Goal: Feedback & Contribution: Submit feedback/report problem

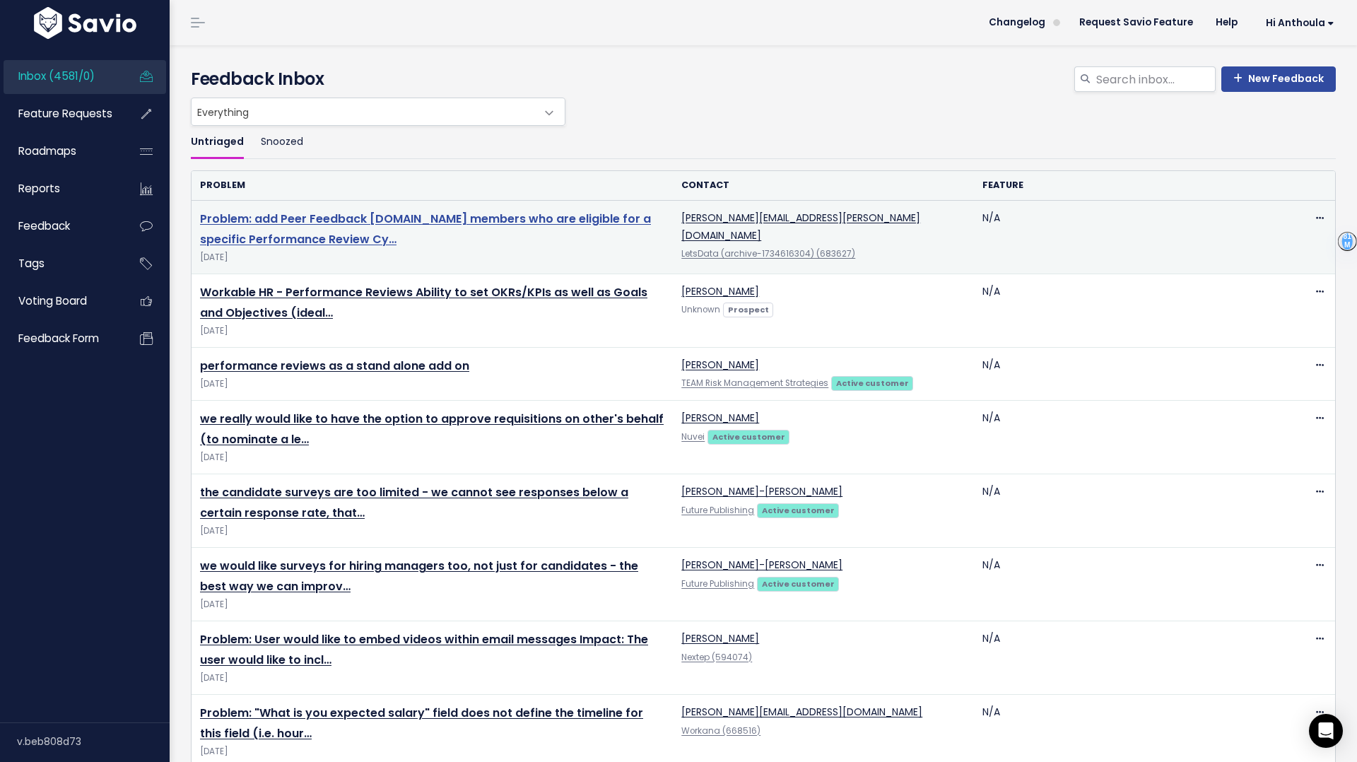
click at [294, 218] on link "Problem: add Peer Feedback [DOMAIN_NAME] members who are eligible for a specifi…" at bounding box center [425, 229] width 451 height 37
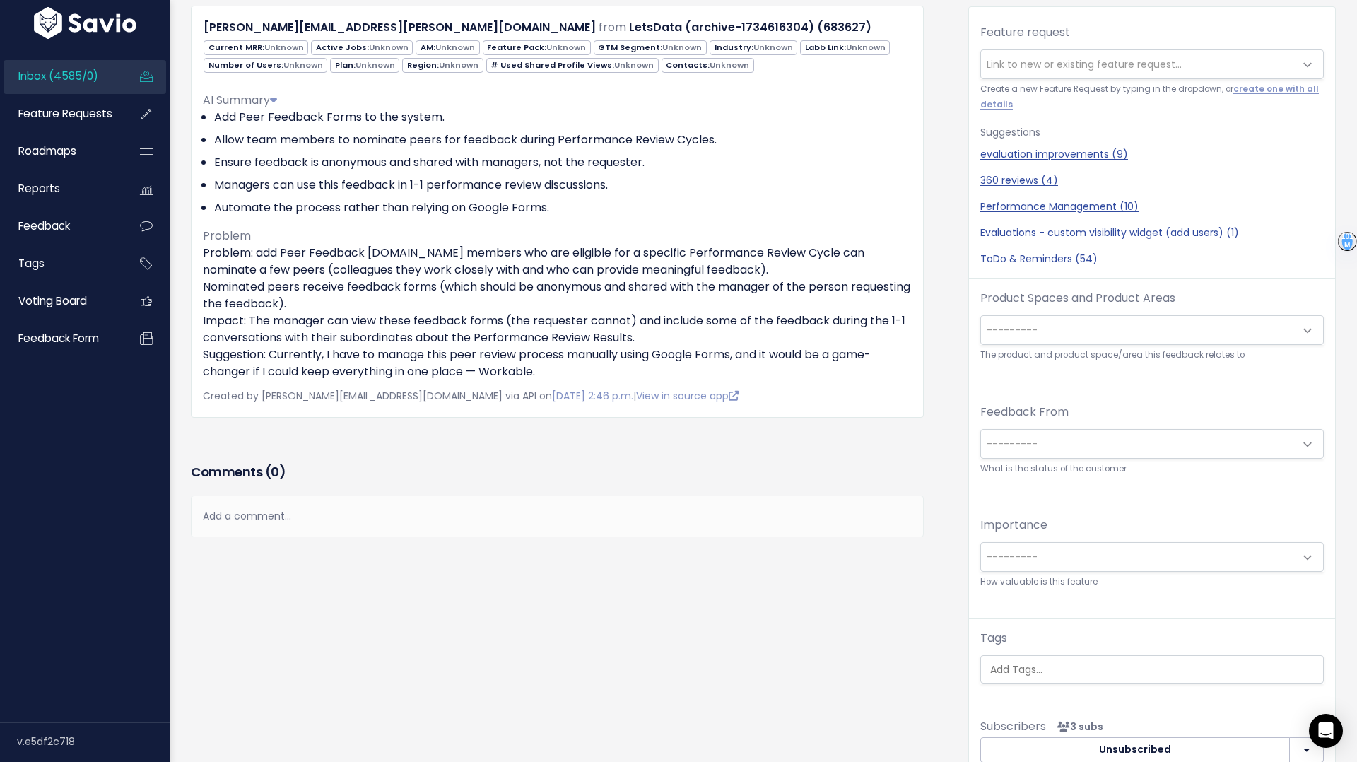
click at [1055, 327] on span "---------" at bounding box center [1138, 330] width 314 height 28
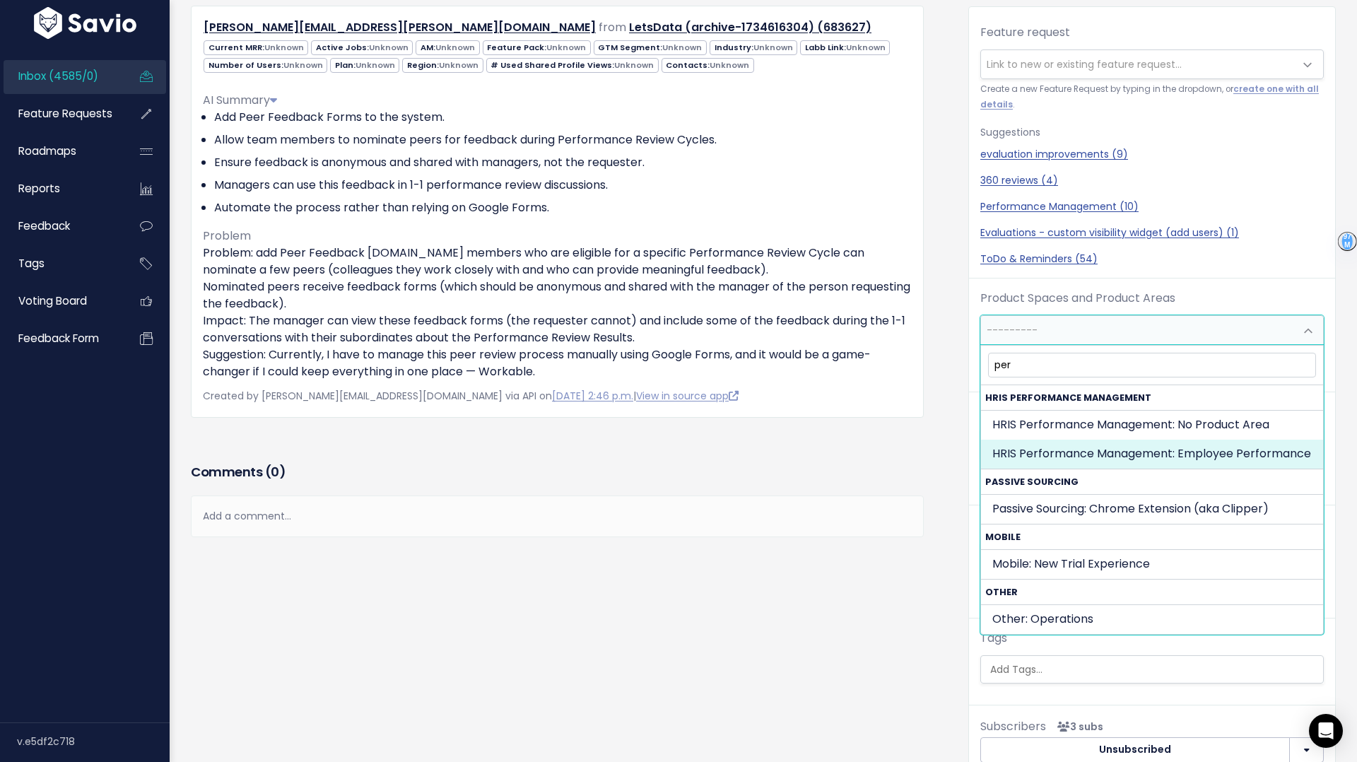
type input "per"
select select "HRIS_PAYROLL:EMPLOYEE_PERFORMANCE"
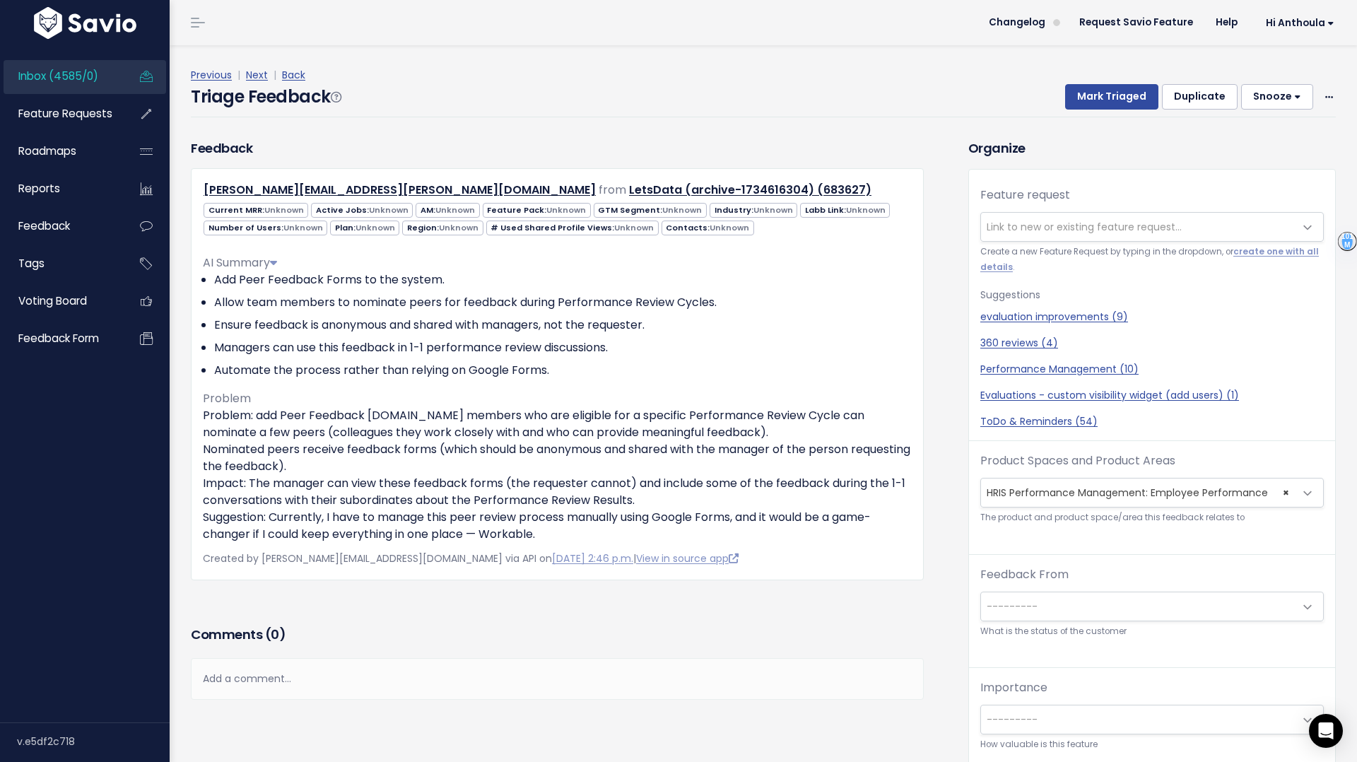
click at [1097, 221] on span "Link to new or existing feature request..." at bounding box center [1084, 227] width 195 height 14
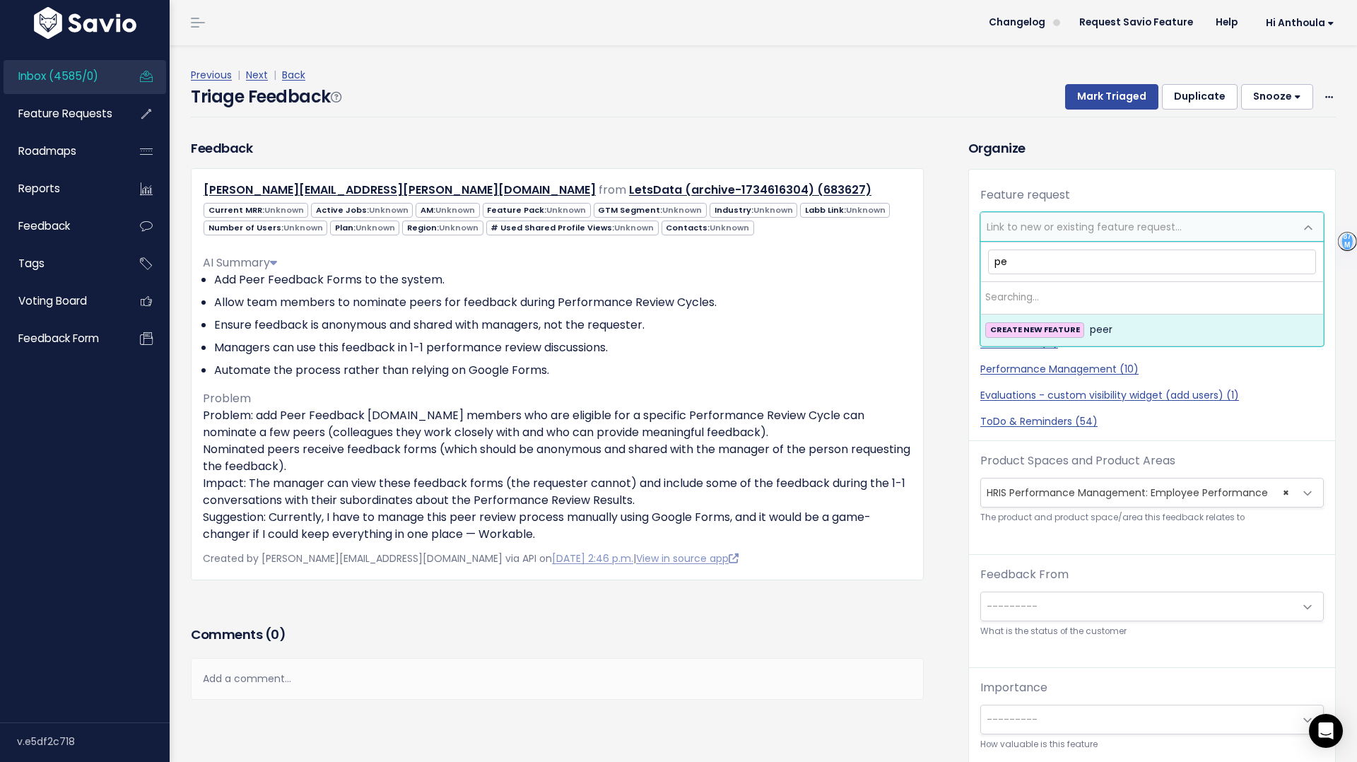
type input "p"
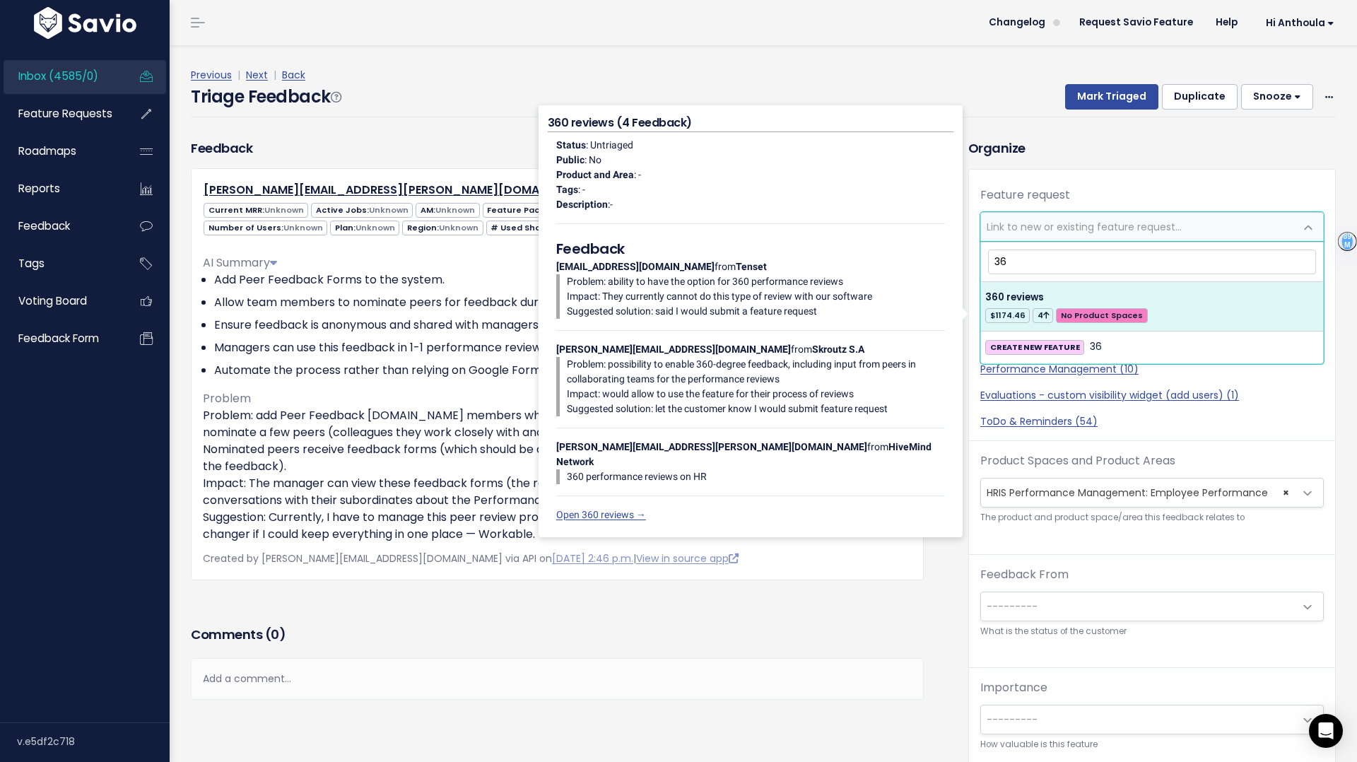
type input "36"
select select "54666"
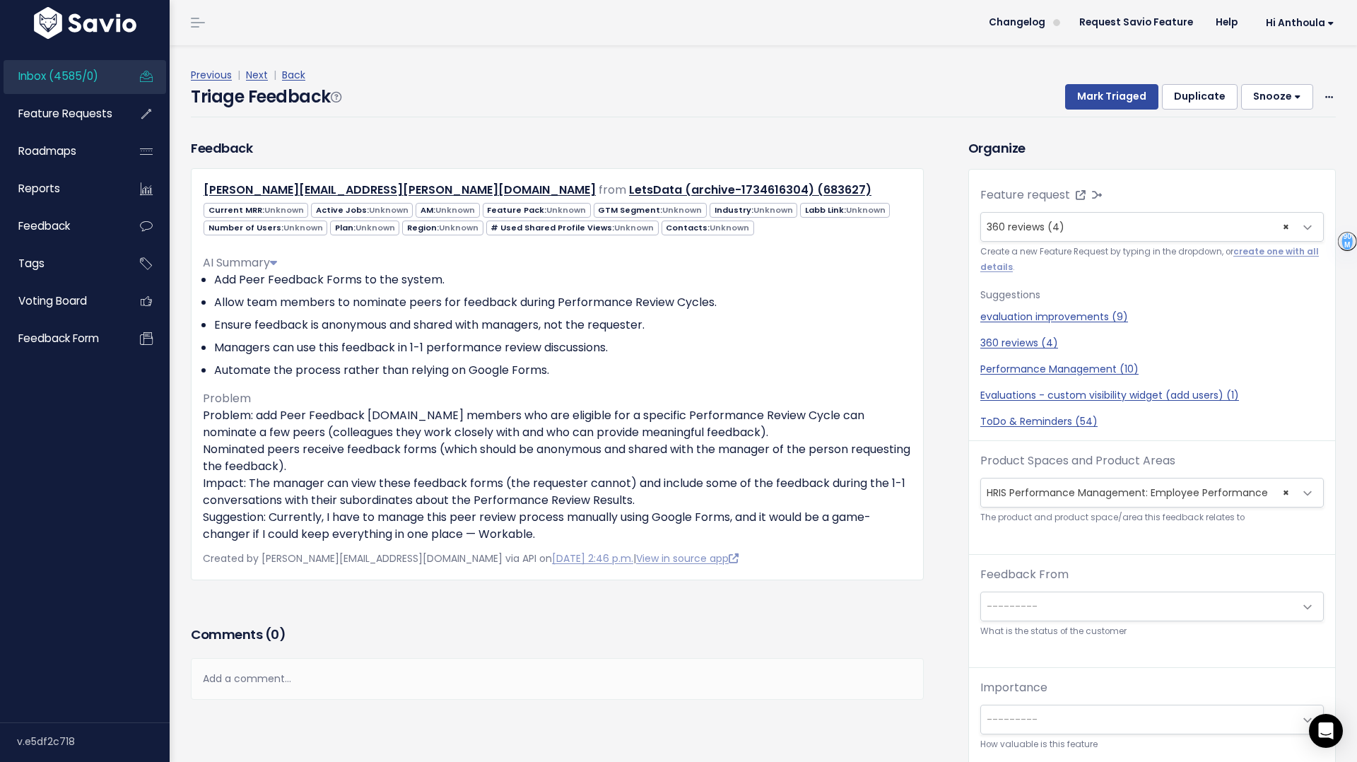
click at [86, 78] on span "Inbox (4585/0)" at bounding box center [58, 76] width 80 height 15
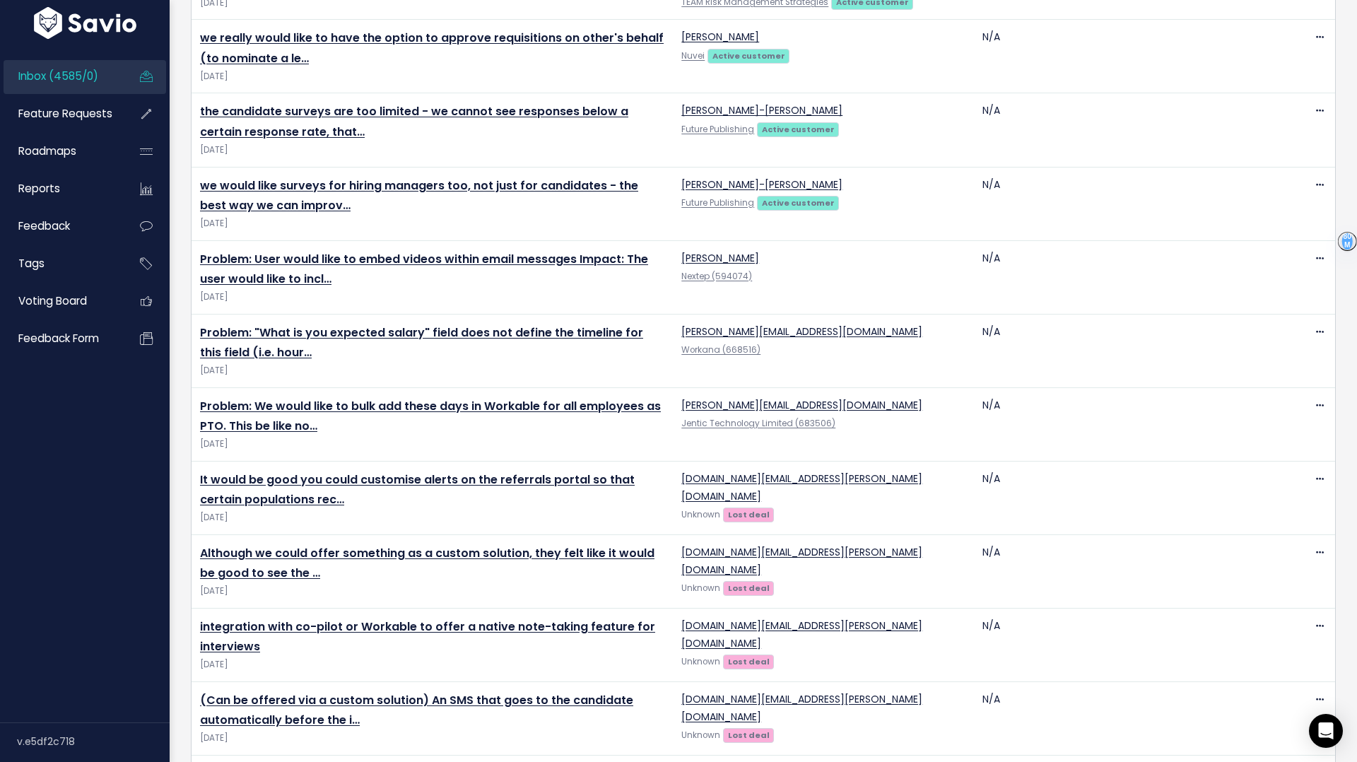
scroll to position [315, 0]
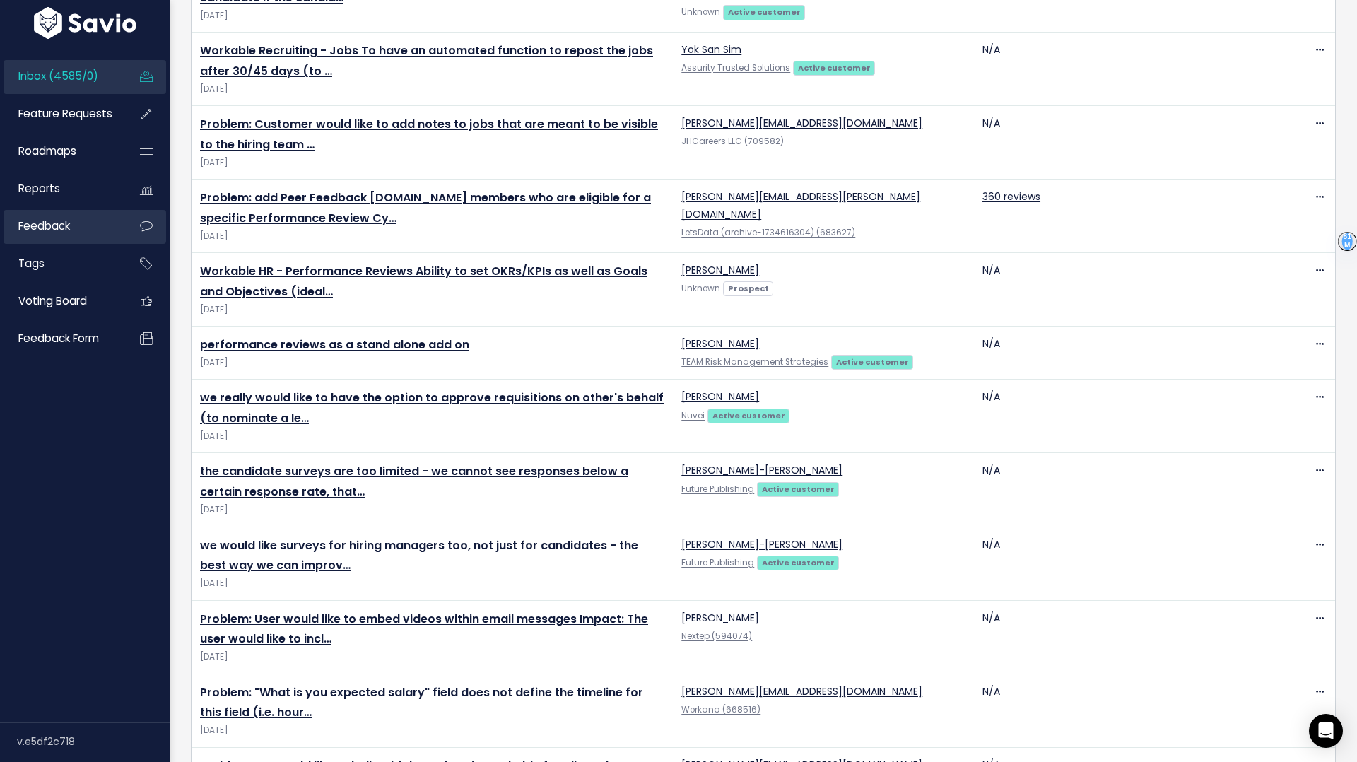
click at [99, 227] on link "Feedback" at bounding box center [61, 226] width 114 height 33
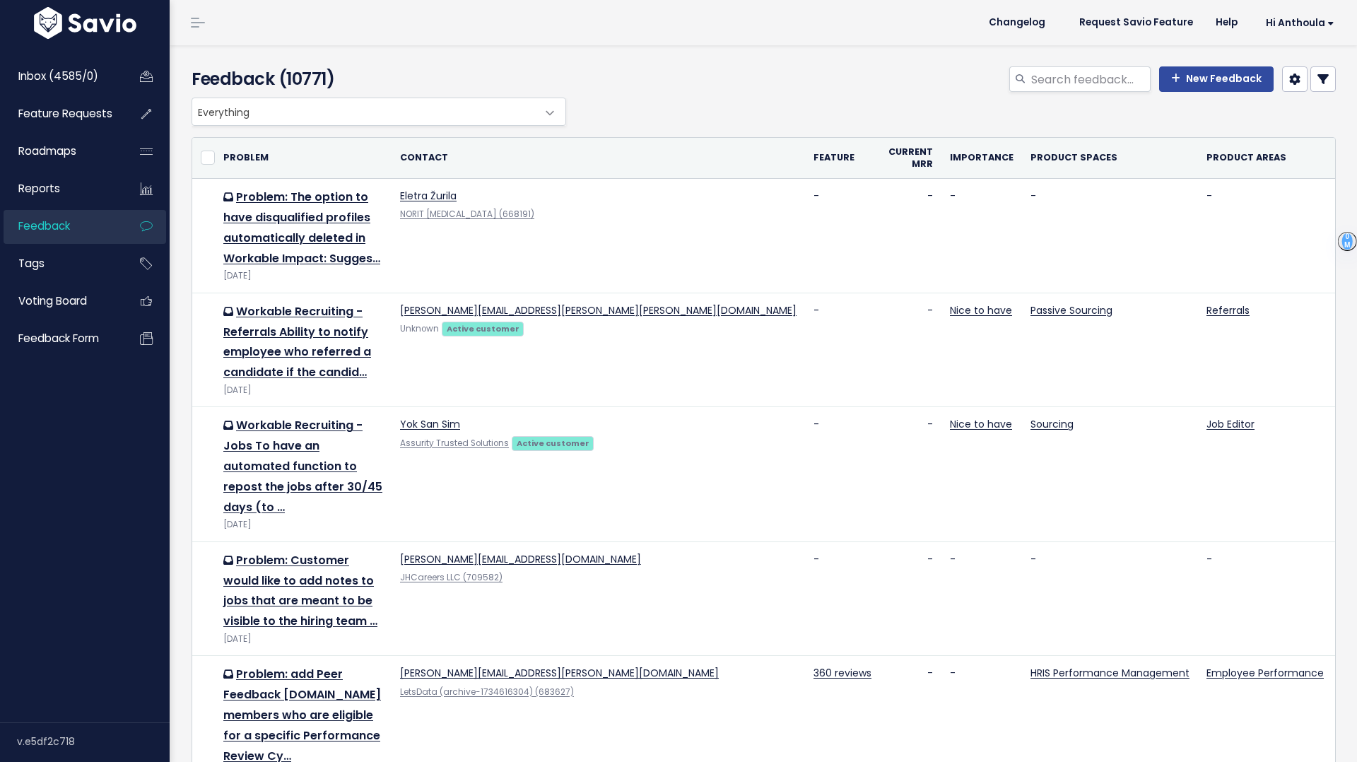
click at [337, 114] on span "Everything" at bounding box center [364, 111] width 345 height 27
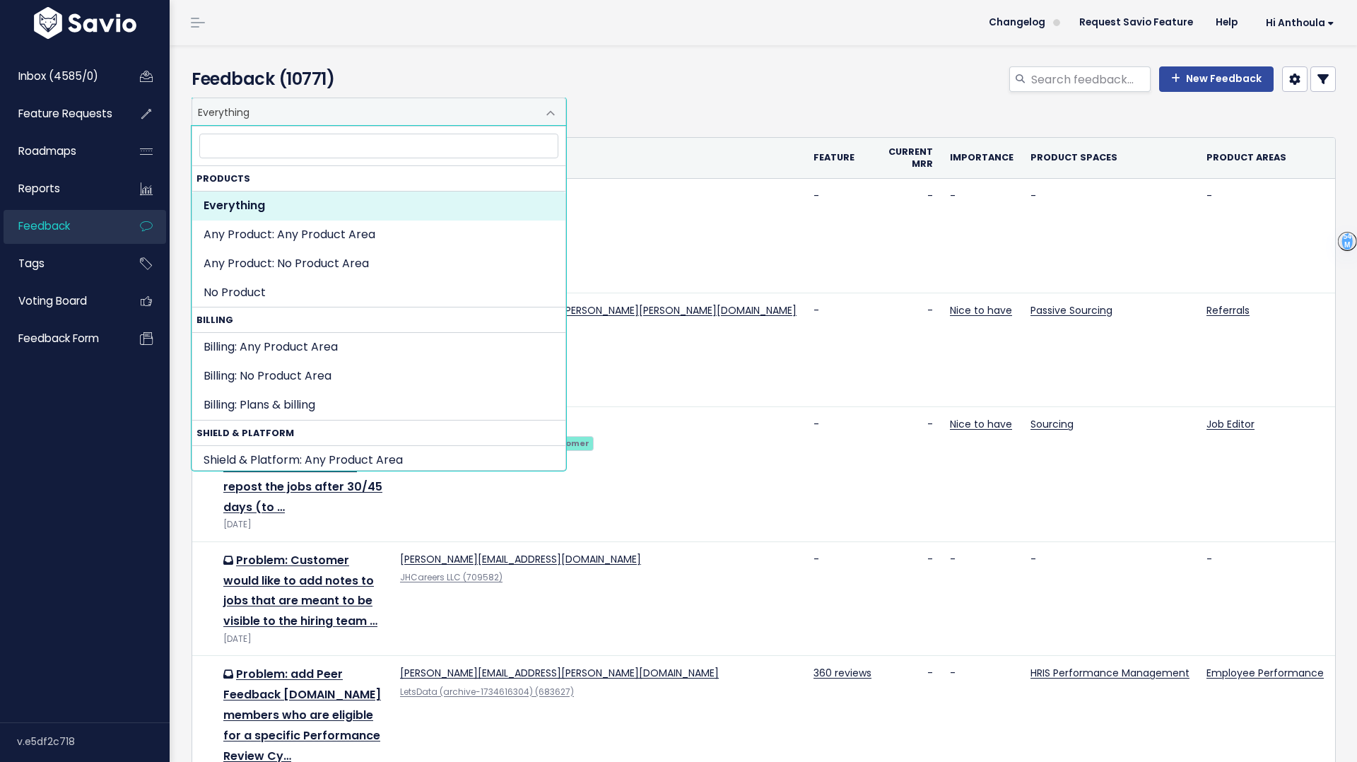
click at [1322, 74] on icon at bounding box center [1322, 79] width 11 height 11
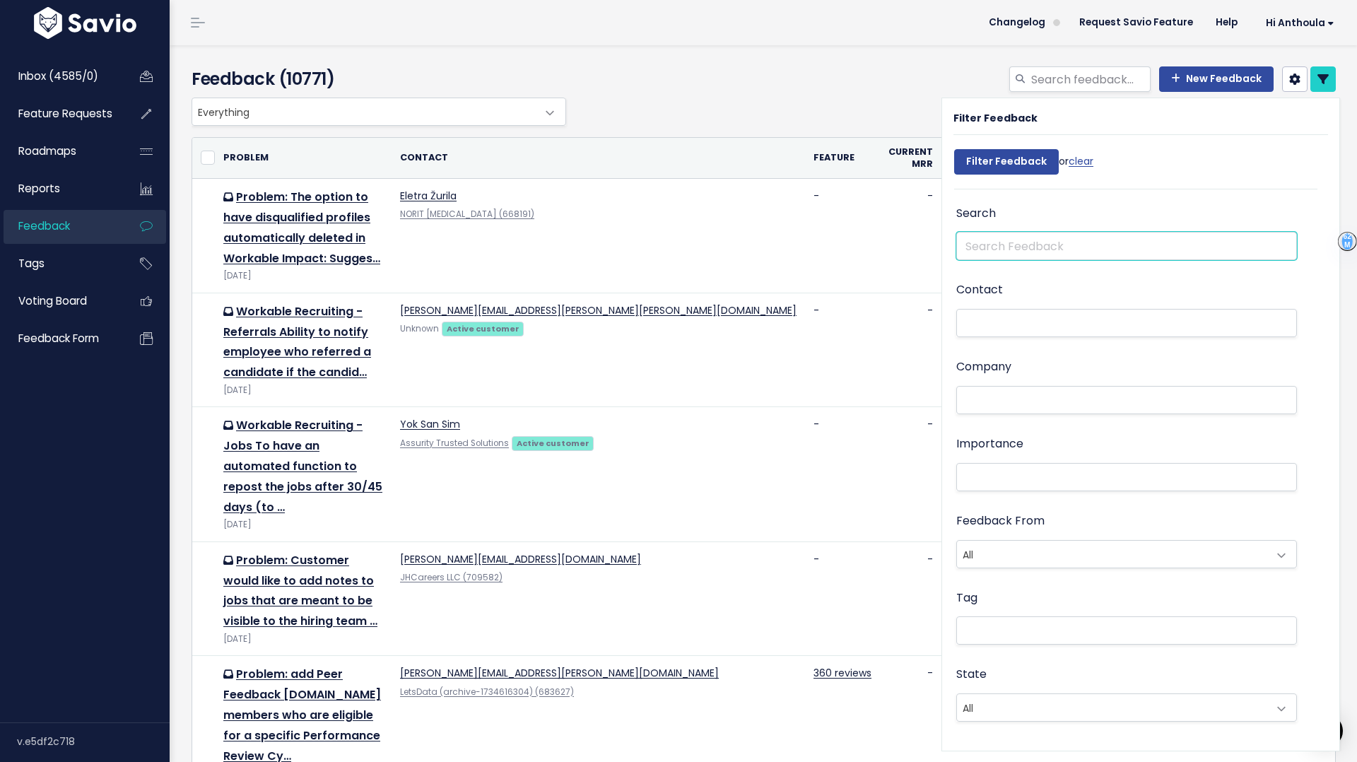
click at [1018, 249] on input "text" at bounding box center [1126, 246] width 341 height 28
type input "goal"
click at [954, 149] on input "Filter Feedback" at bounding box center [1006, 161] width 105 height 25
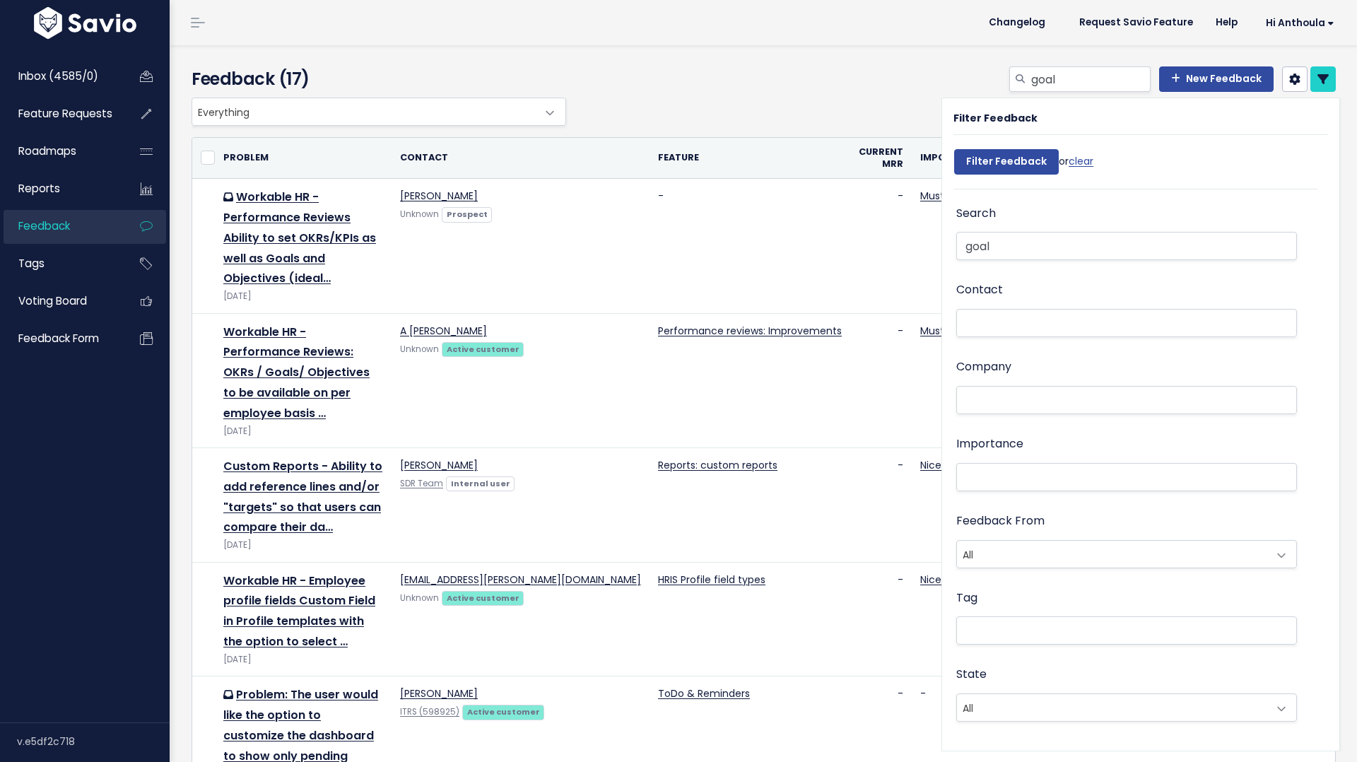
select select
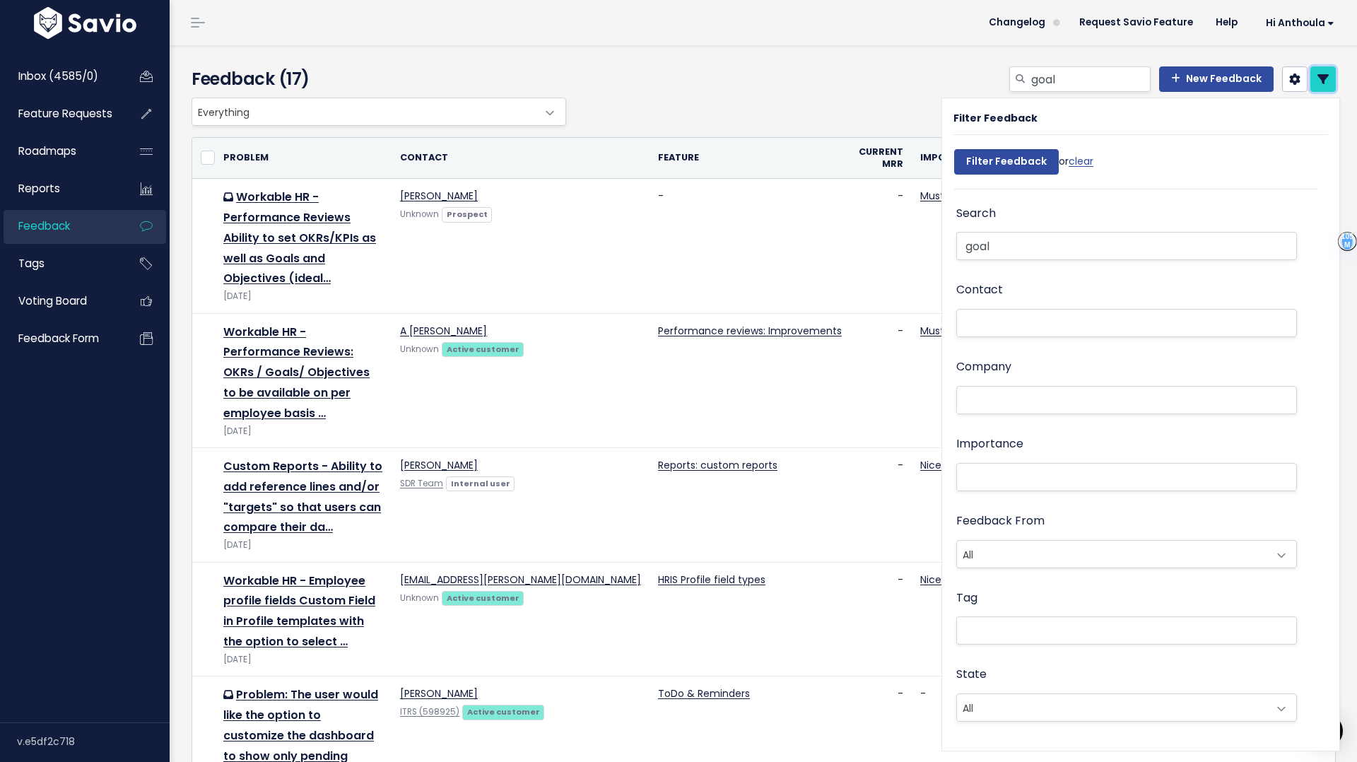
click at [1317, 78] on icon at bounding box center [1322, 79] width 11 height 11
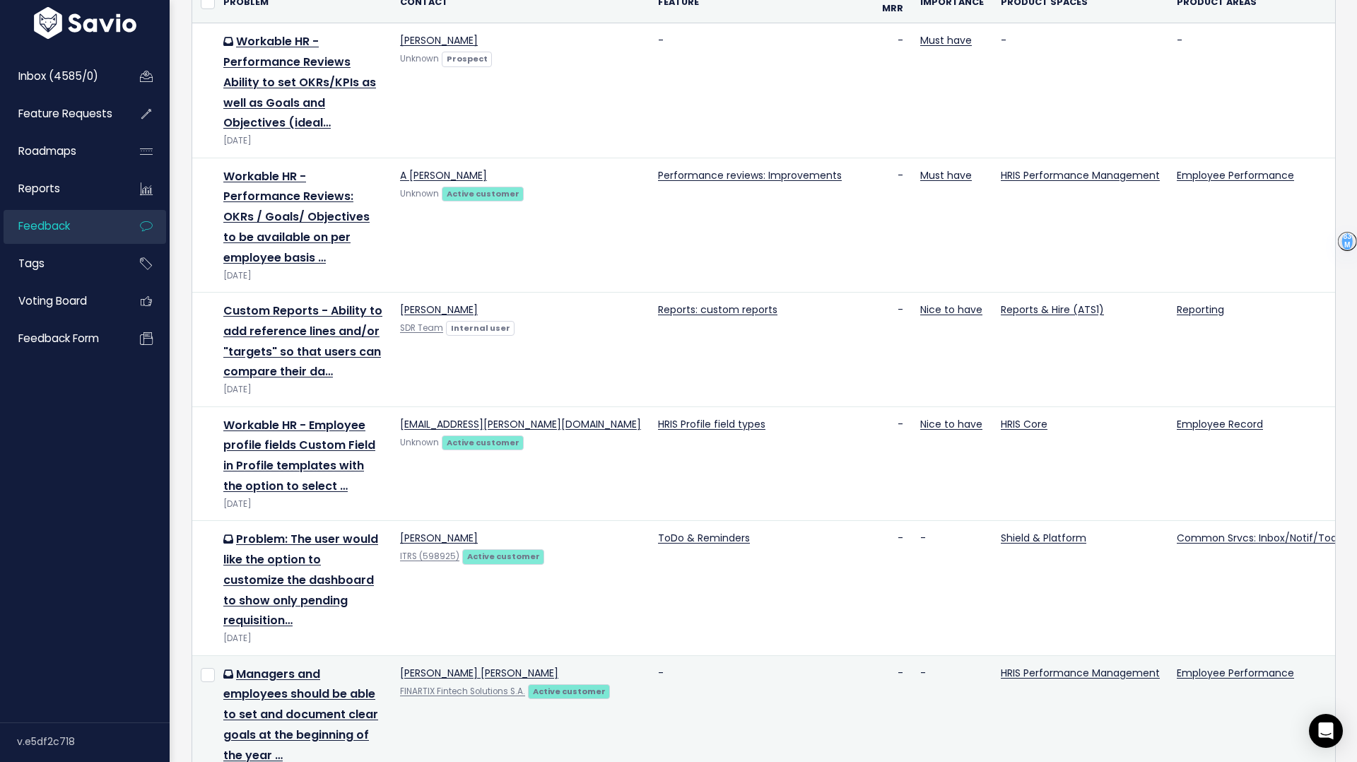
scroll to position [23, 0]
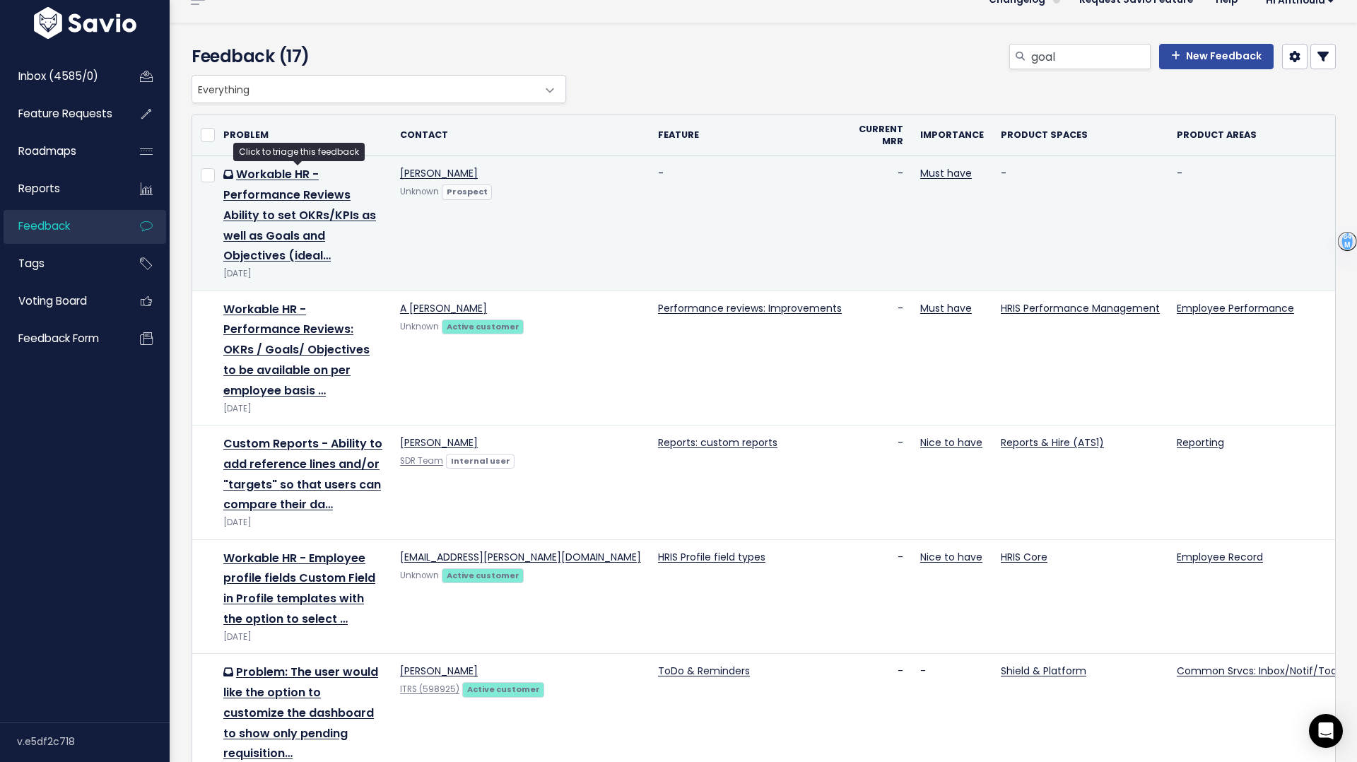
click at [279, 184] on td "Workable HR - Performance Reviews Ability to set OKRs/KPIs as well as Goals and…" at bounding box center [303, 223] width 177 height 134
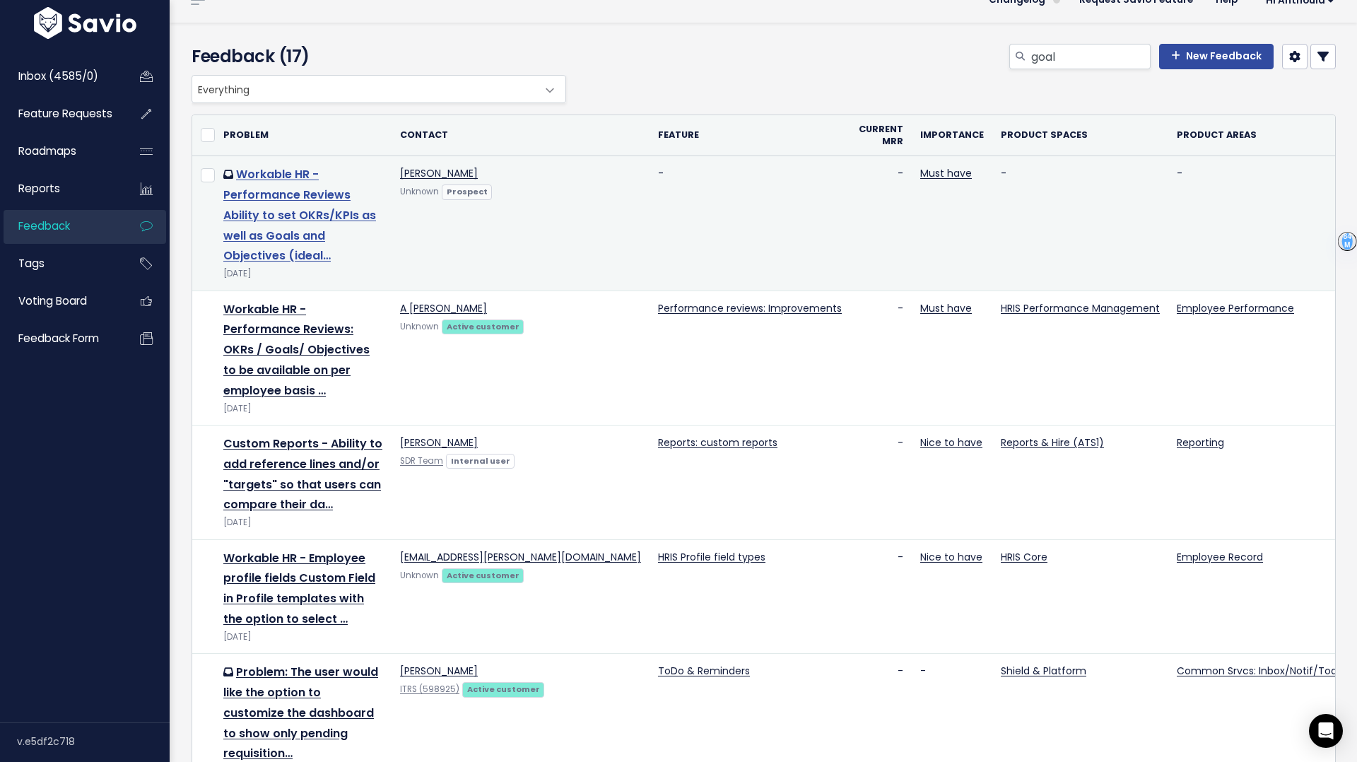
click at [278, 193] on link "Workable HR - Performance Reviews Ability to set OKRs/KPIs as well as Goals and…" at bounding box center [299, 215] width 153 height 98
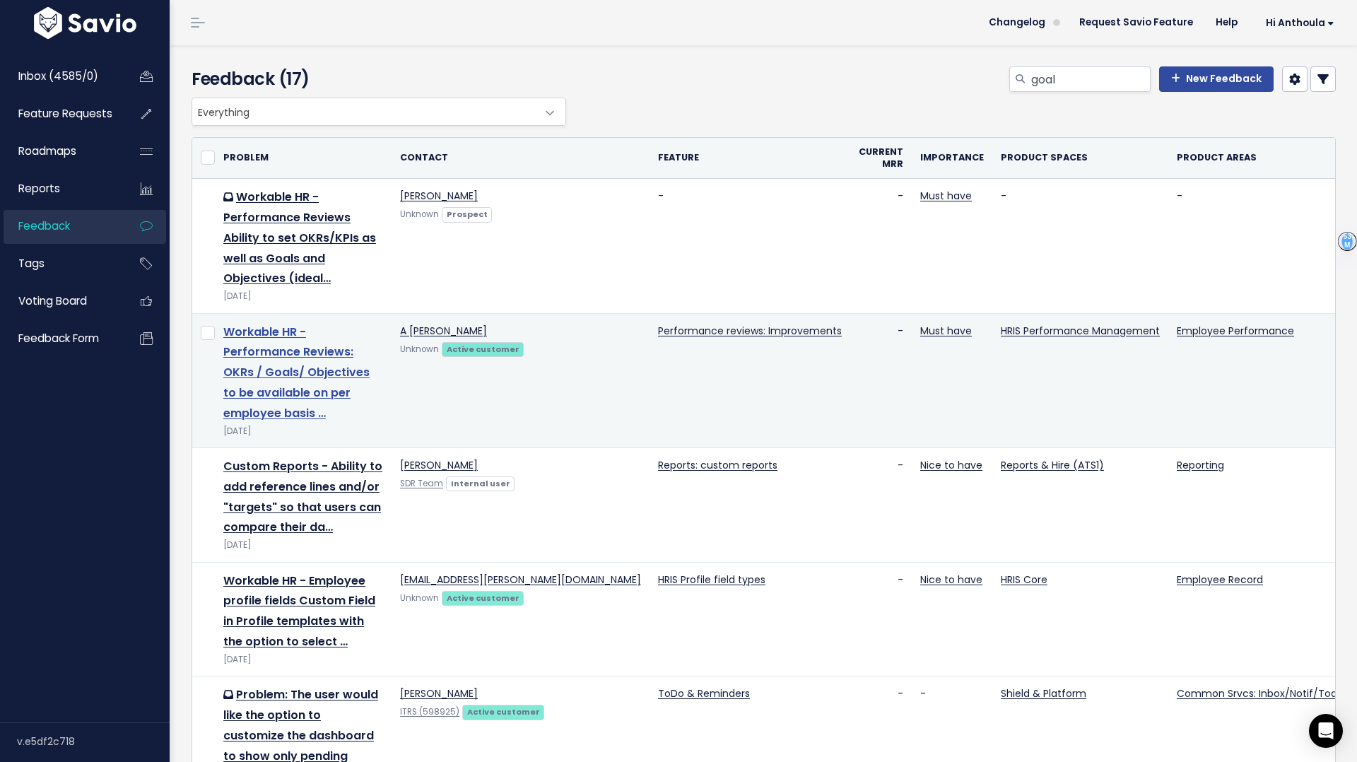
click at [261, 355] on link "Workable HR - Performance Reviews: OKRs / Goals/ Objectives to be available on …" at bounding box center [296, 373] width 146 height 98
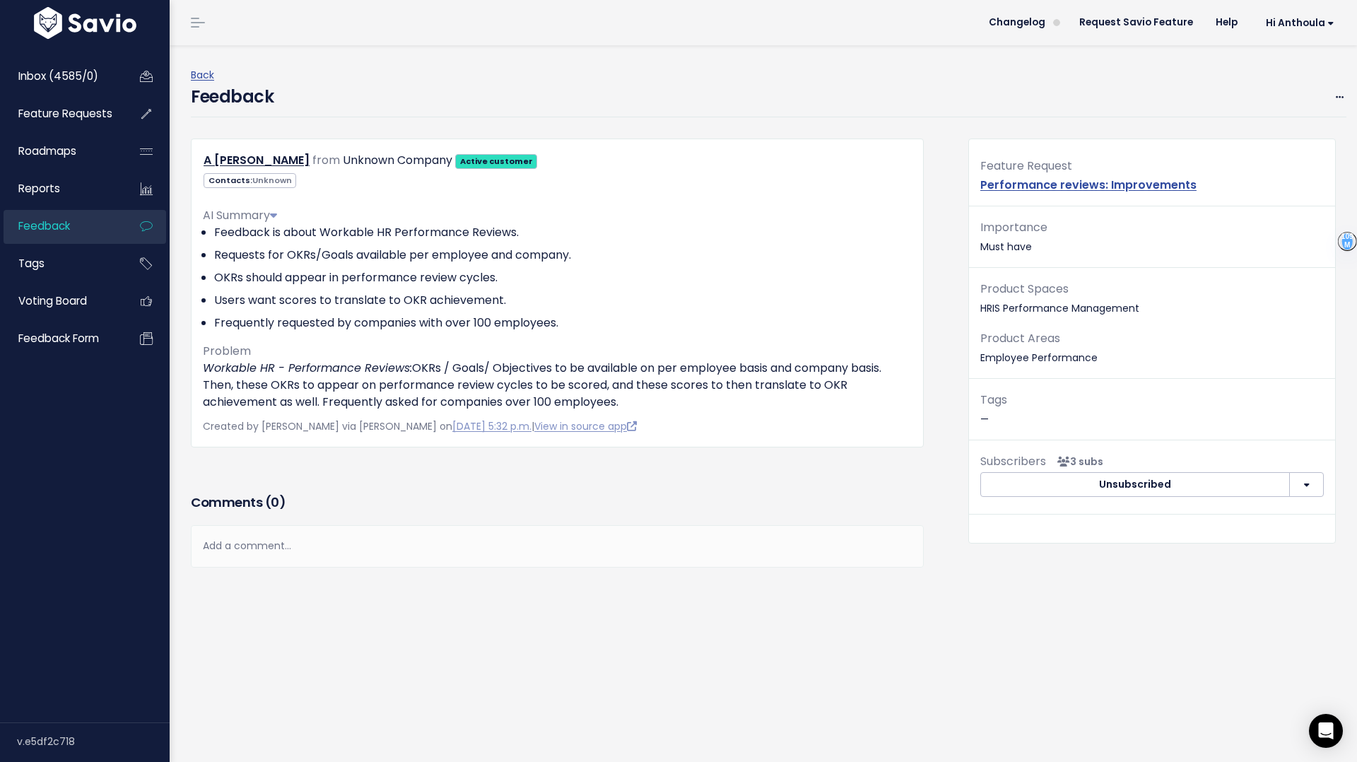
click at [1222, 182] on div "Feature Request Performance reviews: Improvements" at bounding box center [1152, 181] width 366 height 50
click at [1345, 95] on span at bounding box center [1339, 97] width 13 height 18
click at [1295, 131] on link "Edit" at bounding box center [1284, 136] width 102 height 28
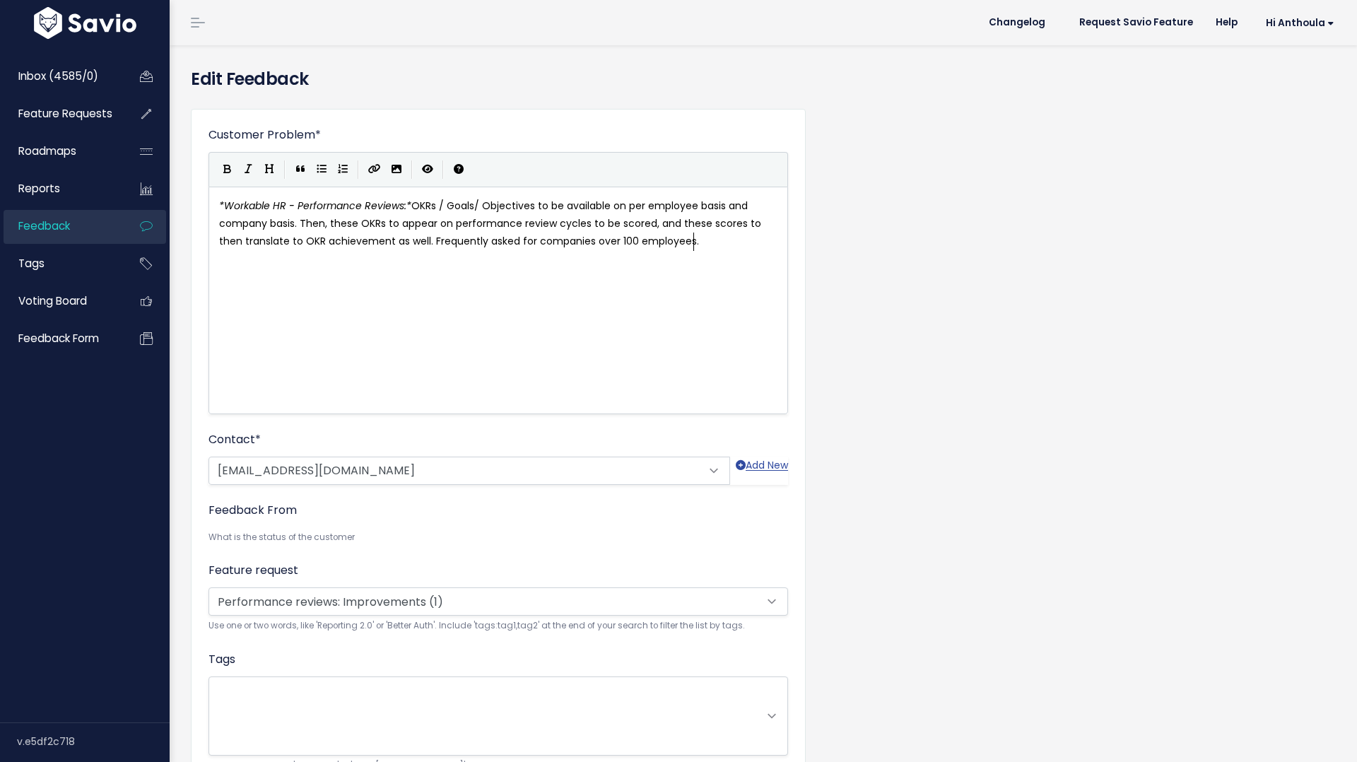
scroll to position [1, 0]
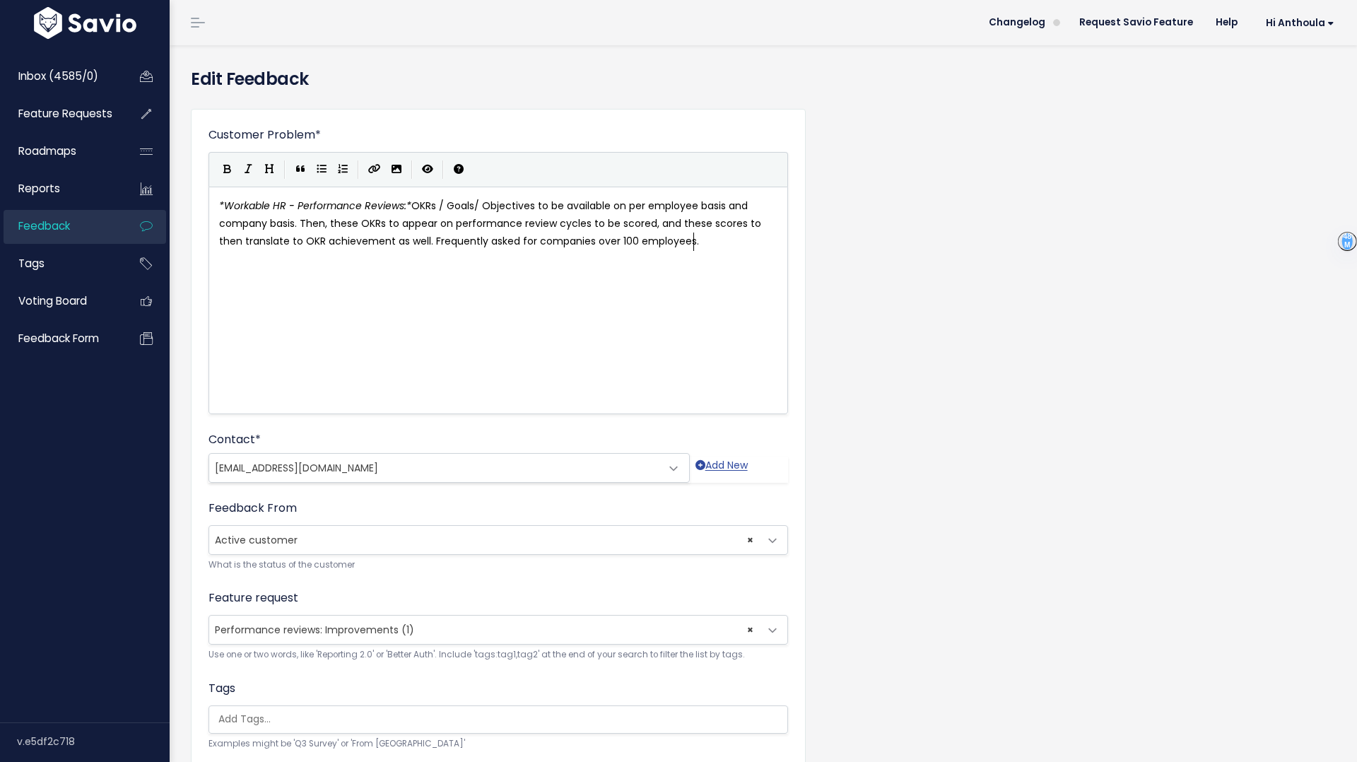
click at [484, 645] on div "Feature request --------- Performance reviews: Improvements (1) × Performance r…" at bounding box center [498, 625] width 580 height 73
click at [479, 629] on span "× Performance reviews: Improvements (1)" at bounding box center [484, 630] width 550 height 28
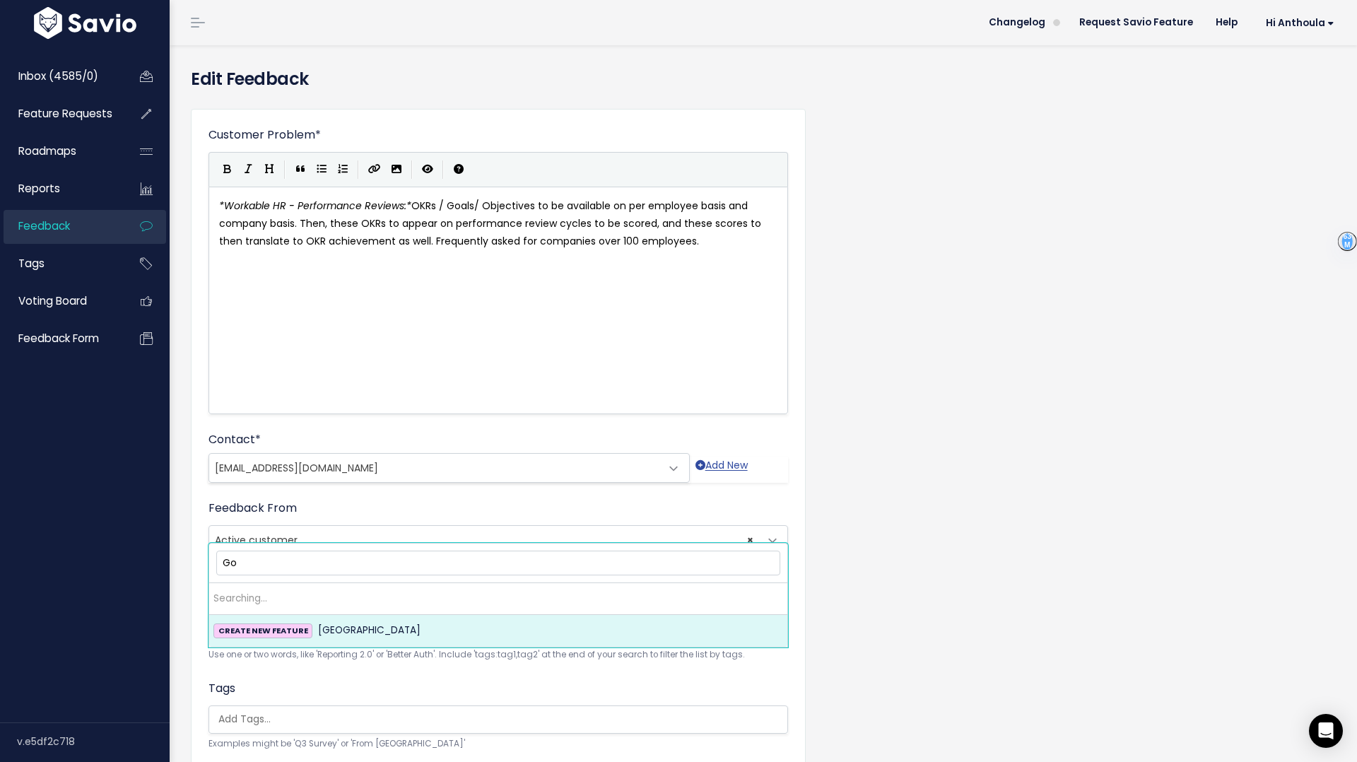
type input "G"
type input "O"
type input "Goals & OKRs"
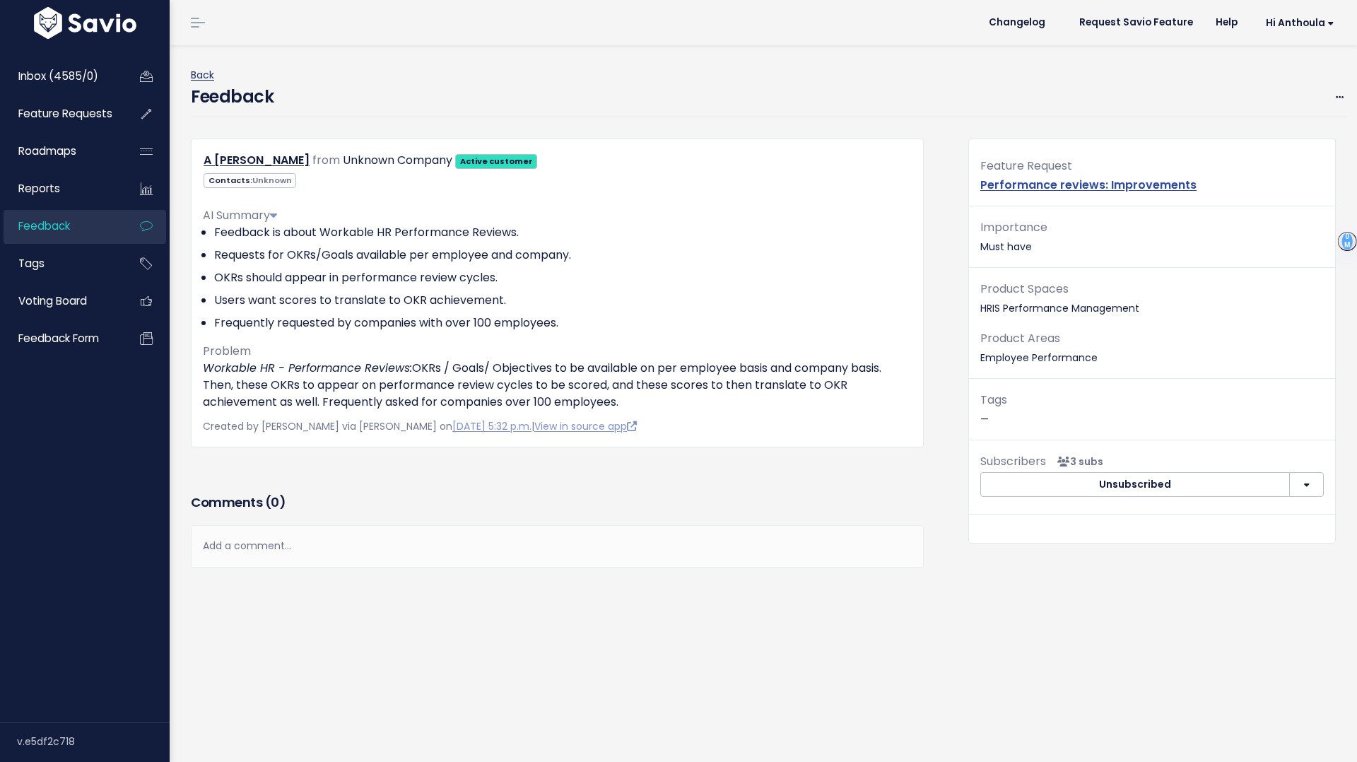
click at [199, 73] on link "Back" at bounding box center [202, 75] width 23 height 14
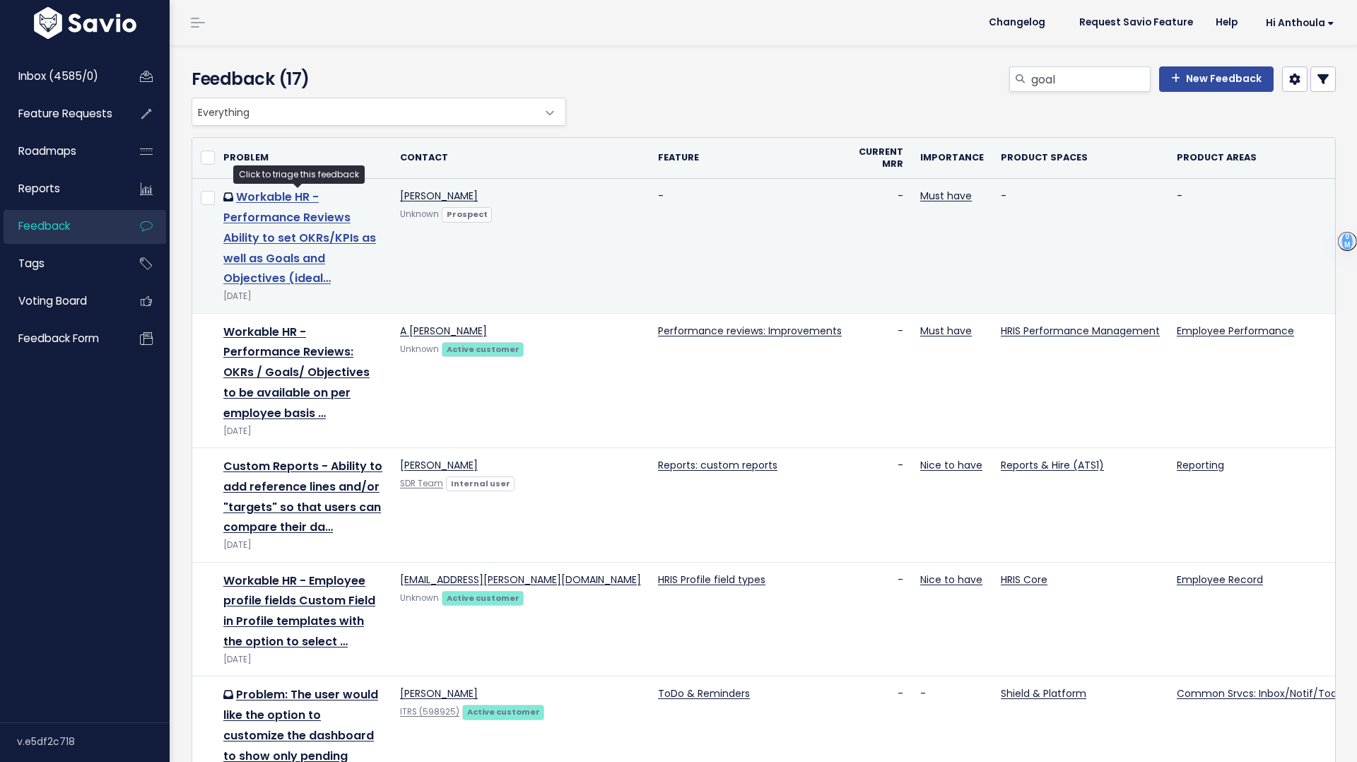
click at [267, 214] on link "Workable HR - Performance Reviews Ability to set OKRs/KPIs as well as Goals and…" at bounding box center [299, 238] width 153 height 98
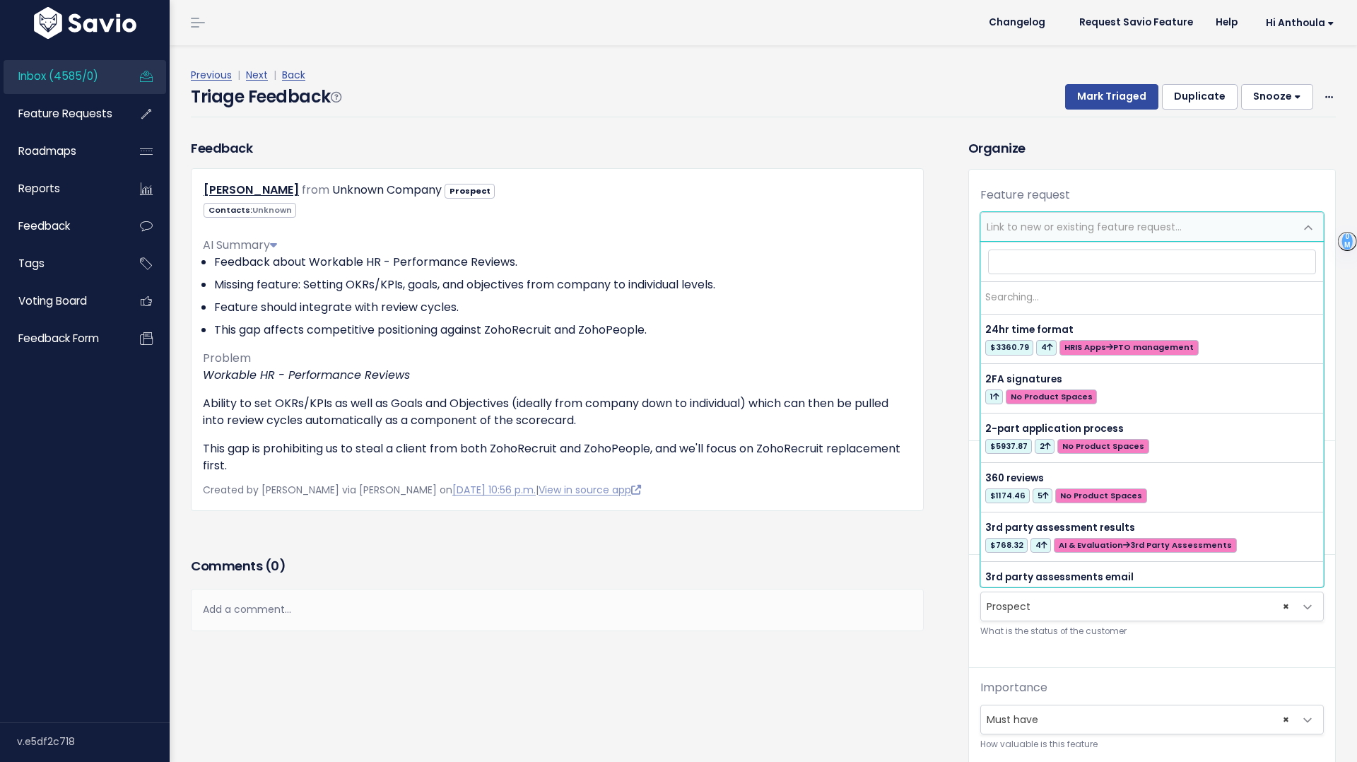
click at [1107, 226] on span "Link to new or existing feature request..." at bounding box center [1084, 227] width 195 height 14
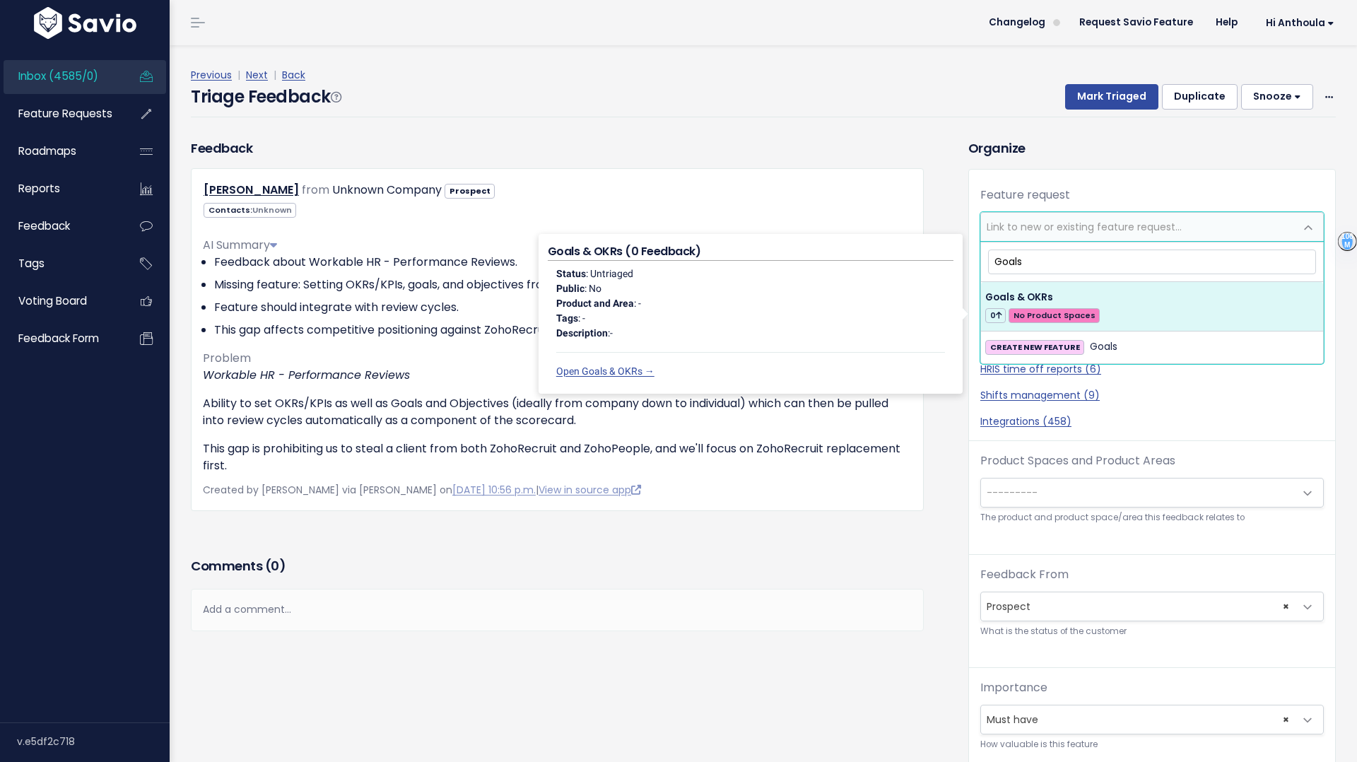
type input "Goals"
select select "63464"
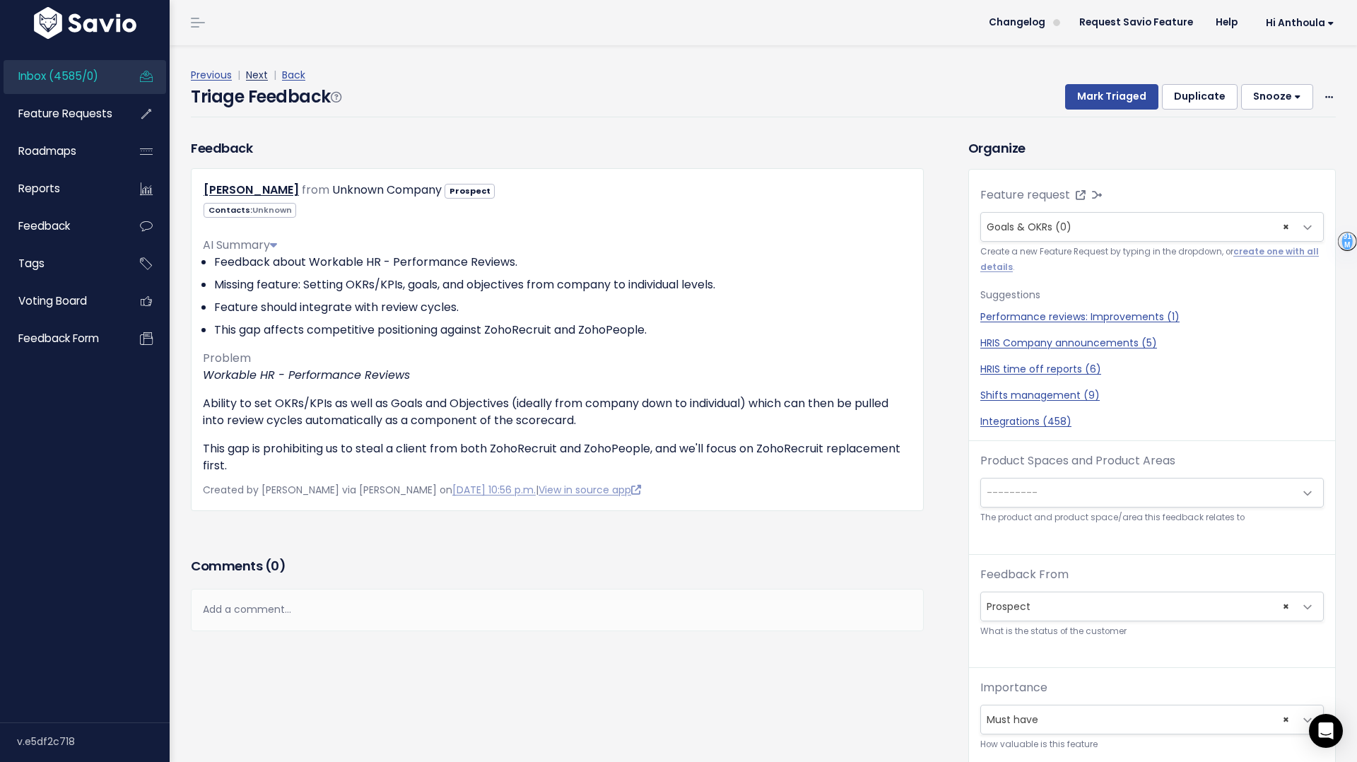
click at [258, 74] on link "Next" at bounding box center [257, 75] width 22 height 14
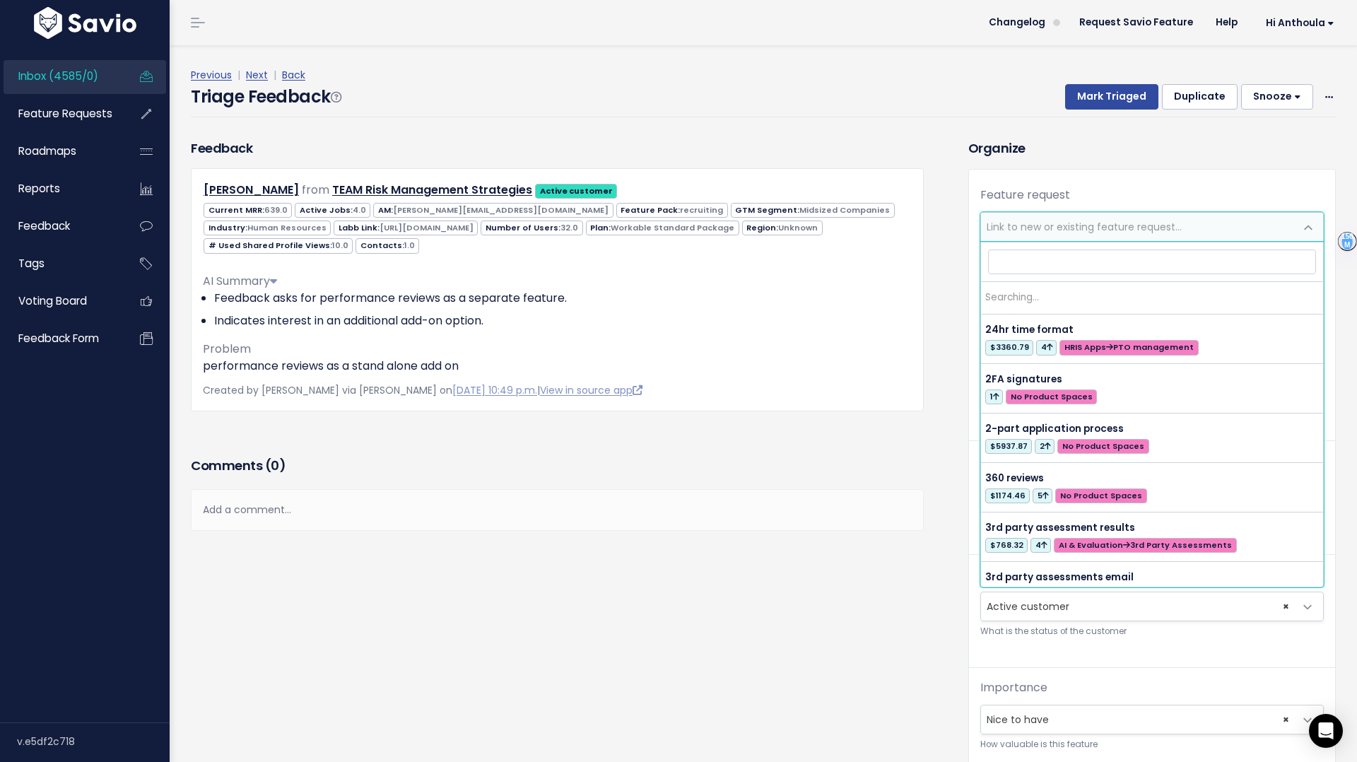
click at [1062, 224] on span "Link to new or existing feature request..." at bounding box center [1084, 227] width 195 height 14
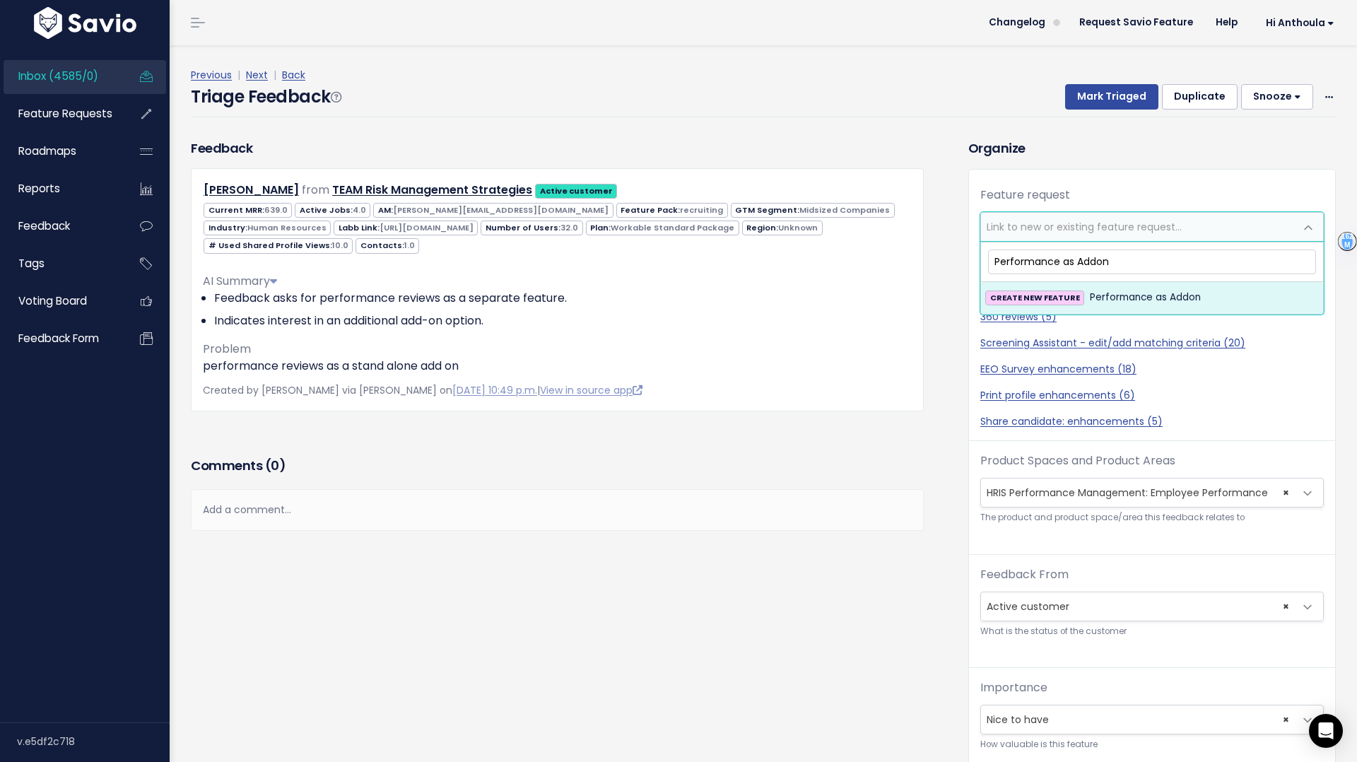
type input "Performance as Addon"
click at [1100, 297] on span "Performance as Addon" at bounding box center [1145, 297] width 111 height 17
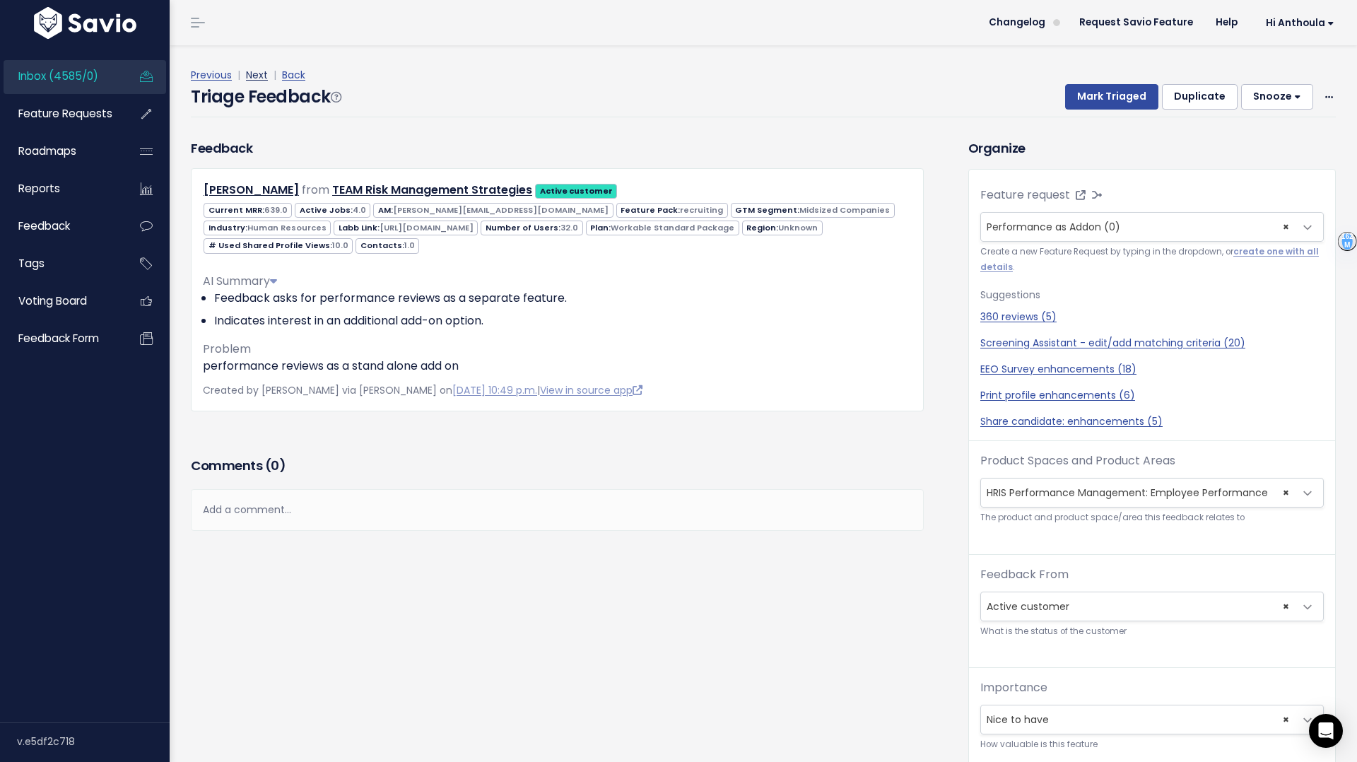
click at [263, 77] on link "Next" at bounding box center [257, 75] width 22 height 14
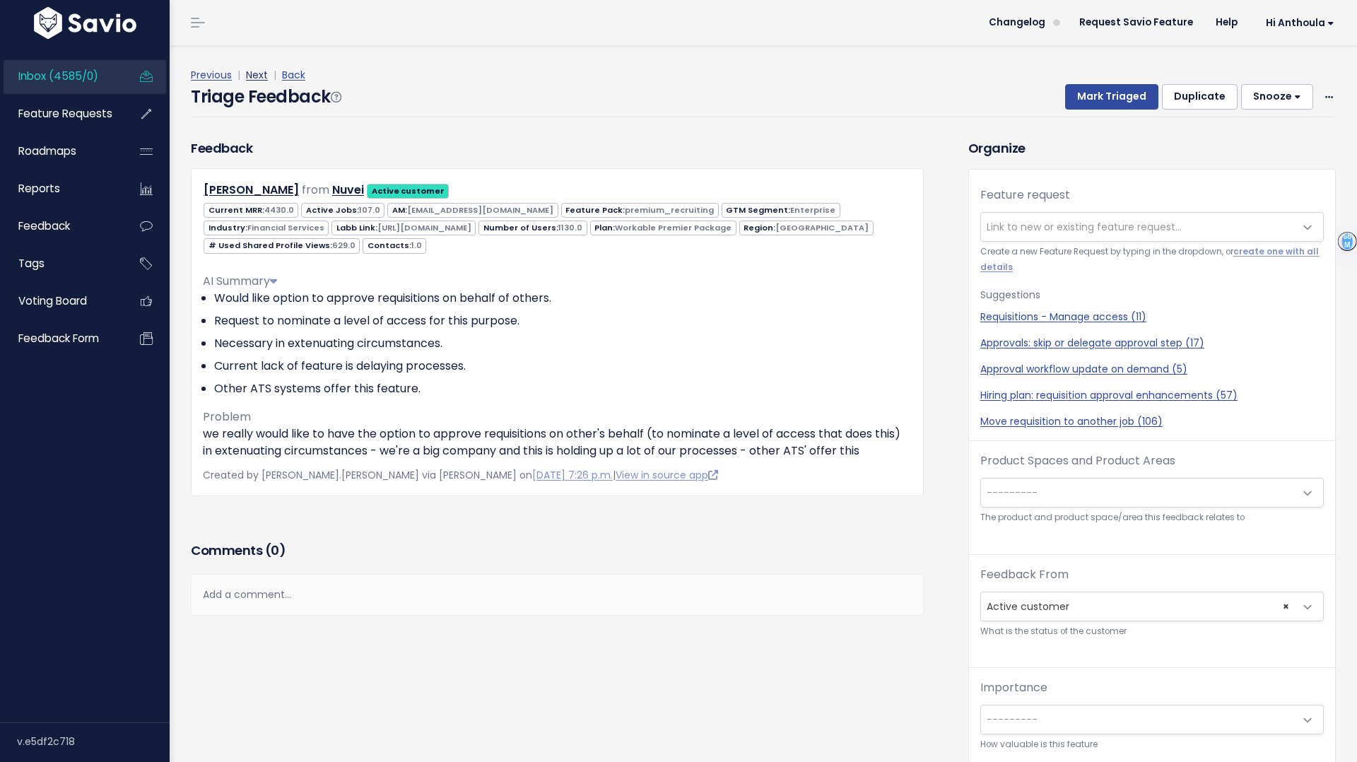
drag, startPoint x: 0, startPoint y: 0, endPoint x: 263, endPoint y: 76, distance: 273.8
click at [263, 76] on link "Next" at bounding box center [257, 75] width 22 height 14
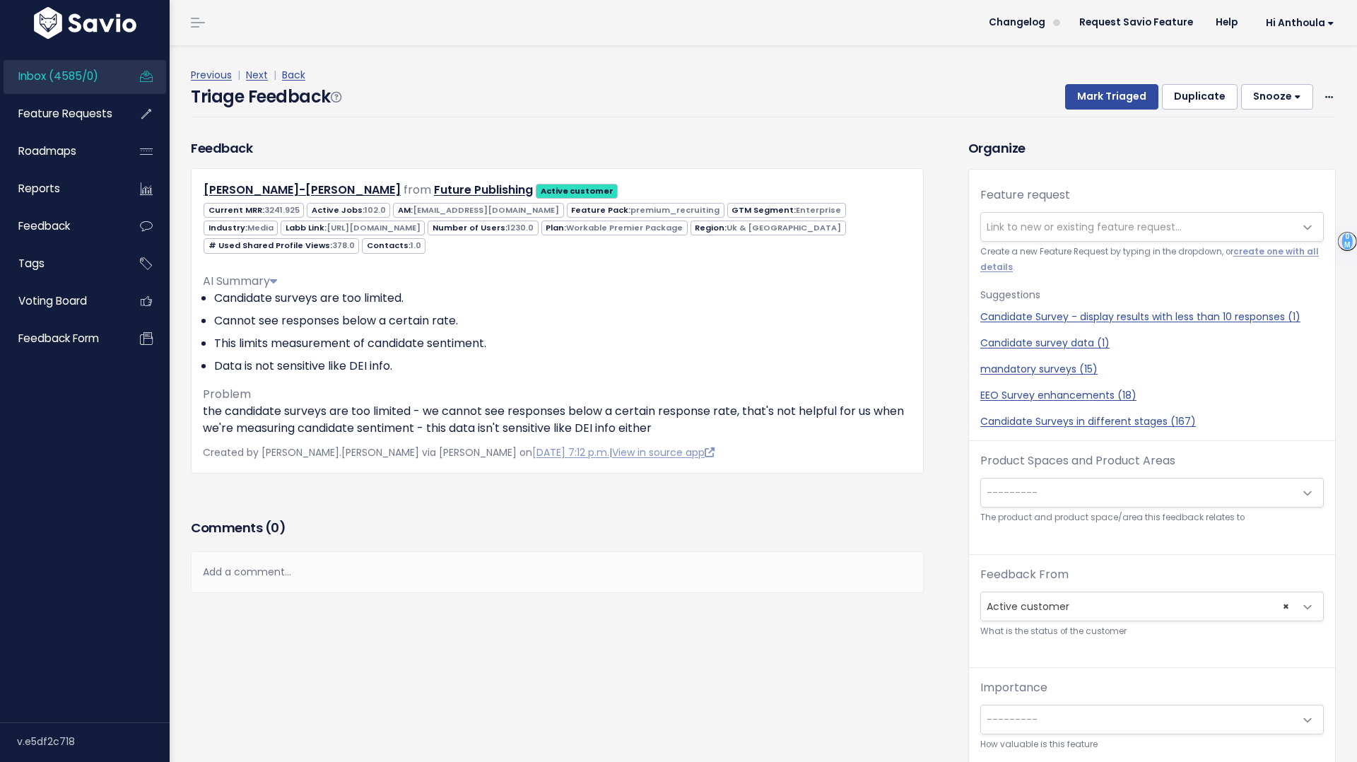
click at [263, 76] on link "Next" at bounding box center [257, 75] width 22 height 14
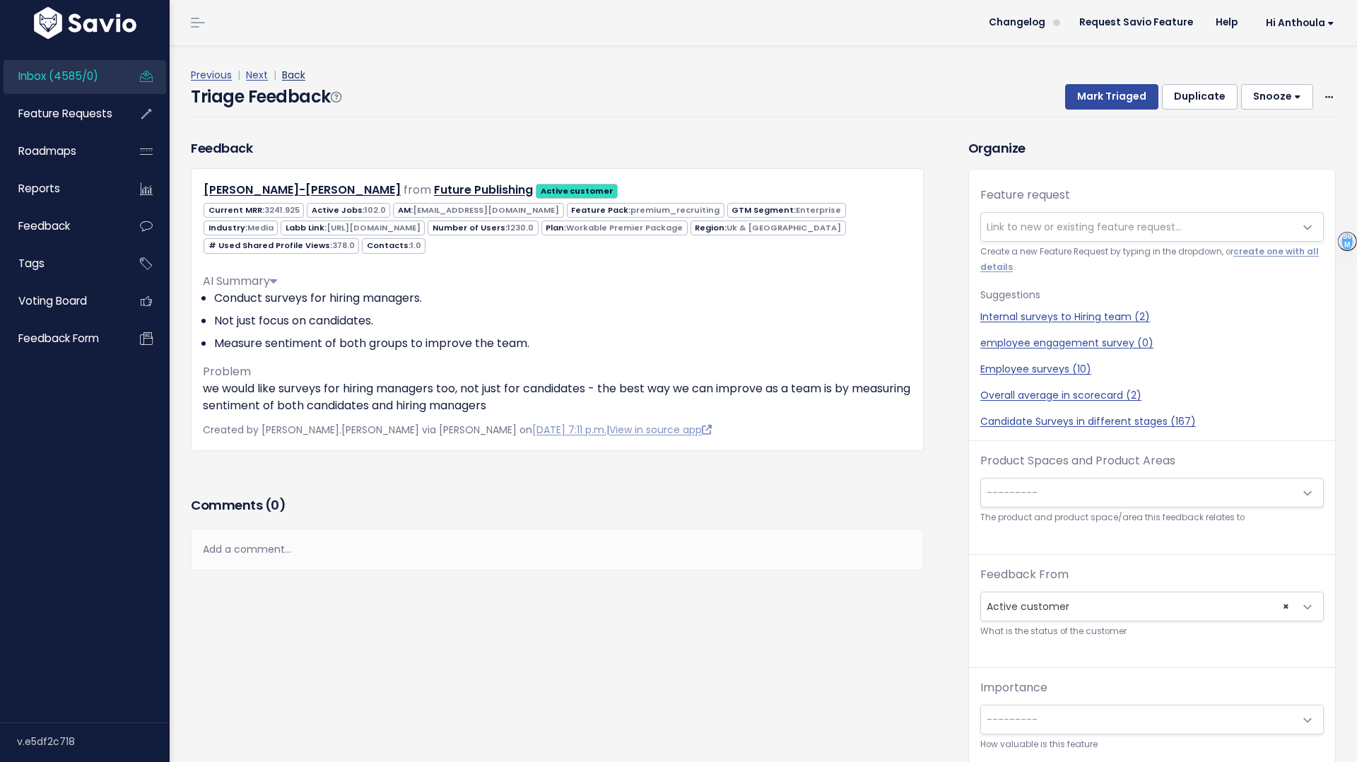
click at [297, 76] on link "Back" at bounding box center [293, 75] width 23 height 14
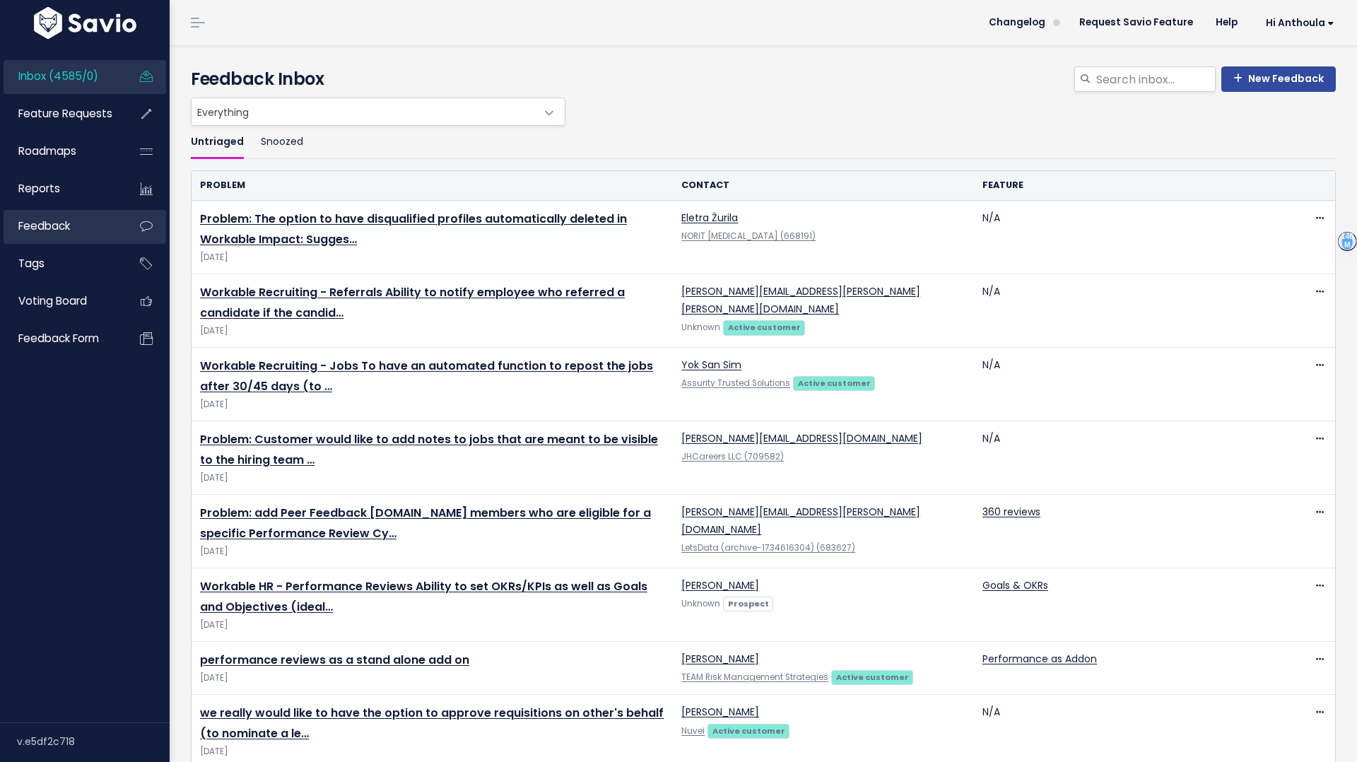
click at [74, 236] on link "Feedback" at bounding box center [61, 226] width 114 height 33
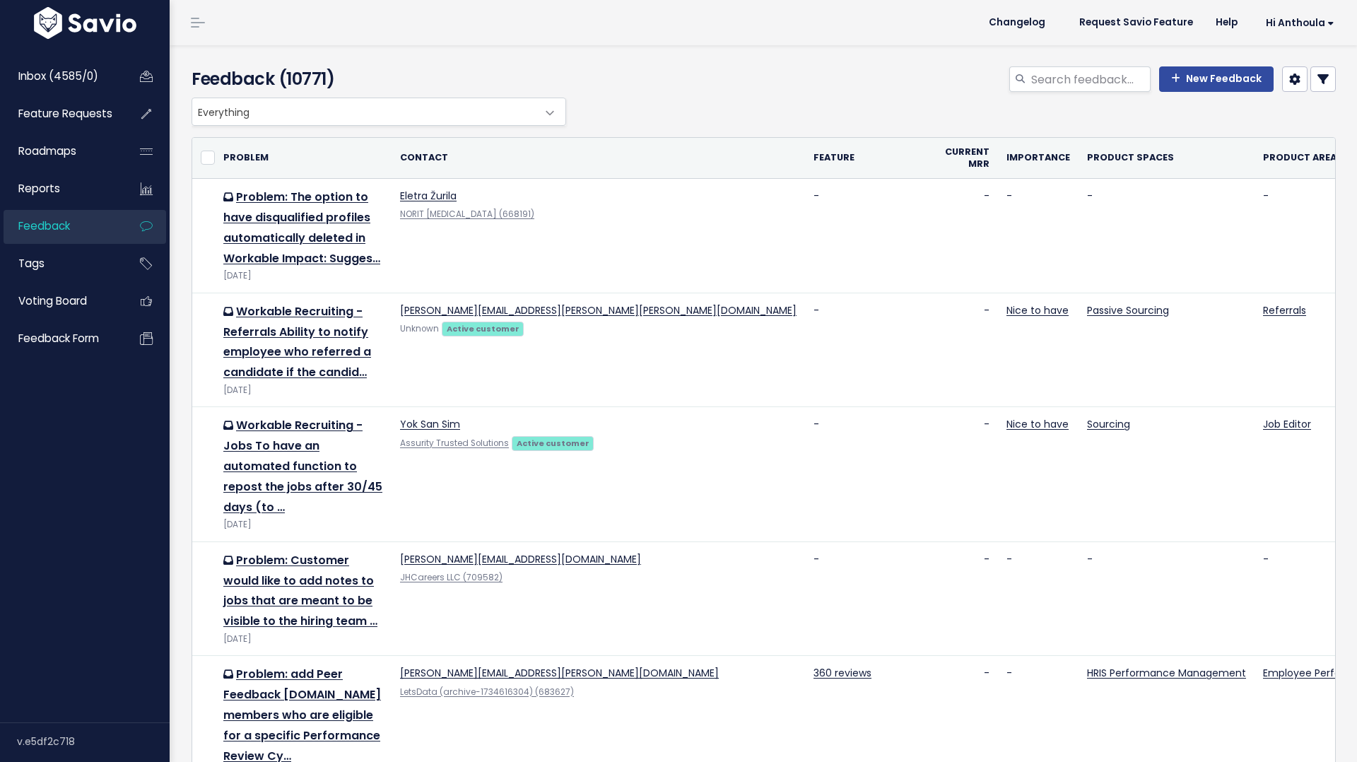
select select
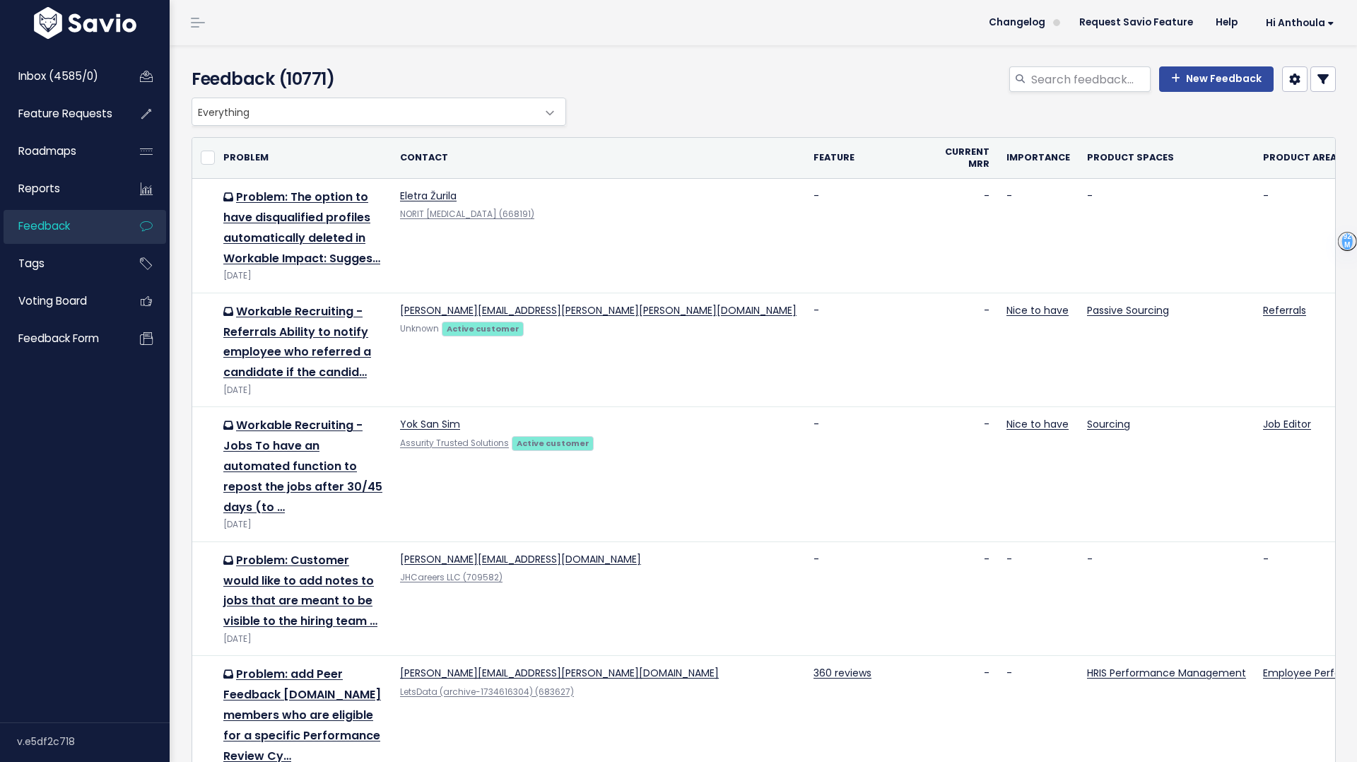
click at [1322, 80] on icon at bounding box center [1322, 79] width 11 height 11
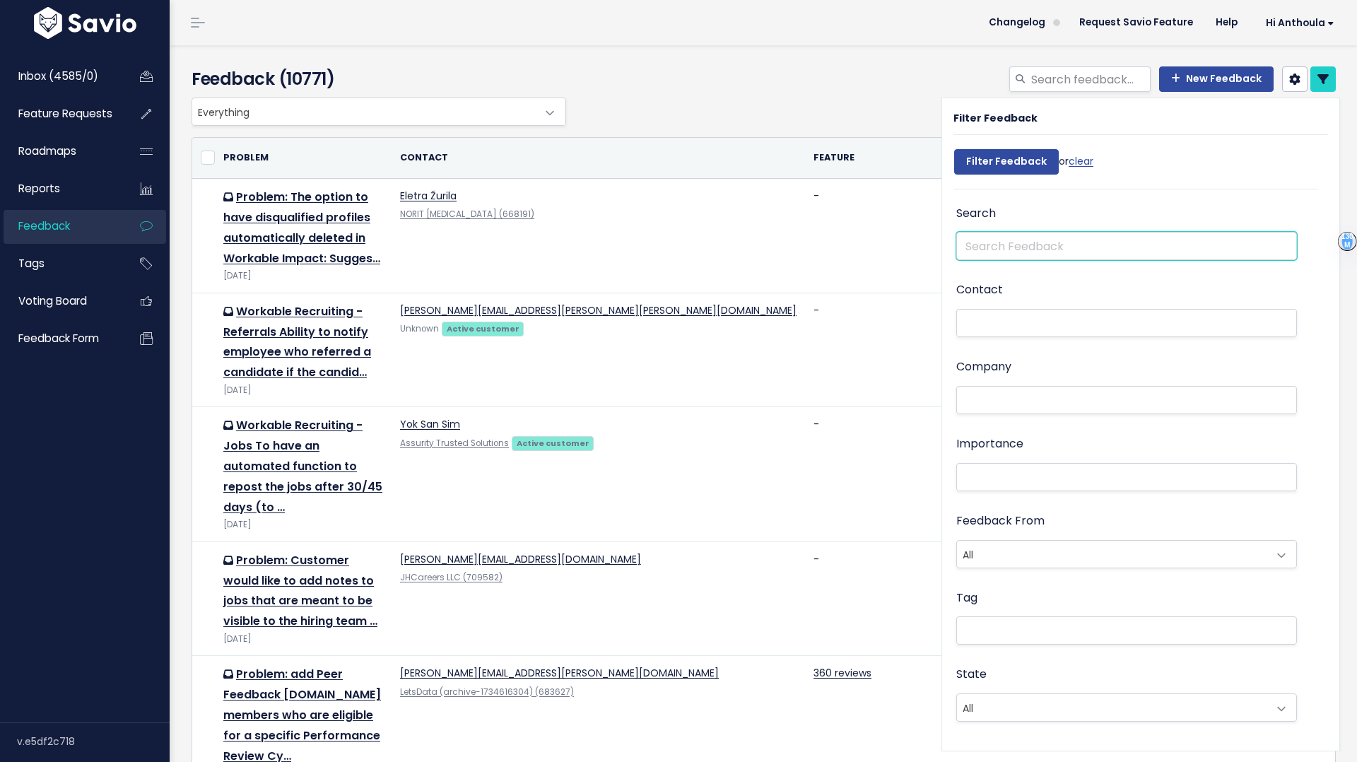
click at [1008, 249] on input "text" at bounding box center [1126, 246] width 341 height 28
type input "goals"
click at [954, 149] on input "Filter Feedback" at bounding box center [1006, 161] width 105 height 25
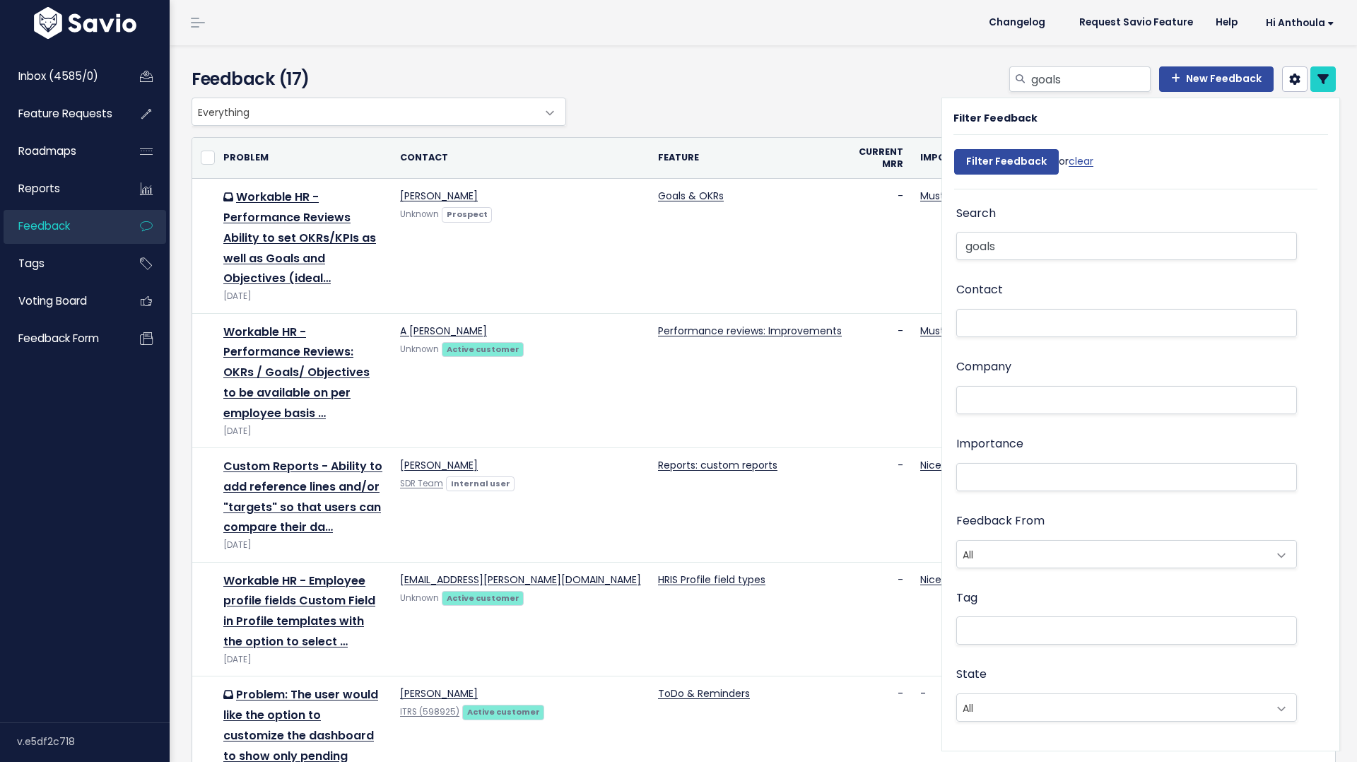
select select
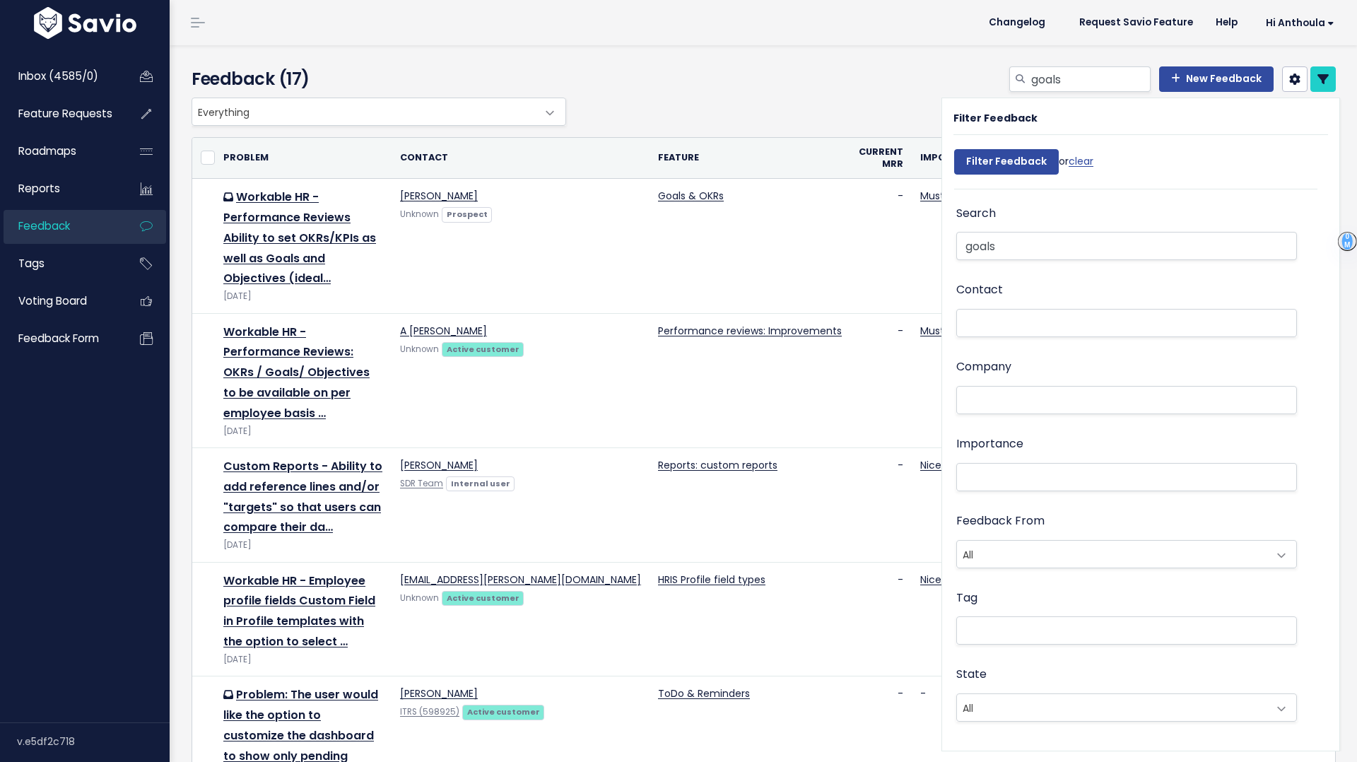
click at [821, 81] on div "goals New Feedback" at bounding box center [958, 81] width 777 height 31
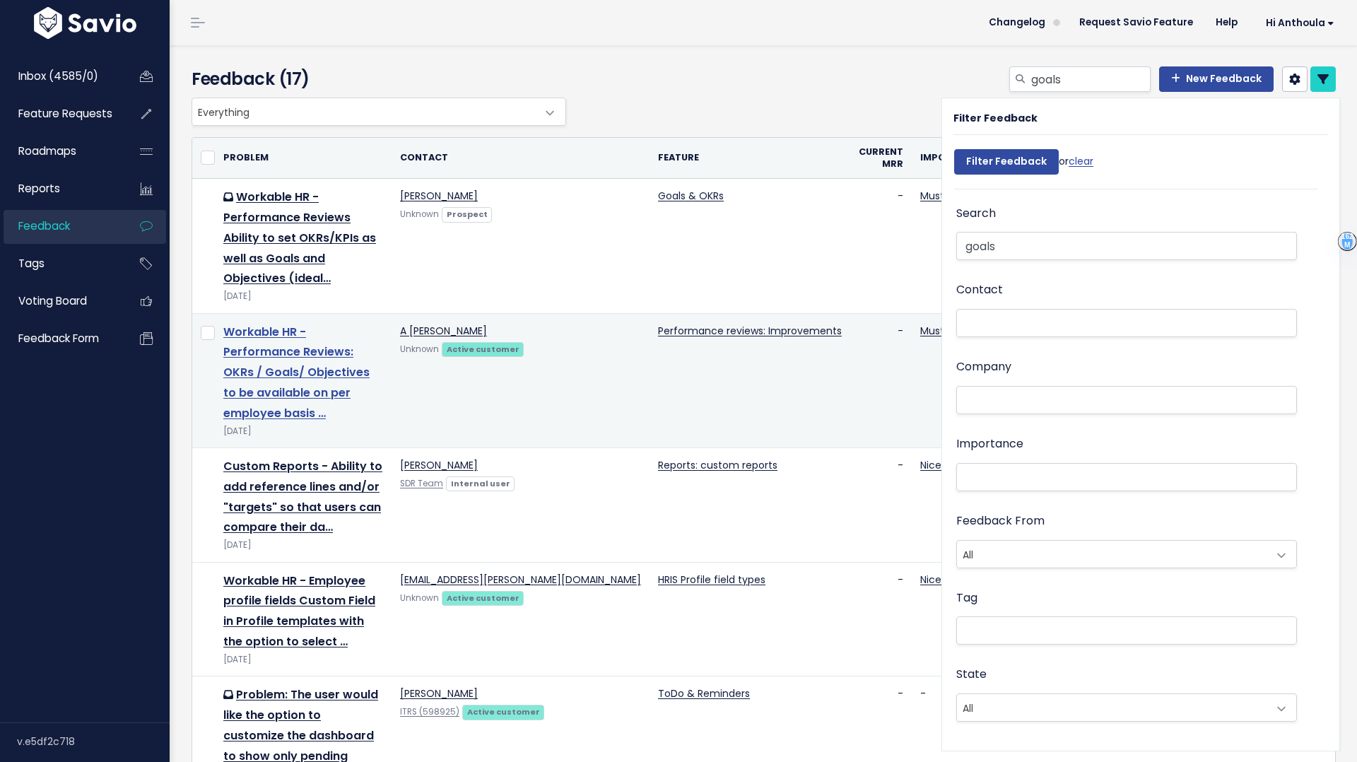
click at [257, 372] on link "Workable HR - Performance Reviews: OKRs / Goals/ Objectives to be available on …" at bounding box center [296, 373] width 146 height 98
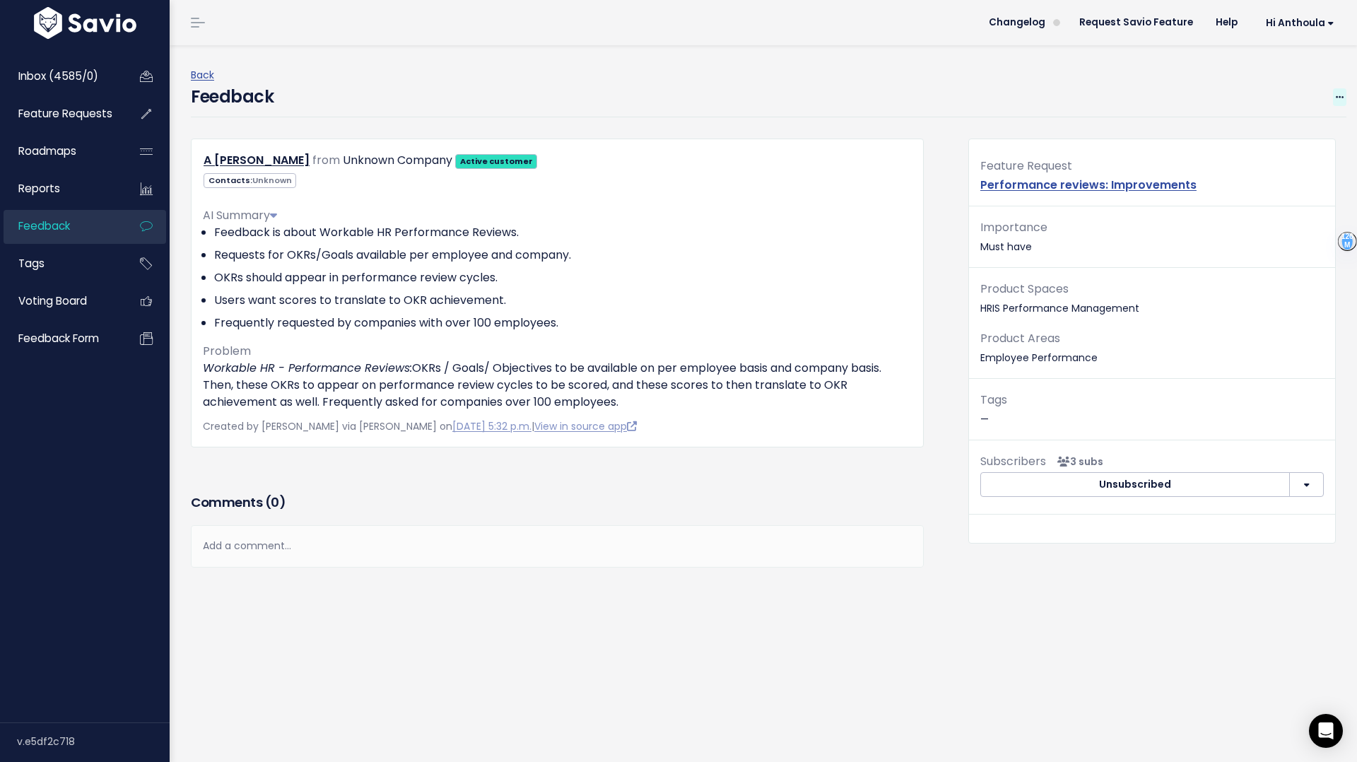
click at [1341, 95] on icon at bounding box center [1340, 97] width 8 height 9
click at [1265, 140] on link "Edit" at bounding box center [1284, 136] width 102 height 28
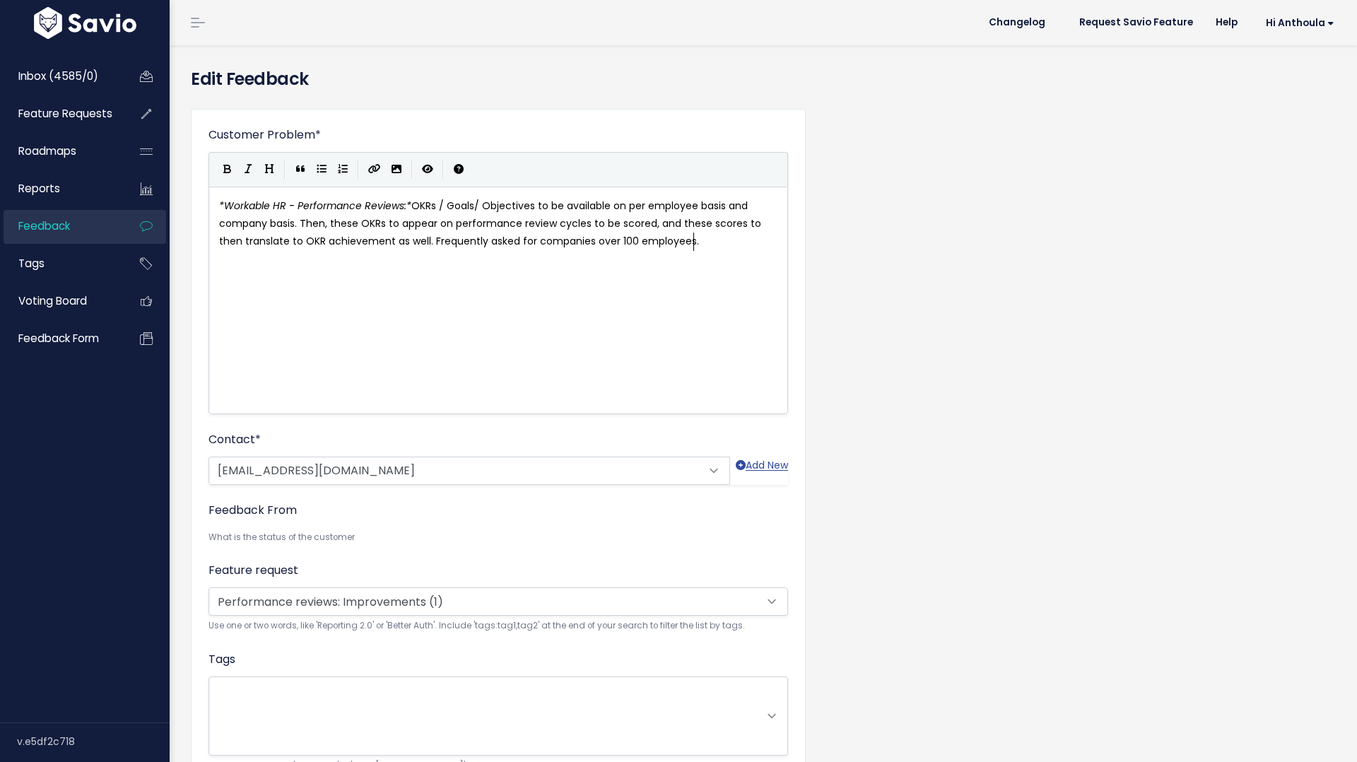
scroll to position [1, 0]
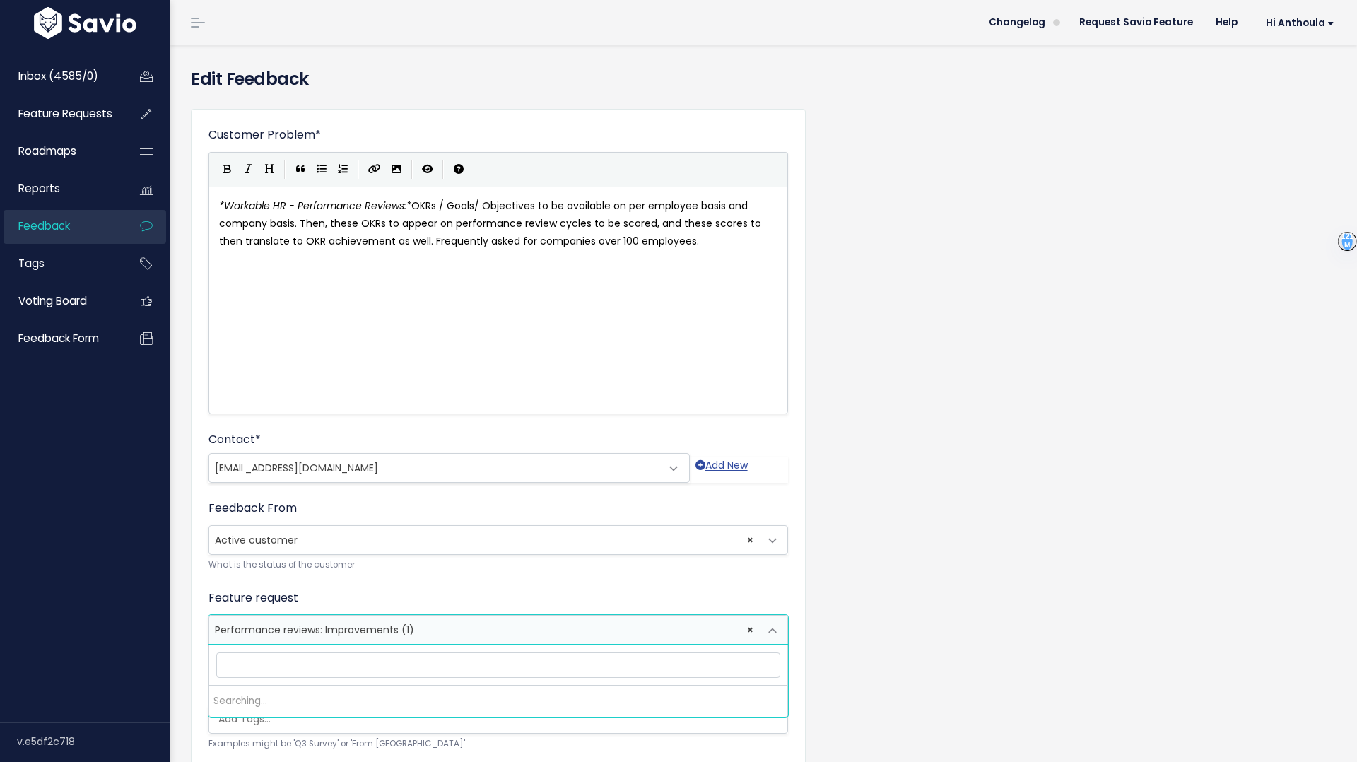
click at [455, 624] on span "× Performance reviews: Improvements (1)" at bounding box center [484, 630] width 550 height 28
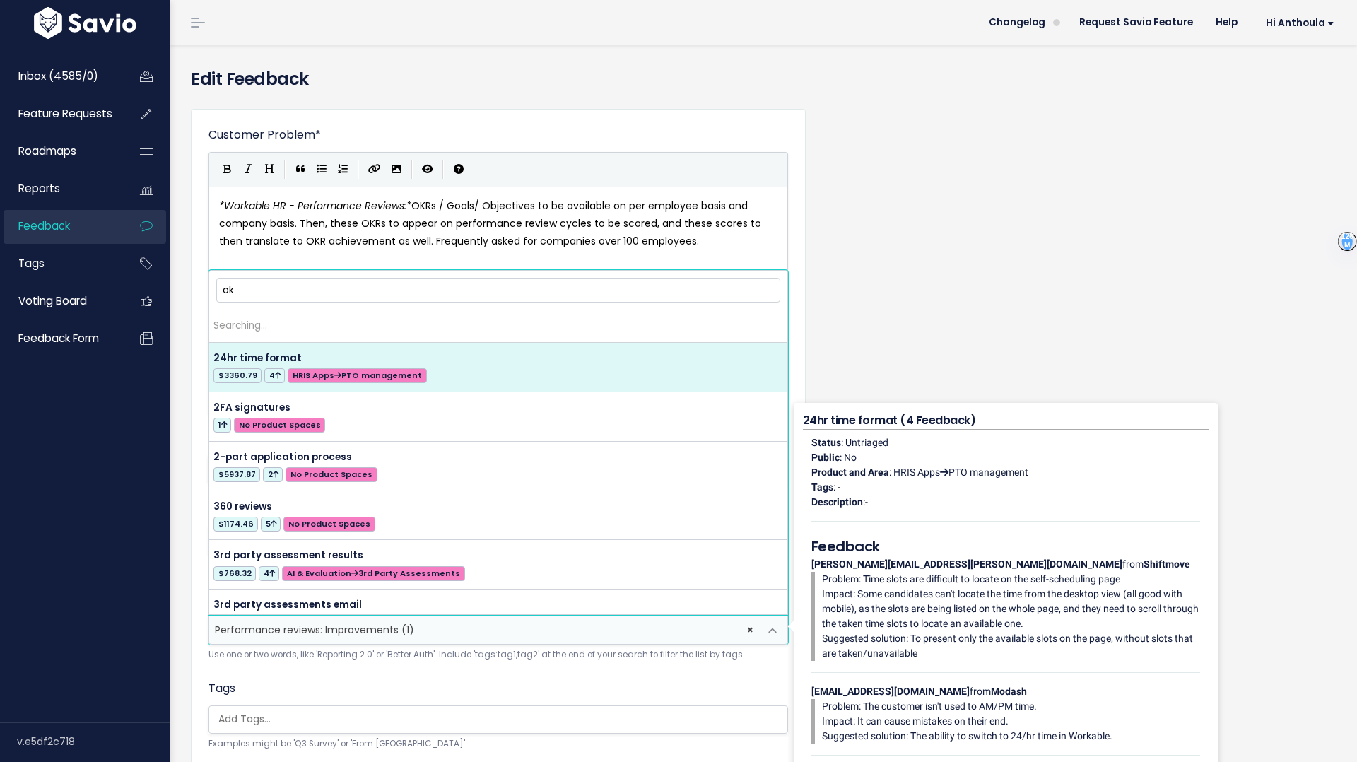
type input "okr"
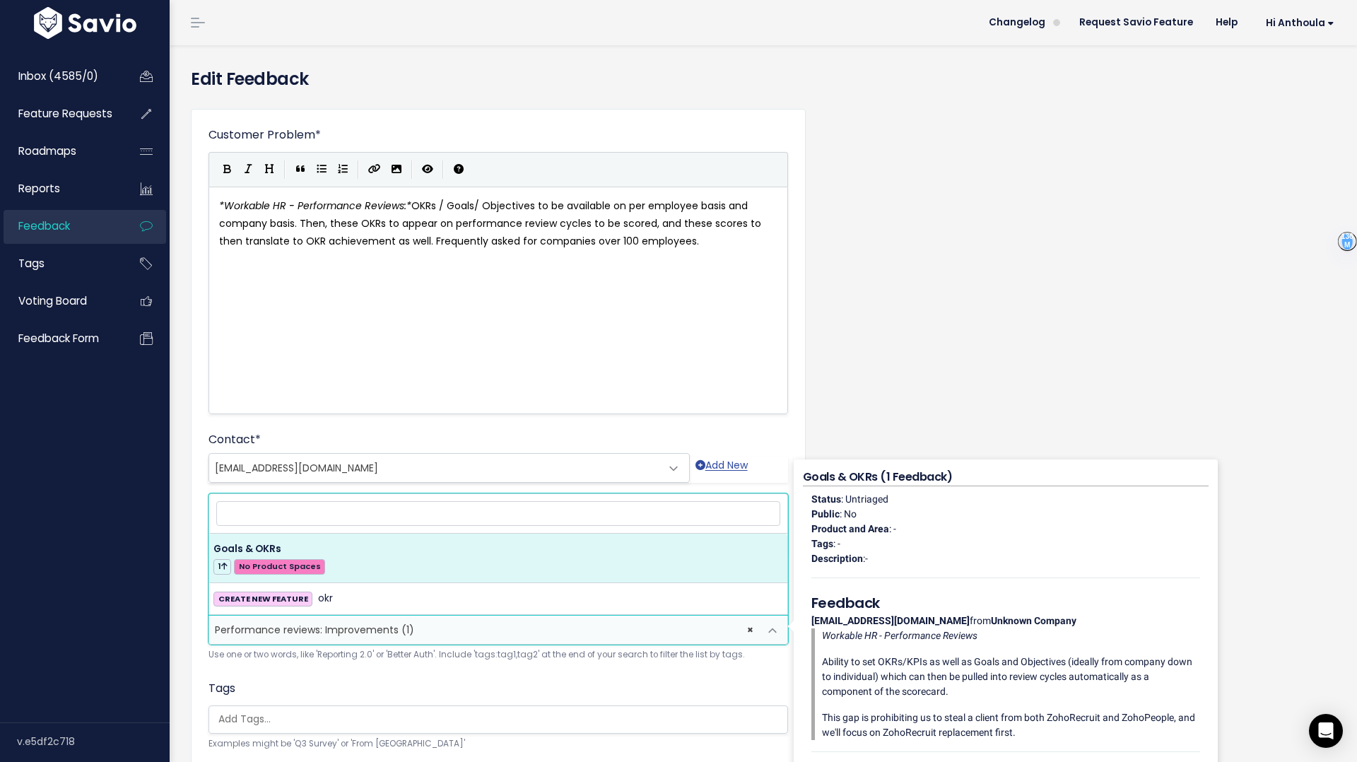
select select "63464"
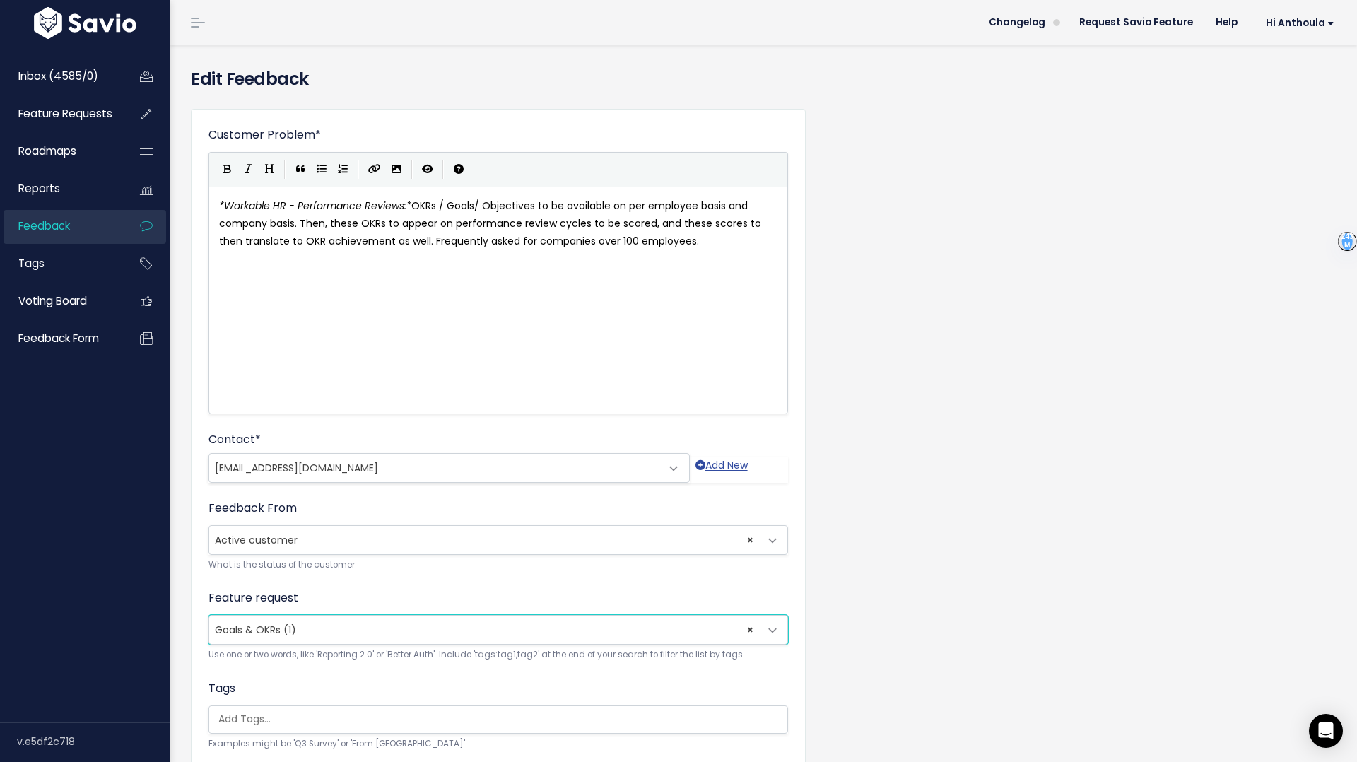
scroll to position [285, 0]
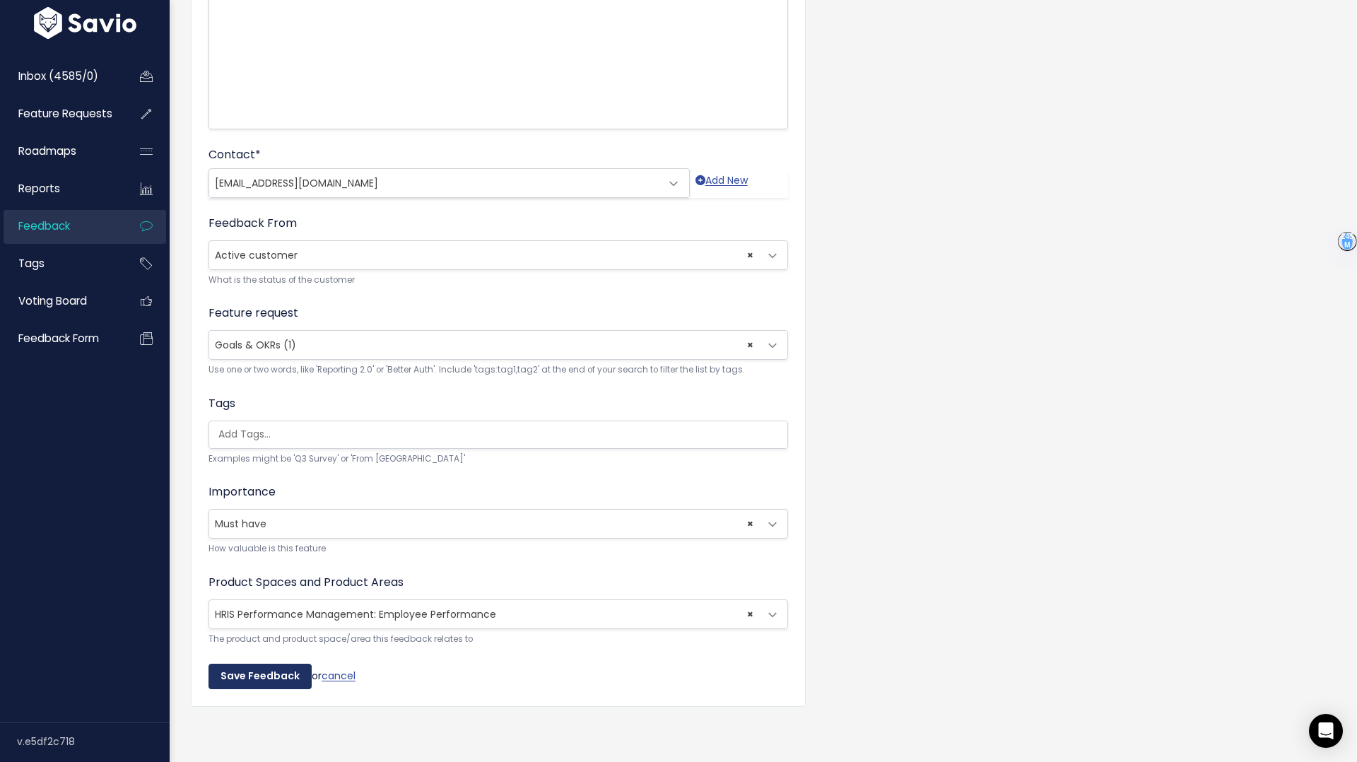
click at [285, 674] on input "Save Feedback" at bounding box center [259, 676] width 103 height 25
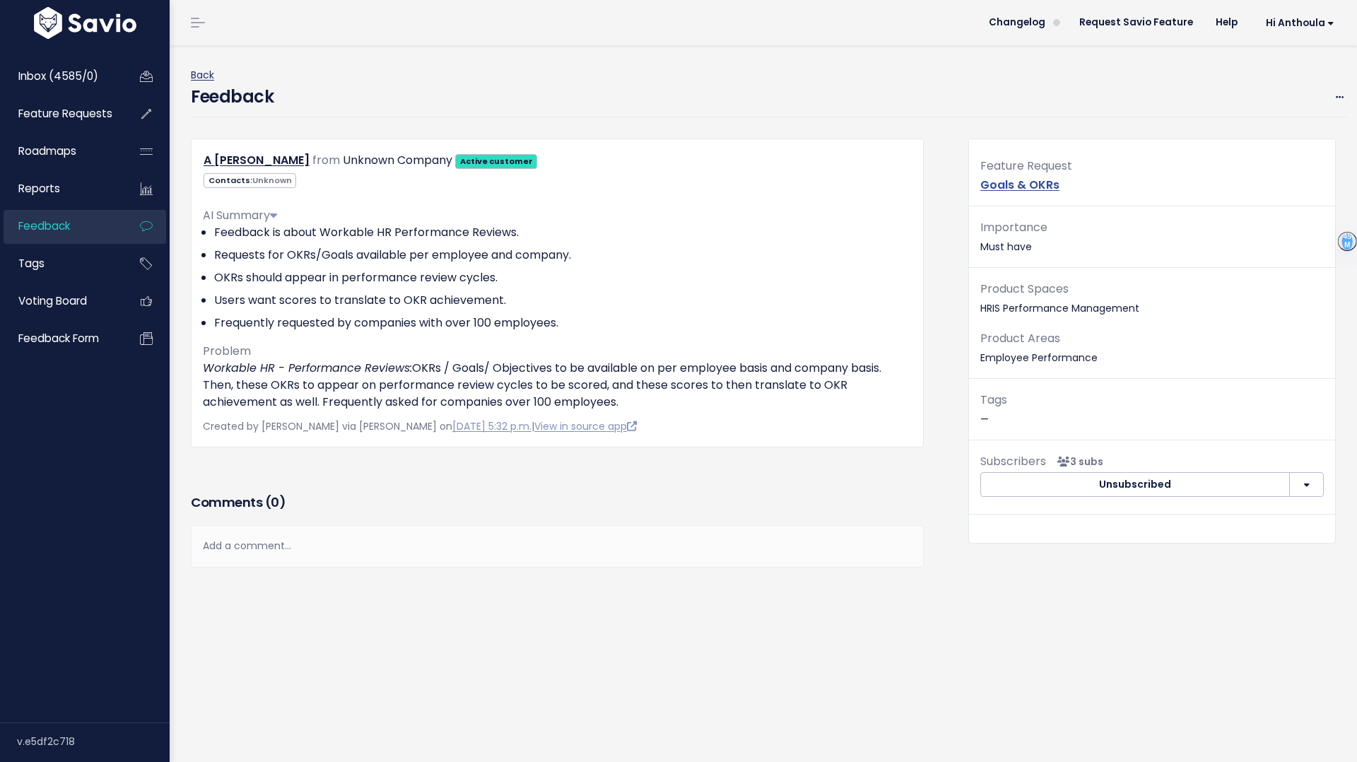
click at [204, 74] on link "Back" at bounding box center [202, 75] width 23 height 14
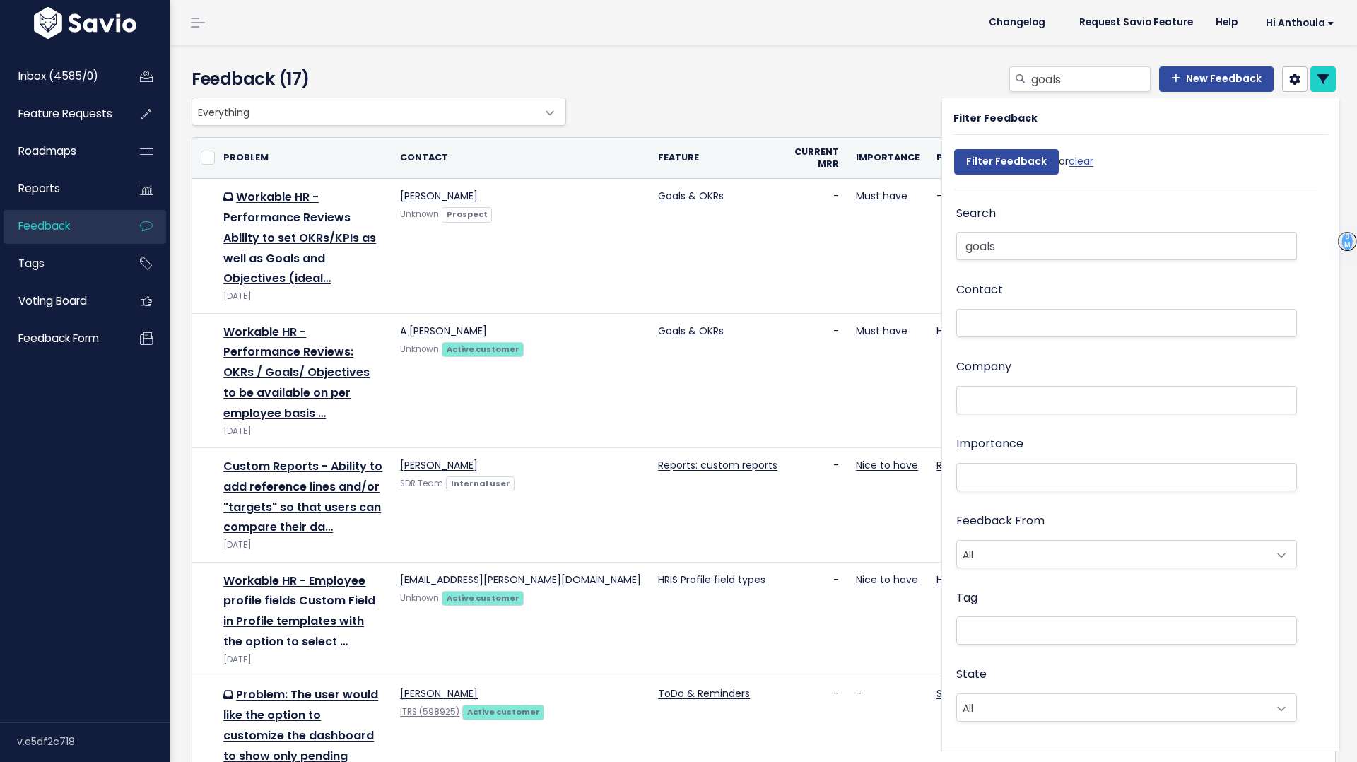
select select
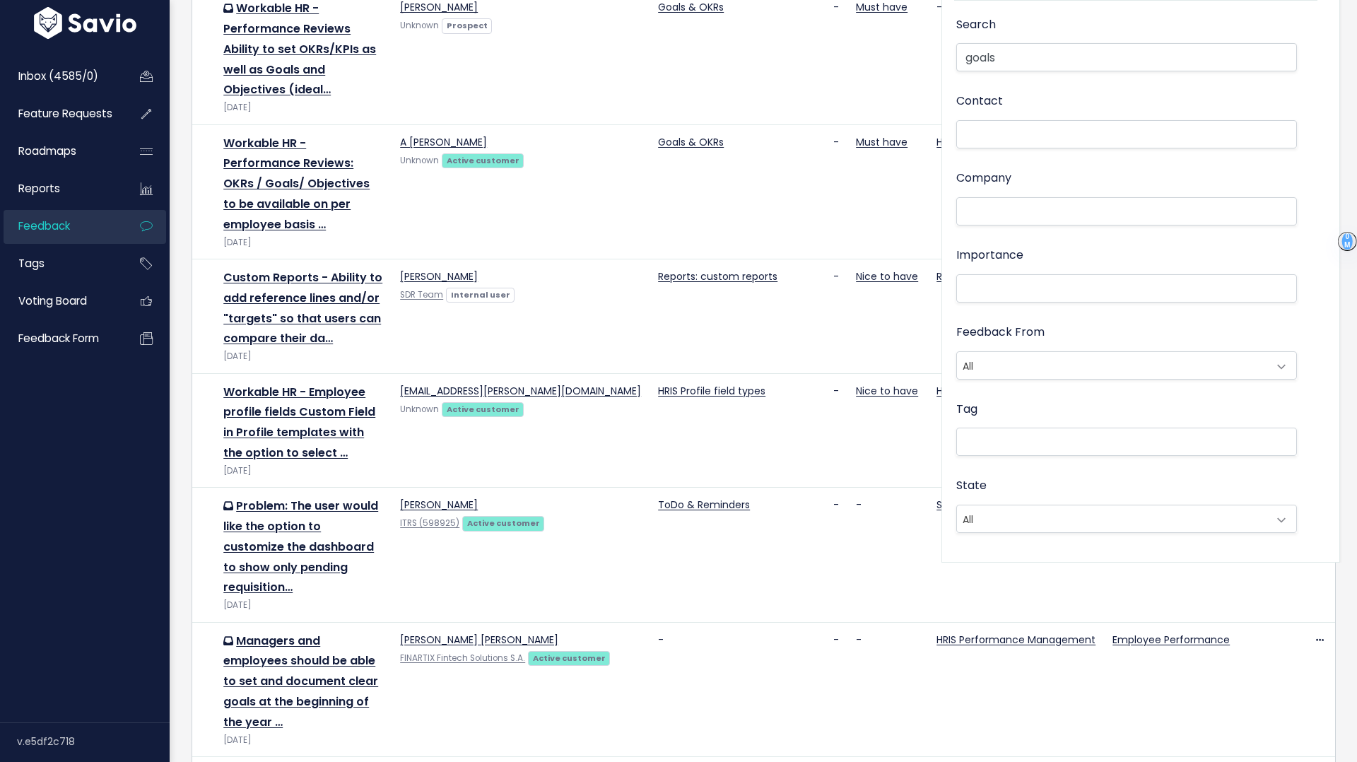
scroll to position [191, 0]
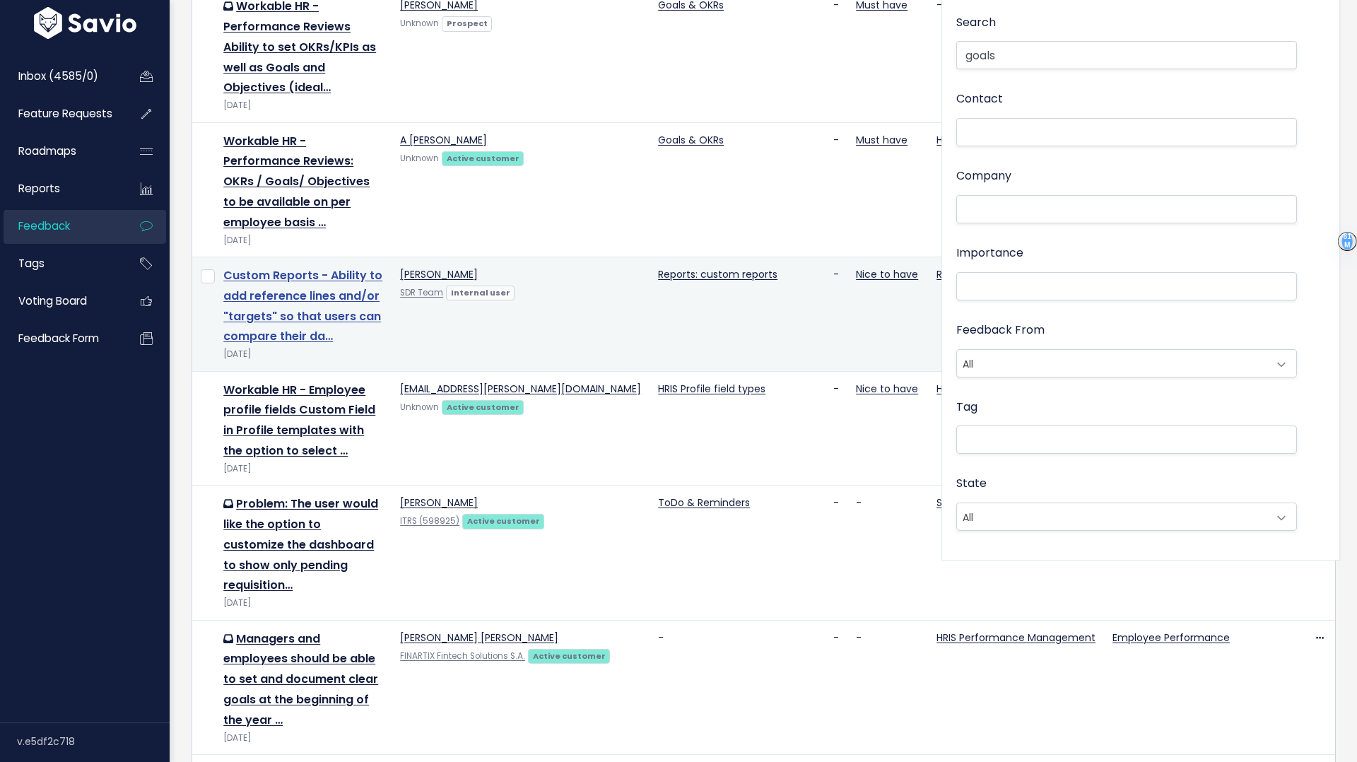
click at [285, 269] on link "Custom Reports - Ability to add reference lines and/or "targets" so that users …" at bounding box center [302, 305] width 159 height 77
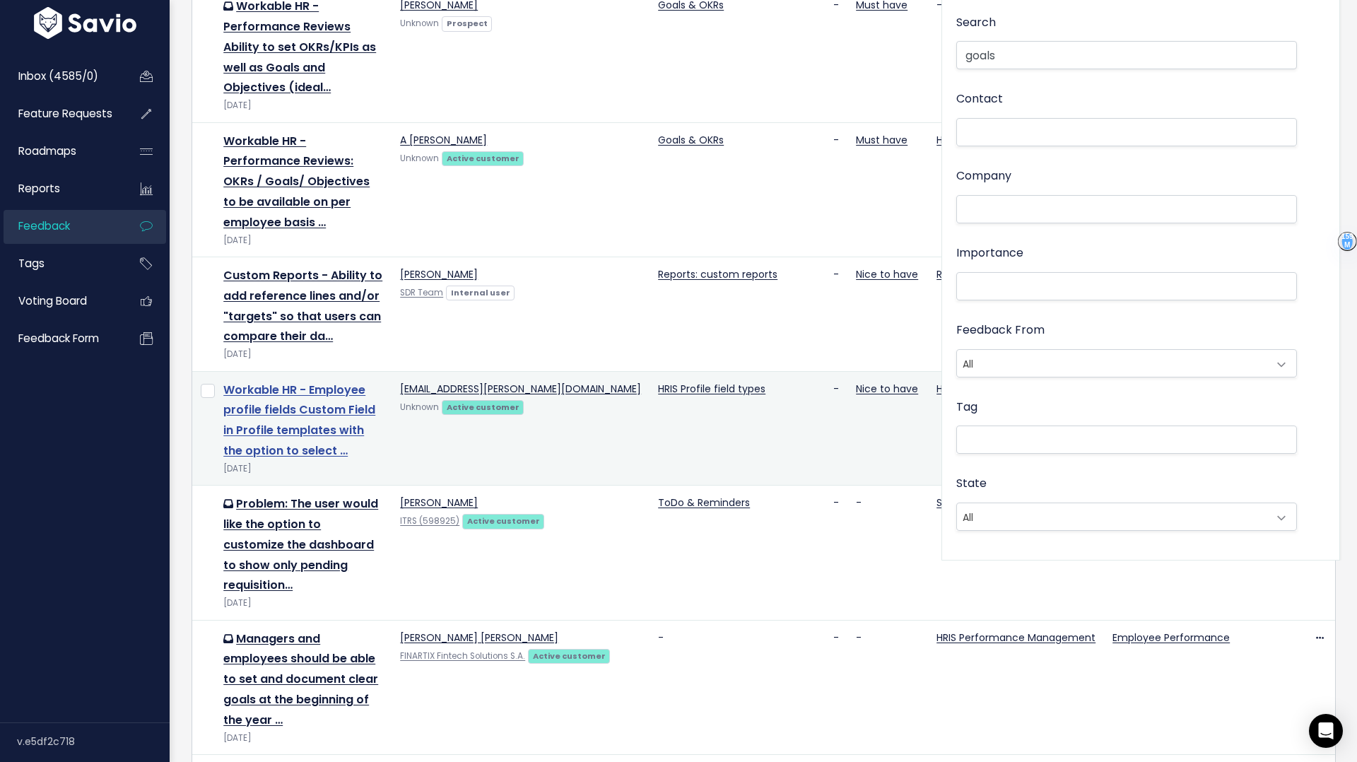
click at [301, 382] on link "Workable HR - Employee profile fields Custom Field in Profile templates with th…" at bounding box center [299, 420] width 152 height 77
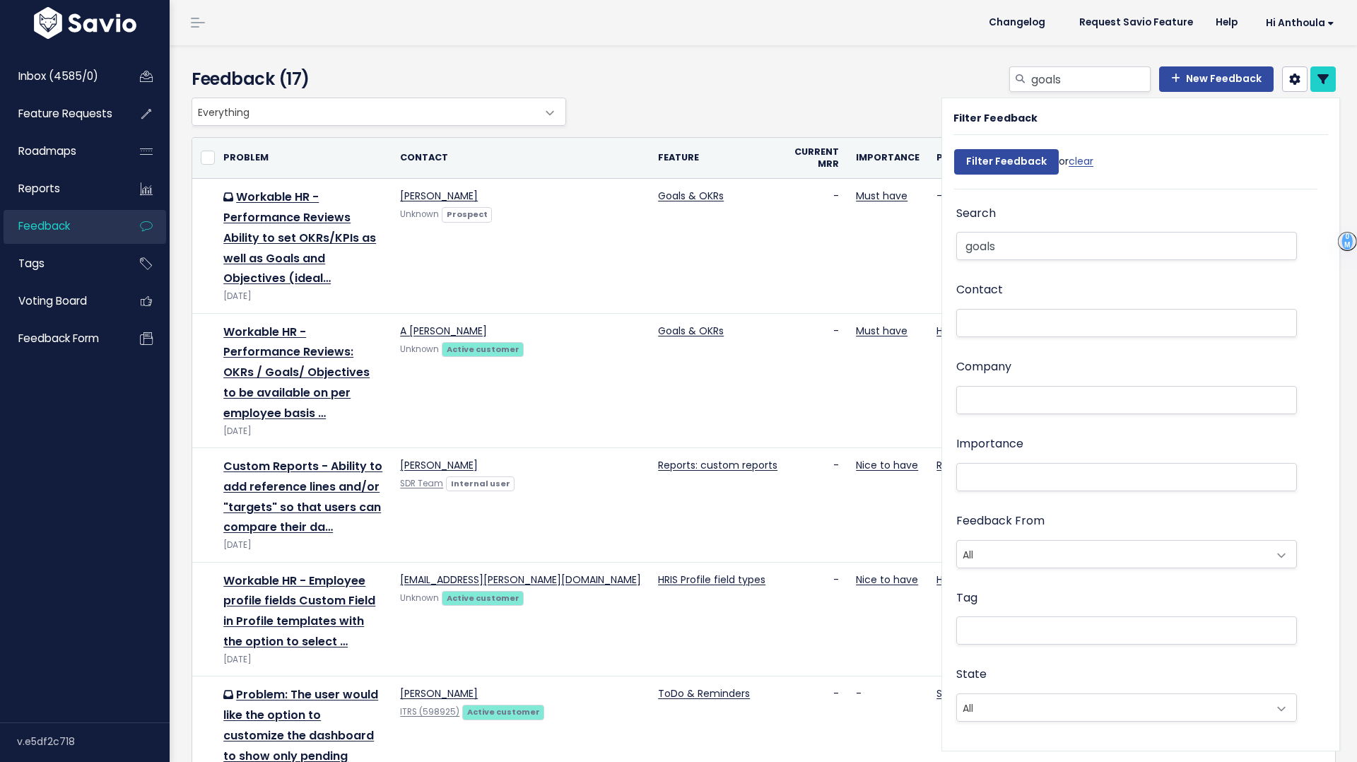
select select
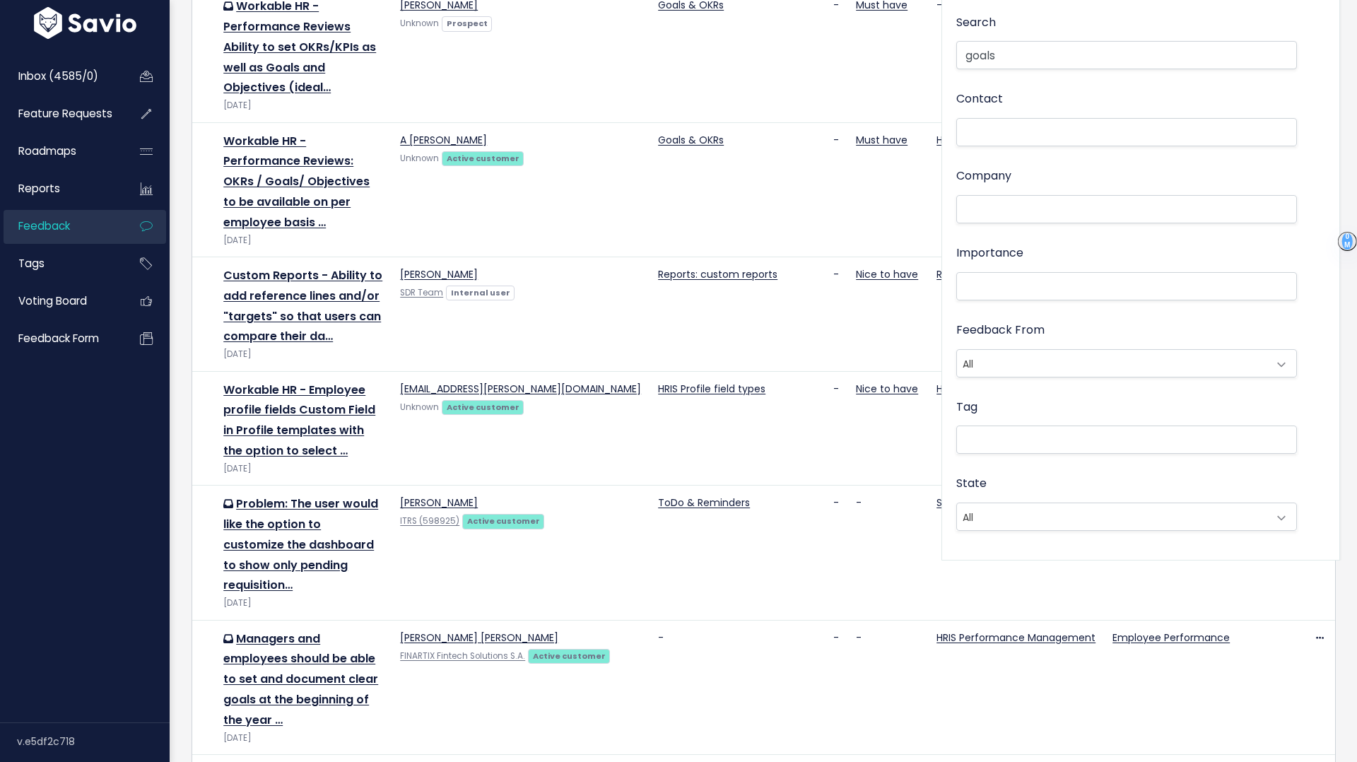
select select
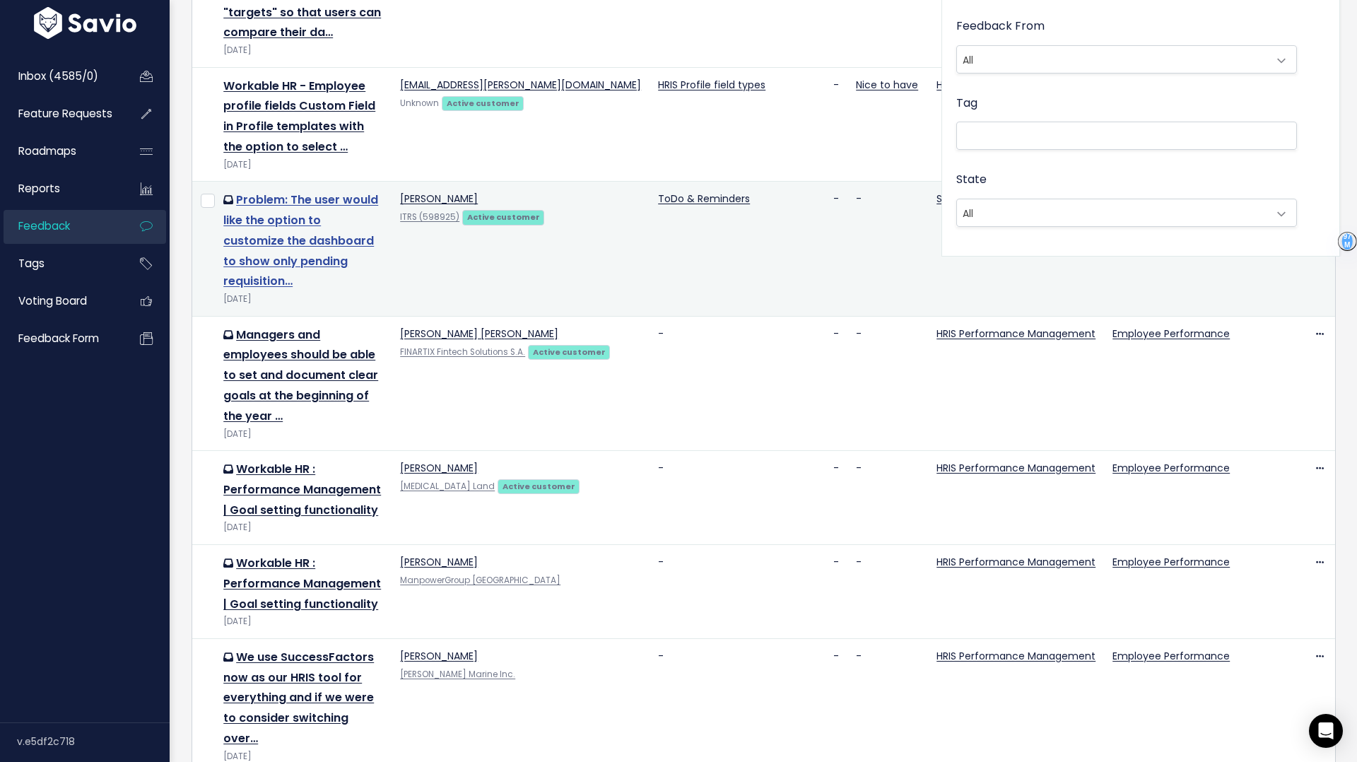
scroll to position [500, 0]
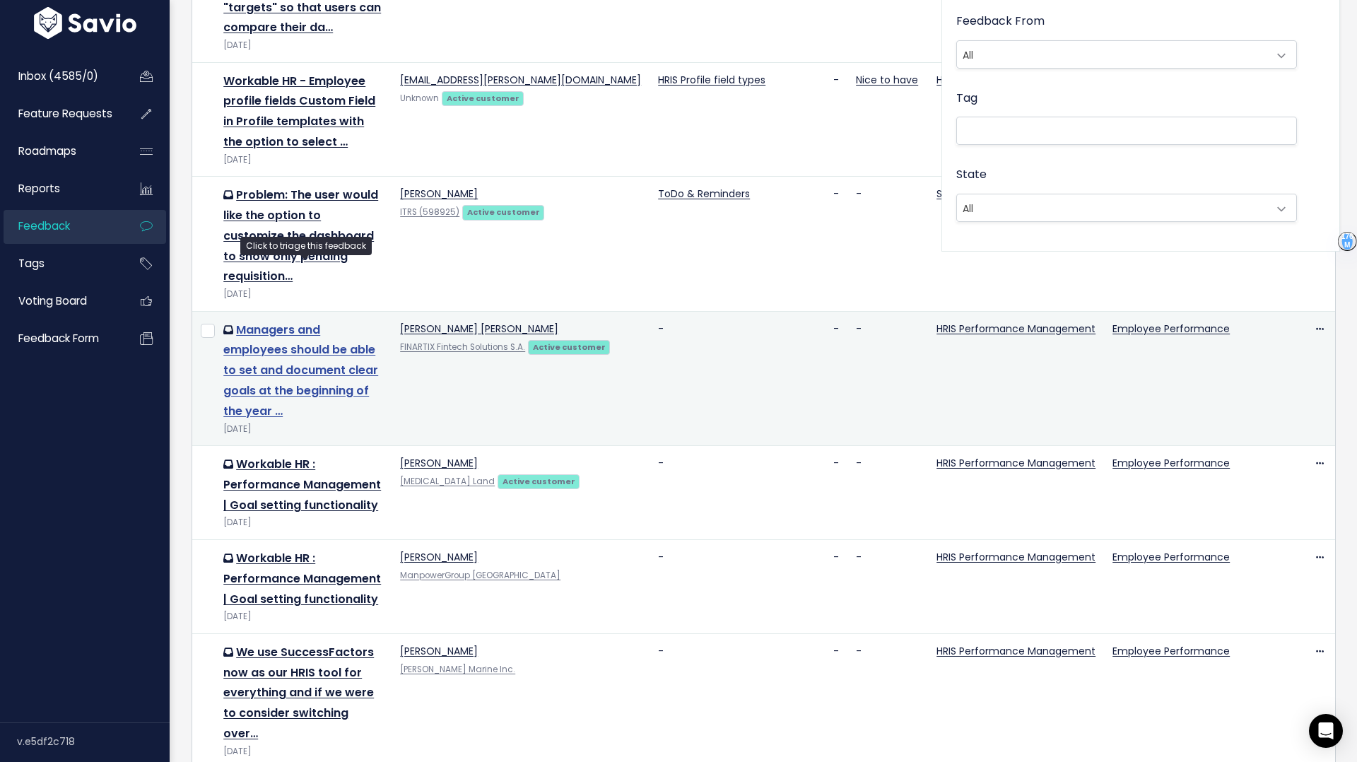
click at [293, 322] on link "Managers and employees should be able to set and document clear goals at the be…" at bounding box center [300, 371] width 155 height 98
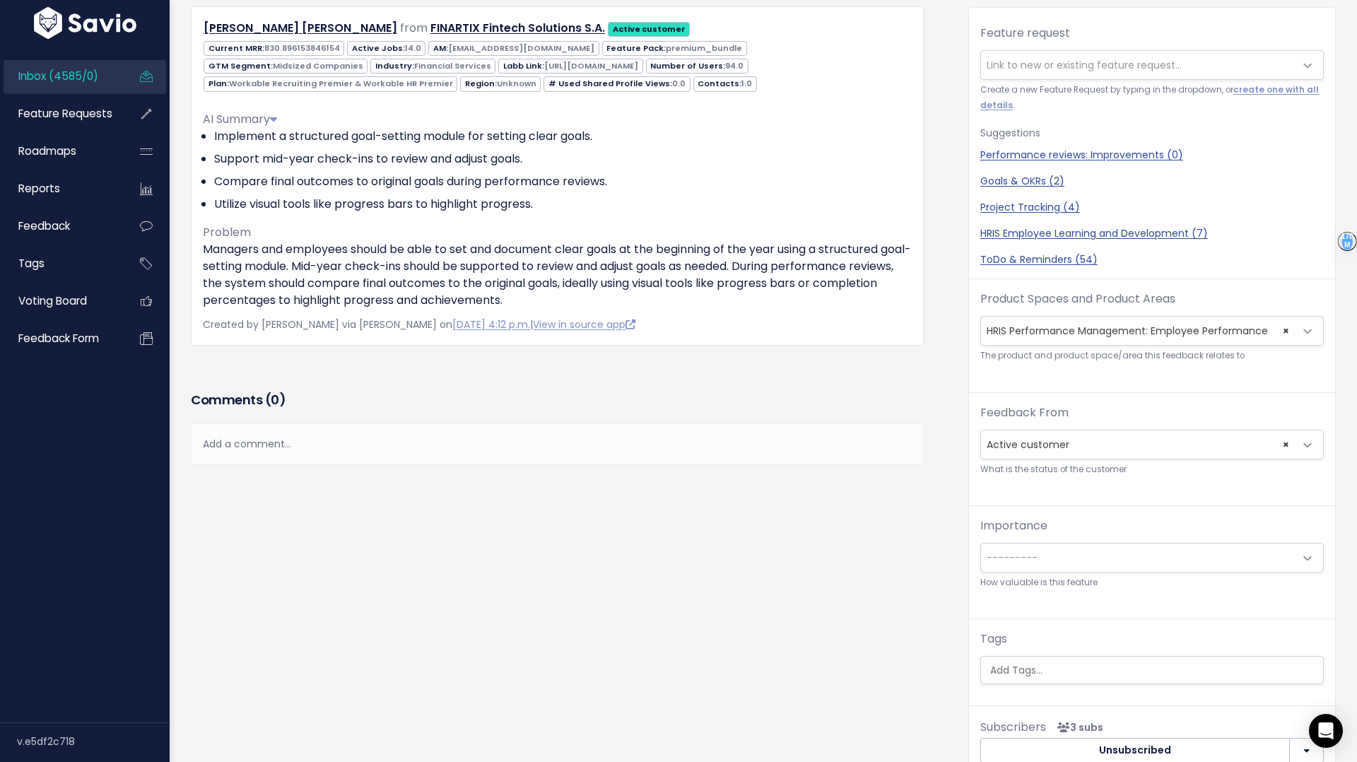
scroll to position [1, 0]
click at [1065, 58] on span "Link to new or existing feature request..." at bounding box center [1084, 64] width 195 height 14
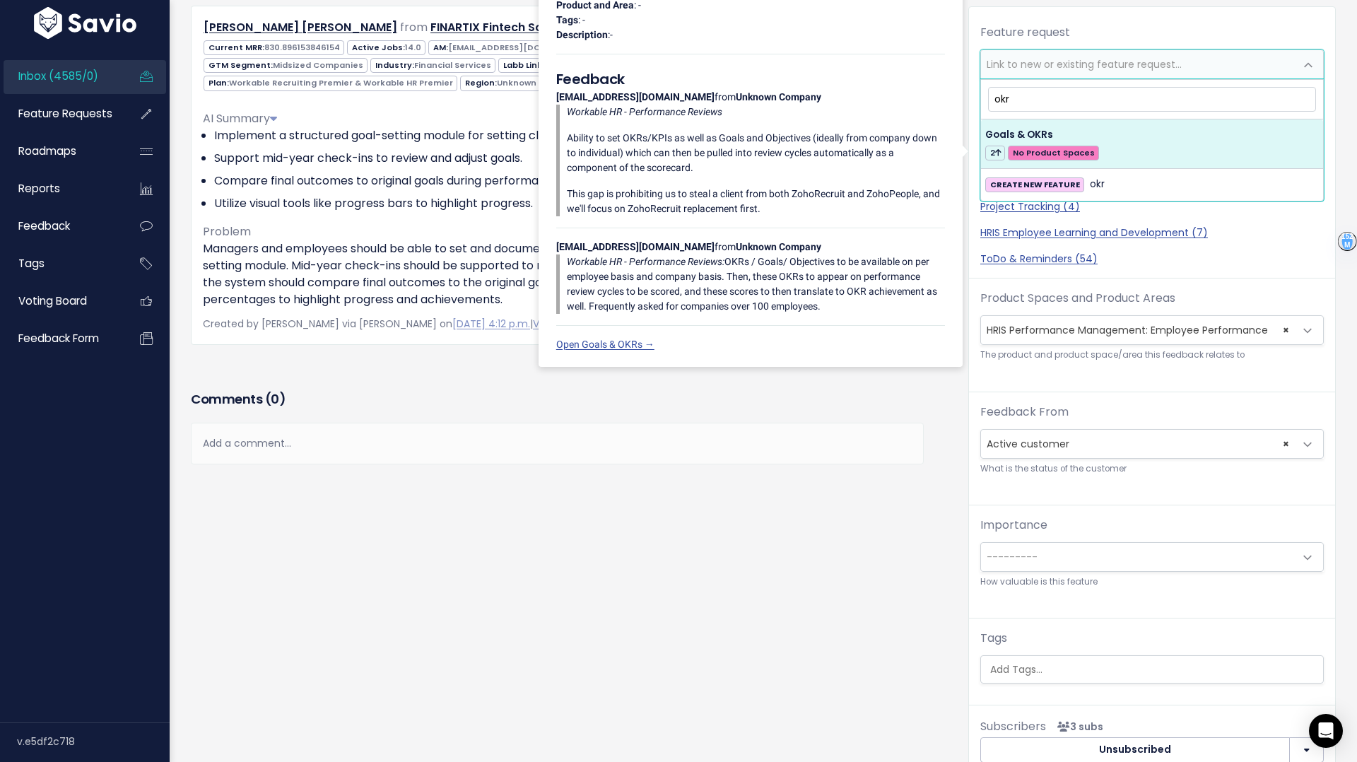
type input "okr"
select select "63464"
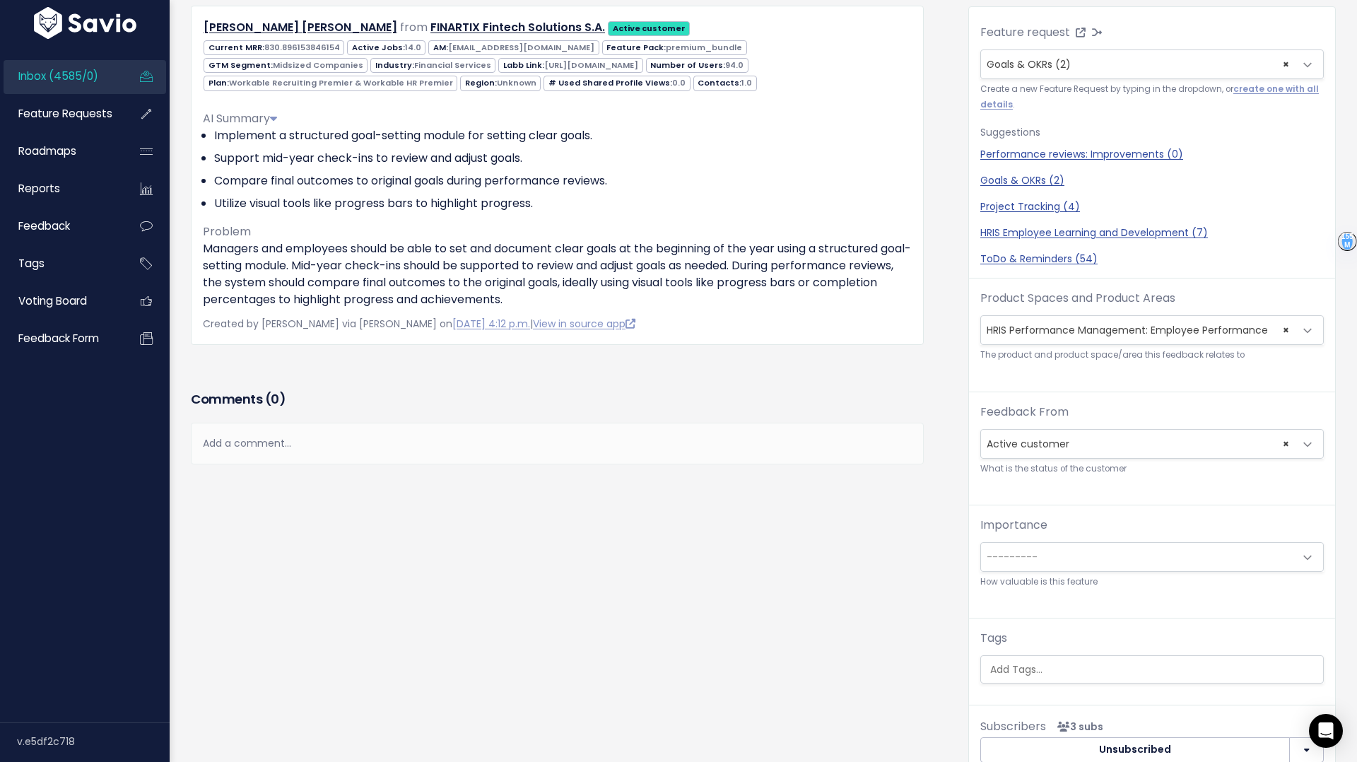
click at [524, 548] on div "Feedback Manos Panagiotakis from FINARTIX Fintech Solutions S.A." at bounding box center [568, 388] width 777 height 825
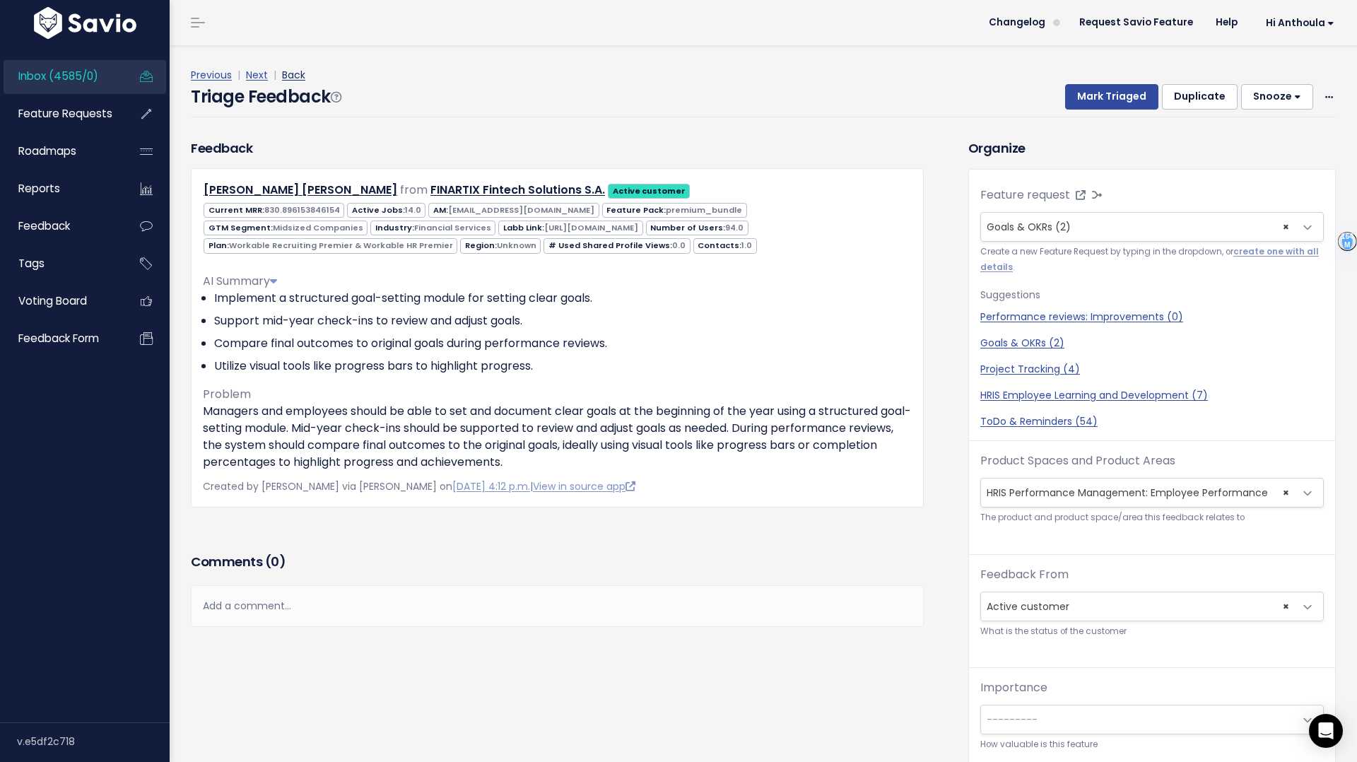
click at [292, 74] on link "Back" at bounding box center [293, 75] width 23 height 14
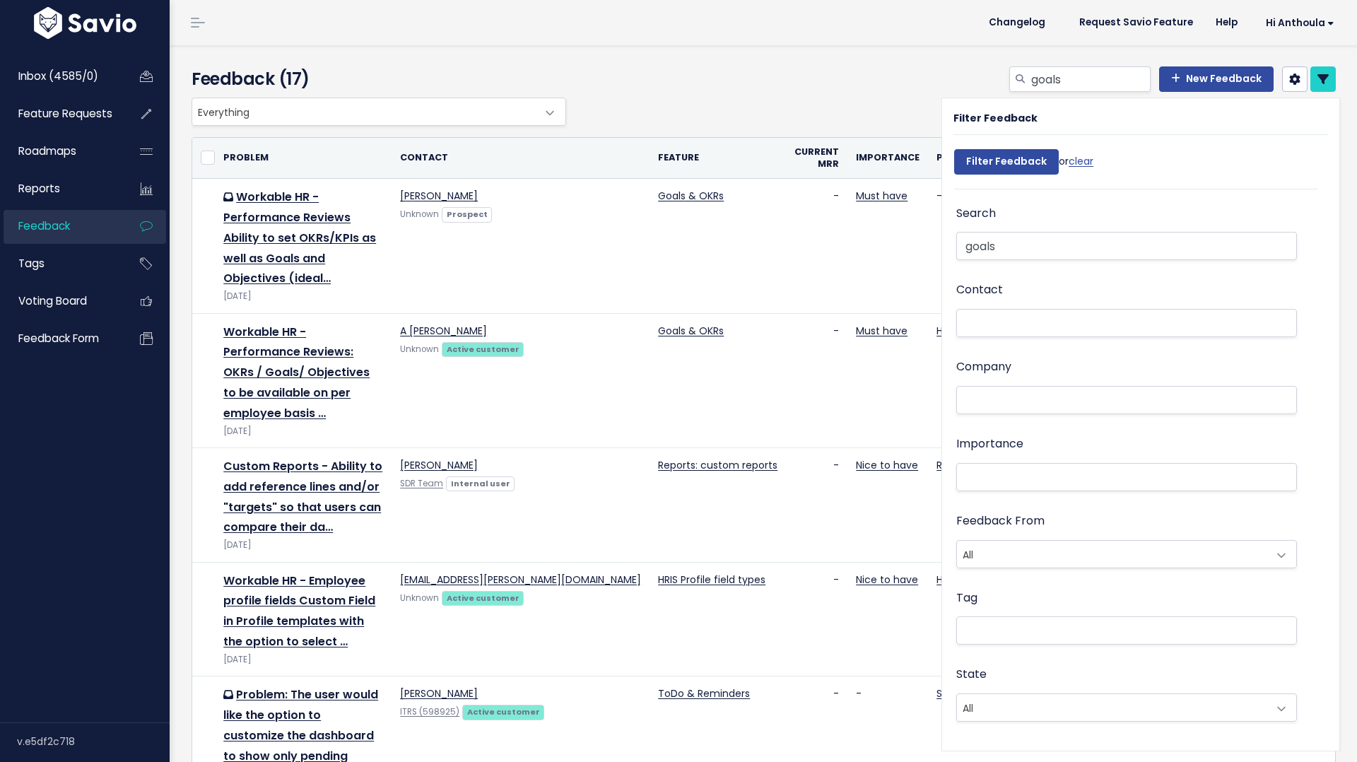
select select
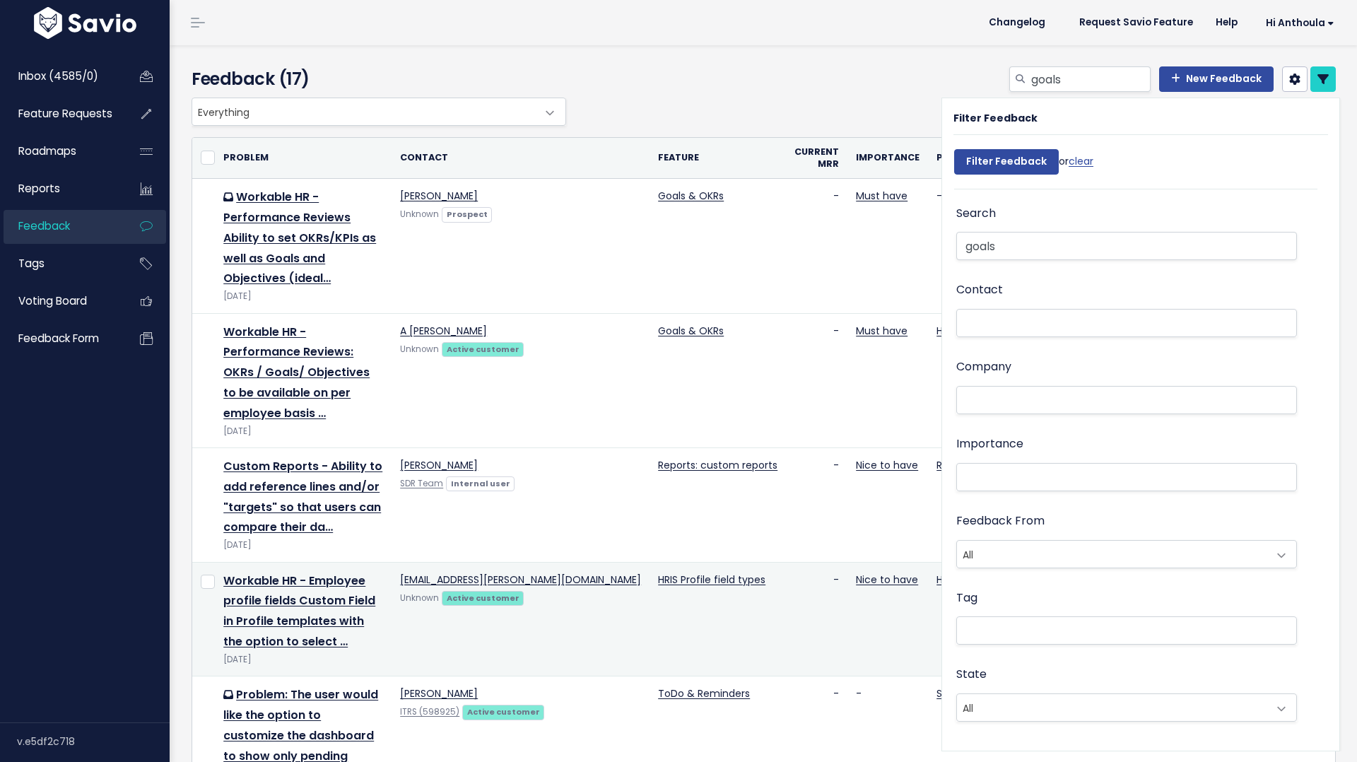
select select
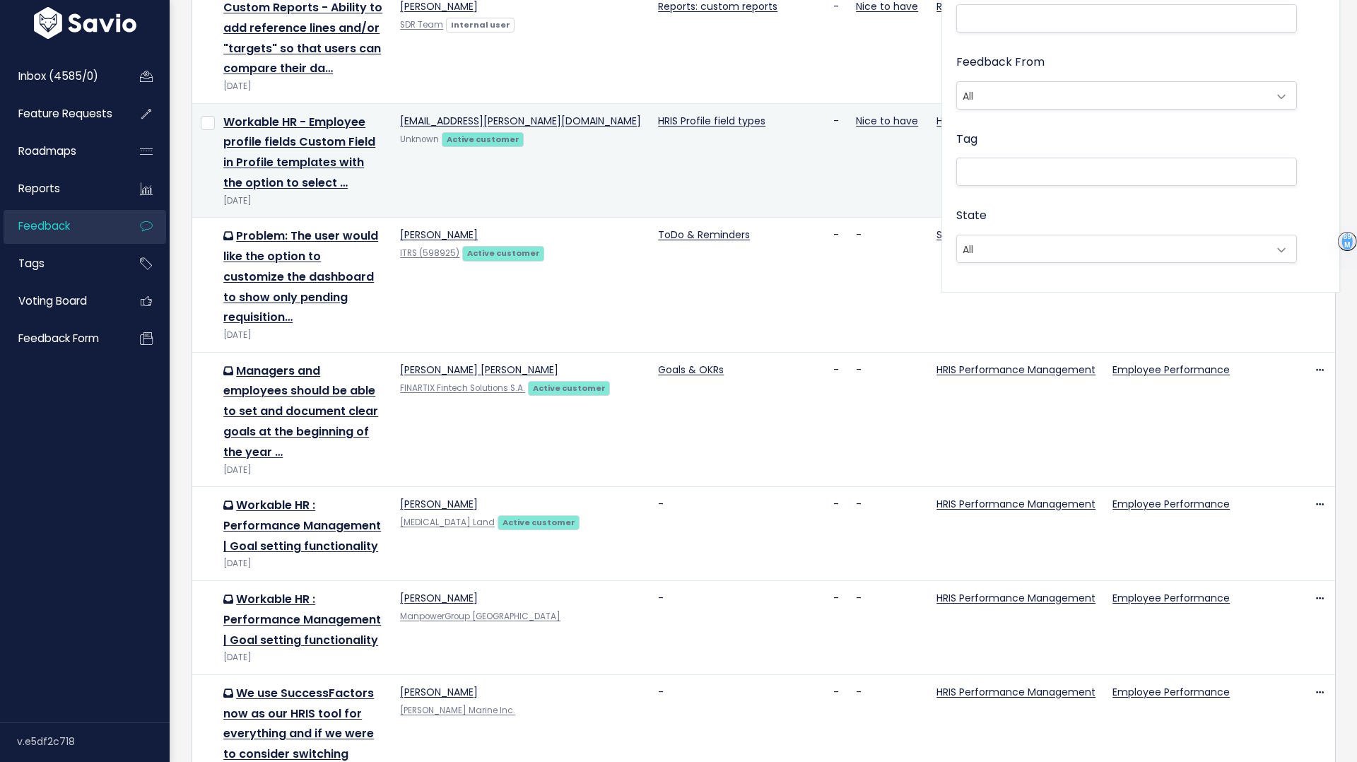
scroll to position [460, 0]
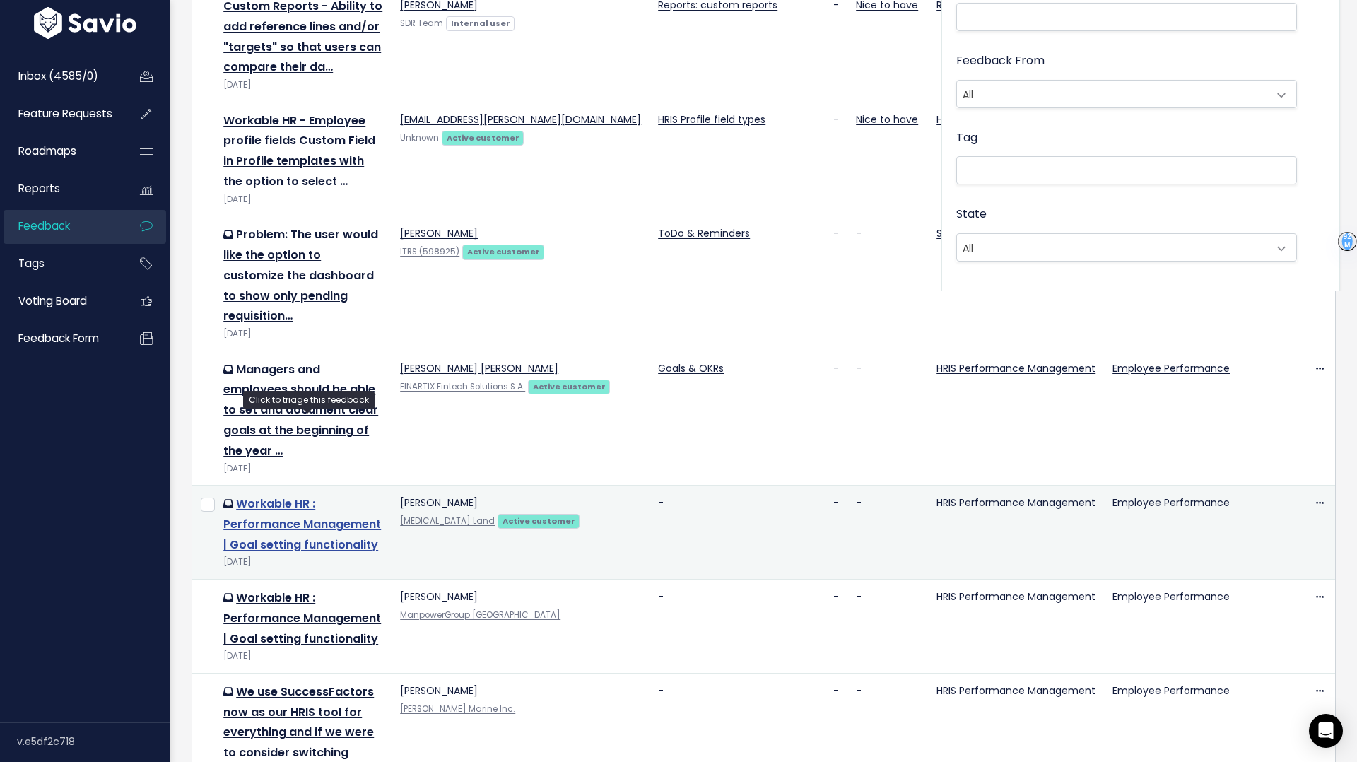
click at [285, 495] on link "Workable HR : Performance Management | Goal setting functionality" at bounding box center [302, 523] width 158 height 57
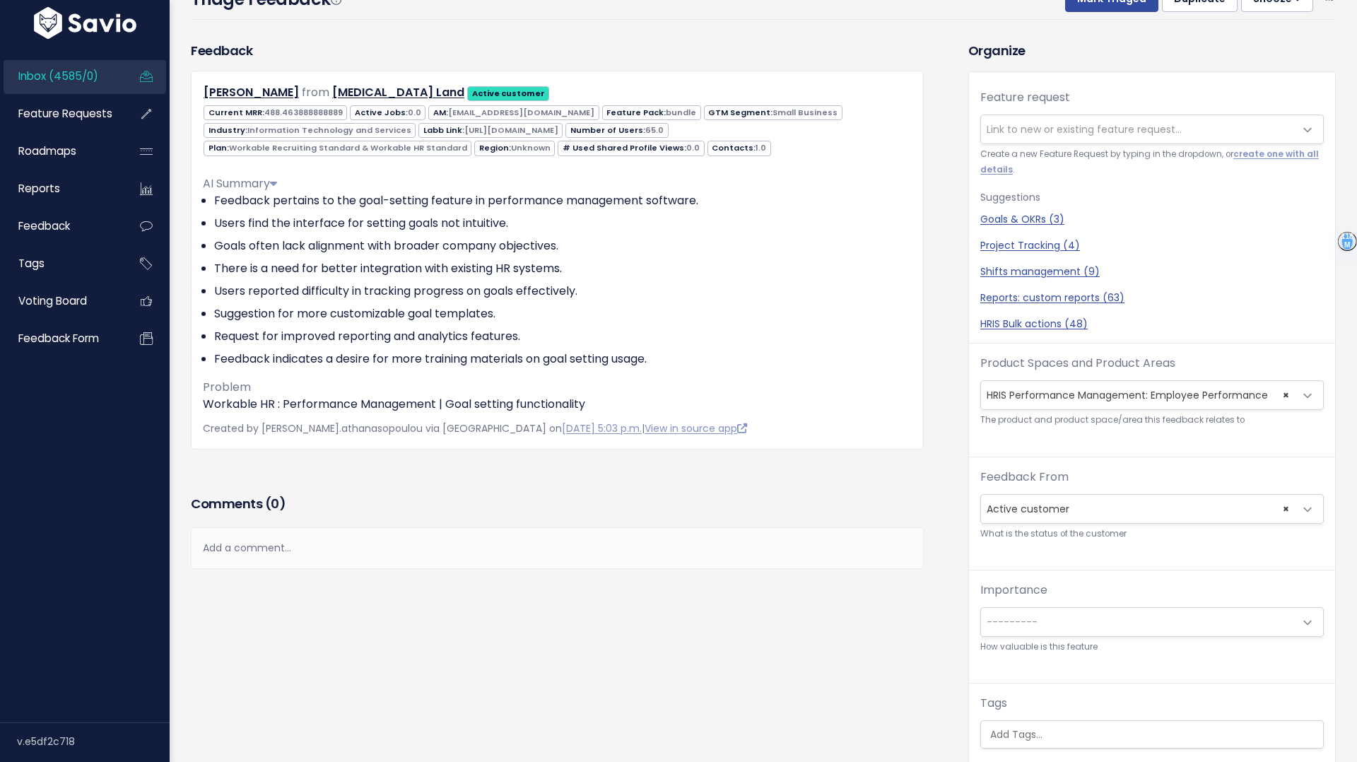
scroll to position [52, 0]
click at [1097, 130] on span "Link to new or existing feature request..." at bounding box center [1084, 129] width 195 height 14
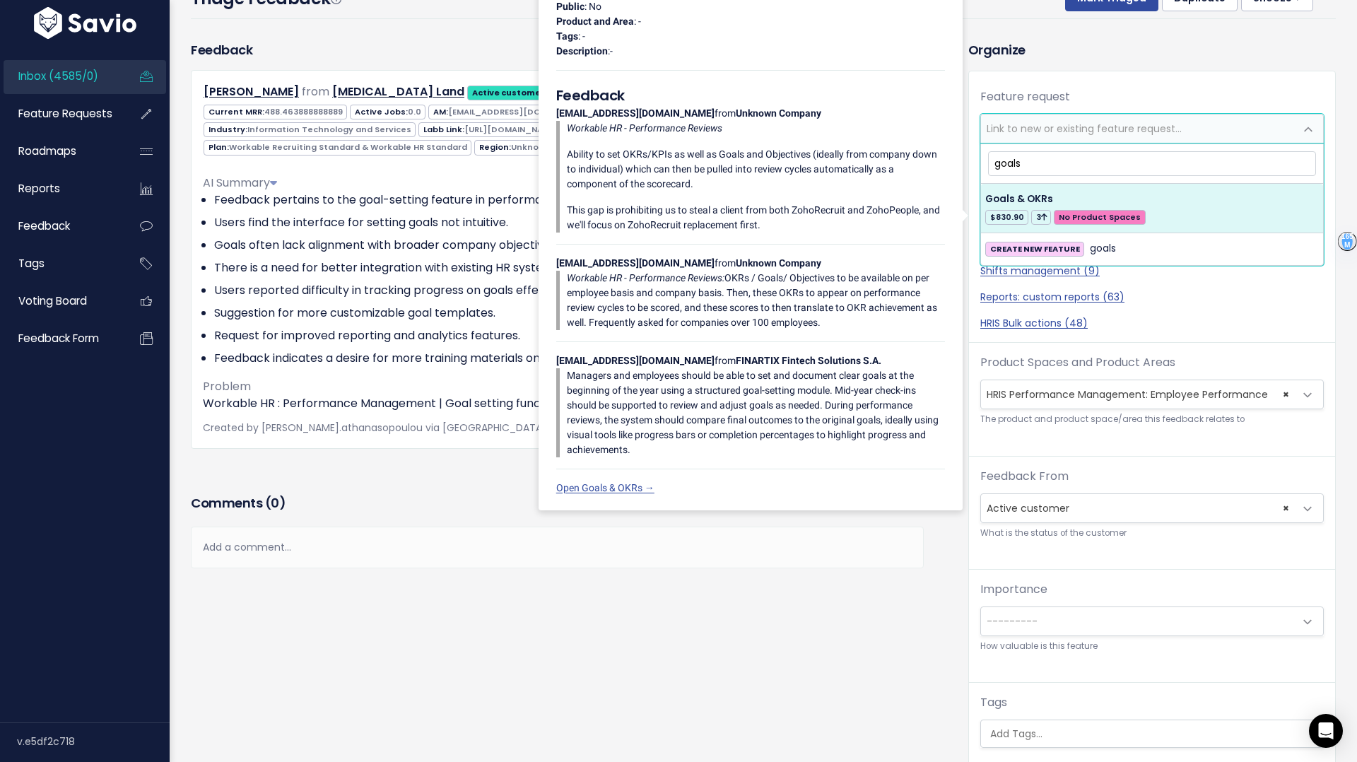
type input "goals"
select select "63464"
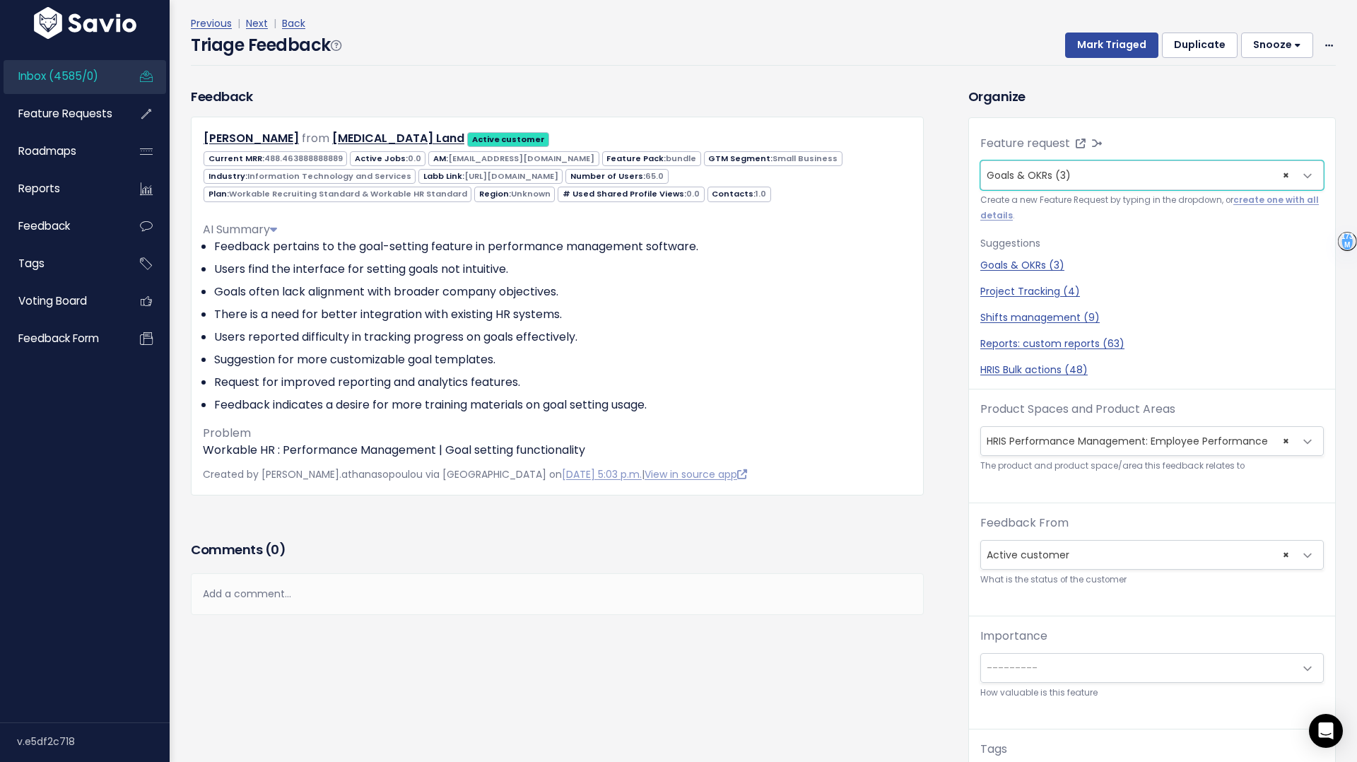
scroll to position [1, 0]
click at [295, 20] on link "Back" at bounding box center [293, 22] width 23 height 14
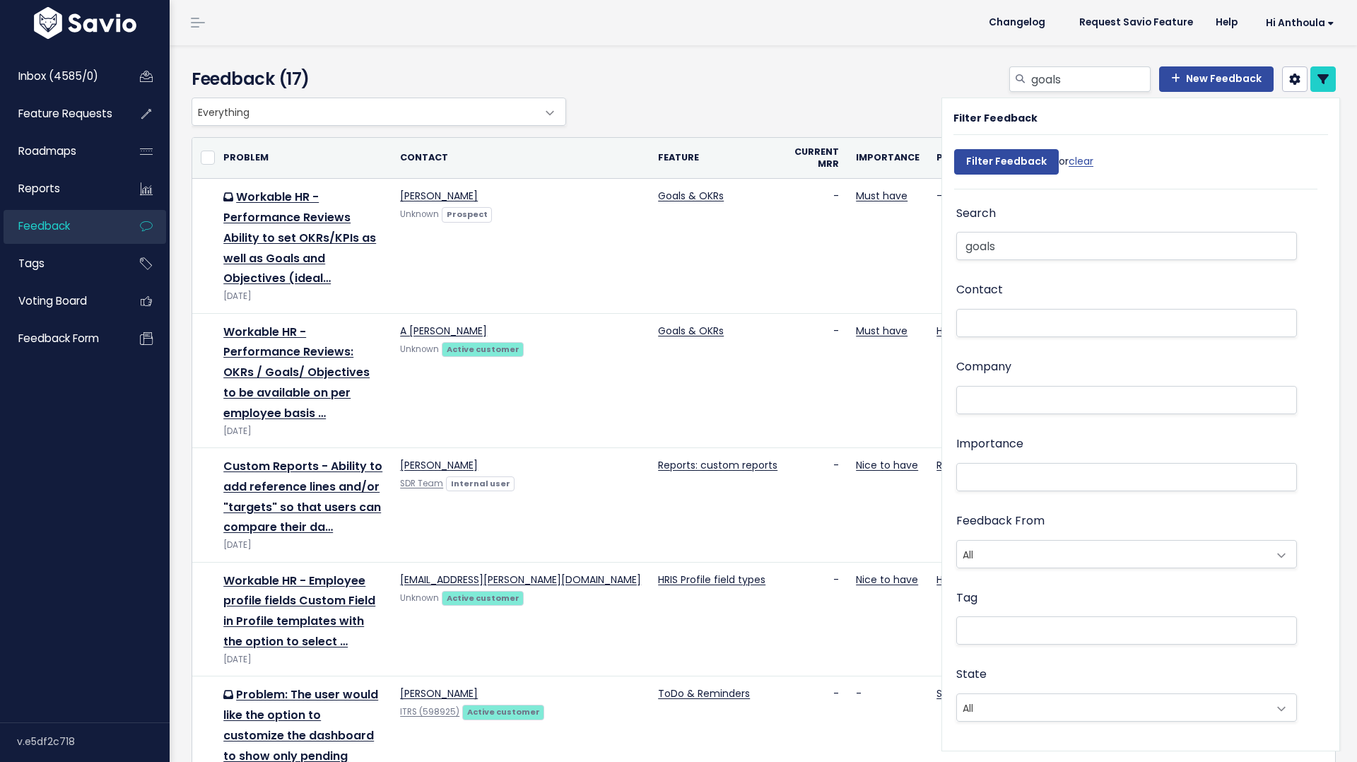
select select
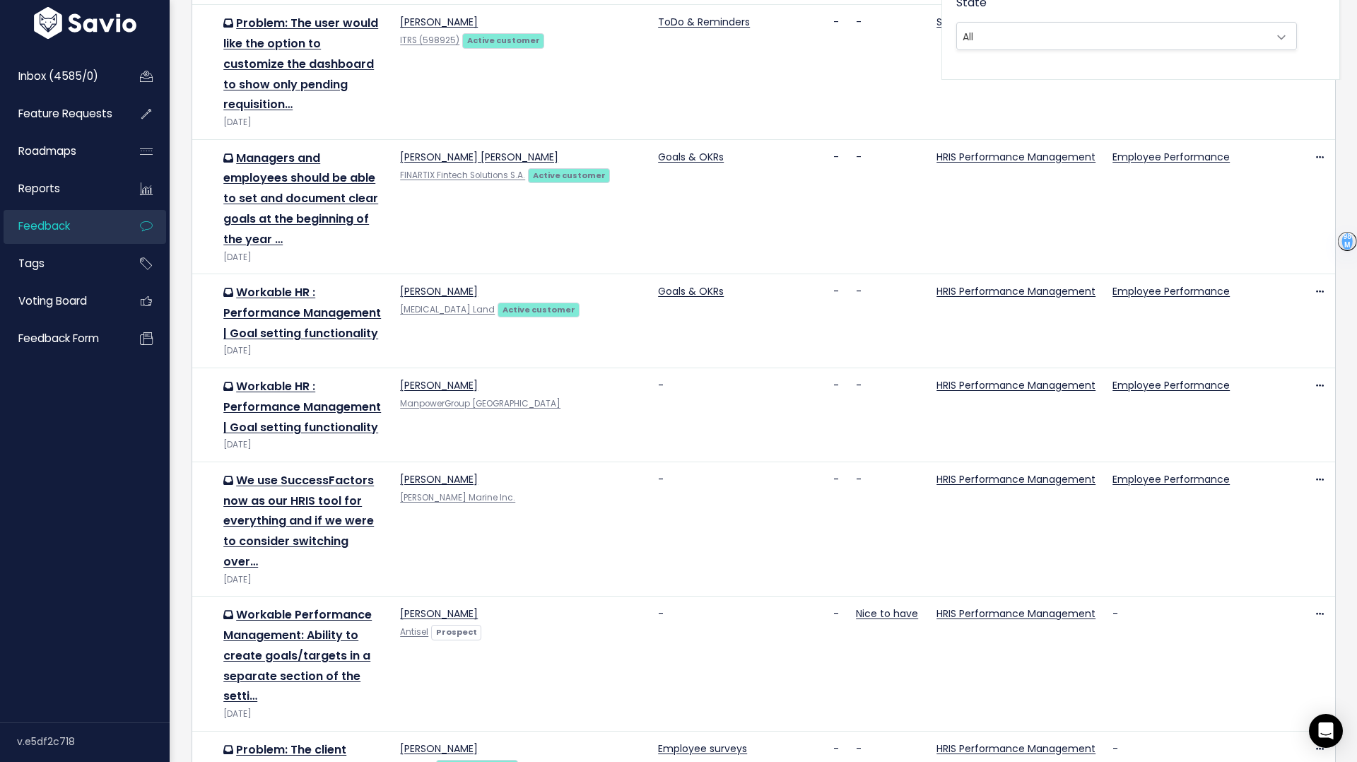
scroll to position [674, 0]
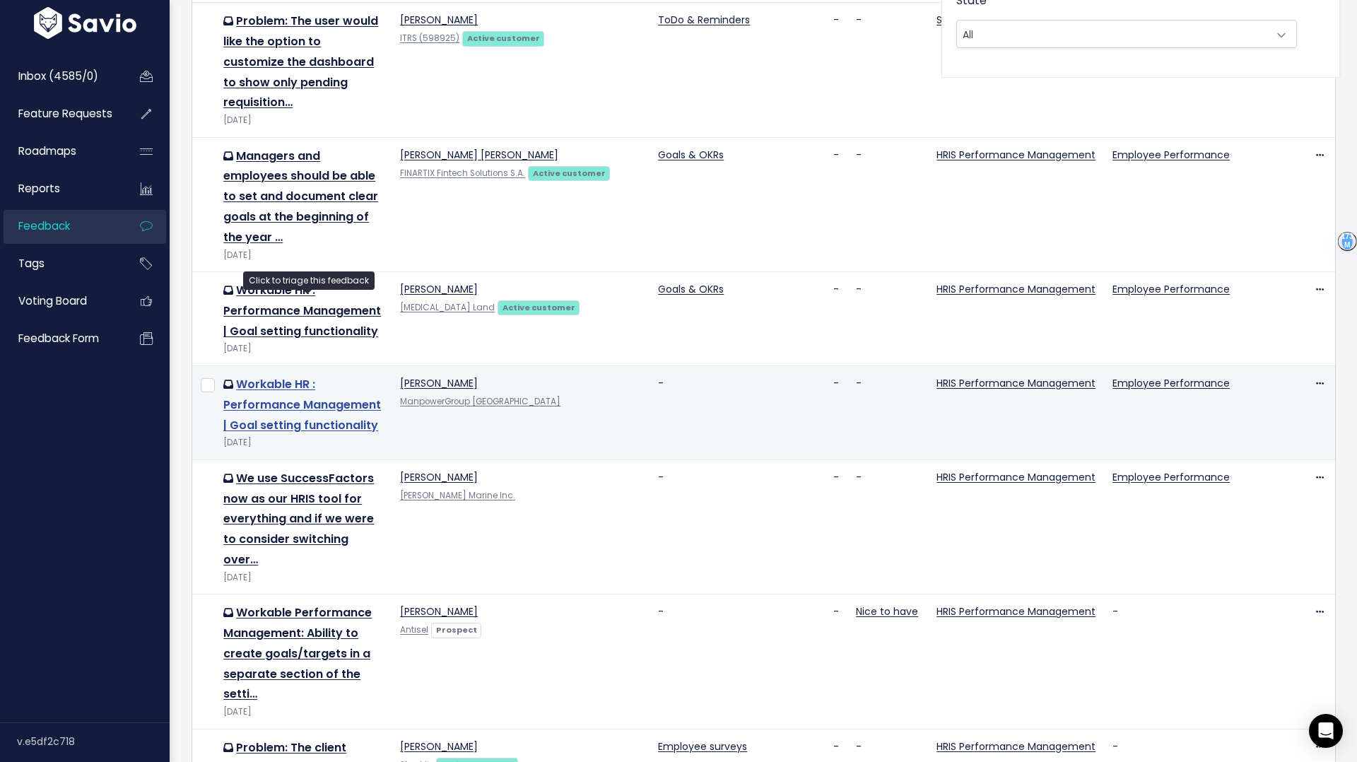
click at [315, 376] on link "Workable HR : Performance Management | Goal setting functionality" at bounding box center [302, 404] width 158 height 57
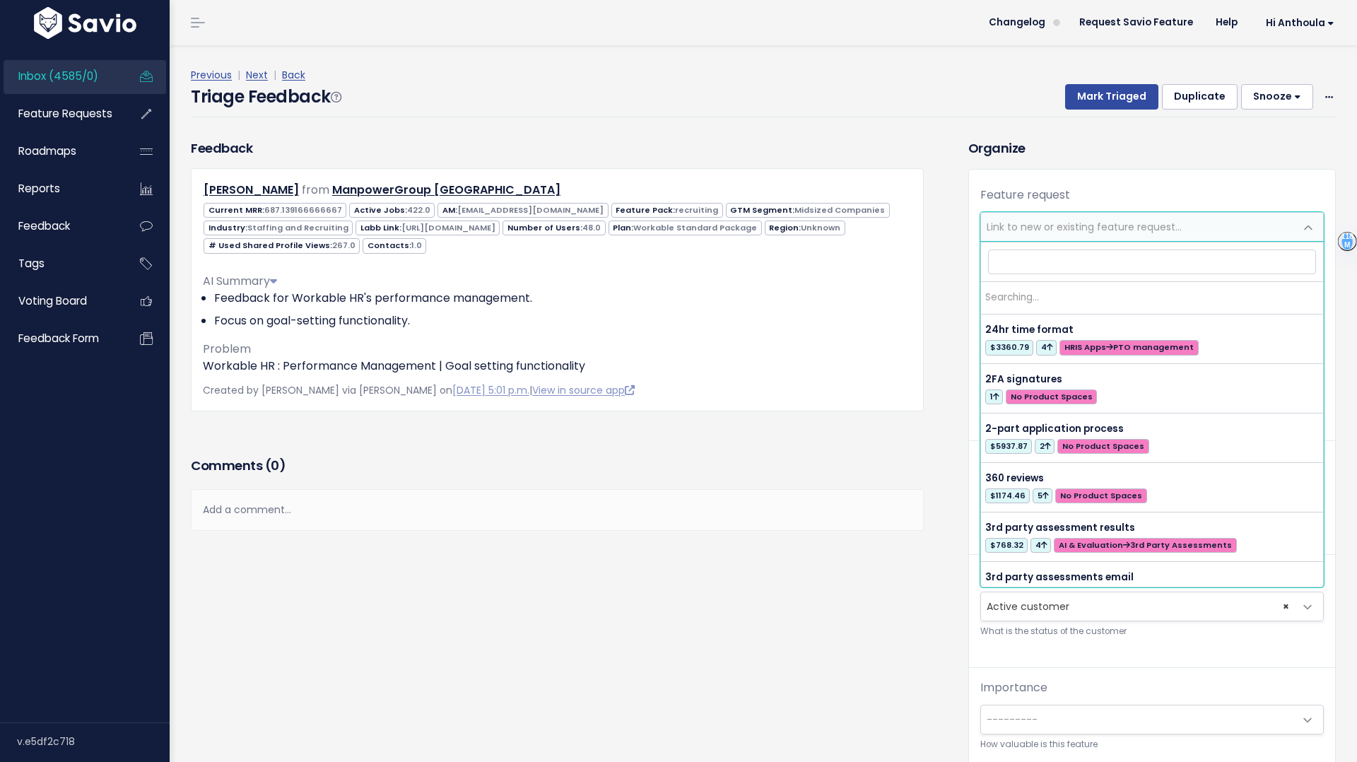
click at [1132, 225] on span "Link to new or existing feature request..." at bounding box center [1084, 227] width 195 height 14
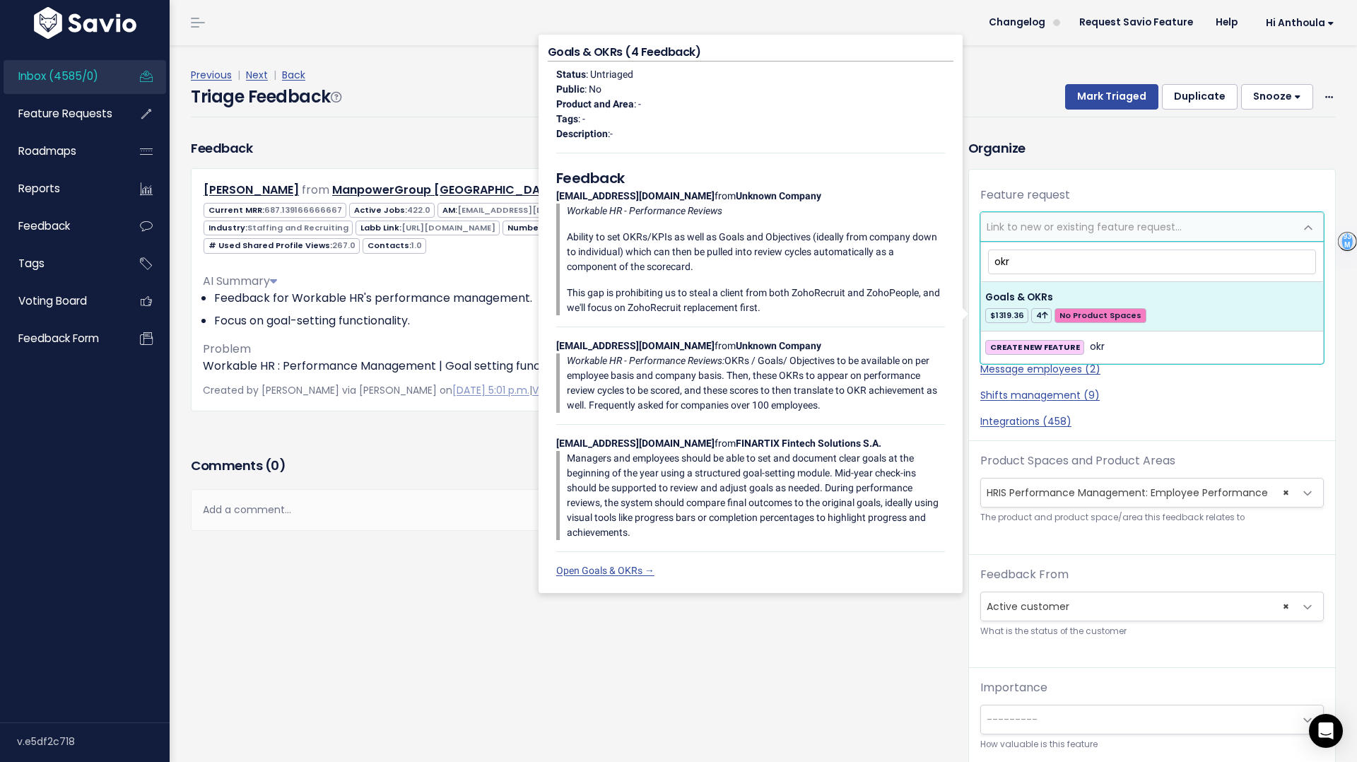
type input "okr"
select select "63464"
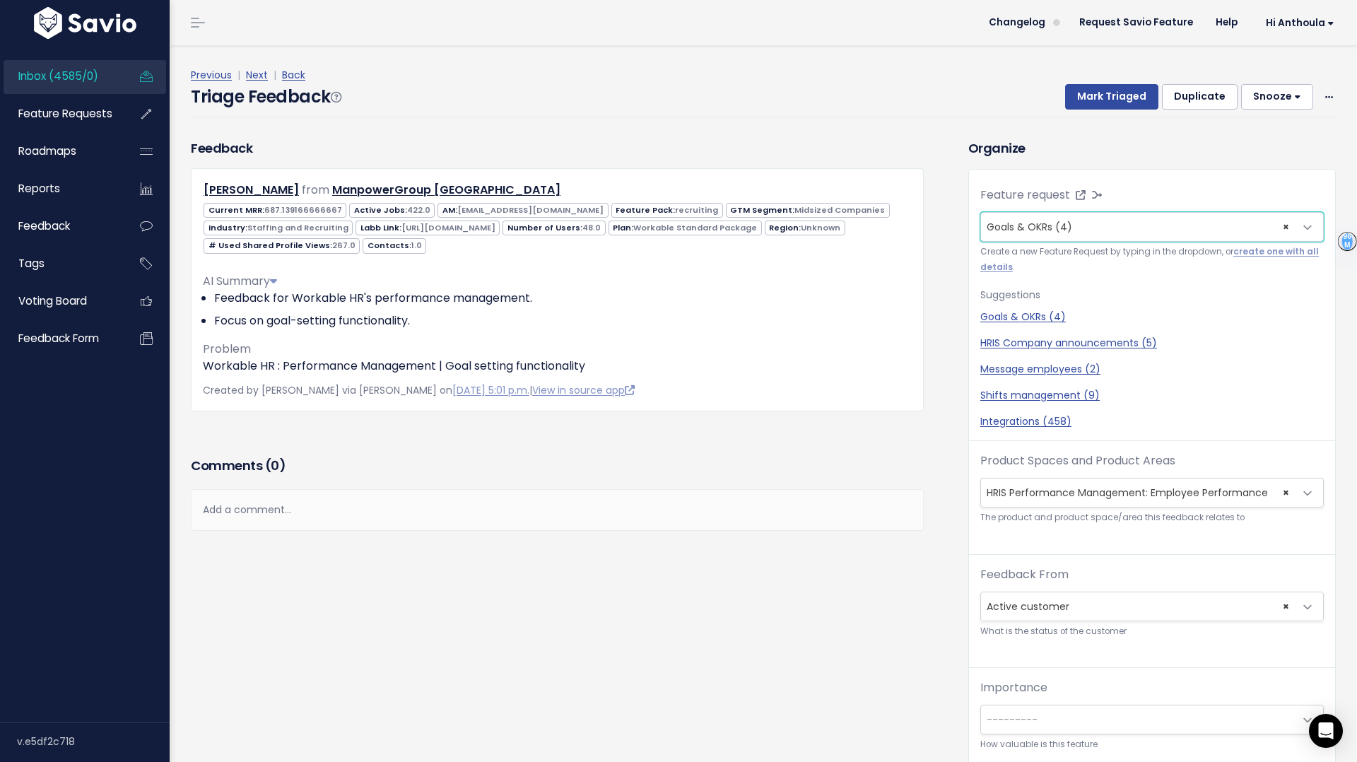
scroll to position [47, 0]
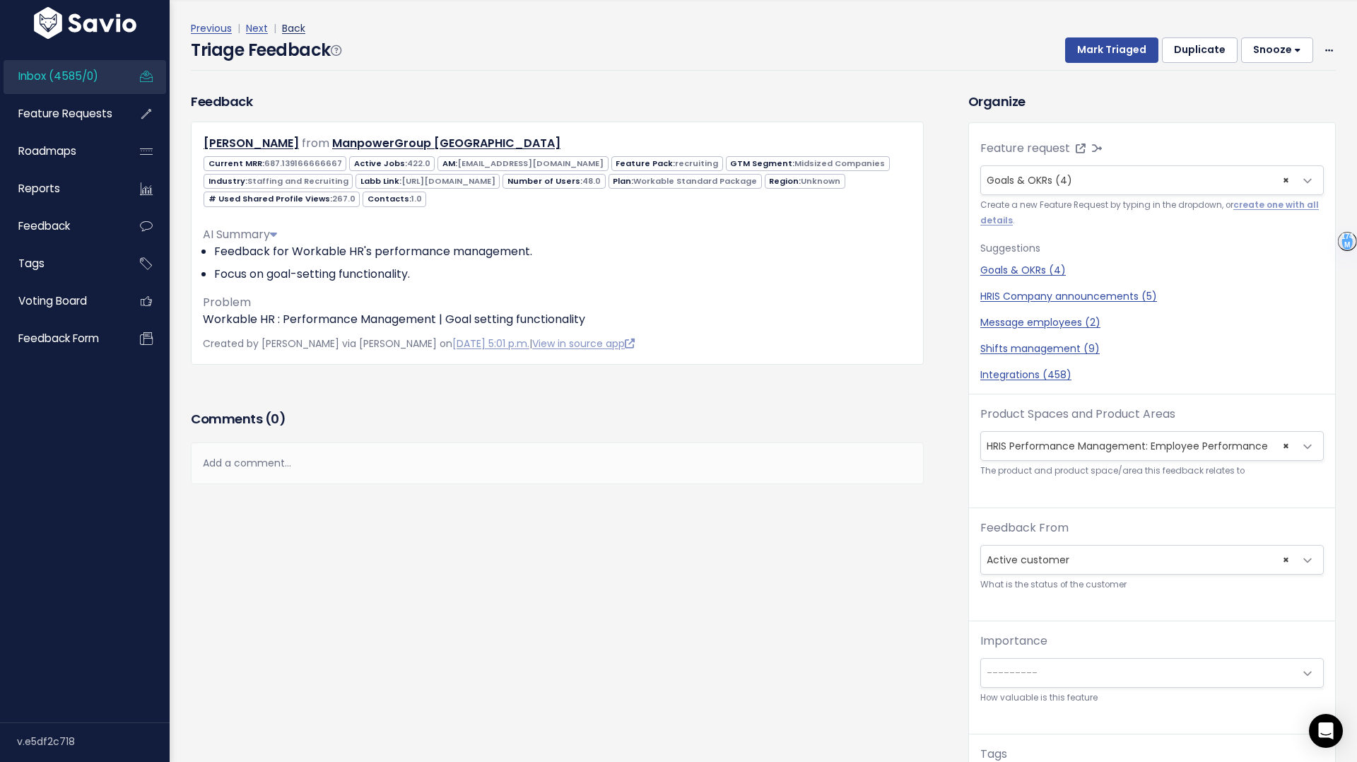
click at [295, 25] on link "Back" at bounding box center [293, 28] width 23 height 14
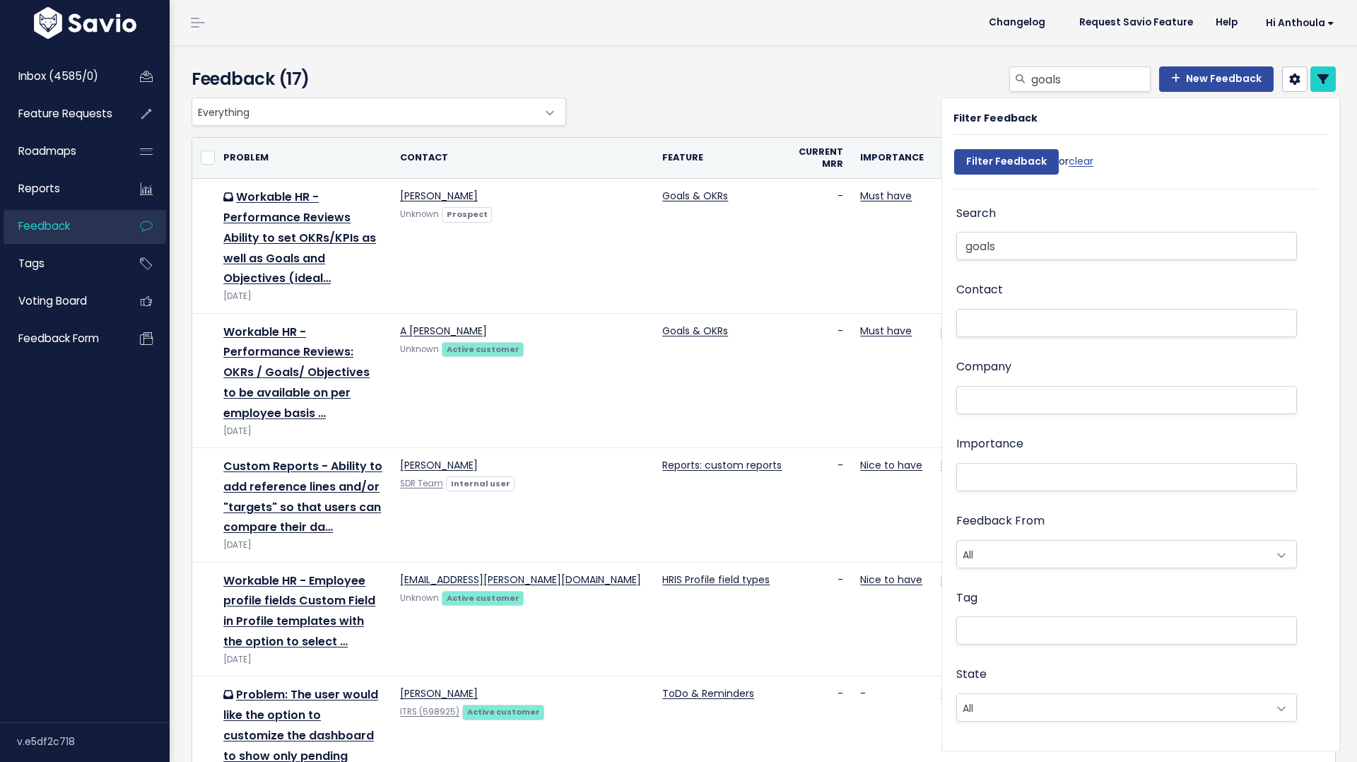
select select
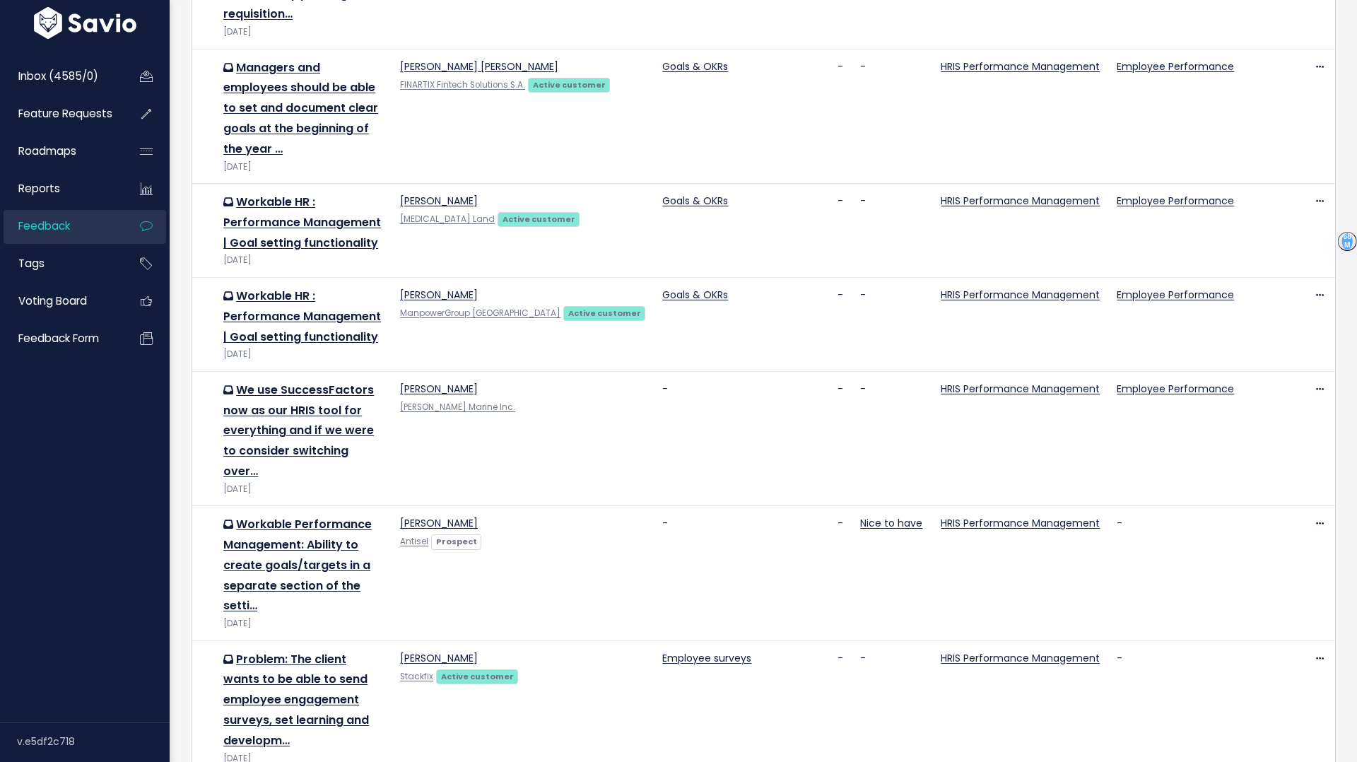
scroll to position [763, 0]
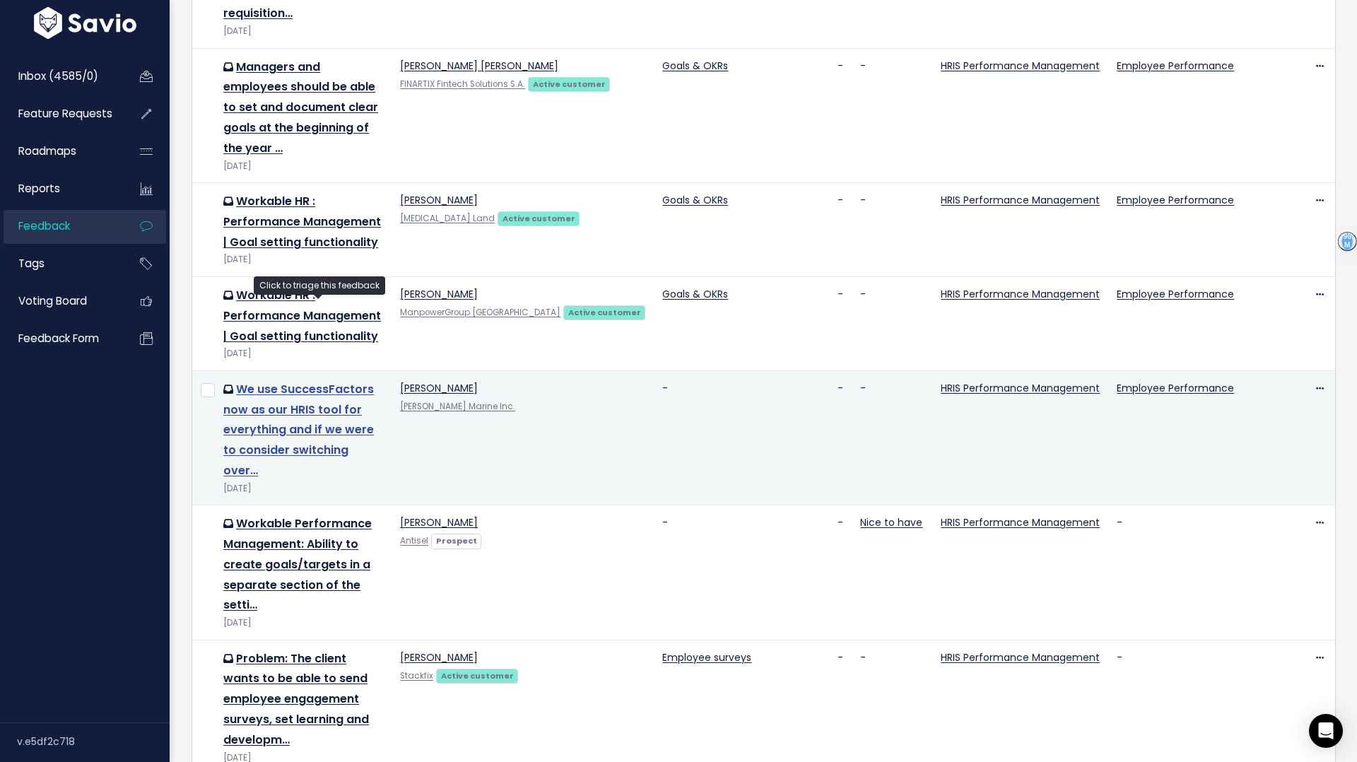
click at [319, 381] on link "We use SuccessFactors now as our HRIS tool for everything and if we were to con…" at bounding box center [298, 430] width 151 height 98
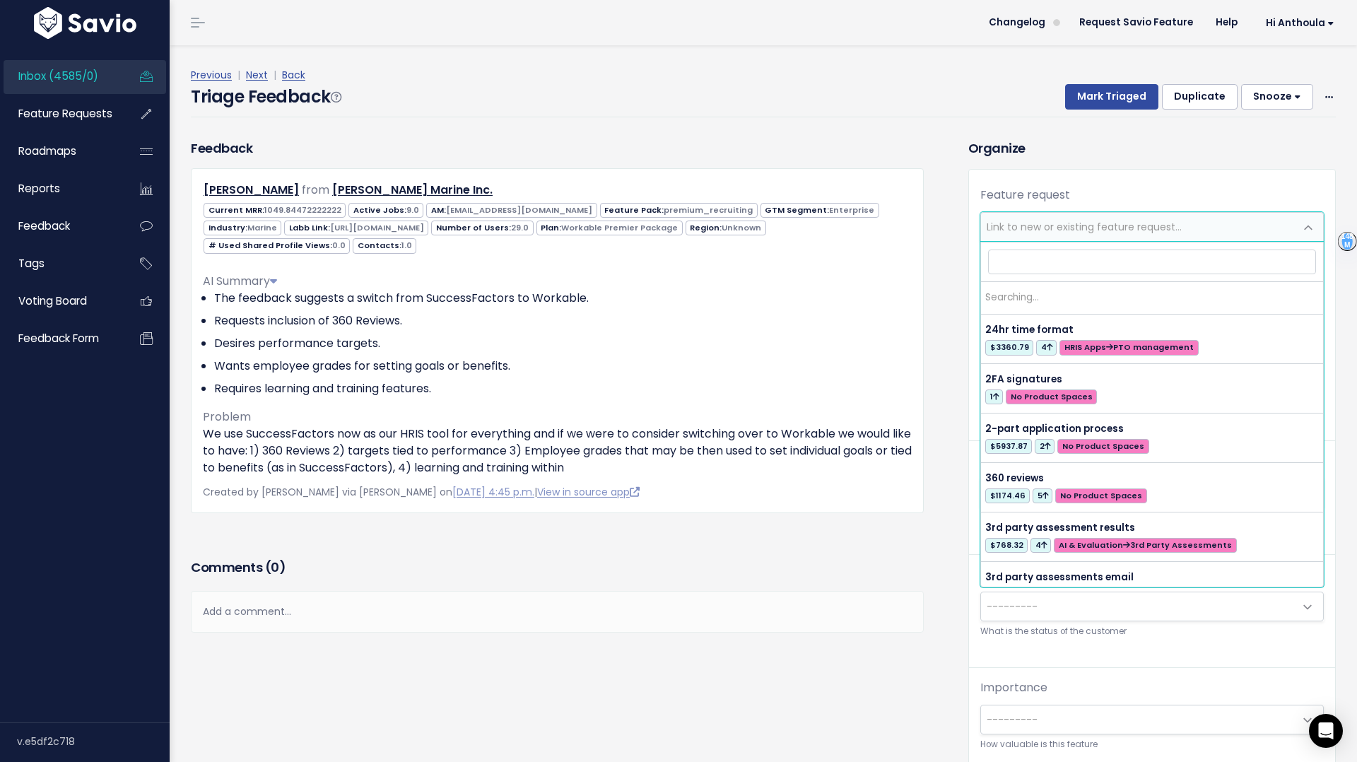
click at [1045, 228] on span "Link to new or existing feature request..." at bounding box center [1084, 227] width 195 height 14
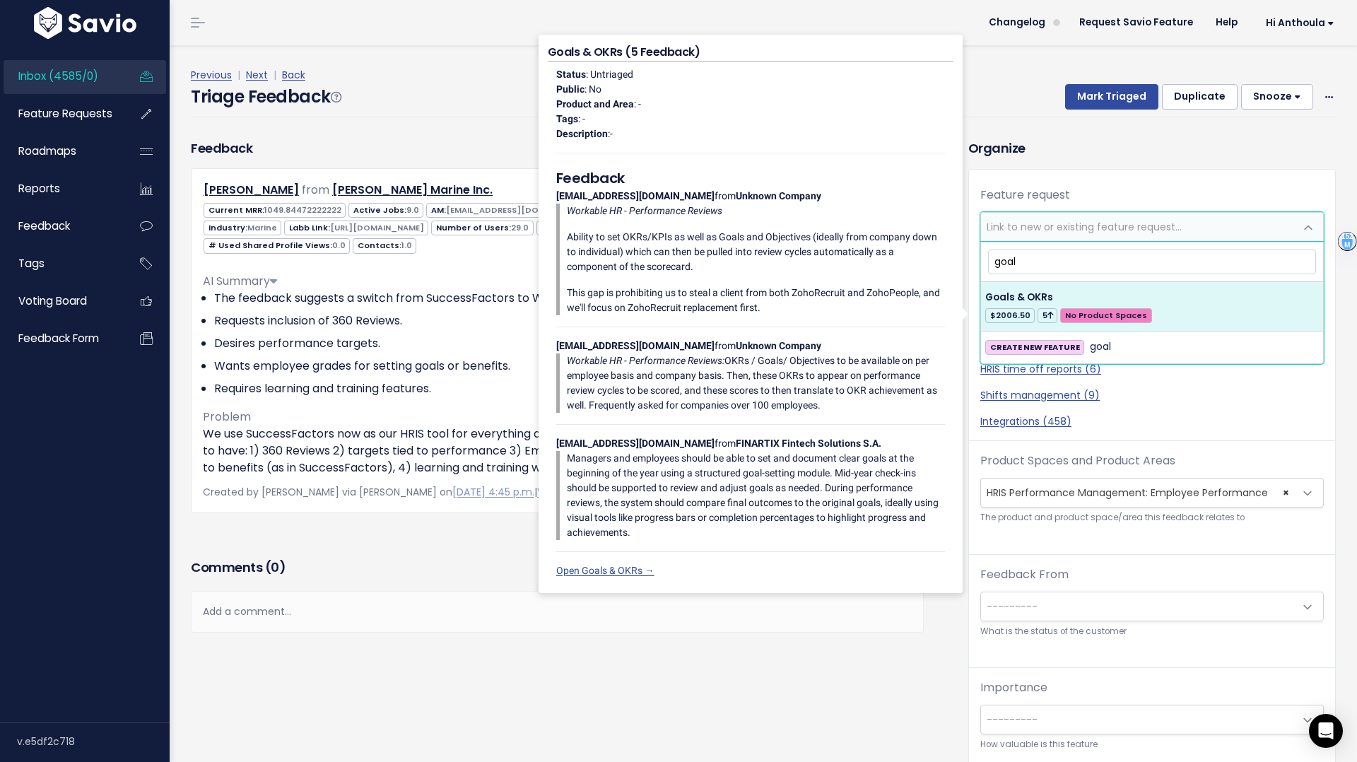
type input "goal"
select select "63464"
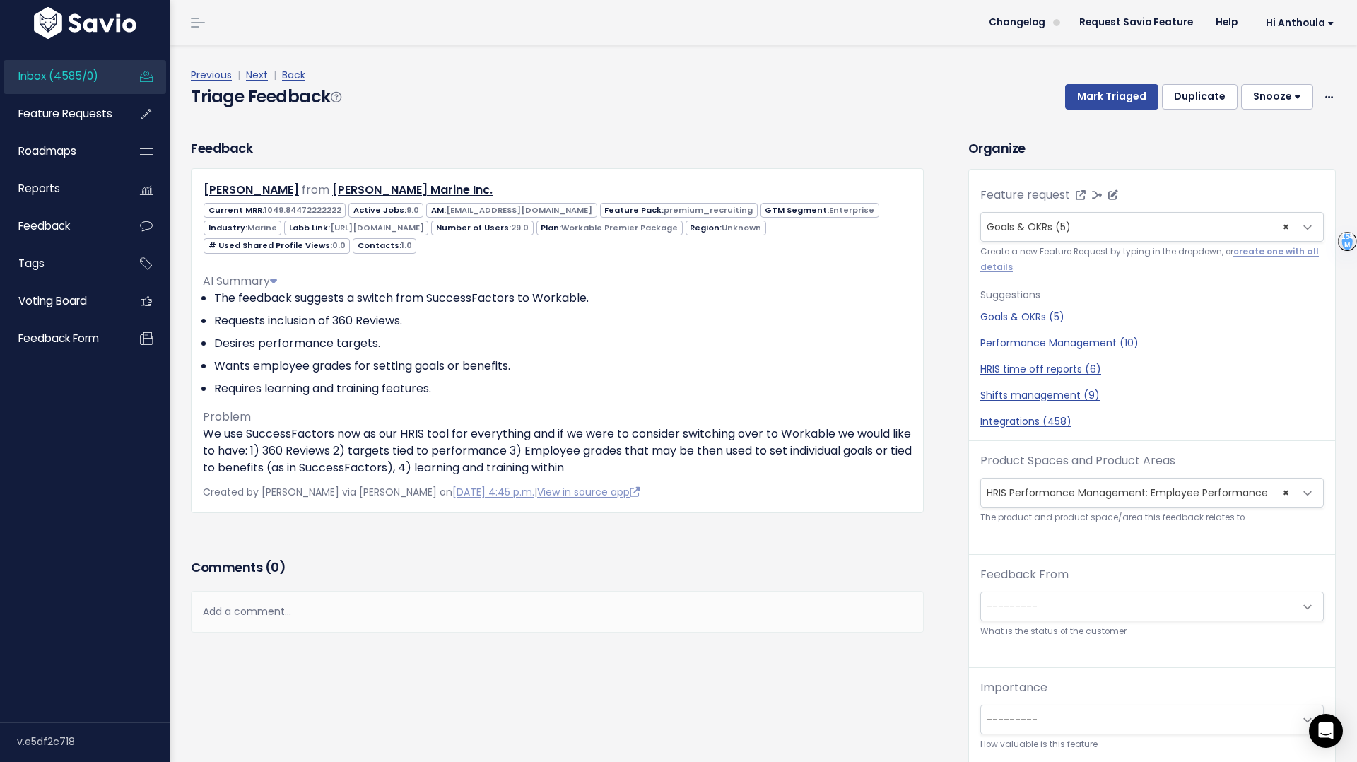
click at [1117, 230] on span "× Goals & OKRs (5)" at bounding box center [1138, 227] width 314 height 28
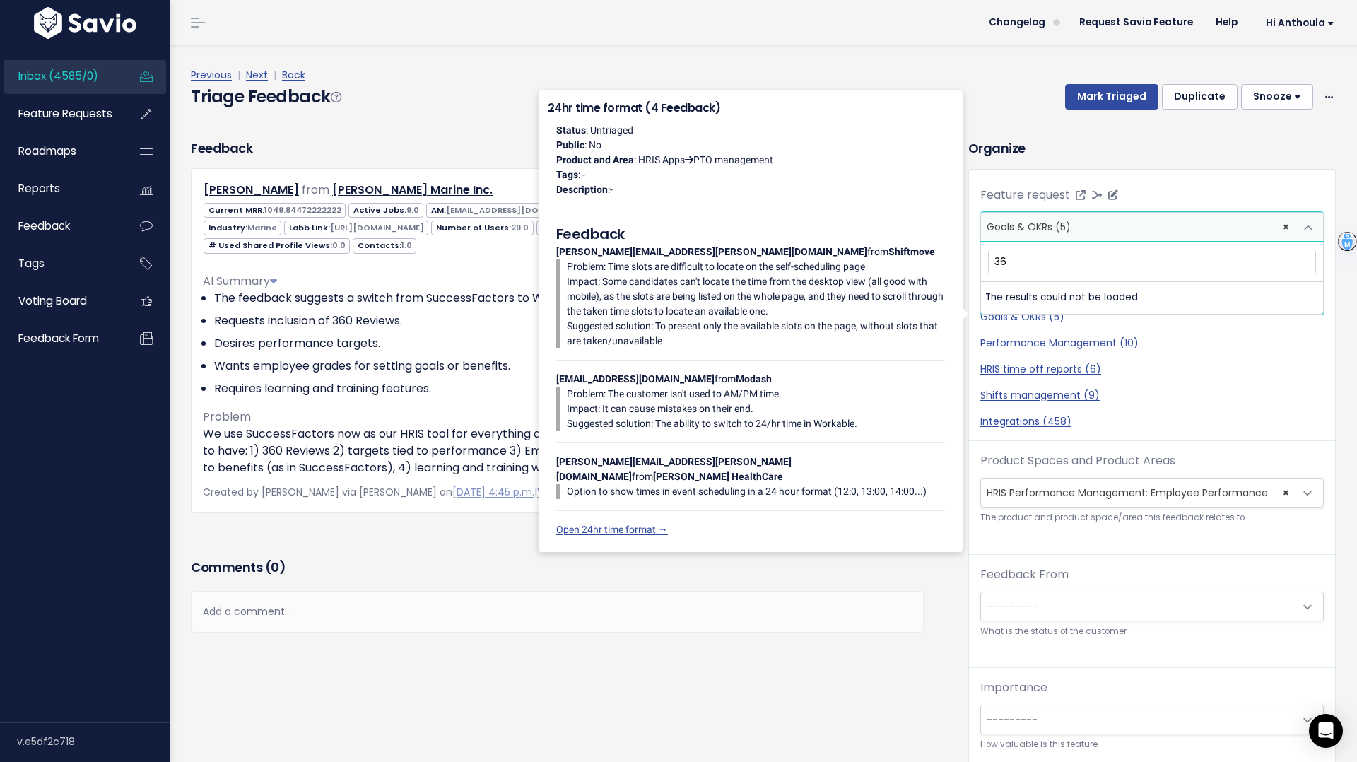
type input "360"
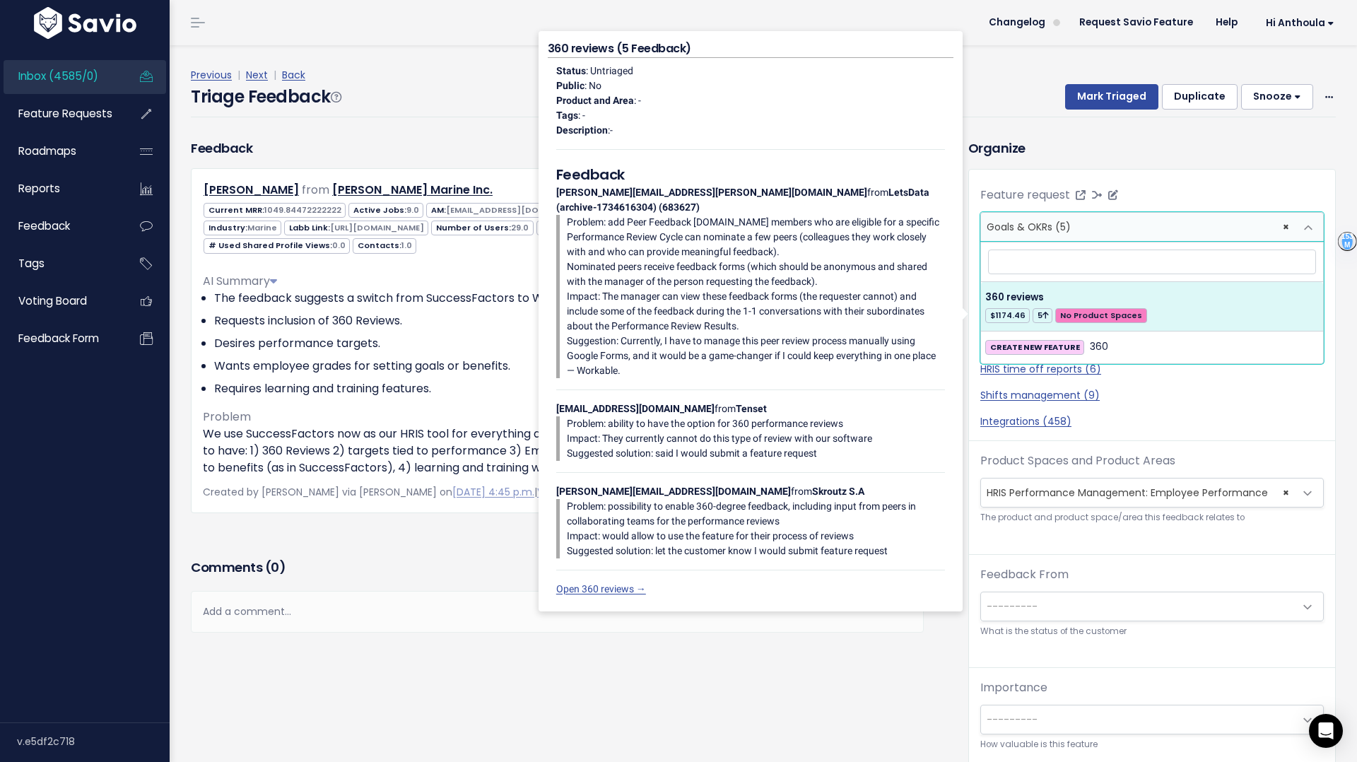
select select "54666"
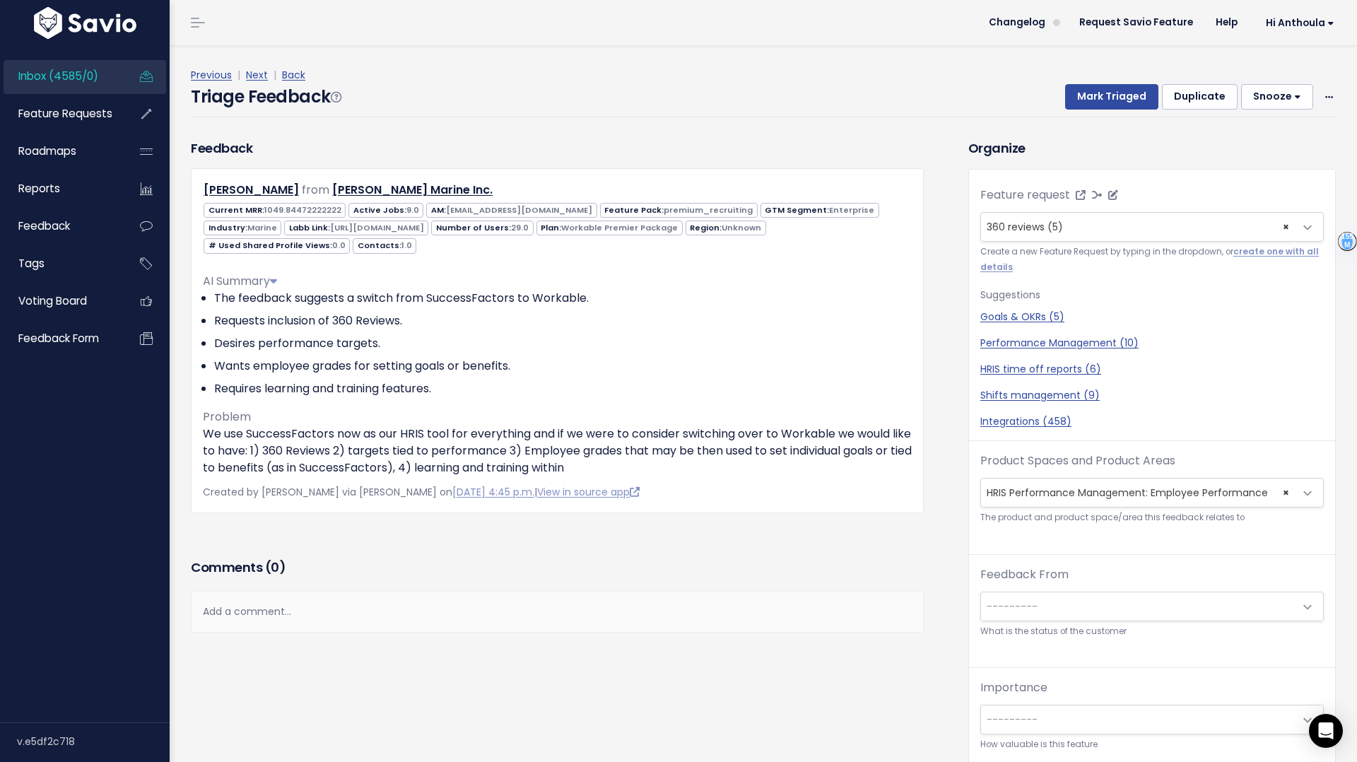
click at [1117, 228] on span "× 360 reviews (5)" at bounding box center [1138, 227] width 314 height 28
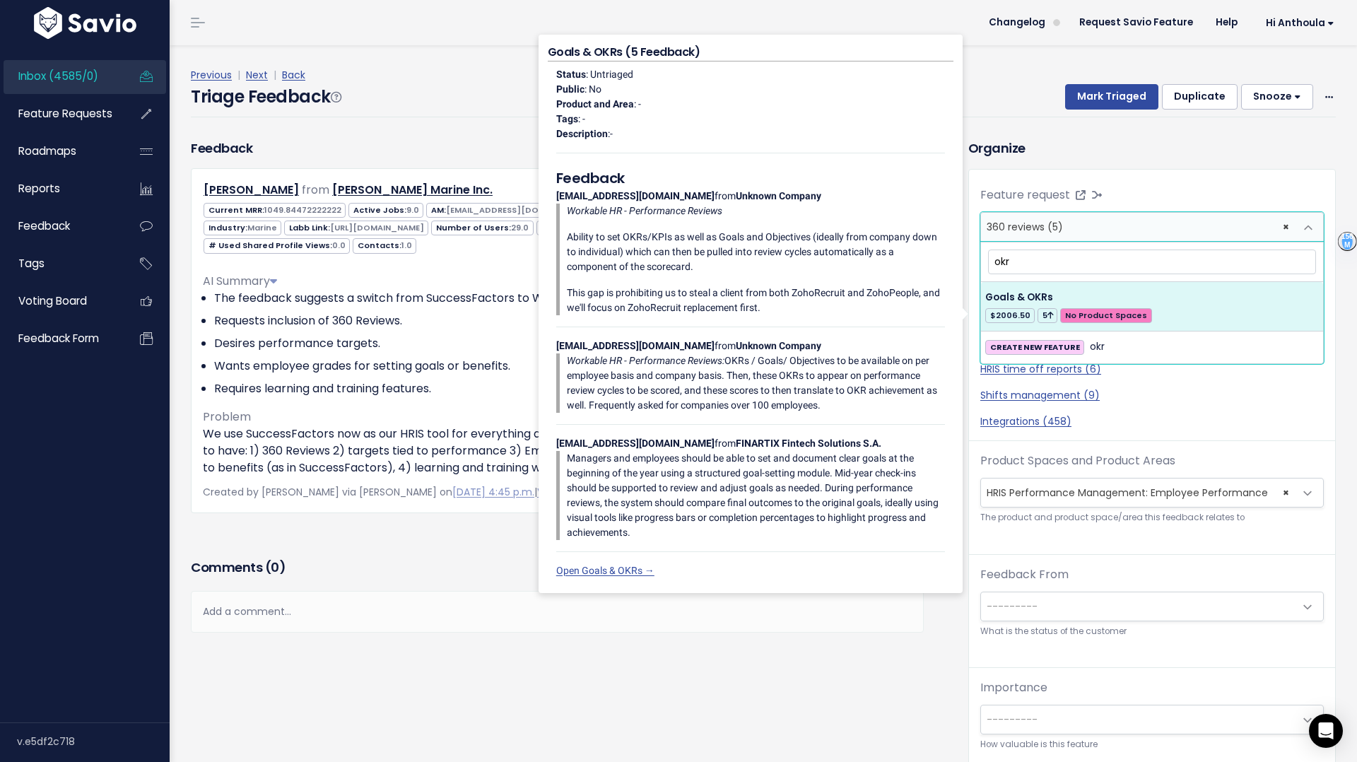
type input "okr"
select select "63464"
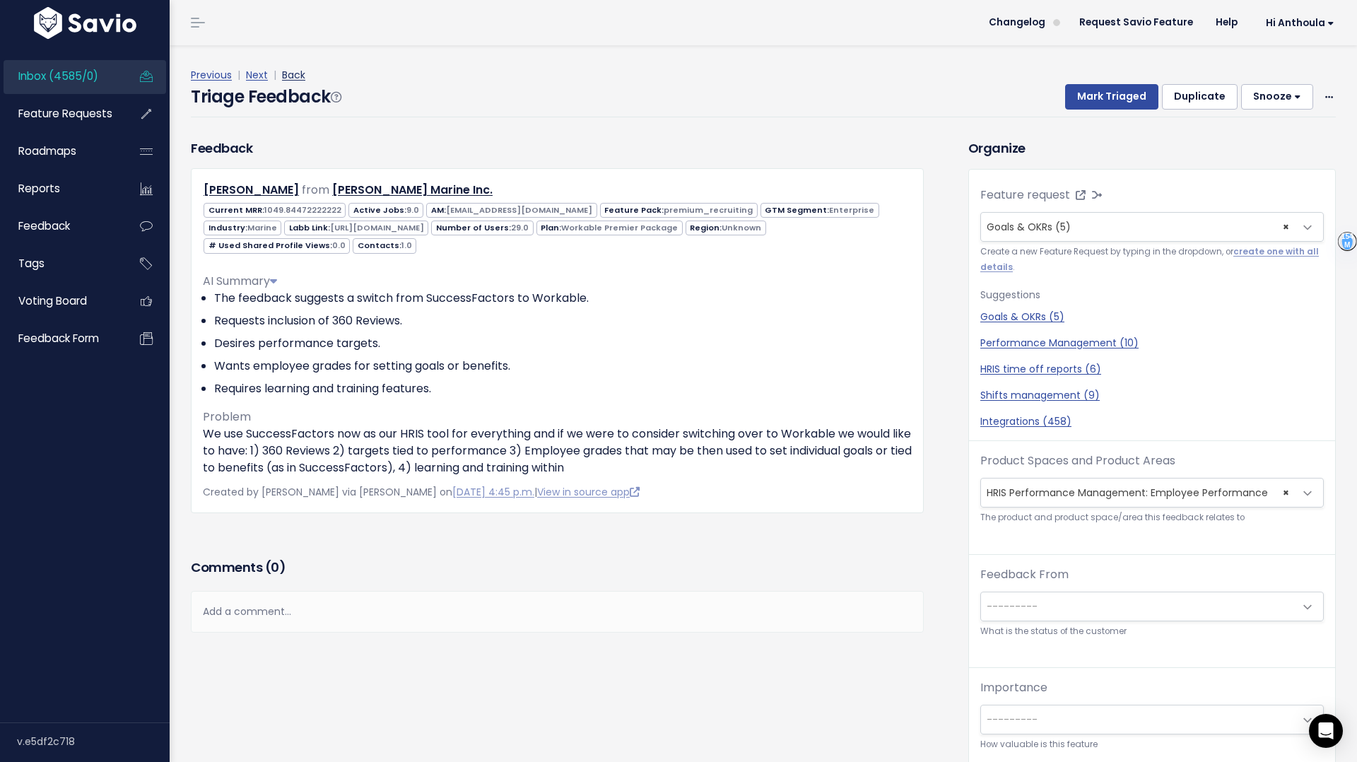
click at [287, 72] on link "Back" at bounding box center [293, 75] width 23 height 14
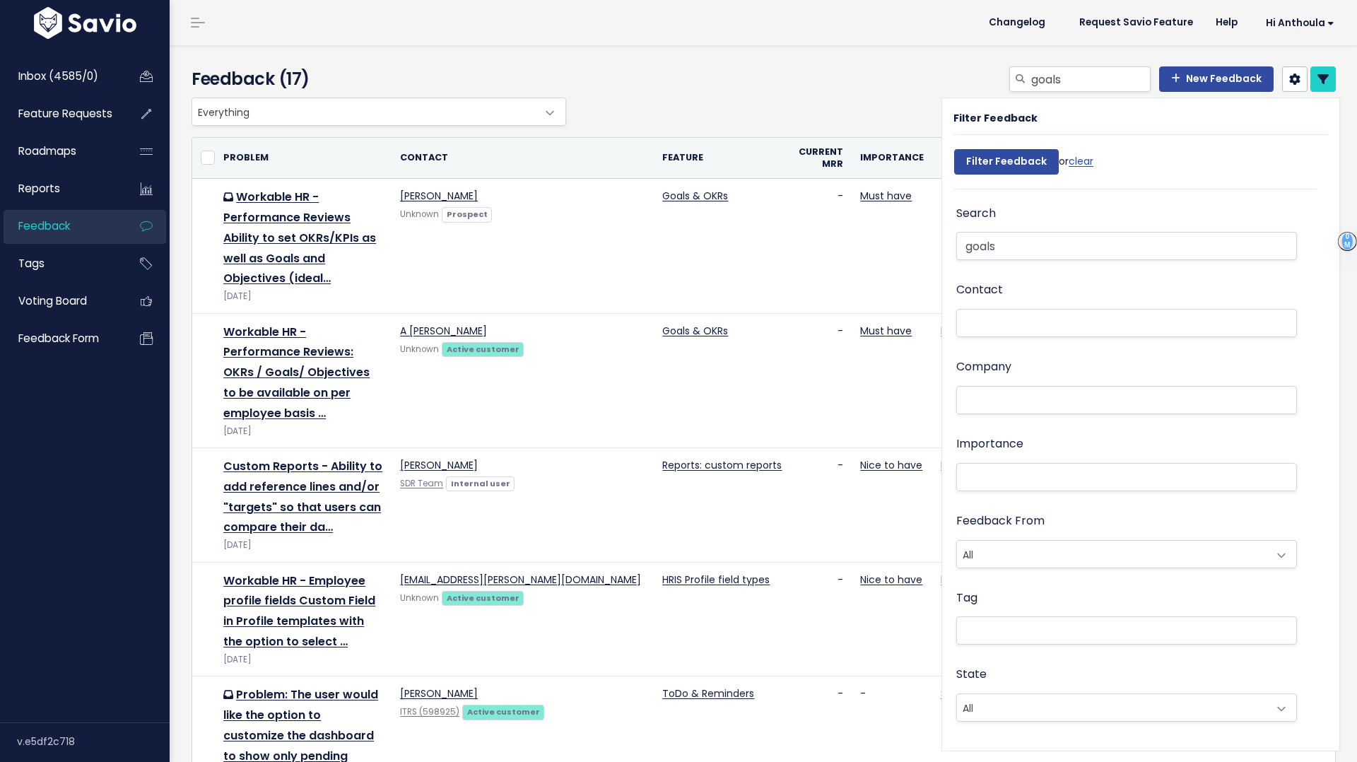
select select
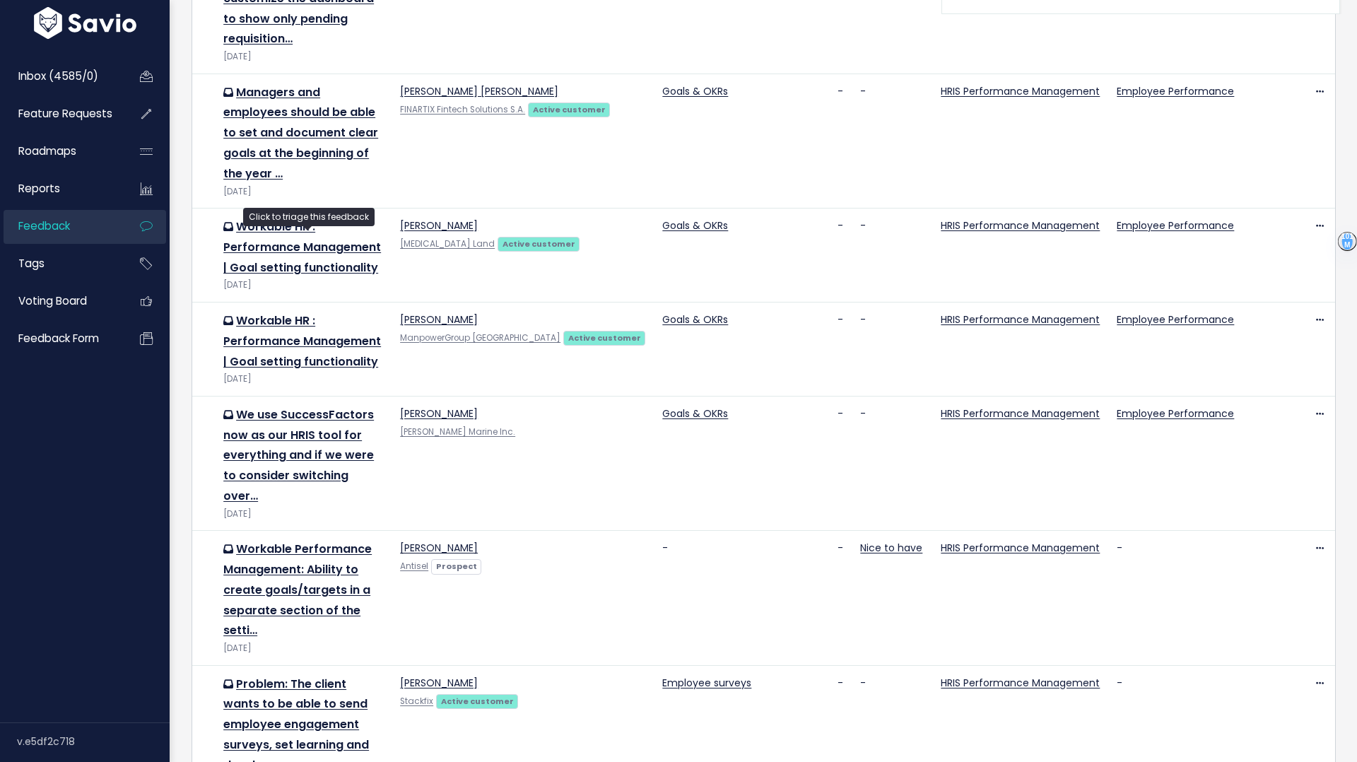
scroll to position [741, 0]
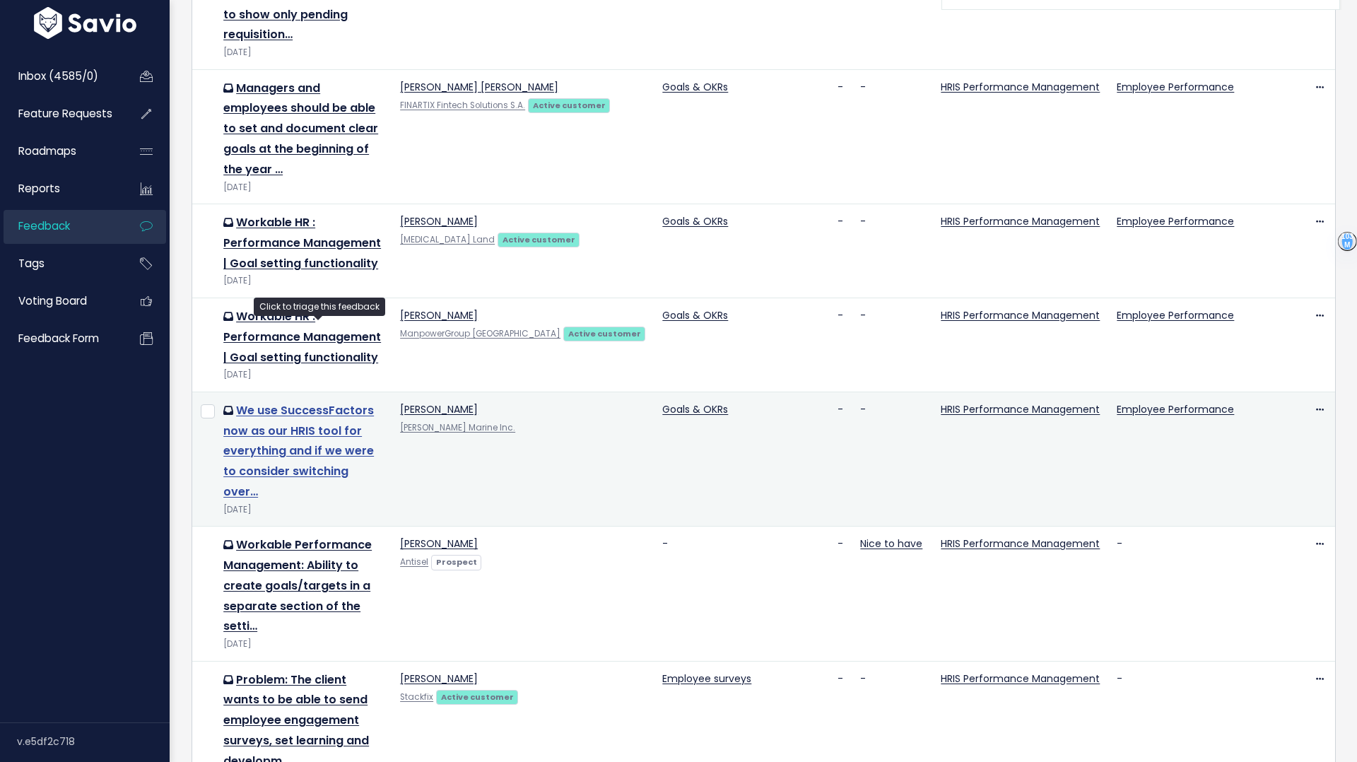
click at [286, 402] on link "We use SuccessFactors now as our HRIS tool for everything and if we were to con…" at bounding box center [298, 451] width 151 height 98
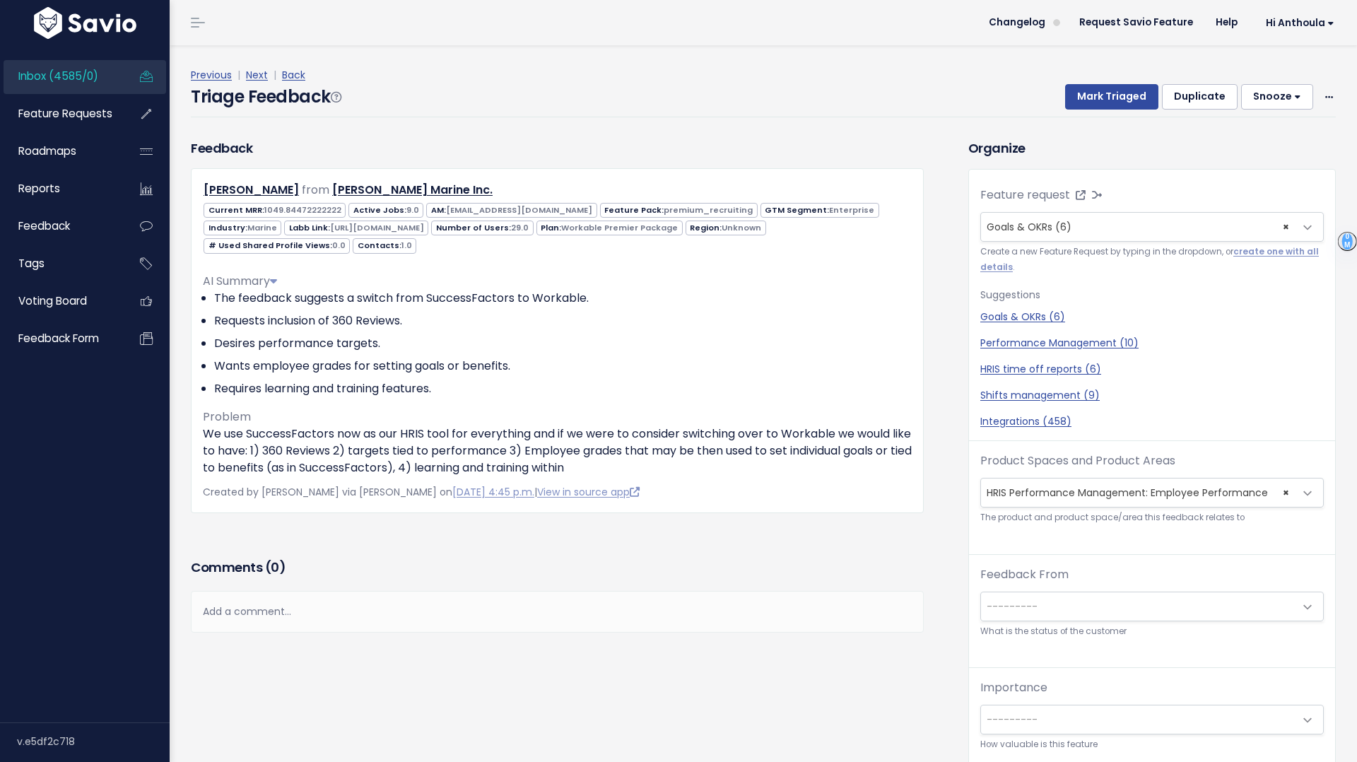
scroll to position [22, 0]
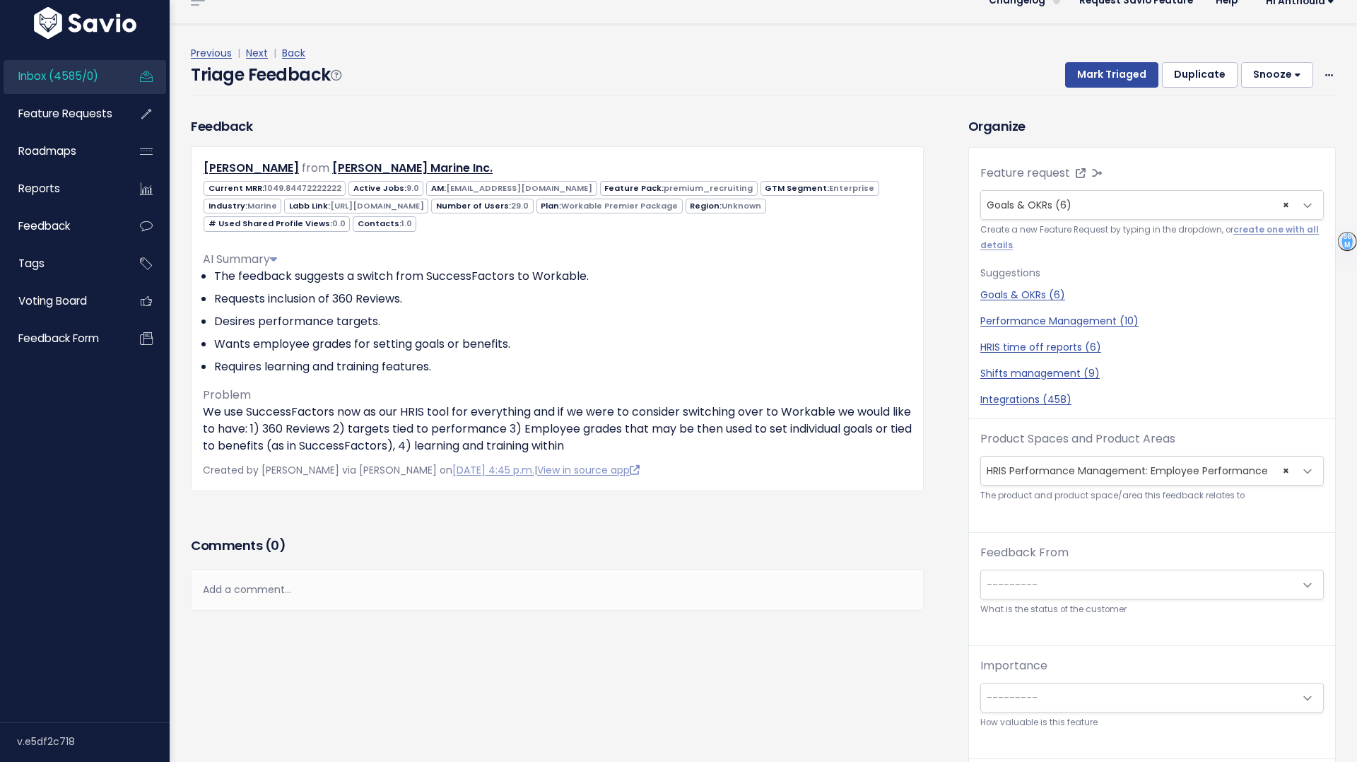
click at [352, 589] on div "Add a comment..." at bounding box center [557, 590] width 733 height 42
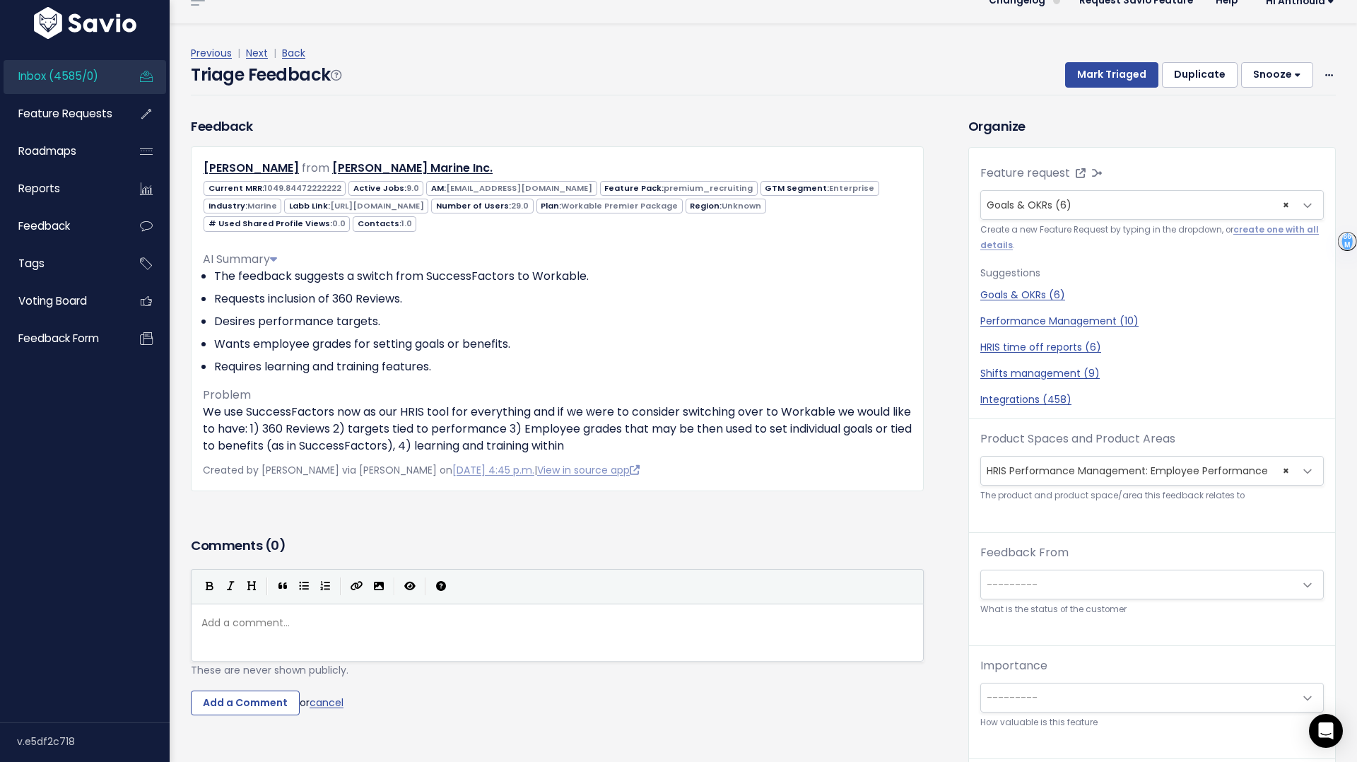
scroll to position [5, 10]
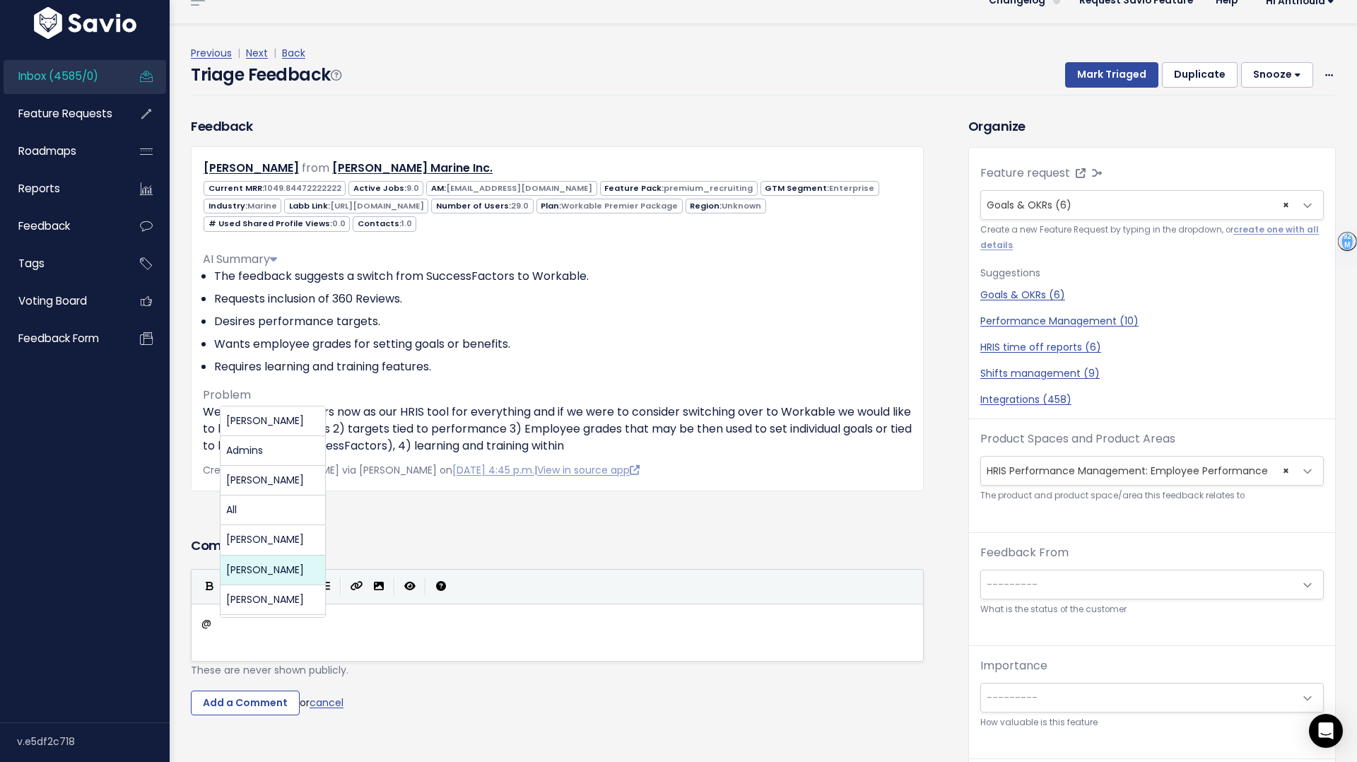
type textarea "@"
click at [425, 512] on div "Feedback Eleni Savva from Minerva Marine Inc." at bounding box center [557, 325] width 754 height 417
click at [274, 628] on pre "@" at bounding box center [557, 623] width 717 height 18
type textarea "nikk"
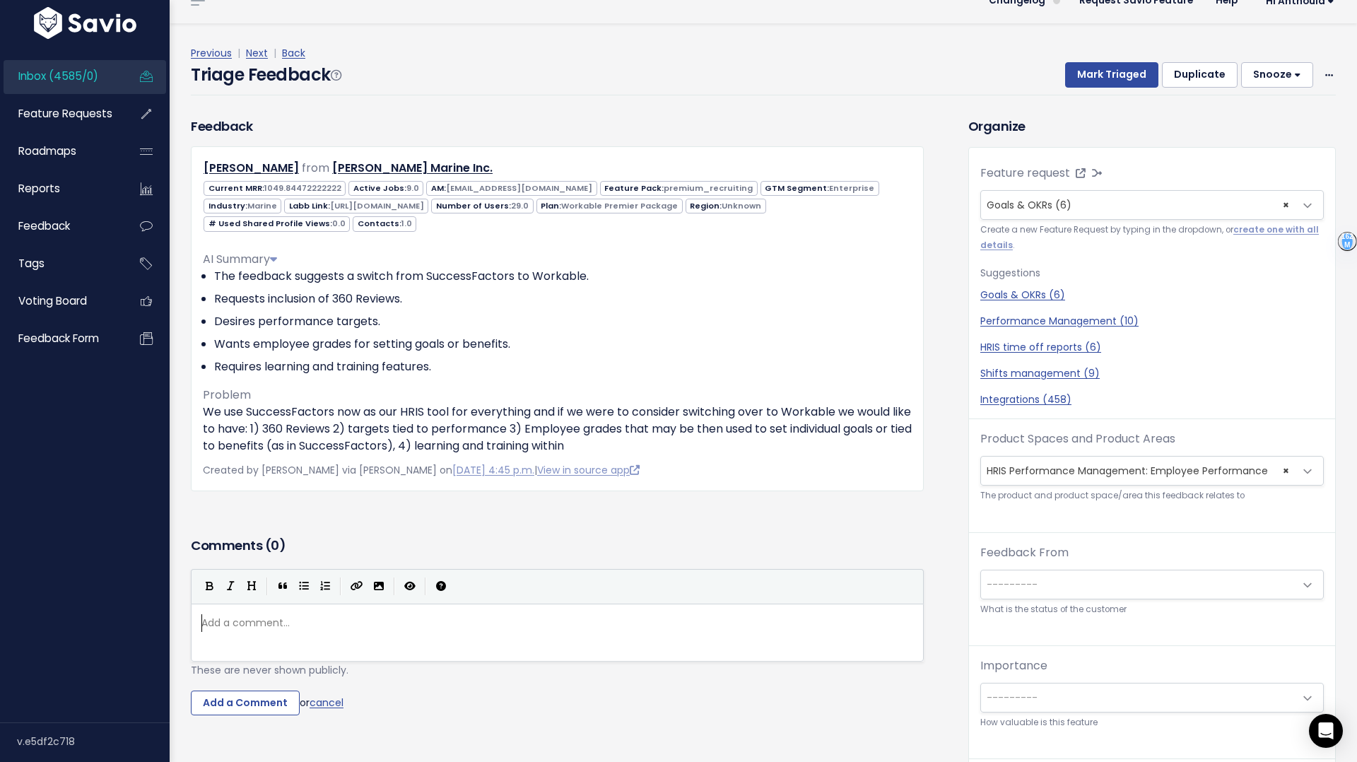
type textarea "#@"
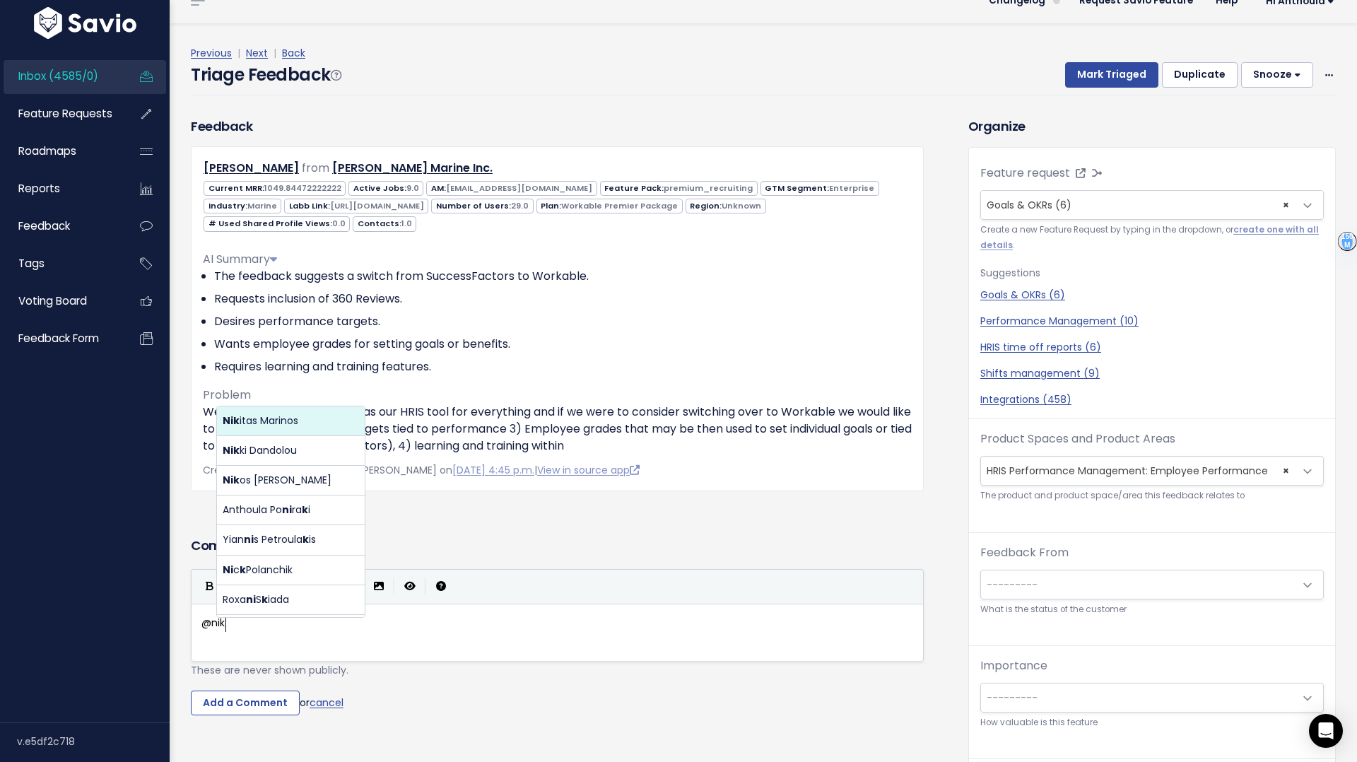
scroll to position [5, 29]
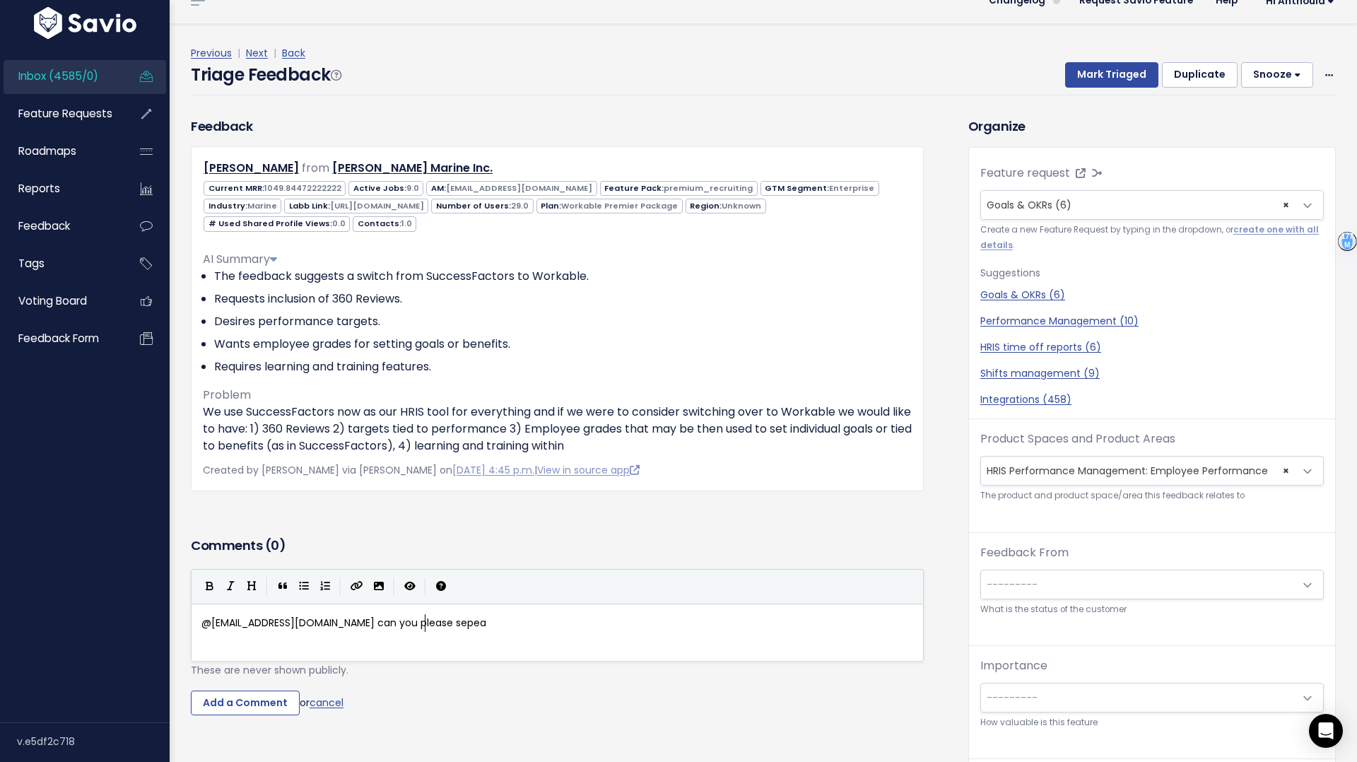
type textarea "@nikki@workable.com can you please sepear"
type textarea "arate this feedback into dir"
type textarea "fferent it"
type textarea "itme"
type textarea "ems becausew"
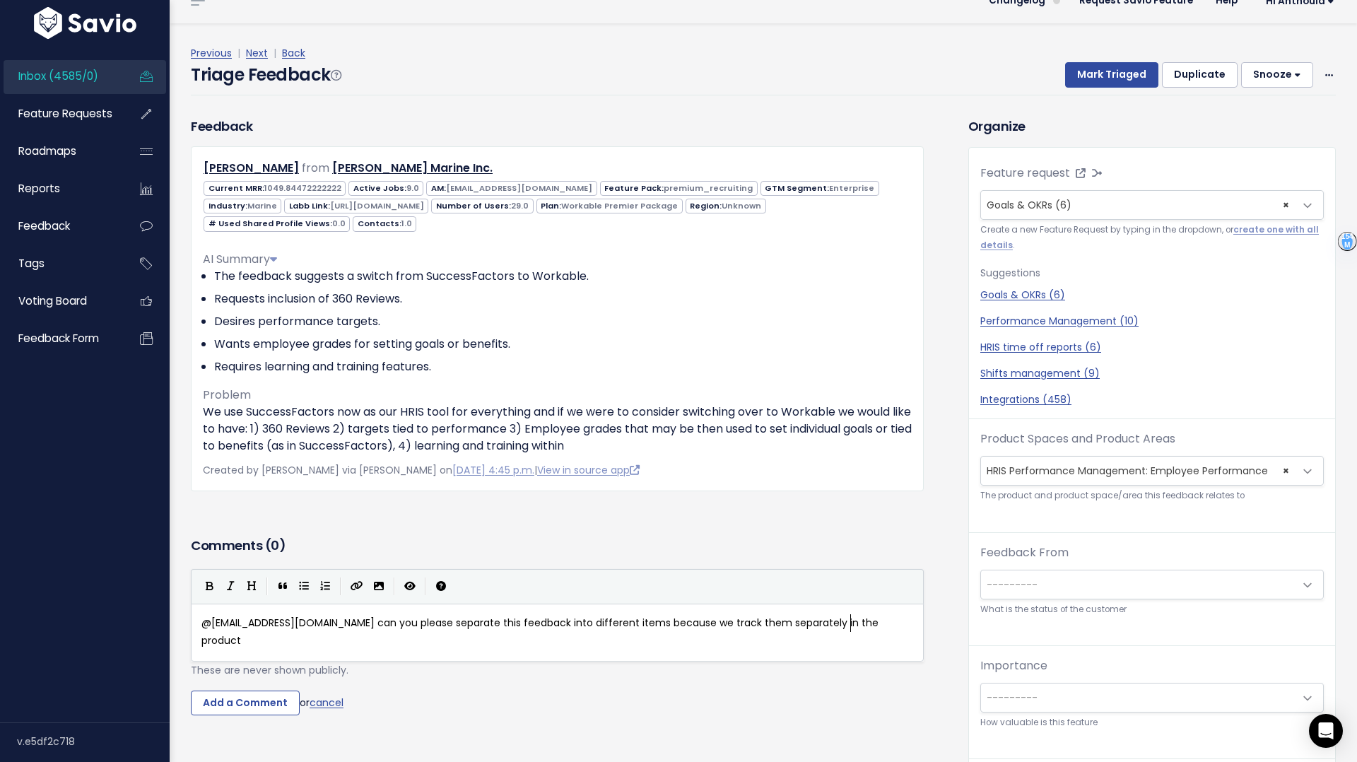
type textarea "we track them separately in the product?"
type textarea "E.g. 360 reviews in"
type textarea "s a separate pei"
type textarea "iece o"
type textarea "f v"
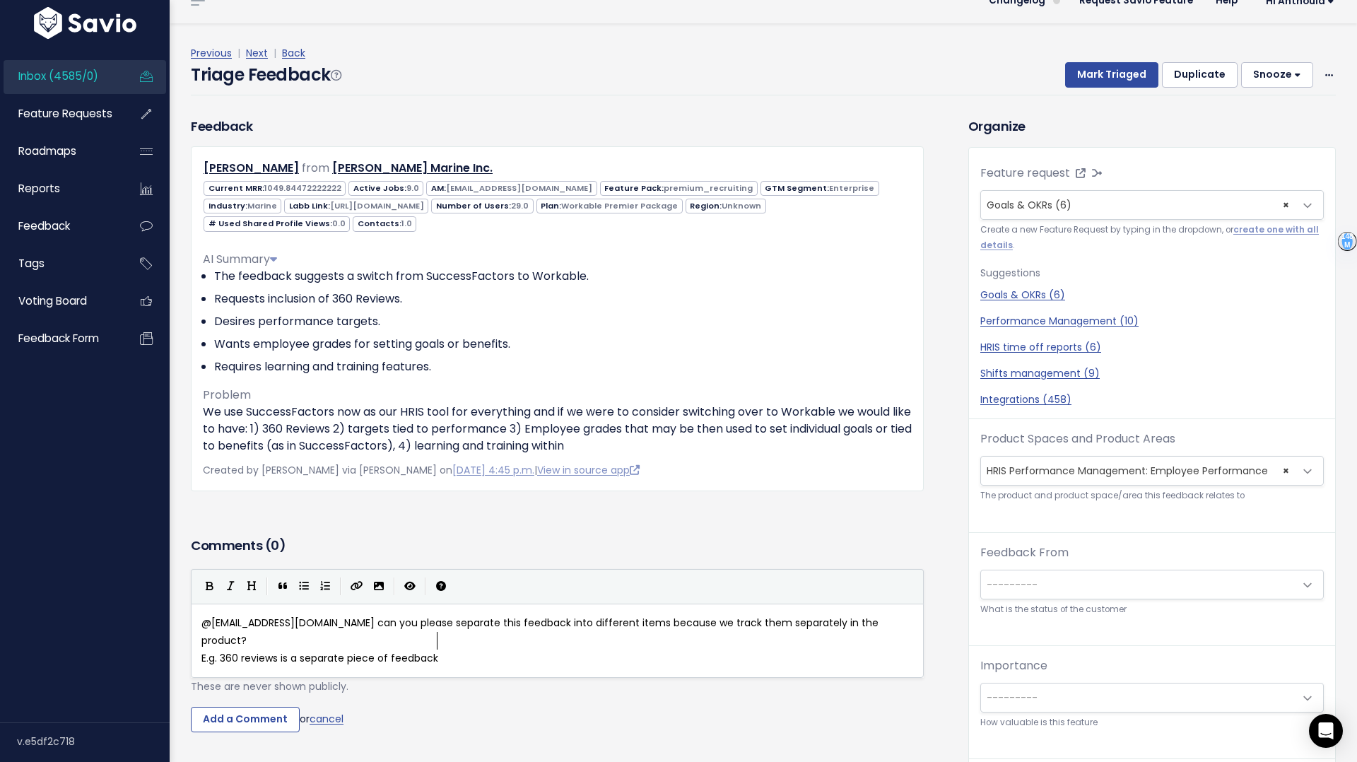
type textarea "feedback."
type textarea "Performance te"
type textarea "art"
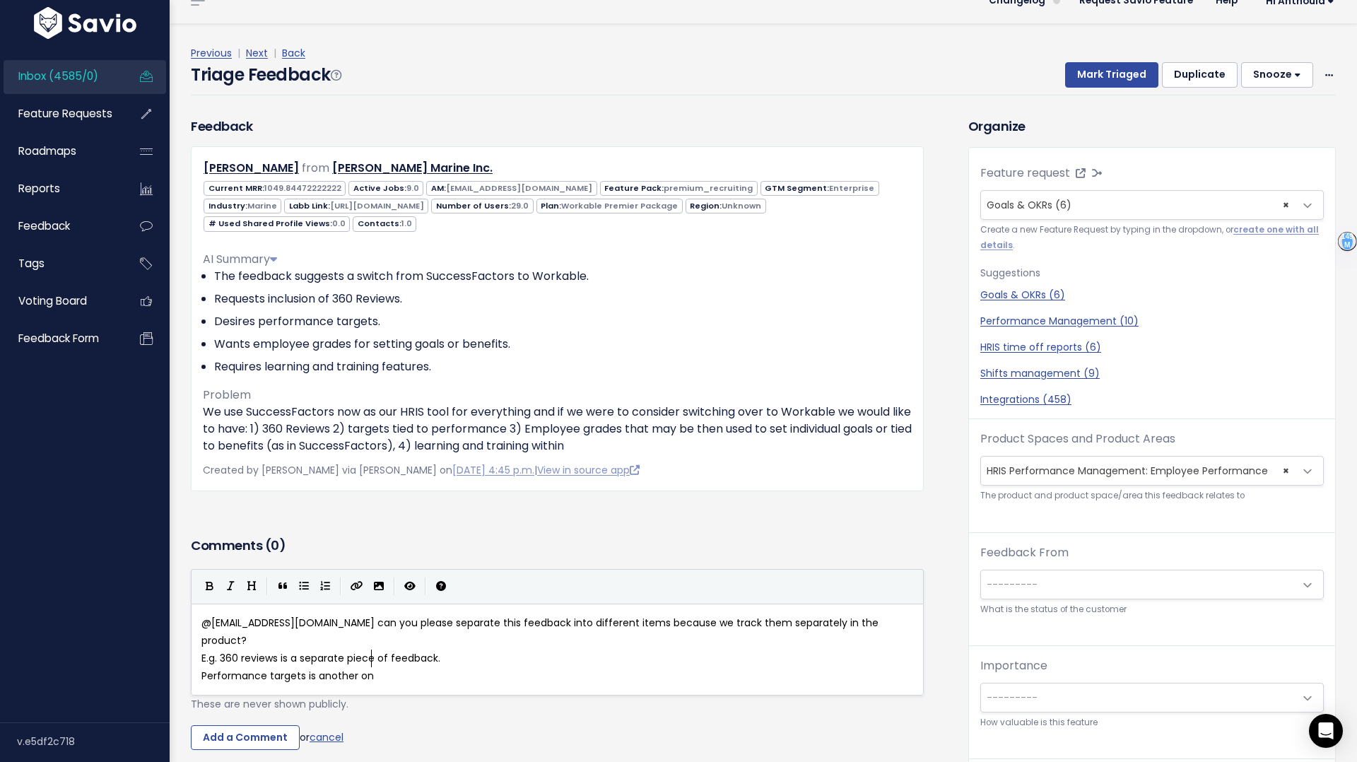
type textarea "gets is another one."
type textarea "T"
type textarea "Learning and trianing features a"
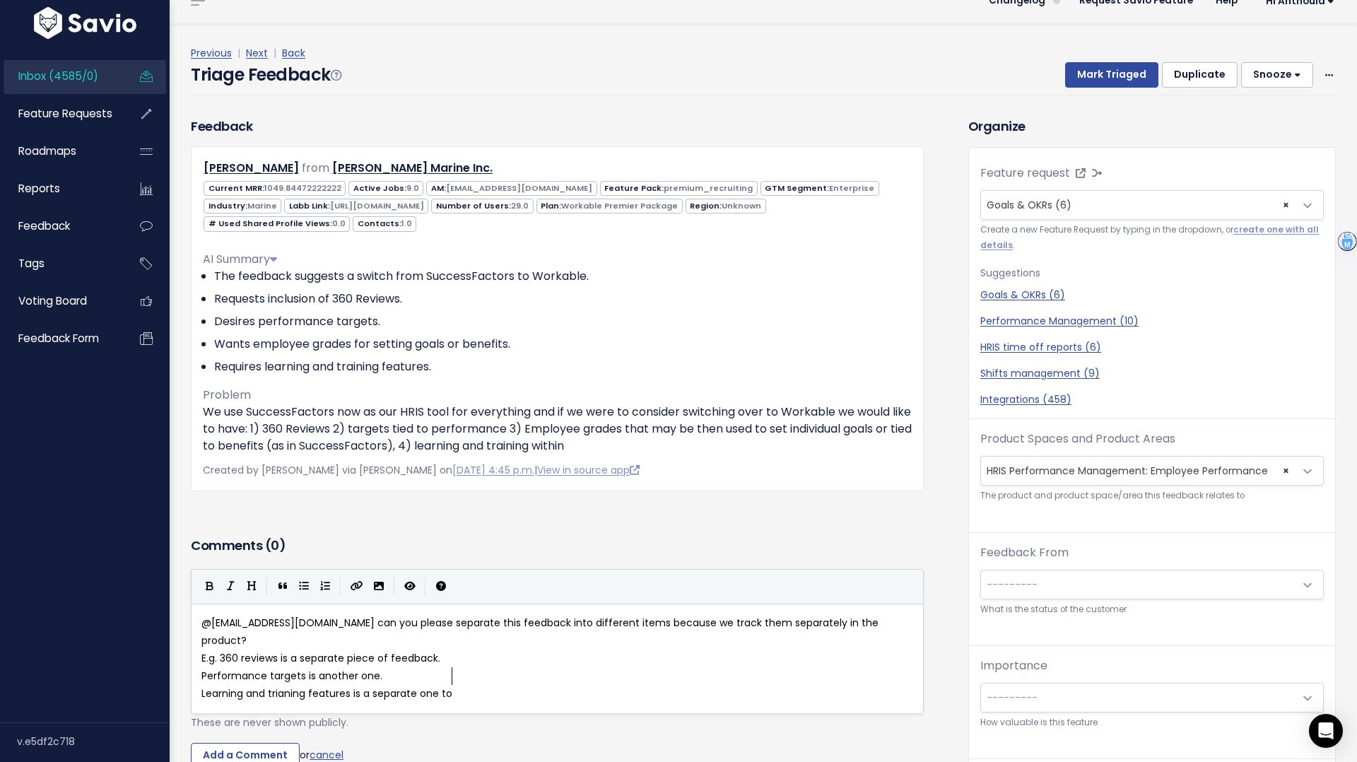
scroll to position [5, 105]
type textarea "is a separate one too"
click at [246, 743] on input "Add a Comment" at bounding box center [245, 755] width 109 height 25
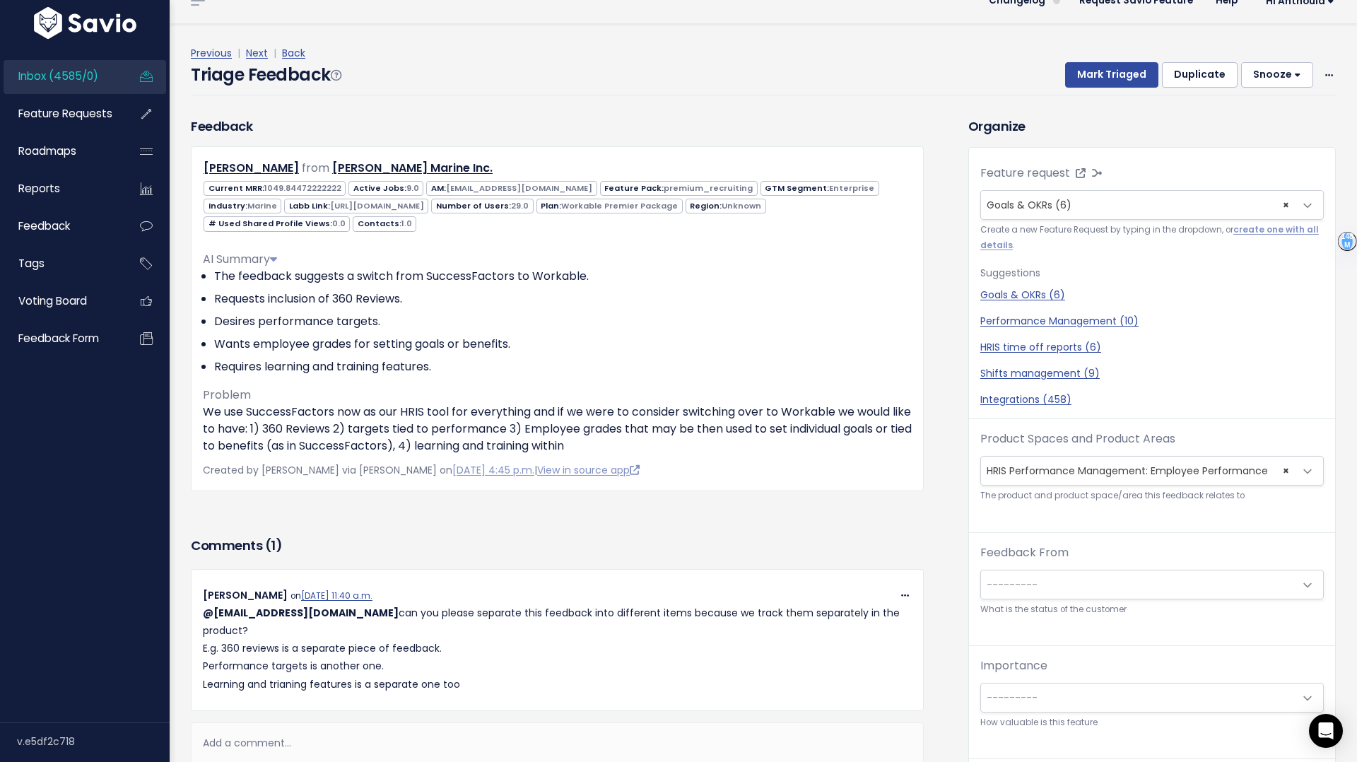
scroll to position [0, 0]
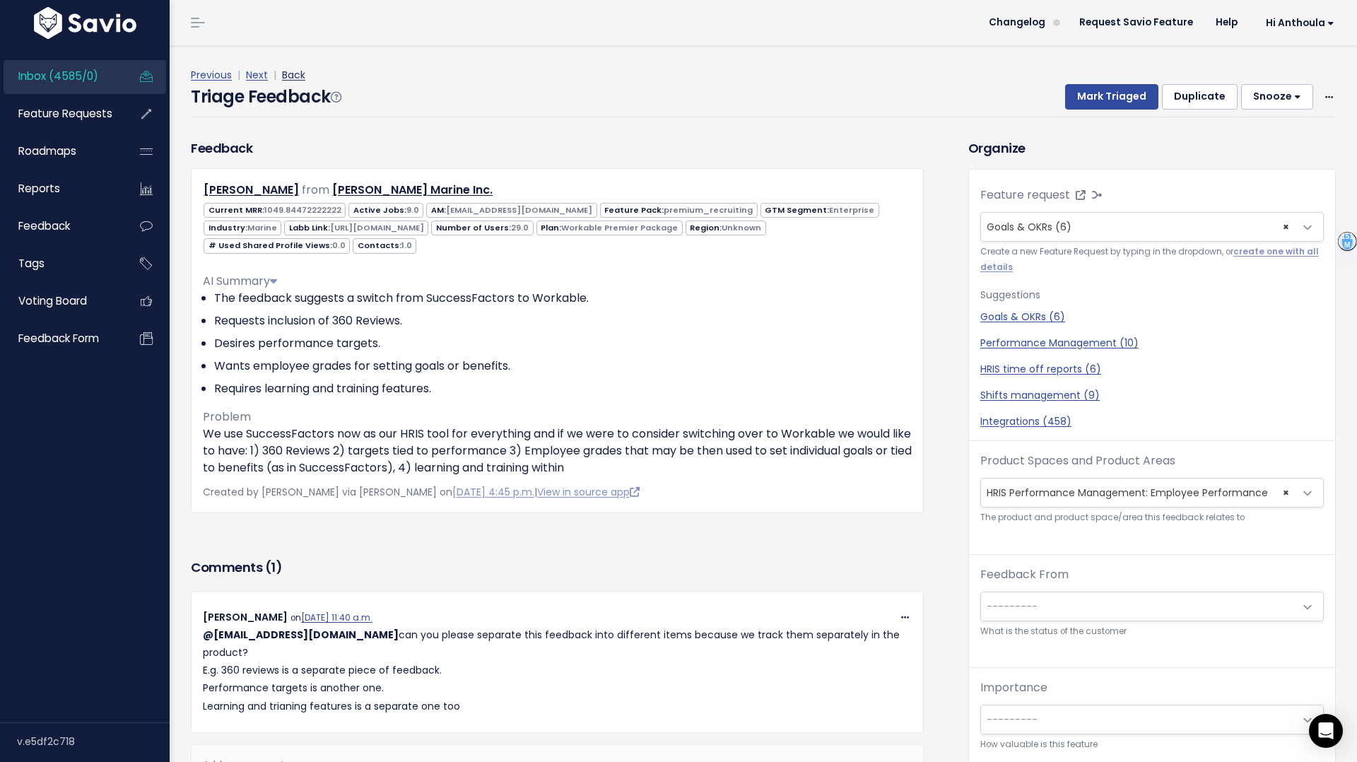
click at [295, 79] on link "Back" at bounding box center [293, 75] width 23 height 14
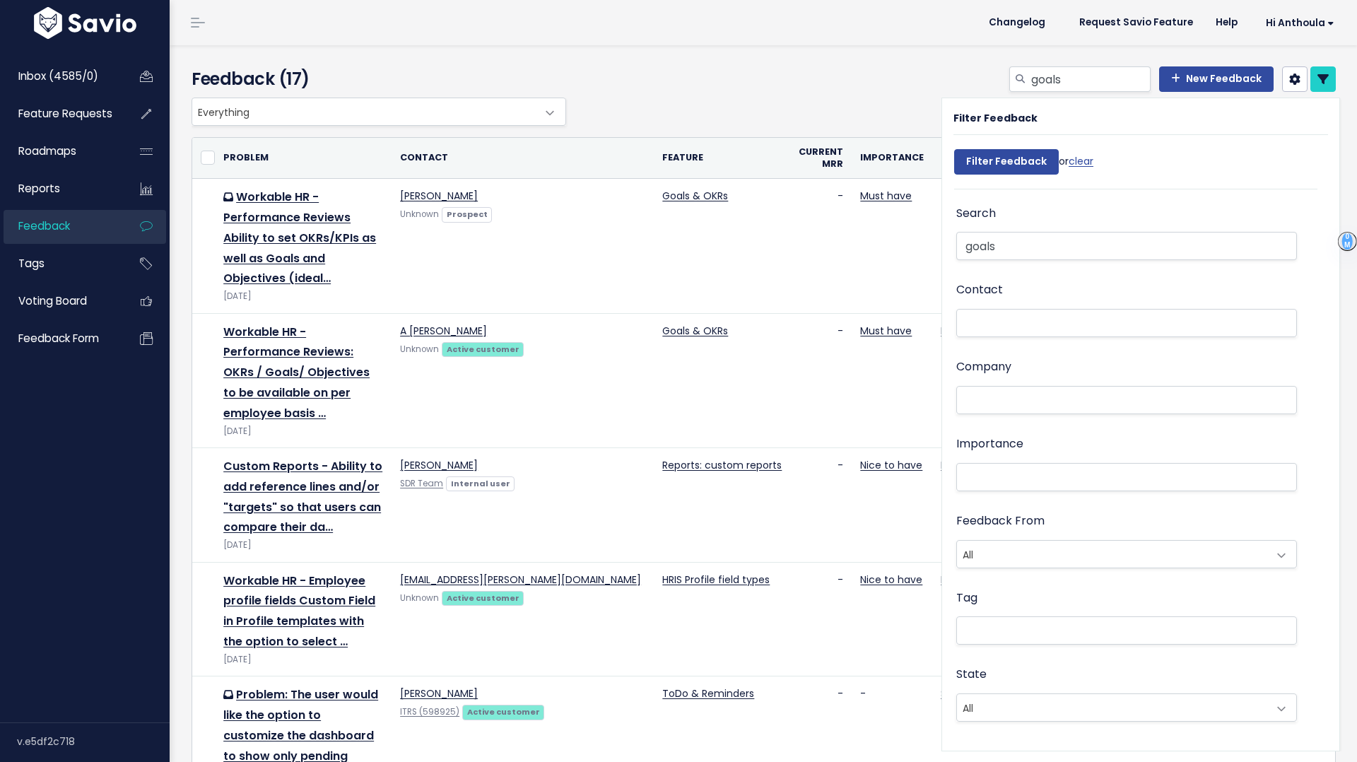
select select
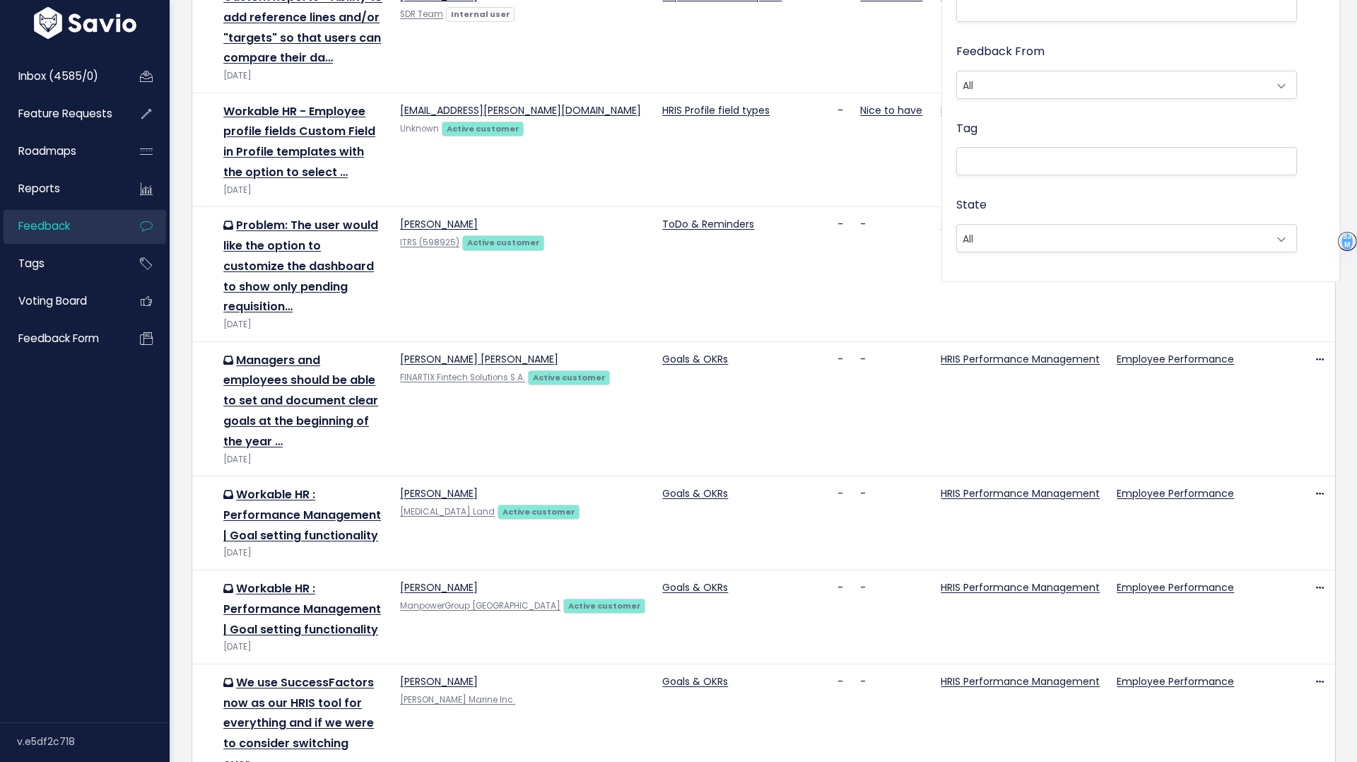
scroll to position [736, 0]
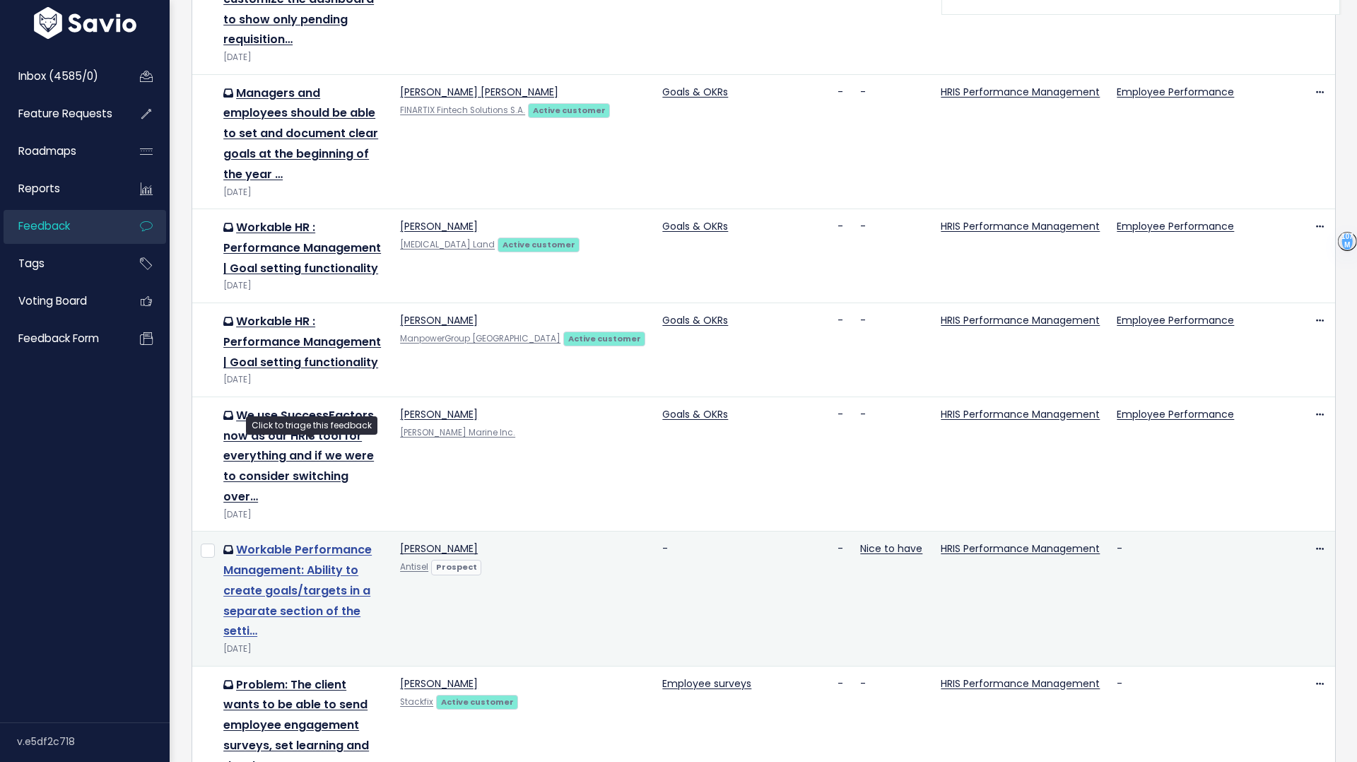
click at [275, 541] on link "Workable Performance Management: Ability to create goals/targets in a separate …" at bounding box center [297, 590] width 148 height 98
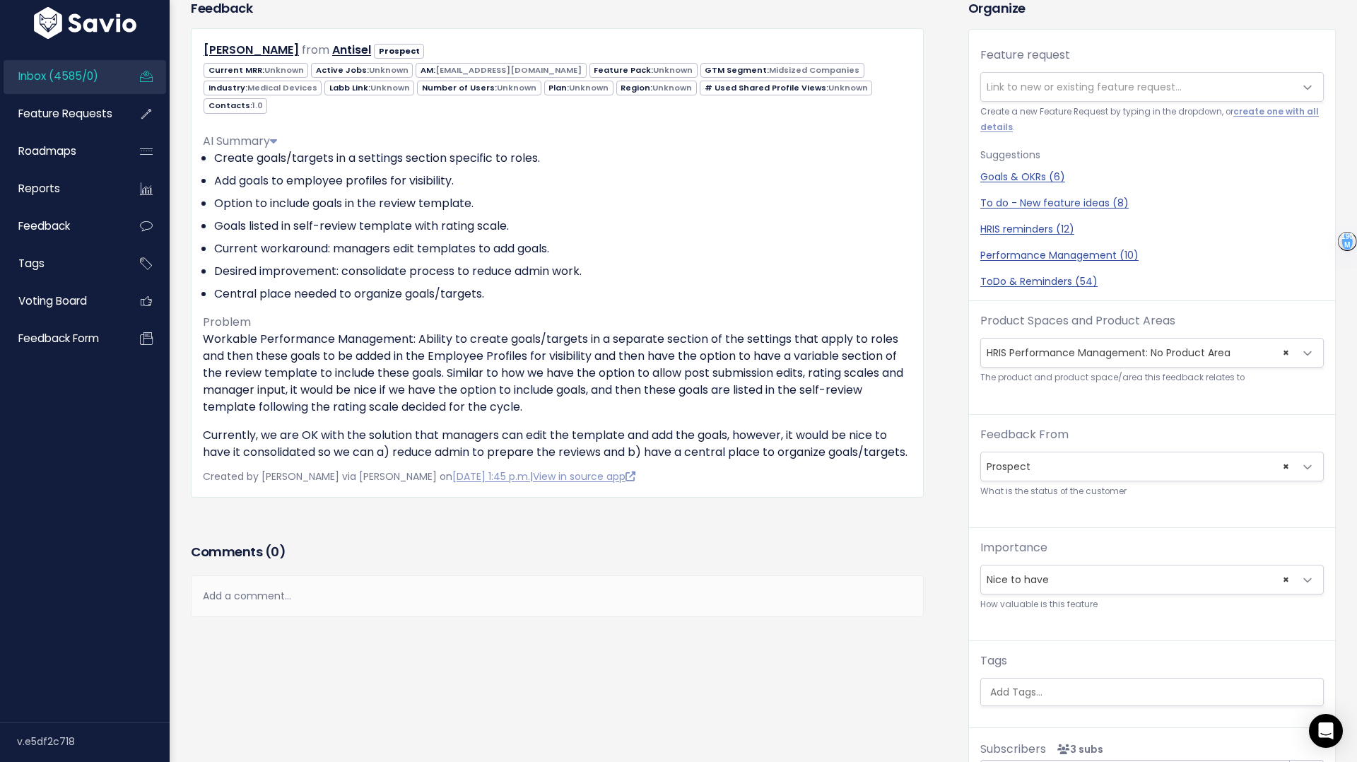
click at [1074, 81] on span "Link to new or existing feature request..." at bounding box center [1084, 87] width 195 height 14
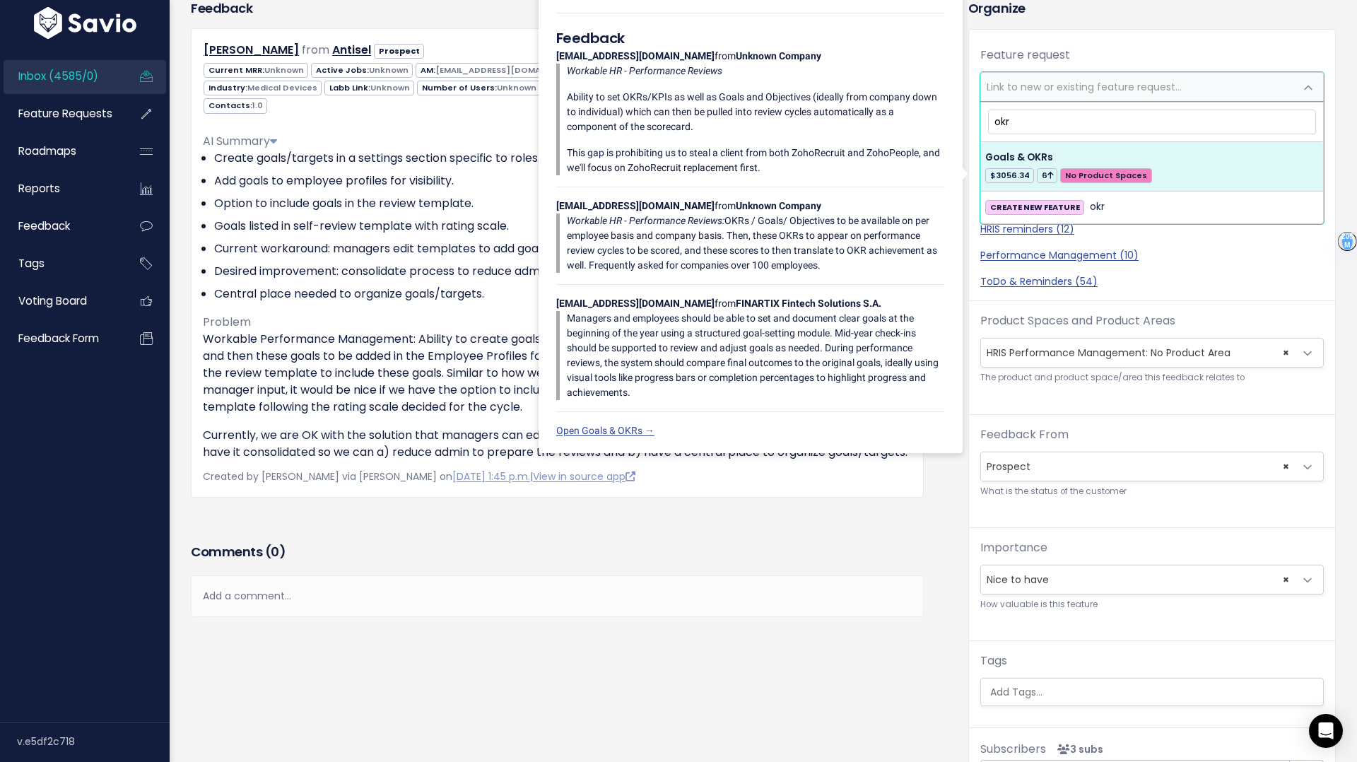
type input "okr"
select select "63464"
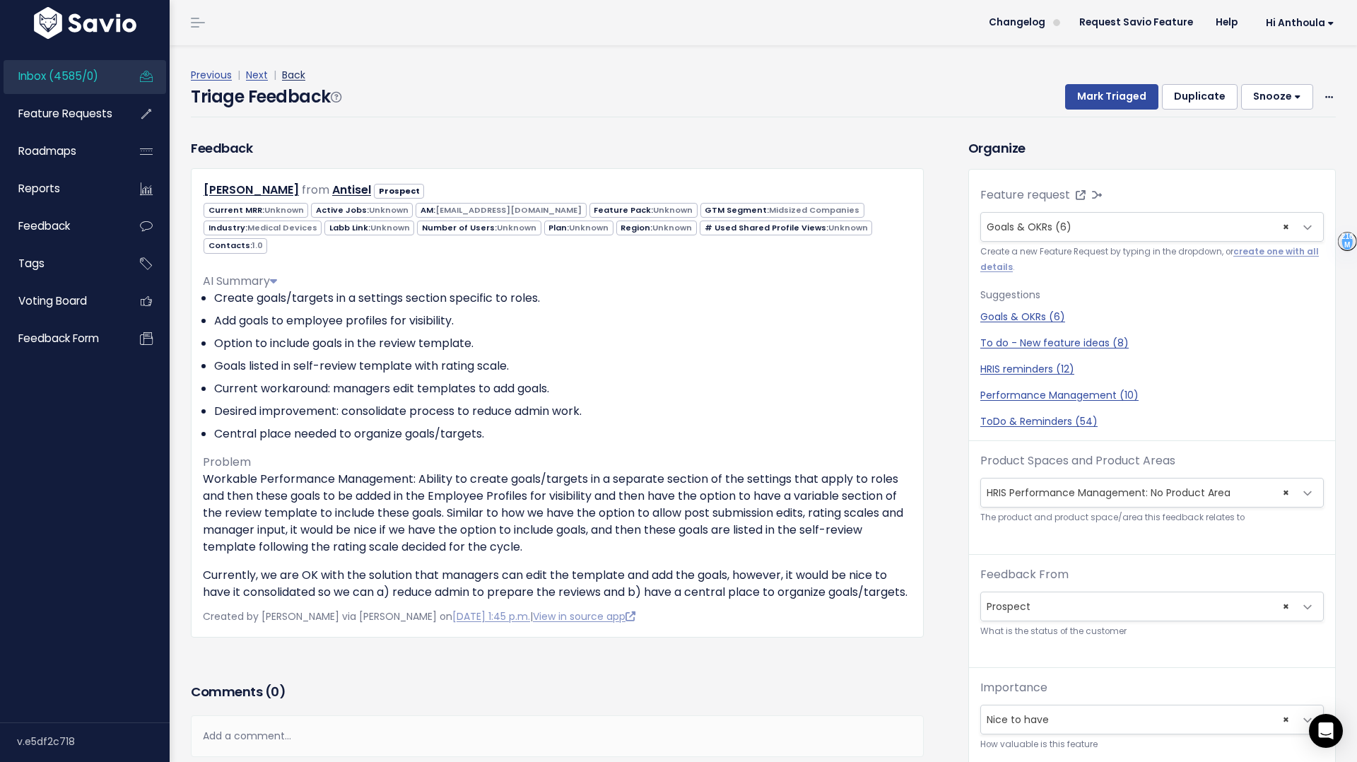
click at [300, 76] on link "Back" at bounding box center [293, 75] width 23 height 14
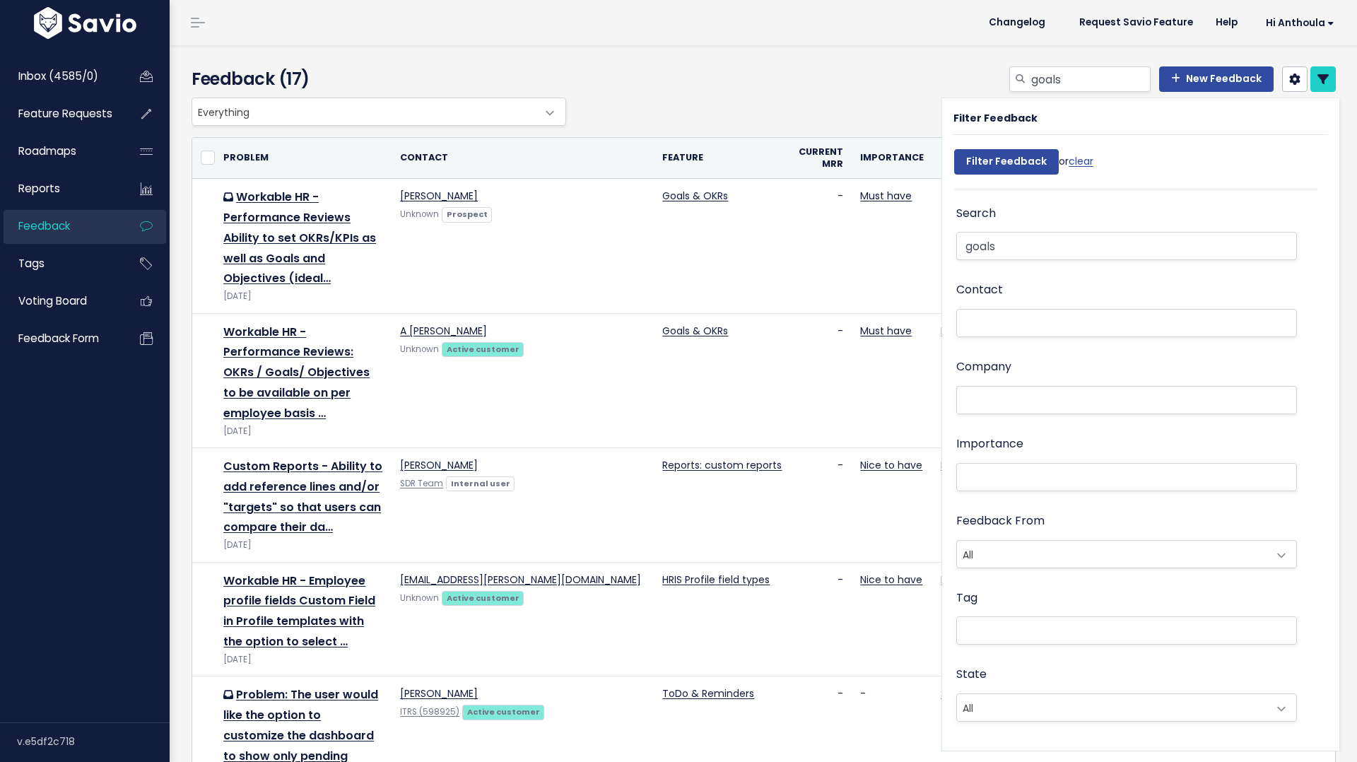
select select
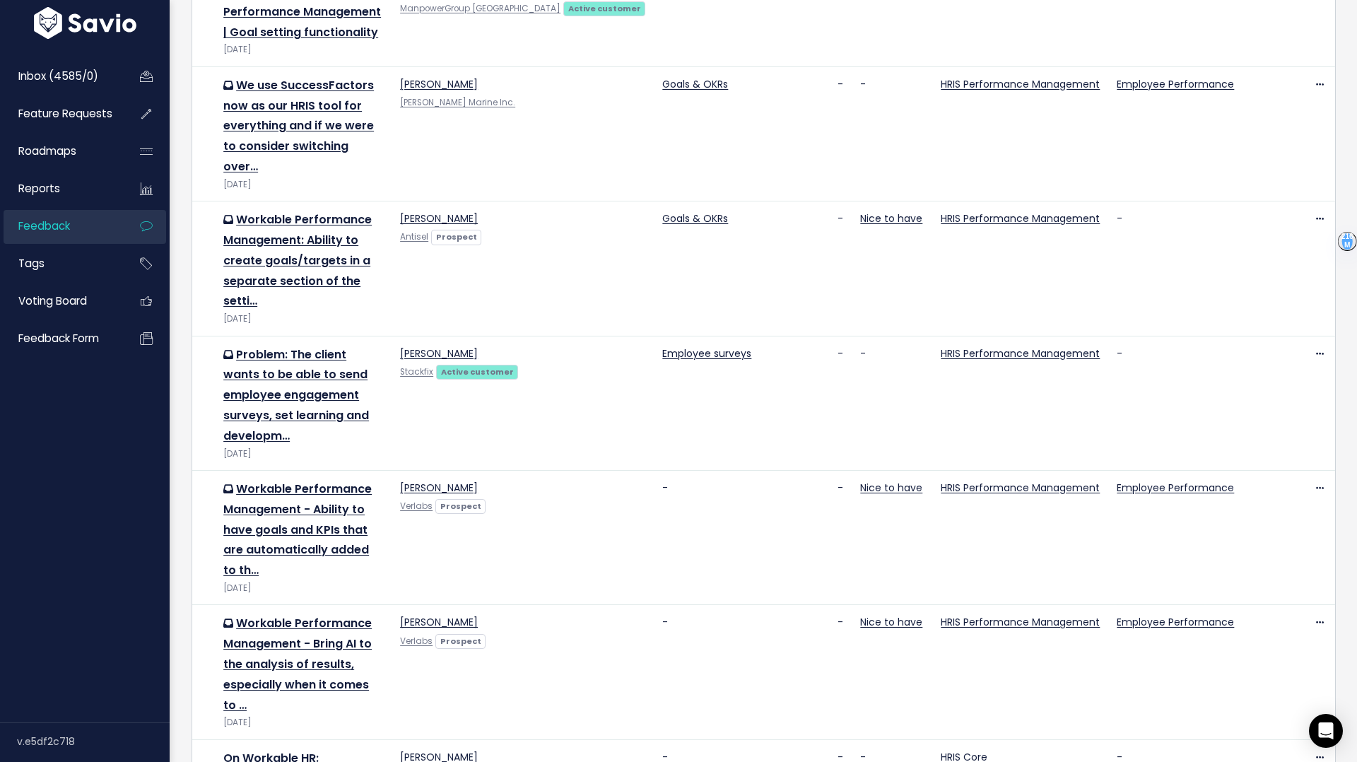
scroll to position [1067, 0]
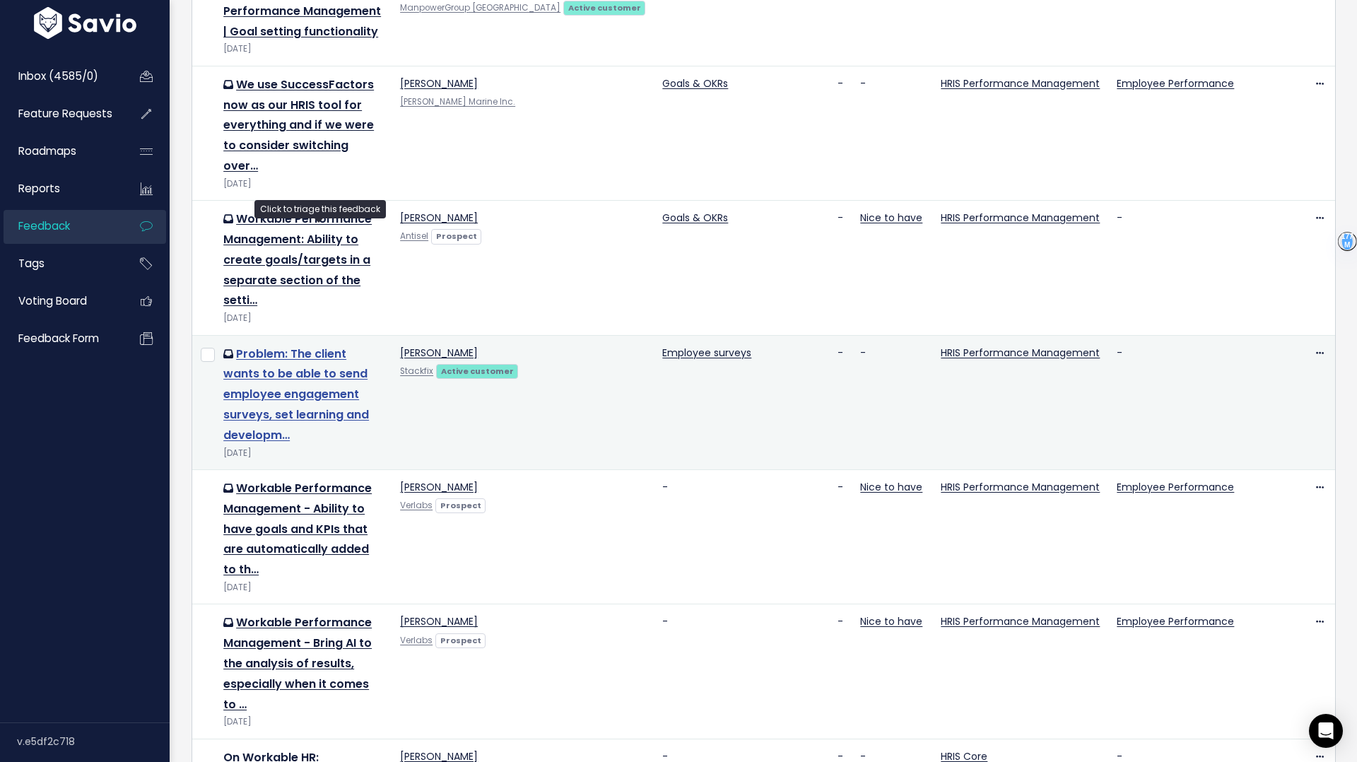
click at [290, 346] on link "Problem: The client wants to be able to send employee engagement surveys, set l…" at bounding box center [296, 395] width 146 height 98
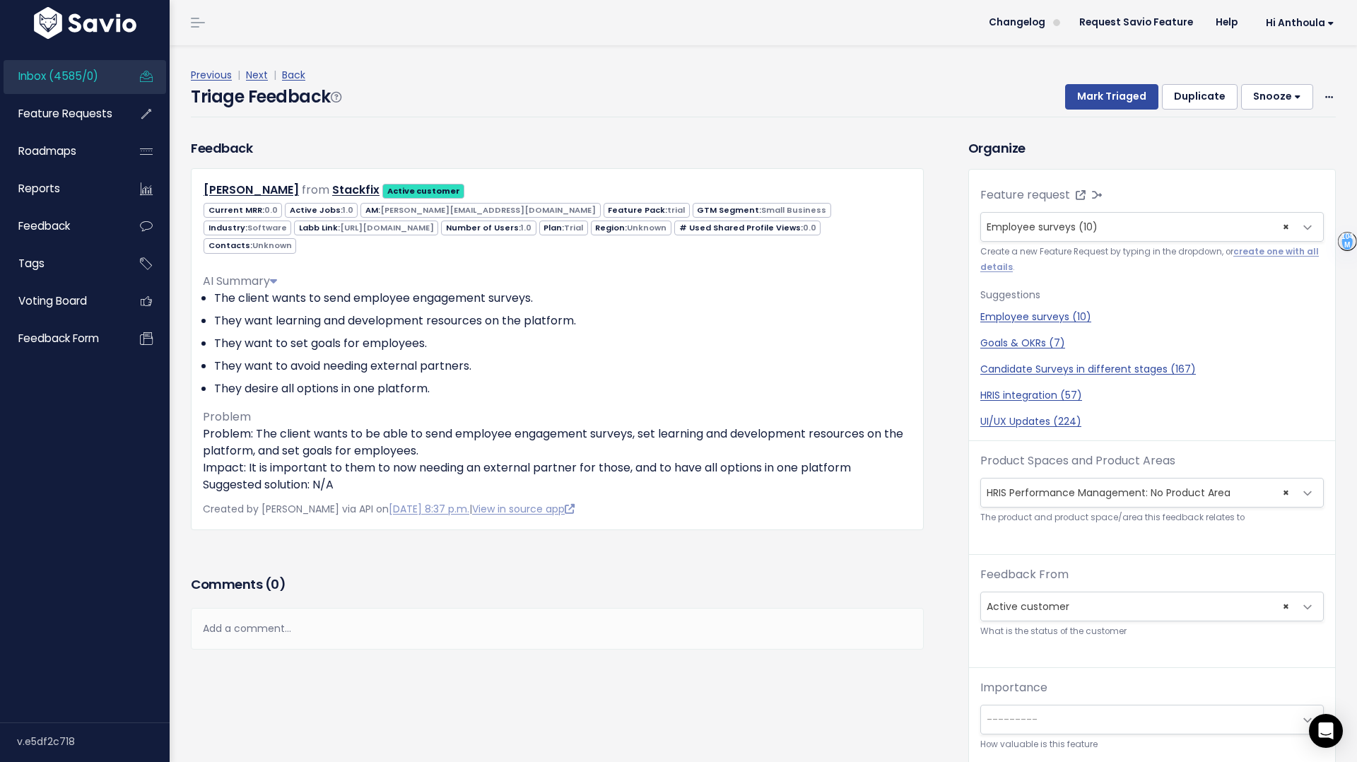
click at [267, 612] on div "Add a comment..." at bounding box center [557, 629] width 733 height 42
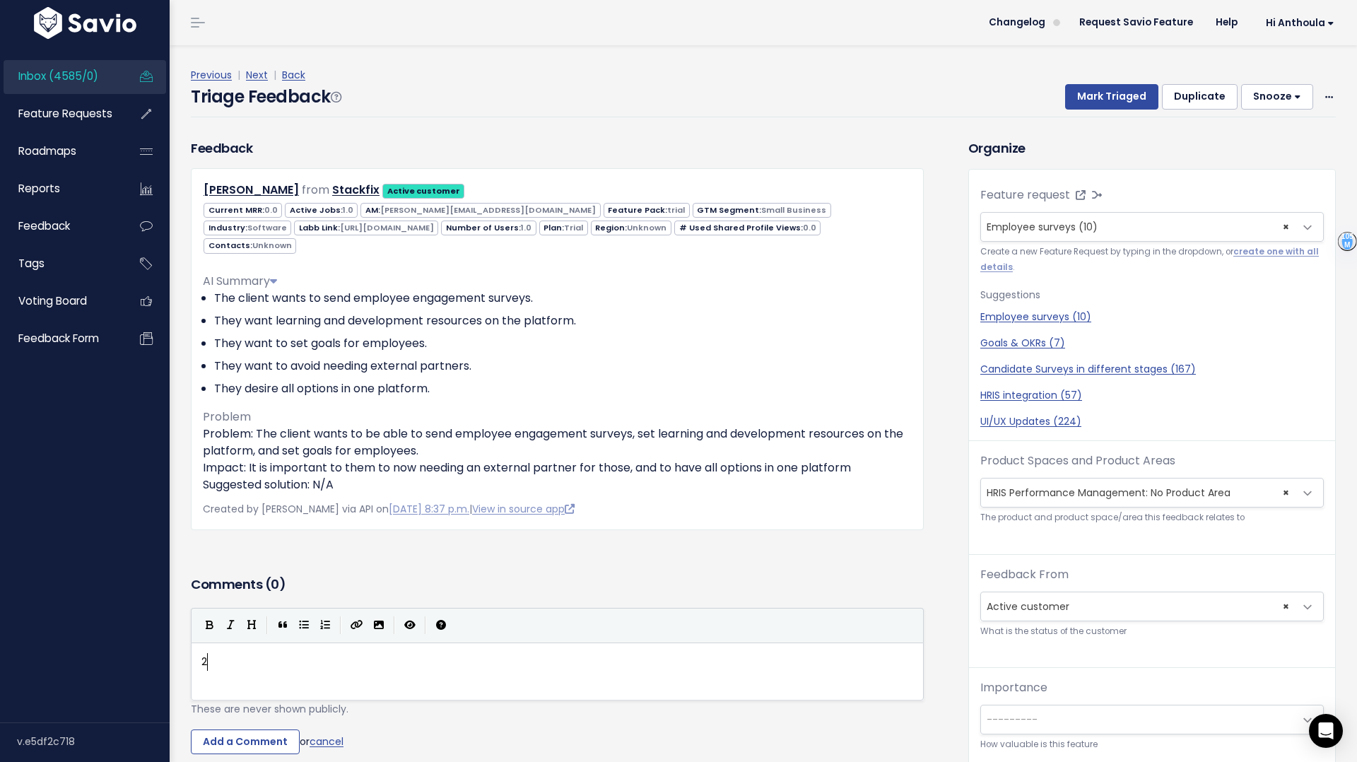
type textarea "2L"
type textarea "@"
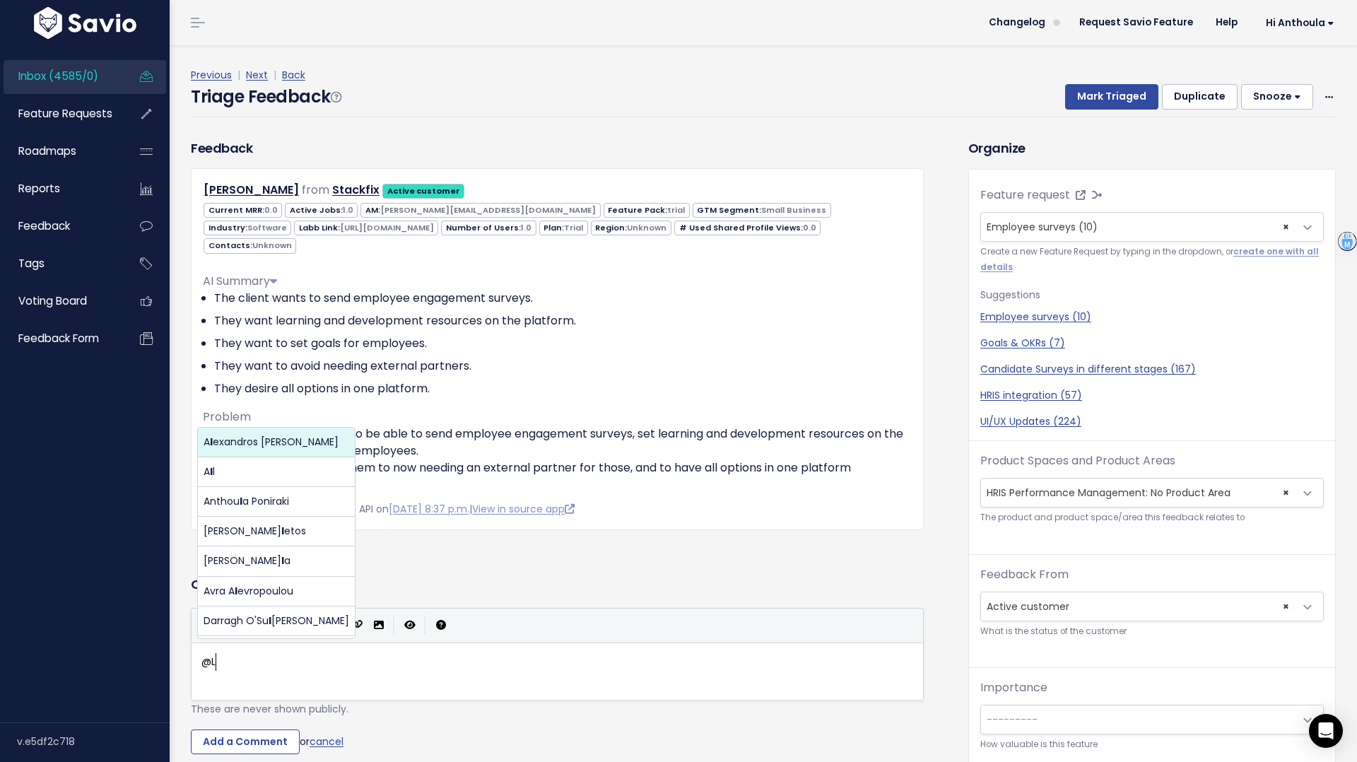
type textarea "@"
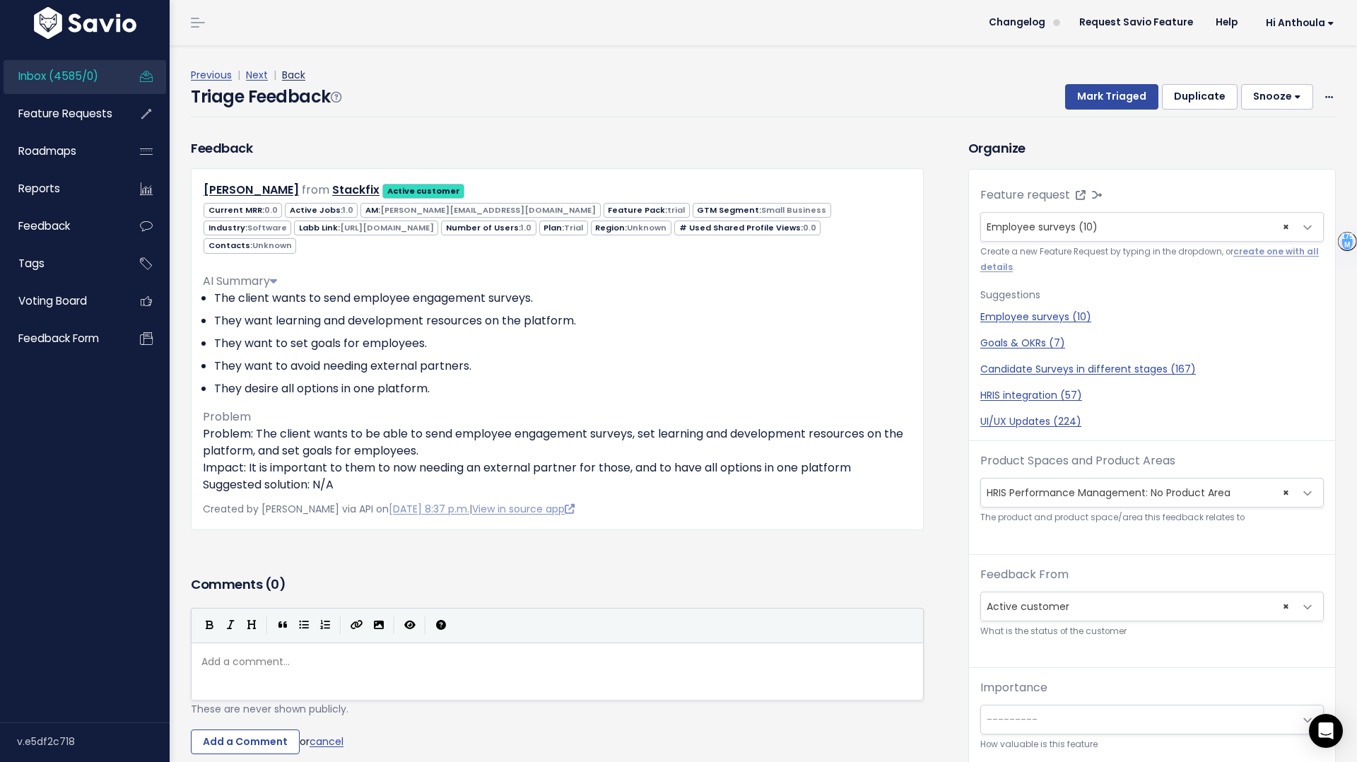
click at [290, 78] on link "Back" at bounding box center [293, 75] width 23 height 14
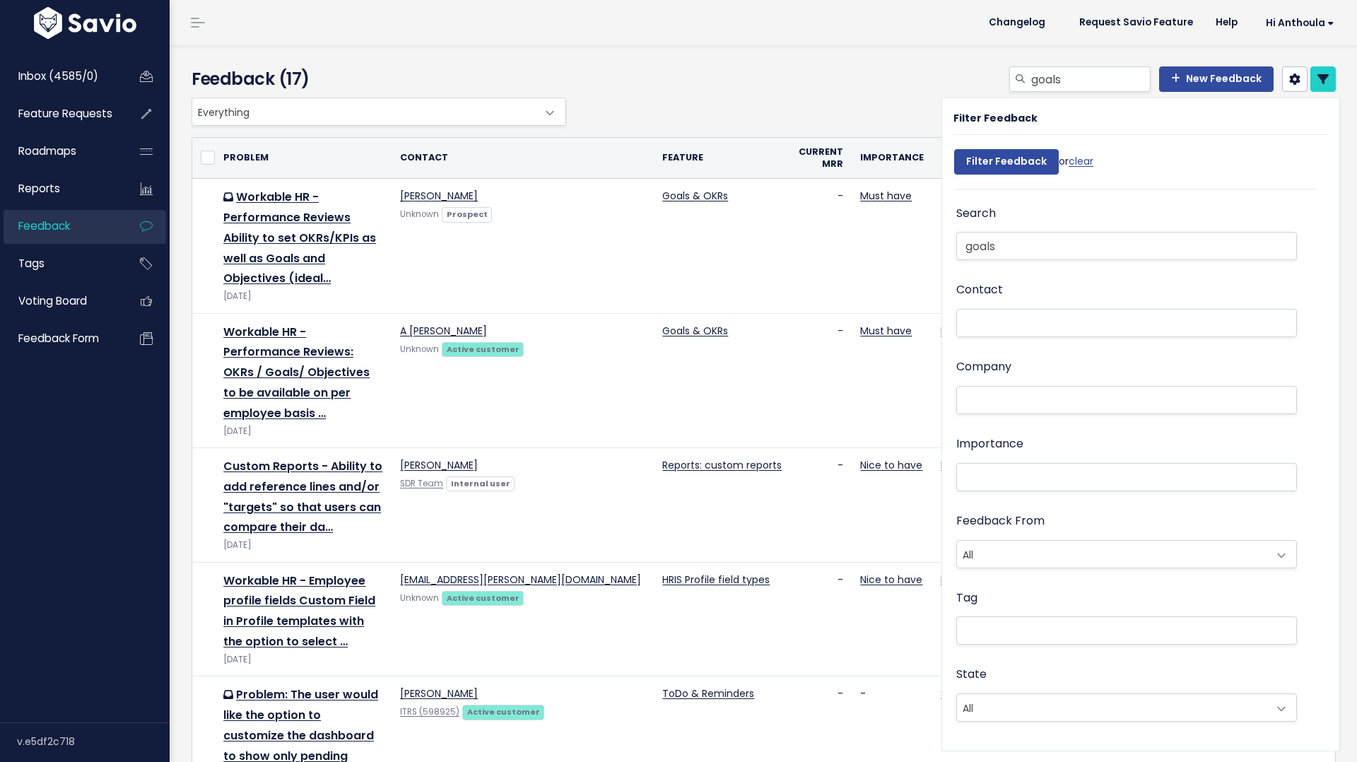
select select
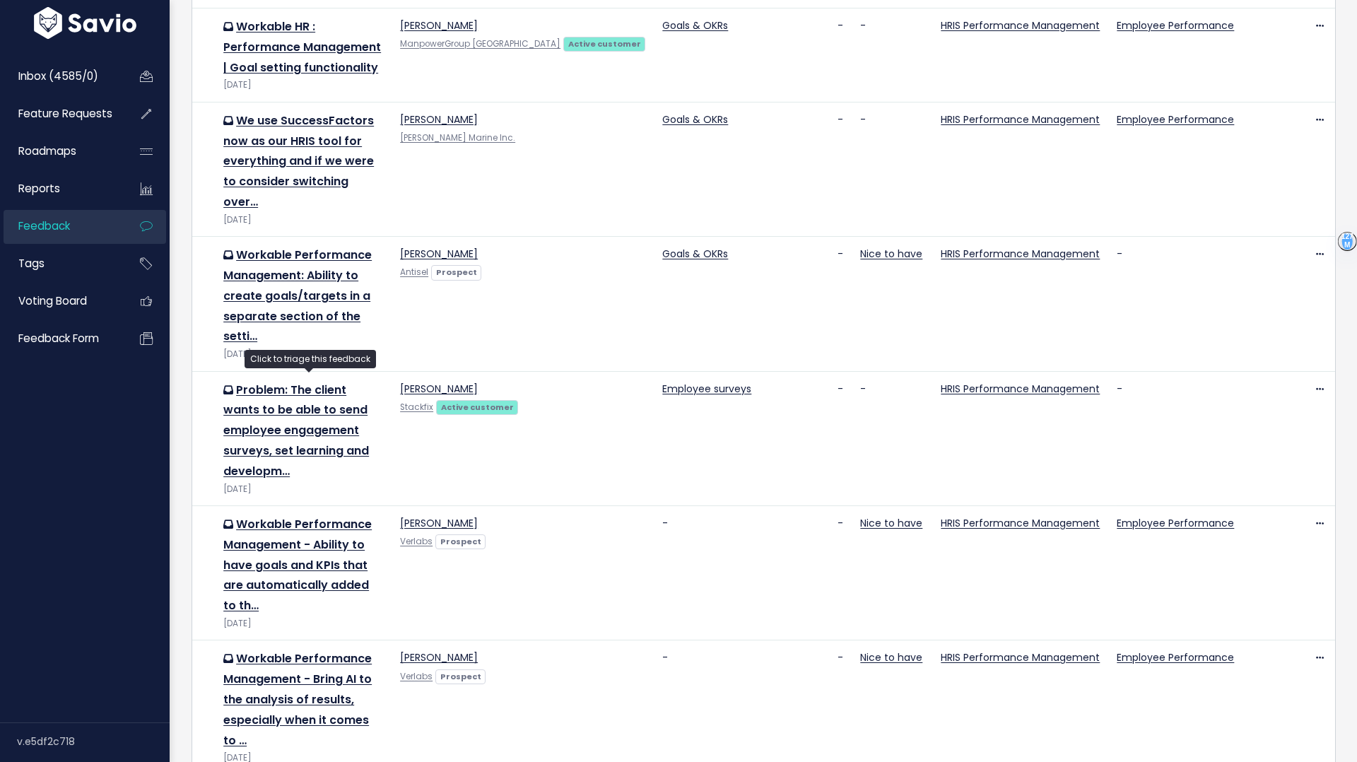
scroll to position [1037, 0]
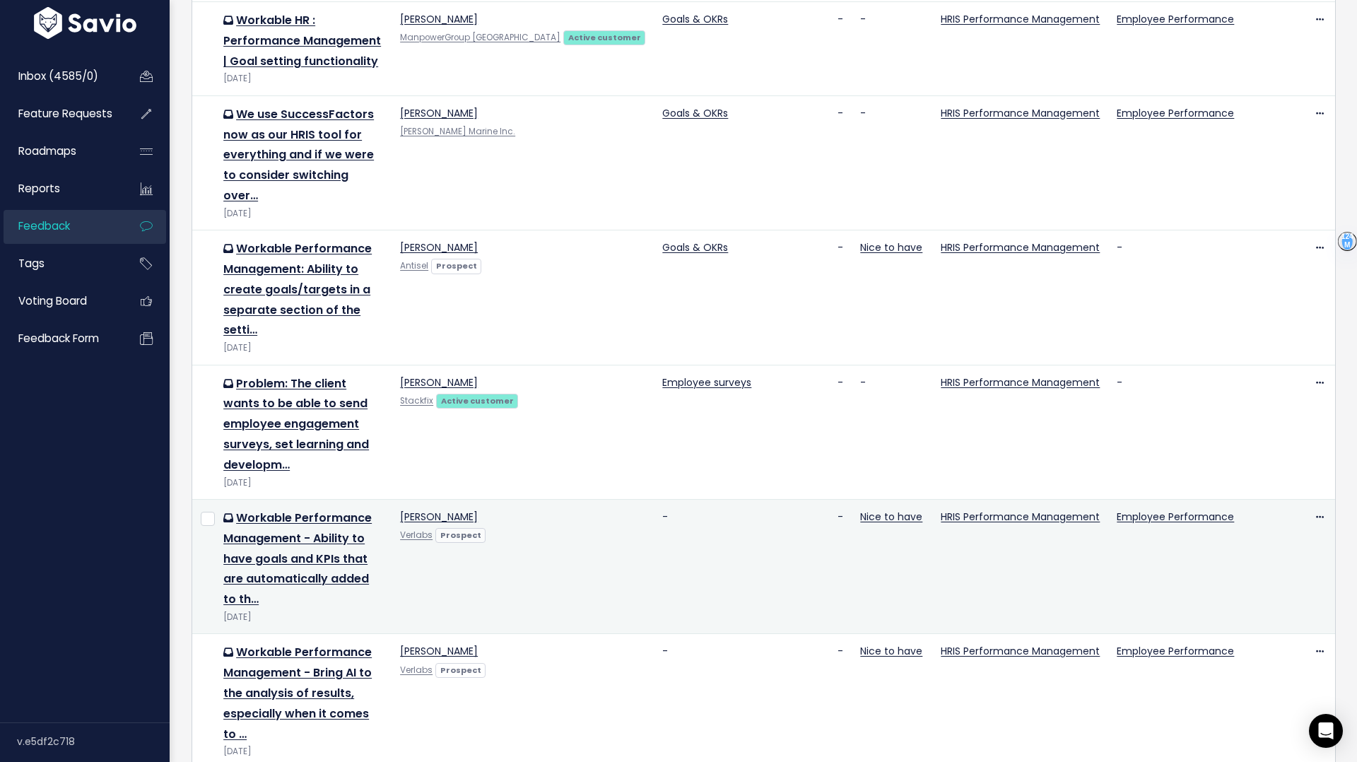
click at [298, 499] on td "Workable Performance Management - Ability to have goals and KPIs that are autom…" at bounding box center [303, 566] width 177 height 134
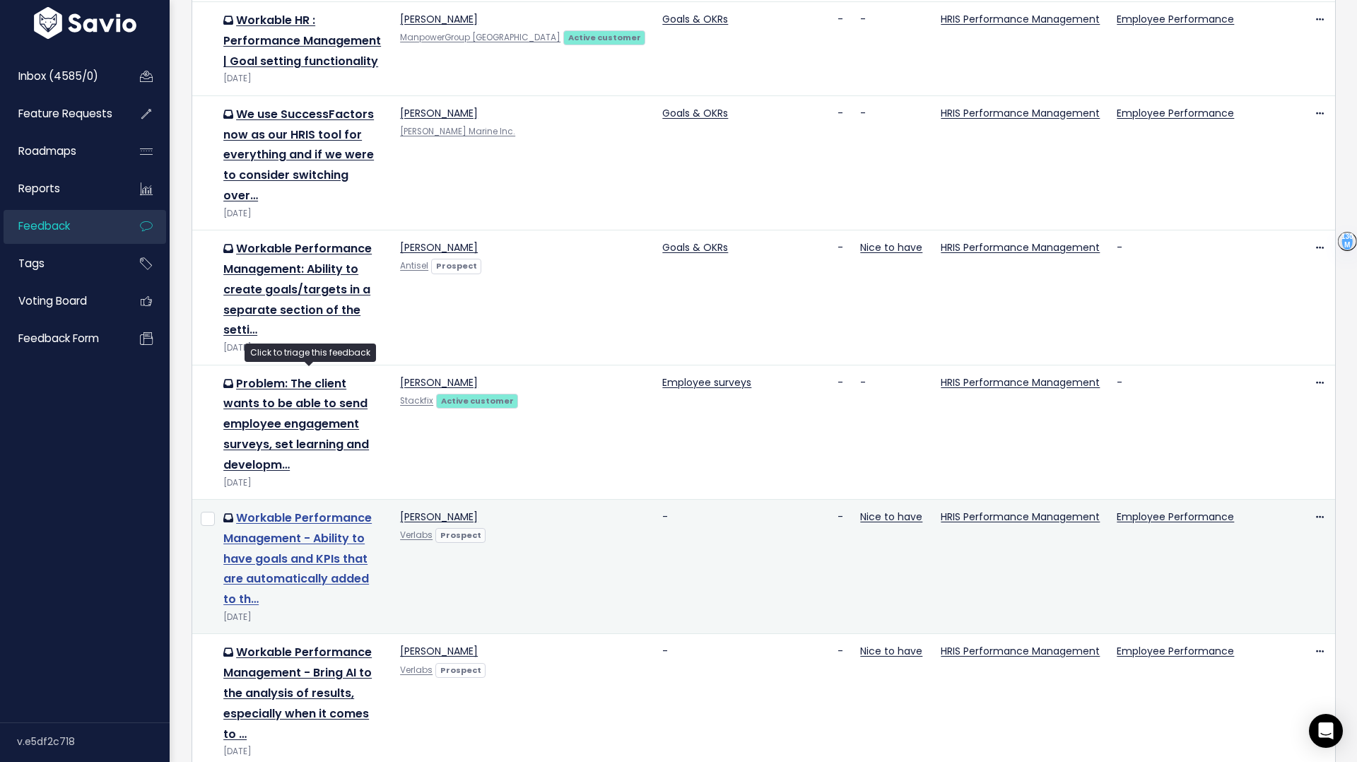
click at [300, 510] on link "Workable Performance Management - Ability to have goals and KPIs that are autom…" at bounding box center [297, 559] width 148 height 98
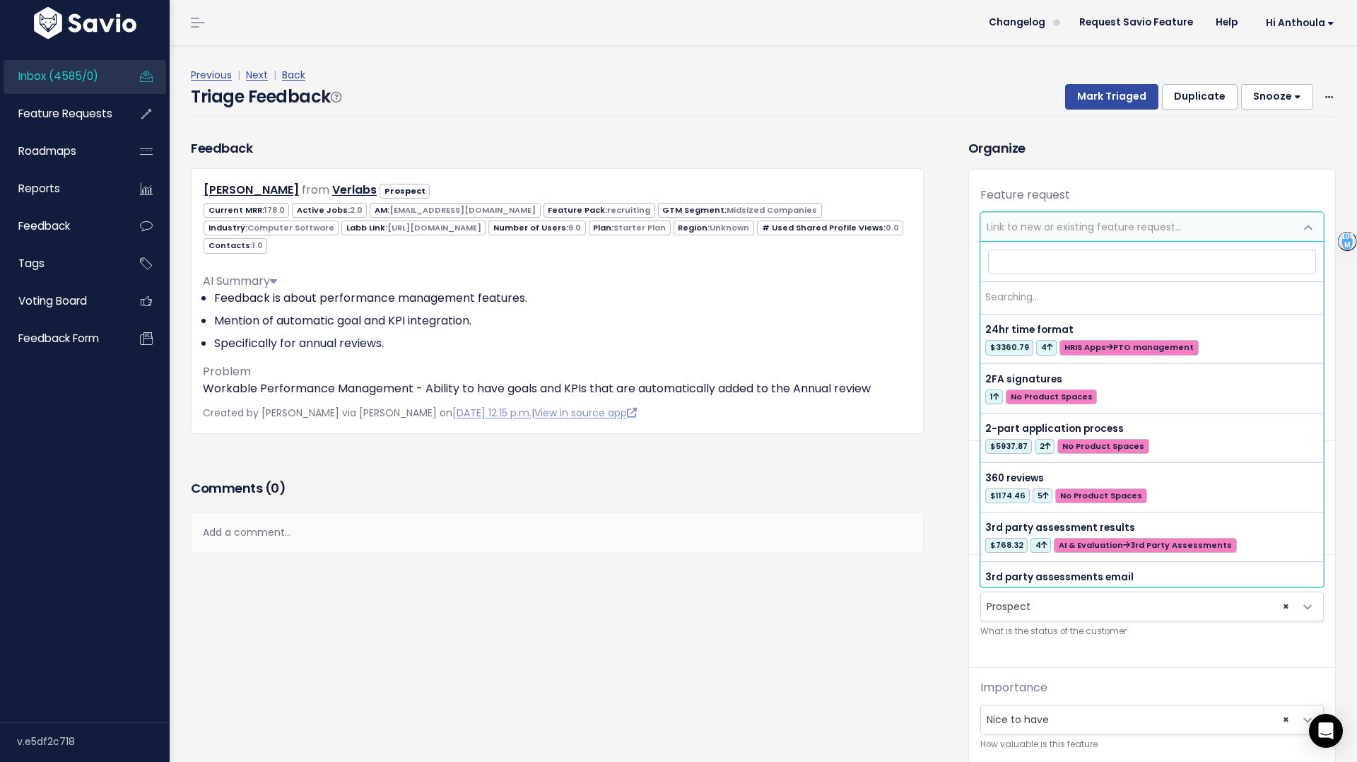
click at [1093, 218] on span "Link to new or existing feature request..." at bounding box center [1138, 227] width 314 height 28
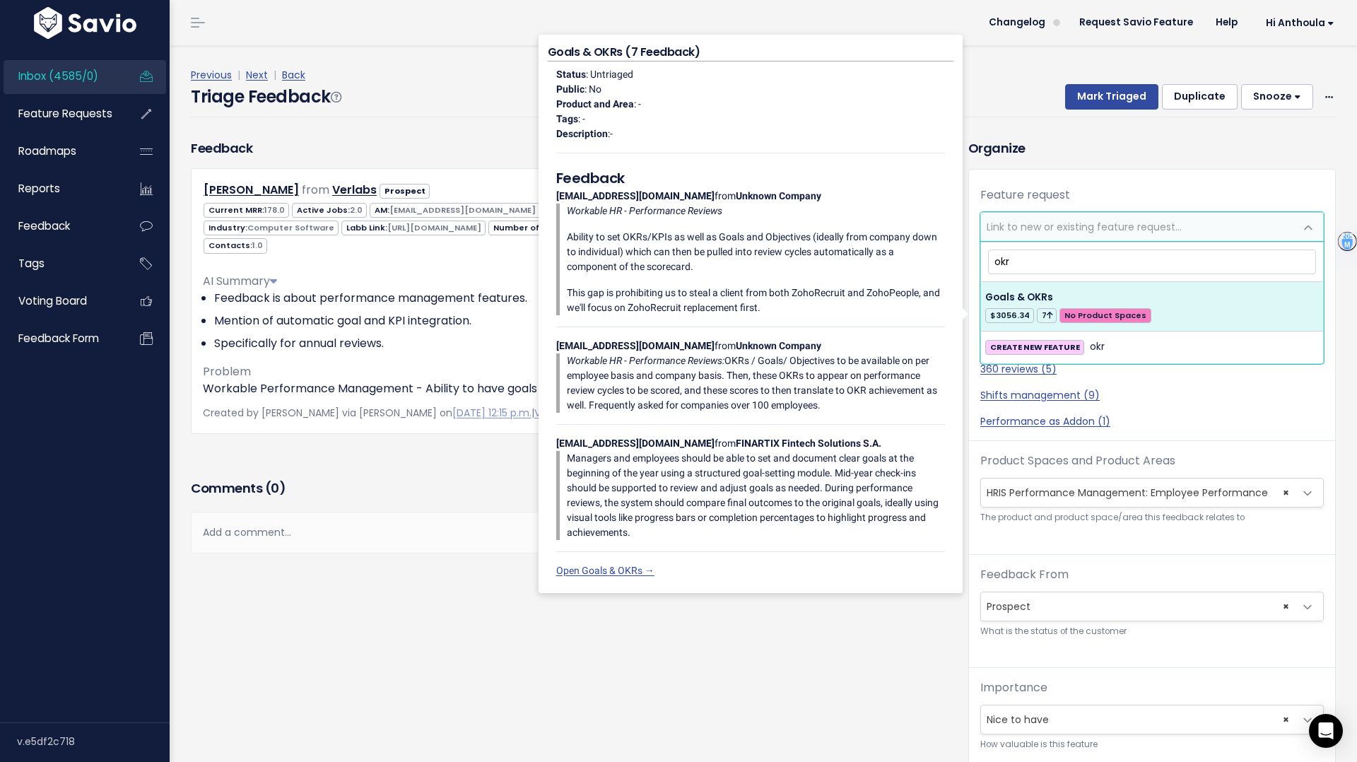
type input "okr"
select select "63464"
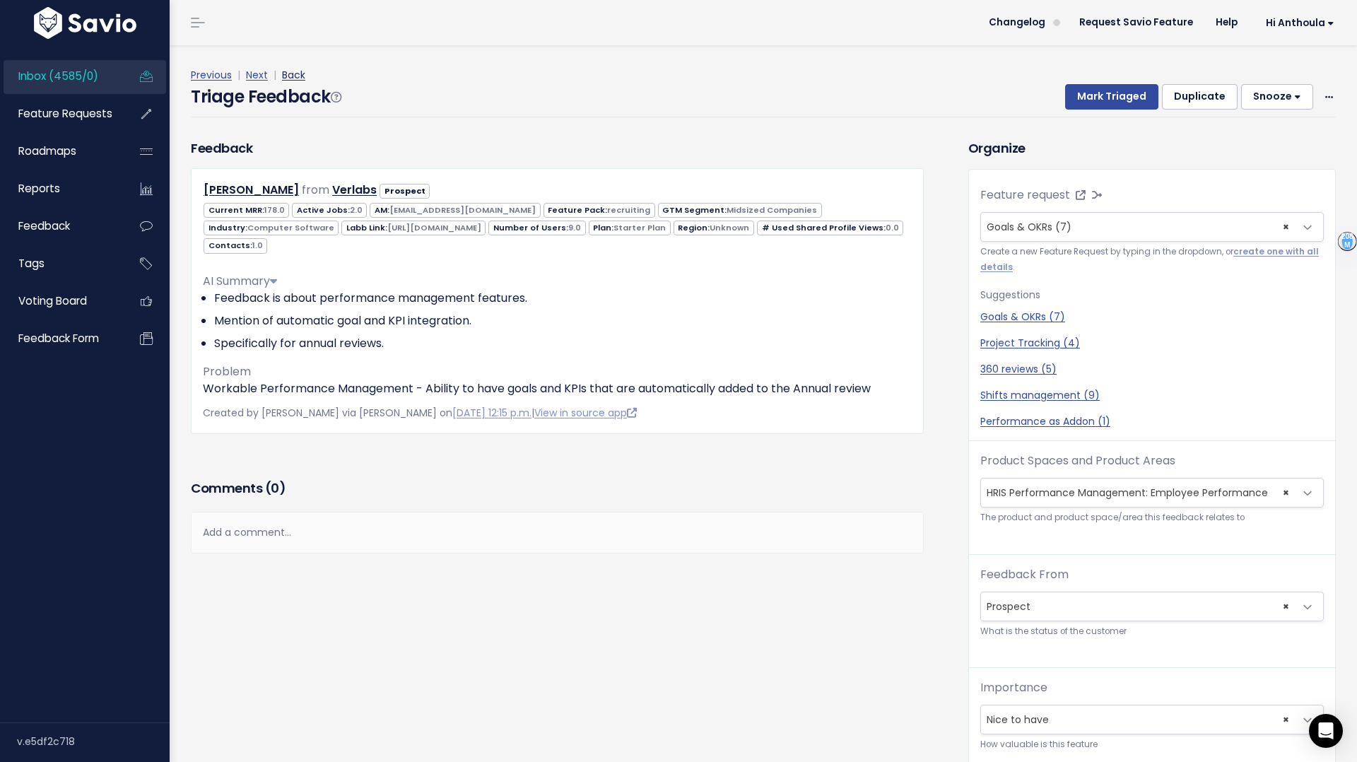
click at [299, 76] on link "Back" at bounding box center [293, 75] width 23 height 14
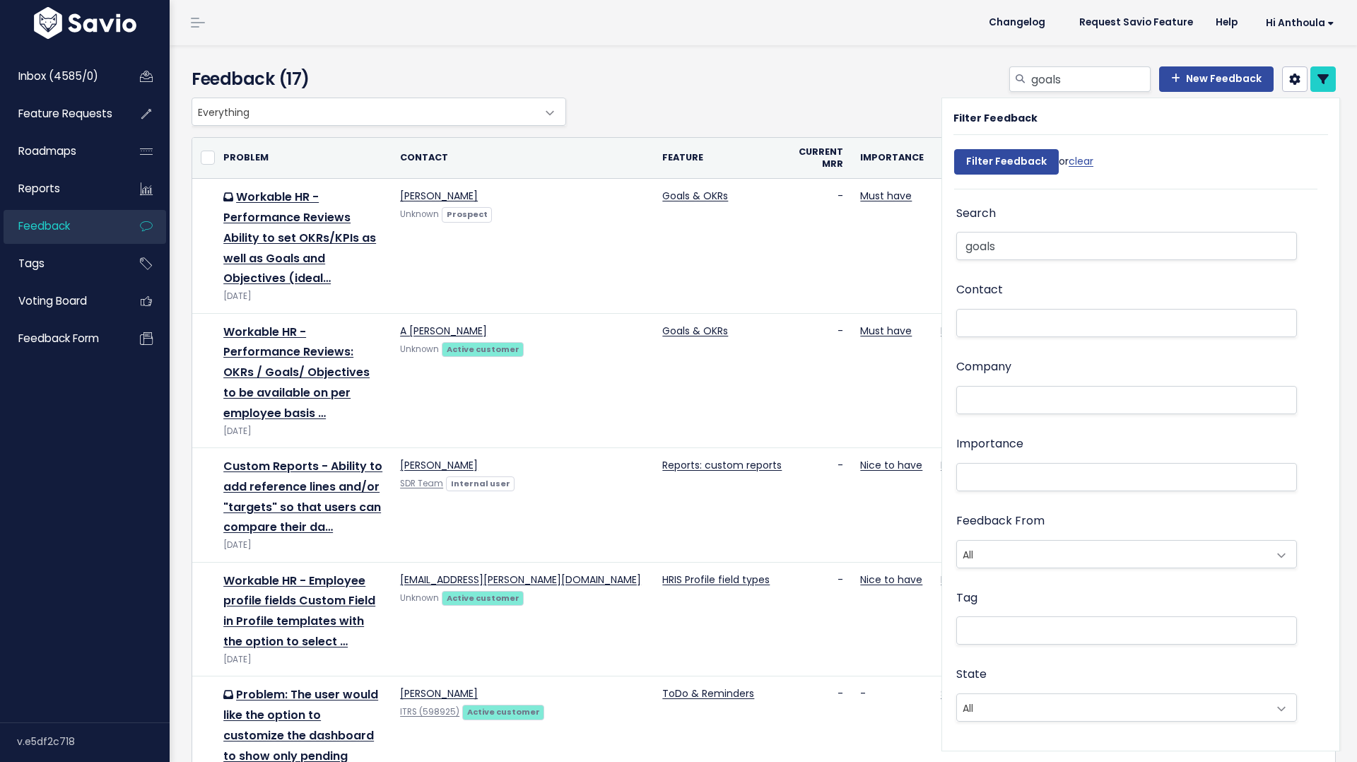
select select
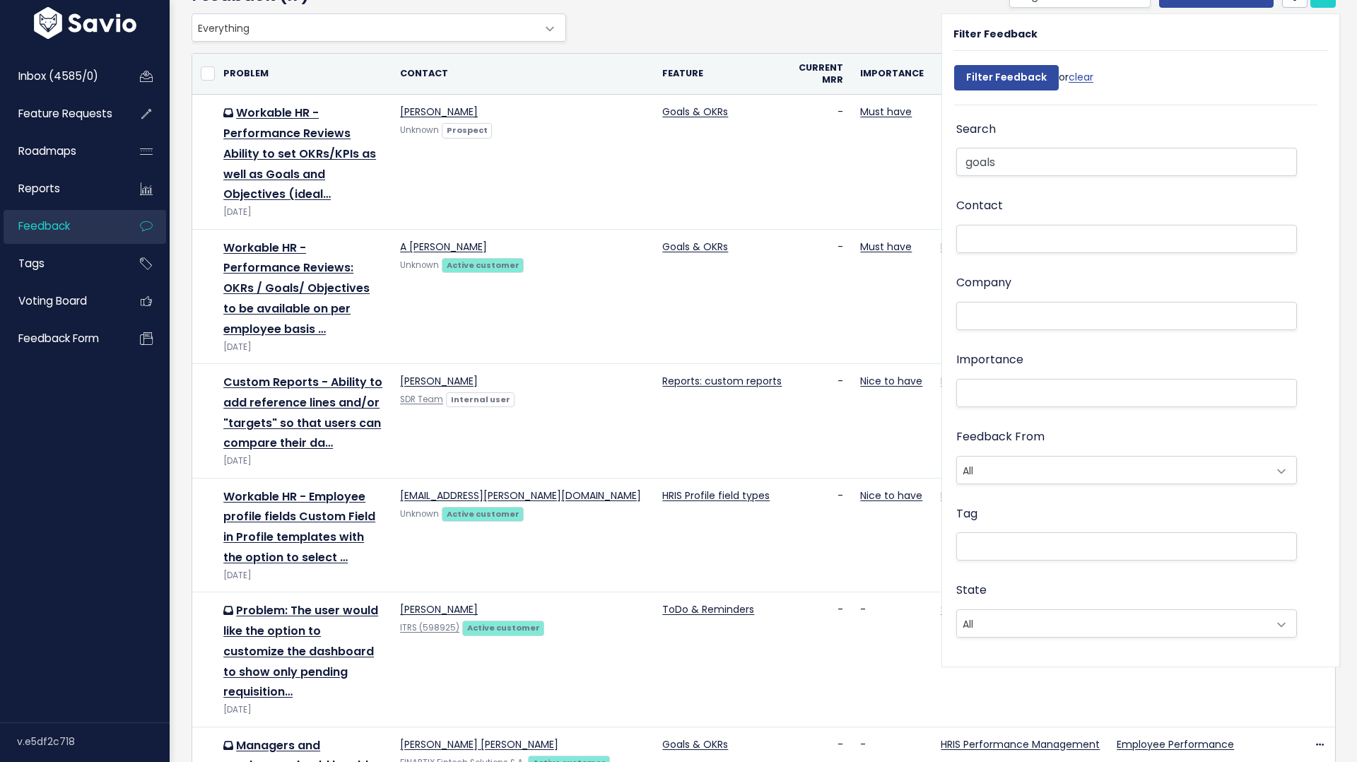
select select
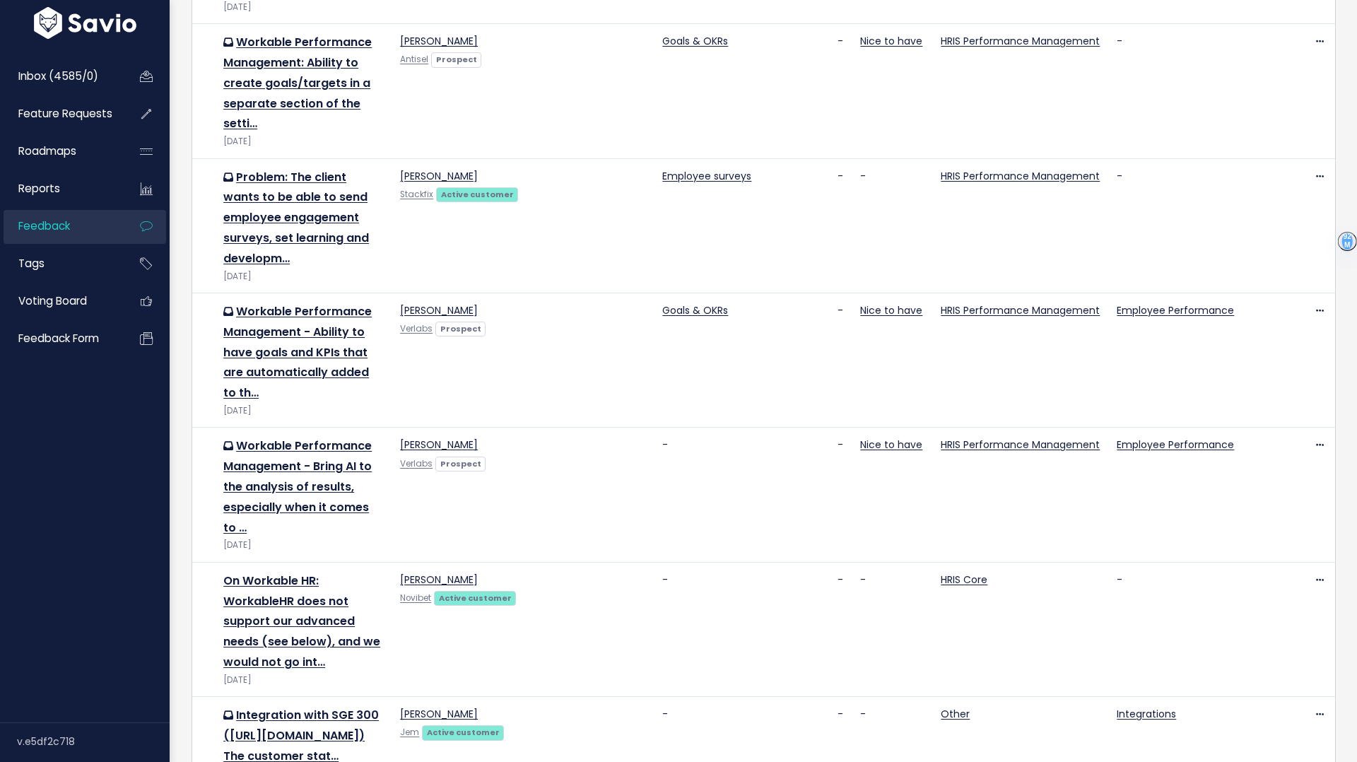
scroll to position [1243, 0]
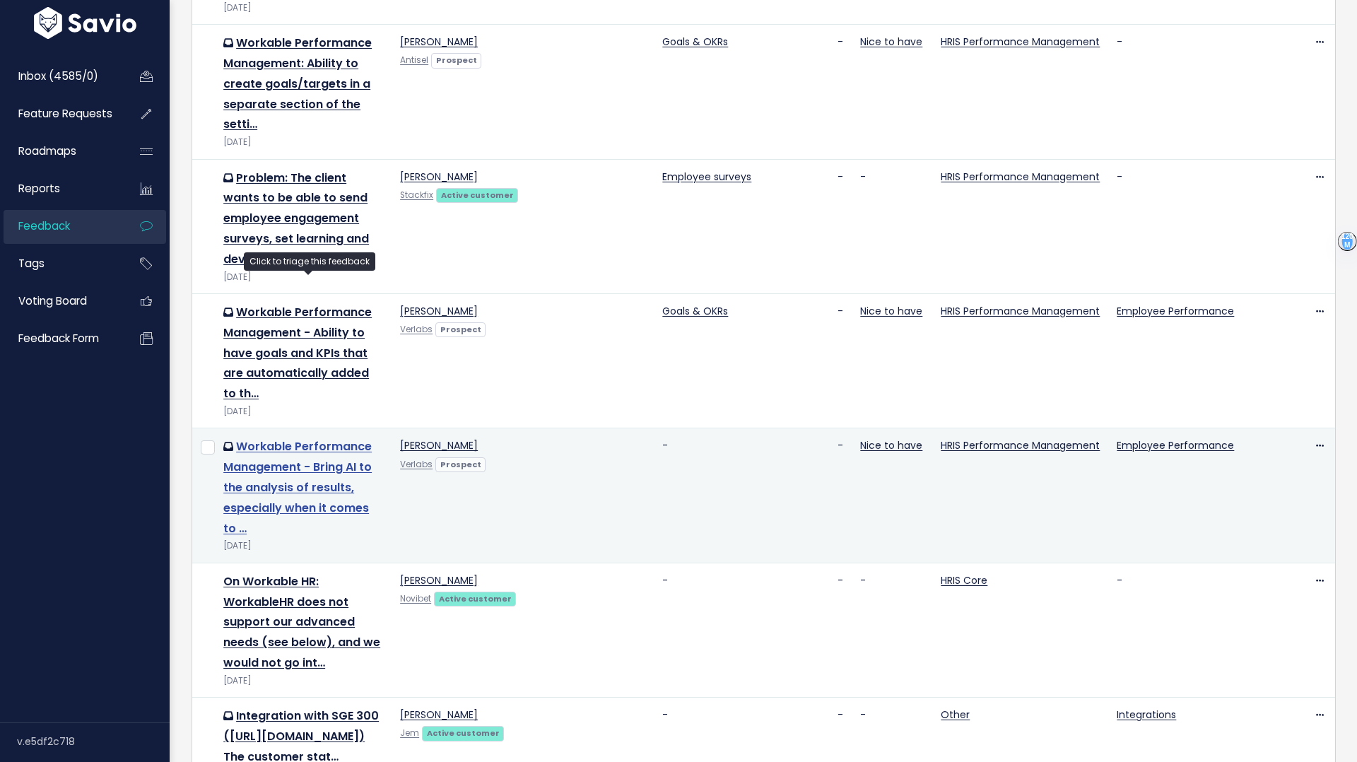
click at [275, 438] on link "Workable Performance Management - Bring AI to the analysis of results, especial…" at bounding box center [297, 487] width 148 height 98
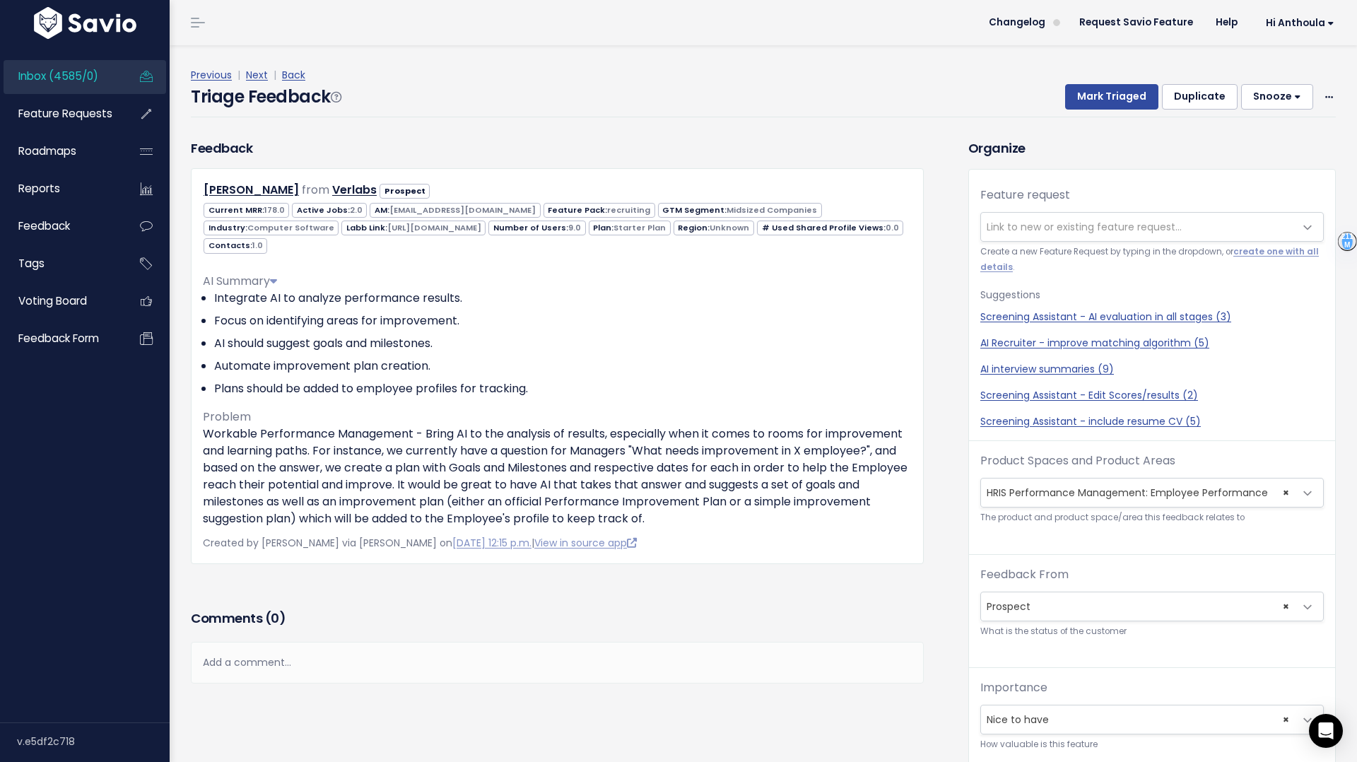
click at [1018, 224] on span "Link to new or existing feature request..." at bounding box center [1084, 227] width 195 height 14
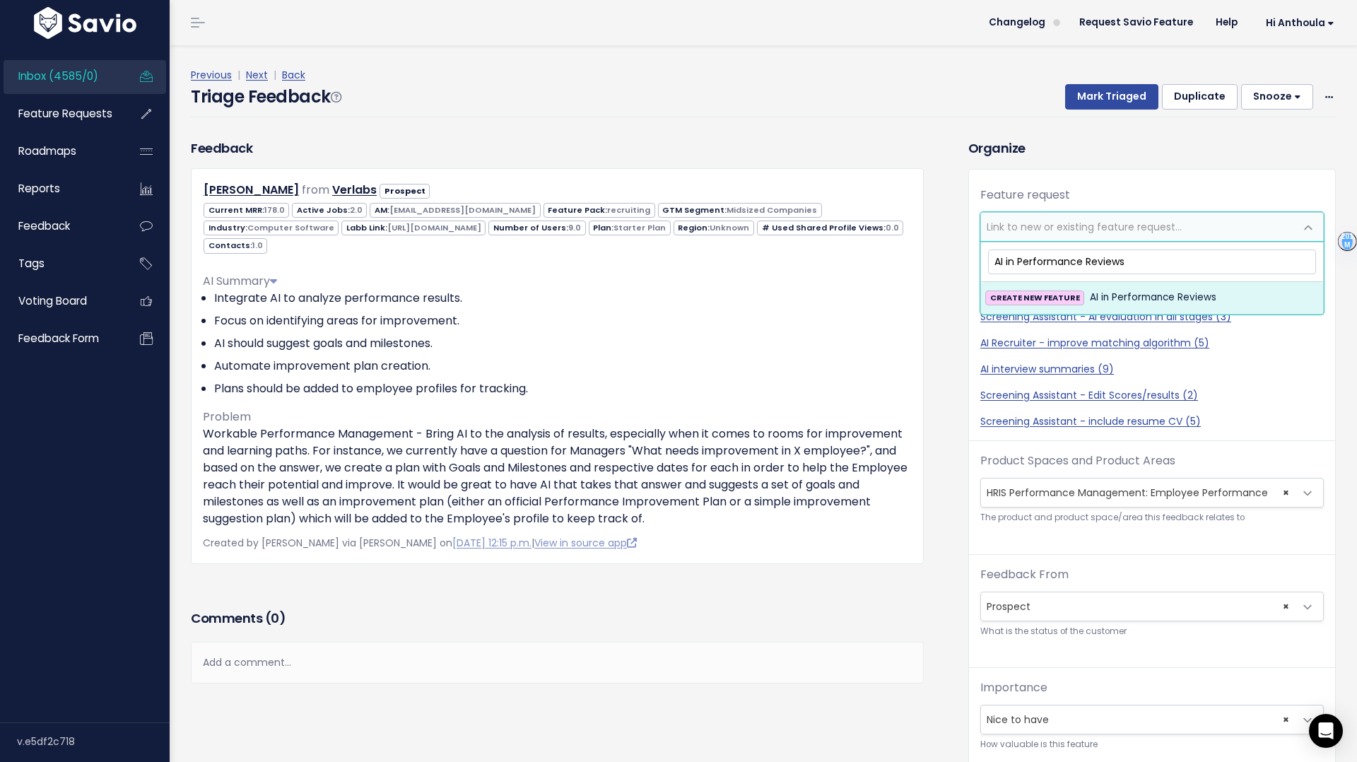
type input "AI in Performance Reviews"
click at [1099, 292] on span "AI in Performance Reviews" at bounding box center [1153, 297] width 127 height 17
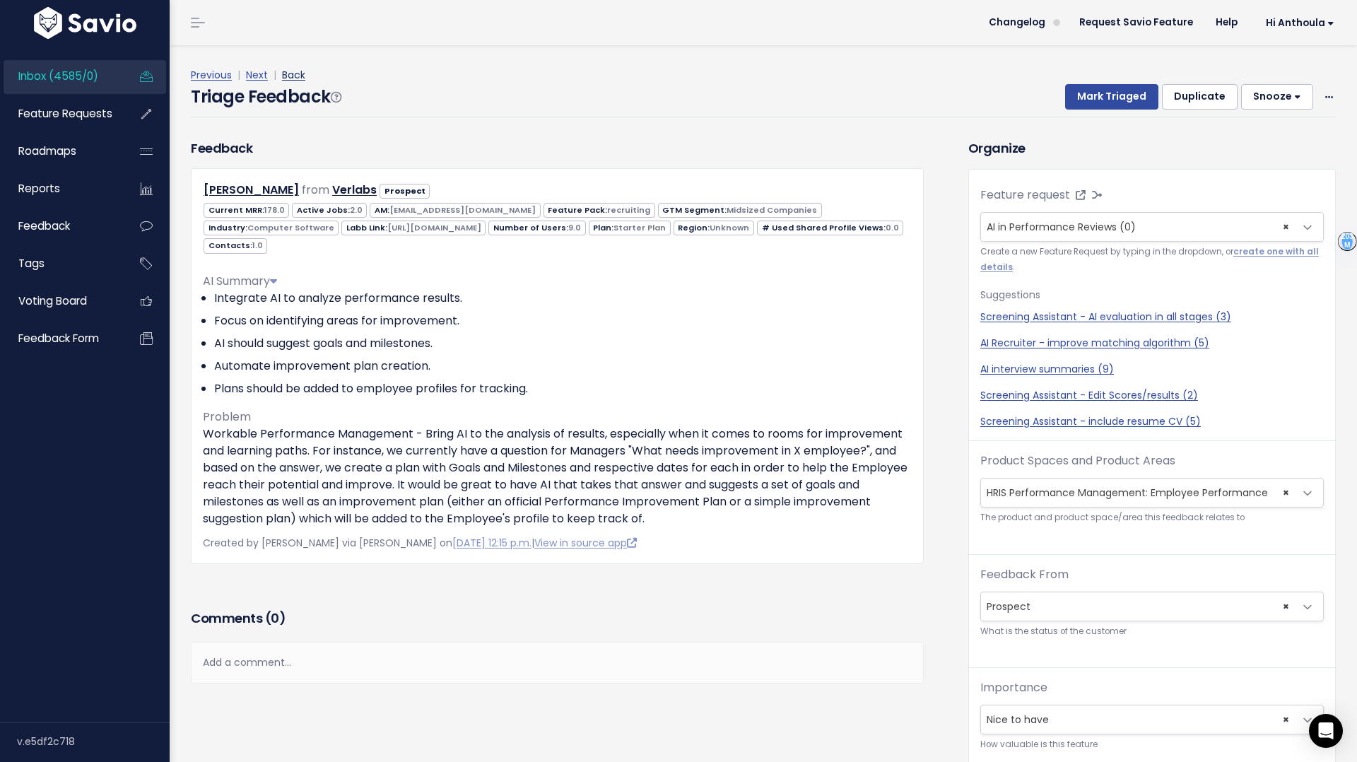
click at [289, 75] on link "Back" at bounding box center [293, 75] width 23 height 14
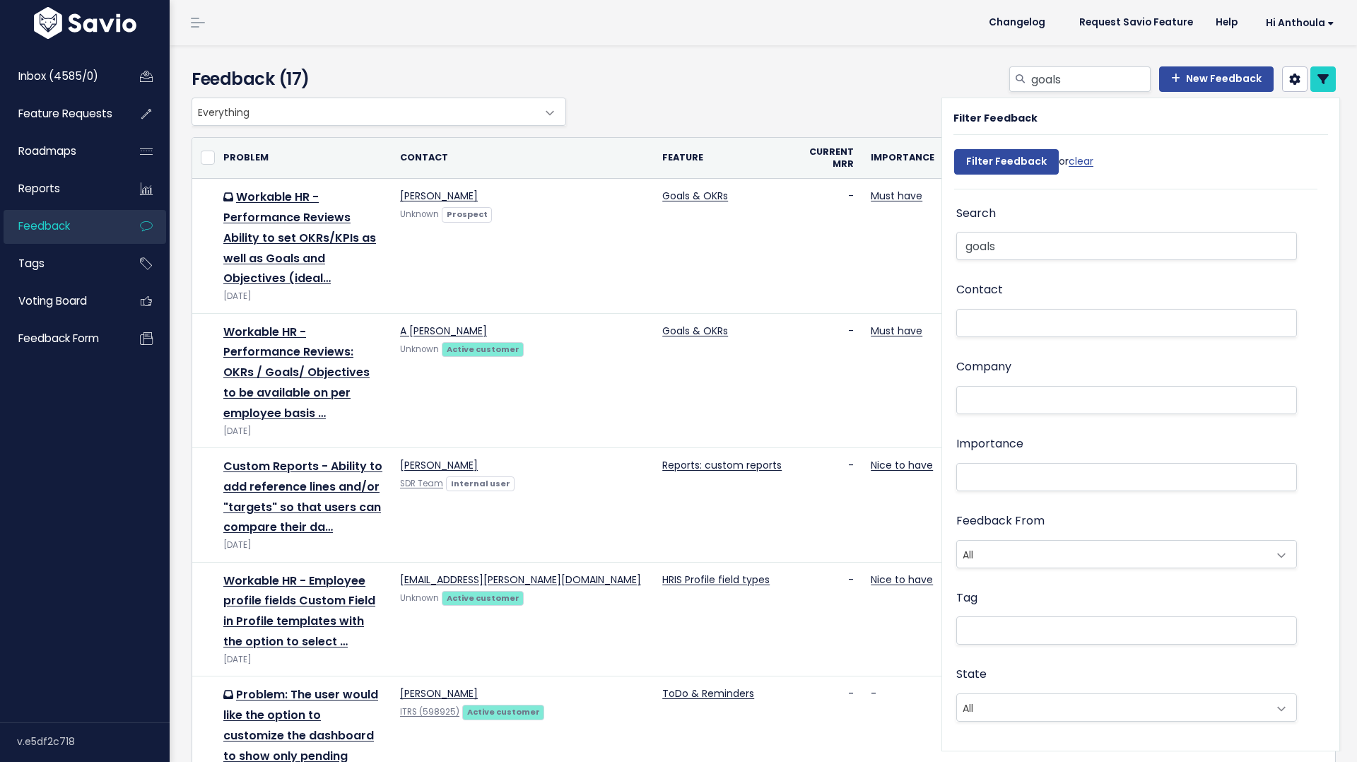
select select
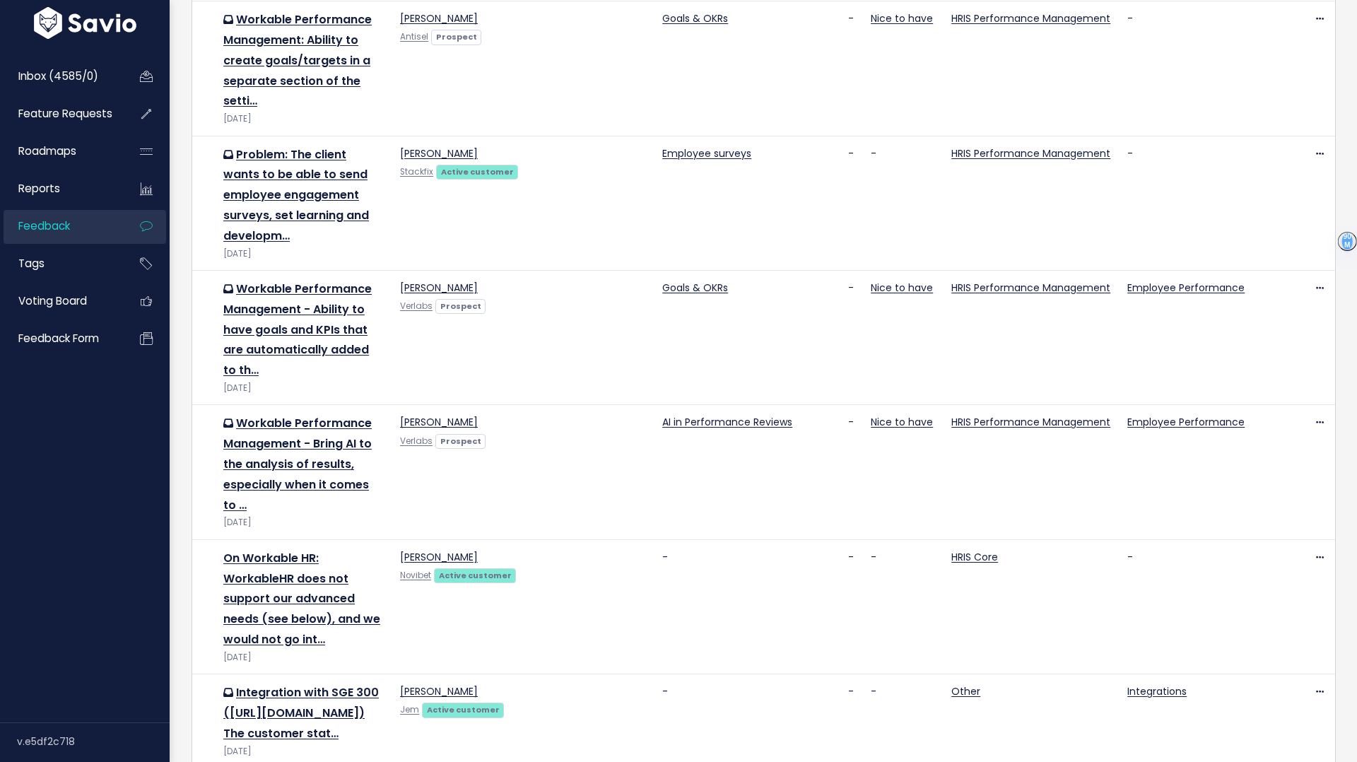
scroll to position [1264, 0]
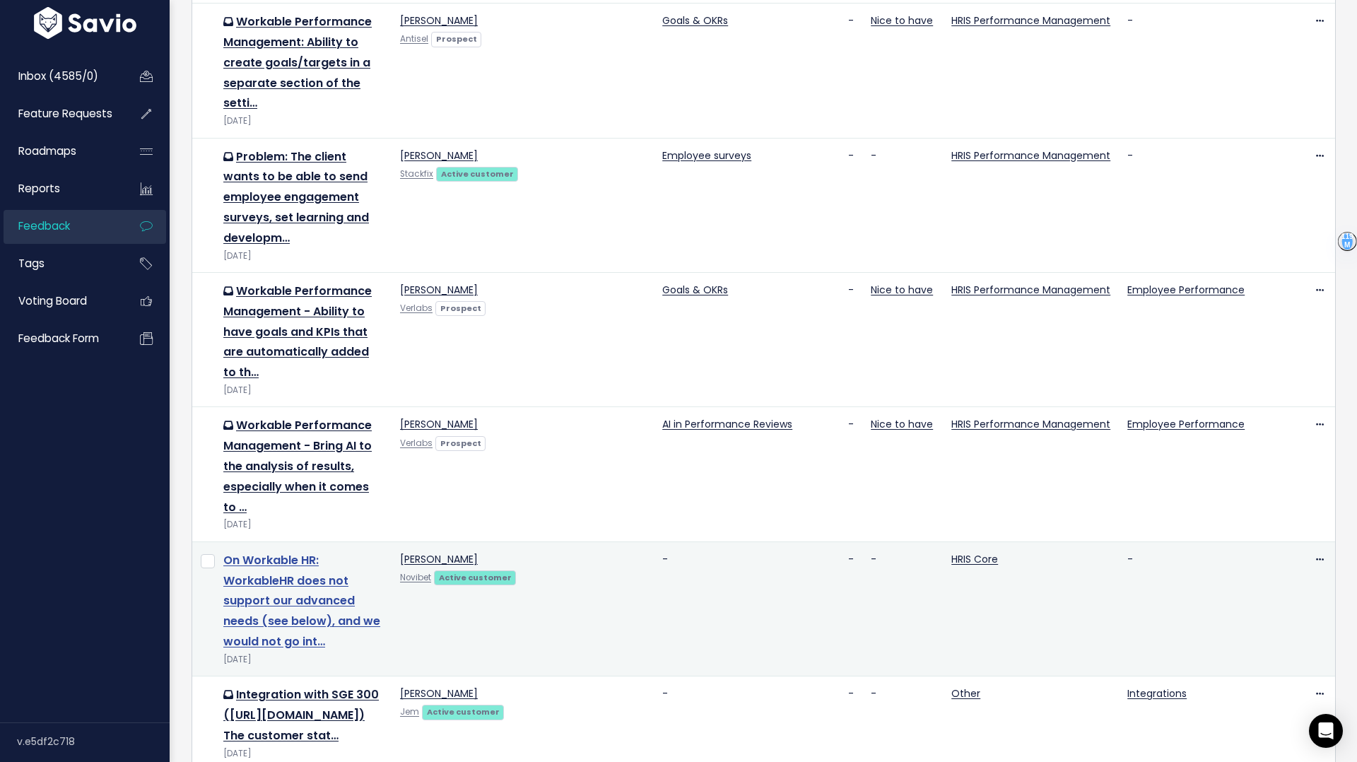
click at [293, 552] on link "On Workable HR: WorkableHR does not support our advanced needs (see below), and…" at bounding box center [301, 601] width 157 height 98
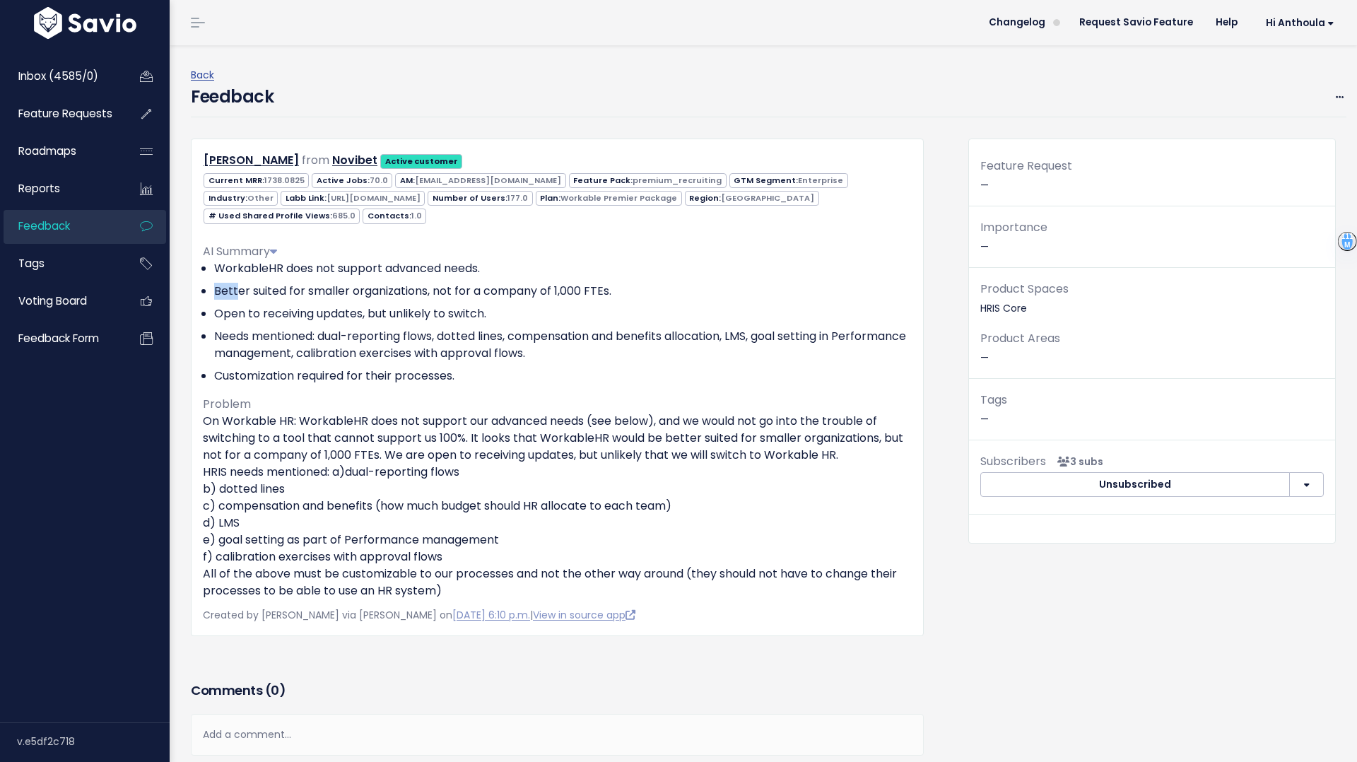
drag, startPoint x: 235, startPoint y: 290, endPoint x: 606, endPoint y: 279, distance: 370.5
click at [606, 279] on ul "WorkableHR does not support advanced needs. Better suited for smaller organizat…" at bounding box center [557, 322] width 709 height 124
drag, startPoint x: 297, startPoint y: 320, endPoint x: 490, endPoint y: 322, distance: 193.7
click at [490, 322] on li "Open to receiving updates, but unlikely to switch." at bounding box center [563, 313] width 698 height 17
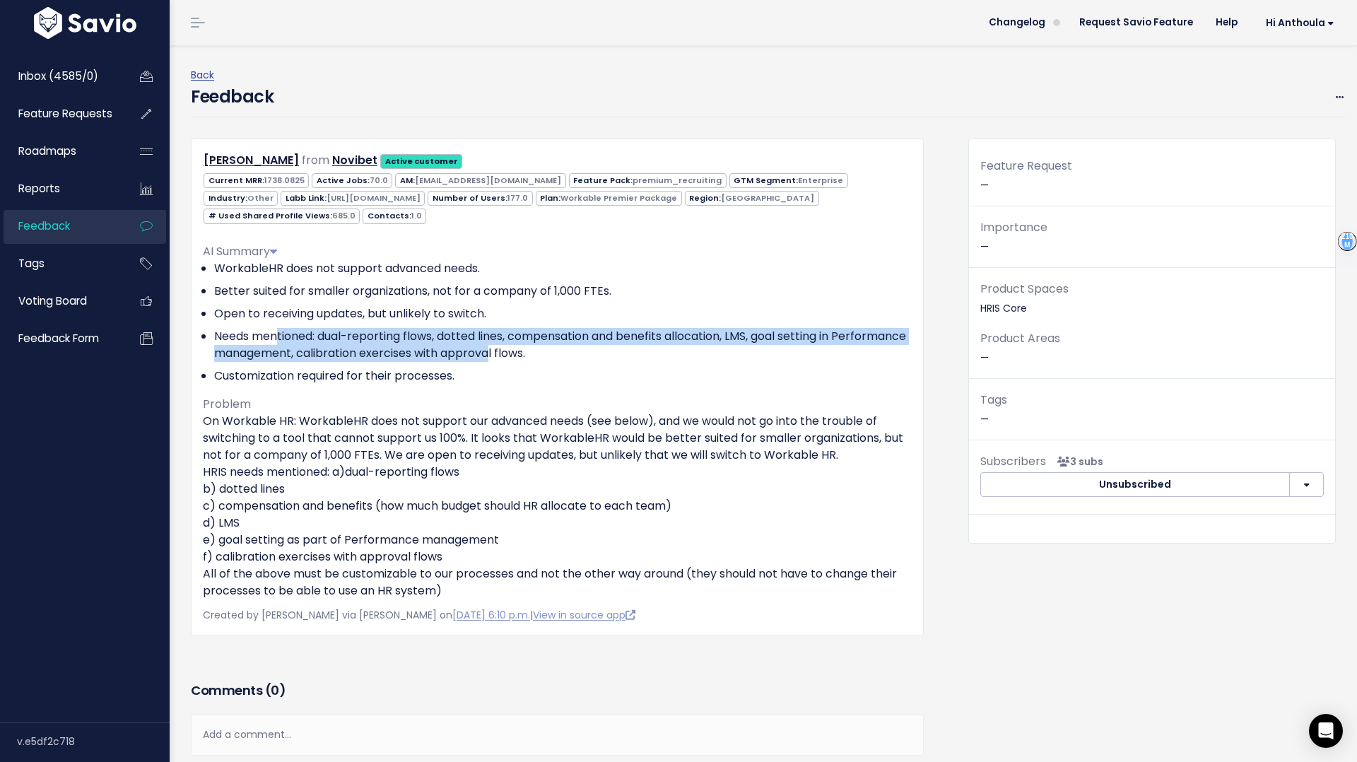
drag, startPoint x: 279, startPoint y: 336, endPoint x: 563, endPoint y: 347, distance: 283.6
click at [565, 351] on li "Needs mentioned: dual-reporting flows, dotted lines, compensation and benefits …" at bounding box center [563, 345] width 698 height 34
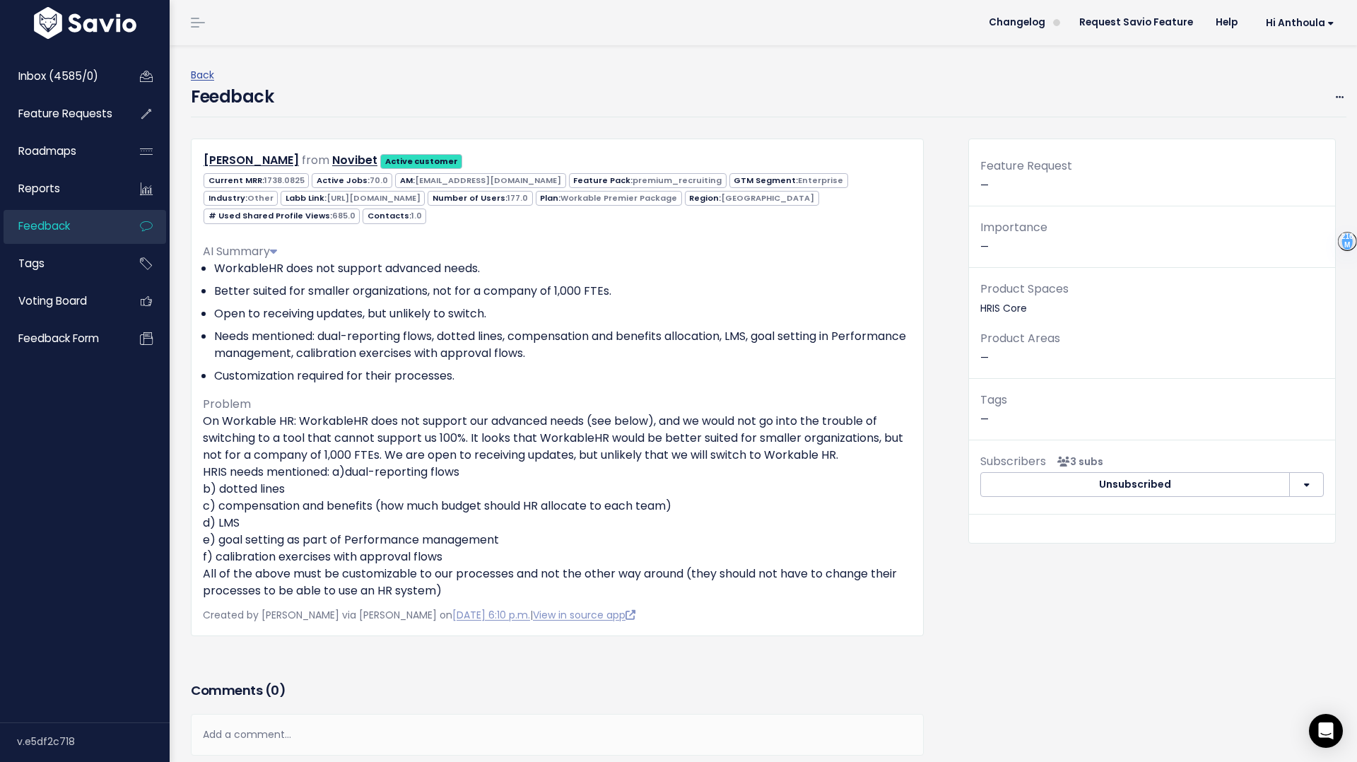
click at [999, 180] on div "Feature Request —" at bounding box center [1152, 181] width 366 height 50
click at [989, 185] on div "Feature Request —" at bounding box center [1152, 181] width 366 height 50
click at [1330, 93] on div "Edit Restore to Inbox Delete" at bounding box center [1331, 97] width 30 height 18
click at [1339, 97] on icon at bounding box center [1340, 97] width 8 height 9
click at [1265, 136] on link "Edit" at bounding box center [1284, 136] width 102 height 28
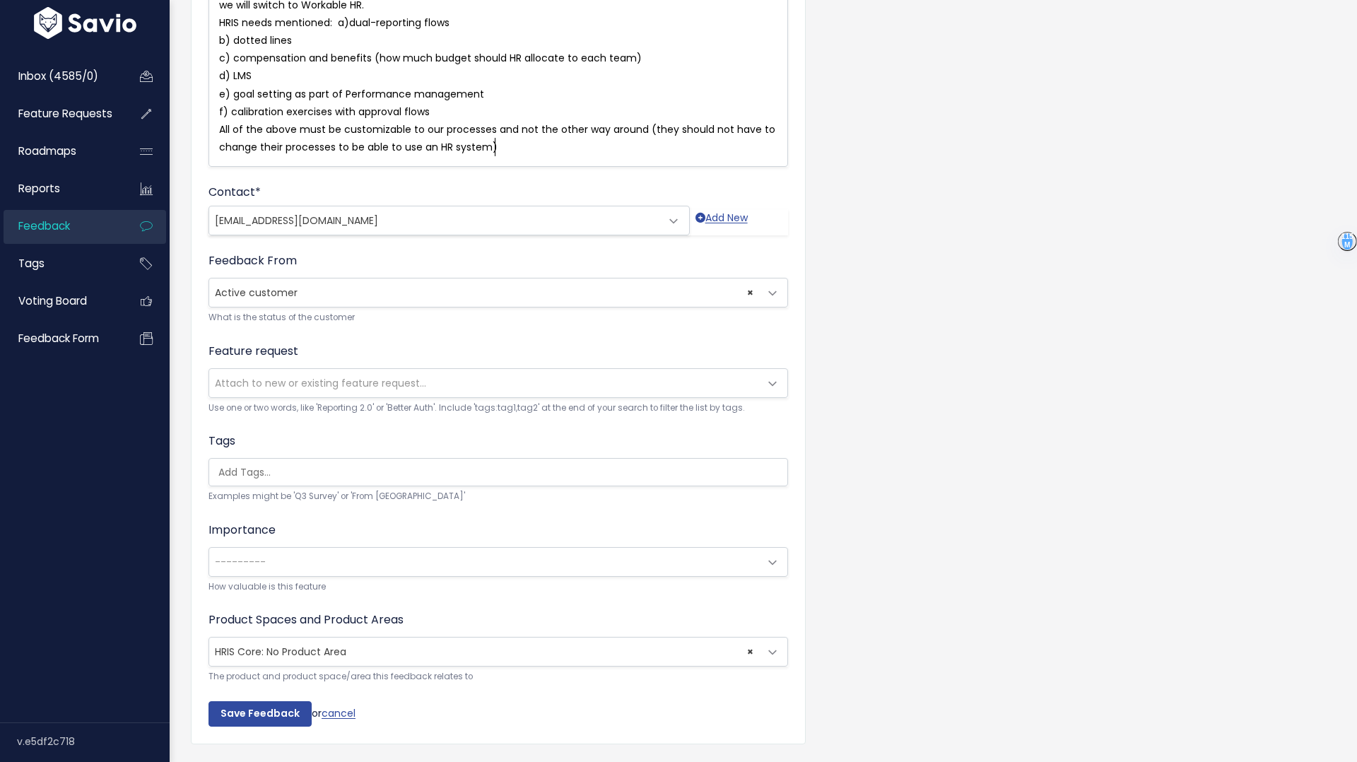
scroll to position [253, 0]
click at [280, 390] on span "Attach to new or existing feature request..." at bounding box center [320, 384] width 211 height 14
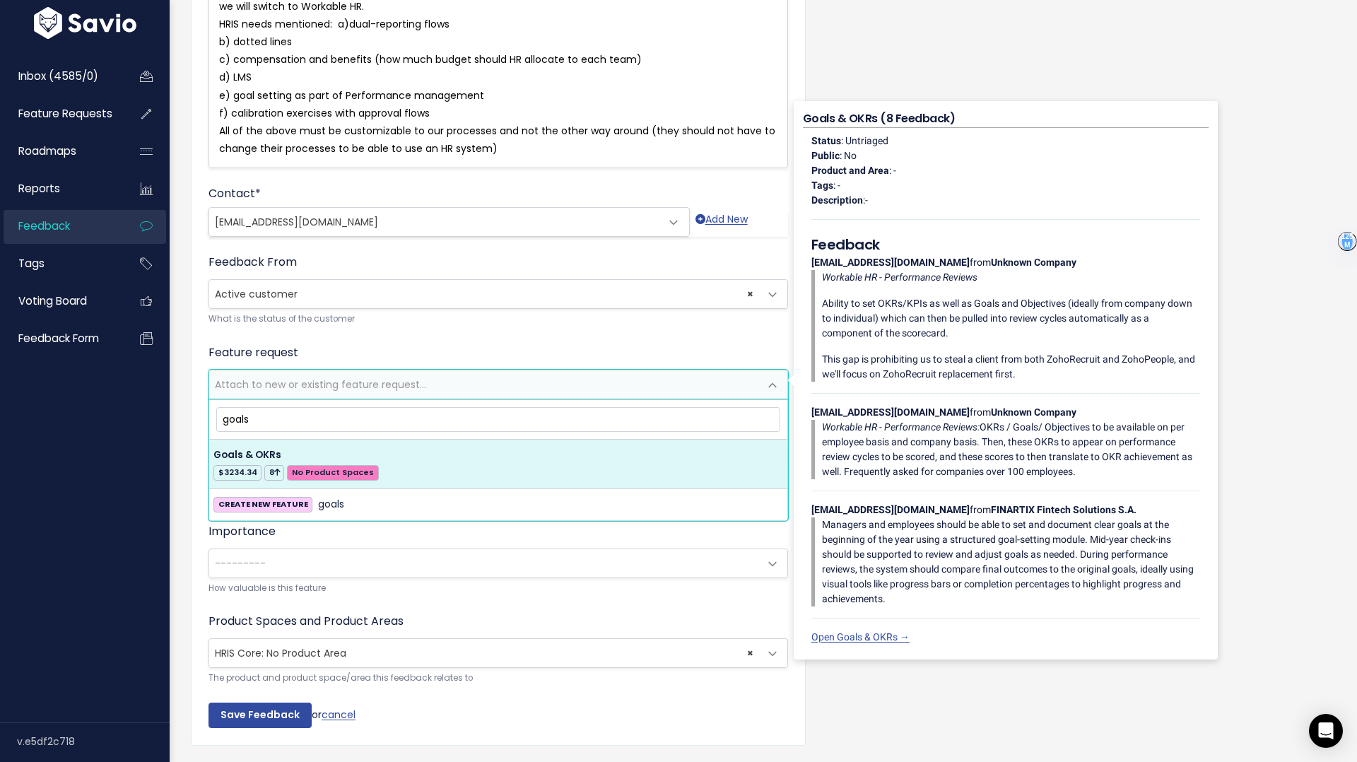
type input "goals"
select select "63464"
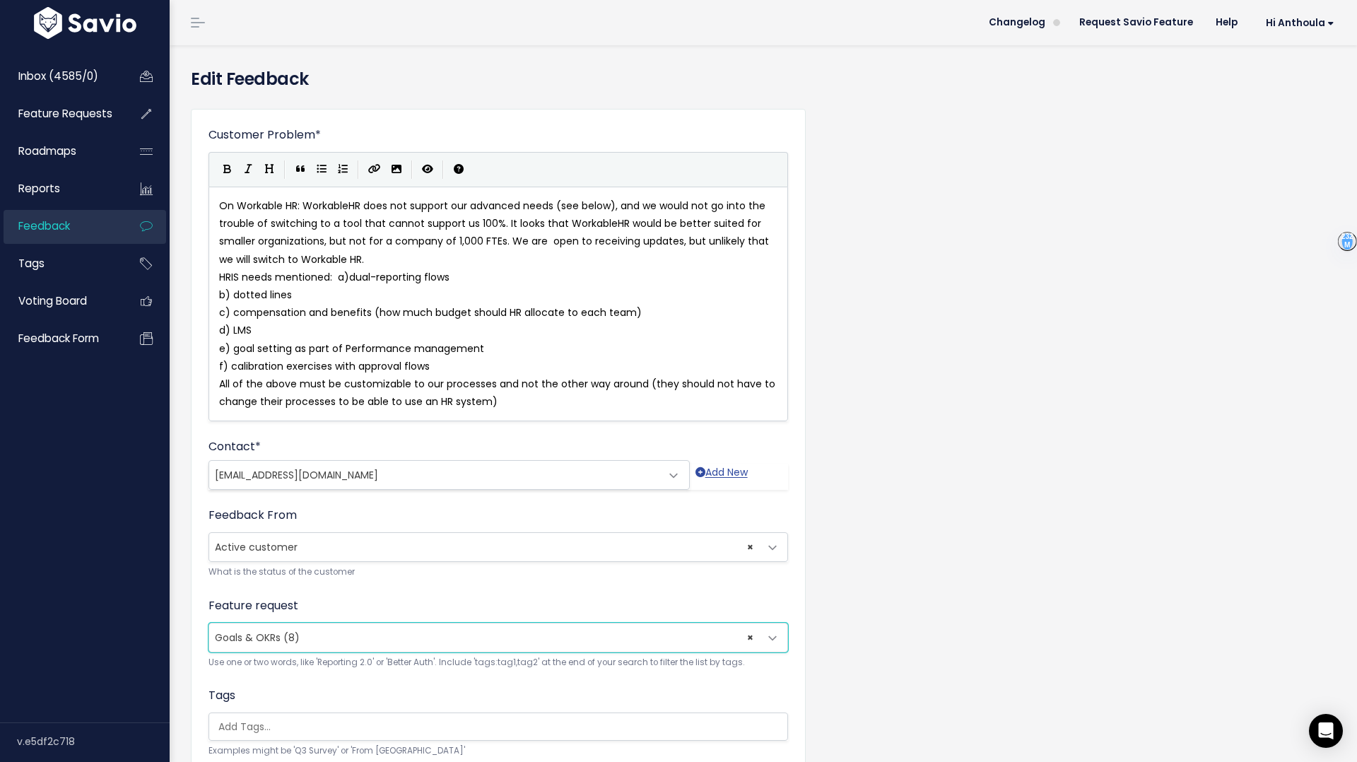
scroll to position [292, 0]
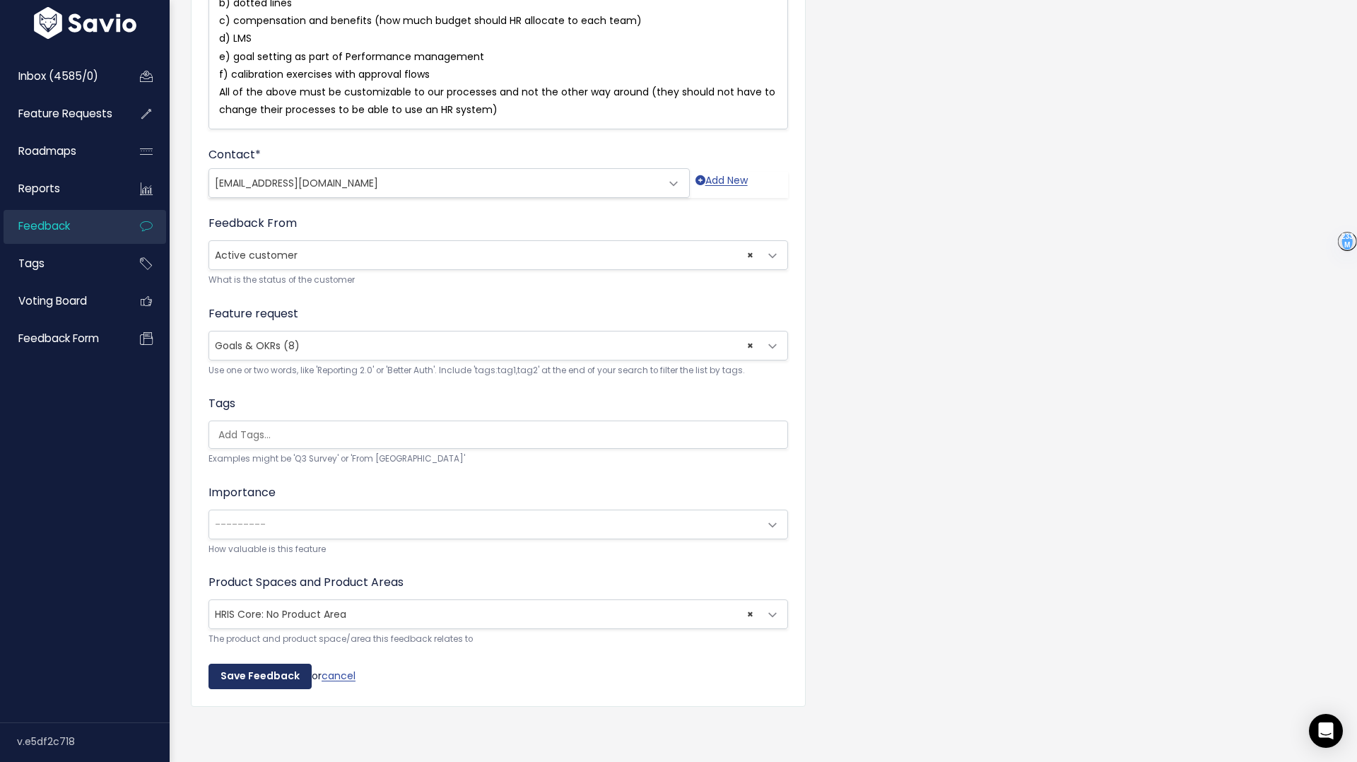
click at [230, 677] on input "Save Feedback" at bounding box center [259, 676] width 103 height 25
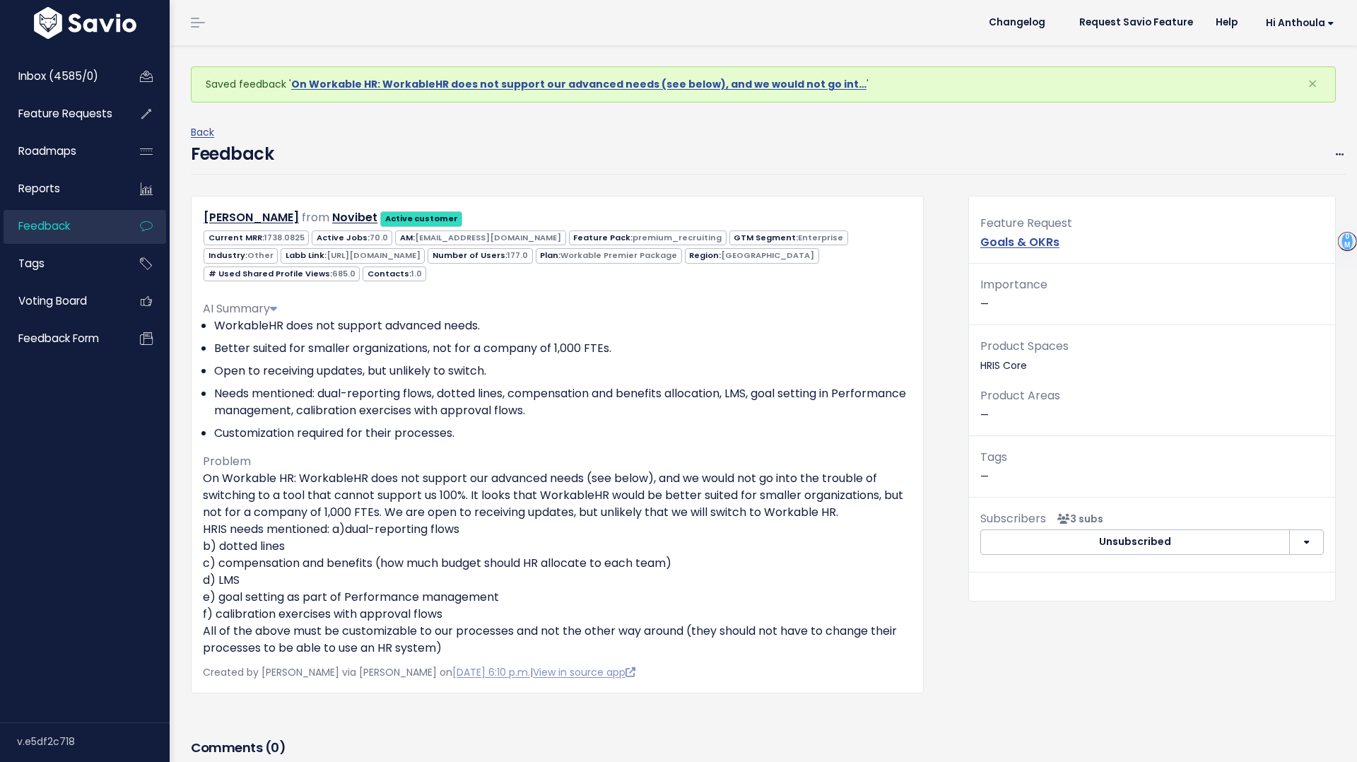
scroll to position [187, 0]
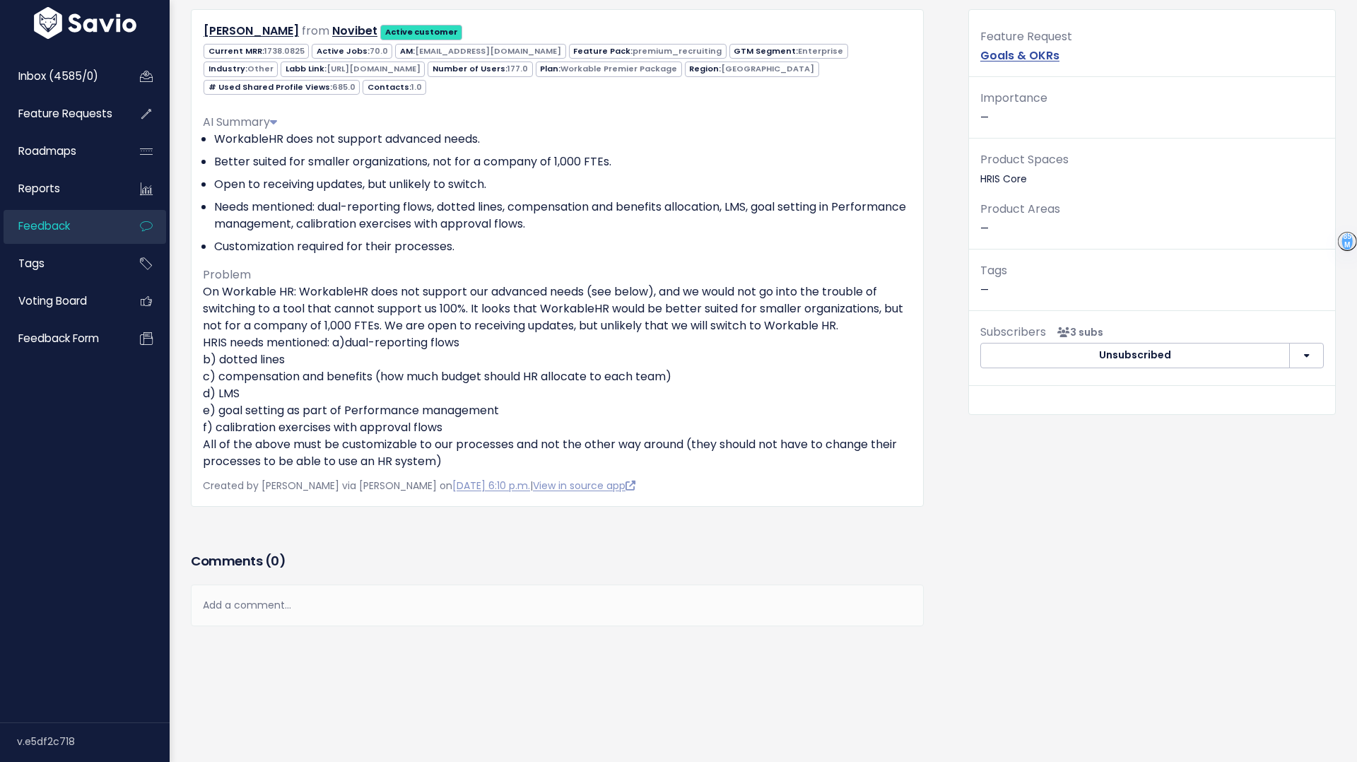
click at [244, 606] on div "Add a comment..." at bounding box center [557, 605] width 733 height 42
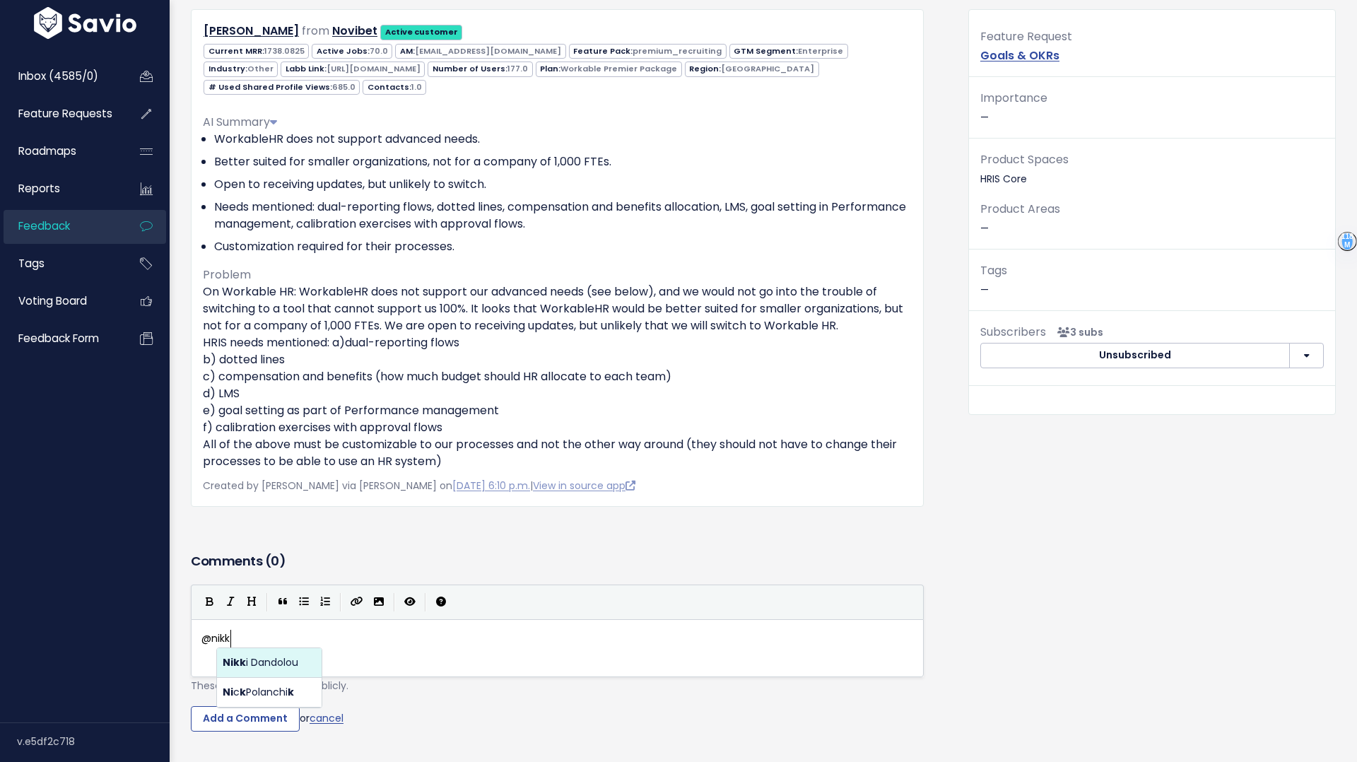
scroll to position [5, 29]
type textarea "@nikki@workable.com can yu"
type textarea "ou please add separate ei"
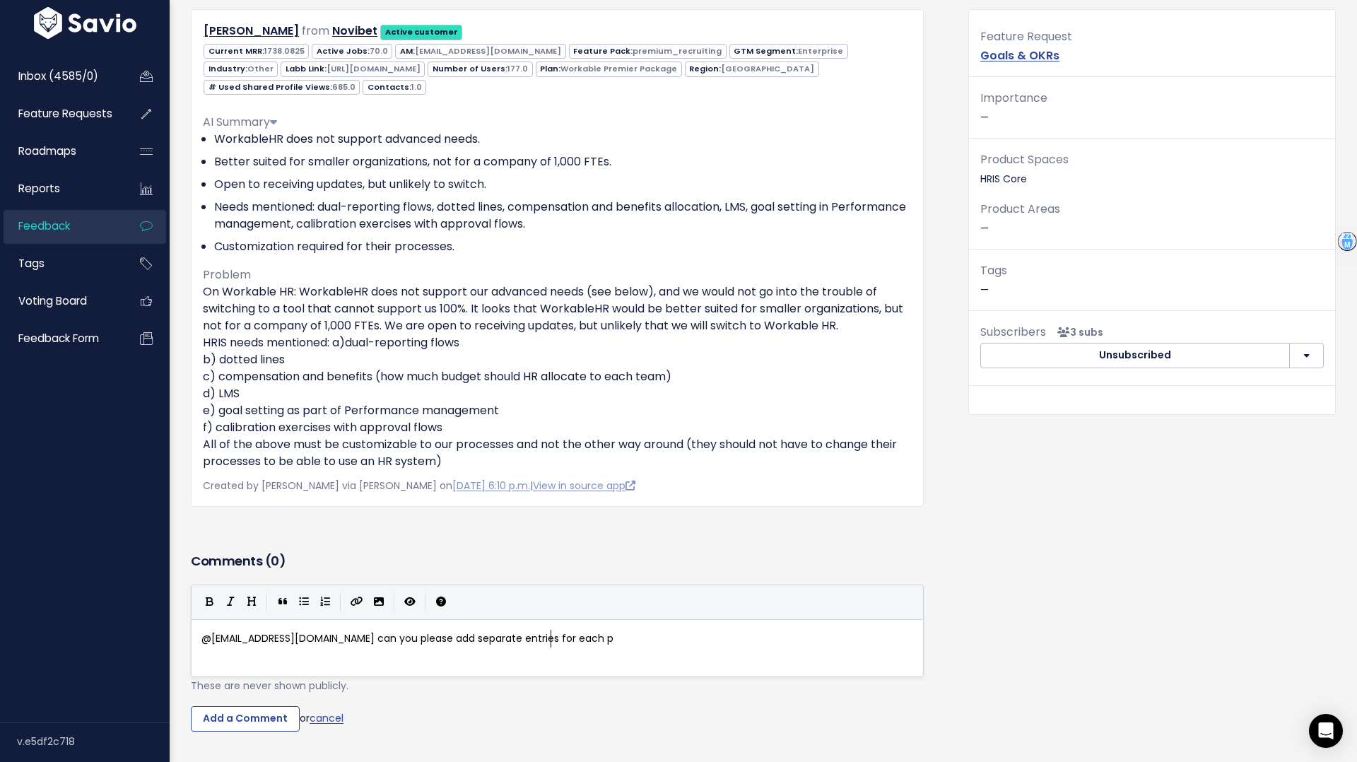
type textarea "ntries for each pe"
type textarea "ieac"
type textarea "ce of feedback w"
type textarea "because we track them separately?"
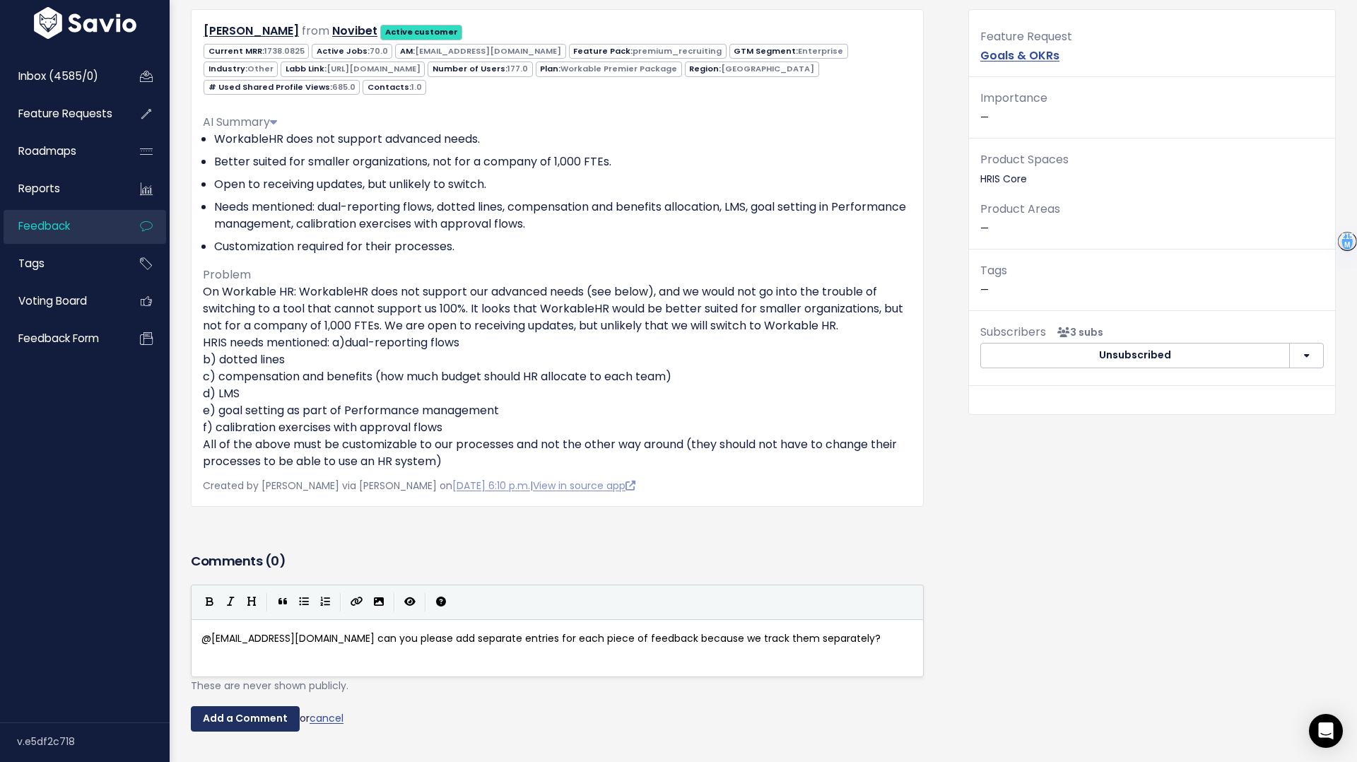
click at [216, 716] on input "Add a Comment" at bounding box center [245, 718] width 109 height 25
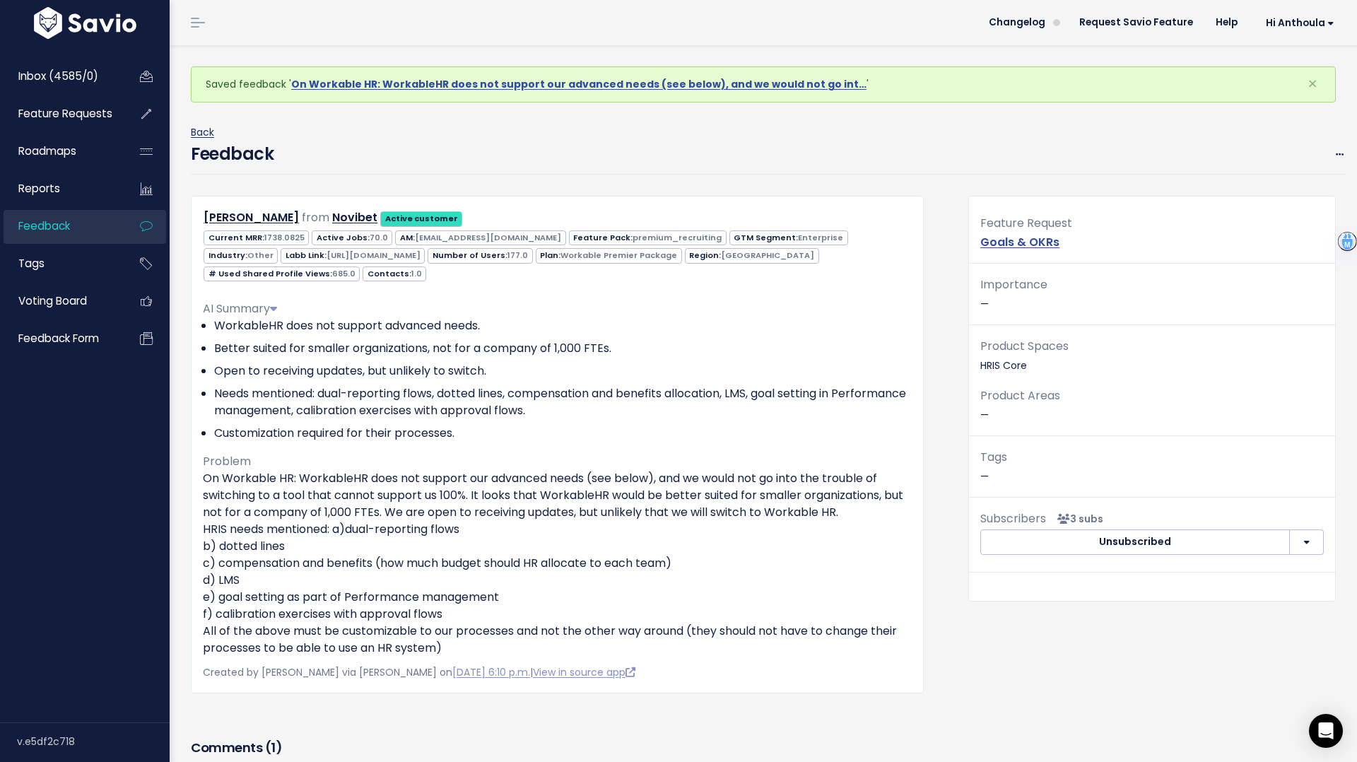
click at [199, 131] on link "Back" at bounding box center [202, 132] width 23 height 14
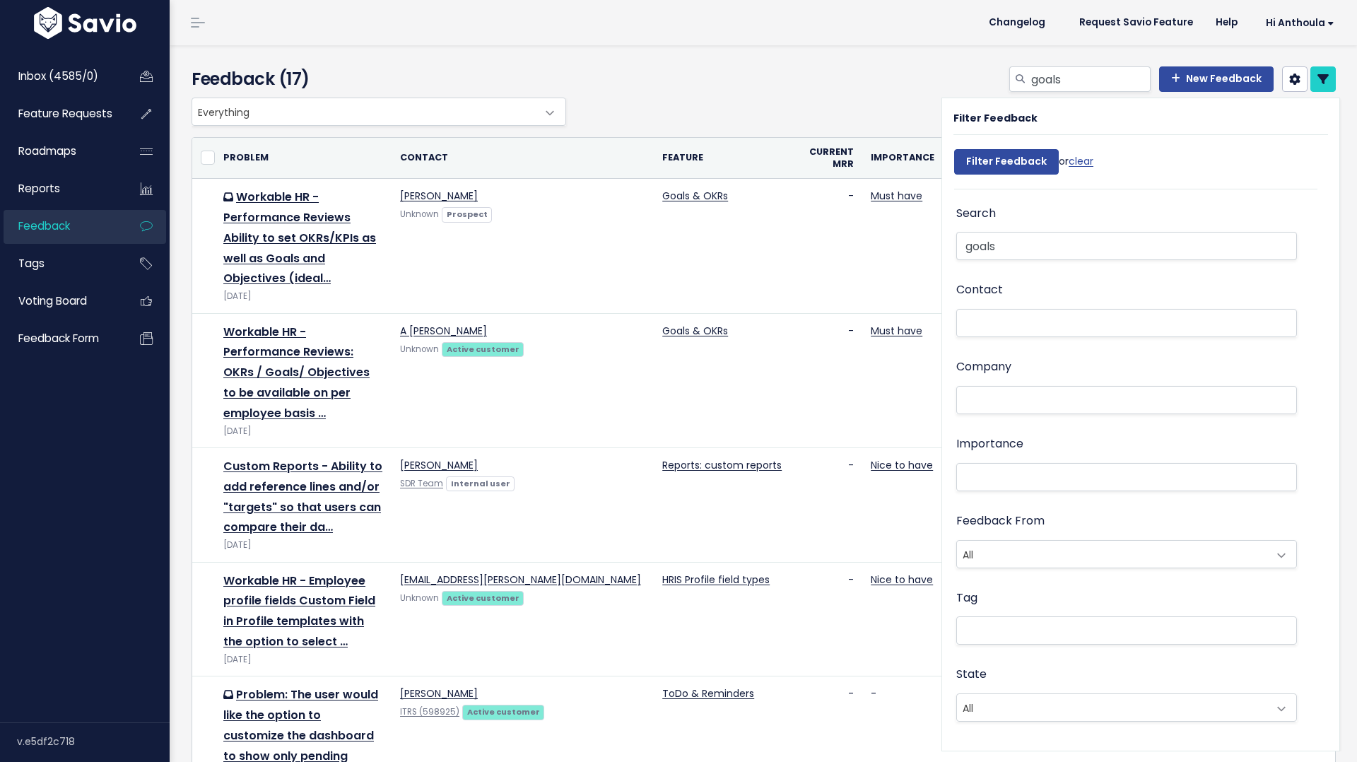
select select
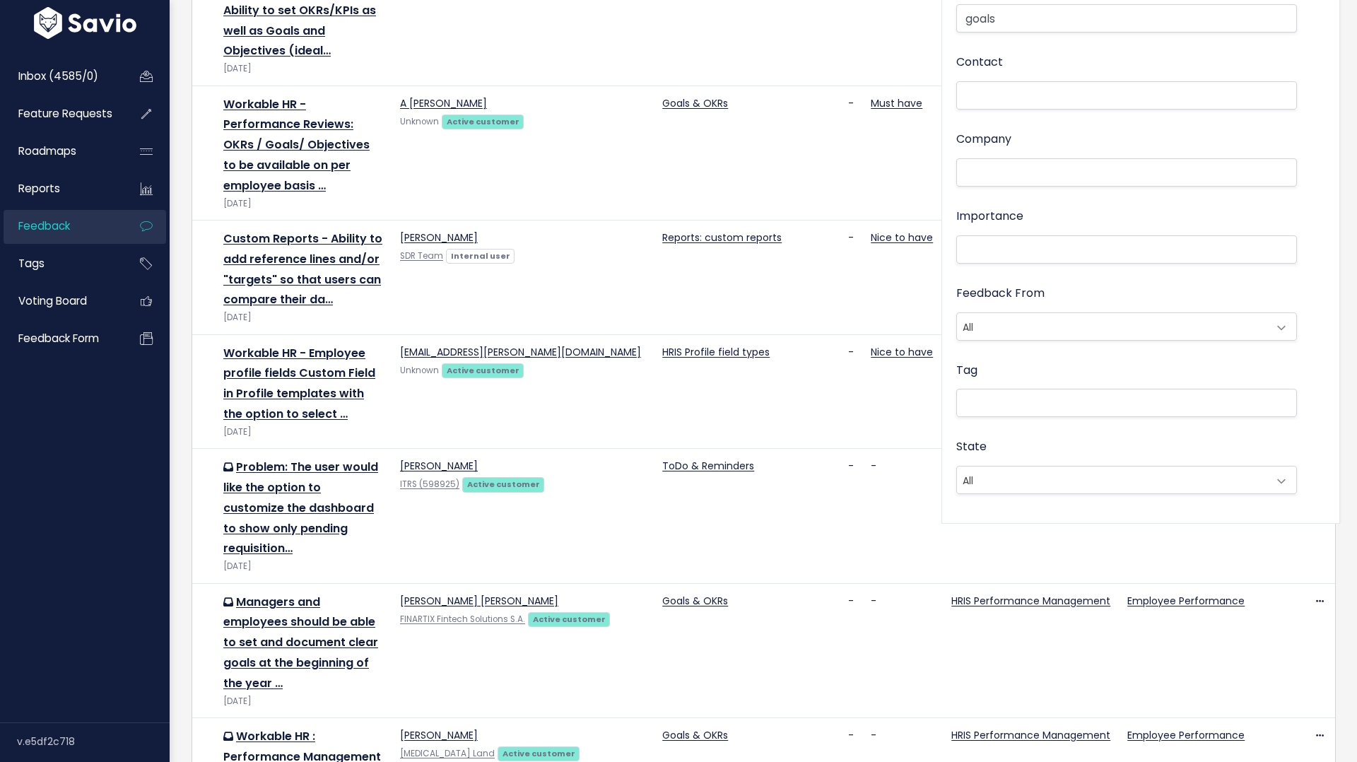
select select
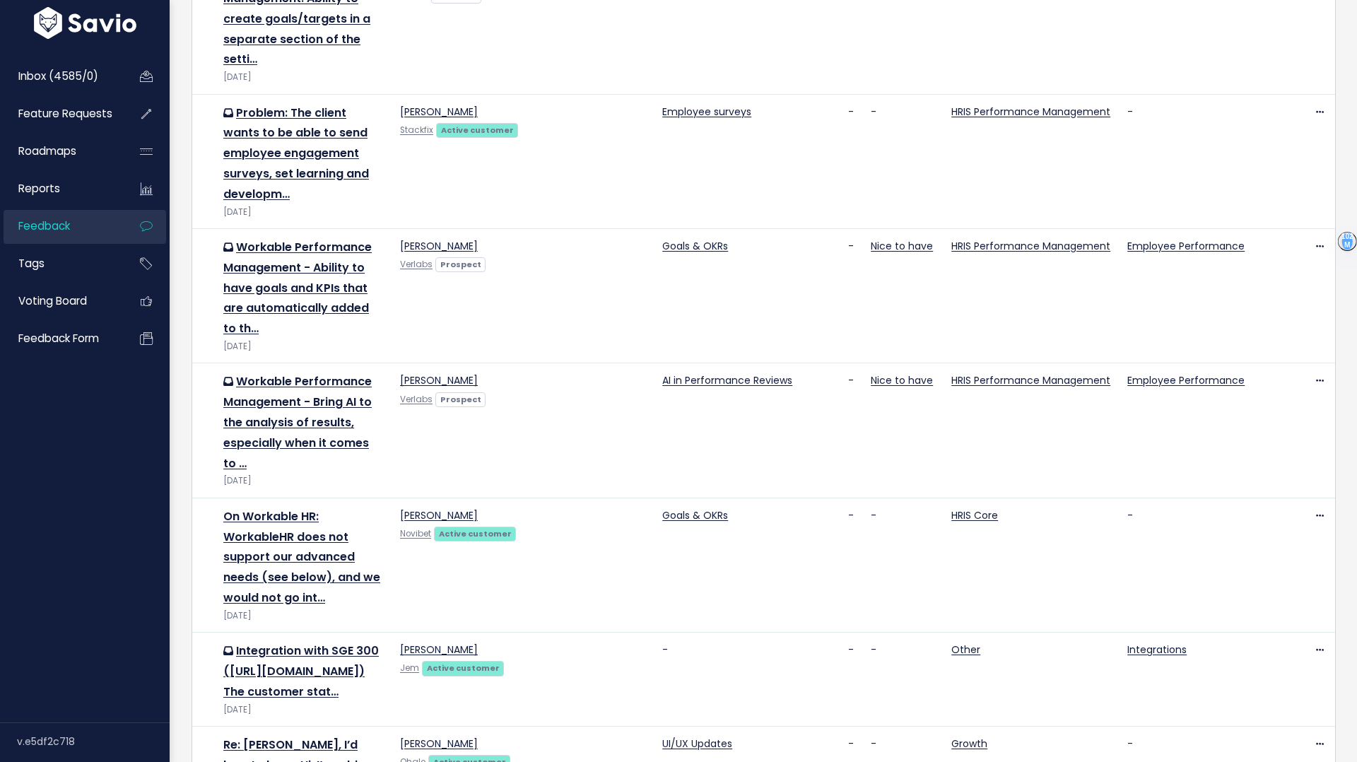
scroll to position [1341, 0]
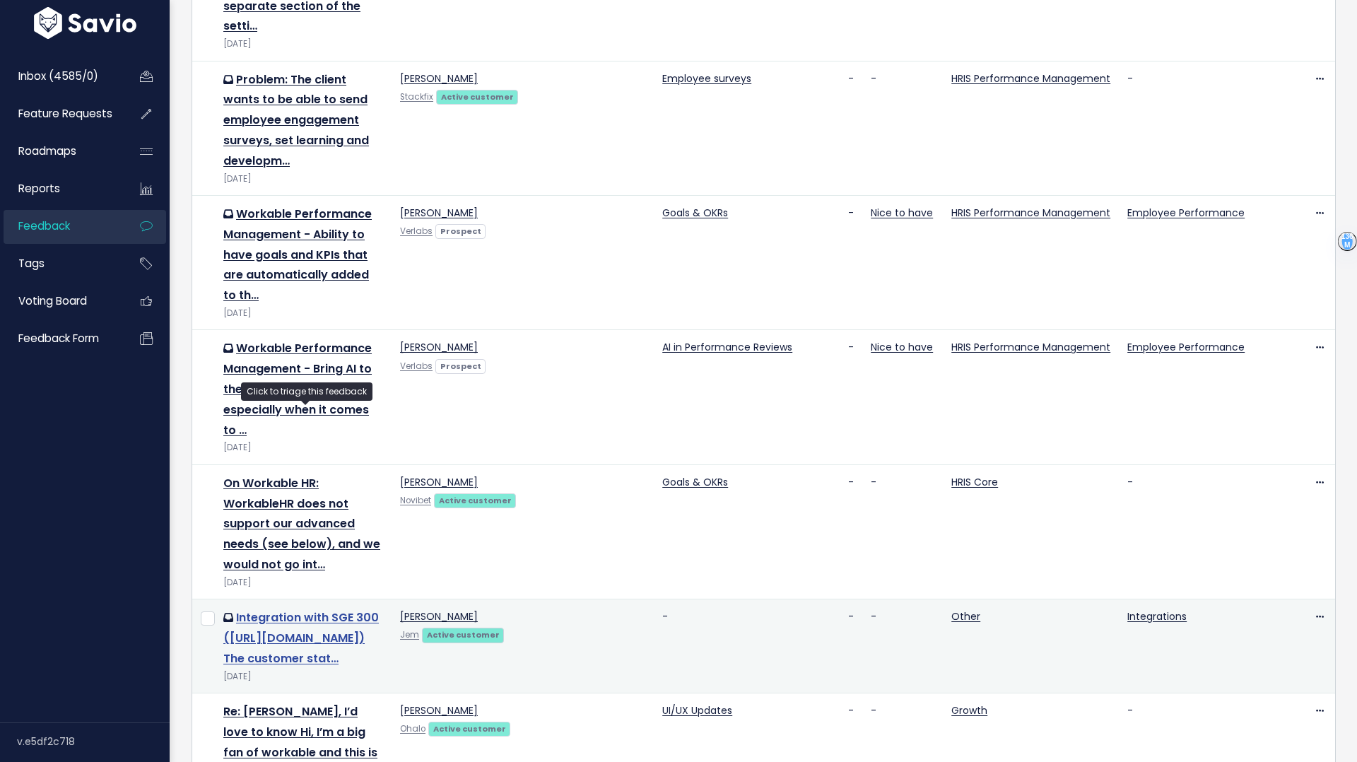
click at [319, 609] on link "Integration with SGE 300 ([URL][DOMAIN_NAME]) The customer stat…" at bounding box center [300, 637] width 155 height 57
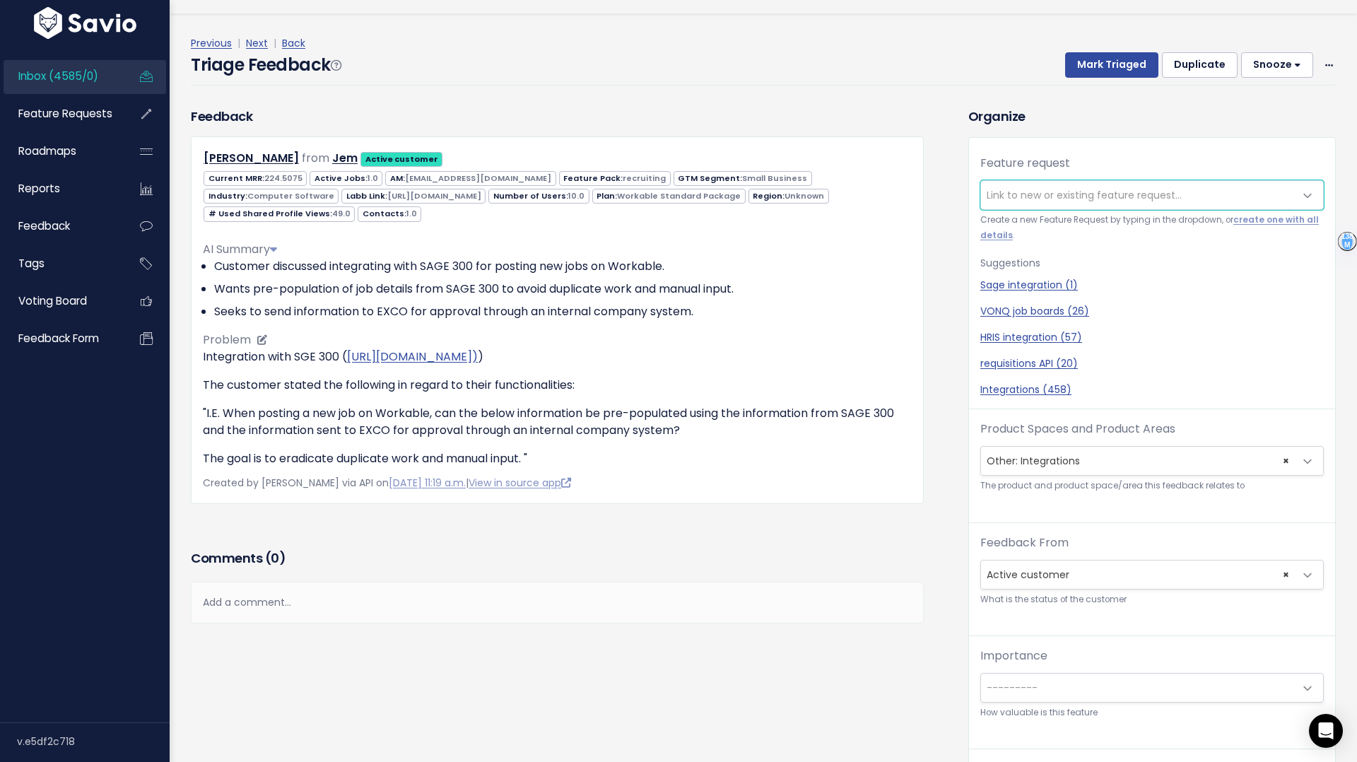
scroll to position [47, 0]
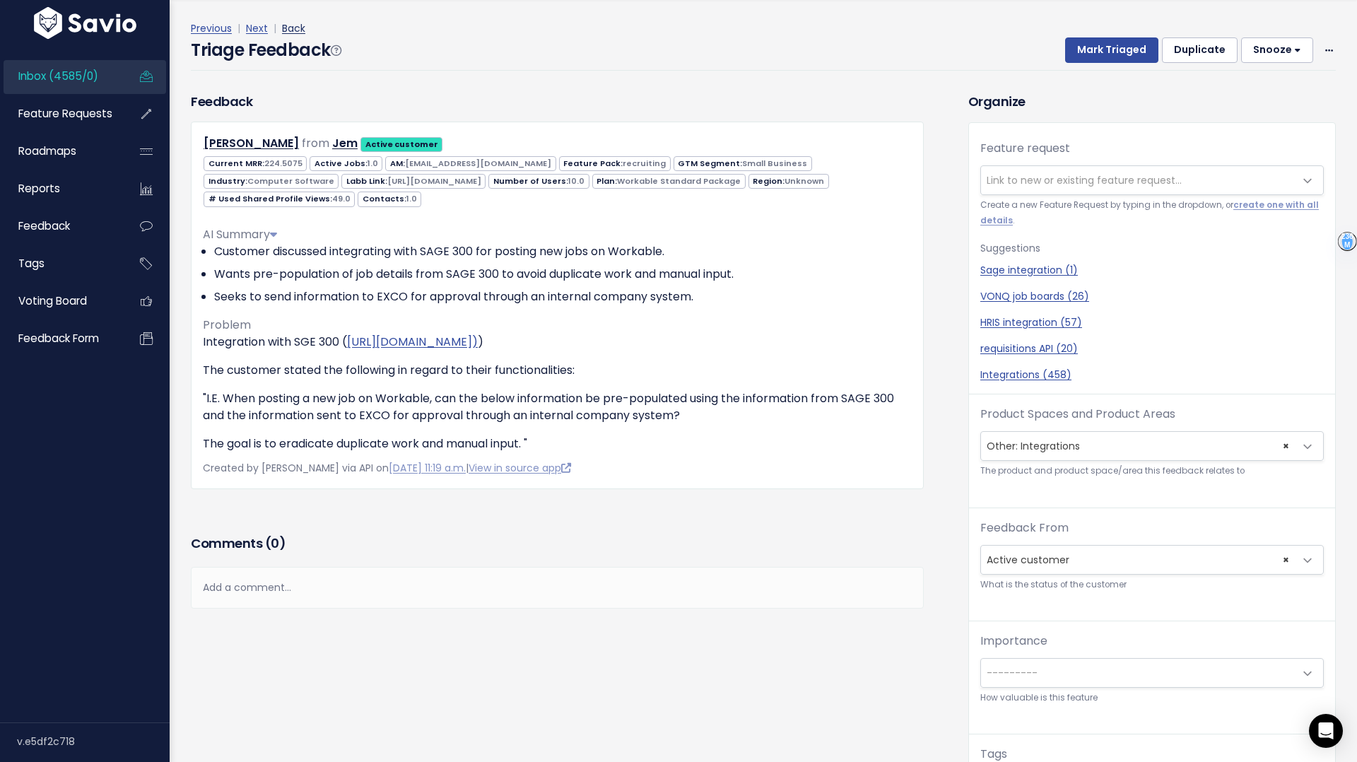
click at [292, 28] on link "Back" at bounding box center [293, 28] width 23 height 14
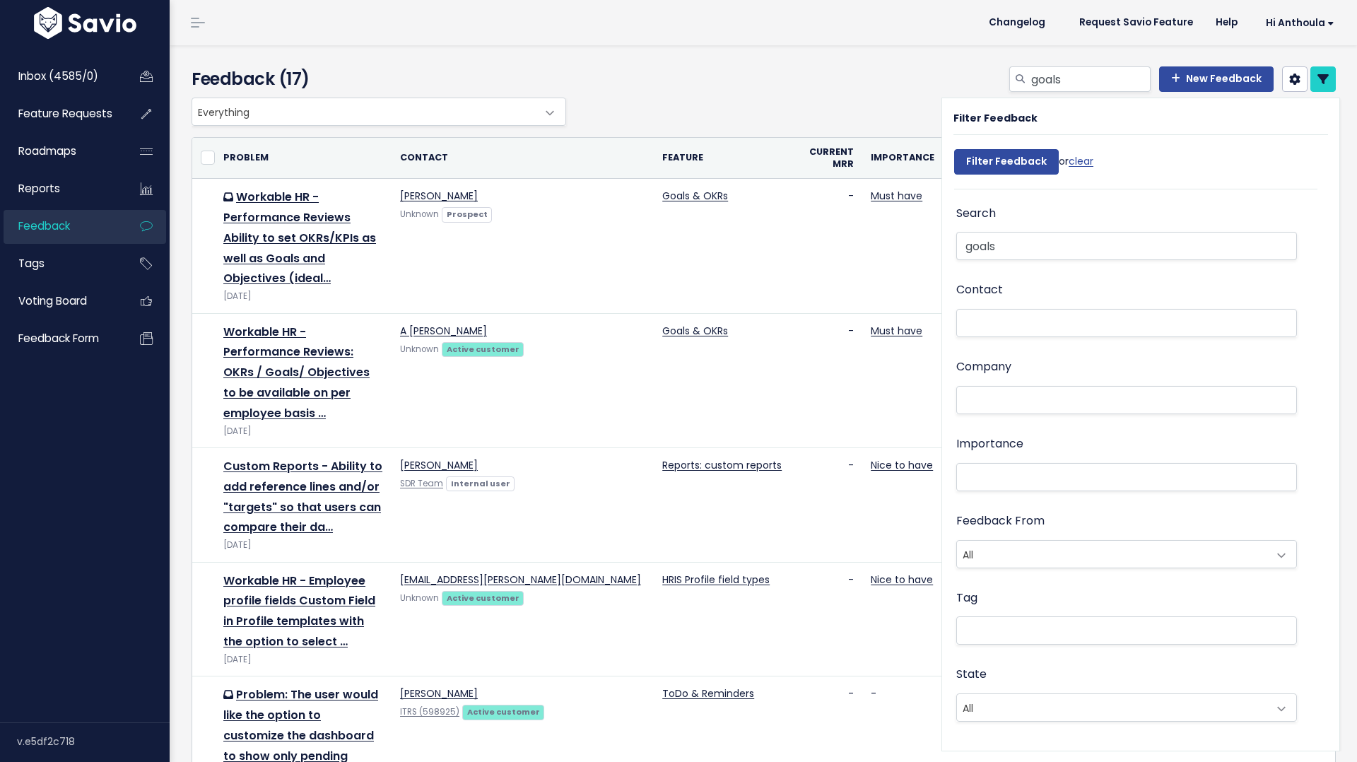
select select
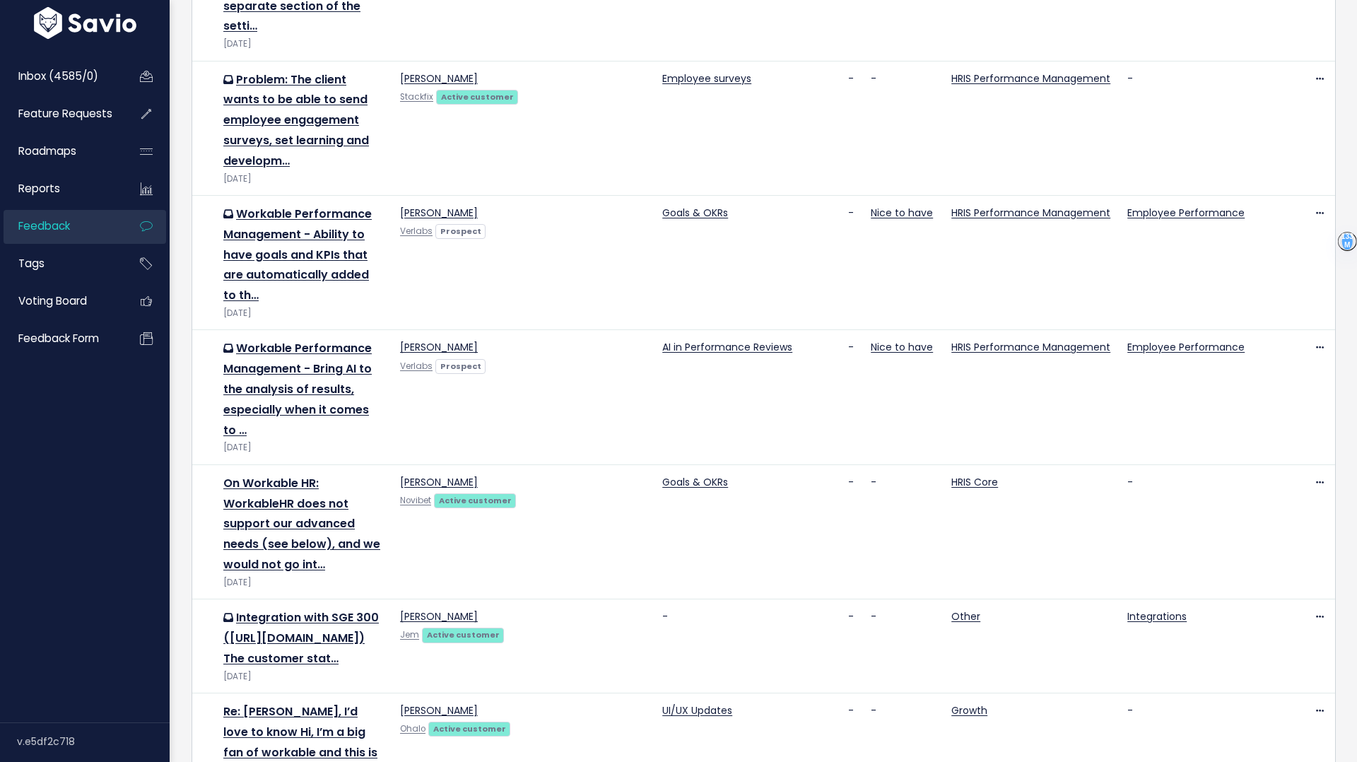
scroll to position [1341, 0]
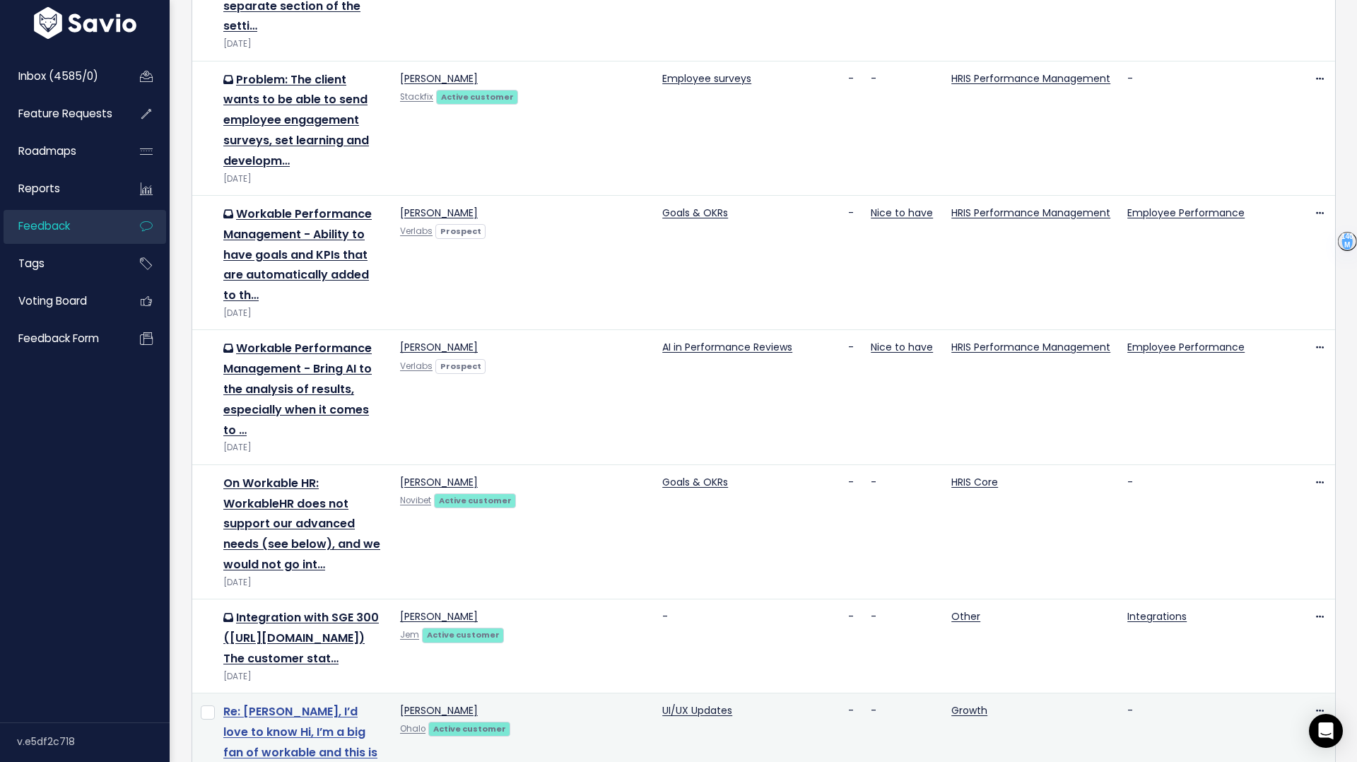
click at [323, 703] on link "Re: Toby, I’d love to know Hi, I’m a big fan of workable and this is the second…" at bounding box center [300, 752] width 154 height 98
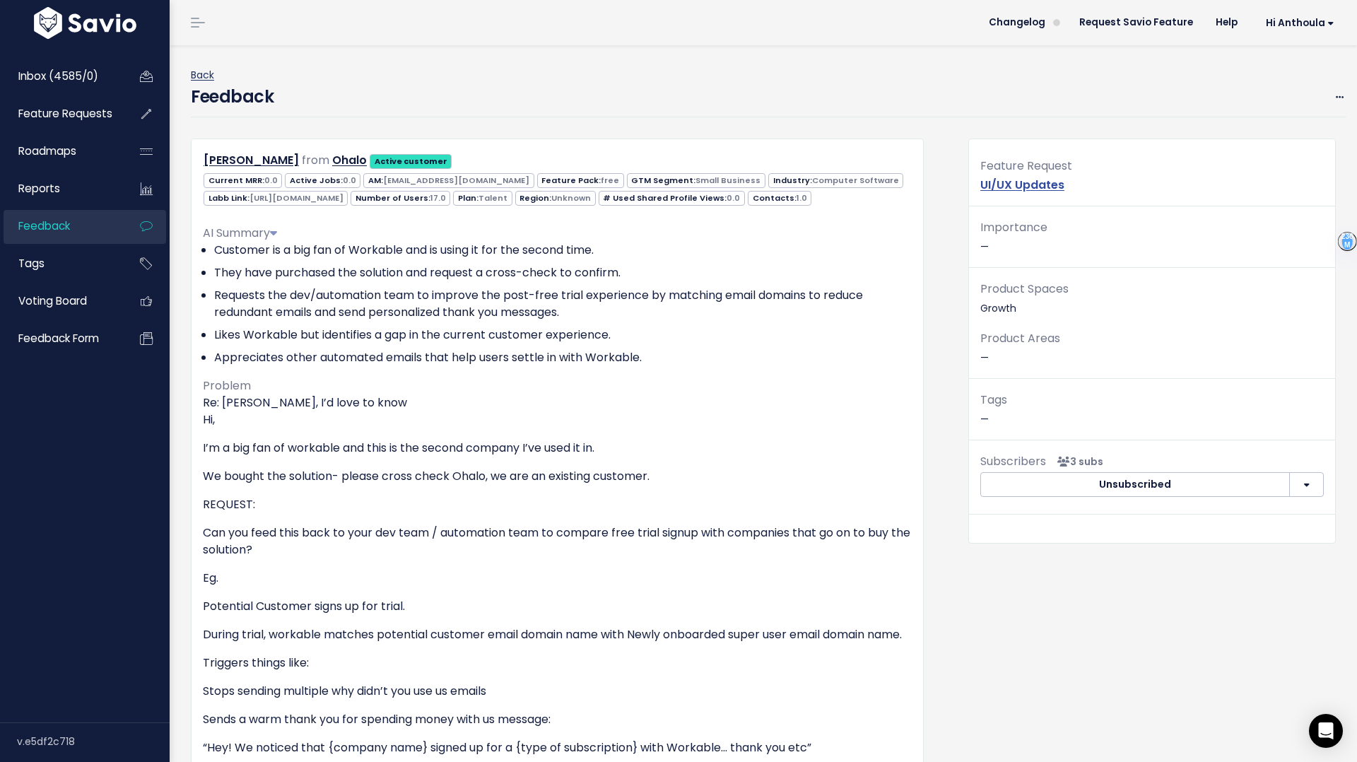
click at [196, 69] on link "Back" at bounding box center [202, 75] width 23 height 14
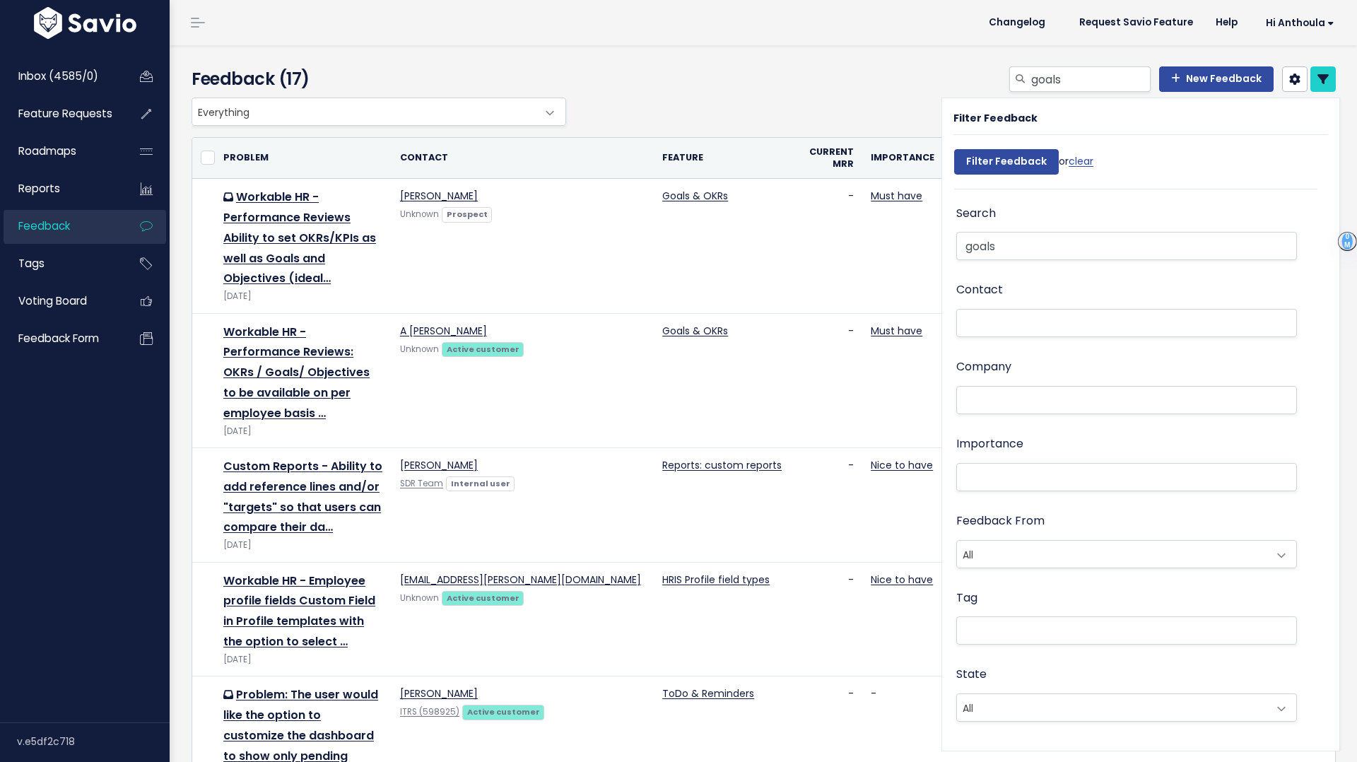
select select
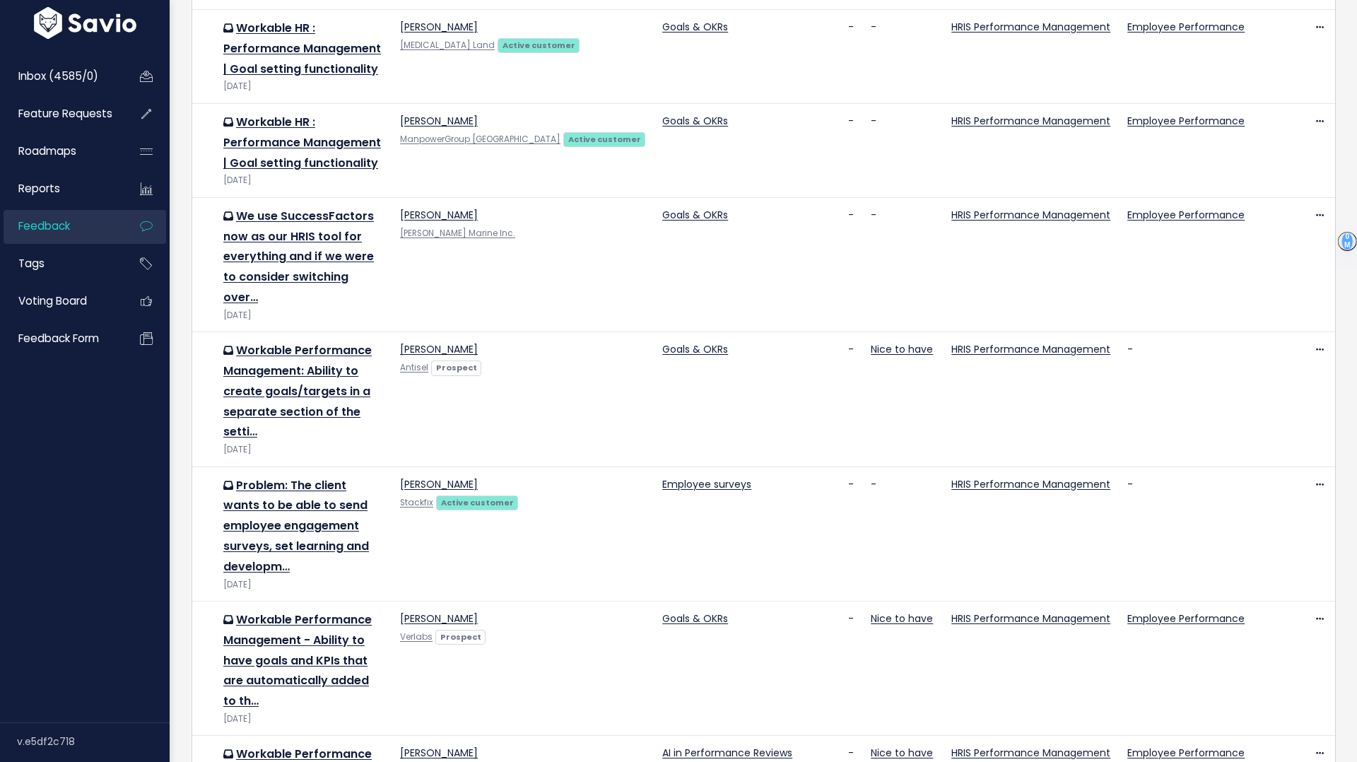
select select
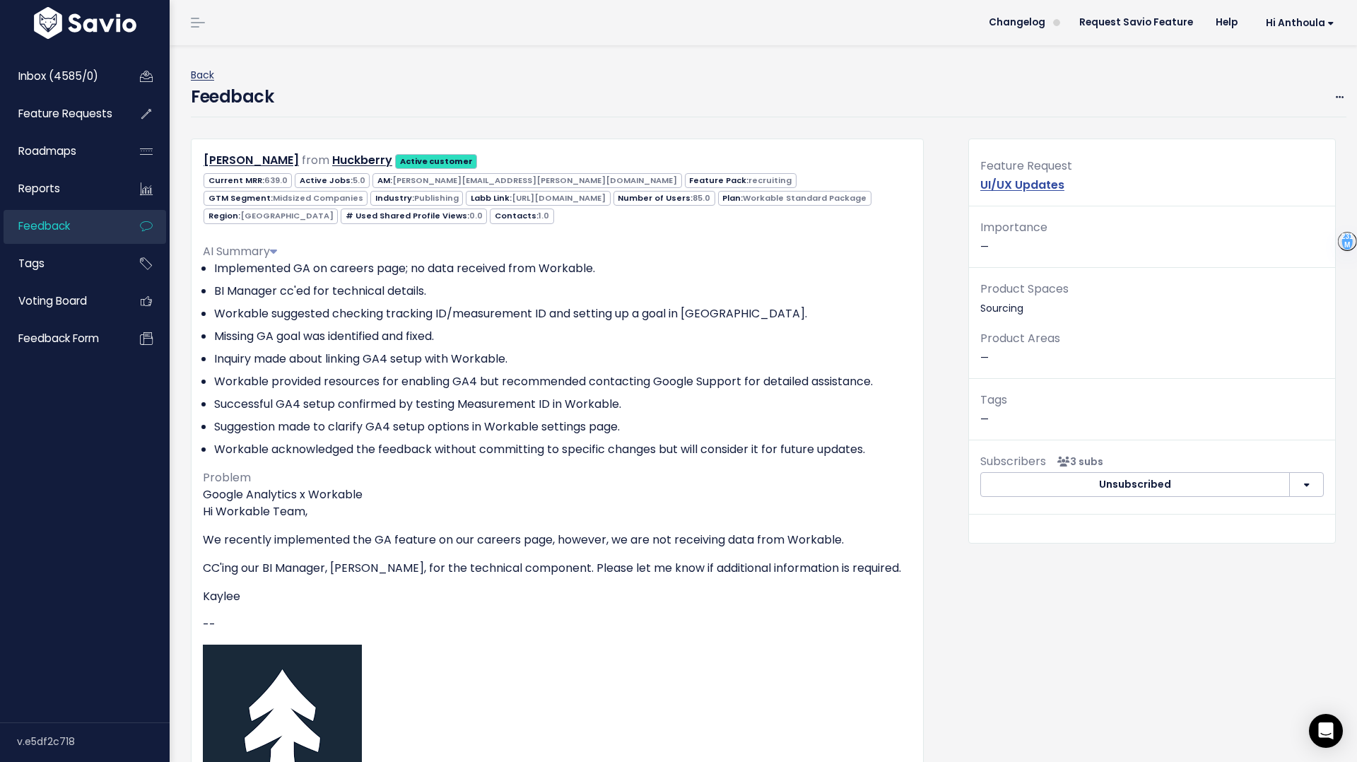
click at [204, 77] on link "Back" at bounding box center [202, 75] width 23 height 14
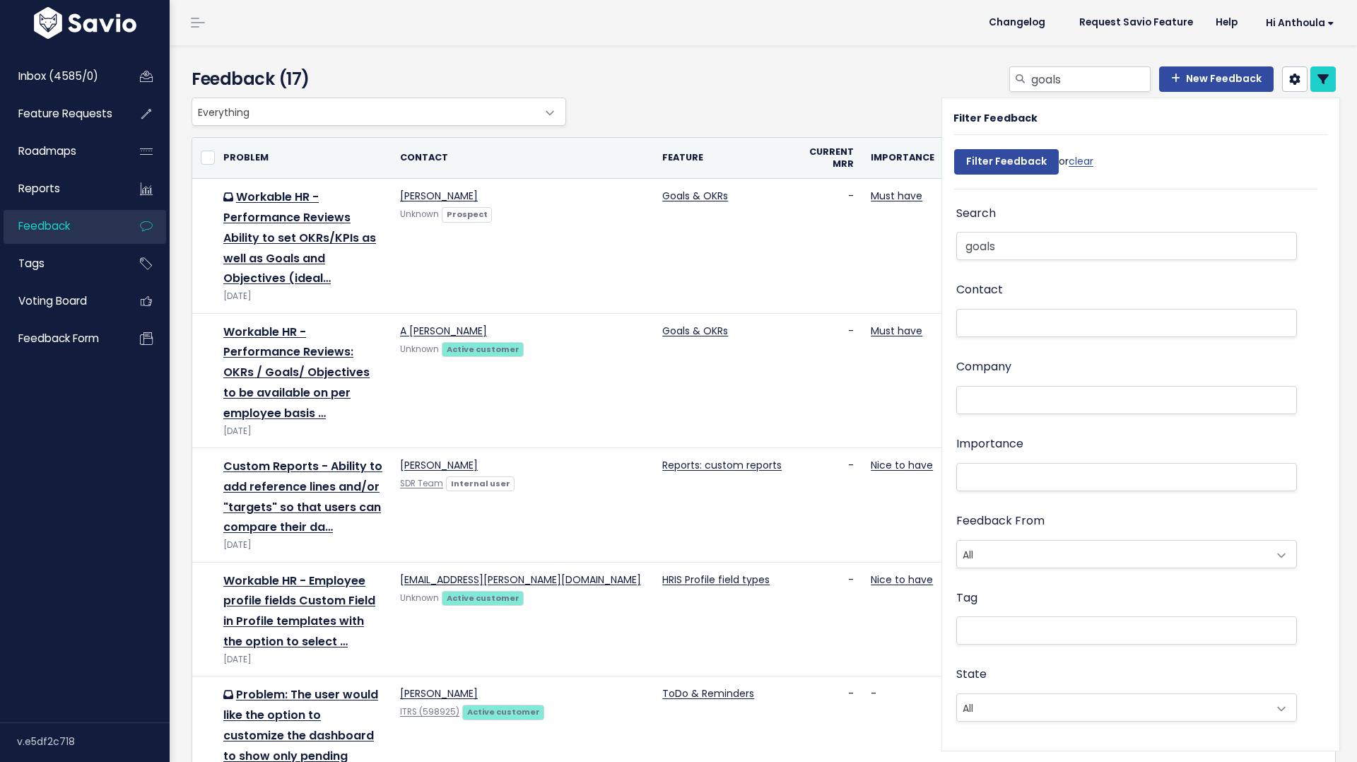
select select
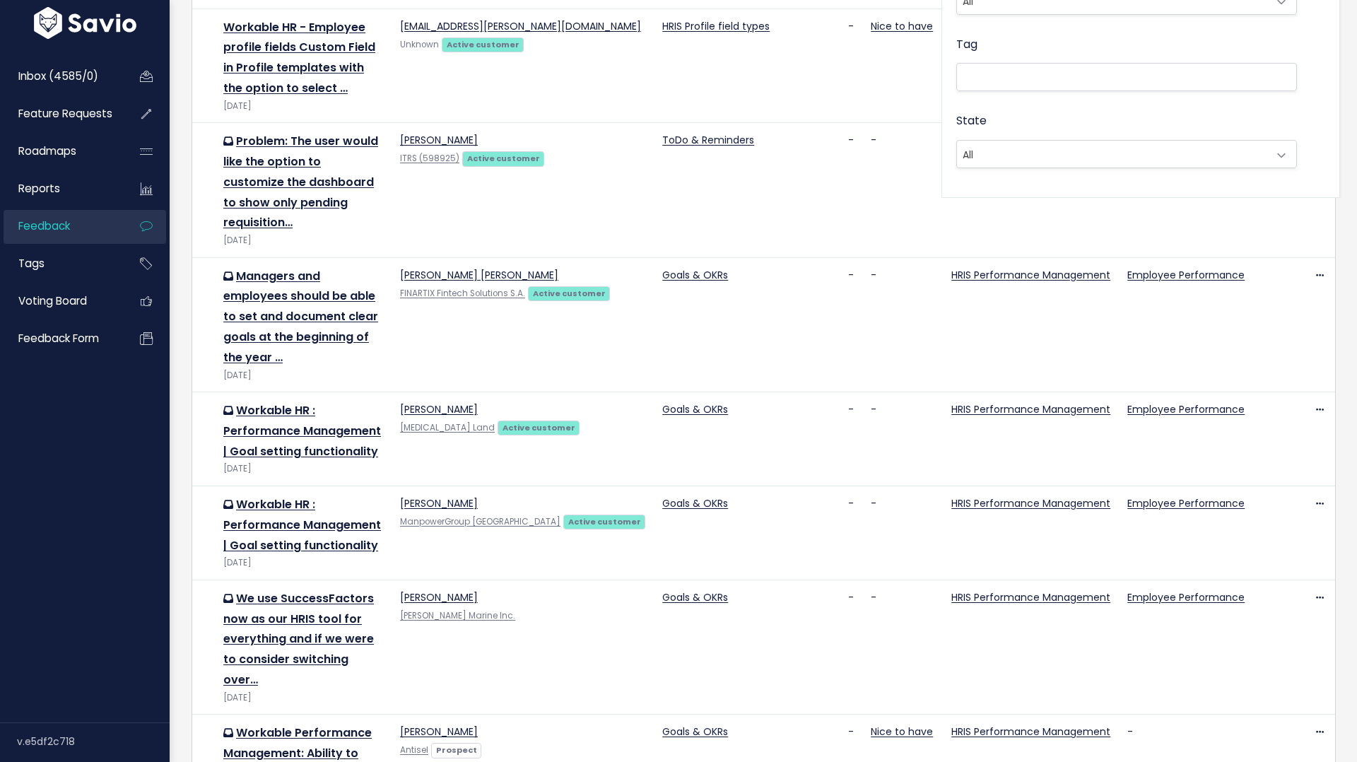
select select
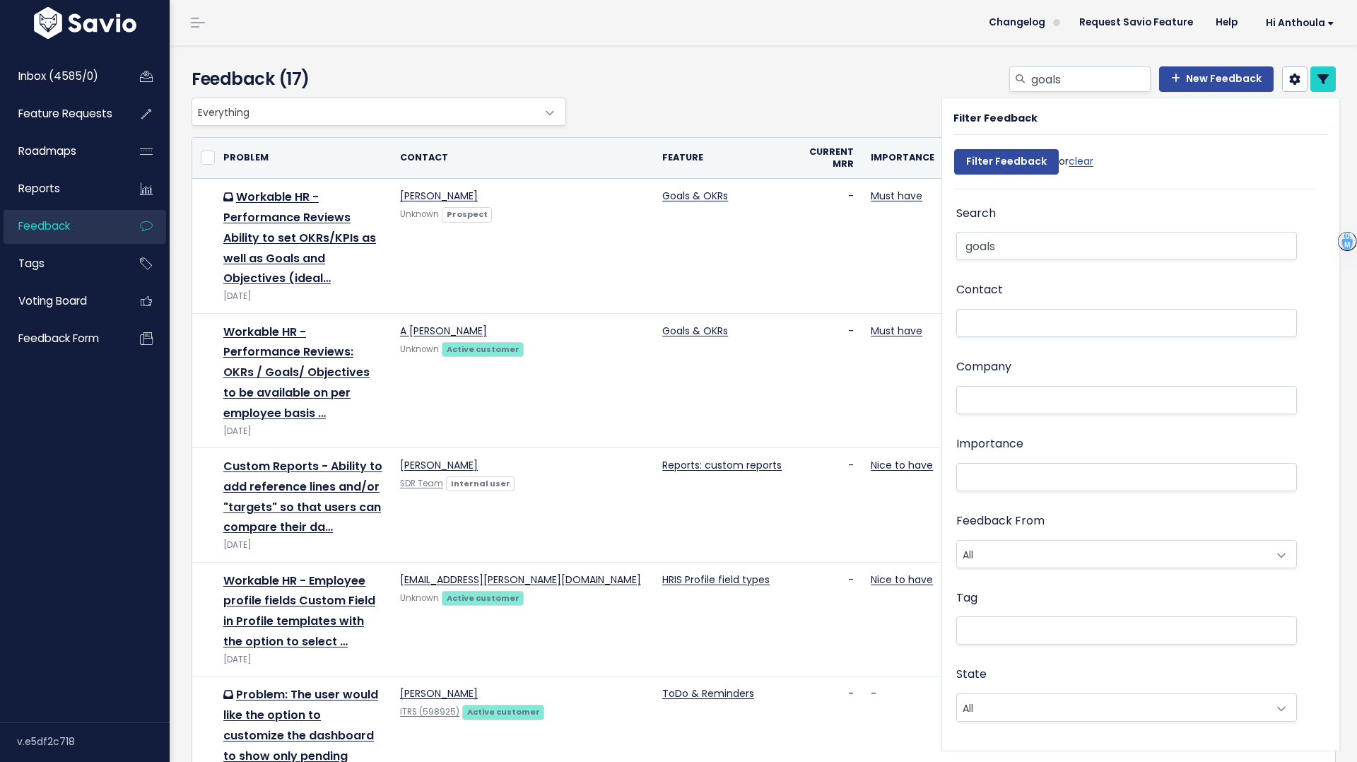
click at [278, 111] on span "Everything" at bounding box center [364, 111] width 345 height 27
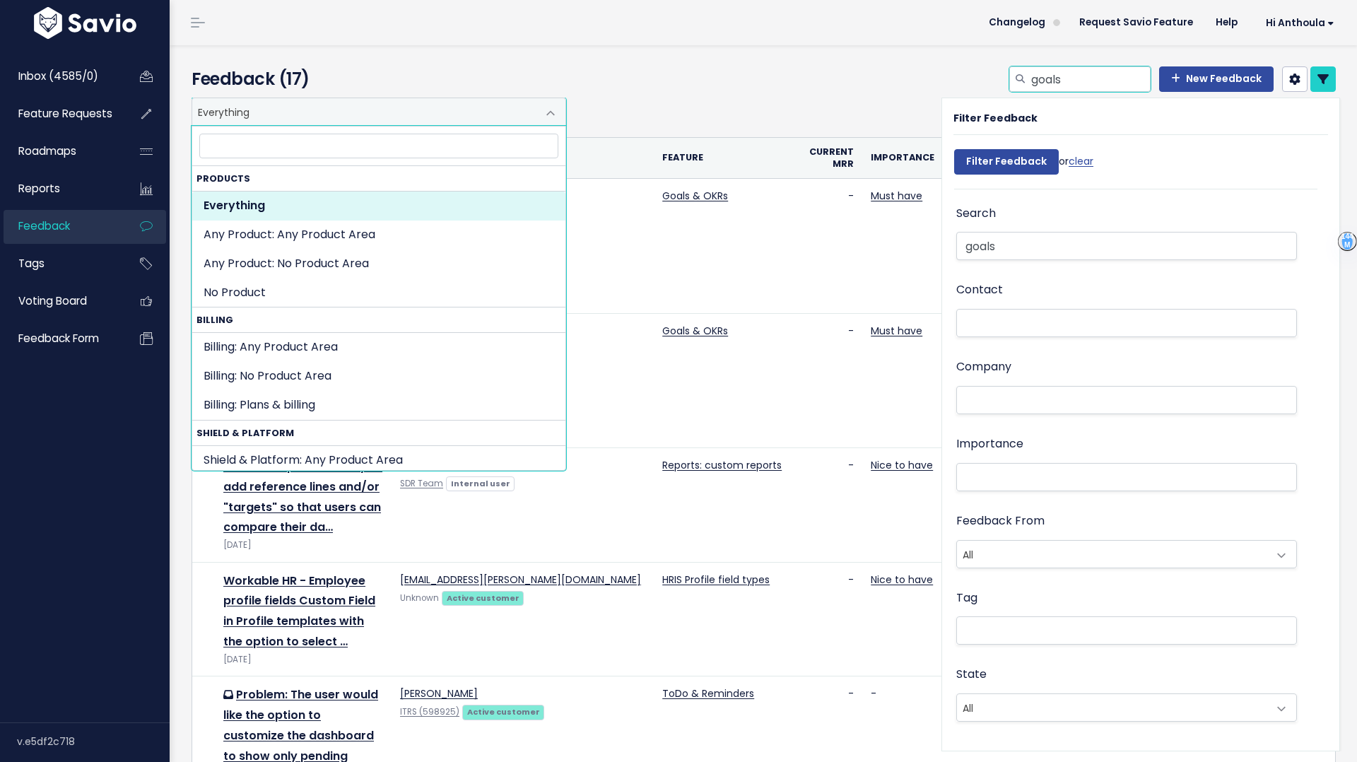
click at [1105, 83] on input "goals" at bounding box center [1090, 78] width 121 height 25
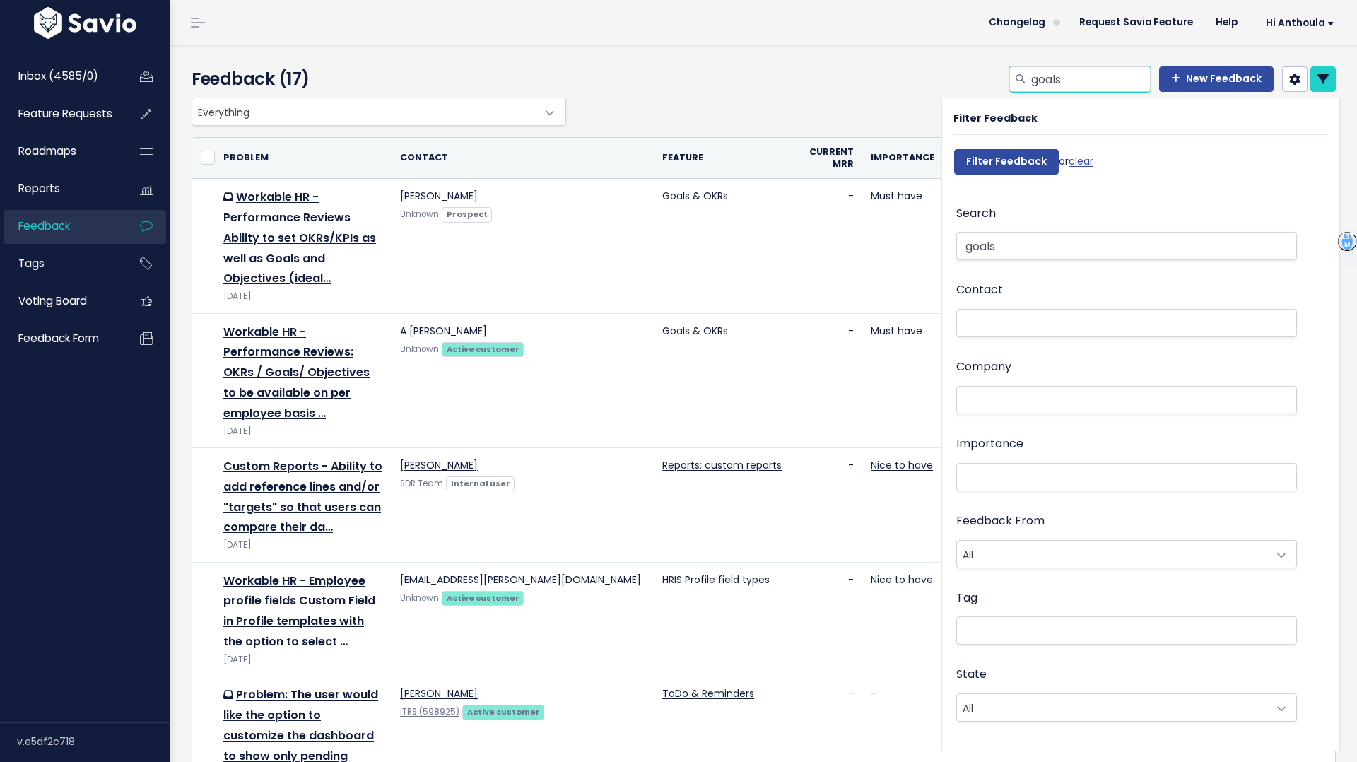
click at [1105, 83] on input "goals" at bounding box center [1090, 78] width 121 height 25
type input "okr"
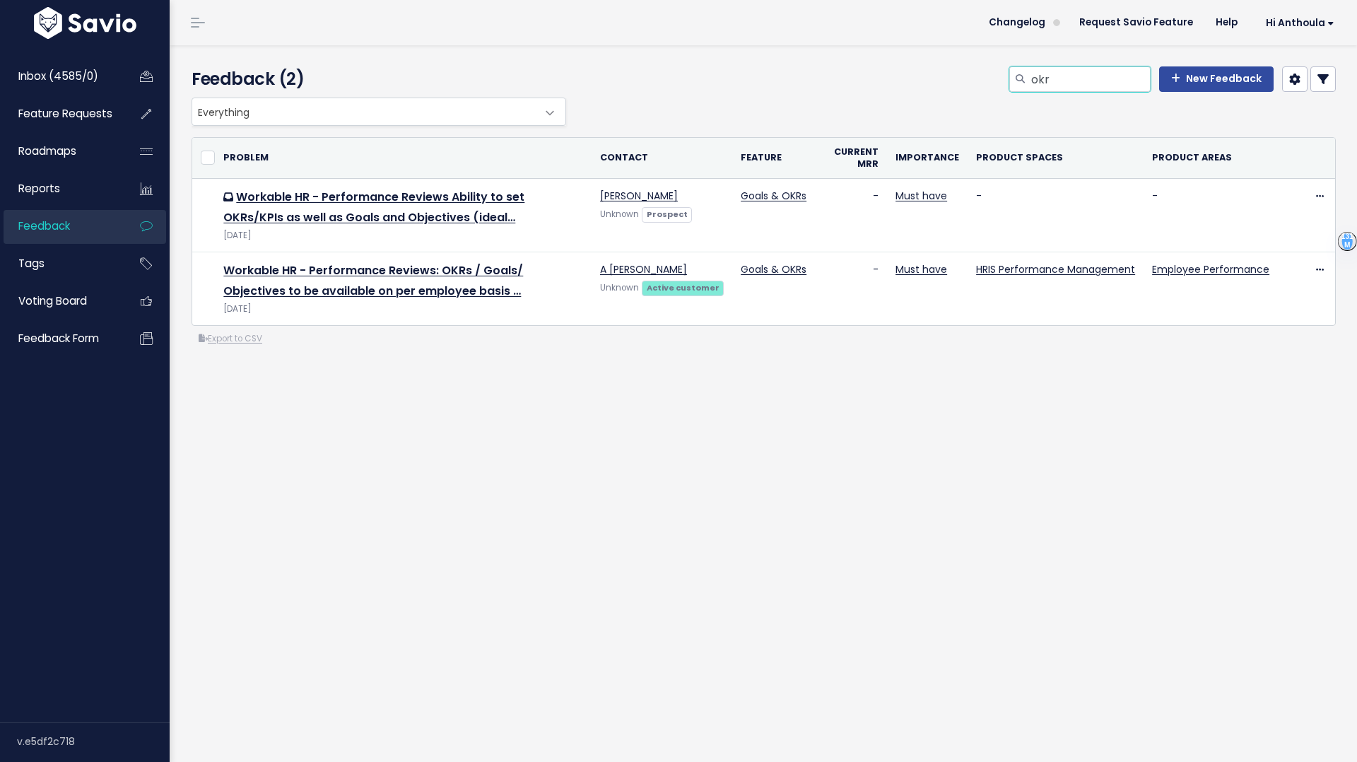
click at [1045, 86] on input "okr" at bounding box center [1090, 78] width 121 height 25
type input "s"
type input "goal setting"
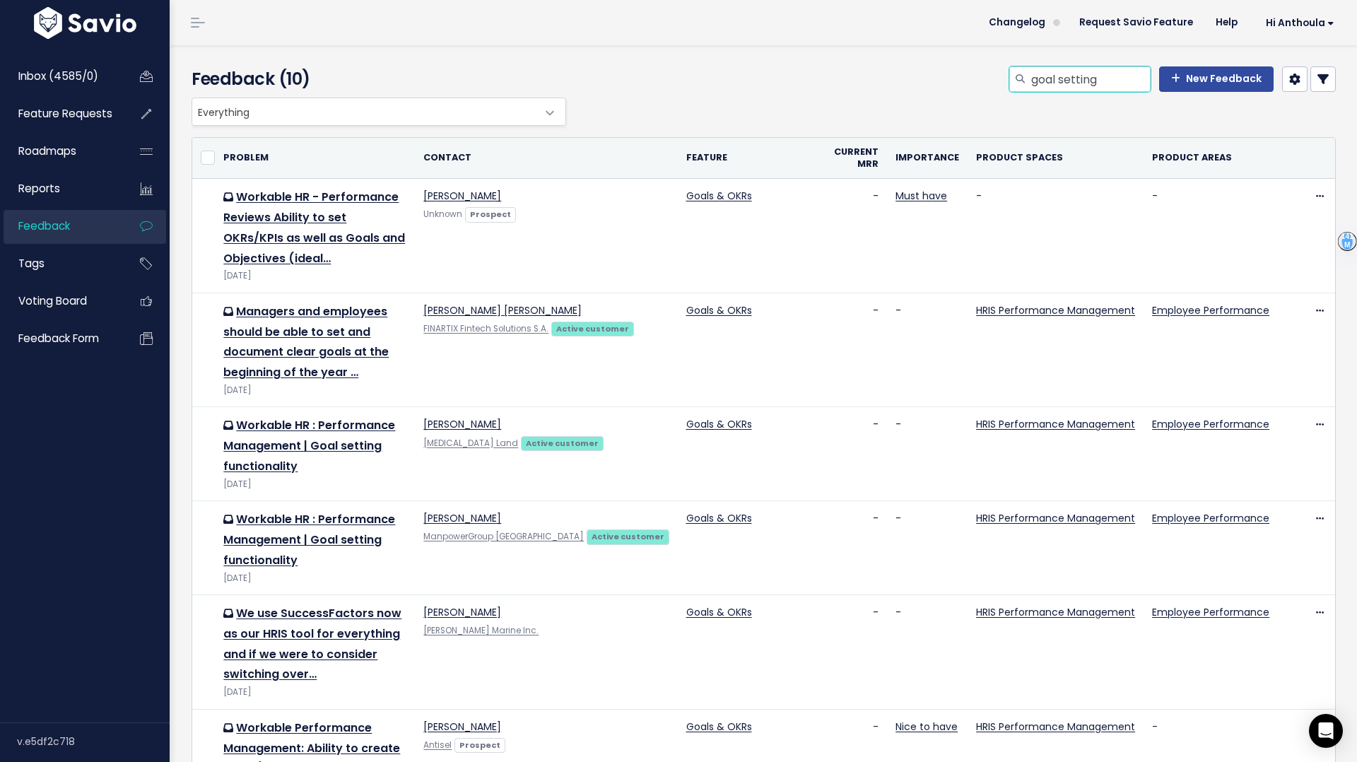
click at [1066, 74] on input "goal setting" at bounding box center [1090, 78] width 121 height 25
click at [1064, 74] on input "goal setting" at bounding box center [1090, 78] width 121 height 25
click at [1063, 74] on input "goal setting" at bounding box center [1090, 78] width 121 height 25
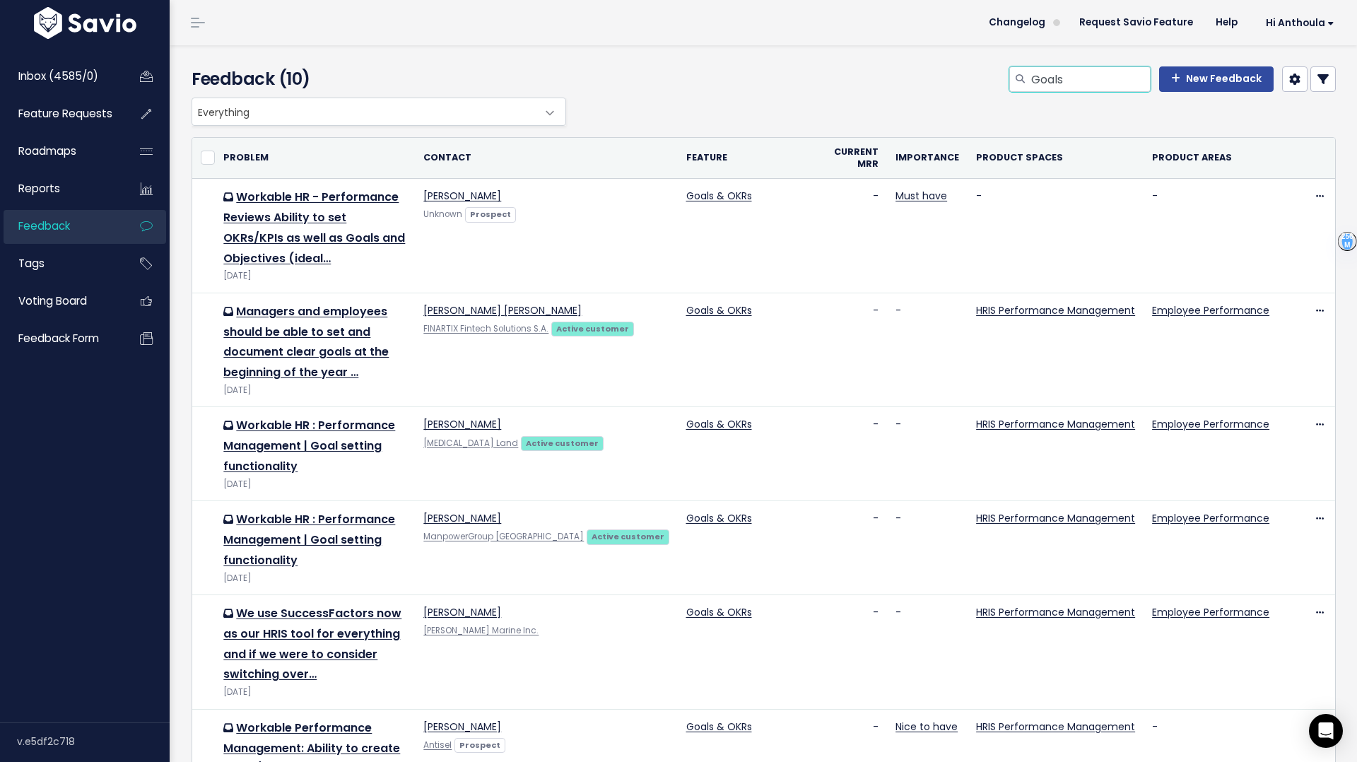
type input "Goals"
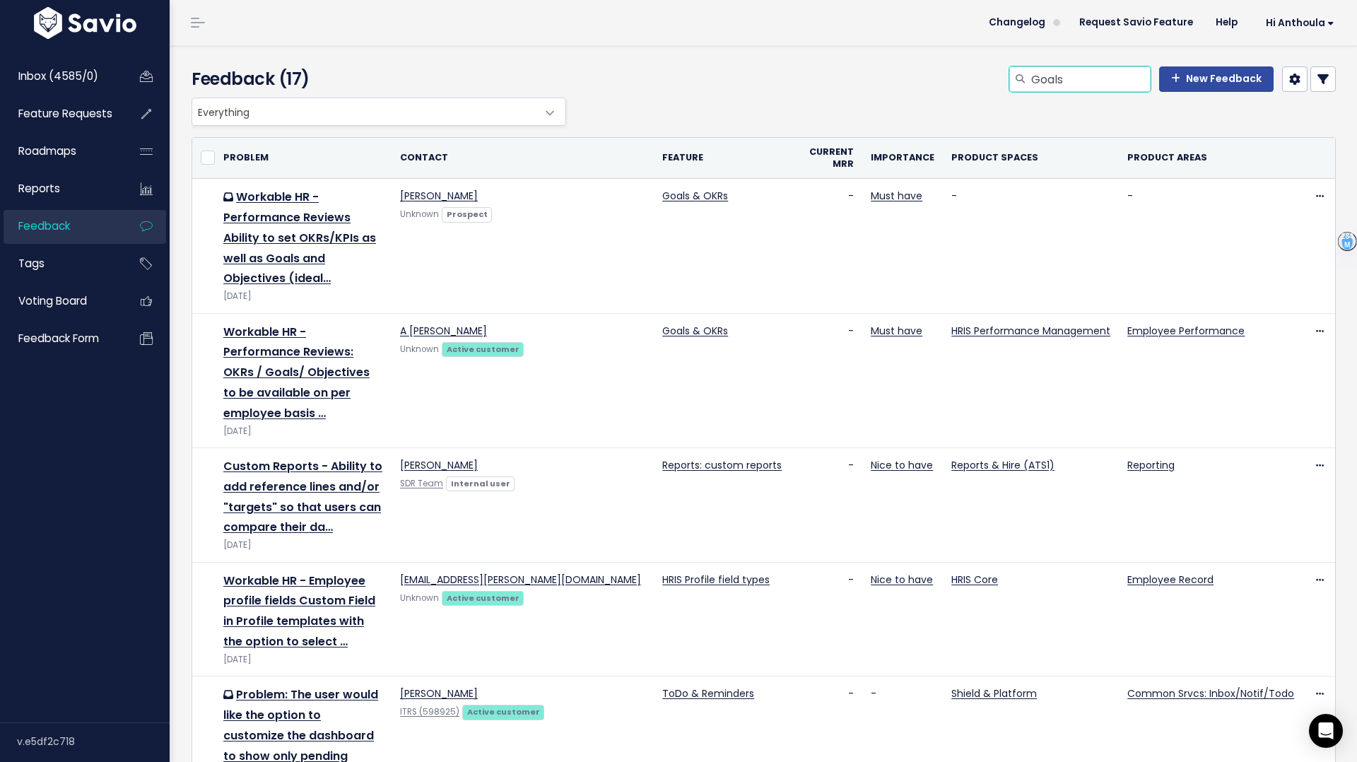
click at [1071, 84] on input "Goals" at bounding box center [1090, 78] width 121 height 25
click at [1042, 81] on input "Goals" at bounding box center [1090, 78] width 121 height 25
type input "Survey"
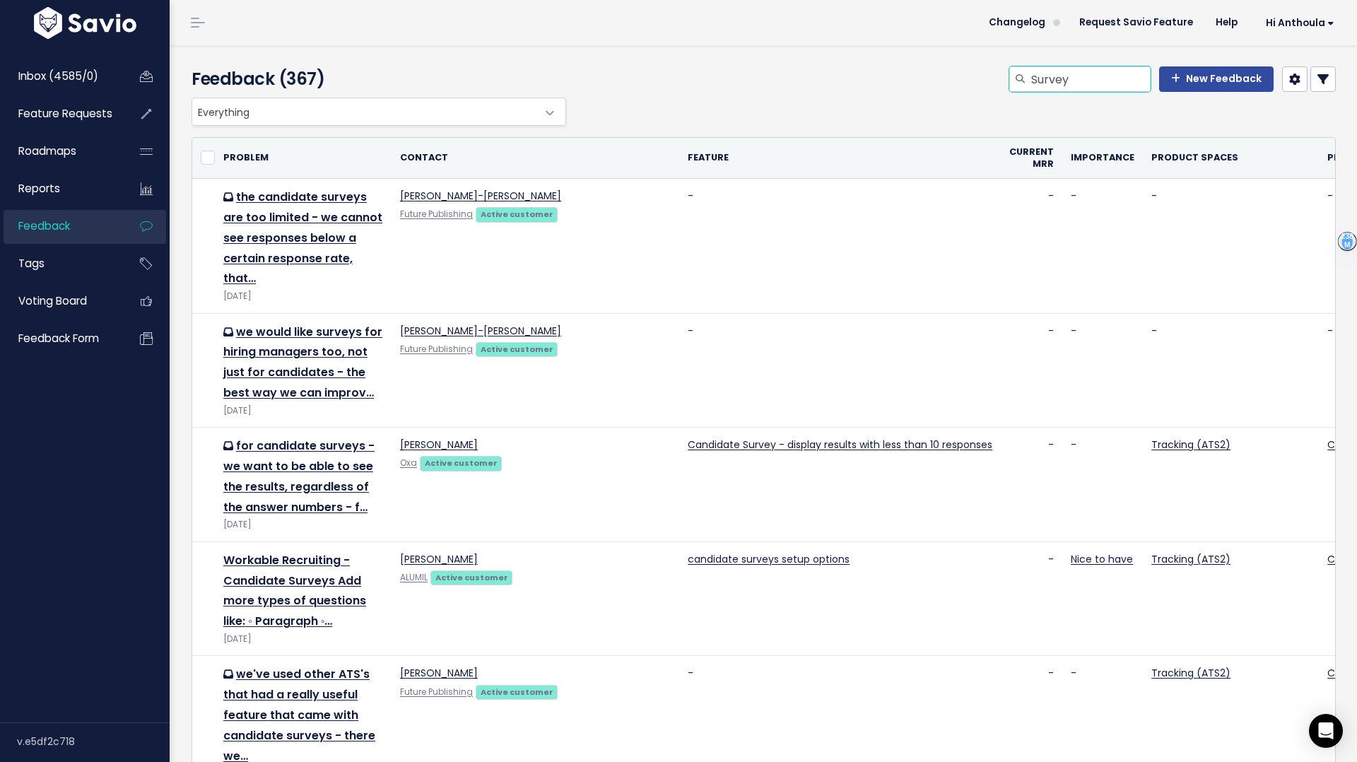
click at [1040, 78] on input "Survey" at bounding box center [1090, 78] width 121 height 25
type input "employee survey"
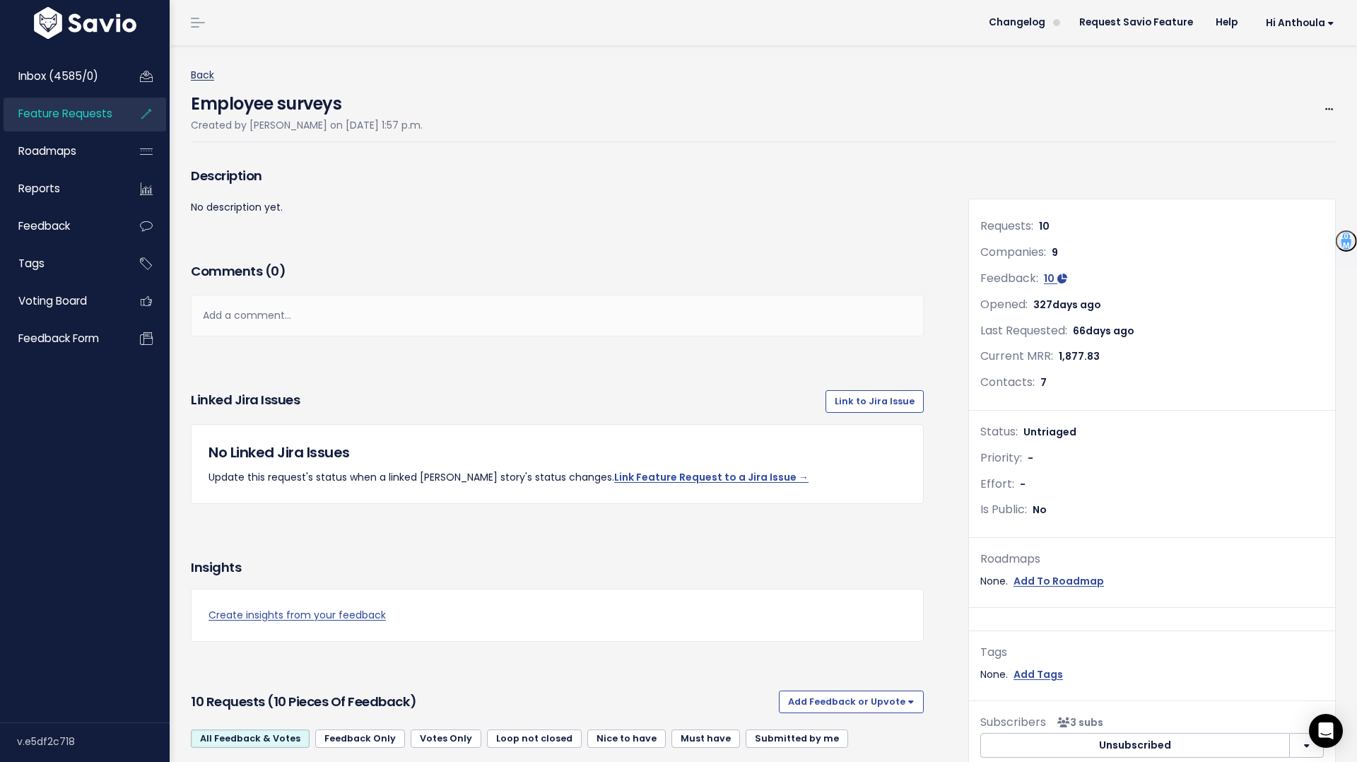
click at [196, 76] on link "Back" at bounding box center [202, 75] width 23 height 14
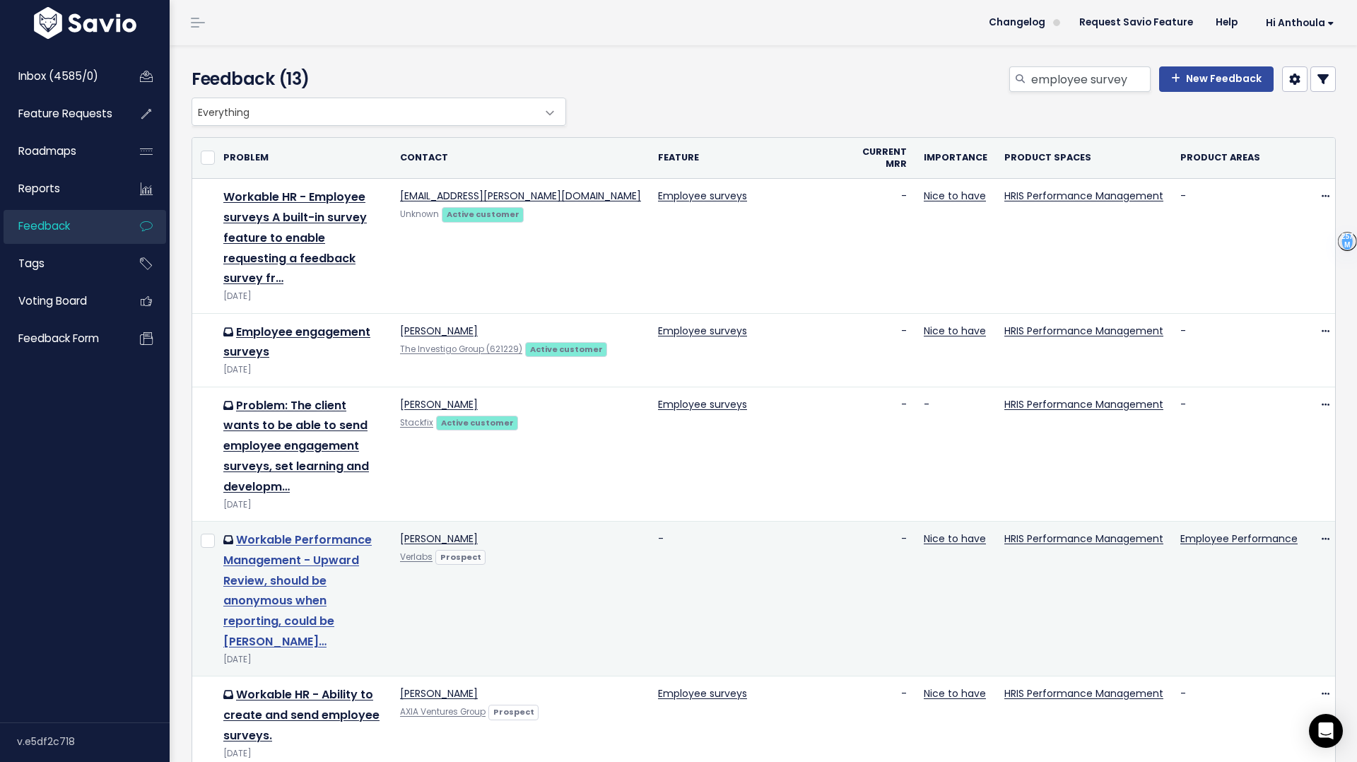
click at [266, 531] on link "Workable Performance Management - Upward Review, should be anonymous when repor…" at bounding box center [297, 590] width 148 height 118
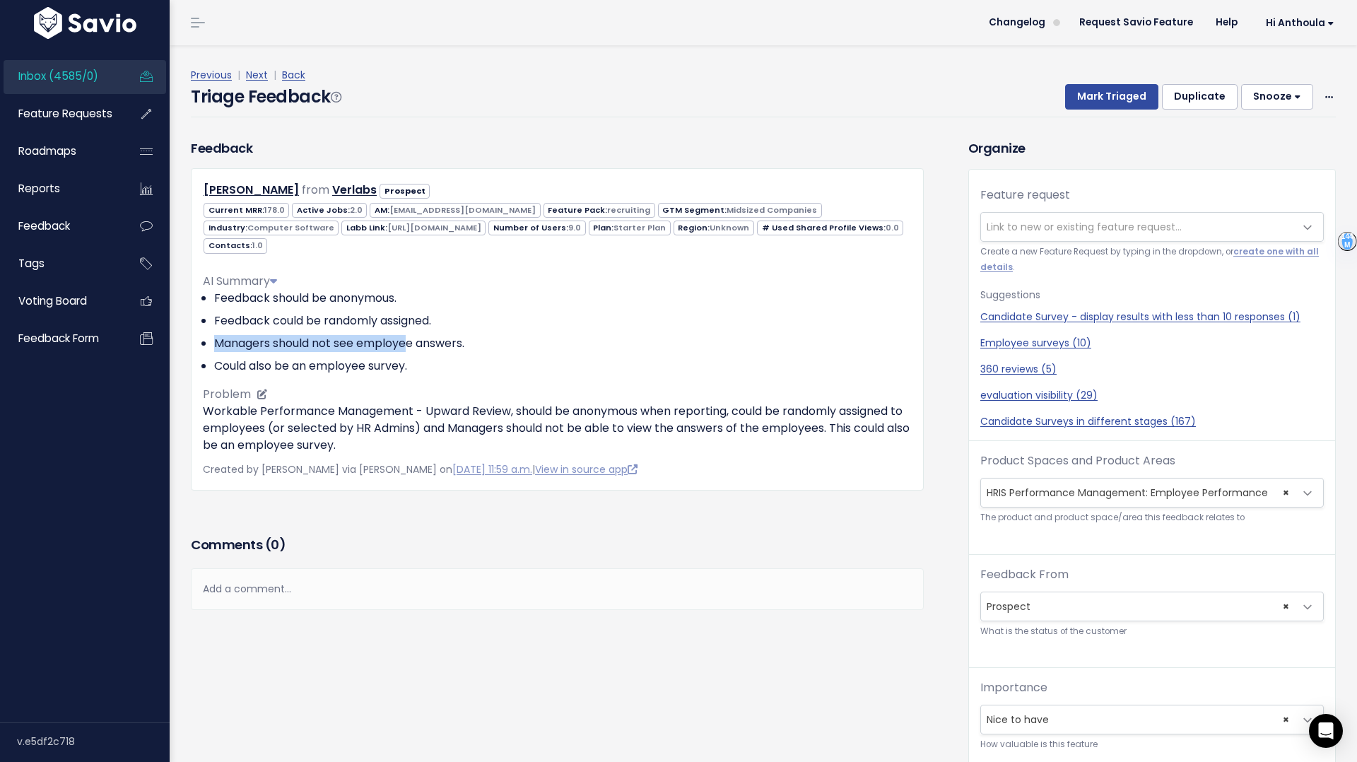
drag, startPoint x: 283, startPoint y: 329, endPoint x: 402, endPoint y: 334, distance: 118.8
click at [405, 336] on ul "Feedback should be anonymous. Feedback could be randomly assigned. Managers sho…" at bounding box center [557, 332] width 709 height 85
drag, startPoint x: 284, startPoint y: 360, endPoint x: 440, endPoint y: 358, distance: 156.2
click at [441, 358] on li "Could also be an employee survey." at bounding box center [563, 366] width 698 height 17
click at [1029, 226] on span "Link to new or existing feature request..." at bounding box center [1084, 227] width 195 height 14
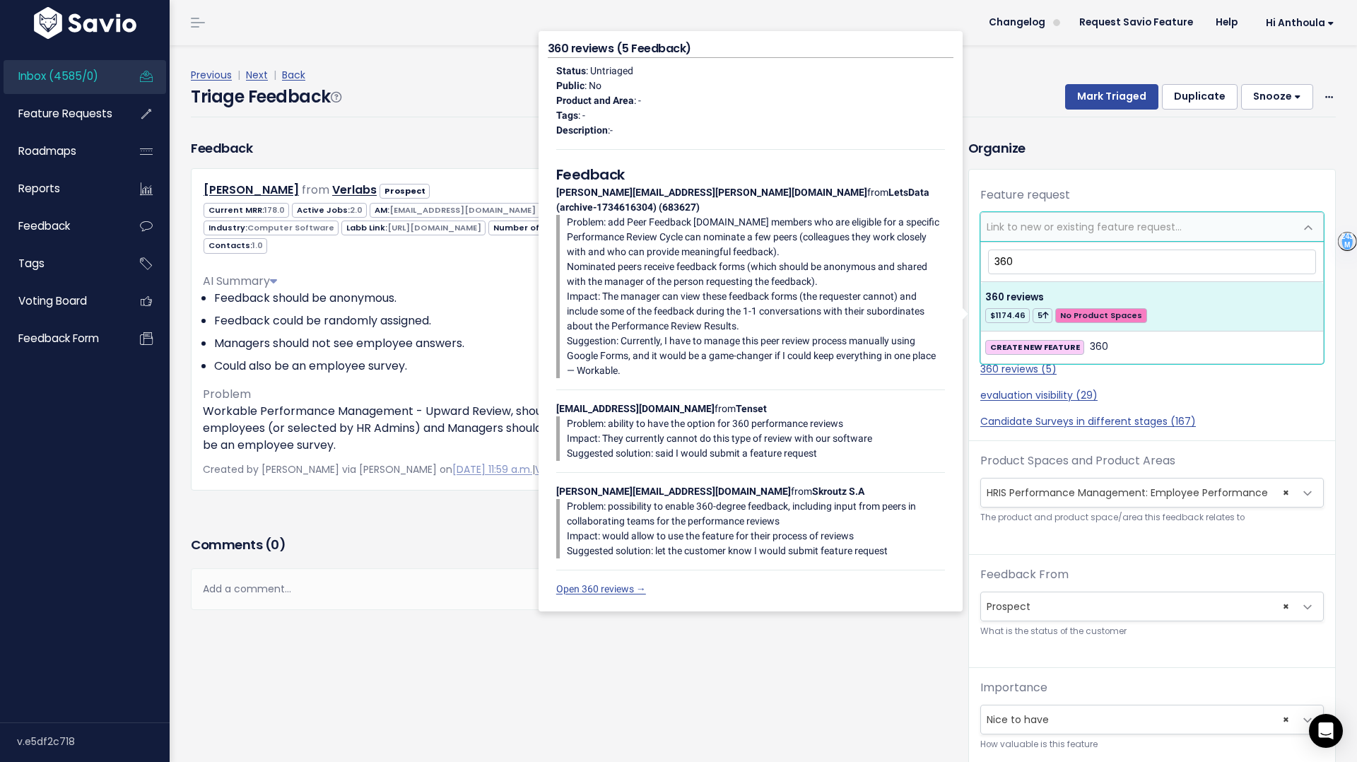
type input "360"
select select "54666"
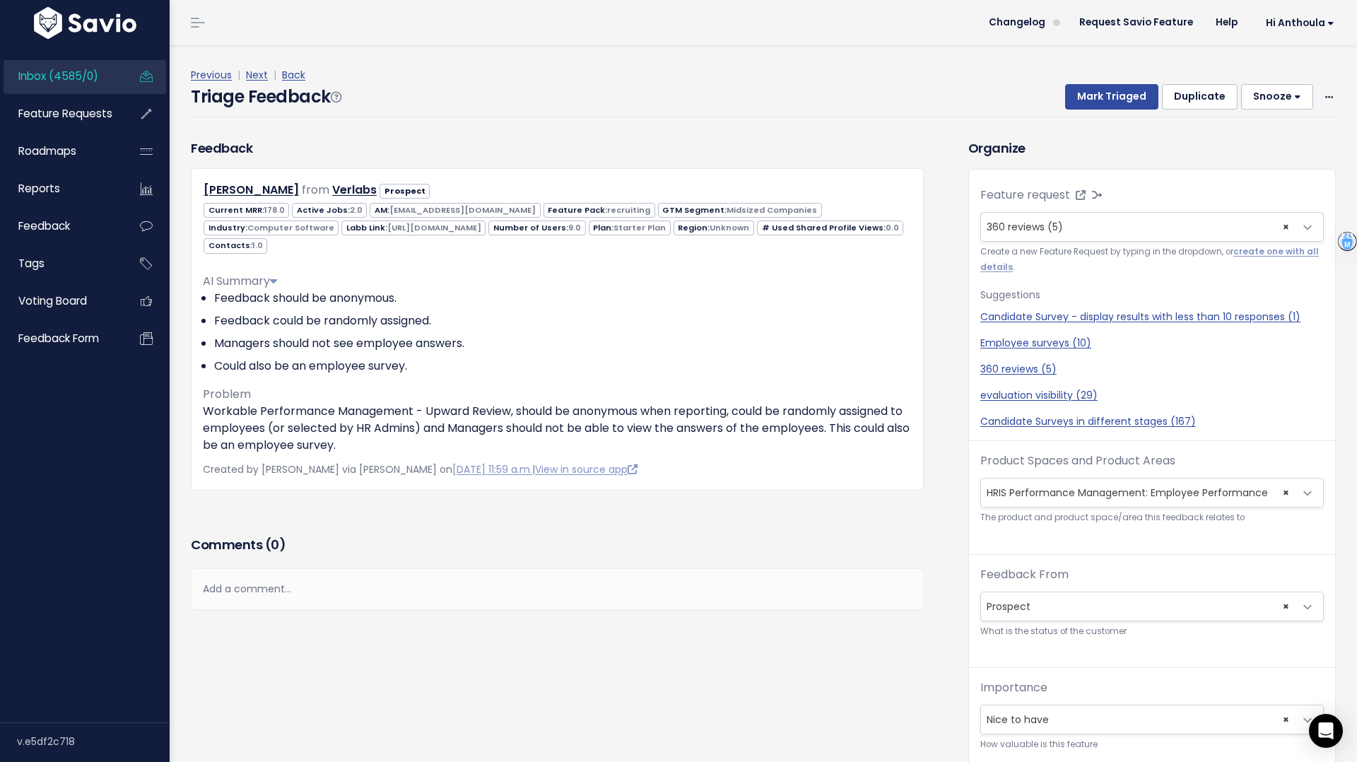
click at [1059, 139] on h3 "Organize" at bounding box center [1152, 148] width 368 height 19
click at [290, 72] on link "Back" at bounding box center [293, 75] width 23 height 14
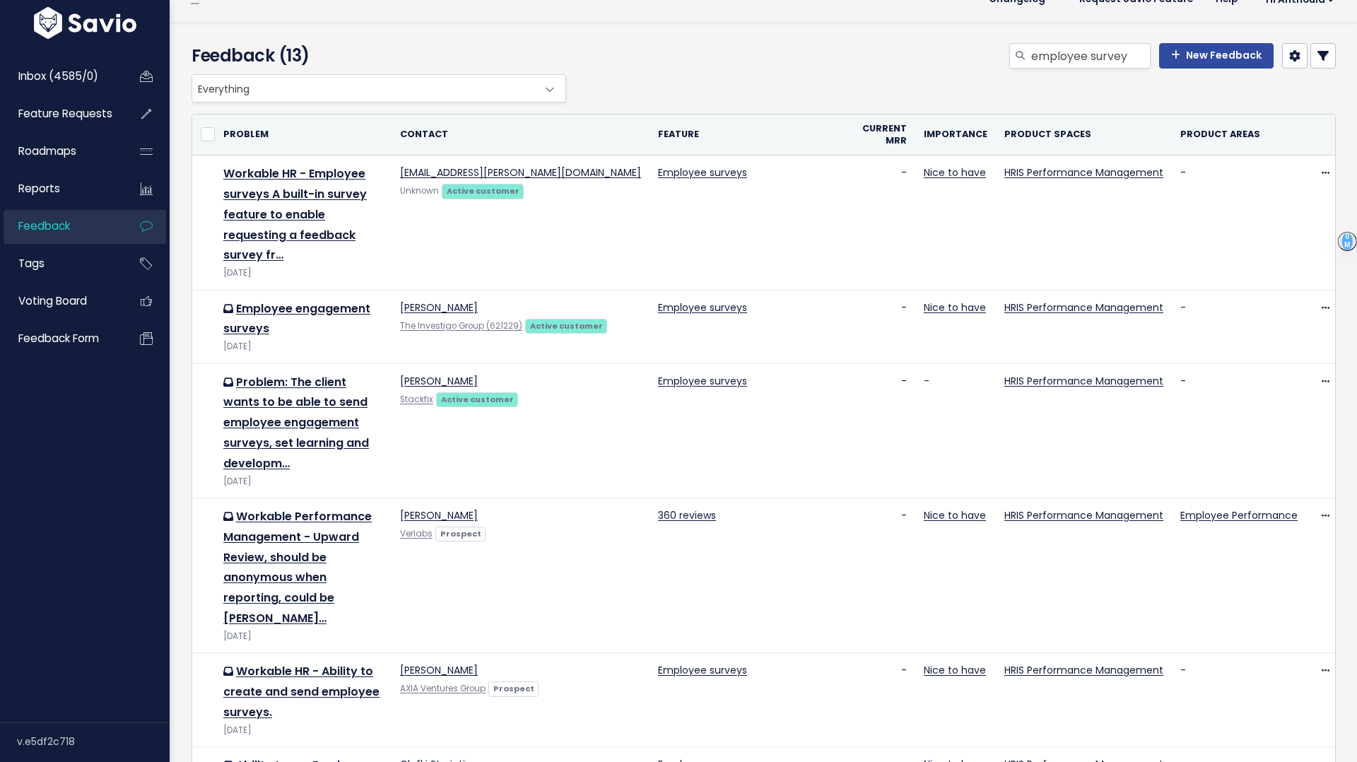
scroll to position [31, 0]
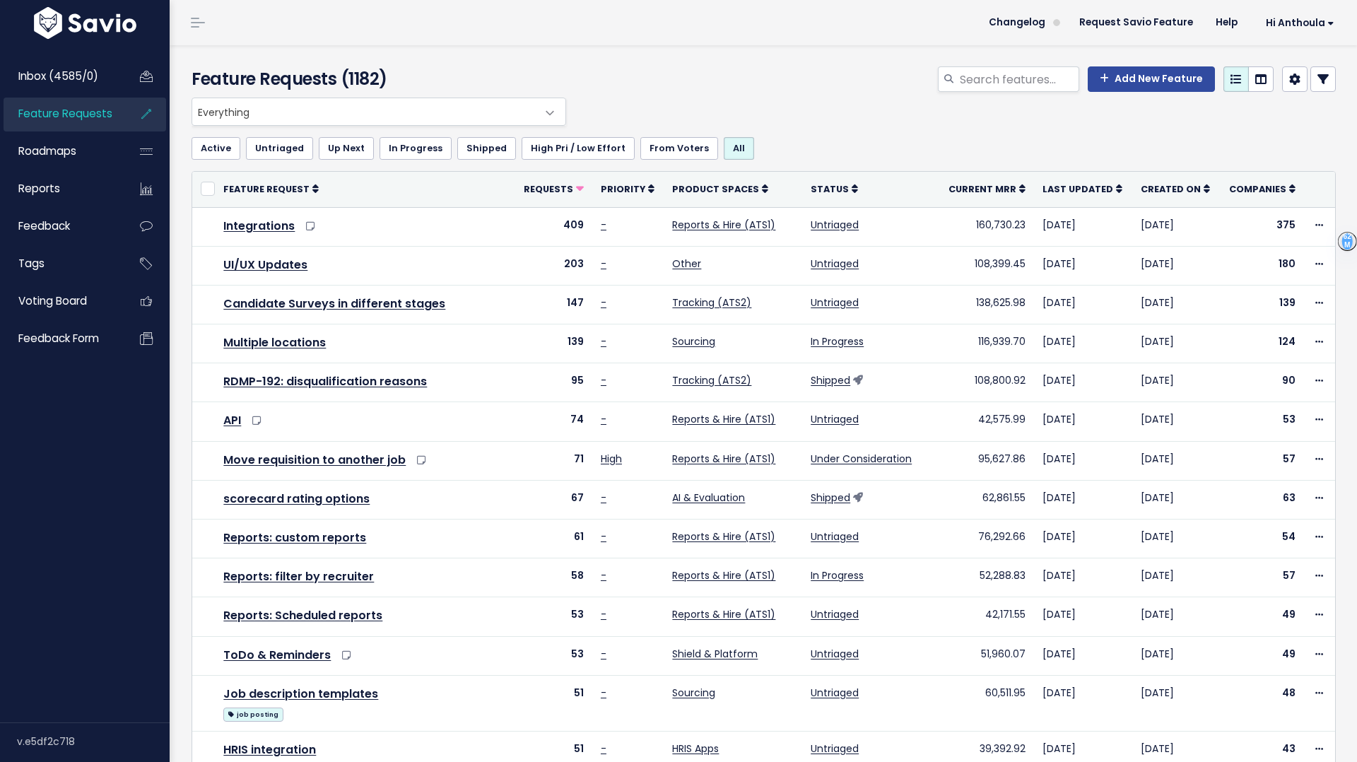
click at [300, 111] on span "Everything" at bounding box center [364, 111] width 345 height 27
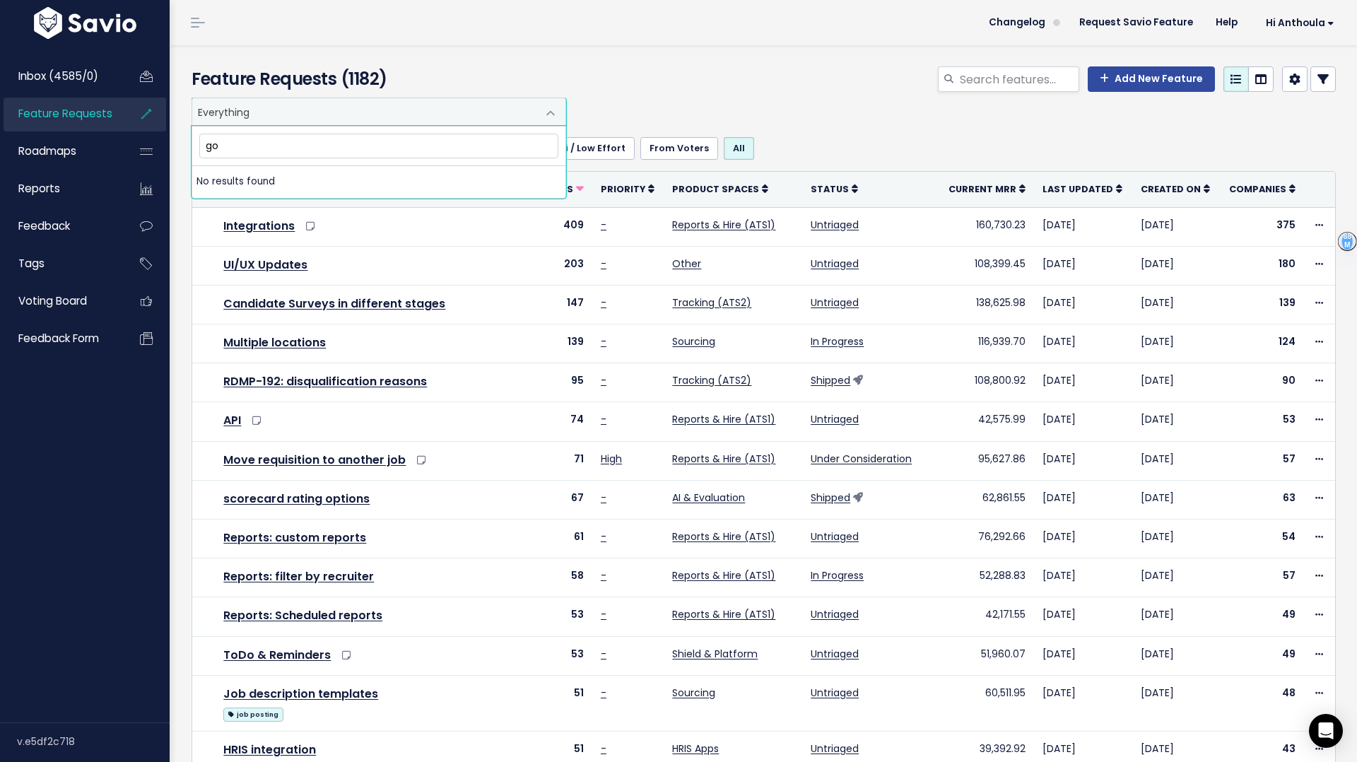
type input "g"
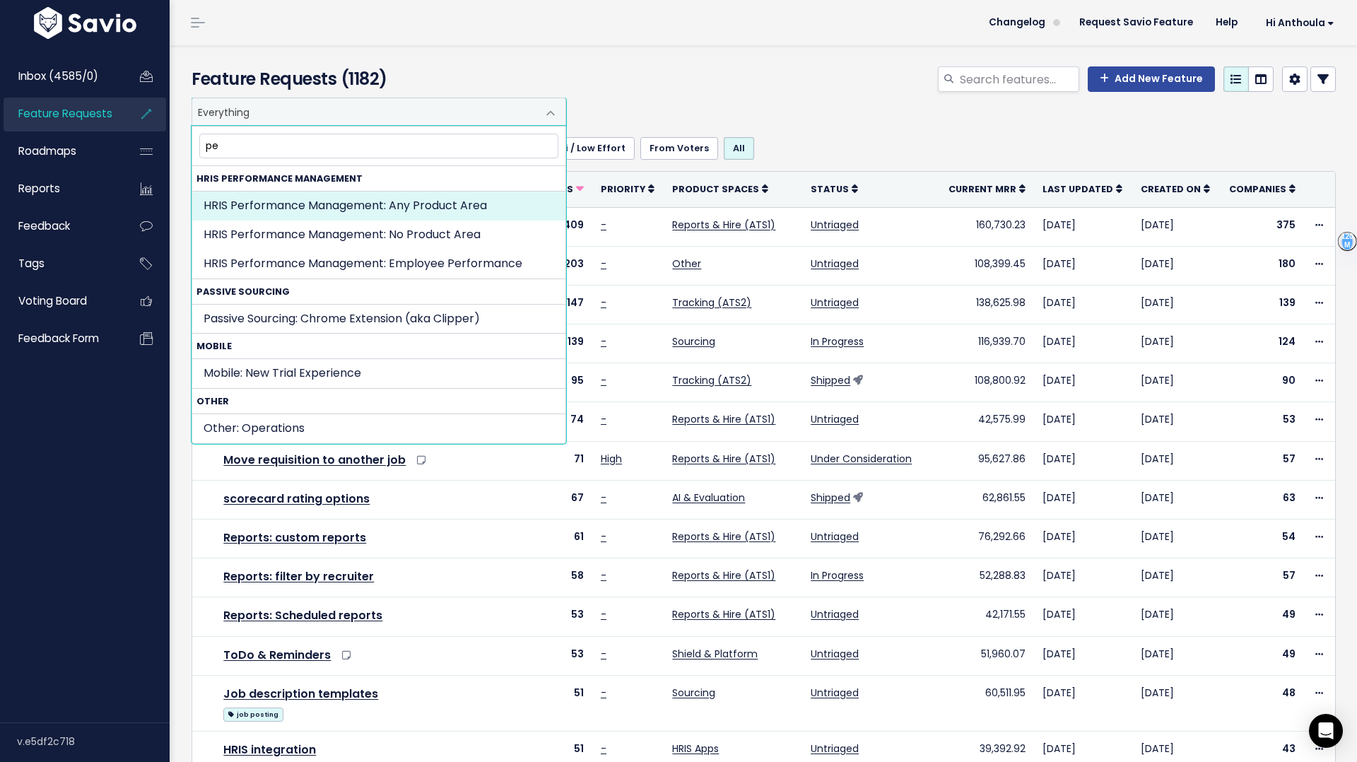
type input "p"
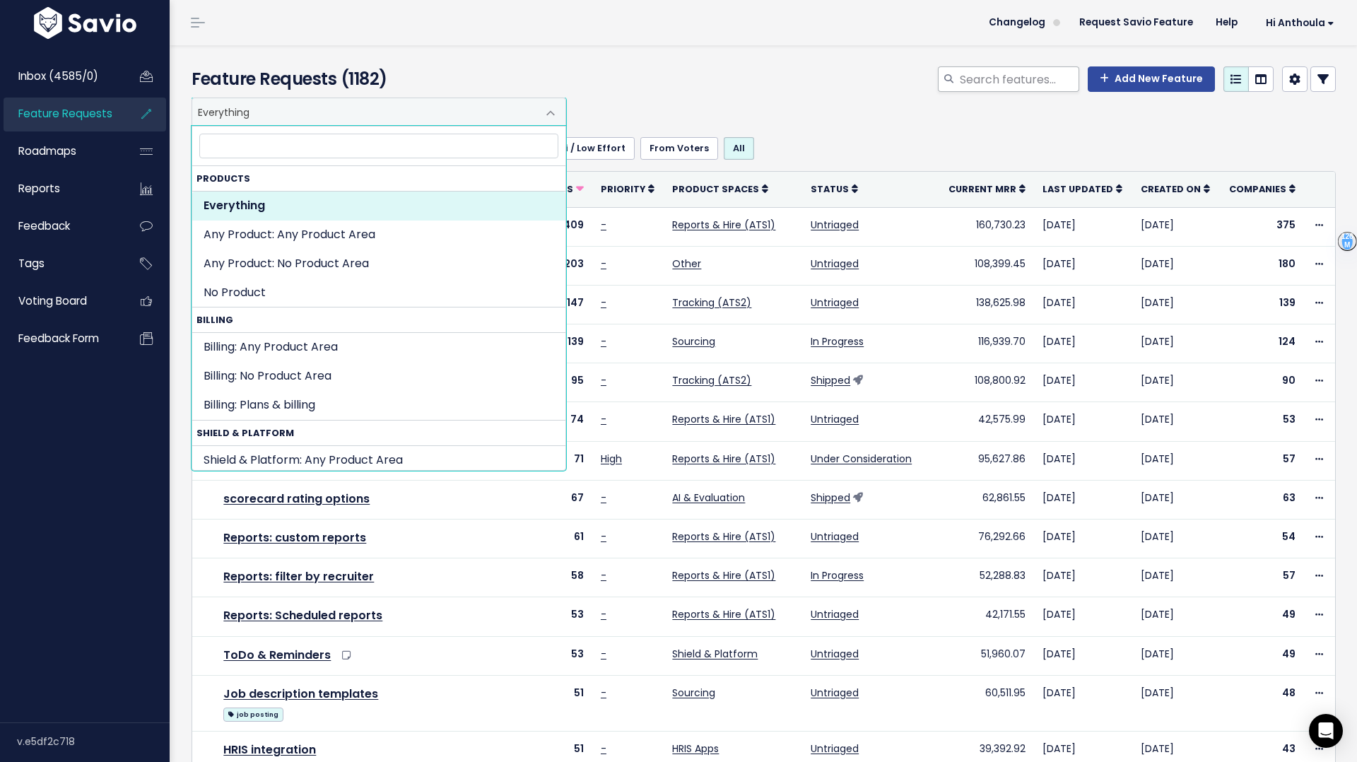
click at [948, 75] on icon at bounding box center [948, 79] width 9 height 9
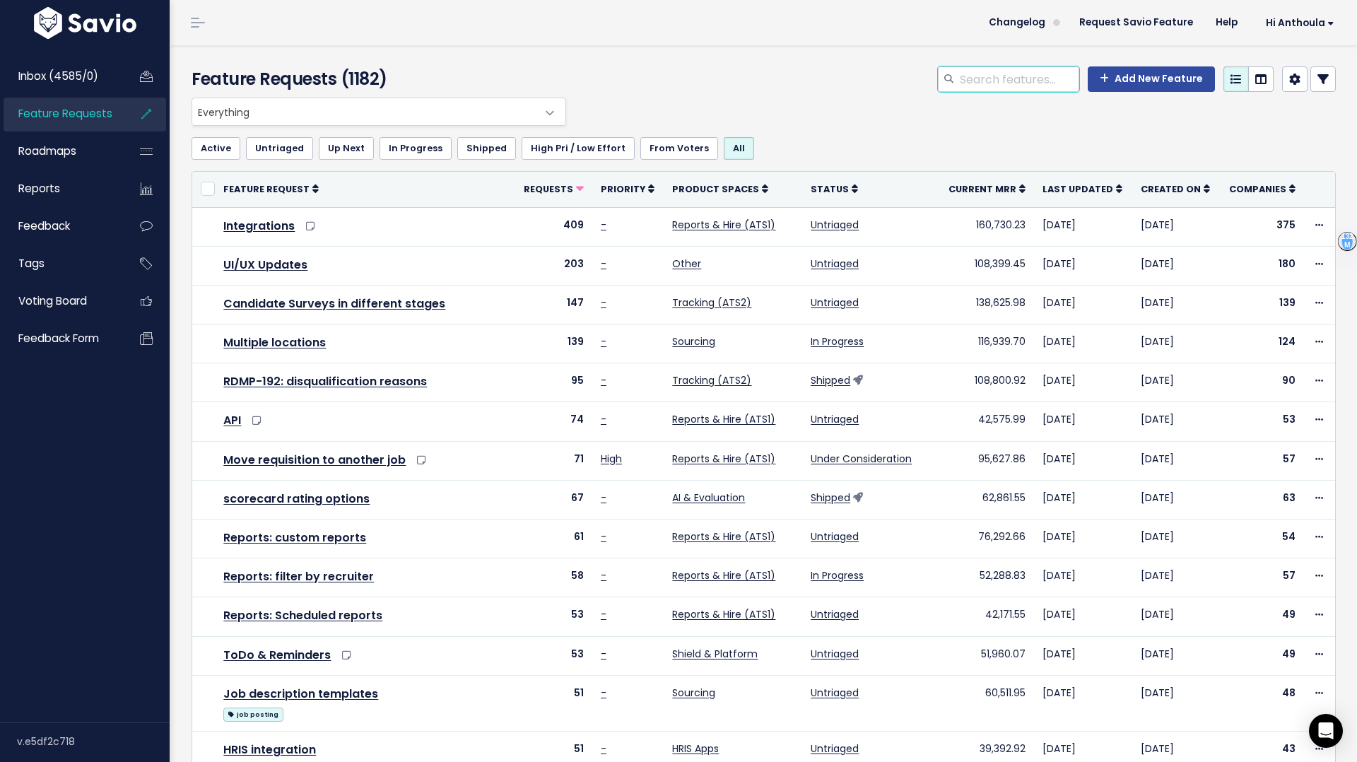
click at [994, 71] on input "search" at bounding box center [1018, 78] width 121 height 25
type input "performance"
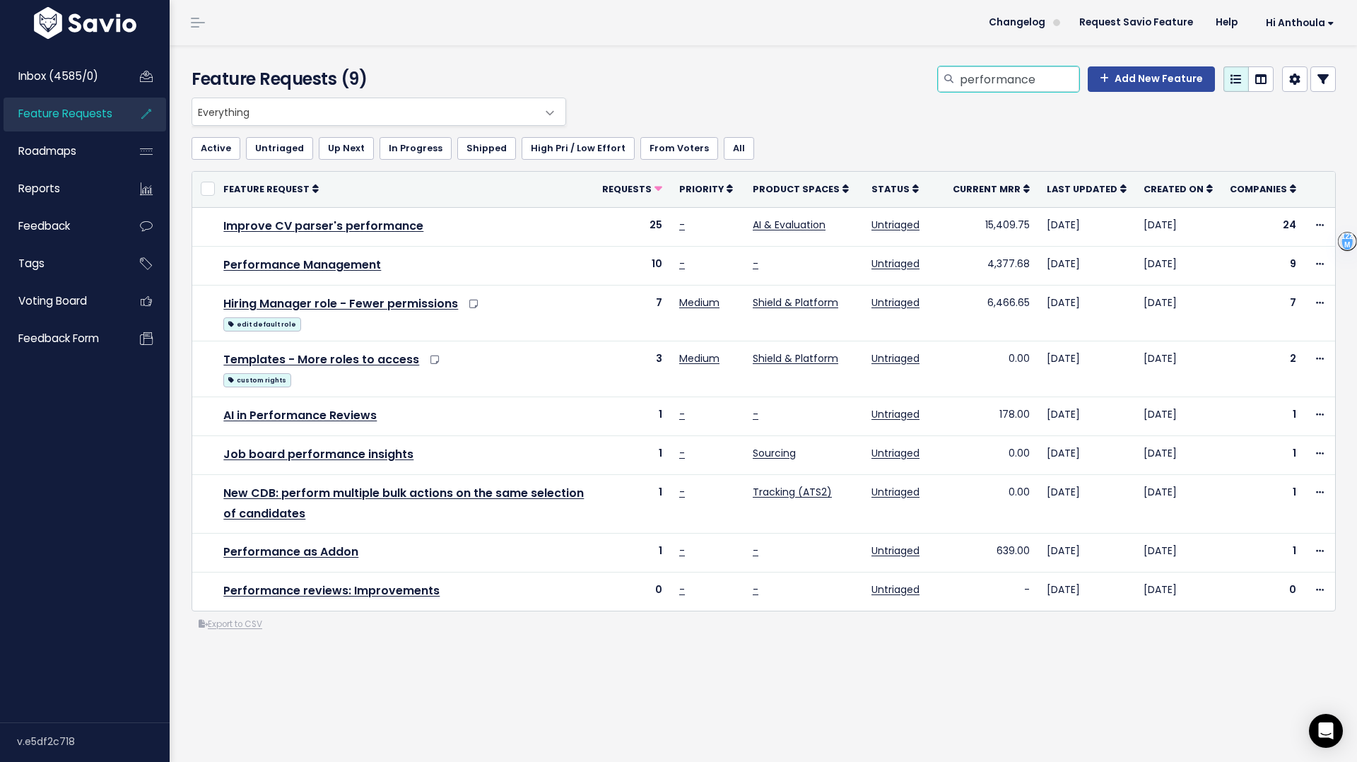
click at [993, 83] on input "performance" at bounding box center [1018, 78] width 121 height 25
type input "okr"
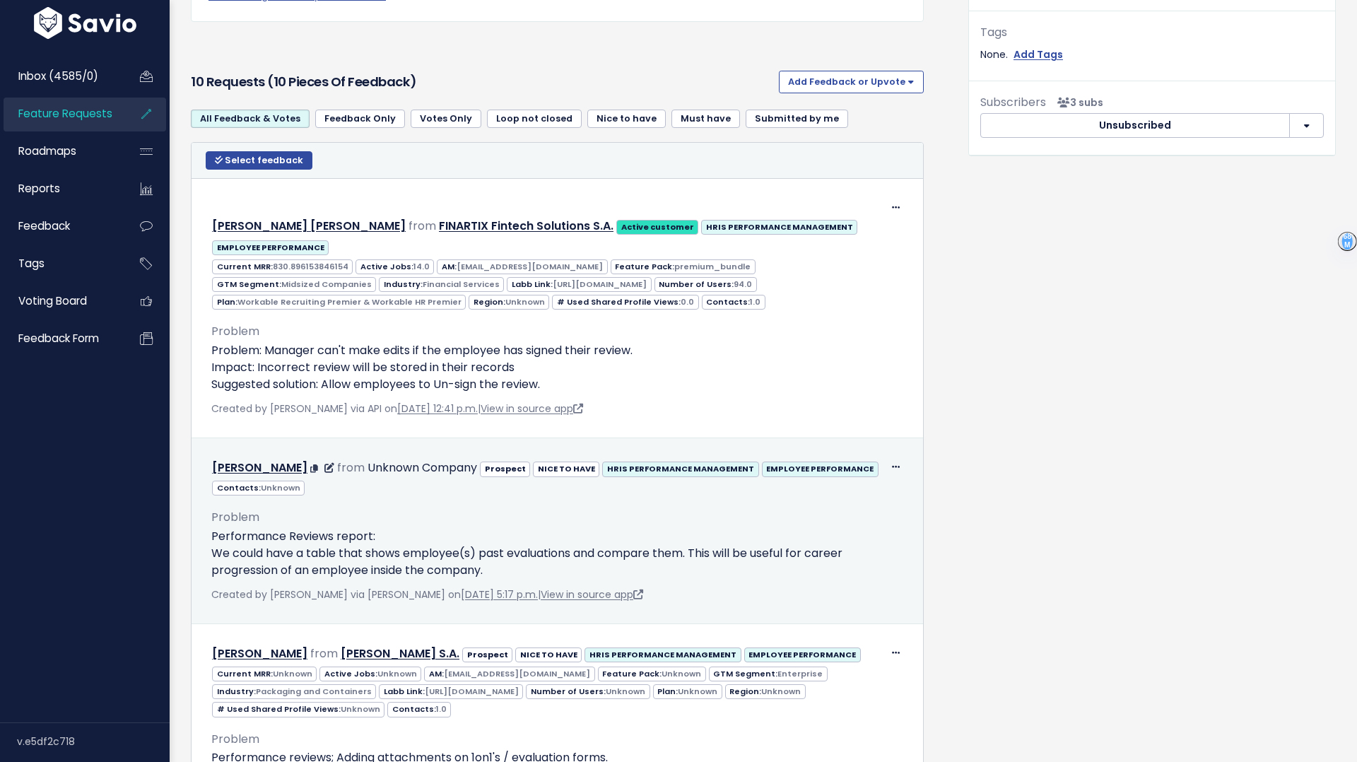
scroll to position [609, 0]
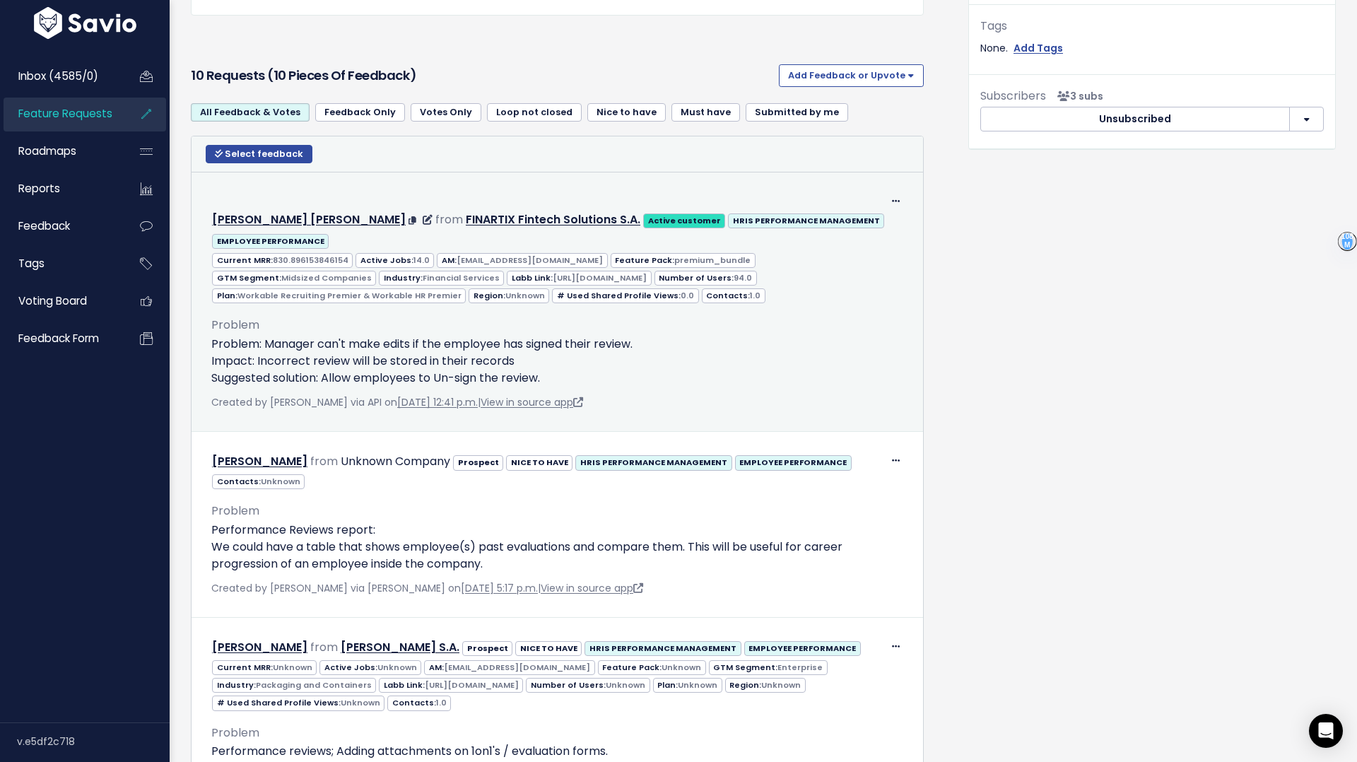
click at [406, 240] on div "Manos Panagiotakis from FINARTIX Fintech Solutions S.A. Active customer HRIS PE…" at bounding box center [557, 230] width 690 height 41
click at [361, 355] on p "Problem: Manager can't make edits if the employee has signed their review. Impa…" at bounding box center [557, 361] width 692 height 51
click at [898, 208] on span at bounding box center [895, 201] width 13 height 18
drag, startPoint x: 889, startPoint y: 221, endPoint x: 893, endPoint y: 238, distance: 17.3
click at [893, 240] on div "Edit Return to Inbox Delete" at bounding box center [860, 267] width 113 height 100
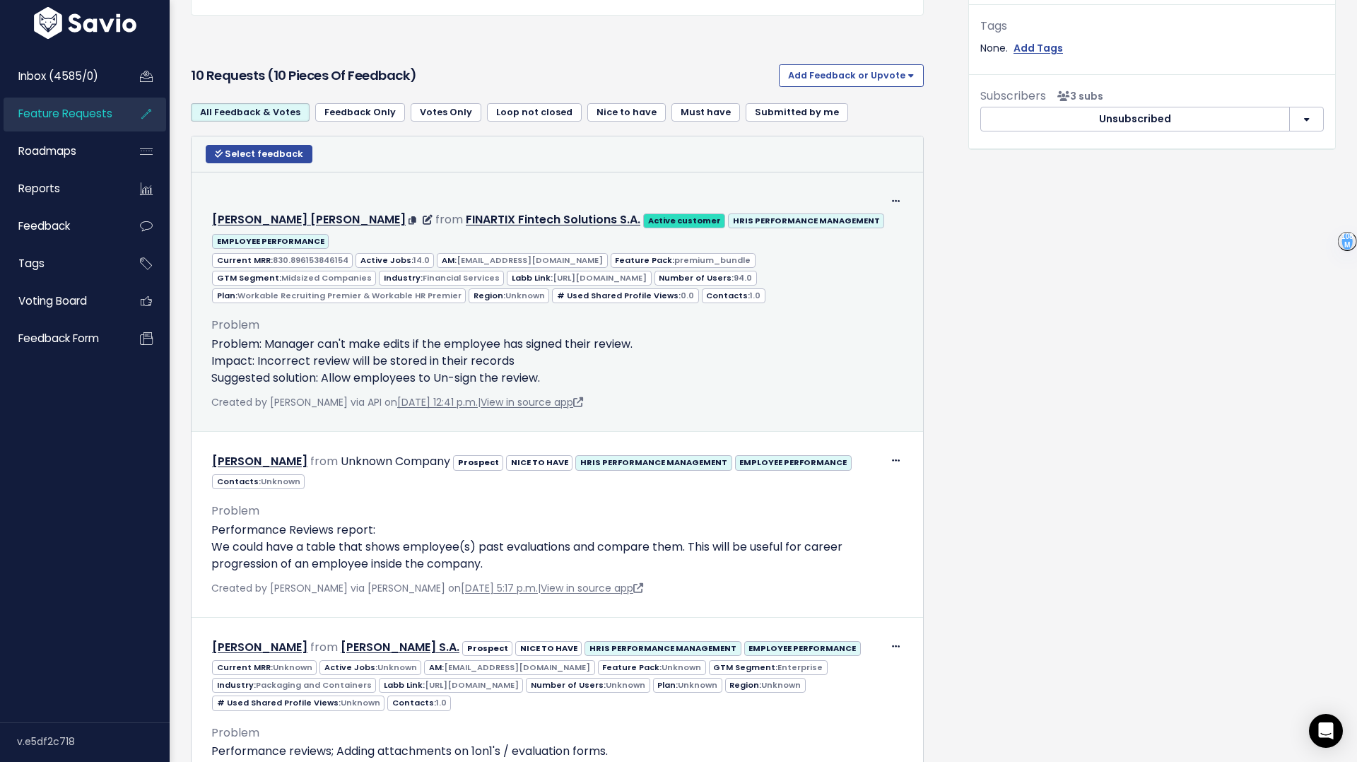
click at [899, 210] on div "Manos Panagiotakis from FINARTIX Fintech Solutions S.A. Active customer HRIS PE…" at bounding box center [557, 230] width 690 height 41
click at [895, 201] on icon at bounding box center [896, 201] width 8 height 9
click at [853, 242] on link "Edit" at bounding box center [860, 240] width 102 height 28
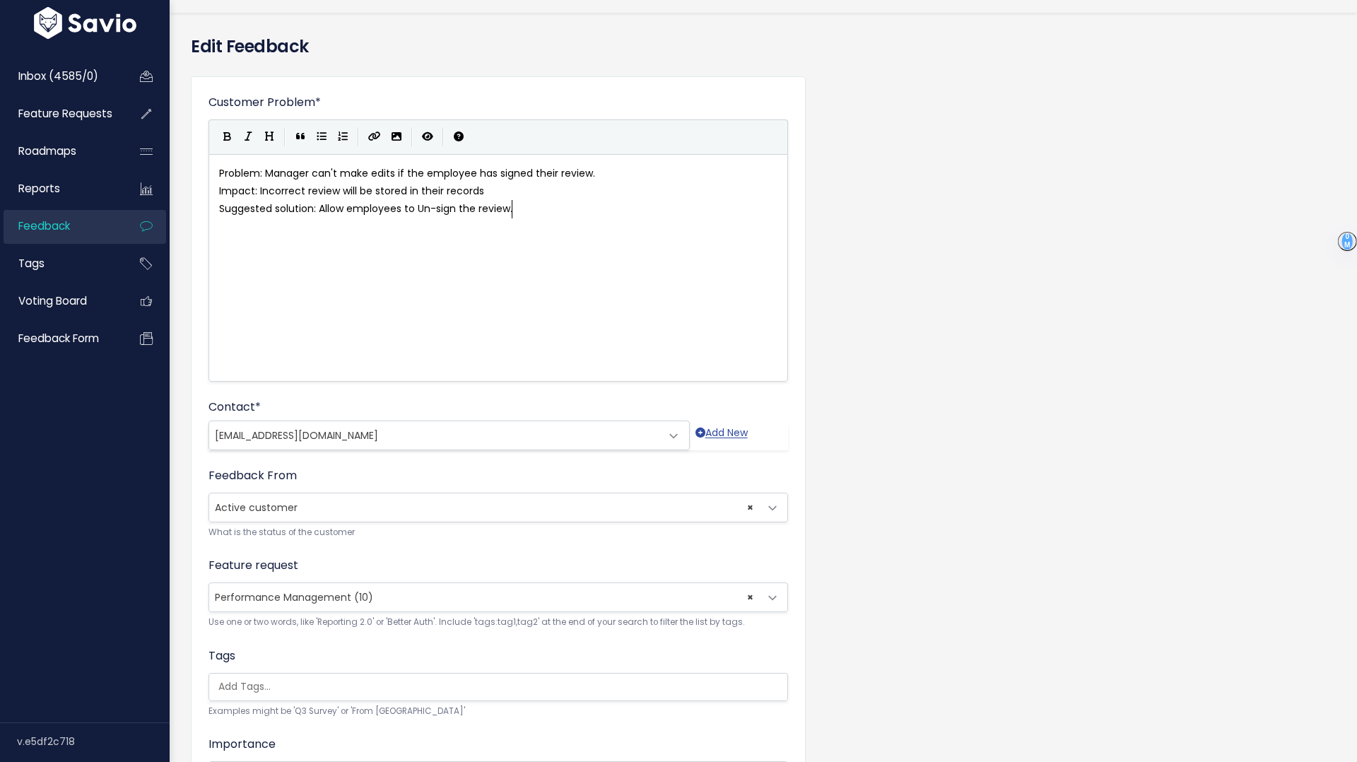
scroll to position [49, 0]
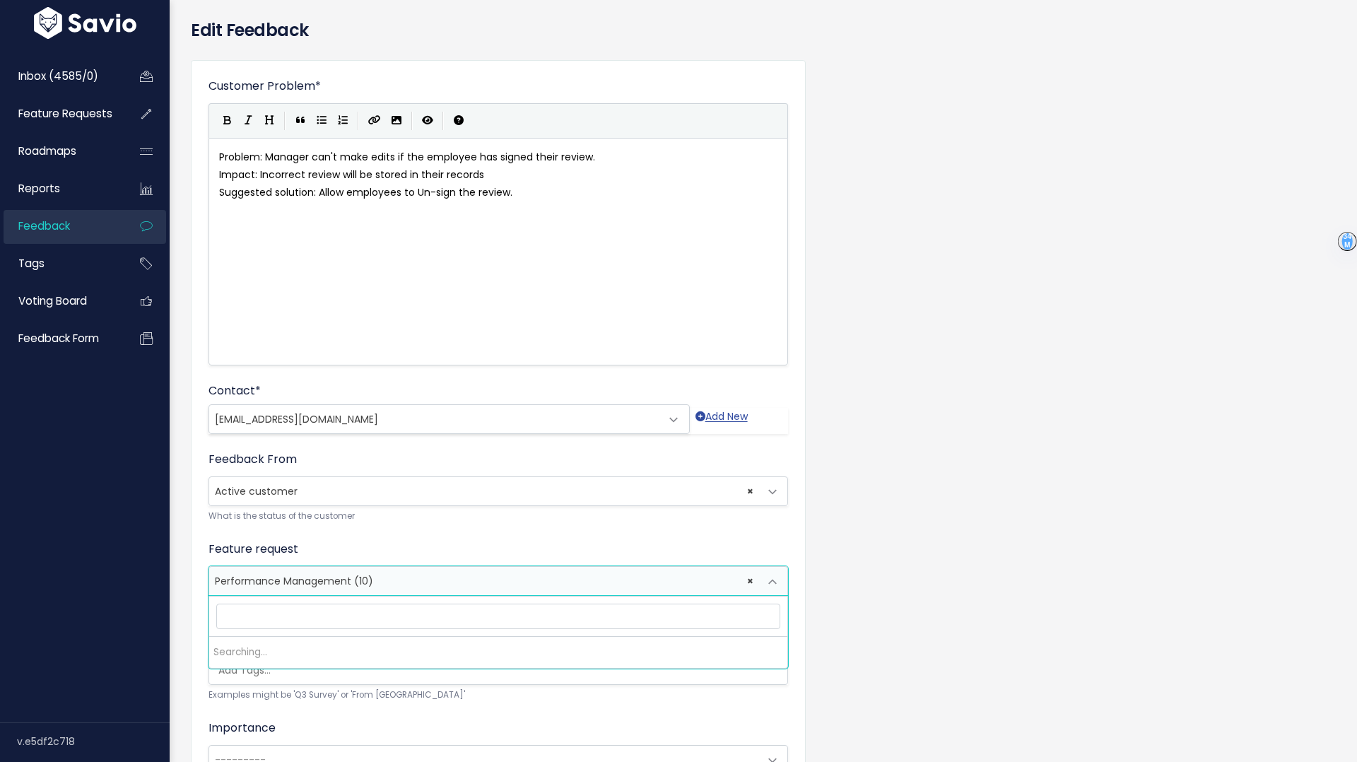
click at [437, 584] on span "× Performance Management (10)" at bounding box center [484, 581] width 550 height 28
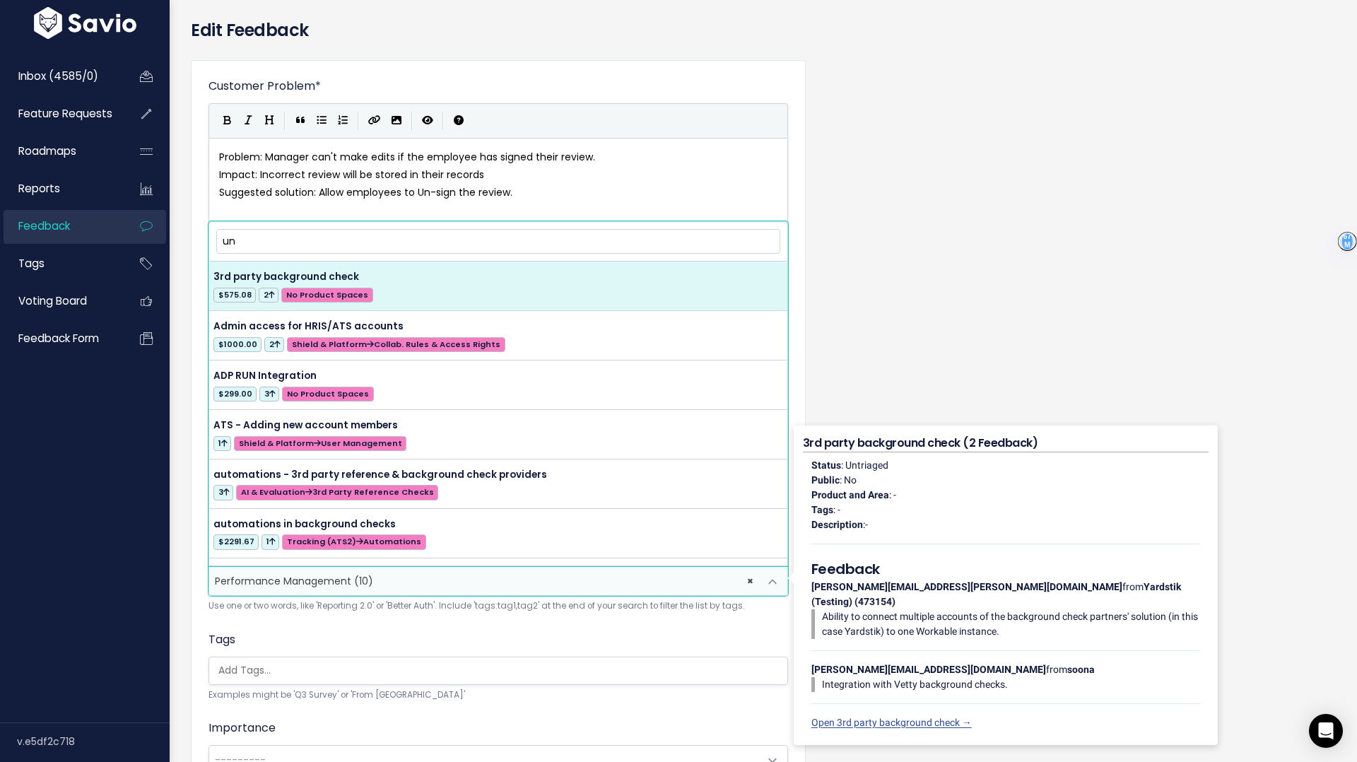
type input "u"
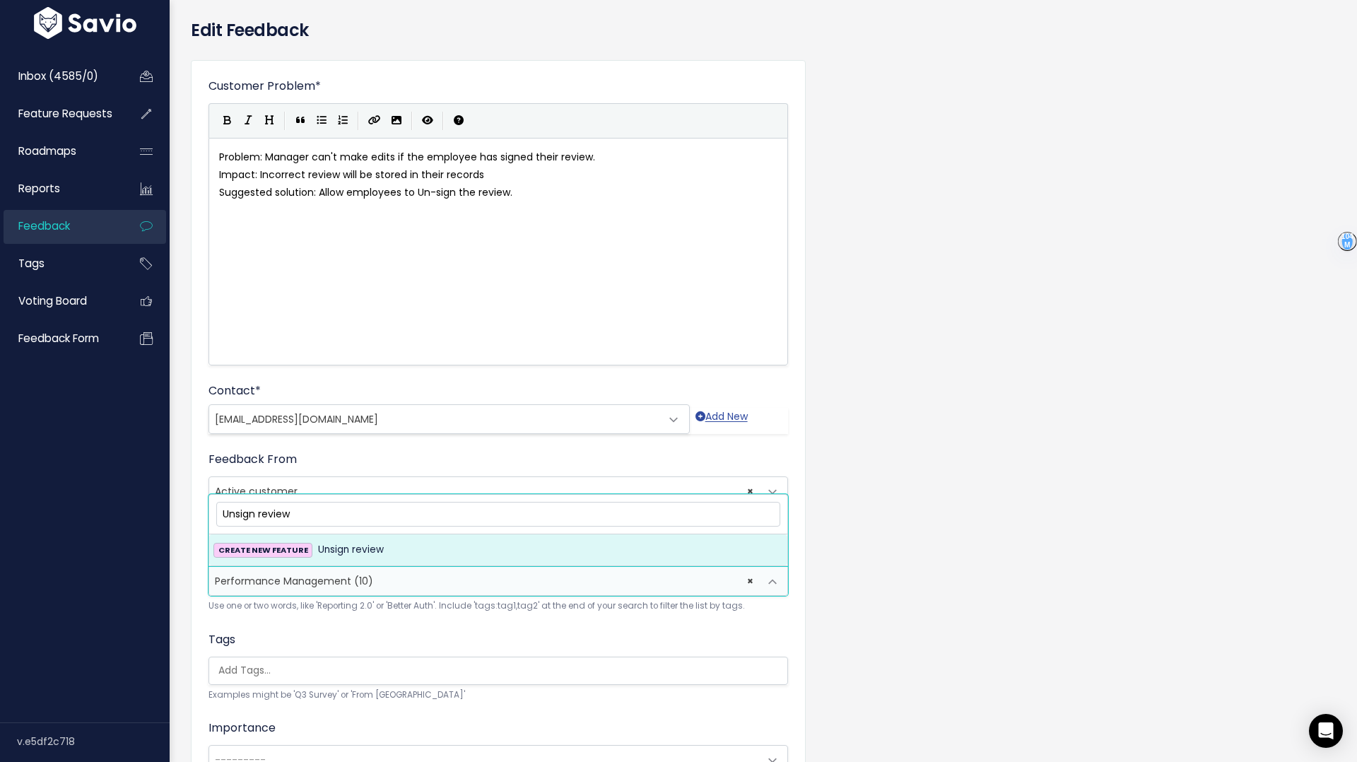
type input "Unsign review"
click at [409, 555] on div "CREATE NEW FEATURE Unsign review" at bounding box center [498, 549] width 570 height 17
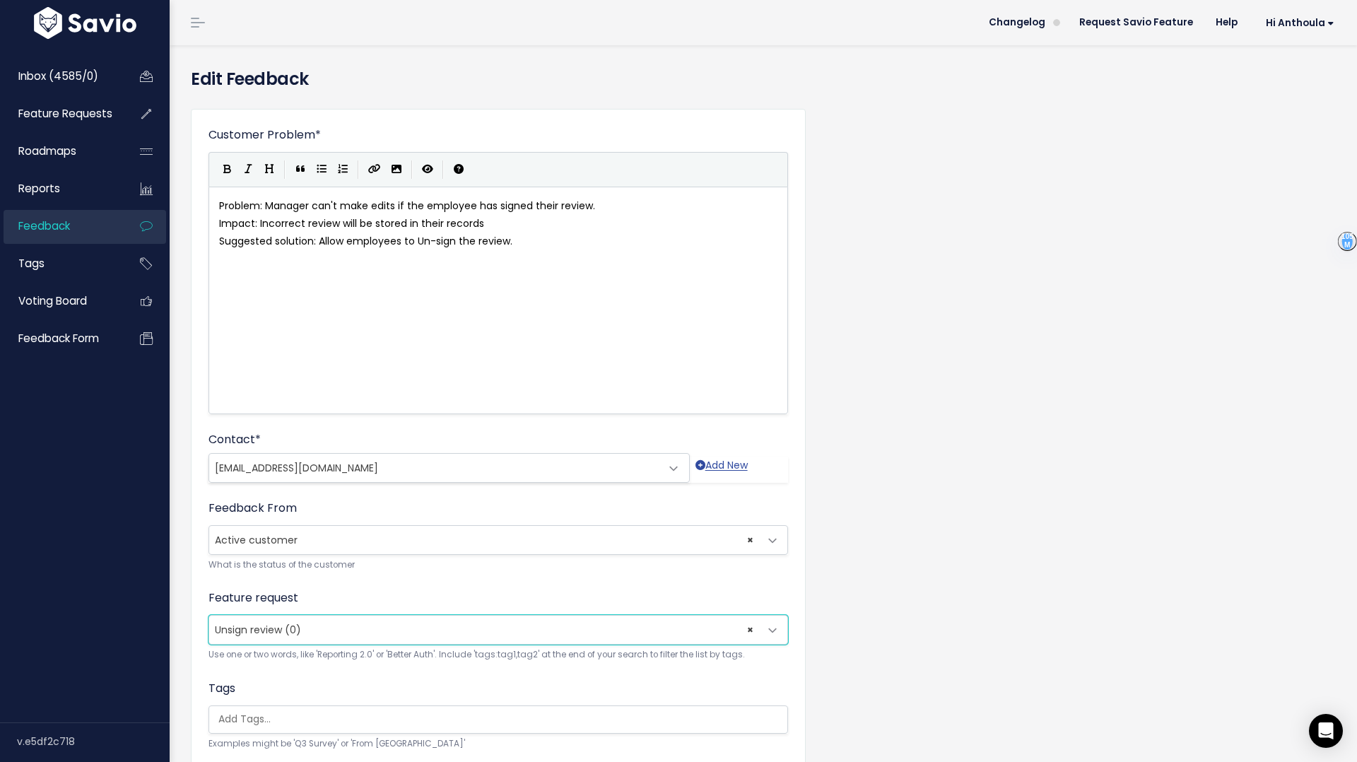
scroll to position [285, 0]
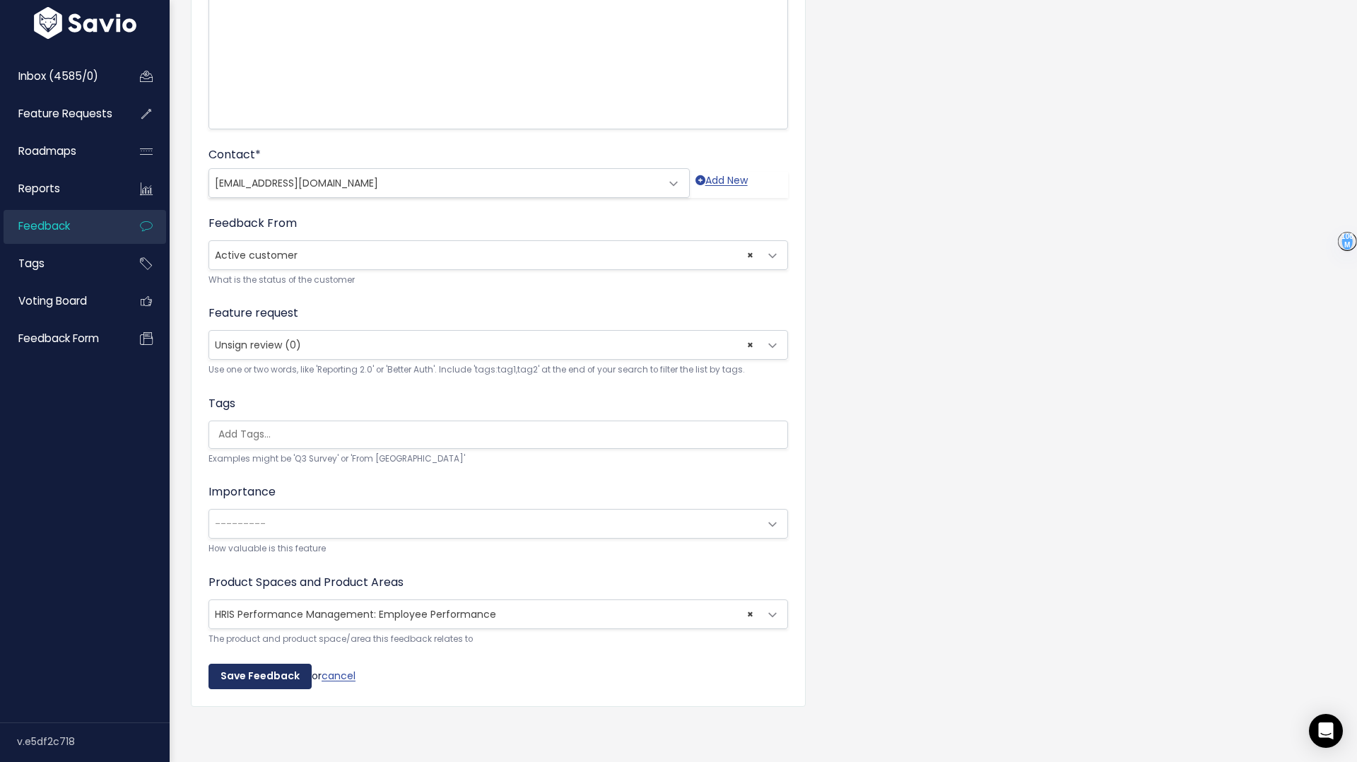
click at [261, 677] on input "Save Feedback" at bounding box center [259, 676] width 103 height 25
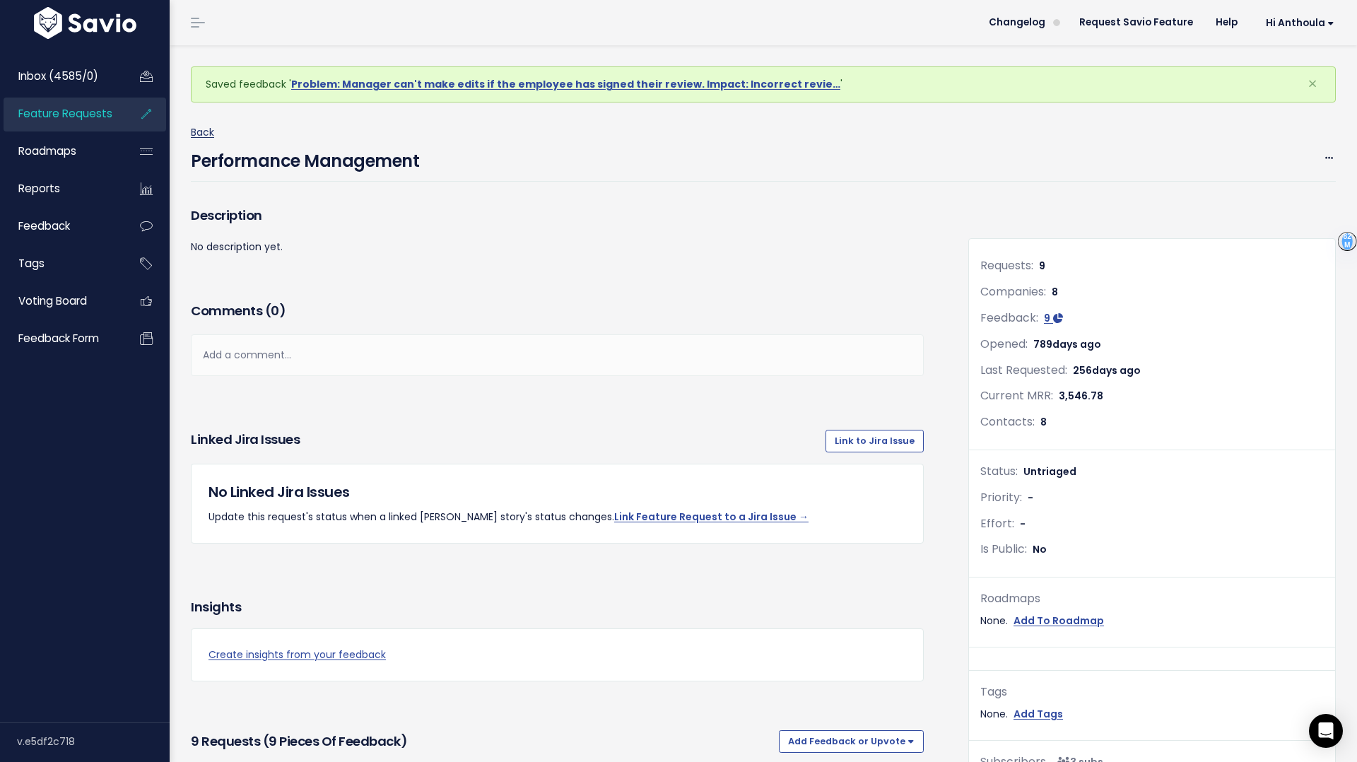
click at [202, 131] on link "Back" at bounding box center [202, 132] width 23 height 14
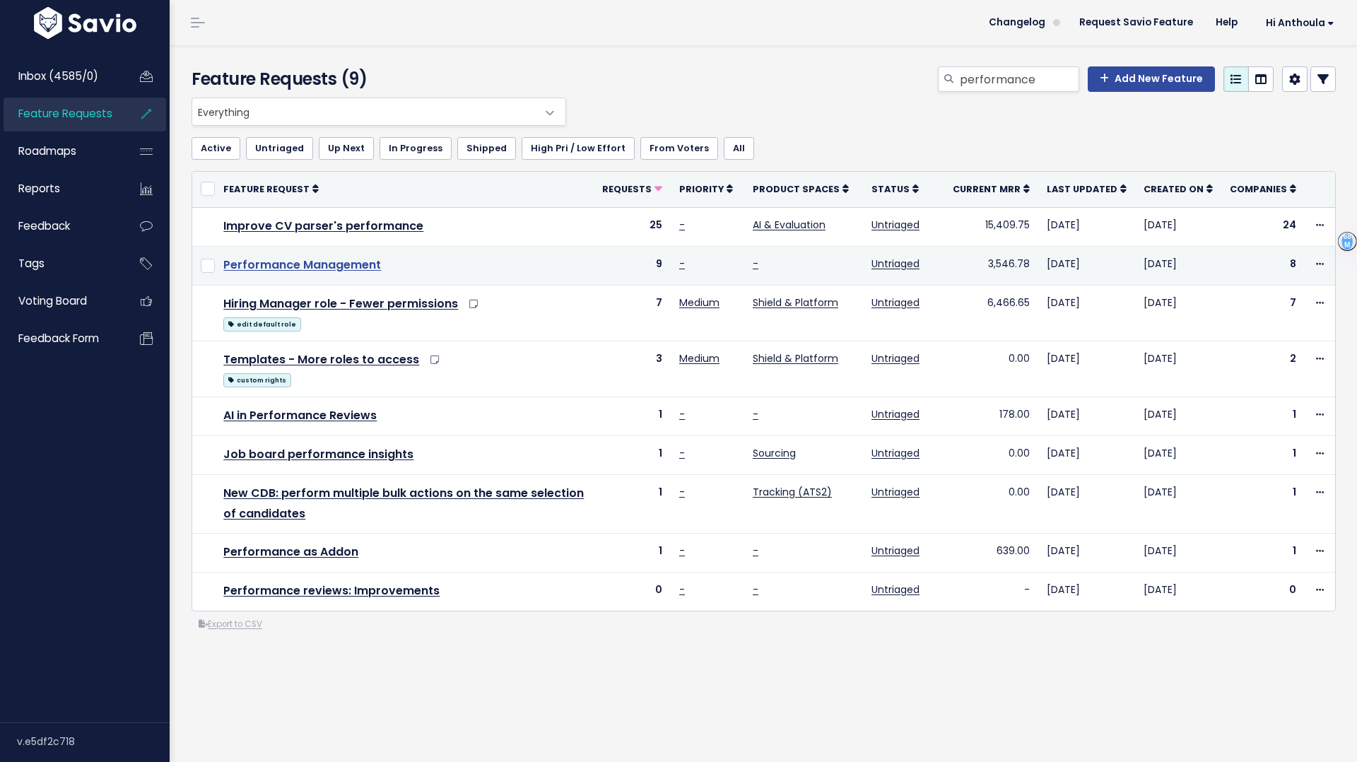
click at [310, 259] on link "Performance Management" at bounding box center [302, 265] width 158 height 16
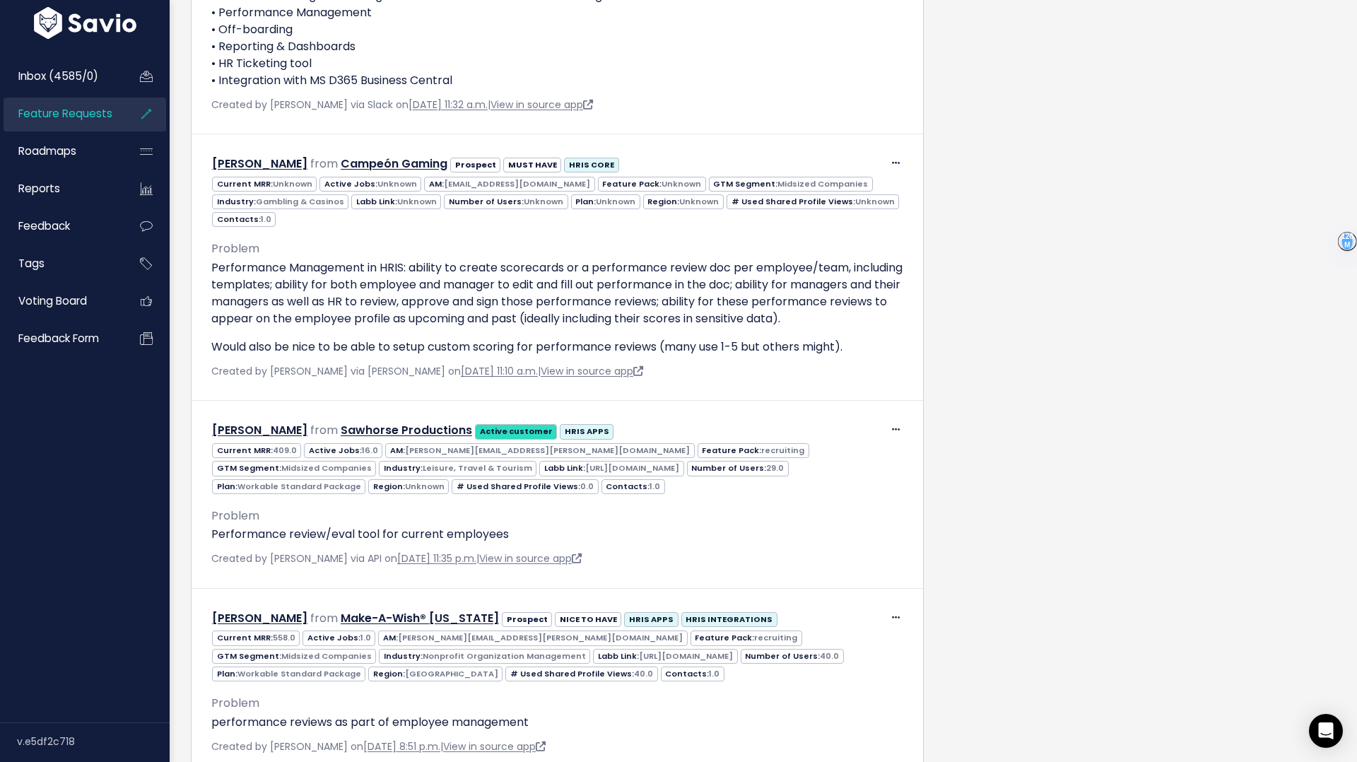
scroll to position [1496, 0]
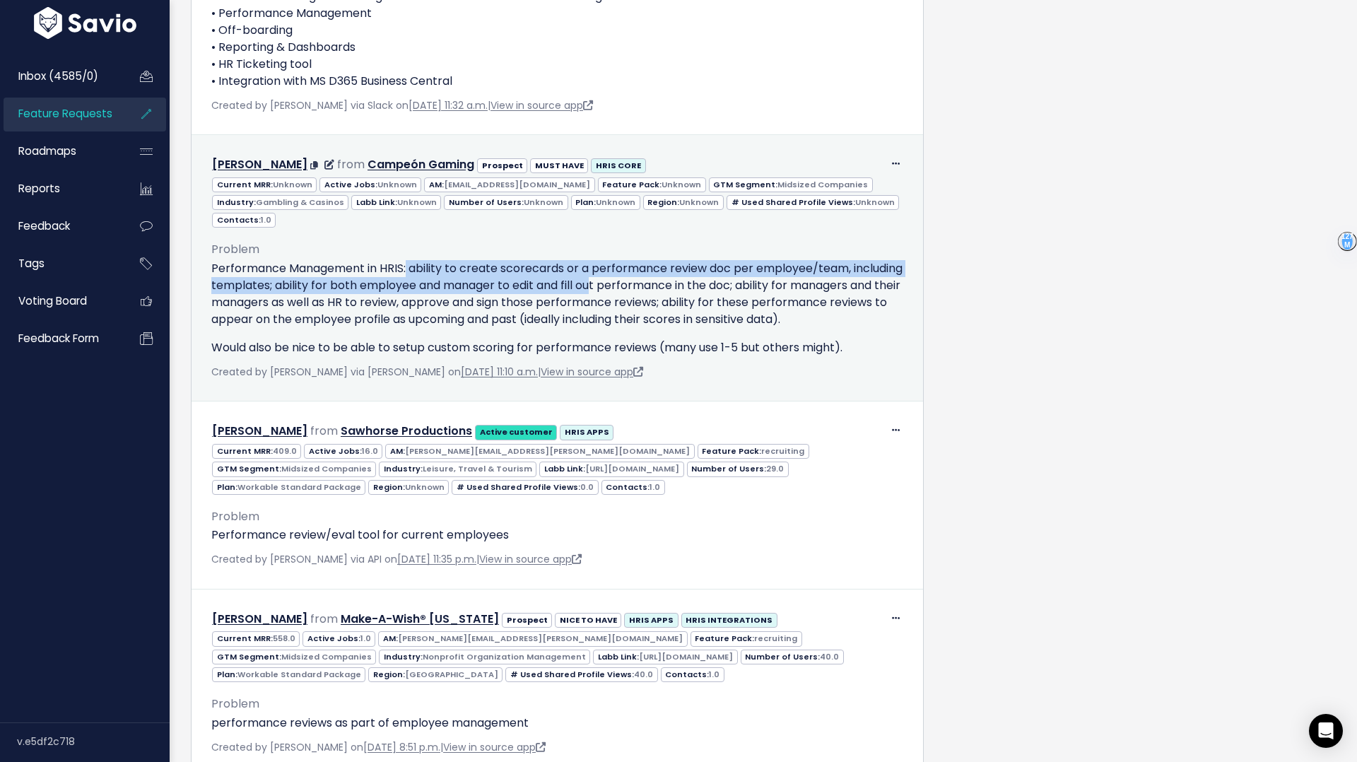
drag, startPoint x: 408, startPoint y: 267, endPoint x: 645, endPoint y: 281, distance: 237.2
click at [648, 285] on p "Performance Management in HRIS: ability to create scorecards or a performance r…" at bounding box center [557, 294] width 692 height 68
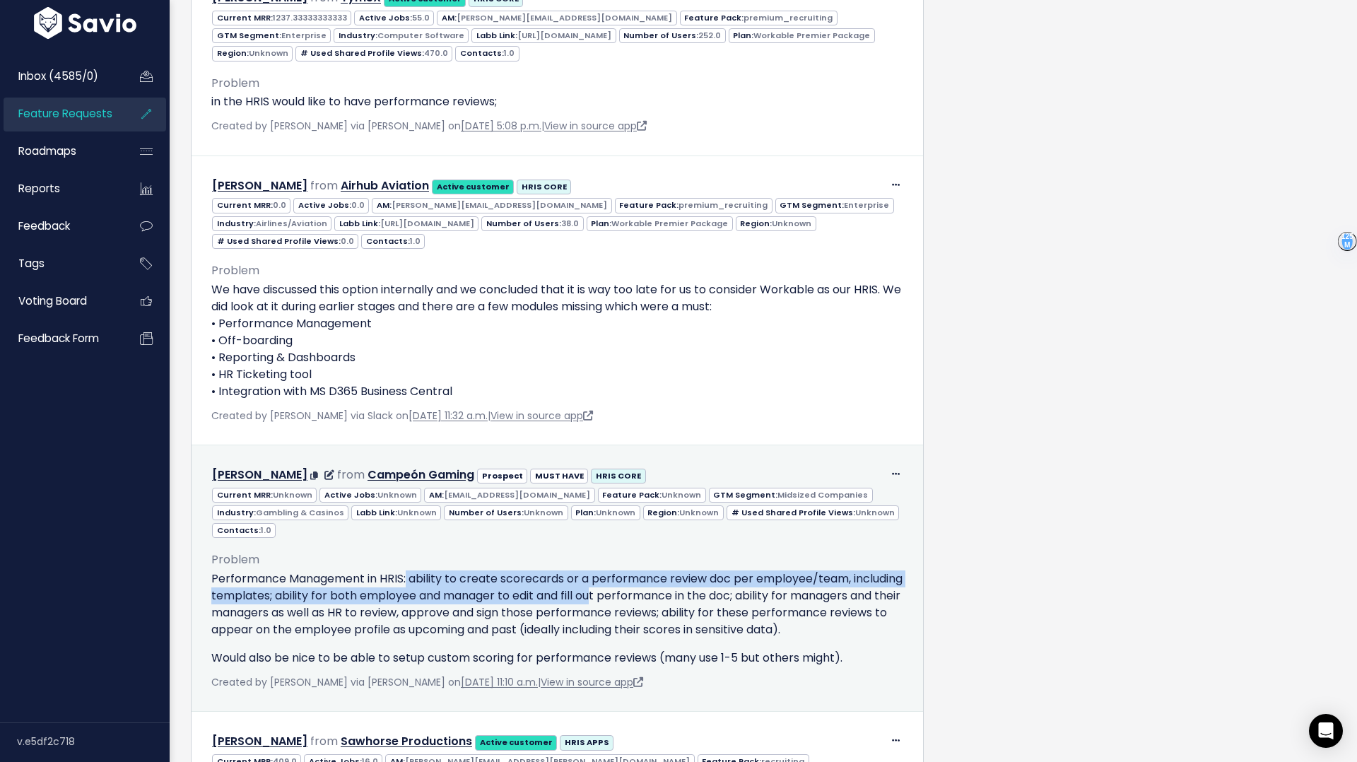
scroll to position [1187, 0]
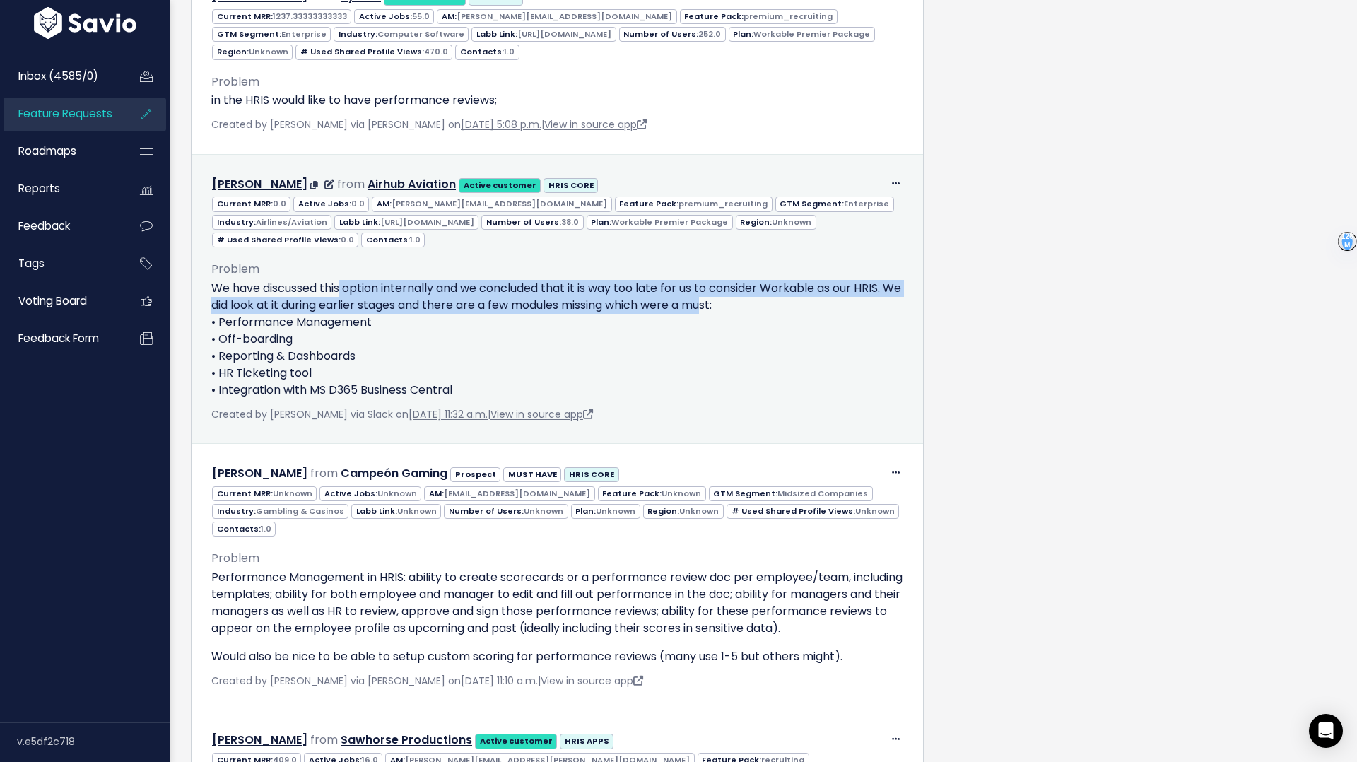
drag, startPoint x: 343, startPoint y: 285, endPoint x: 725, endPoint y: 307, distance: 382.3
click at [731, 311] on p "We have discussed this option internally and we concluded that it is way too la…" at bounding box center [557, 339] width 692 height 119
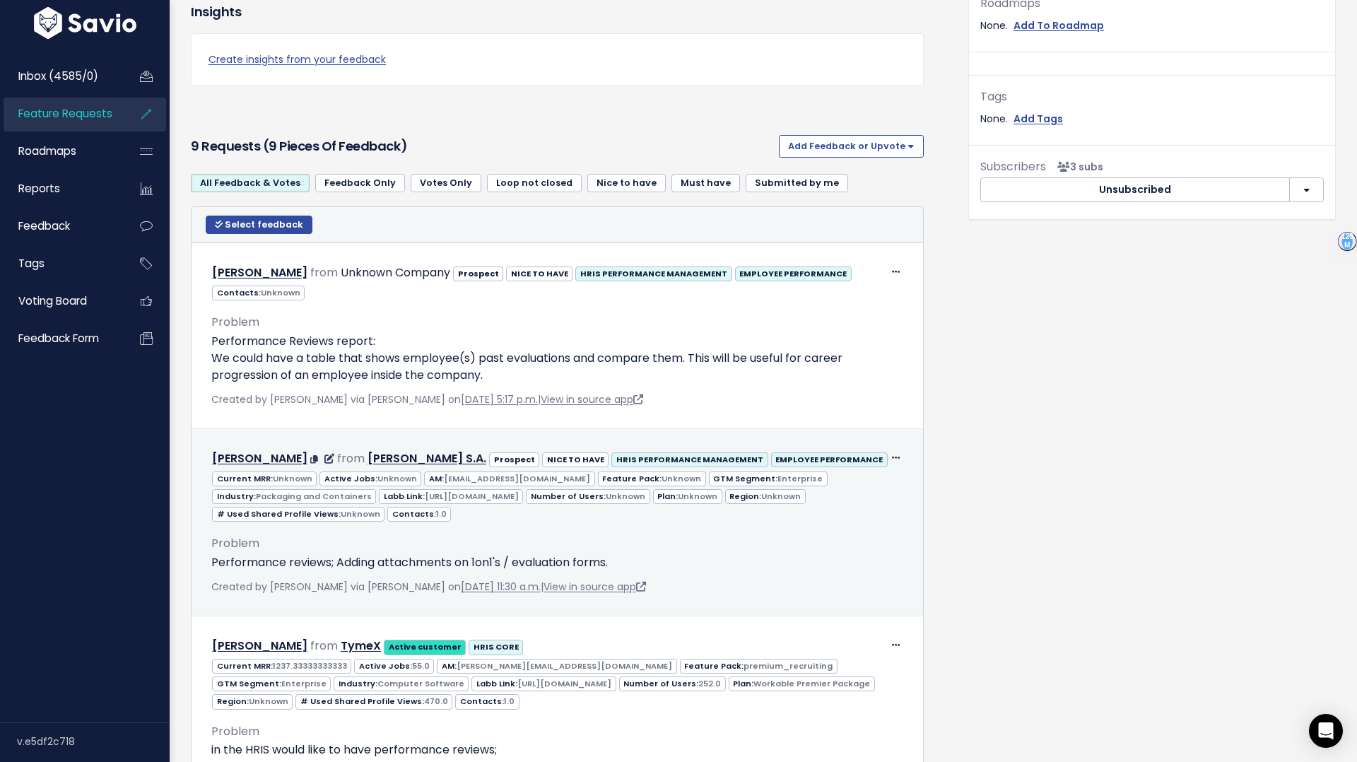
scroll to position [537, 0]
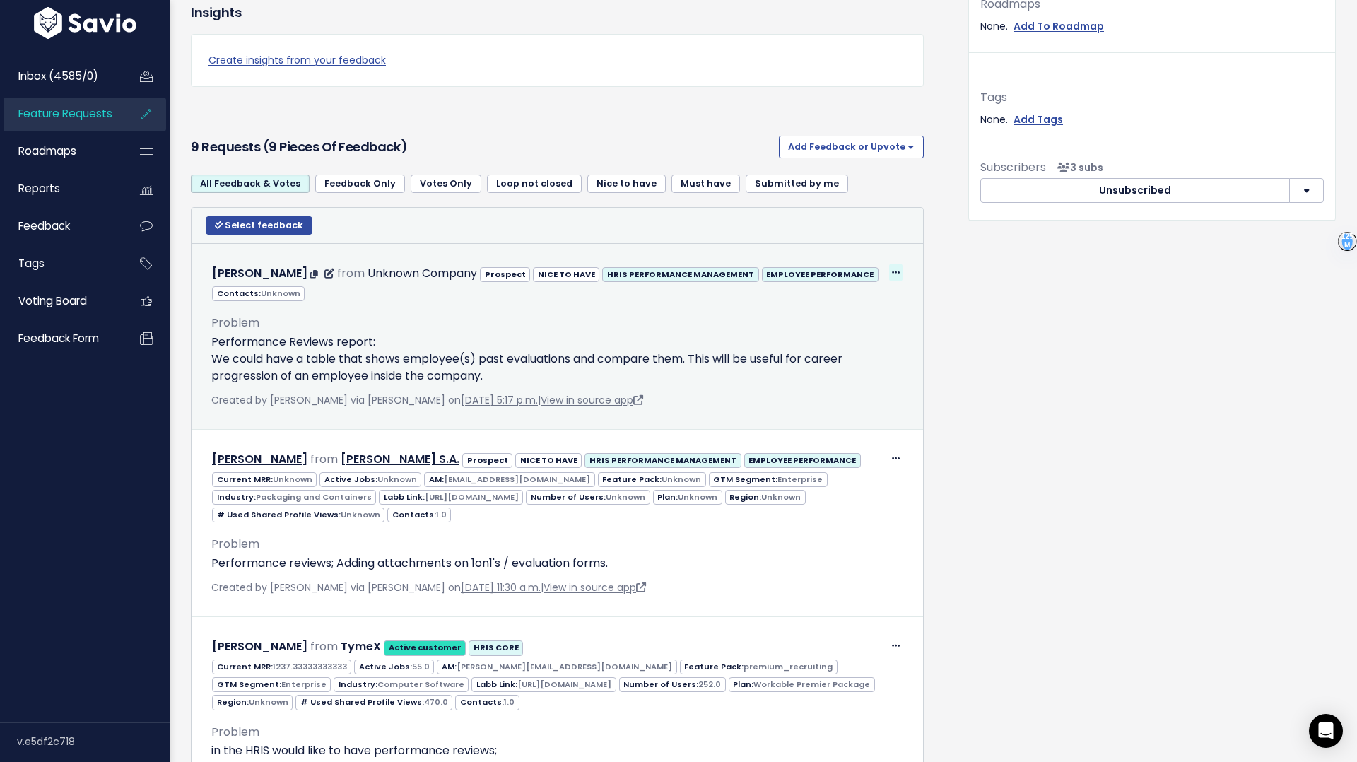
click at [899, 271] on icon at bounding box center [896, 273] width 8 height 9
click at [842, 307] on link "Edit" at bounding box center [860, 312] width 102 height 28
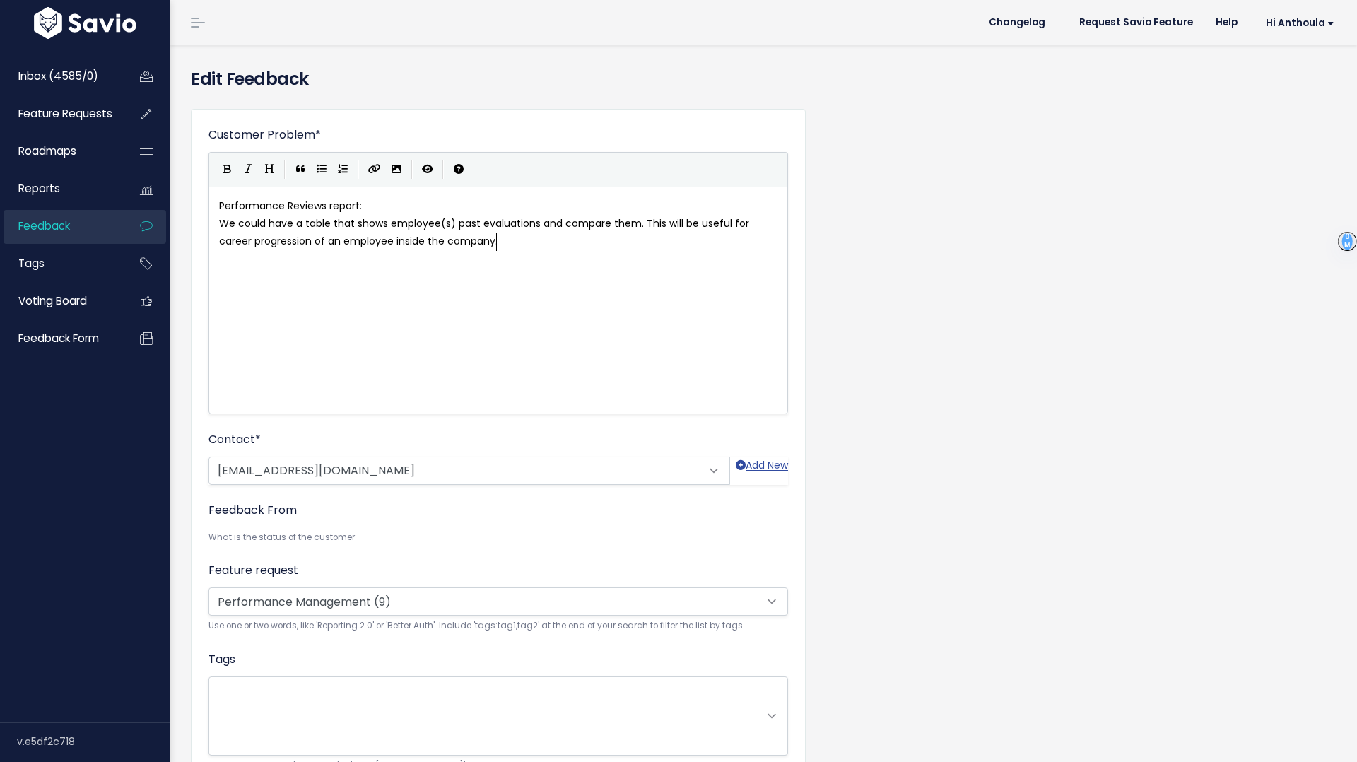
scroll to position [1, 0]
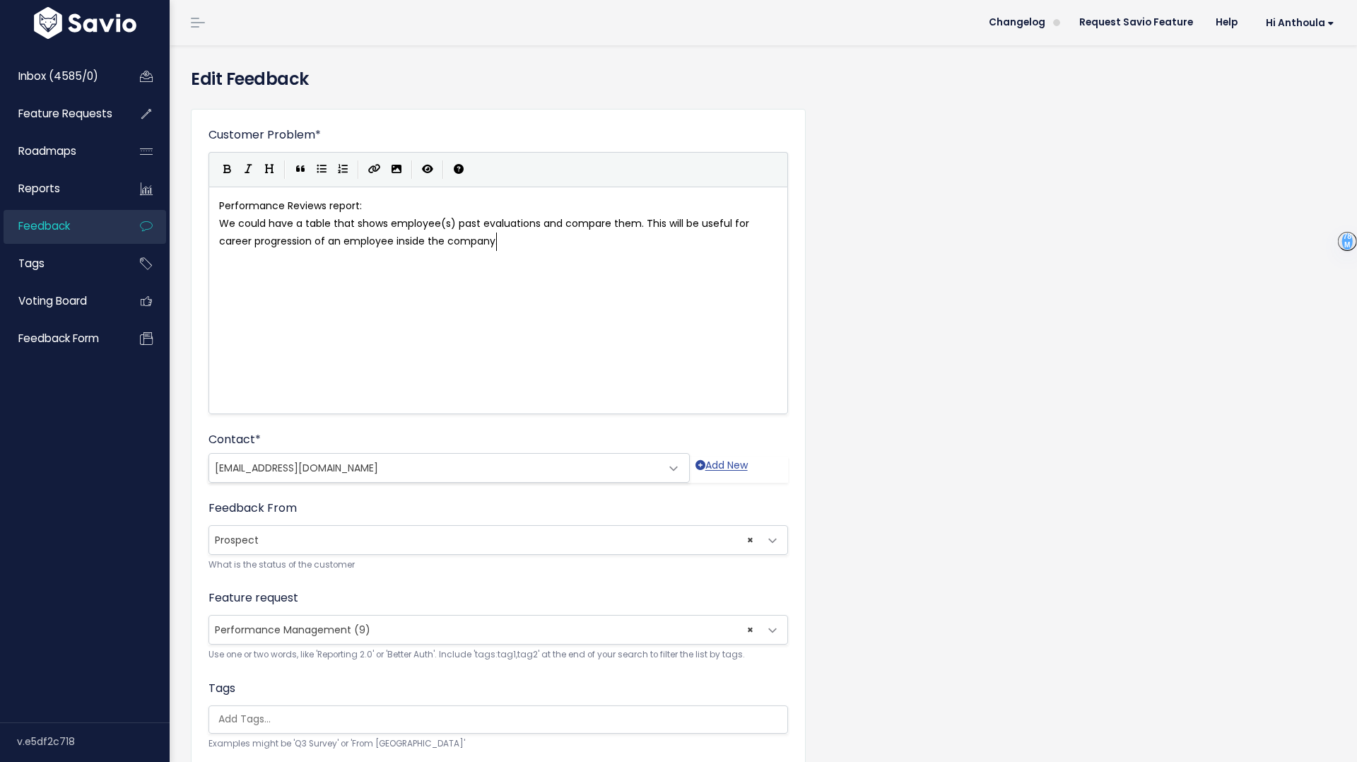
click at [394, 630] on span "× Performance Management (9)" at bounding box center [484, 630] width 550 height 28
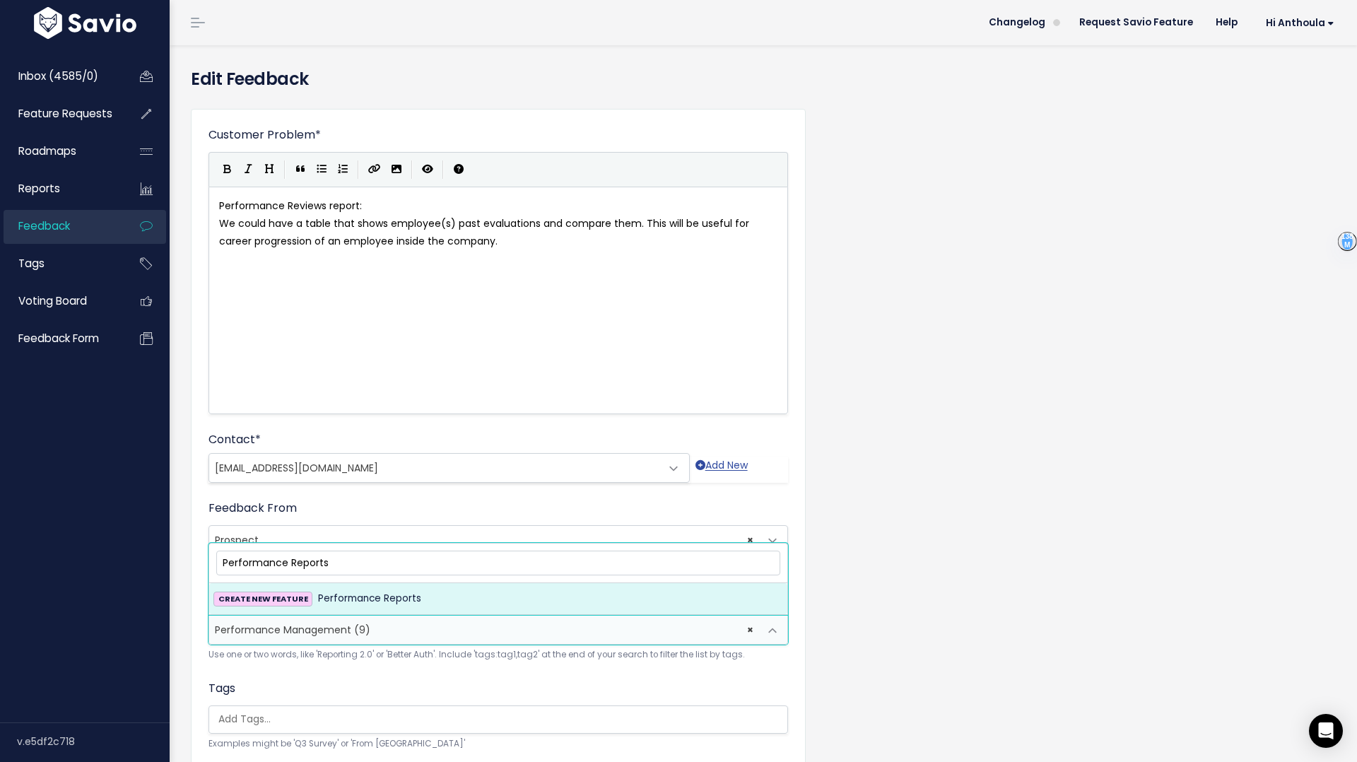
type input "Performance Reports"
click at [391, 590] on span "Performance Reports" at bounding box center [369, 598] width 103 height 17
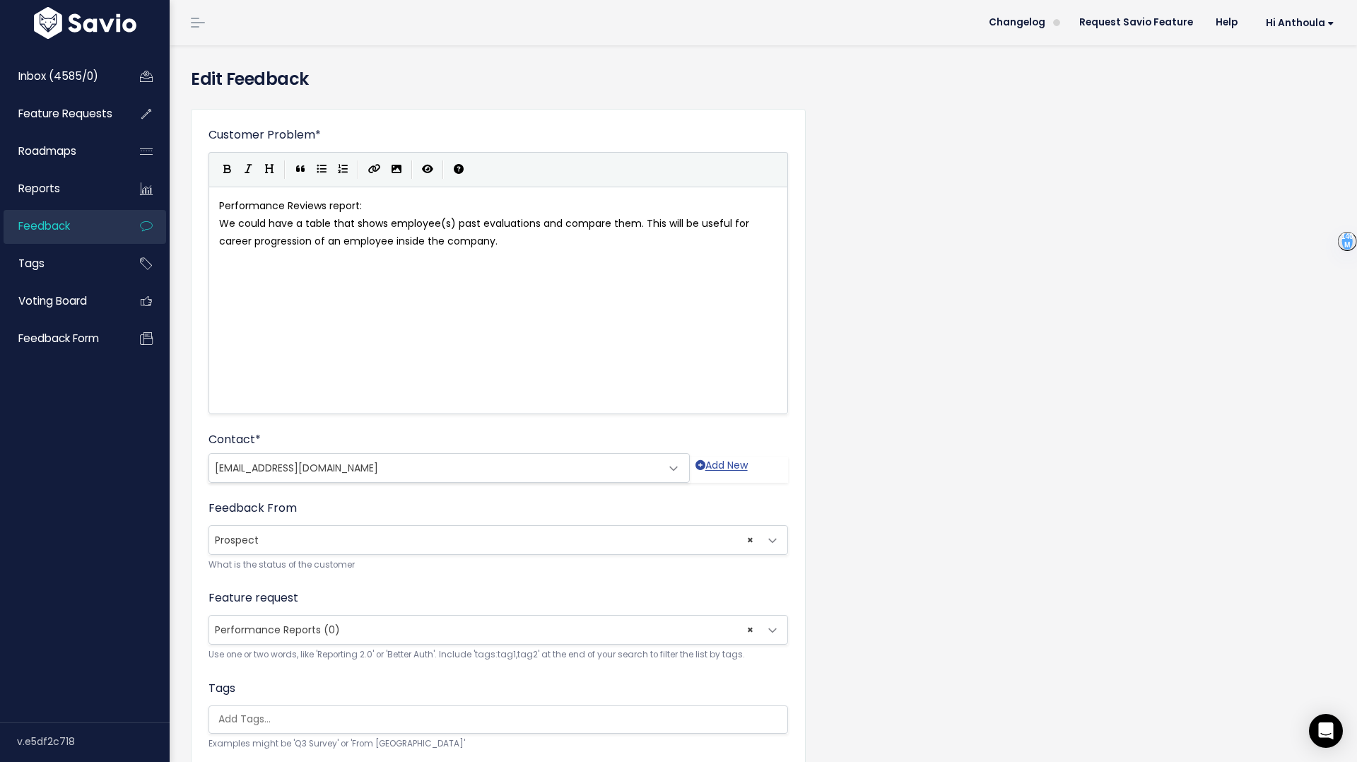
click at [1030, 179] on div "Customer Problem * Performance Reviews report: We could have a table that shows…" at bounding box center [763, 561] width 1166 height 927
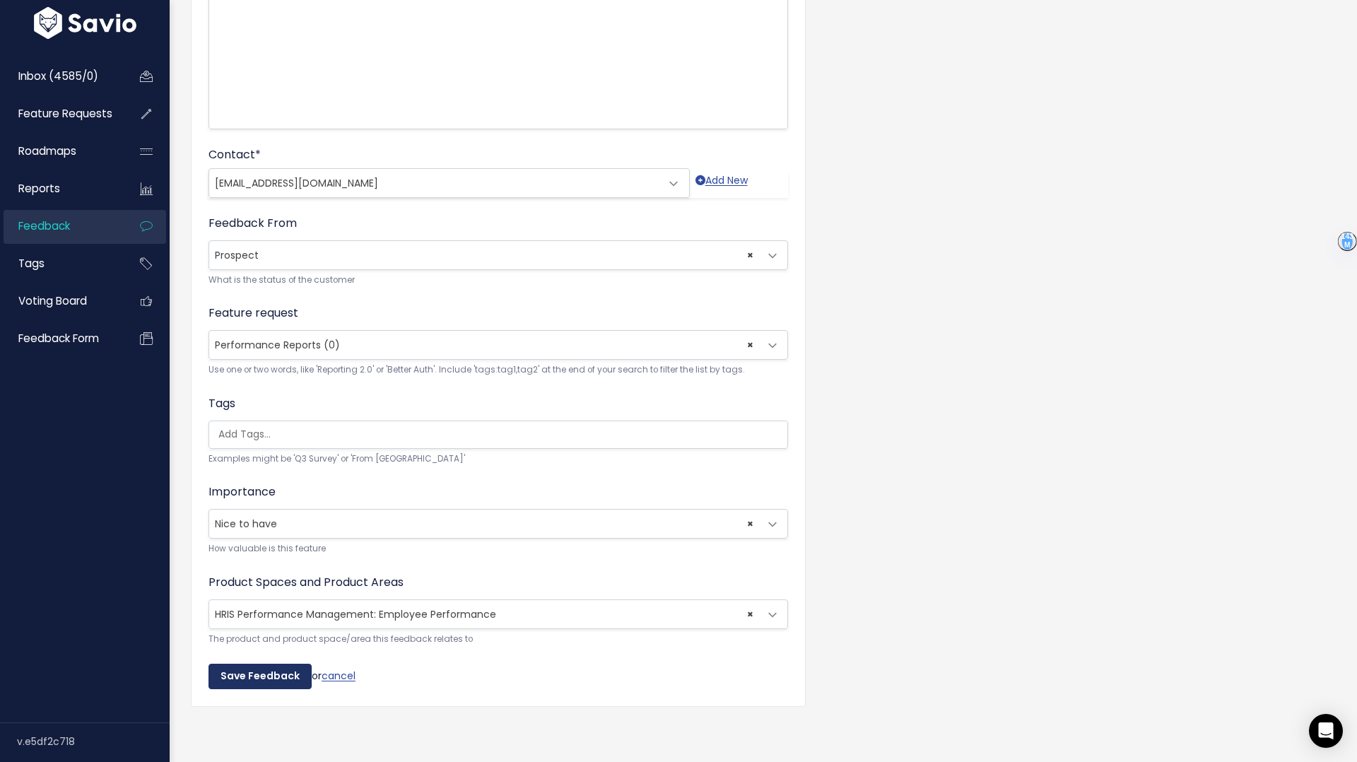
click at [254, 673] on input "Save Feedback" at bounding box center [259, 676] width 103 height 25
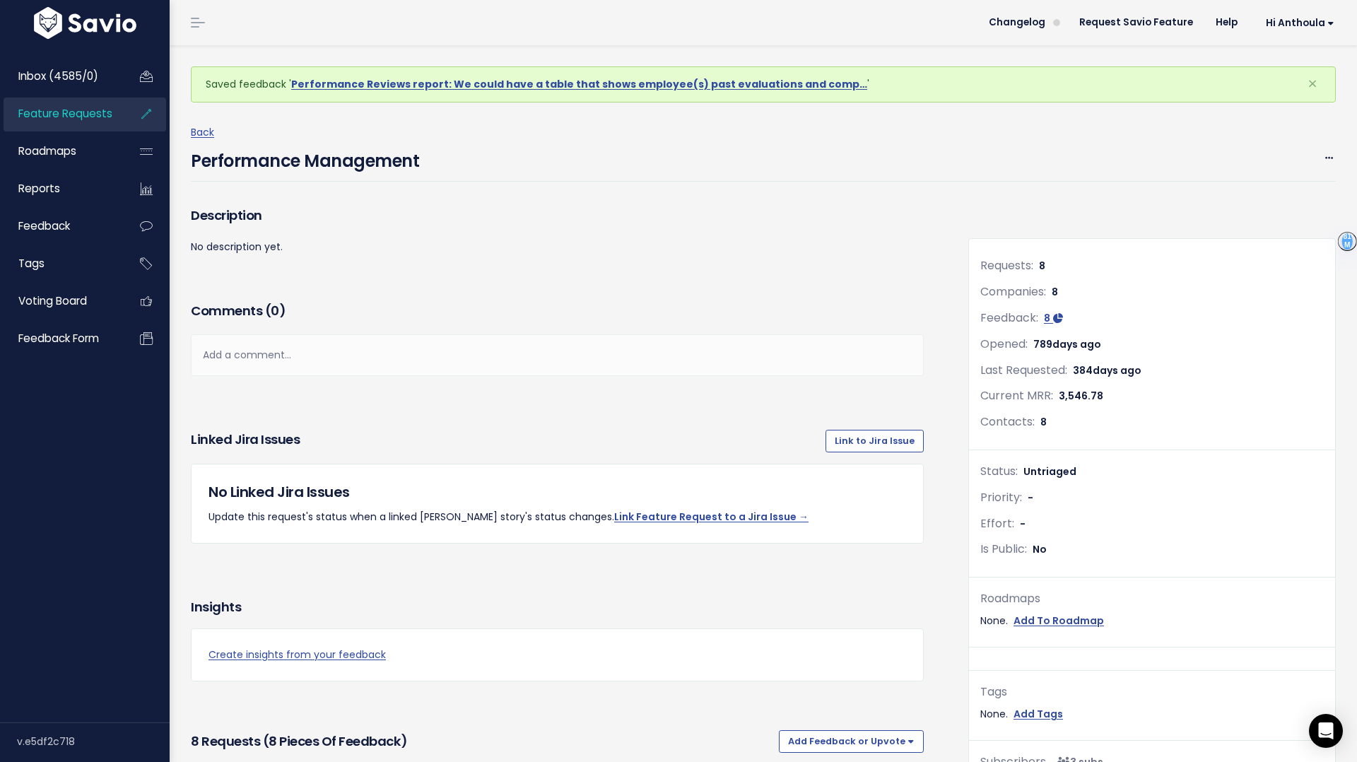
click at [101, 109] on span "Feature Requests" at bounding box center [65, 113] width 94 height 15
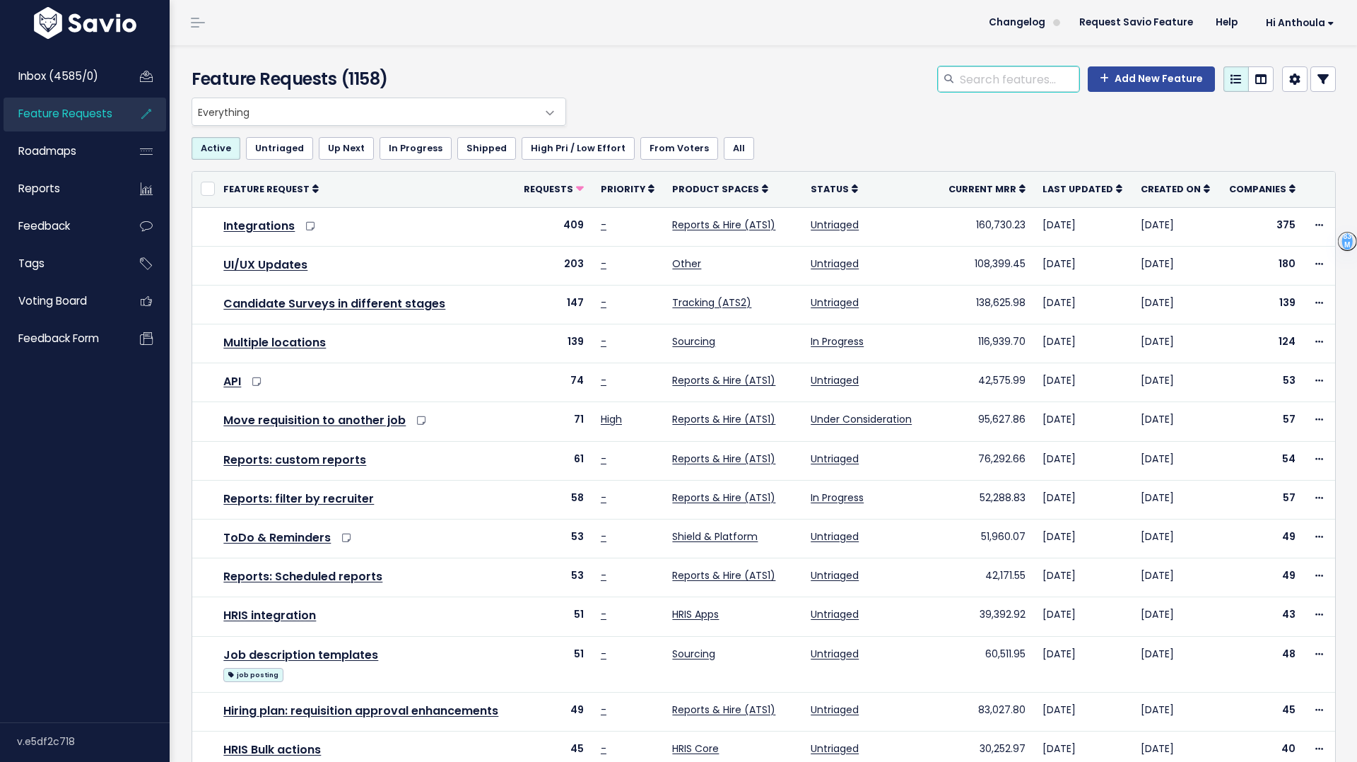
click at [987, 71] on input "search" at bounding box center [1018, 78] width 121 height 25
type input "performance"
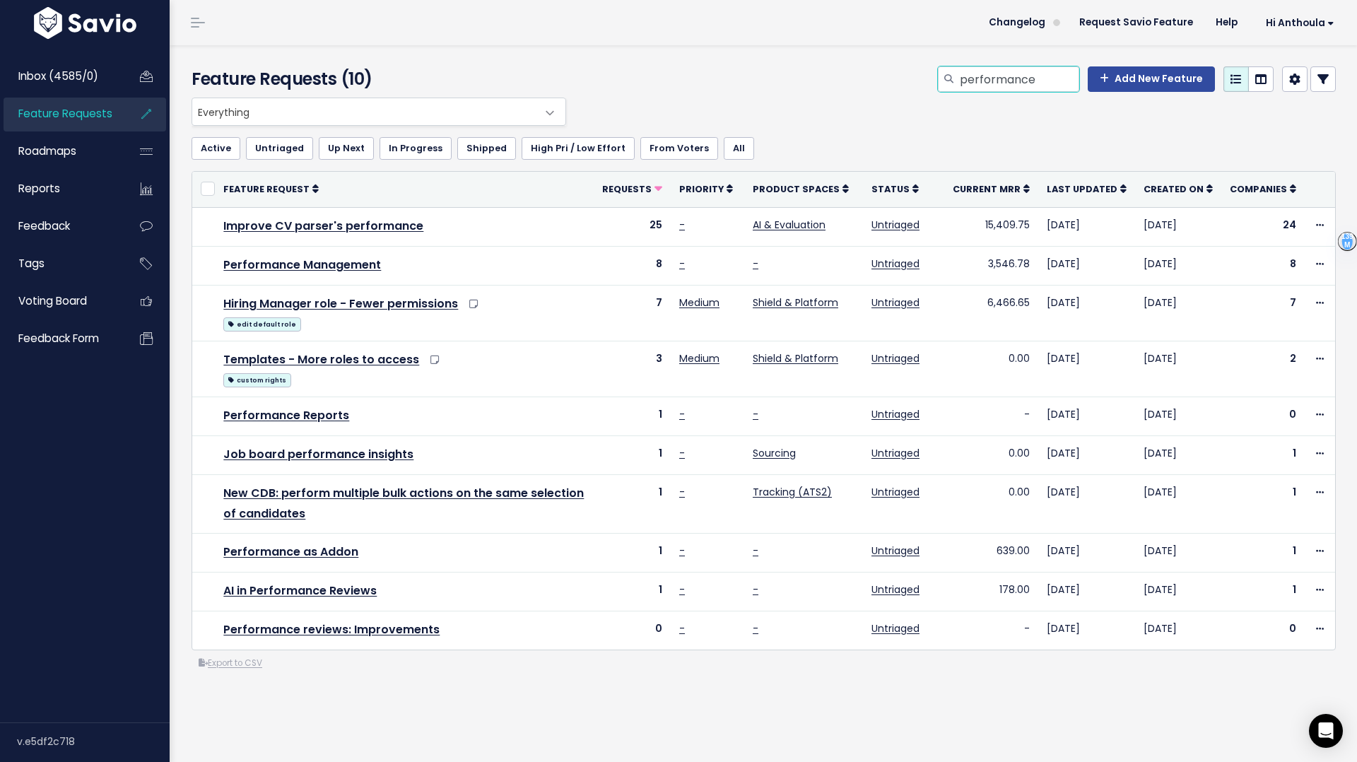
click at [1001, 67] on input "performance" at bounding box center [1018, 78] width 121 height 25
click at [1001, 69] on input "performance" at bounding box center [1018, 78] width 121 height 25
click at [1009, 78] on input "performance" at bounding box center [1018, 78] width 121 height 25
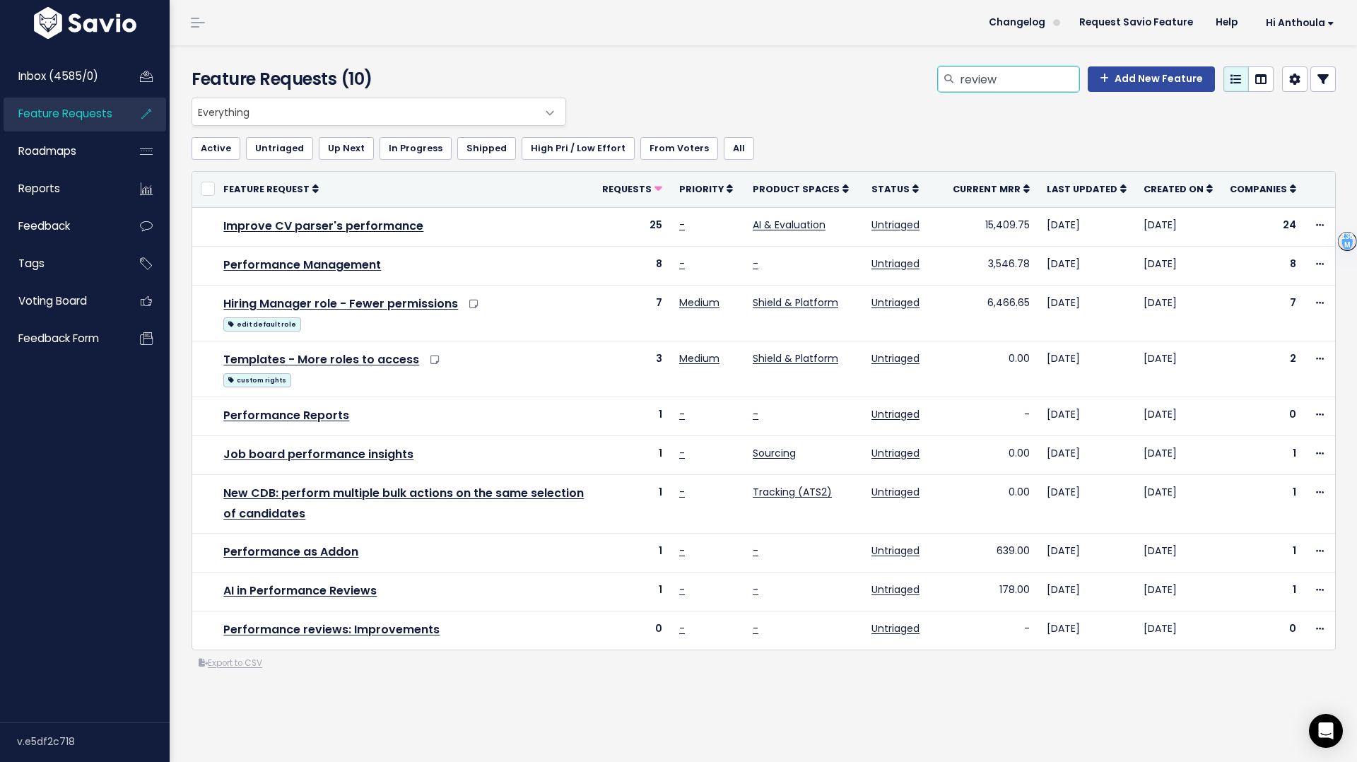
type input "review"
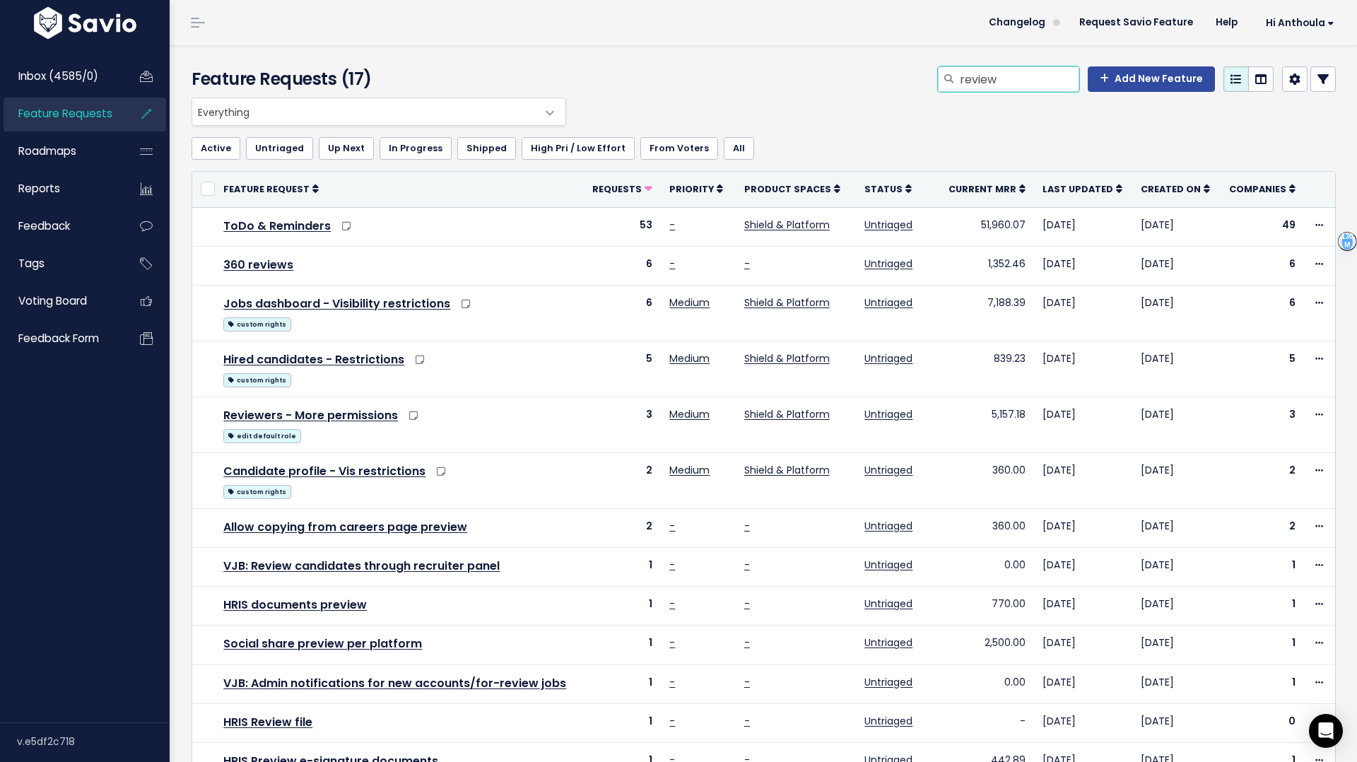
click at [990, 88] on input "review" at bounding box center [1018, 78] width 121 height 25
click at [990, 86] on input "review" at bounding box center [1018, 78] width 121 height 25
click at [988, 86] on input "review" at bounding box center [1018, 78] width 121 height 25
type input "goals"
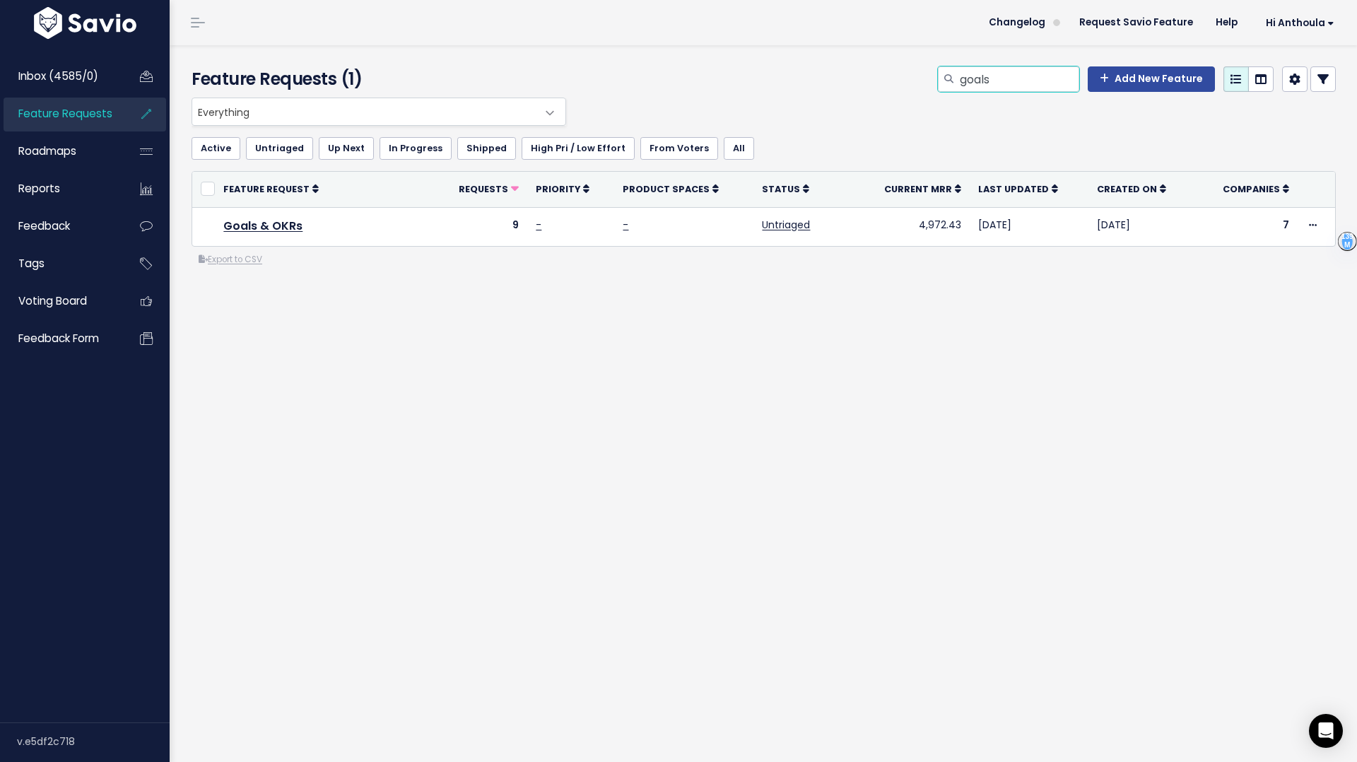
click at [969, 89] on input "goals" at bounding box center [1018, 78] width 121 height 25
type input "surveys"
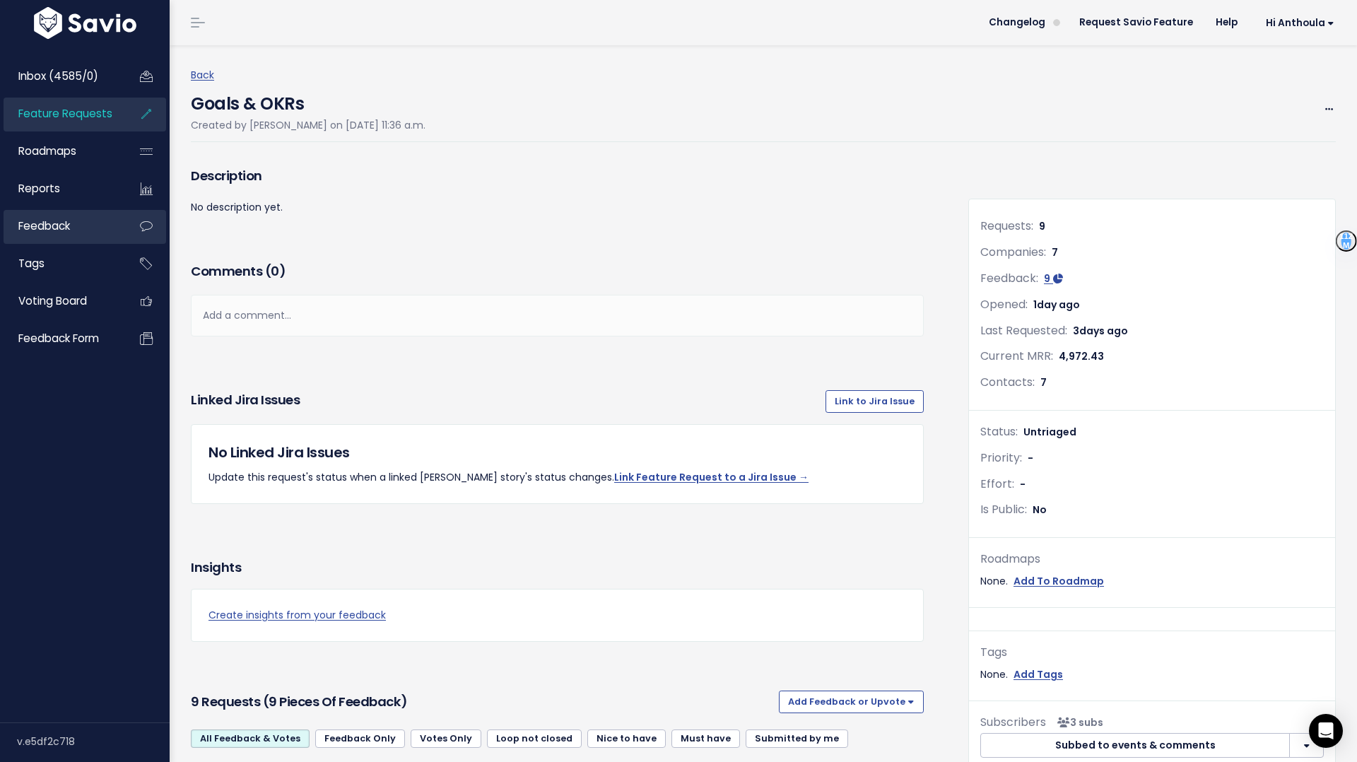
click at [59, 221] on span "Feedback" at bounding box center [44, 225] width 52 height 15
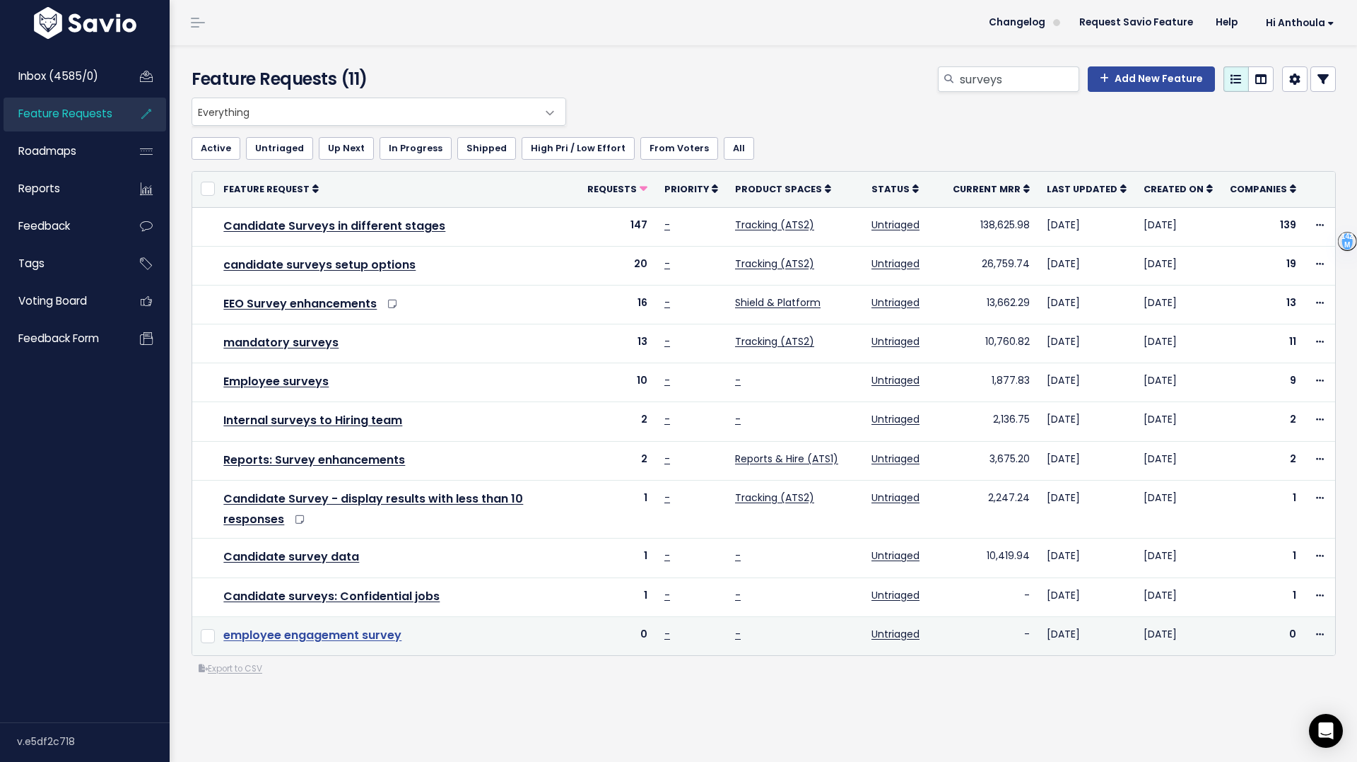
click at [348, 634] on link "employee engagement survey" at bounding box center [312, 635] width 178 height 16
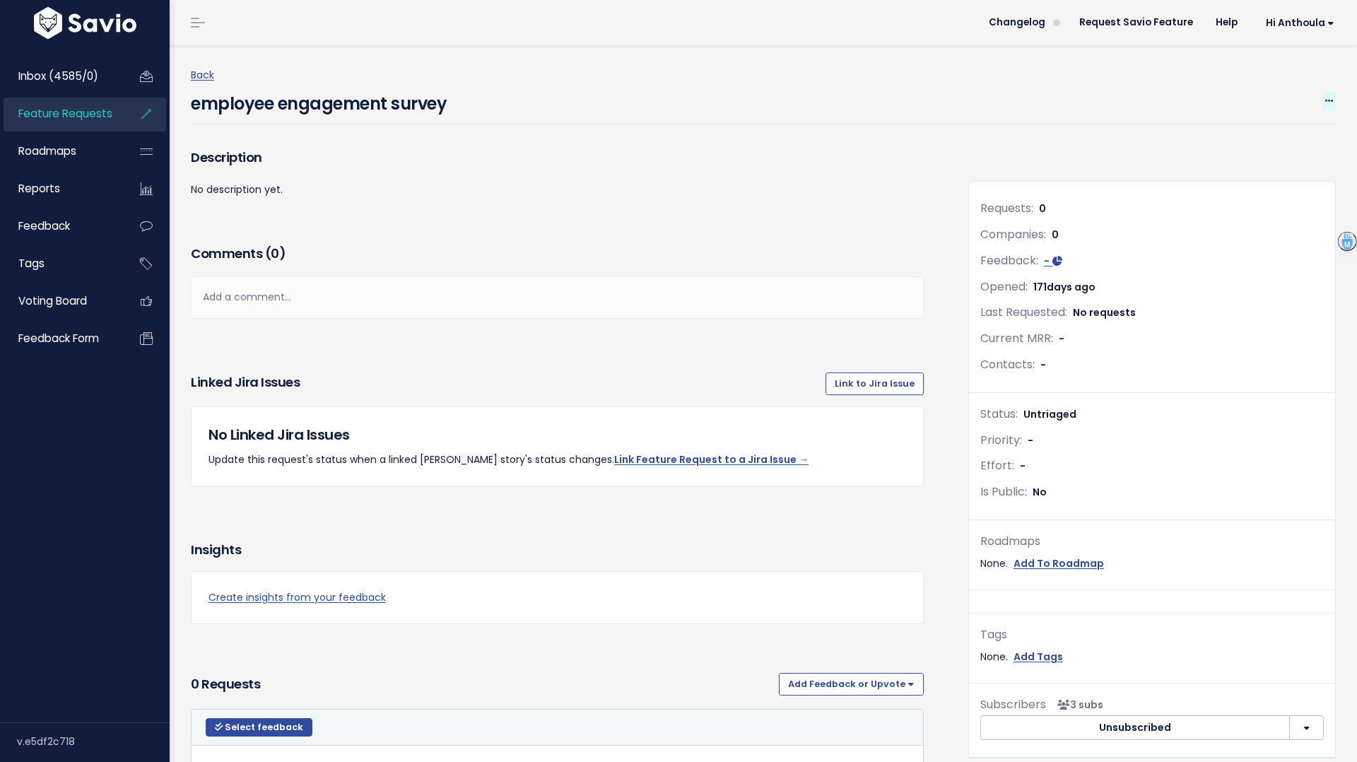
click at [1331, 101] on icon at bounding box center [1329, 101] width 8 height 9
click at [1265, 220] on link "Delete" at bounding box center [1281, 222] width 105 height 28
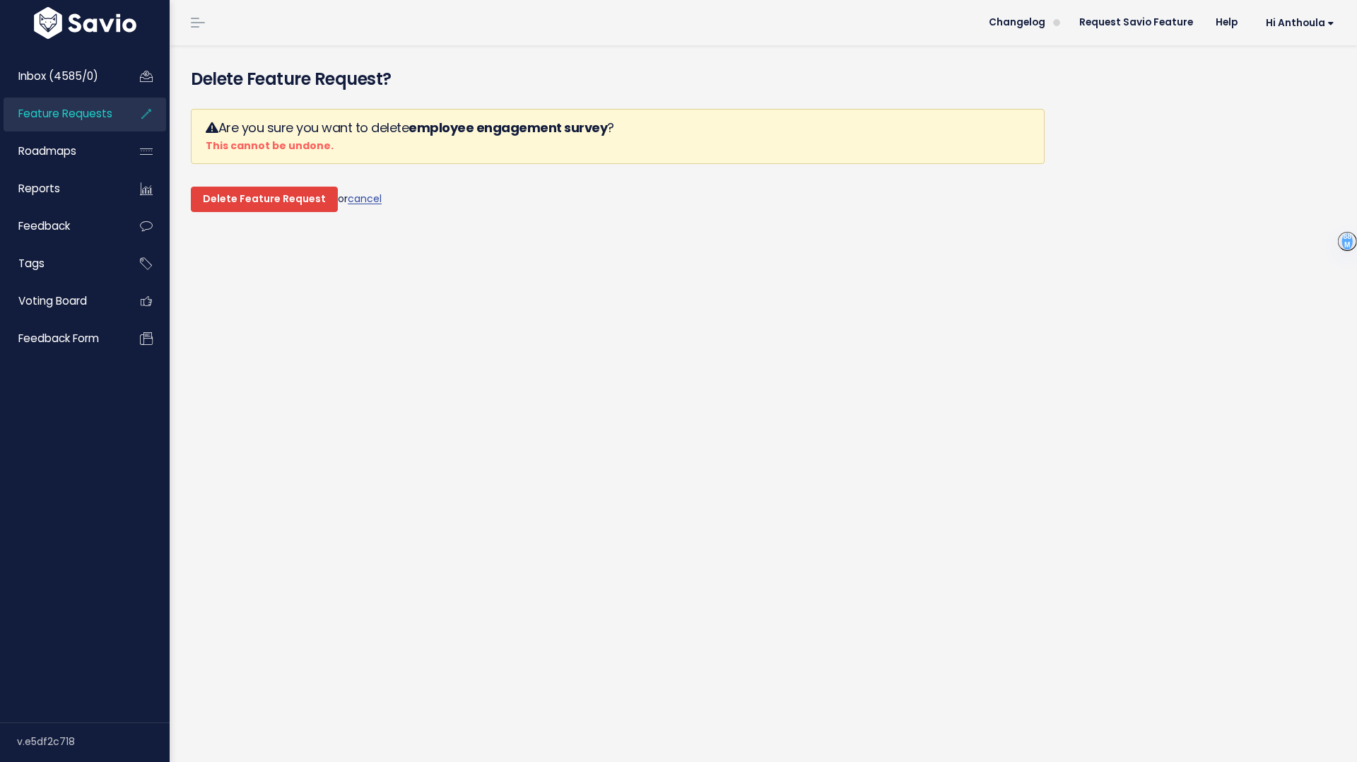
click at [257, 200] on input "Delete Feature Request" at bounding box center [264, 199] width 147 height 25
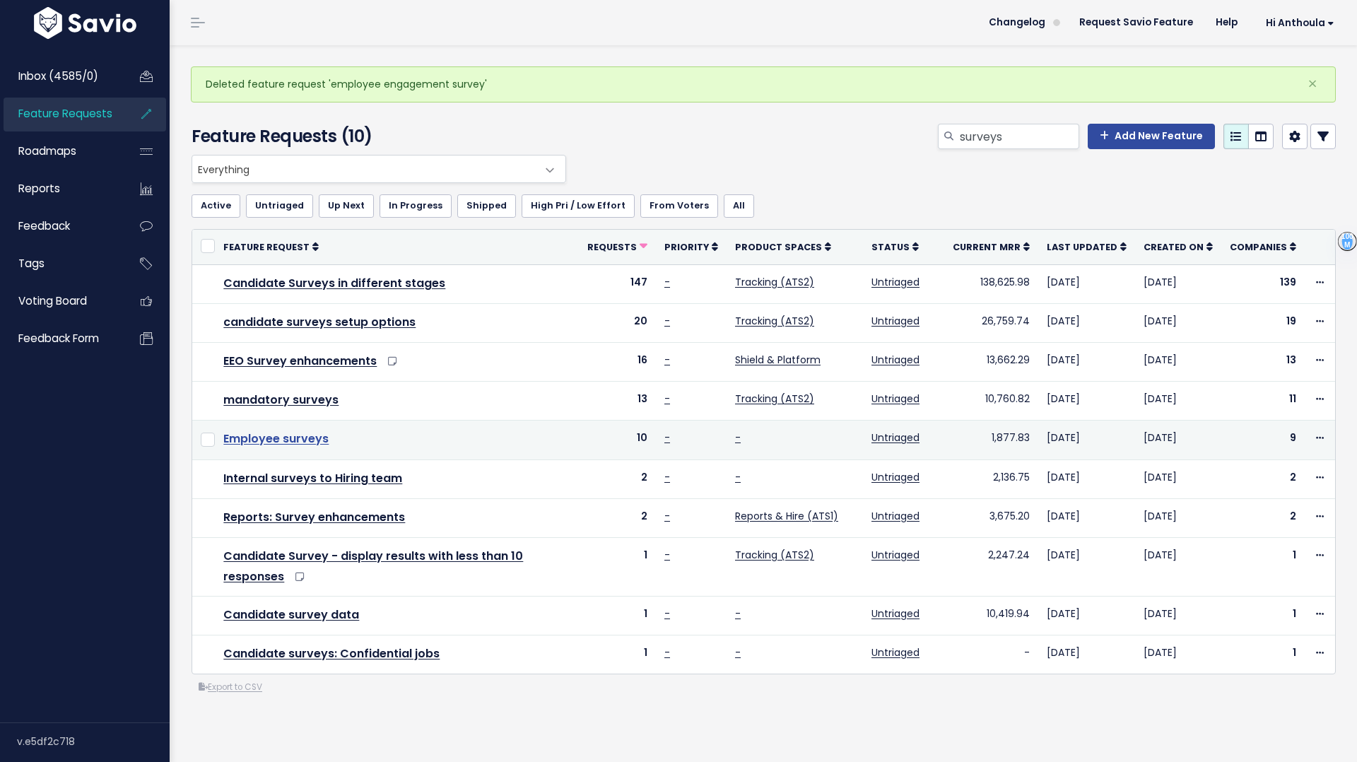
click at [289, 433] on link "Employee surveys" at bounding box center [275, 438] width 105 height 16
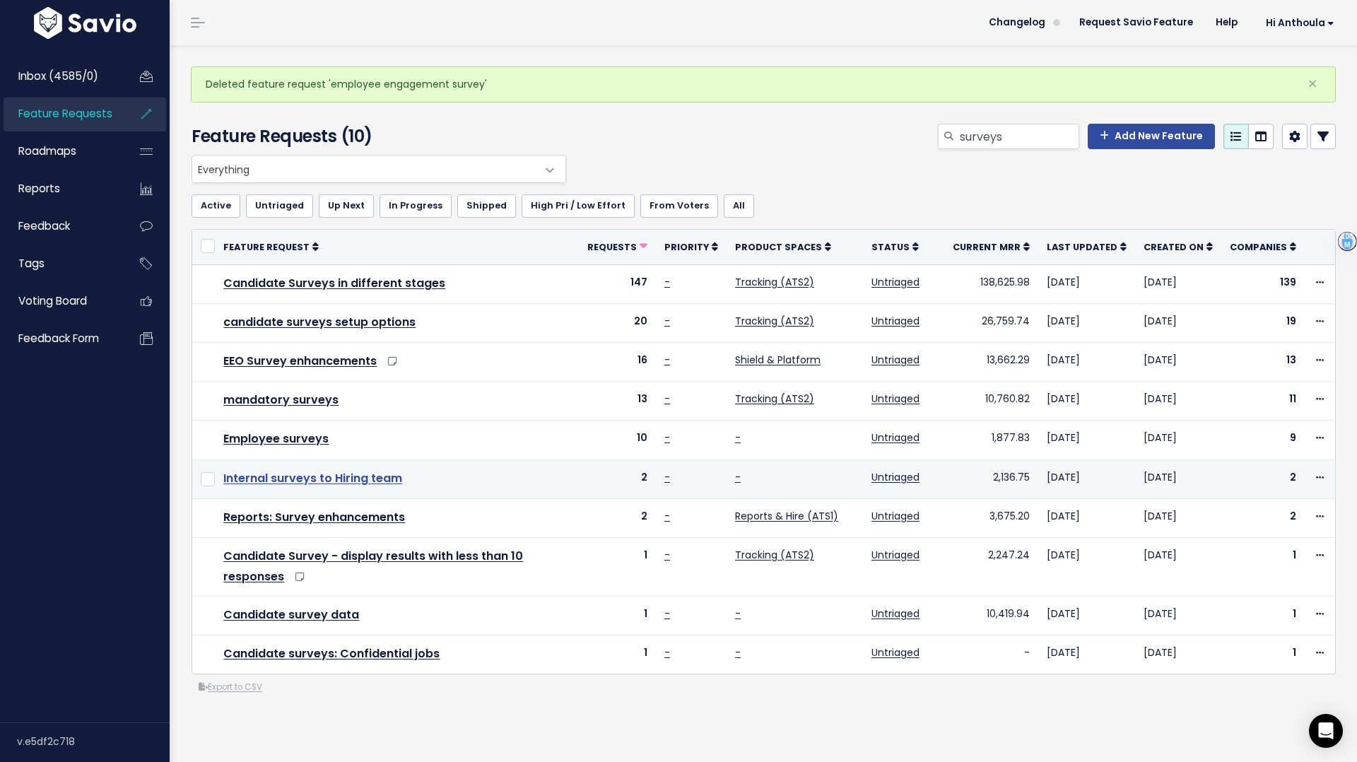
click at [357, 476] on link "Internal surveys to Hiring team" at bounding box center [312, 478] width 179 height 16
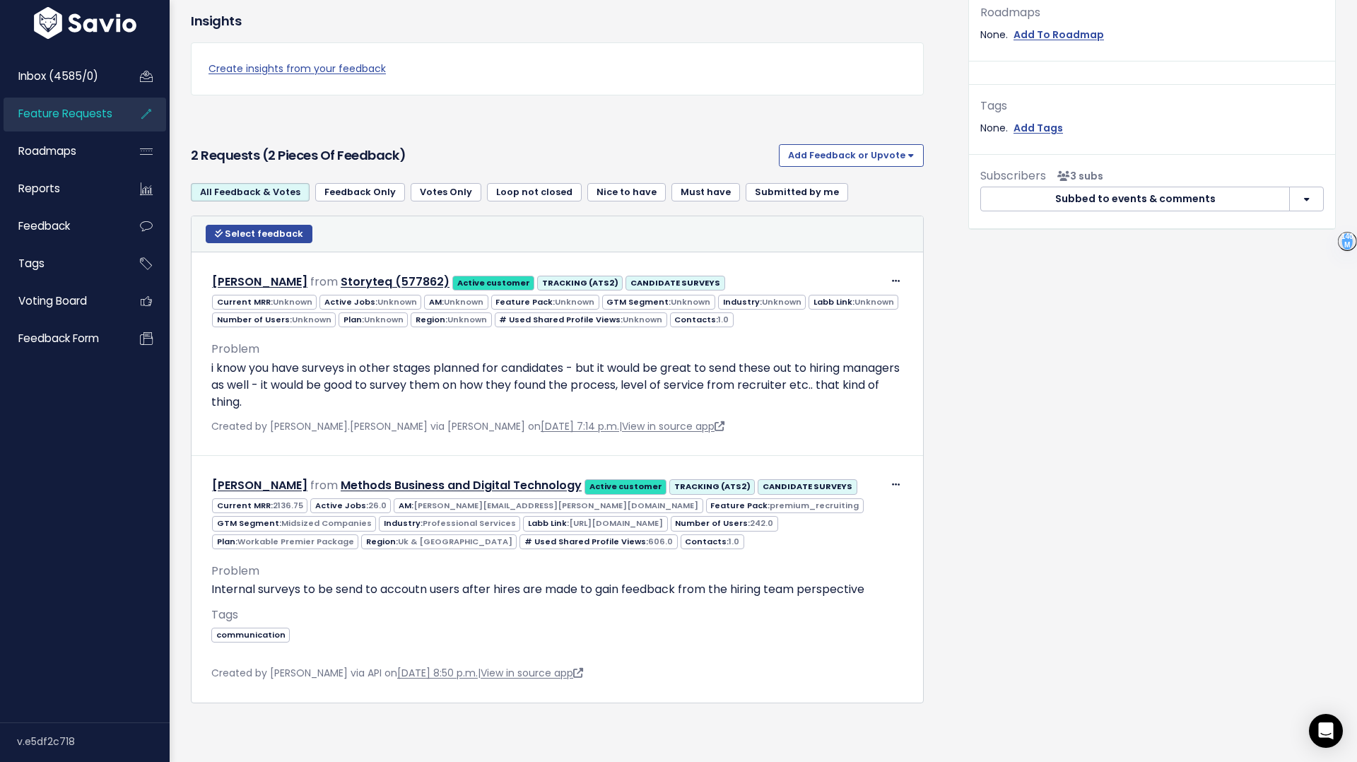
scroll to position [549, 0]
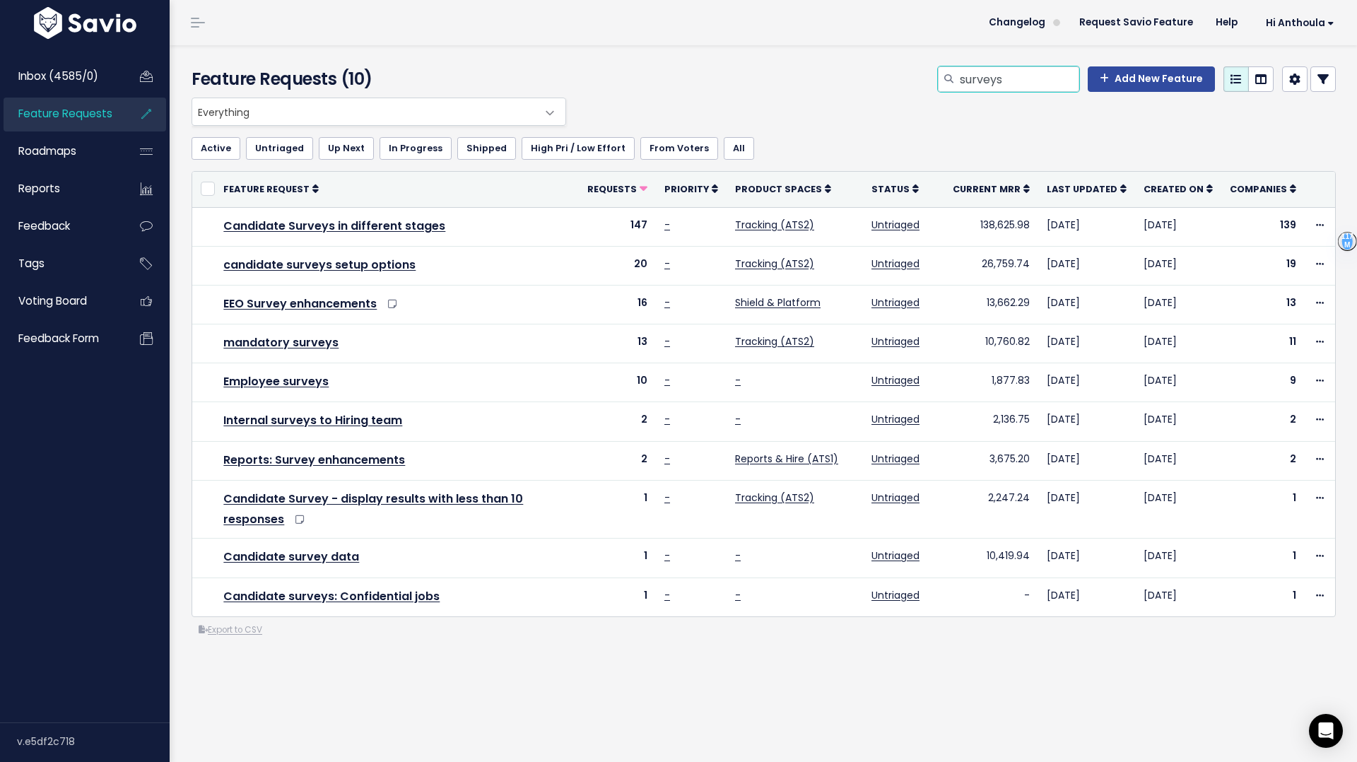
click at [982, 76] on input "surveys" at bounding box center [1018, 78] width 121 height 25
type input "1-1"
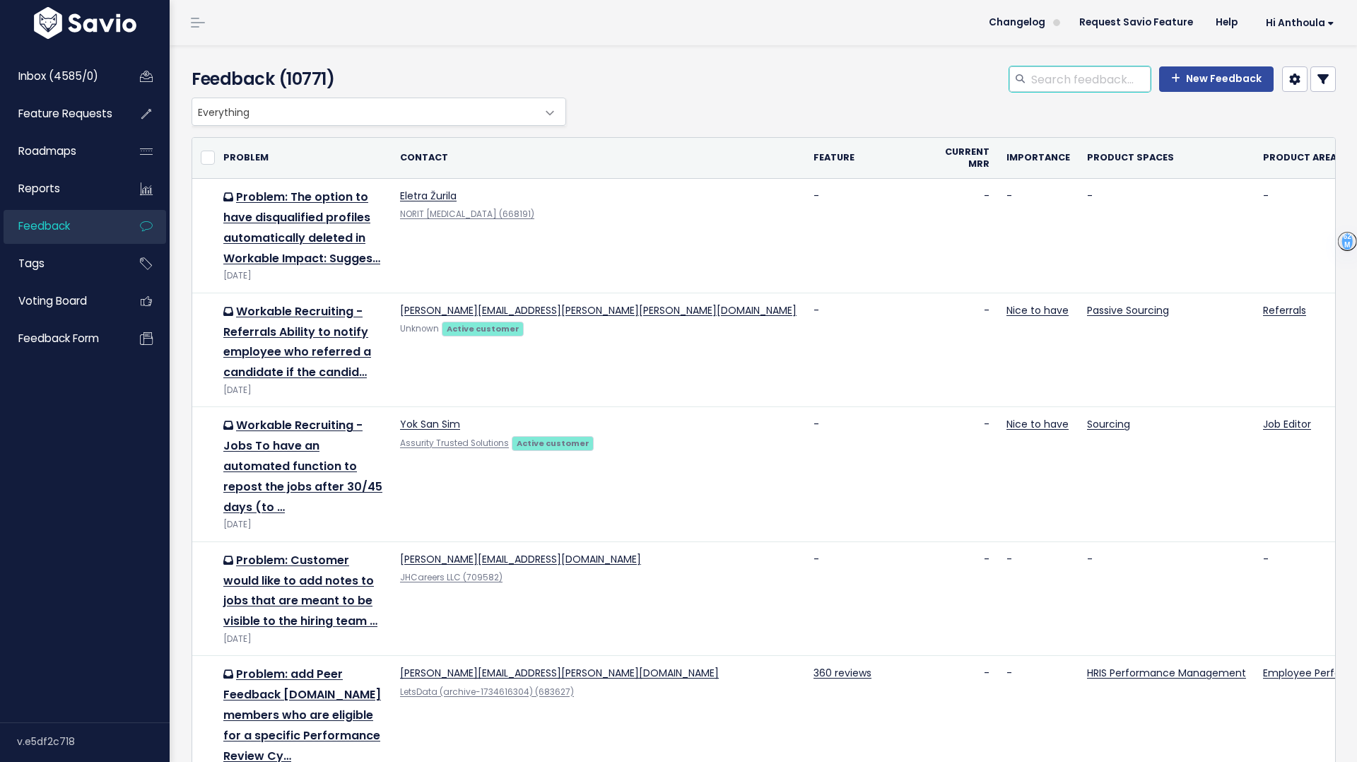
click at [1116, 82] on input "search" at bounding box center [1090, 78] width 121 height 25
type input "1-1"
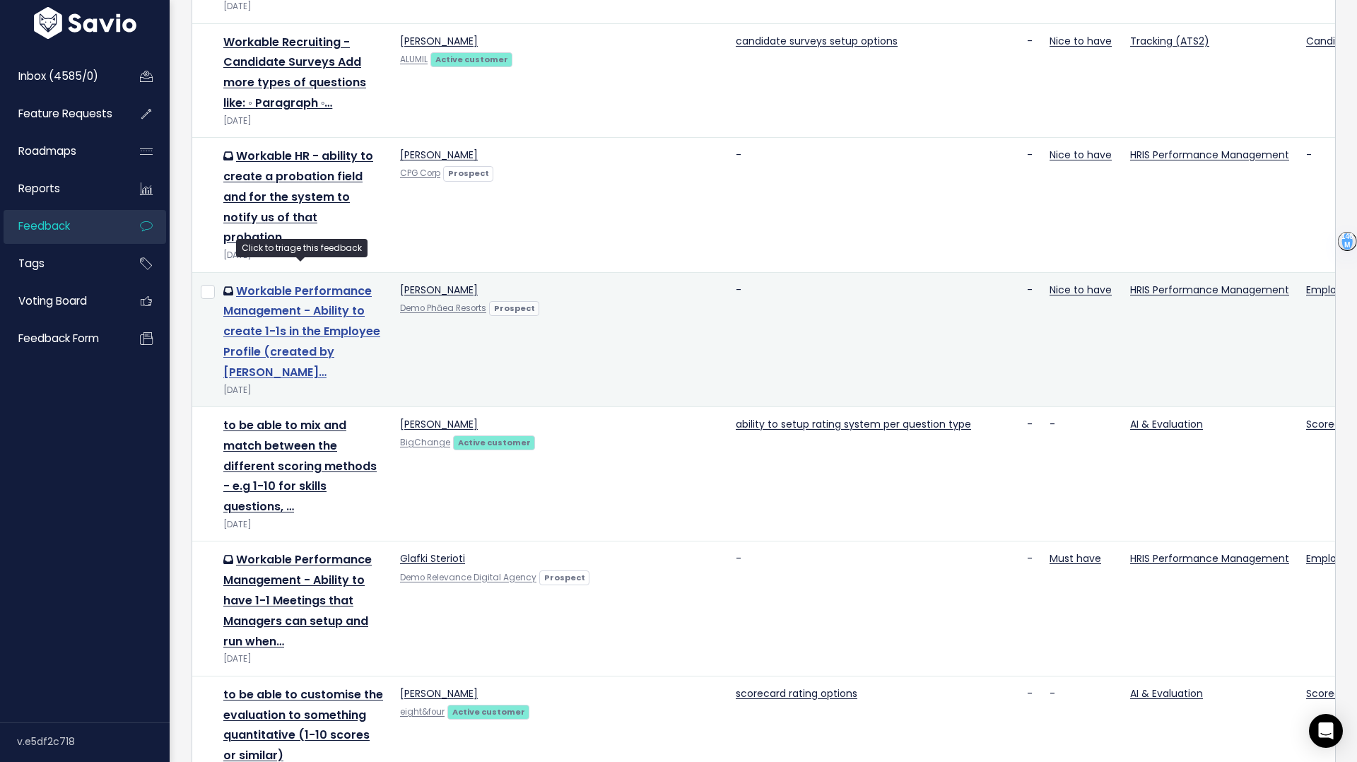
scroll to position [288, 0]
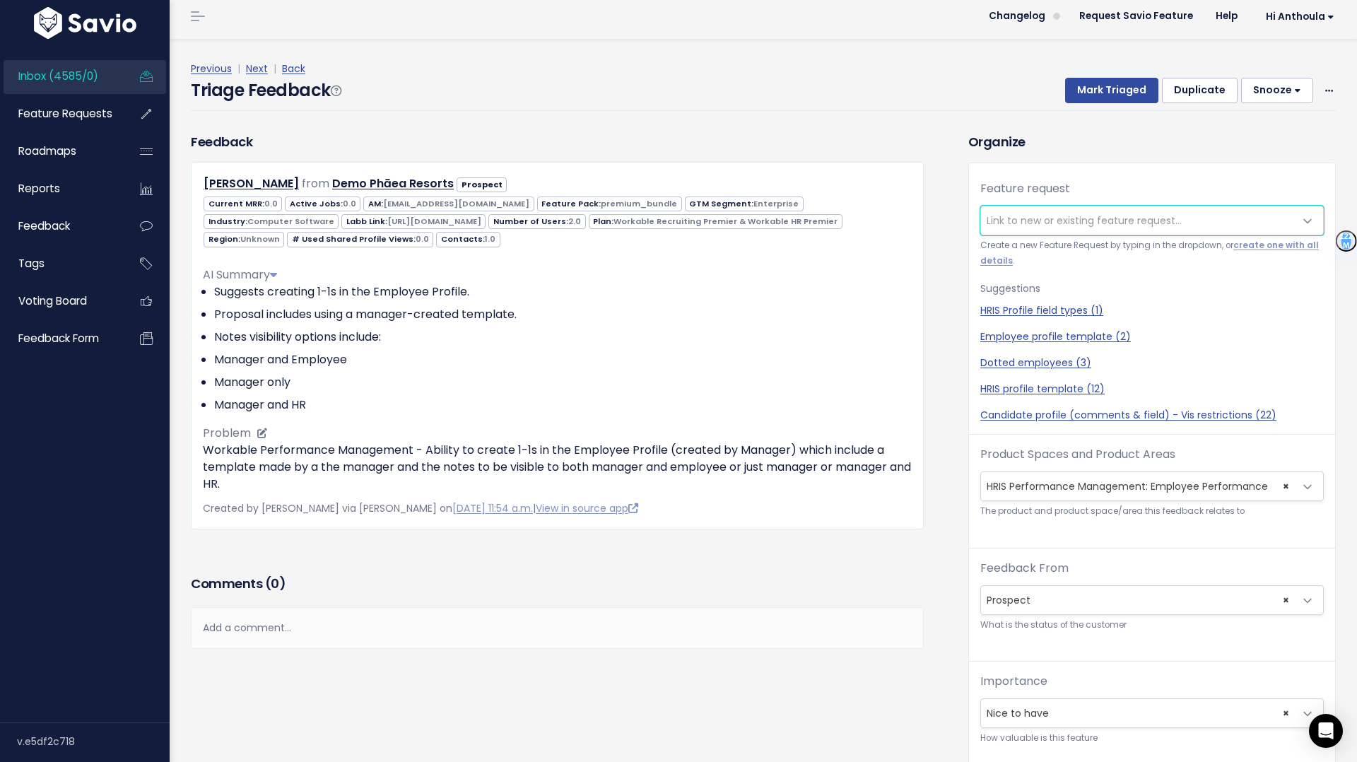
scroll to position [10, 0]
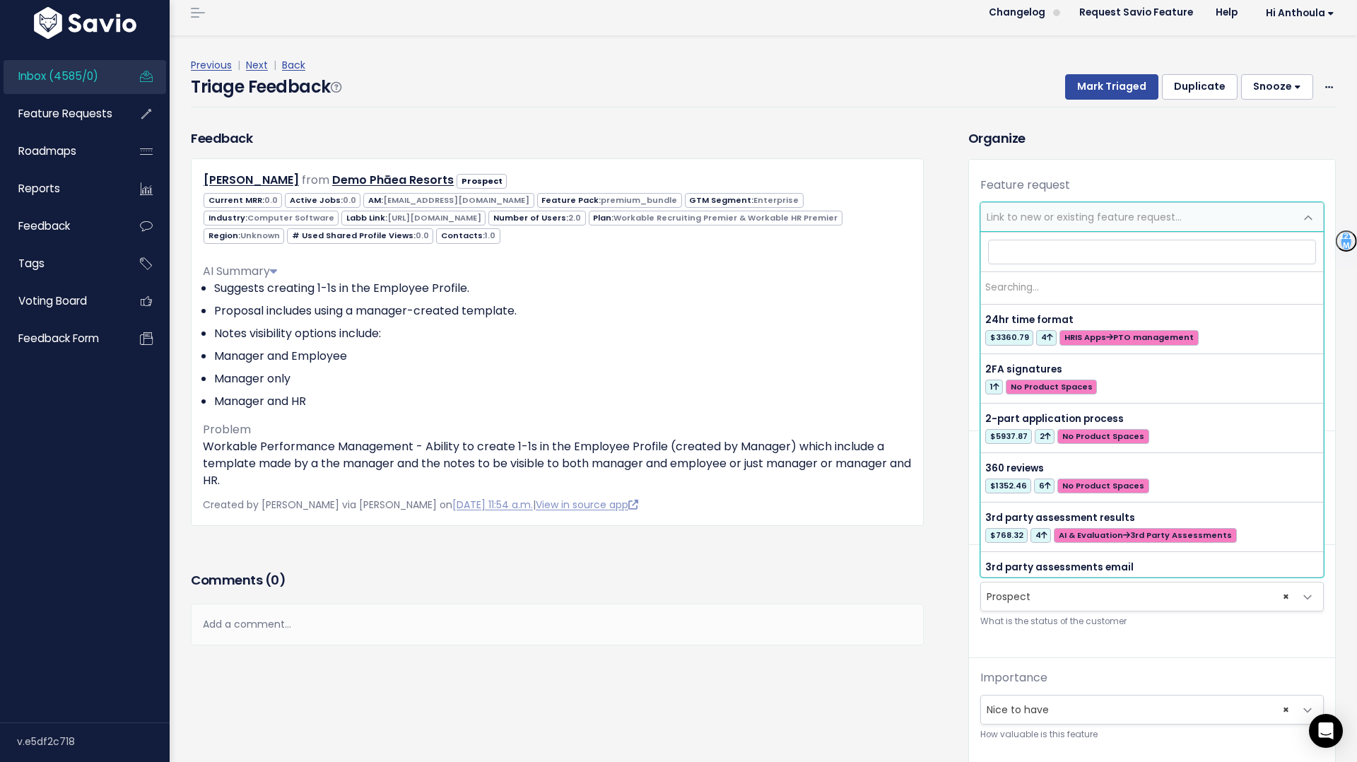
click at [1091, 208] on span "Link to new or existing feature request..." at bounding box center [1138, 217] width 314 height 28
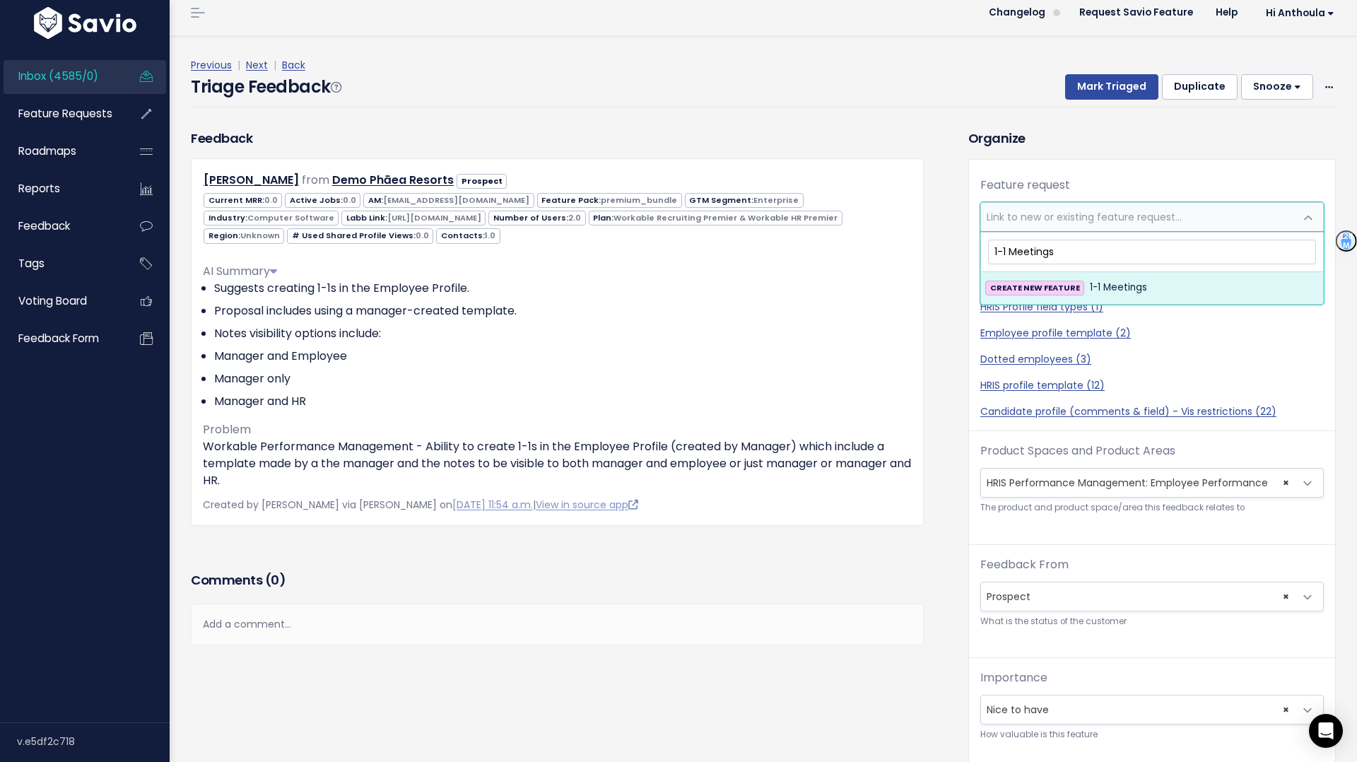
type input "1-1 Meetings"
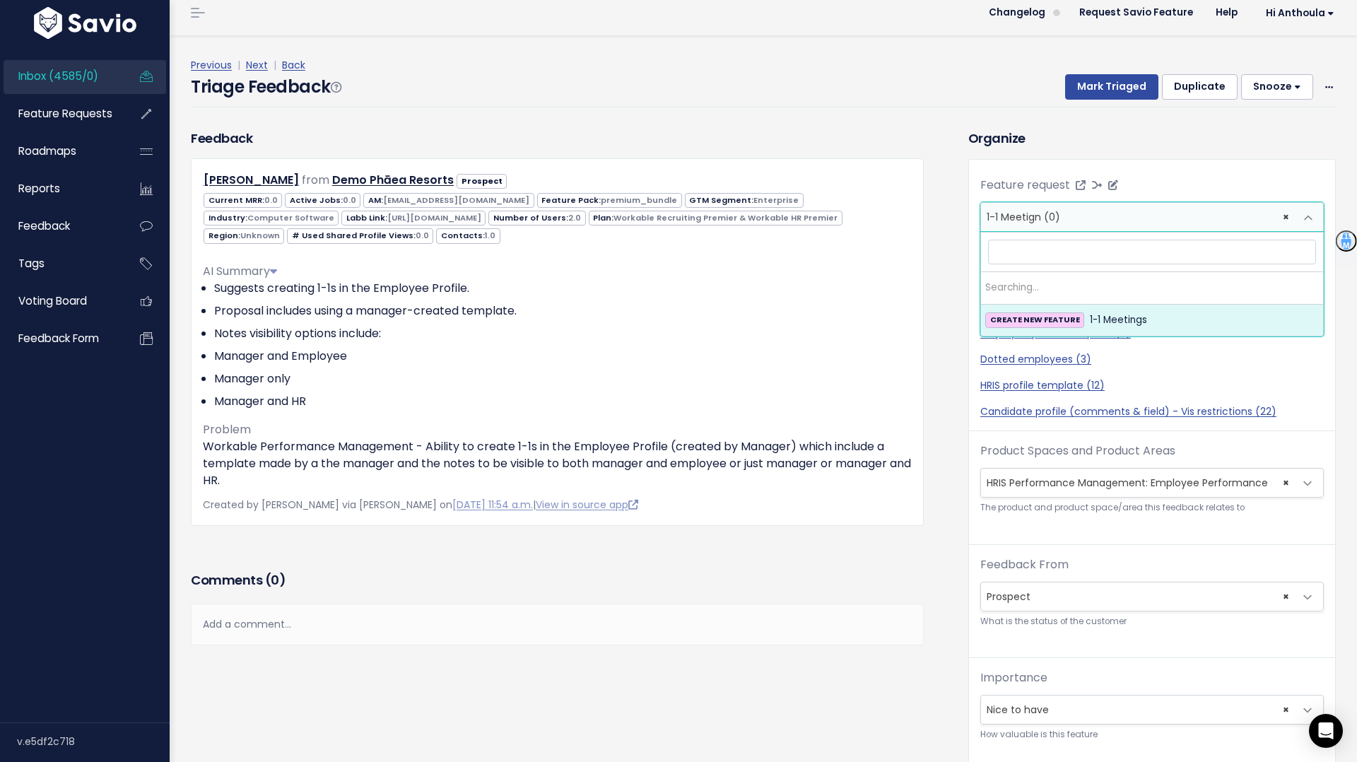
click at [1204, 215] on span "× 1-1 Meetign (0)" at bounding box center [1138, 217] width 314 height 28
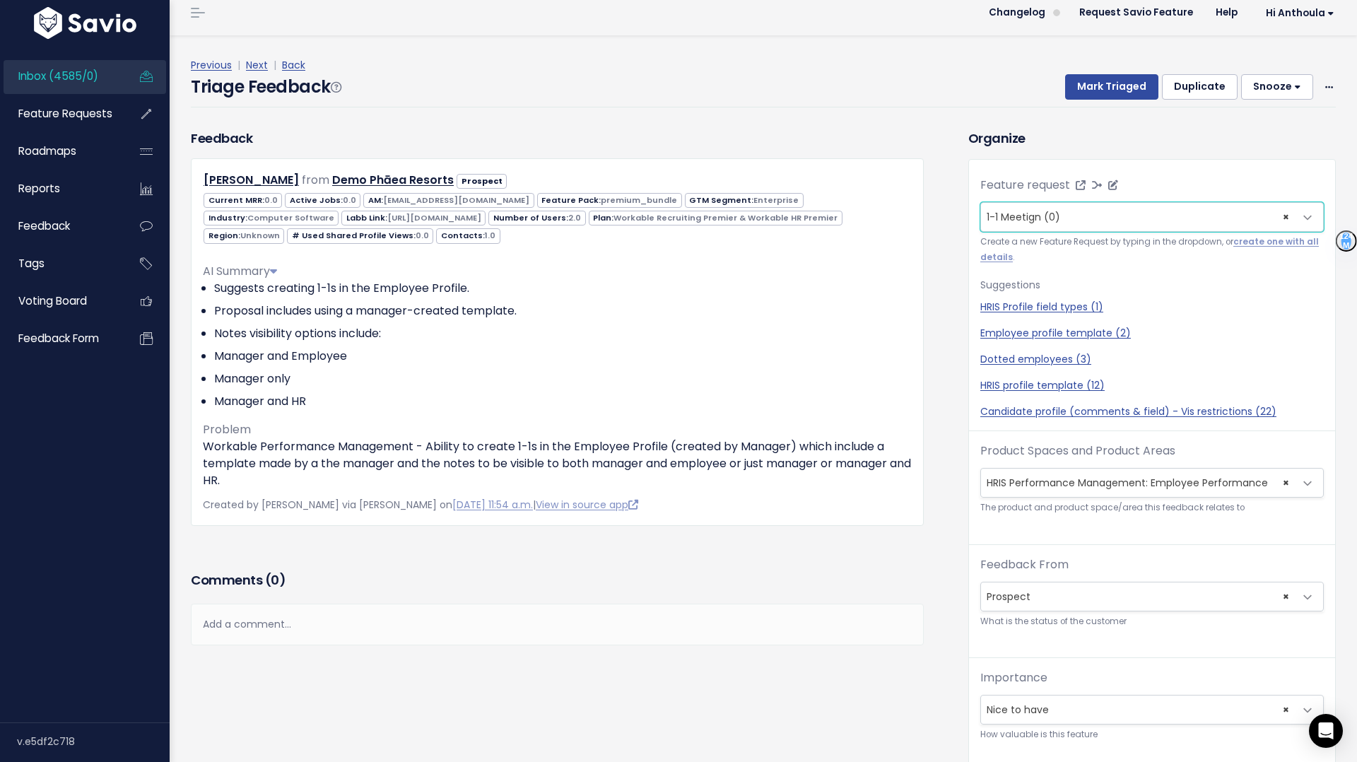
click at [1050, 213] on span "1-1 Meetign (0)" at bounding box center [1024, 217] width 74 height 14
click at [1040, 213] on span "1-1 Meetign (0)" at bounding box center [1024, 217] width 74 height 14
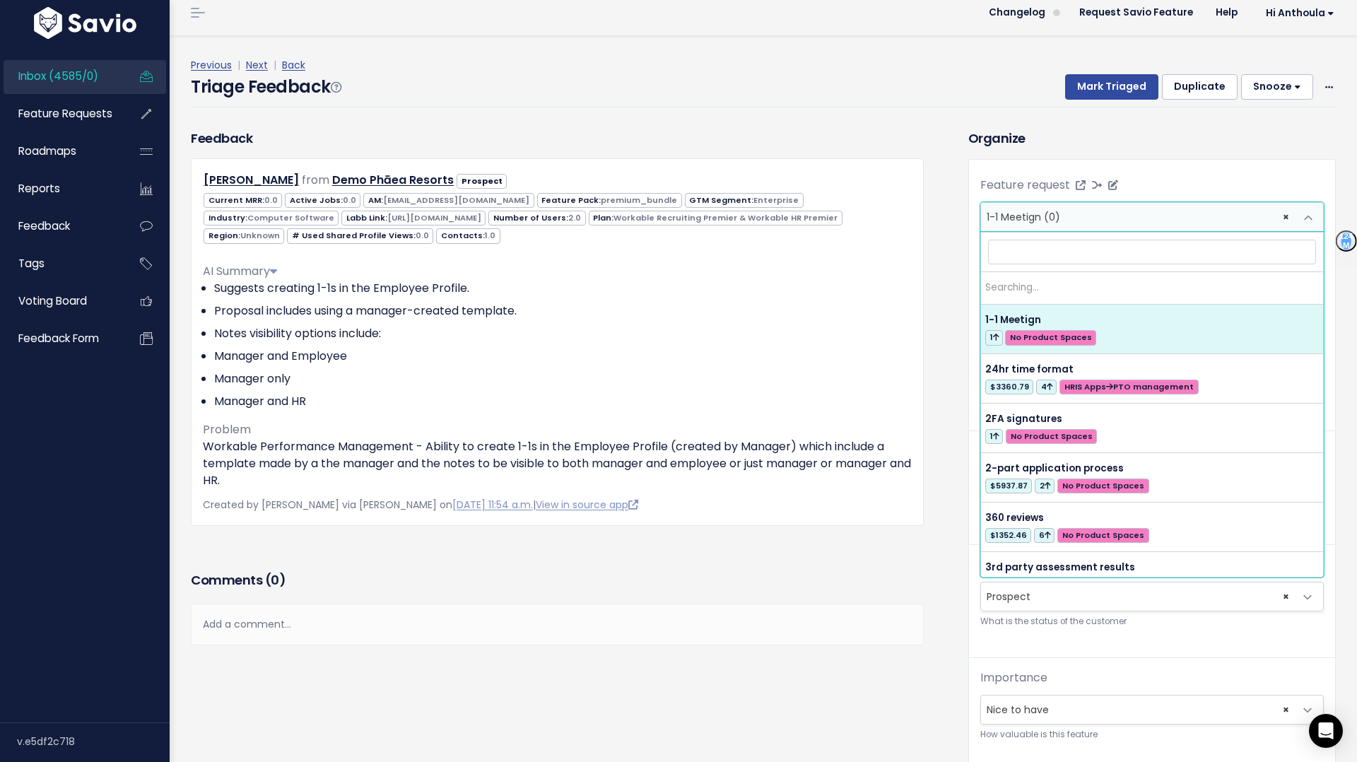
click at [1040, 213] on span "1-1 Meetign (0)" at bounding box center [1024, 217] width 74 height 14
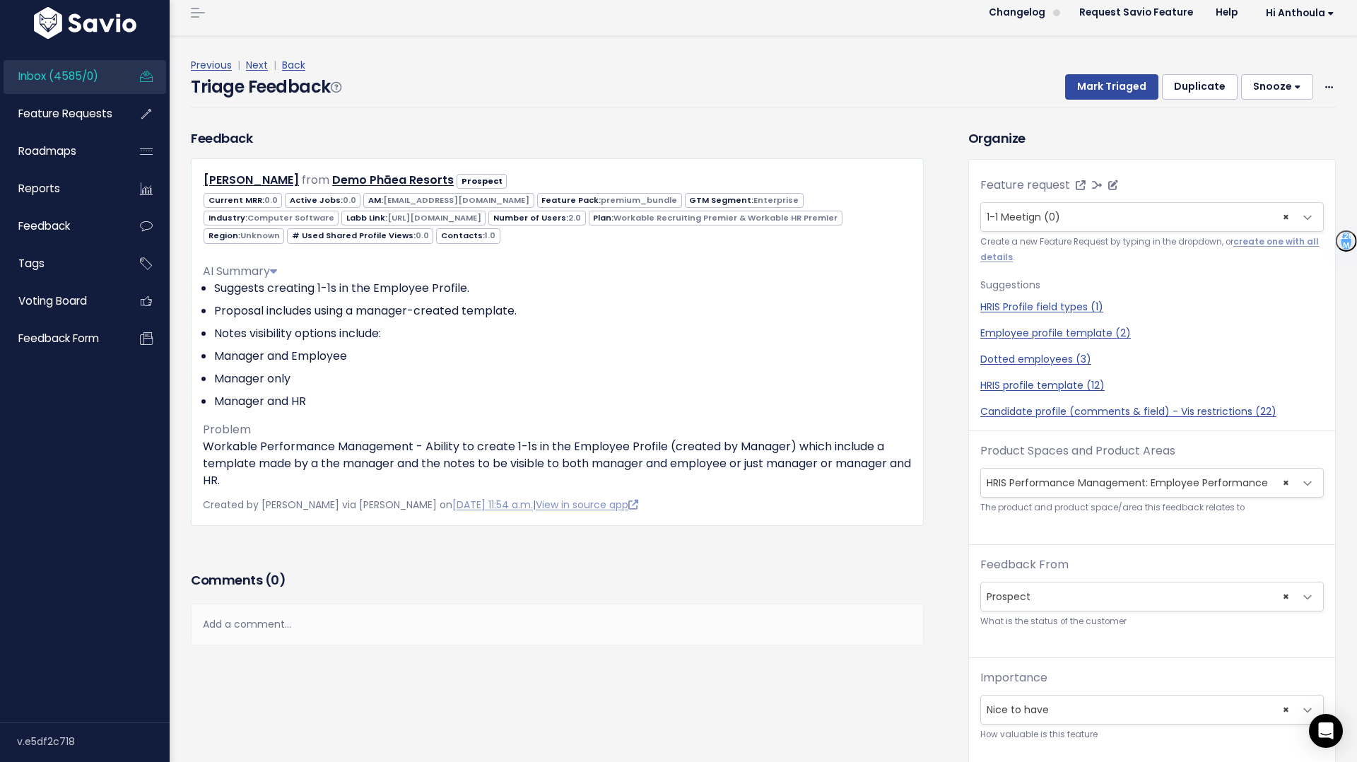
click at [1040, 213] on span "1-1 Meetign (0)" at bounding box center [1024, 217] width 74 height 14
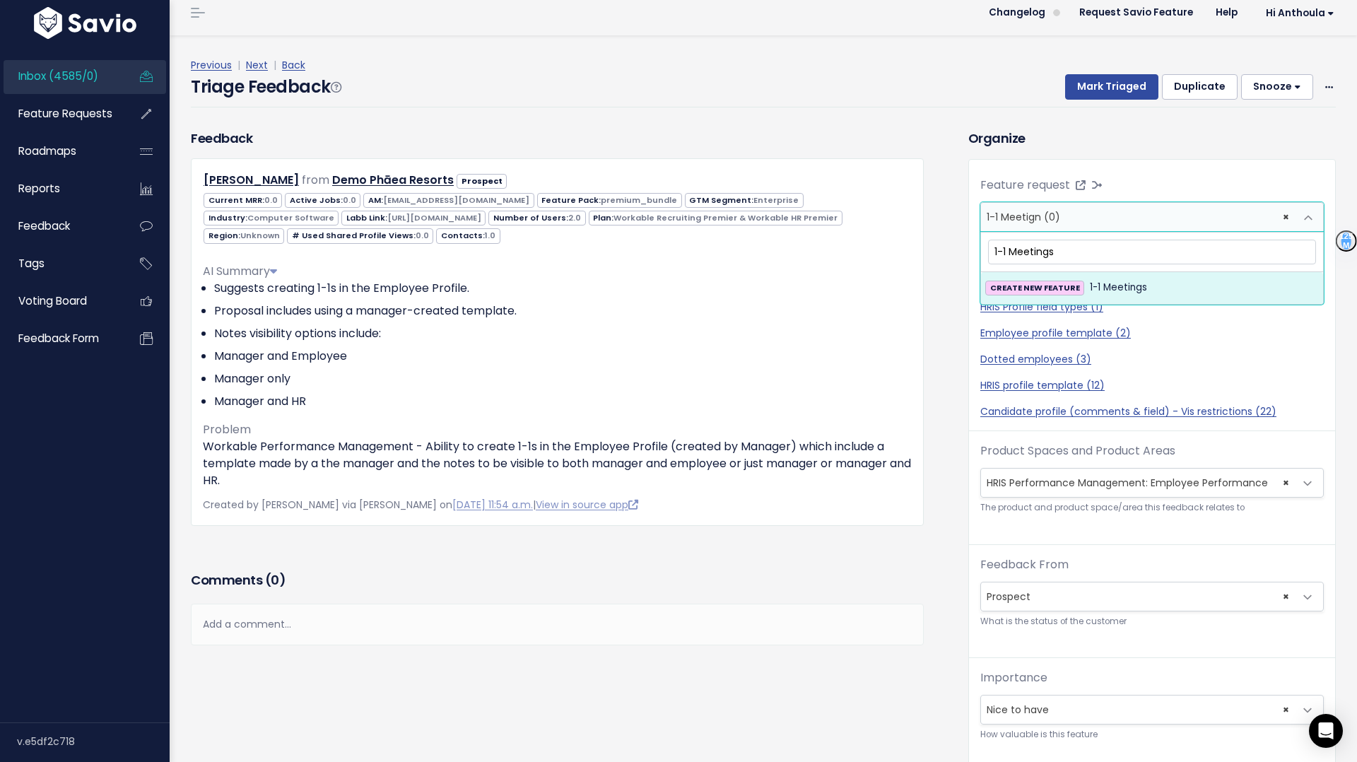
type input "1-1 Meetings"
click at [1127, 290] on span "1-1 Meetings" at bounding box center [1118, 287] width 57 height 17
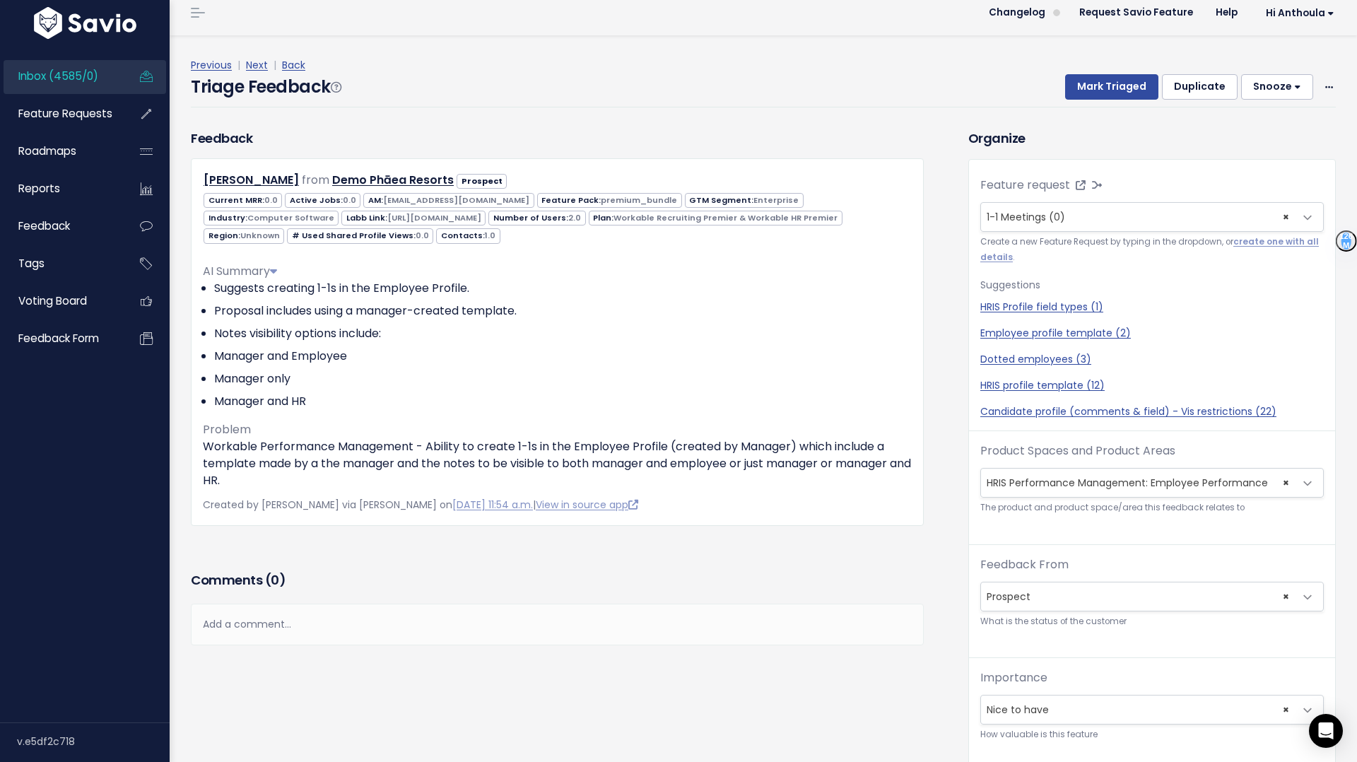
click at [1127, 290] on p "Suggestions" at bounding box center [1151, 285] width 343 height 18
click at [296, 62] on link "Back" at bounding box center [293, 65] width 23 height 14
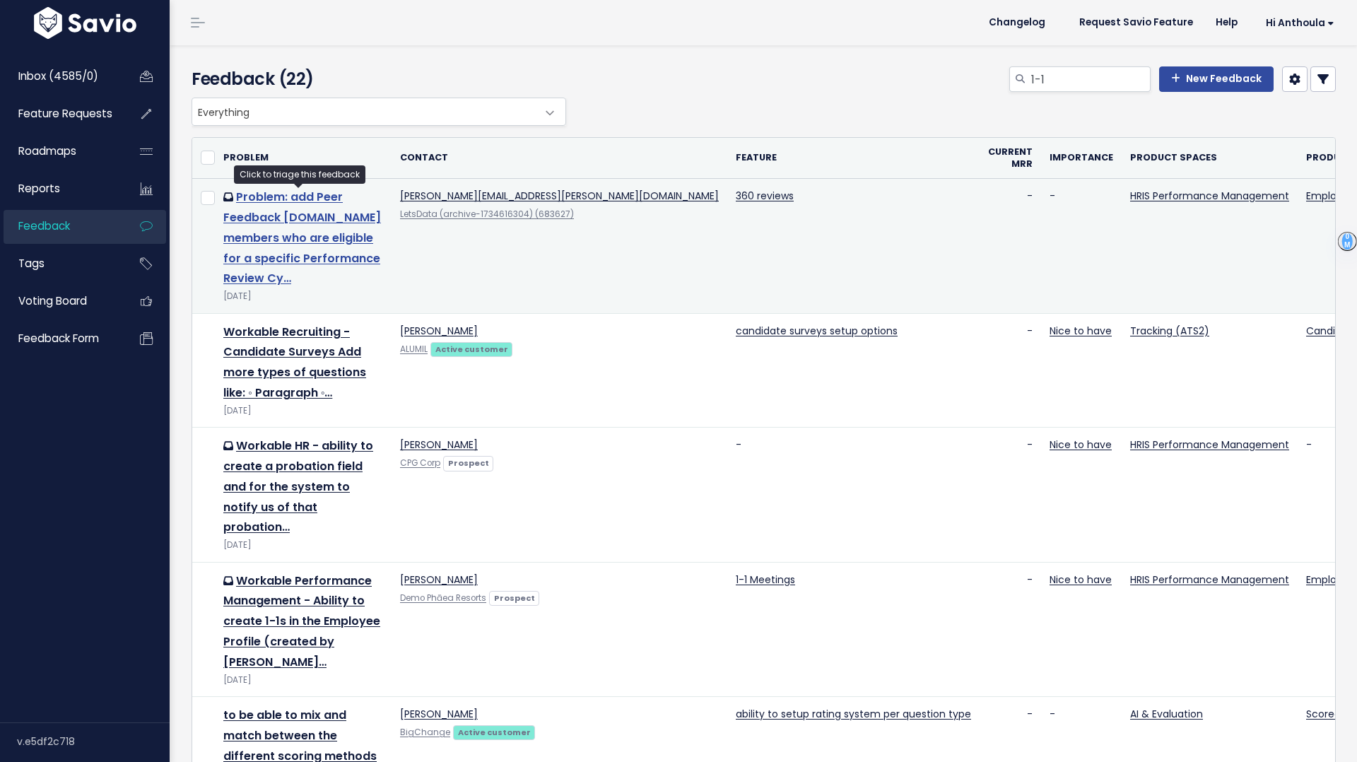
click at [277, 233] on link "Problem: add Peer Feedback Forms.Team members who are eligible for a specific P…" at bounding box center [302, 238] width 158 height 98
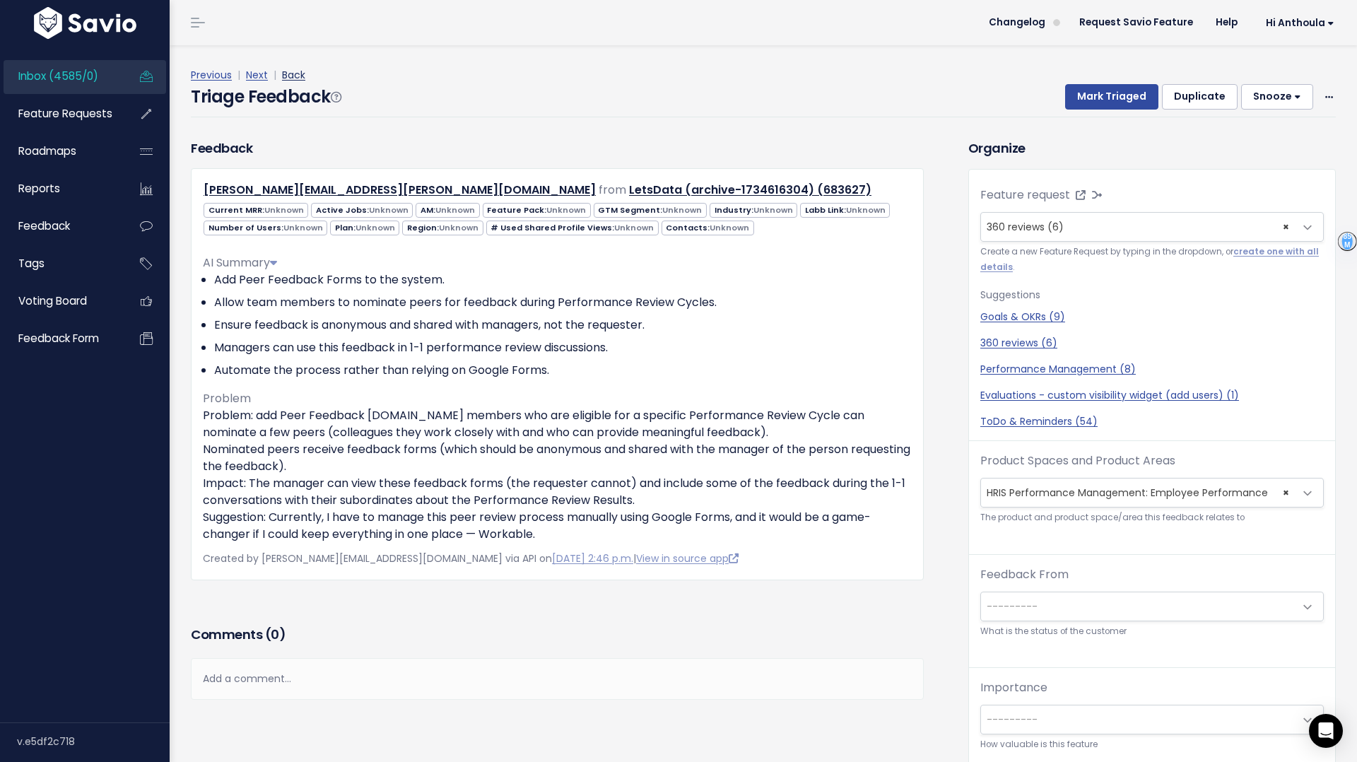
click at [289, 72] on link "Back" at bounding box center [293, 75] width 23 height 14
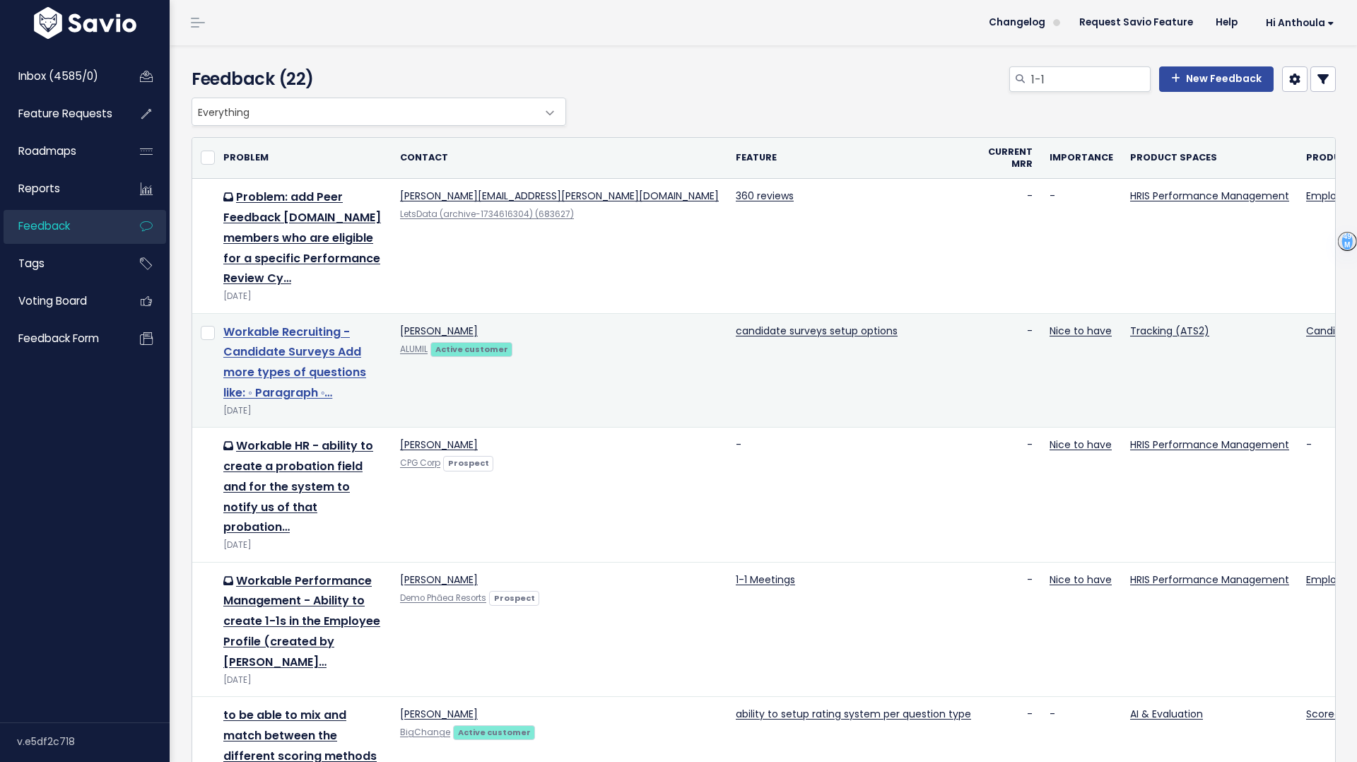
click at [281, 357] on link "Workable Recruiting - Candidate Surveys Add more types of questions like: ◦ Par…" at bounding box center [294, 362] width 143 height 77
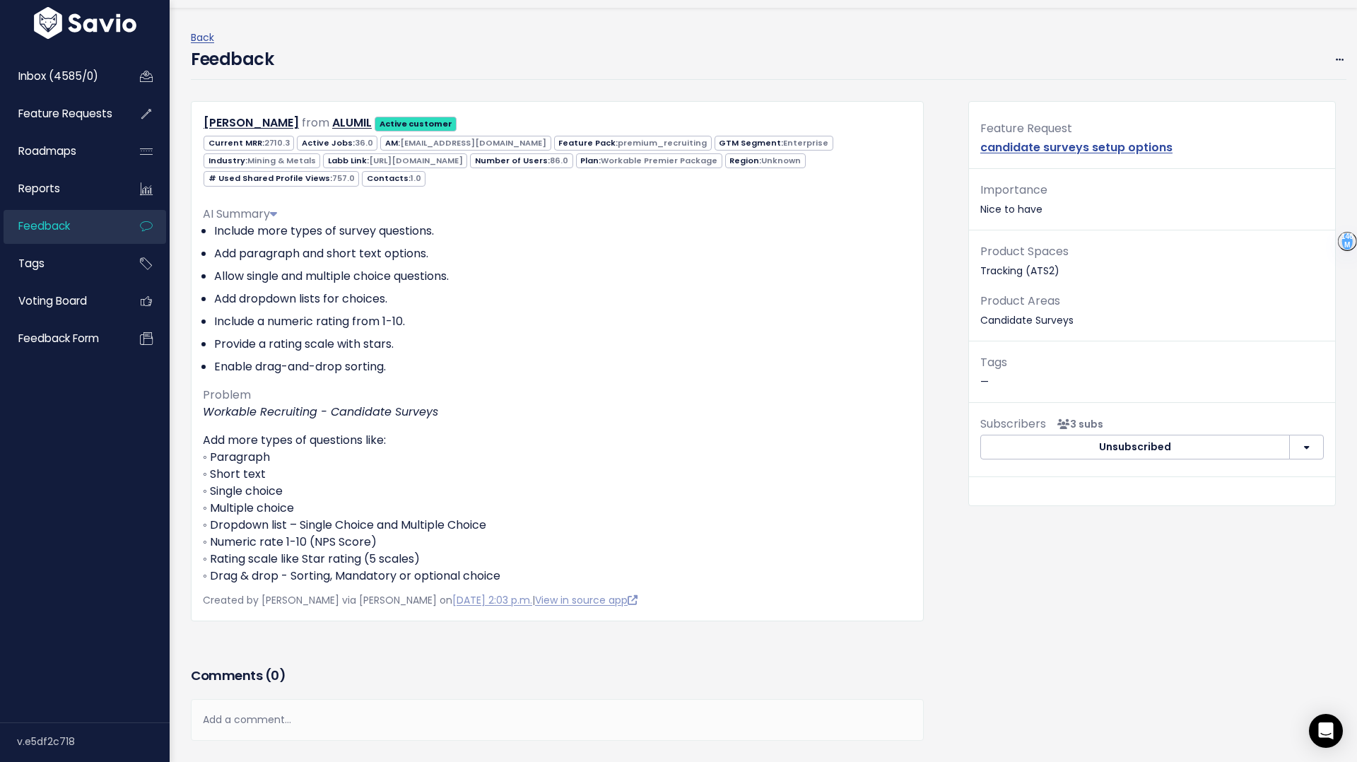
scroll to position [39, 0]
click at [204, 37] on link "Back" at bounding box center [202, 36] width 23 height 14
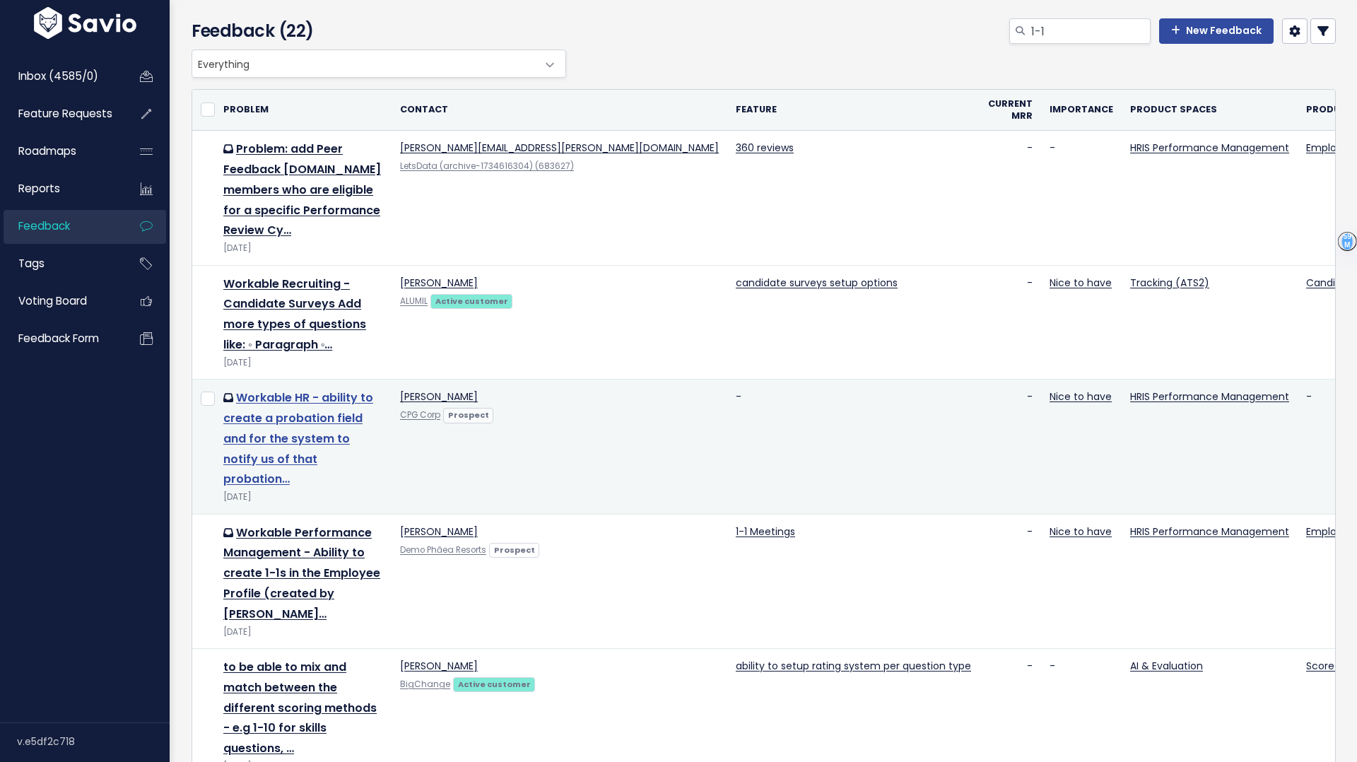
scroll to position [52, 0]
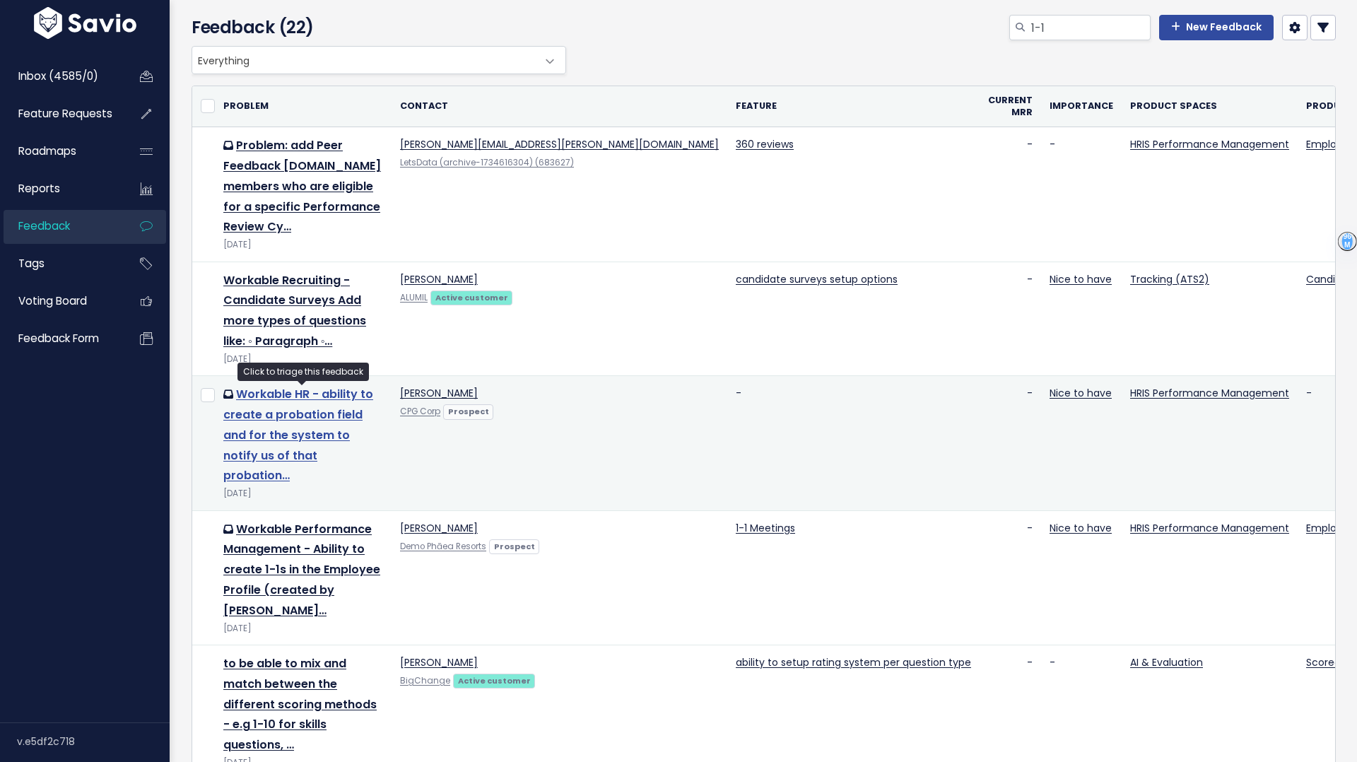
click at [290, 435] on link "Workable HR - ability to create a probation field and for the system to notify …" at bounding box center [298, 435] width 150 height 98
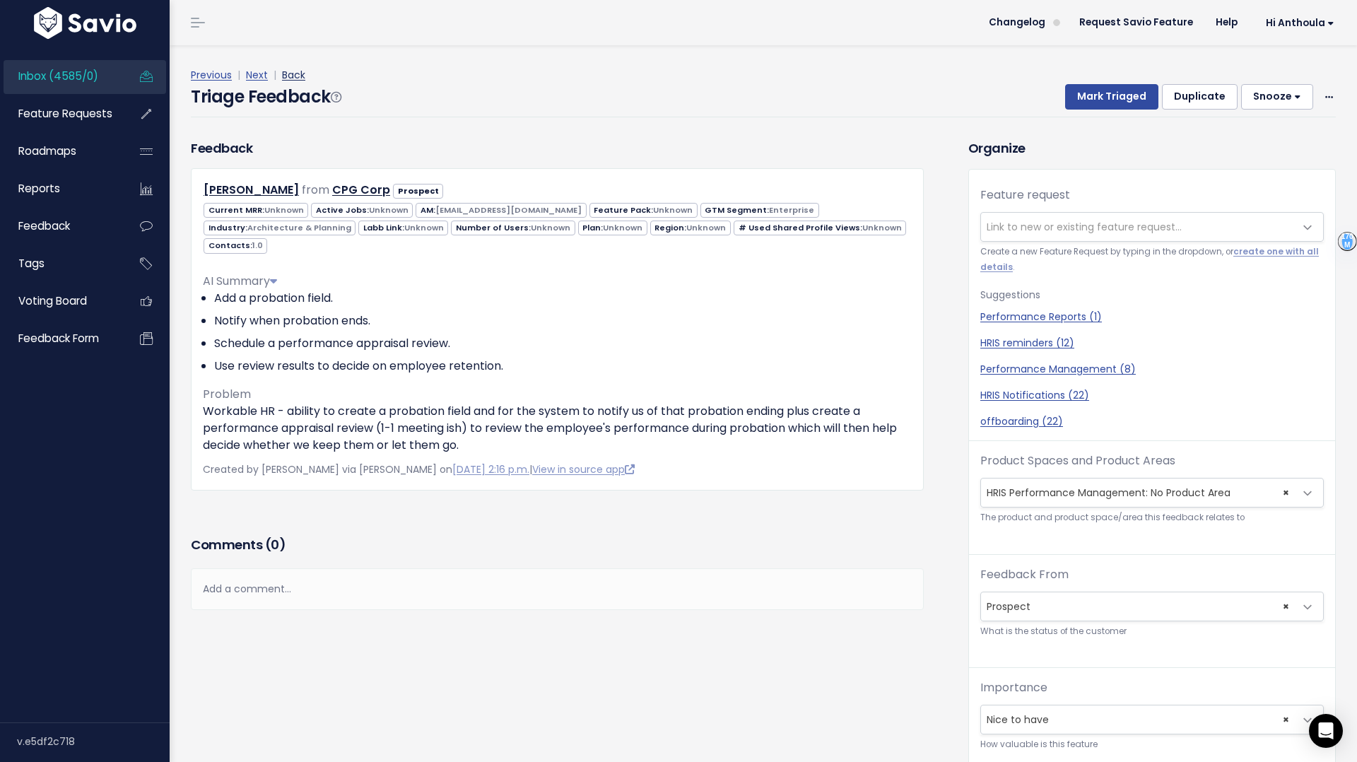
click at [296, 81] on link "Back" at bounding box center [293, 75] width 23 height 14
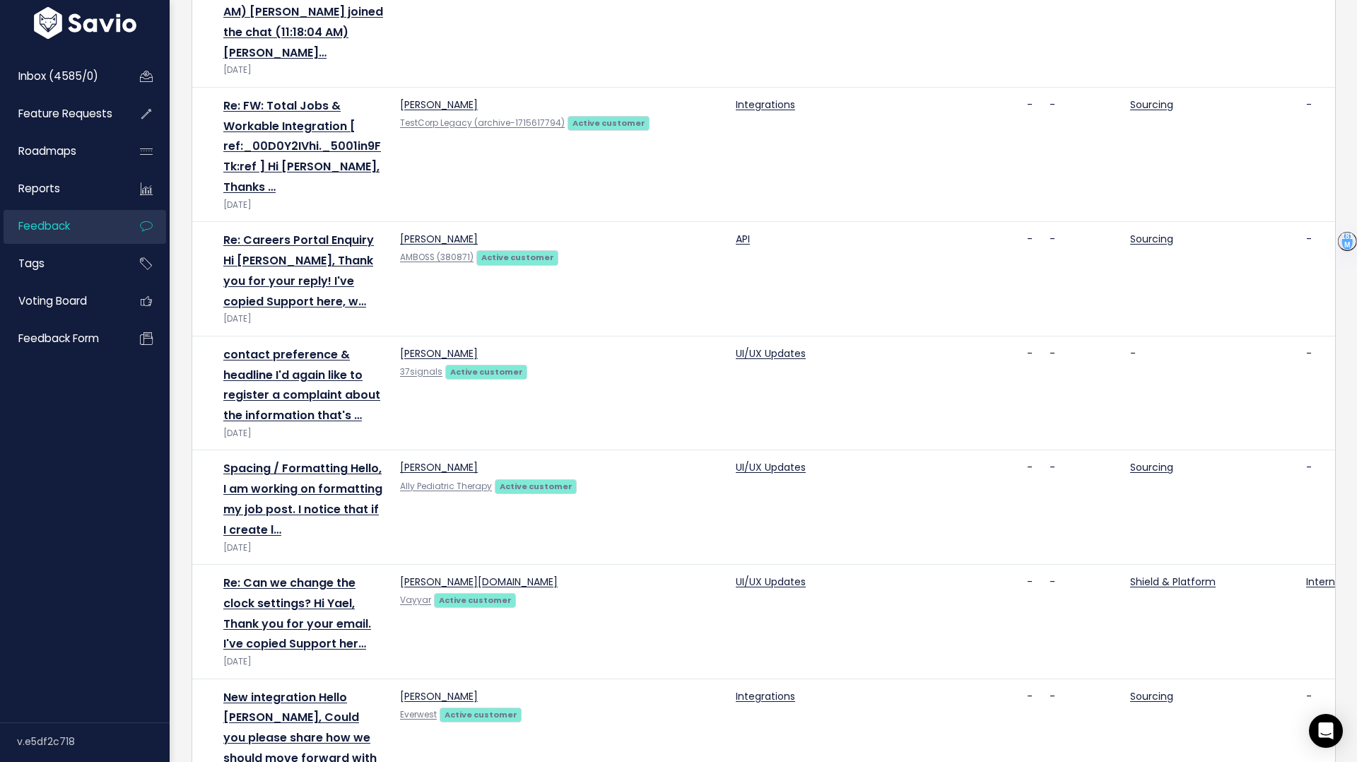
scroll to position [1845, 0]
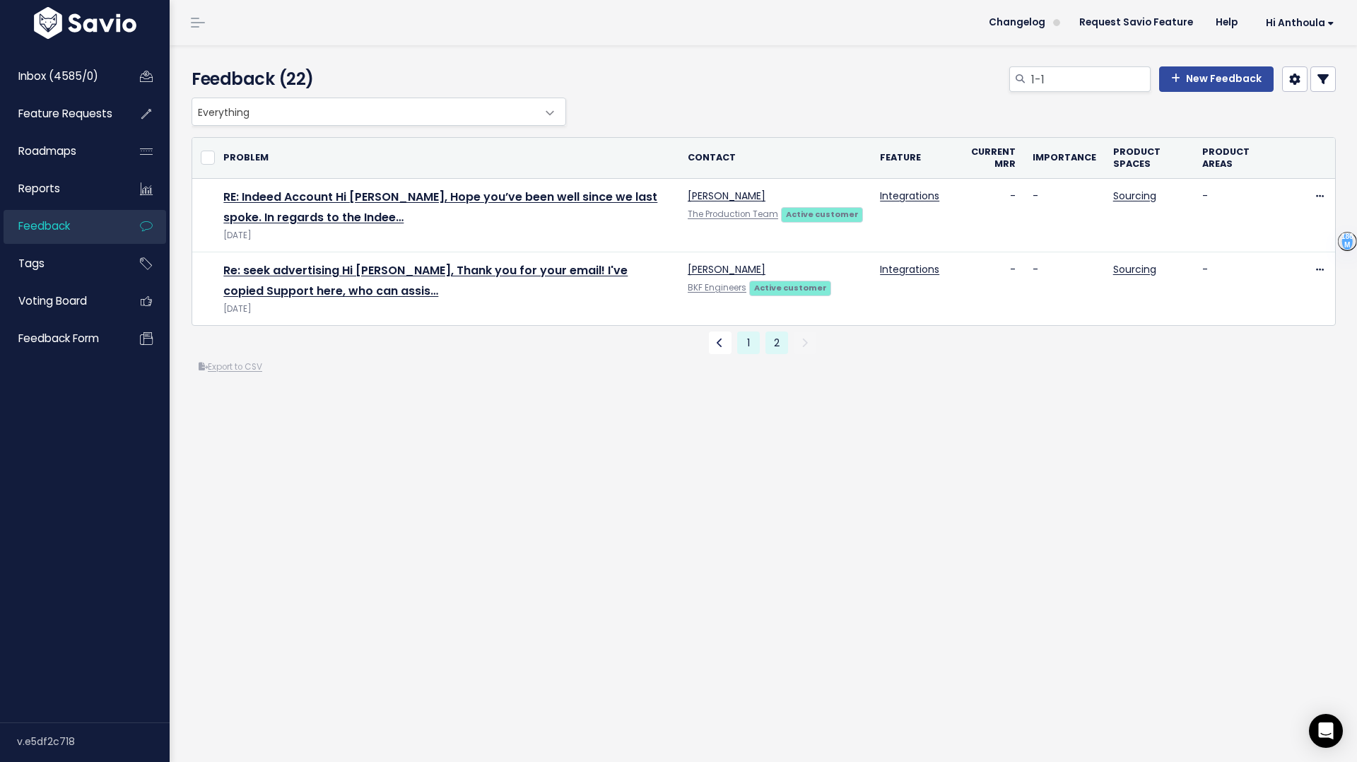
click at [750, 346] on link "1" at bounding box center [748, 342] width 23 height 23
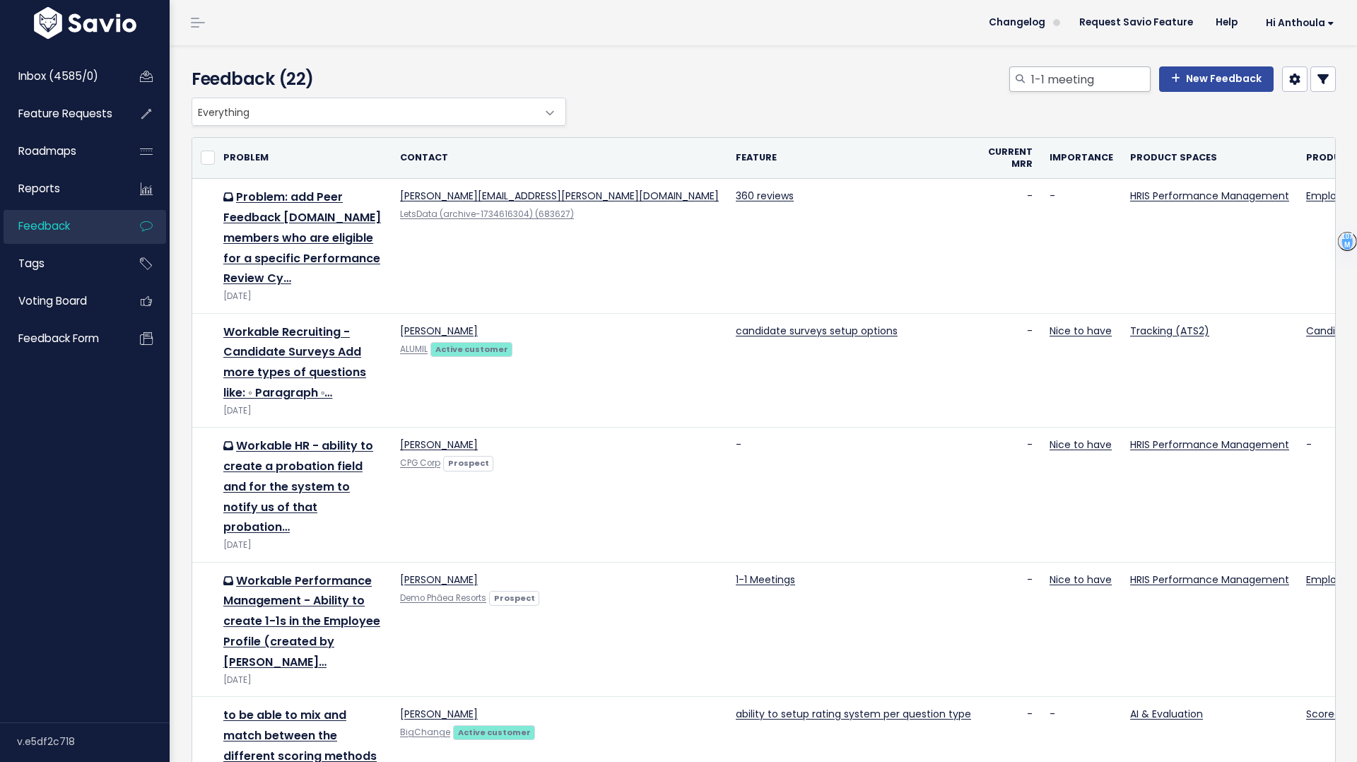
type input "1-1 meeting"
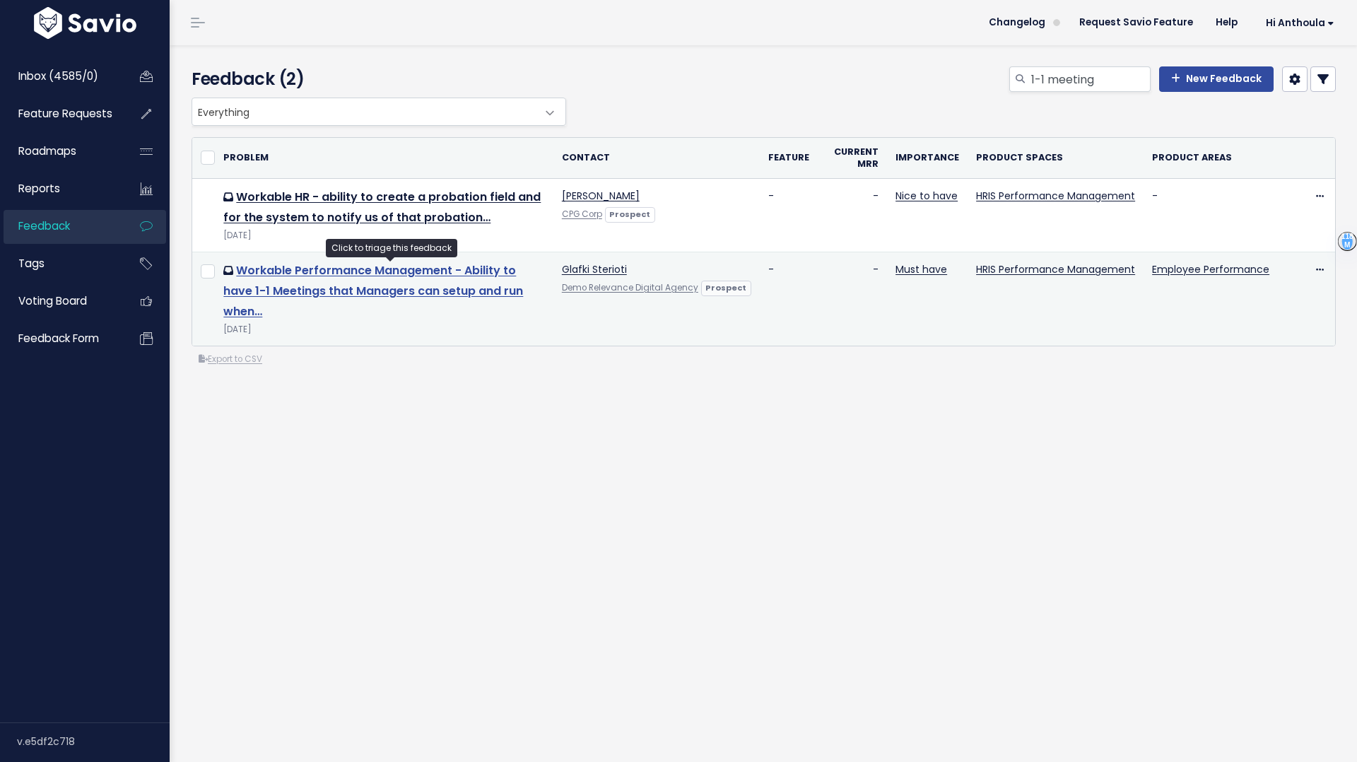
click at [348, 270] on link "Workable Performance Management - Ability to have 1-1 Meetings that Managers ca…" at bounding box center [373, 290] width 300 height 57
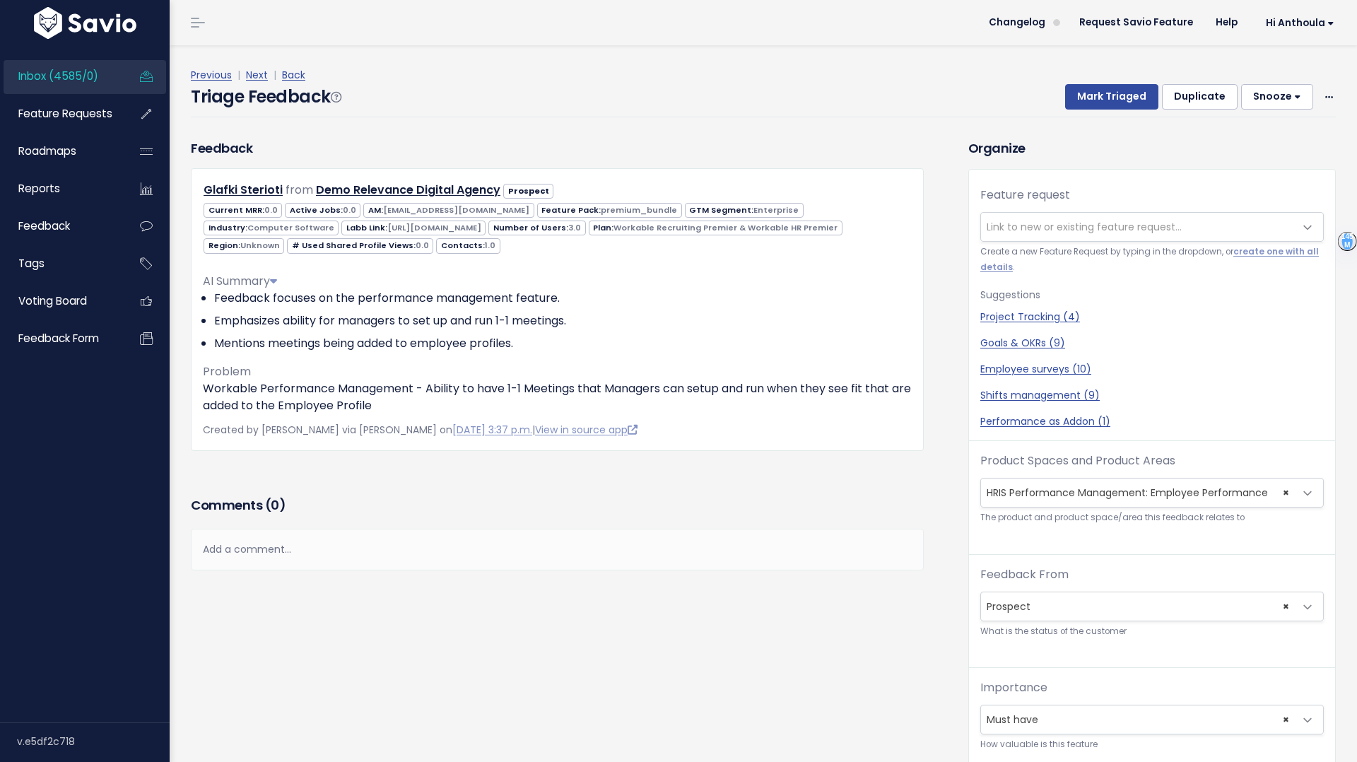
click at [1067, 223] on span "Link to new or existing feature request..." at bounding box center [1084, 227] width 195 height 14
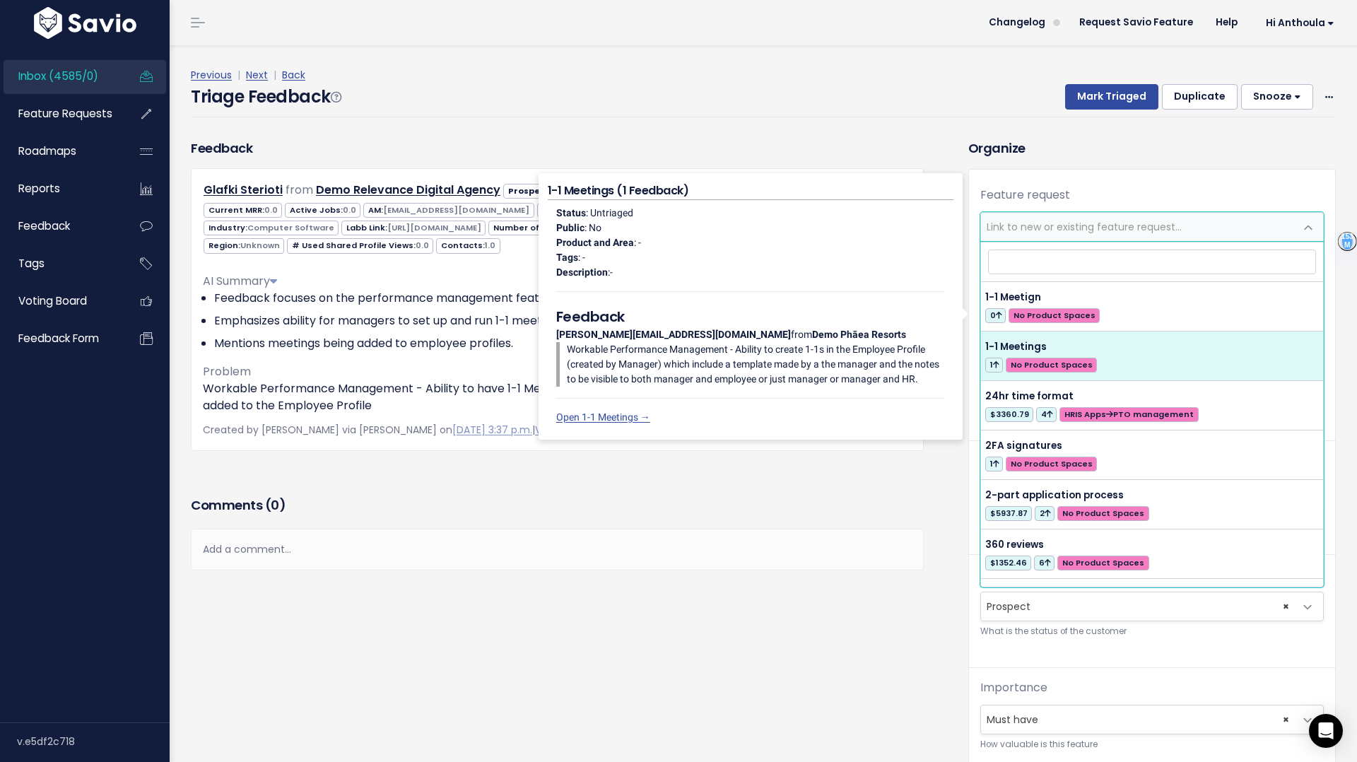
select select "63470"
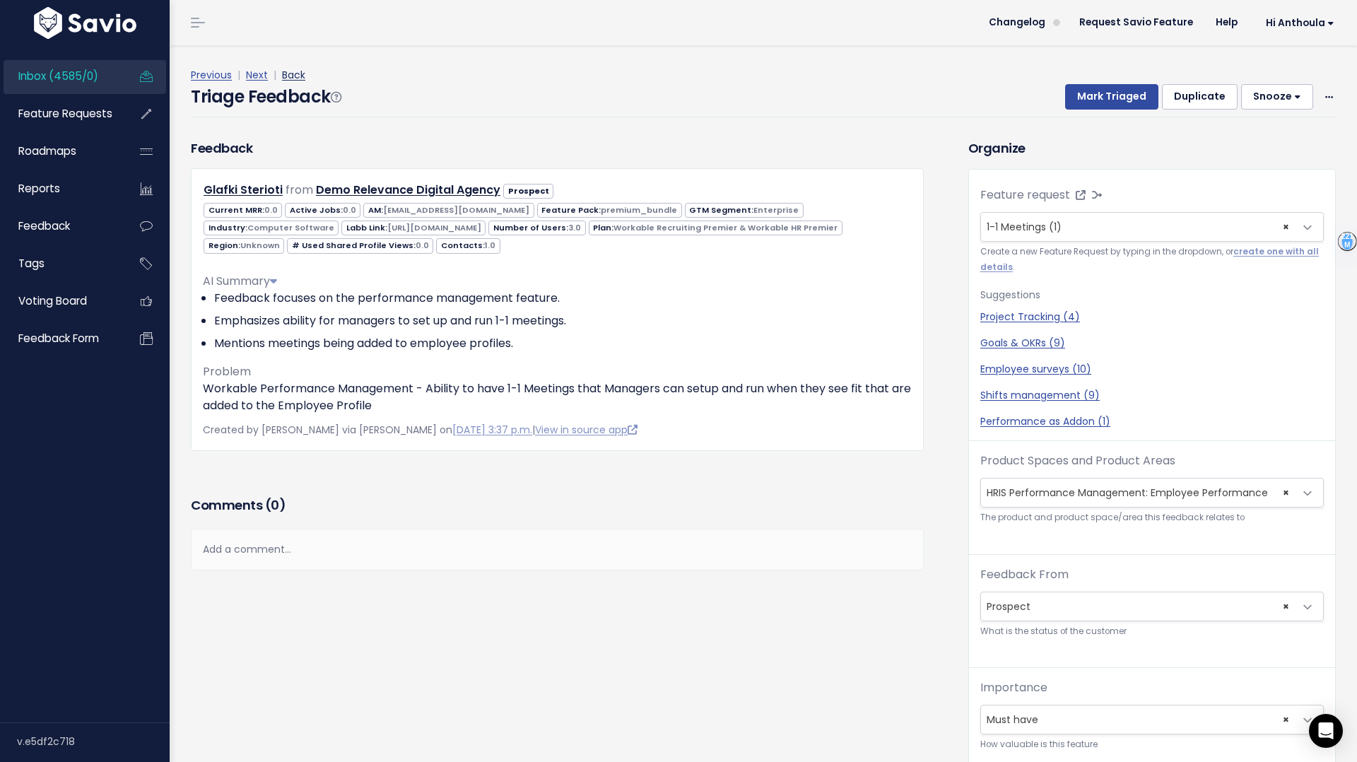
click at [298, 79] on link "Back" at bounding box center [293, 75] width 23 height 14
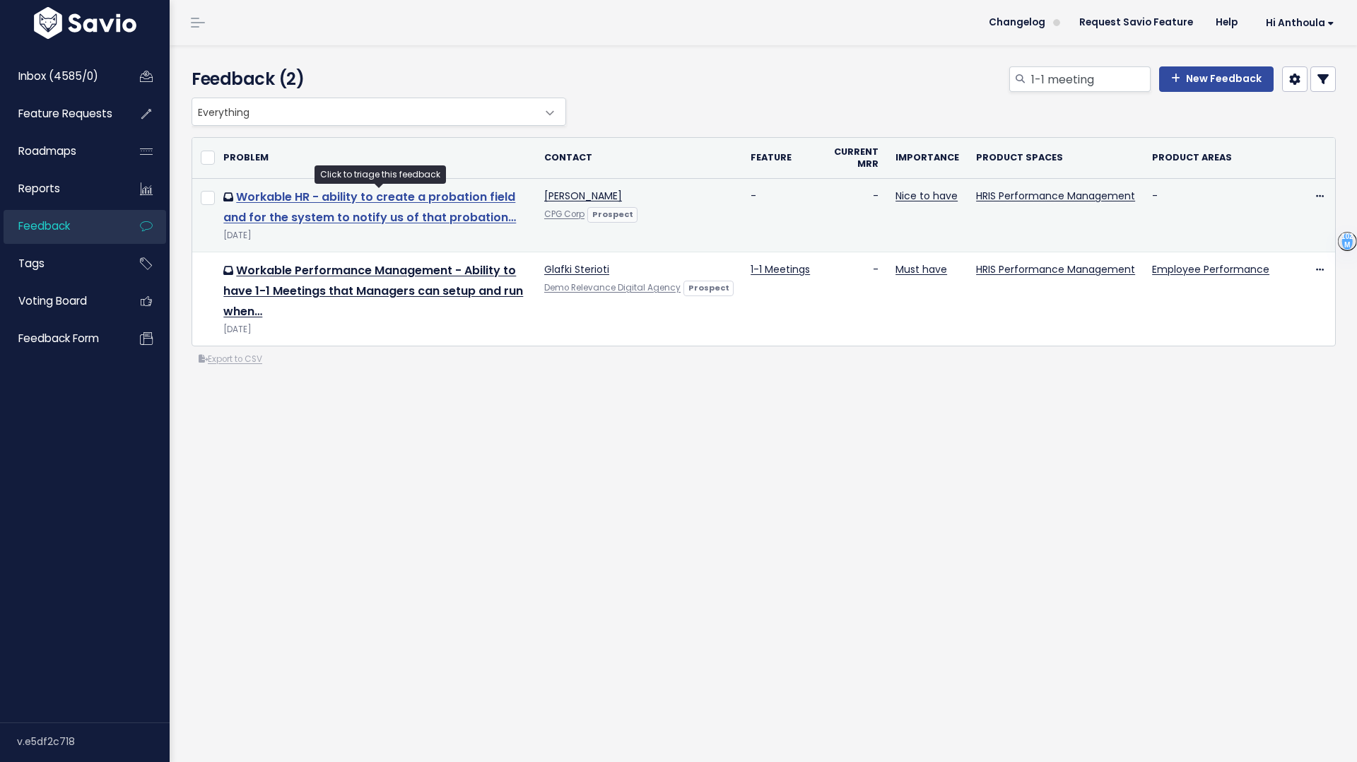
click at [292, 198] on link "Workable HR - ability to create a probation field and for the system to notify …" at bounding box center [369, 207] width 293 height 37
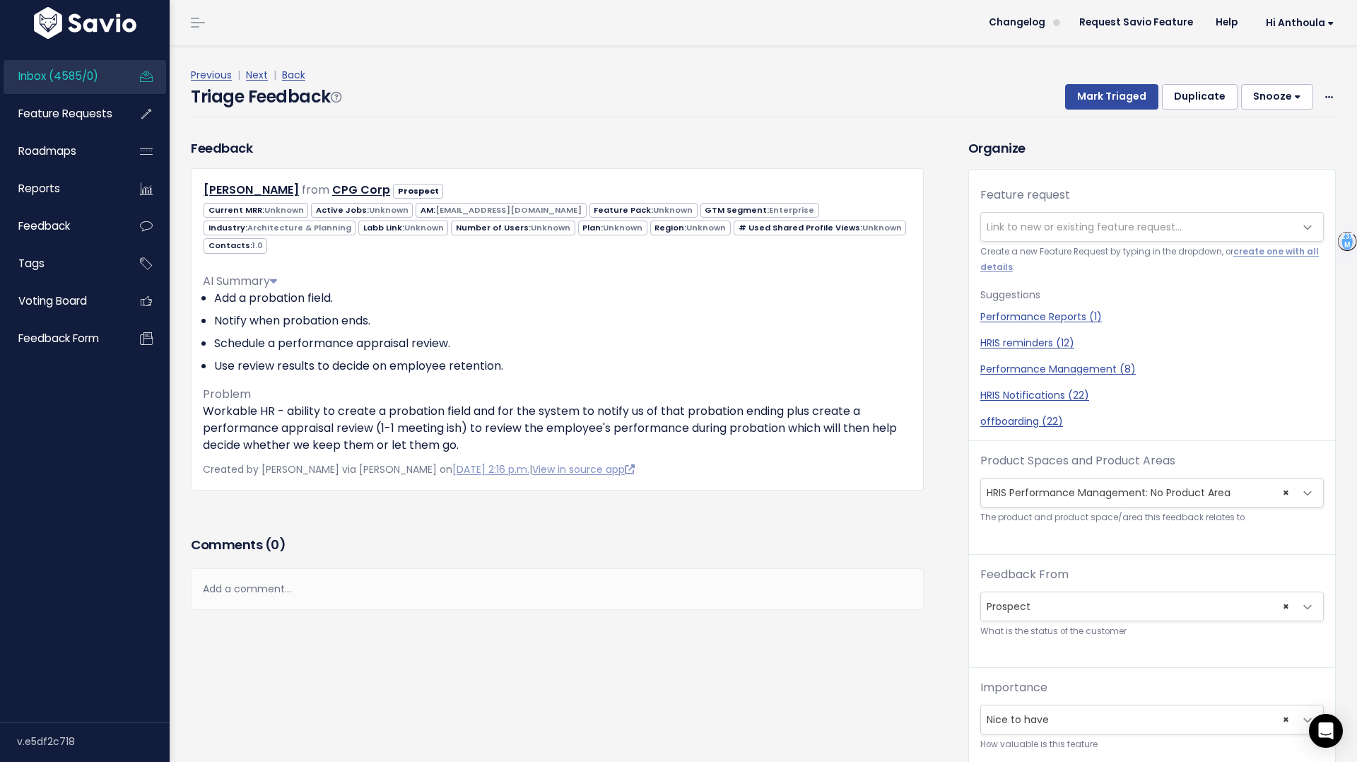
click at [1023, 226] on span "Link to new or existing feature request..." at bounding box center [1084, 227] width 195 height 14
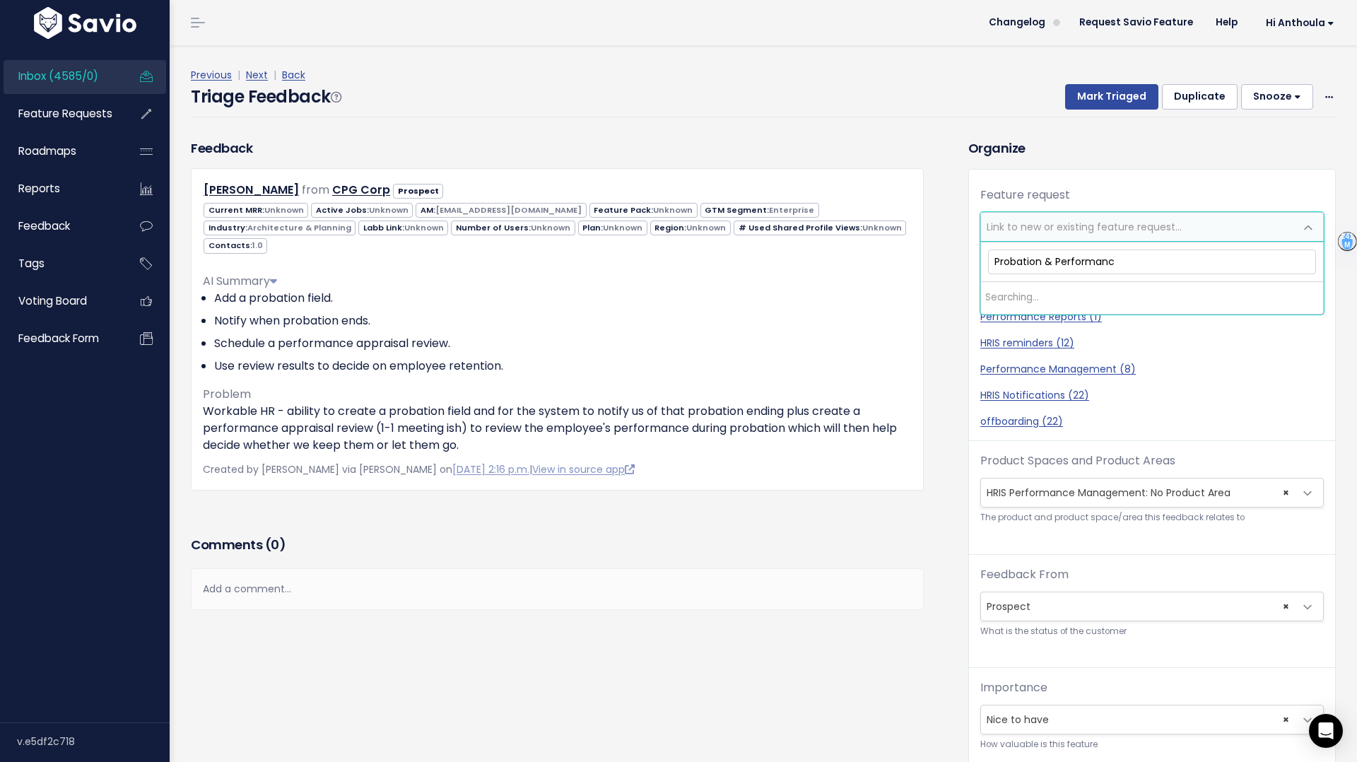
type input "Probation & Performance"
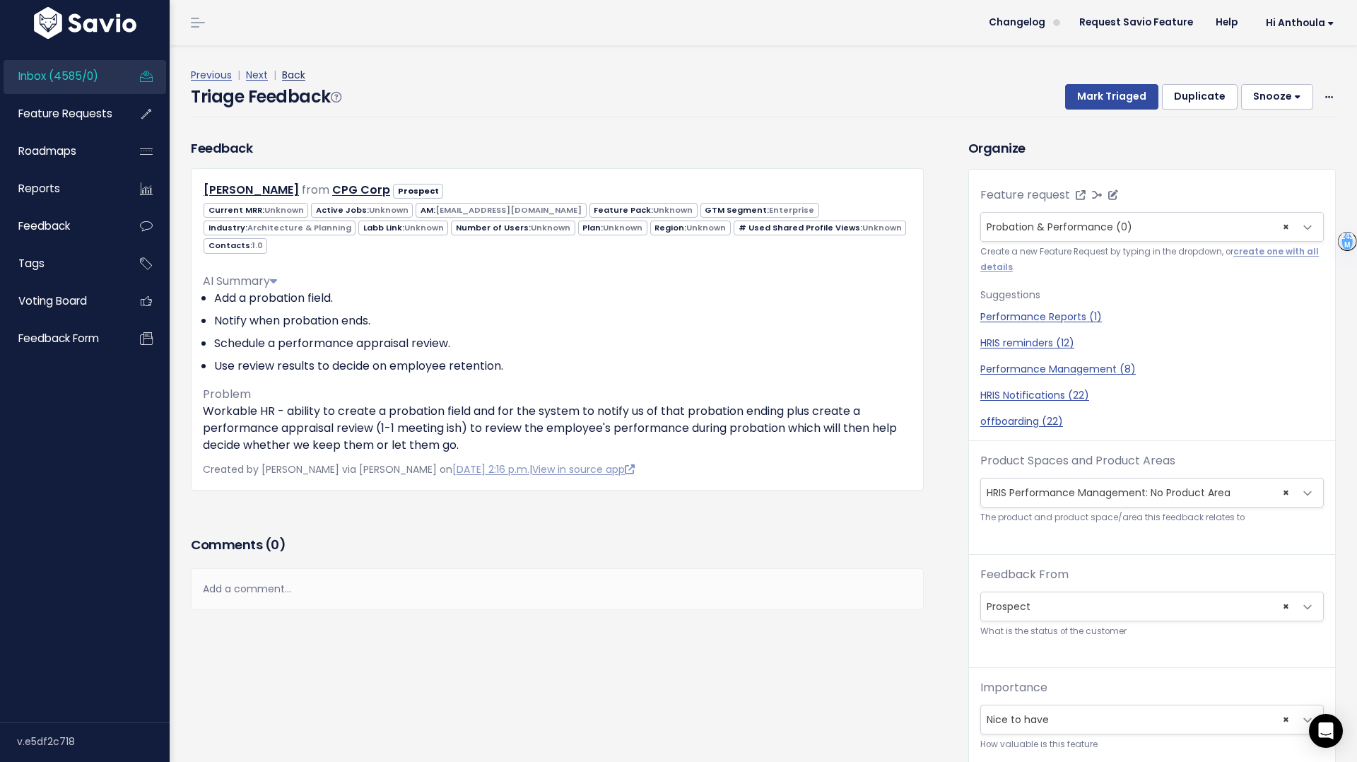
click at [288, 74] on link "Back" at bounding box center [293, 75] width 23 height 14
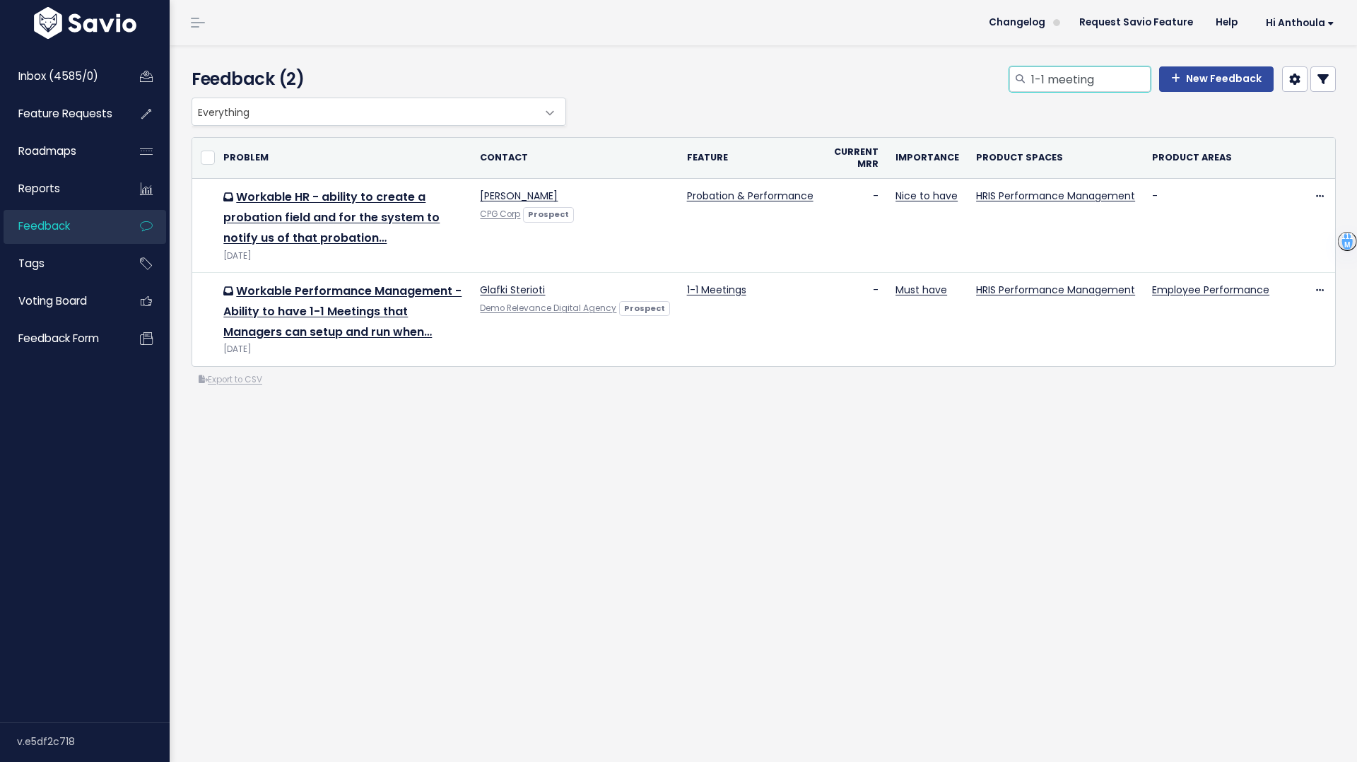
click at [1093, 74] on input "1-1 meeting" at bounding box center [1090, 78] width 121 height 25
type input "meeting"
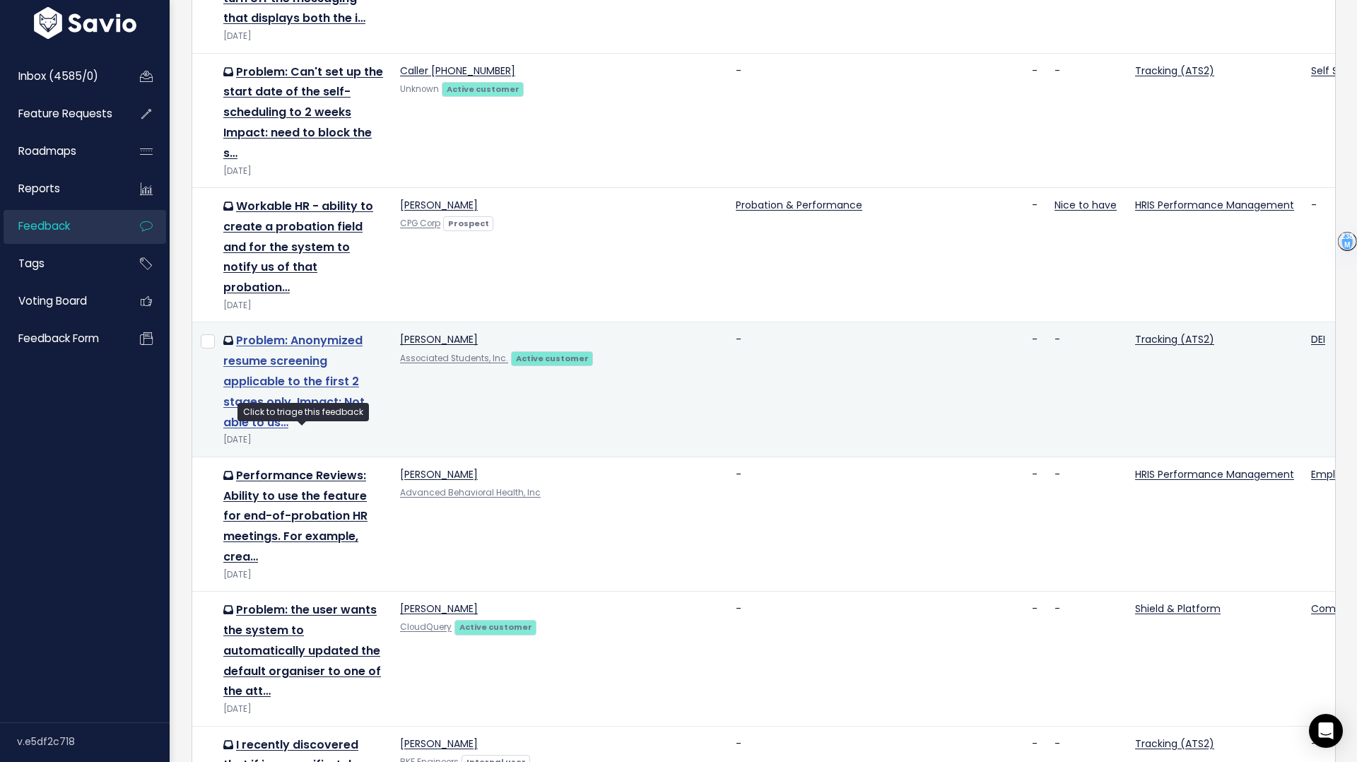
scroll to position [1599, 0]
click at [271, 466] on link "Performance Reviews: Ability to use the feature for end-of-probation HR meeting…" at bounding box center [295, 515] width 144 height 98
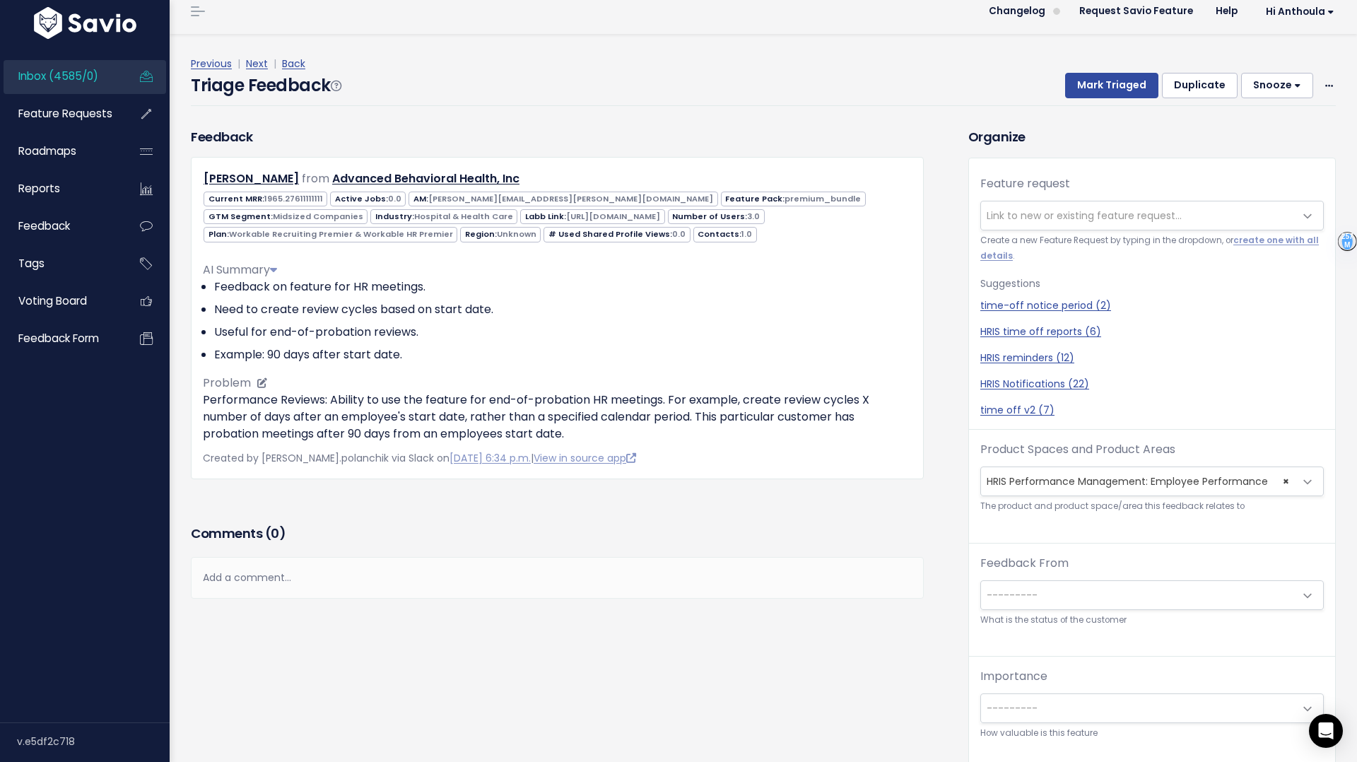
scroll to position [12, 0]
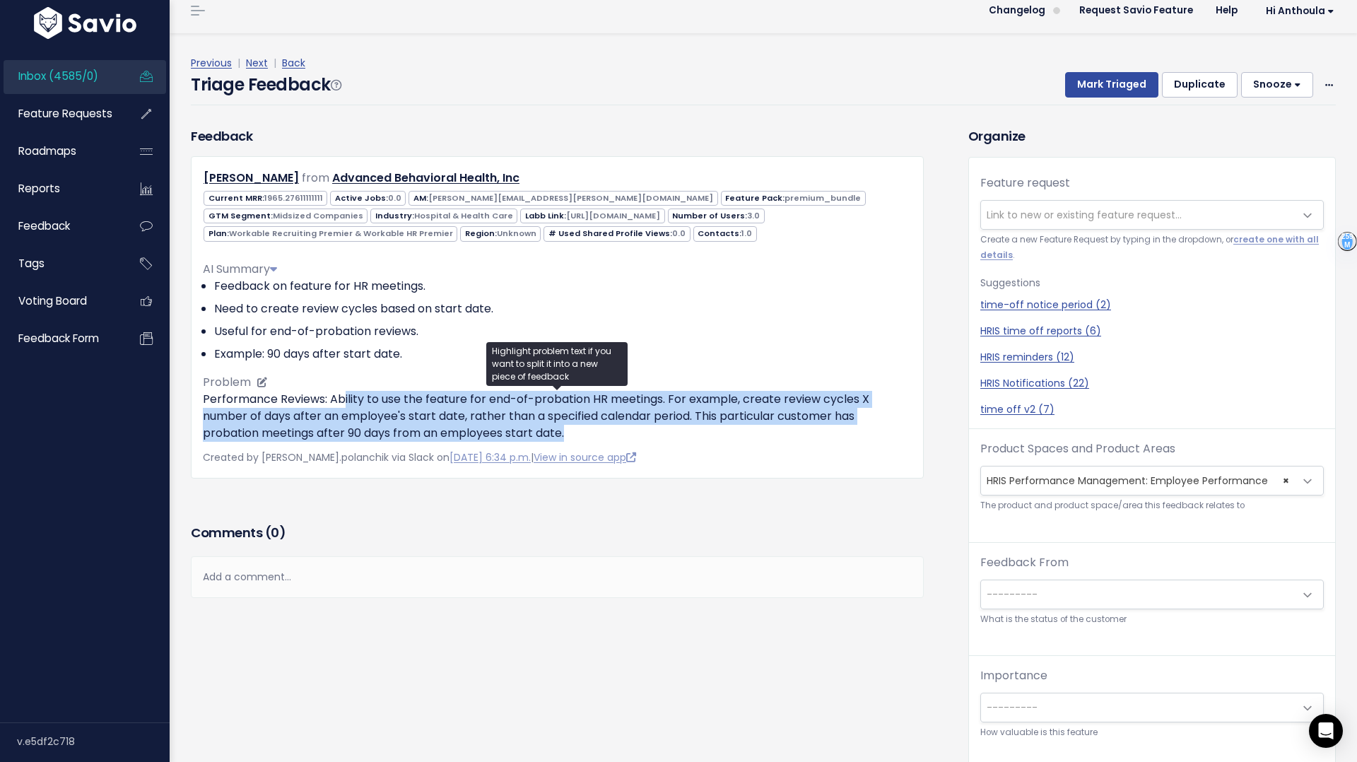
drag, startPoint x: 344, startPoint y: 401, endPoint x: 696, endPoint y: 422, distance: 352.6
click at [699, 426] on p "Performance Reviews: Ability to use the feature for end-of-probation HR meeting…" at bounding box center [557, 416] width 709 height 51
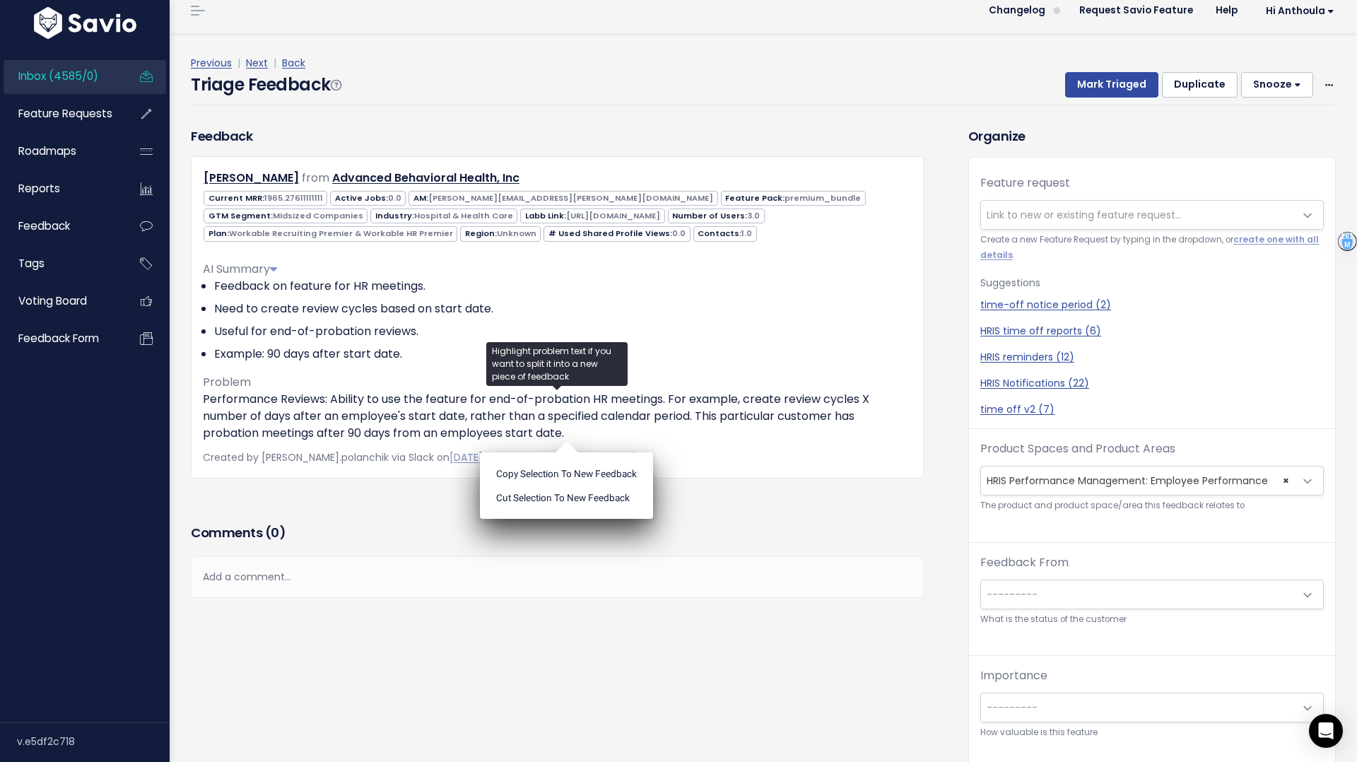
click at [1081, 214] on span "Link to new or existing feature request..." at bounding box center [1084, 215] width 195 height 14
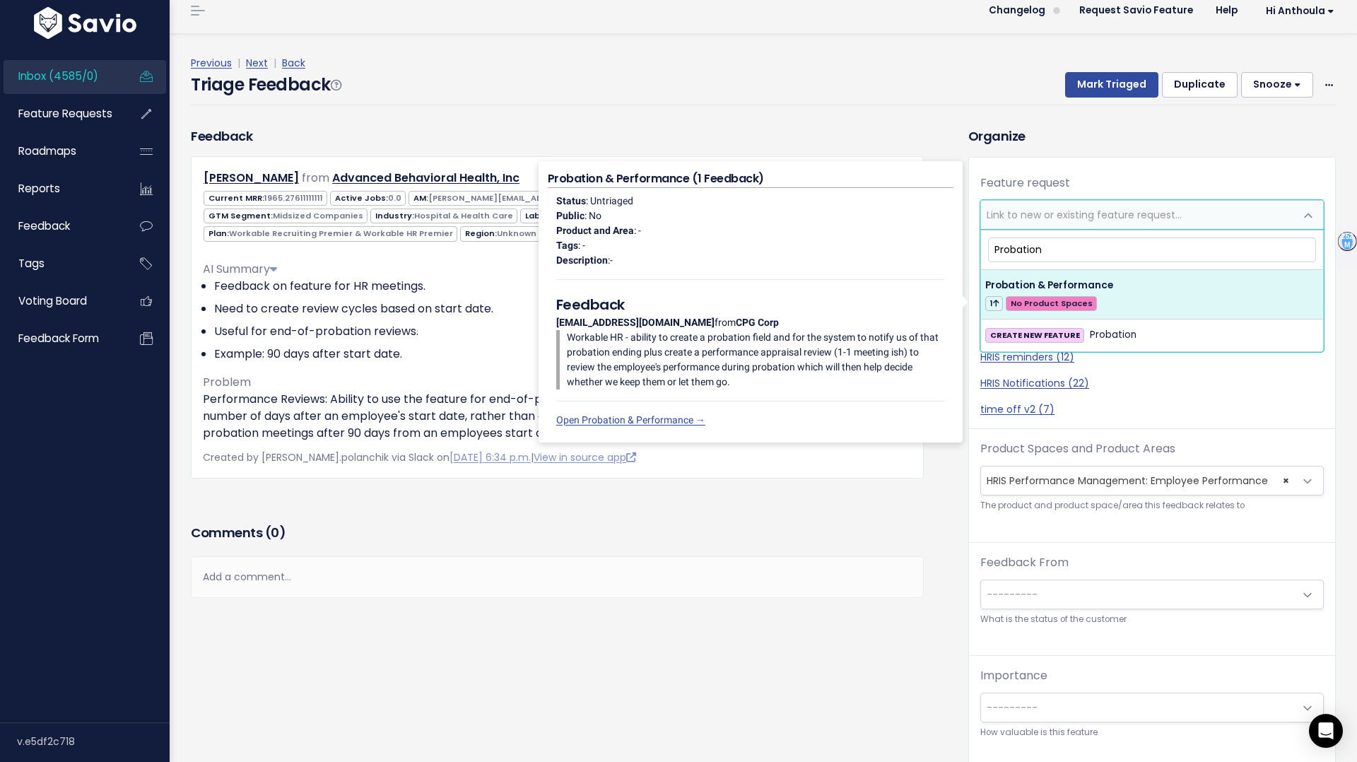
type input "Probation"
select select "63471"
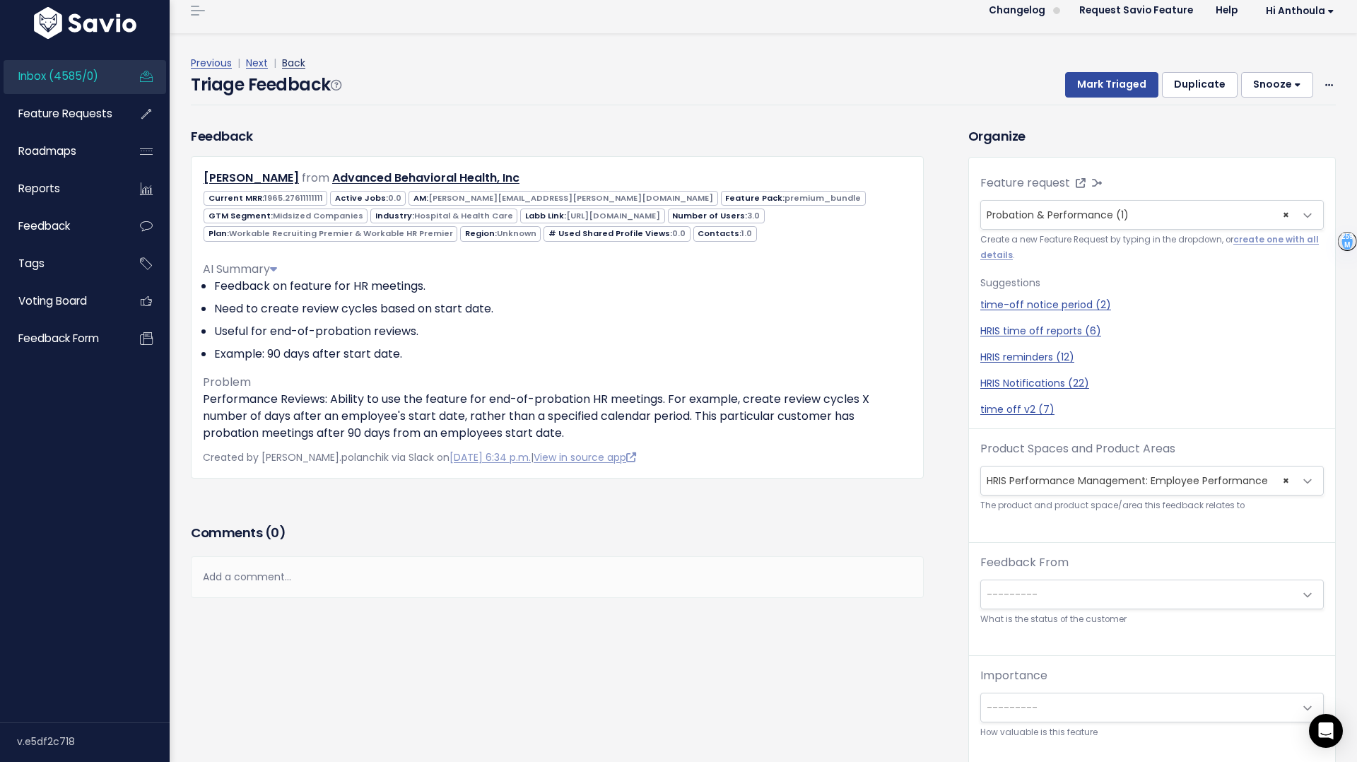
click at [292, 65] on link "Back" at bounding box center [293, 63] width 23 height 14
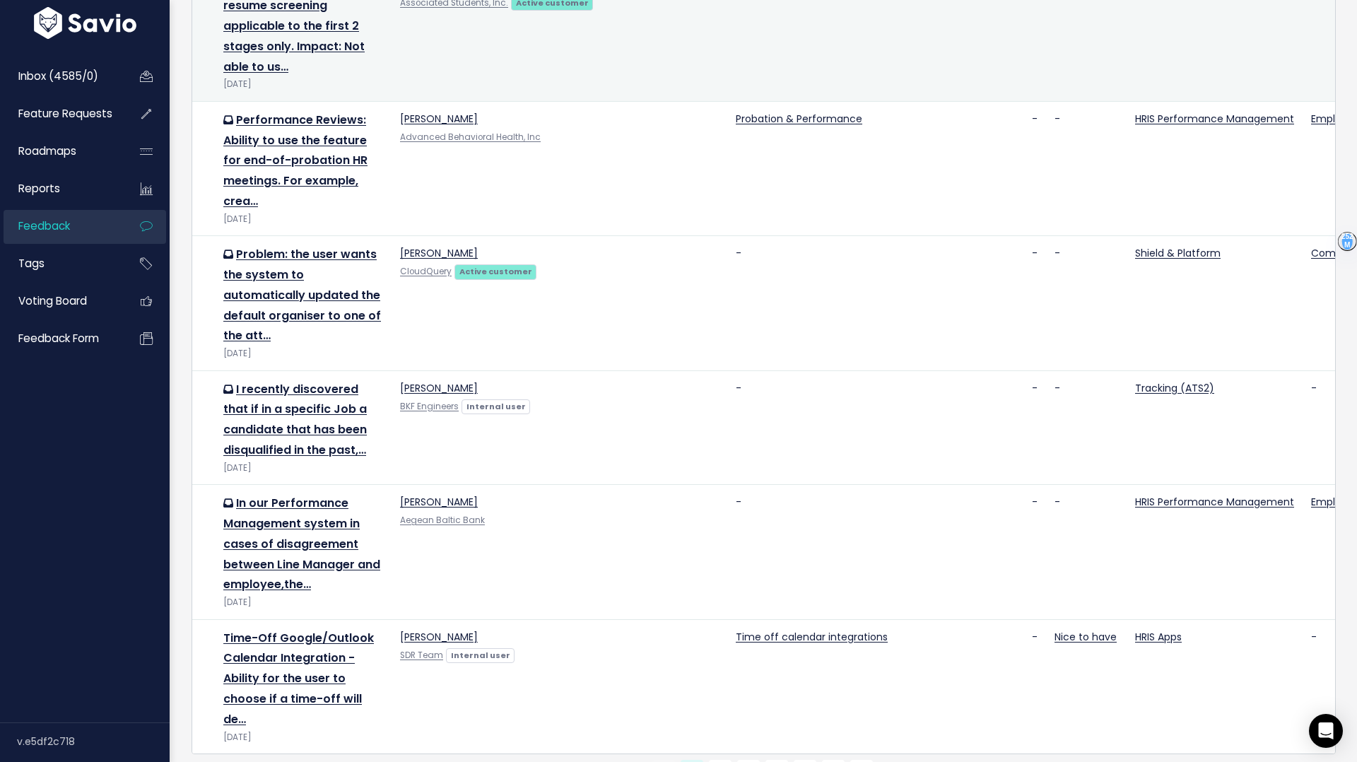
scroll to position [1956, 0]
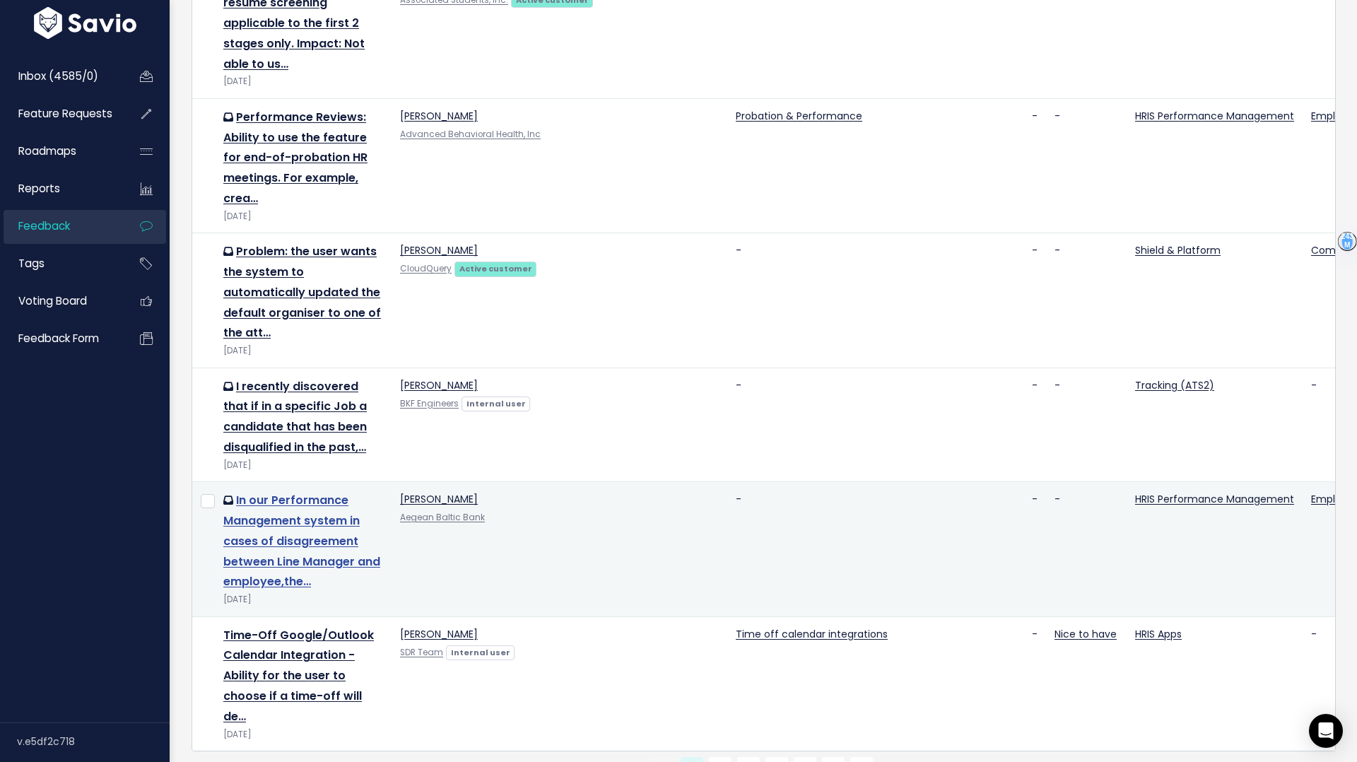
click at [276, 500] on link "In our Performance Management system in cases of disagreement between Line Mana…" at bounding box center [301, 541] width 157 height 98
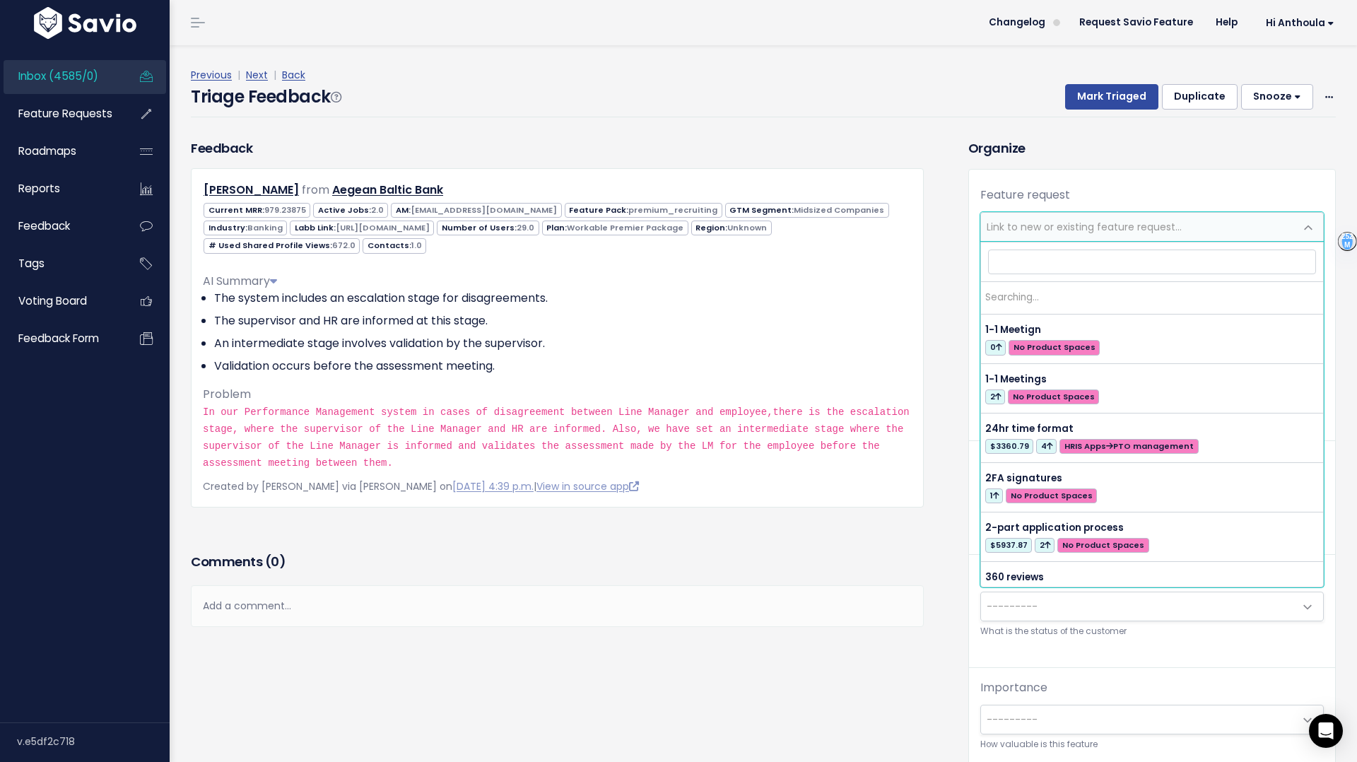
click at [1045, 228] on span "Link to new or existing feature request..." at bounding box center [1084, 227] width 195 height 14
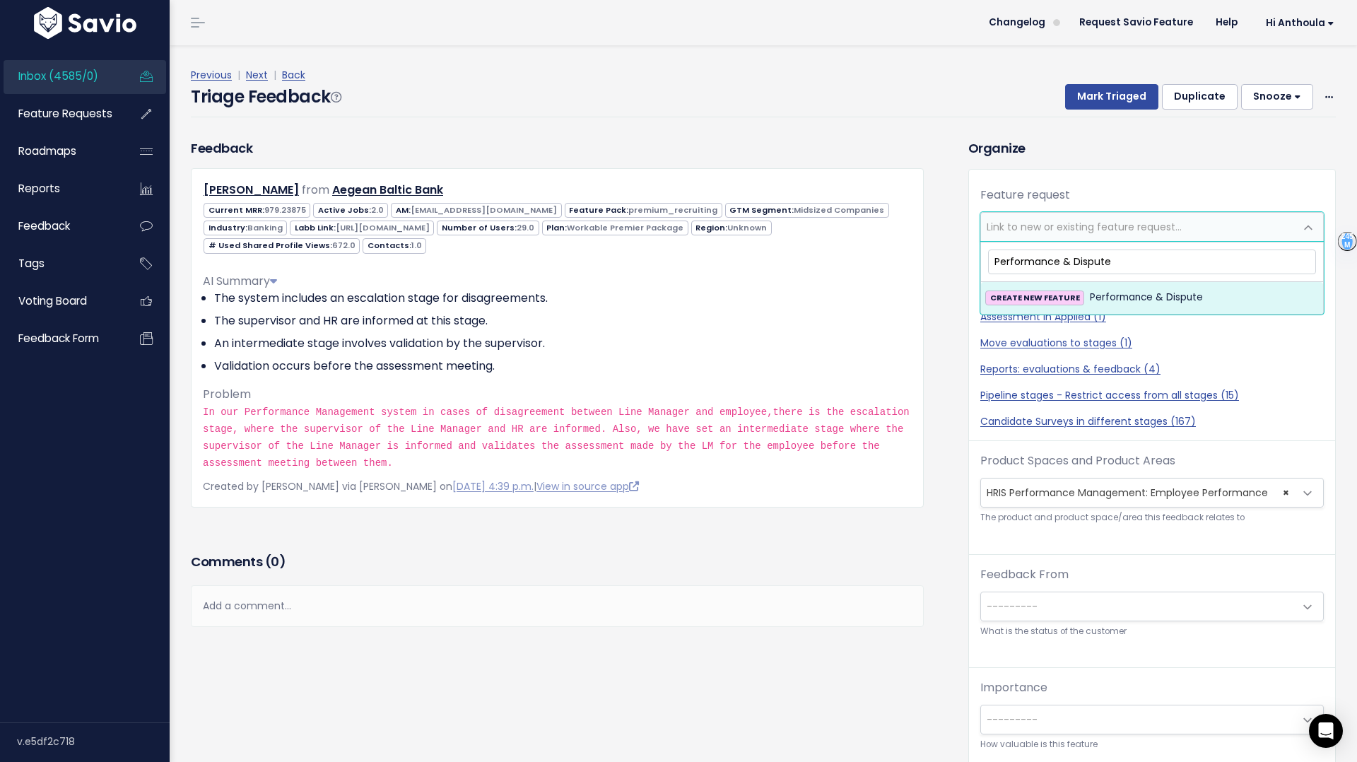
type input "Performance & Dispute"
click at [1107, 295] on span "Performance & Dispute" at bounding box center [1146, 297] width 113 height 17
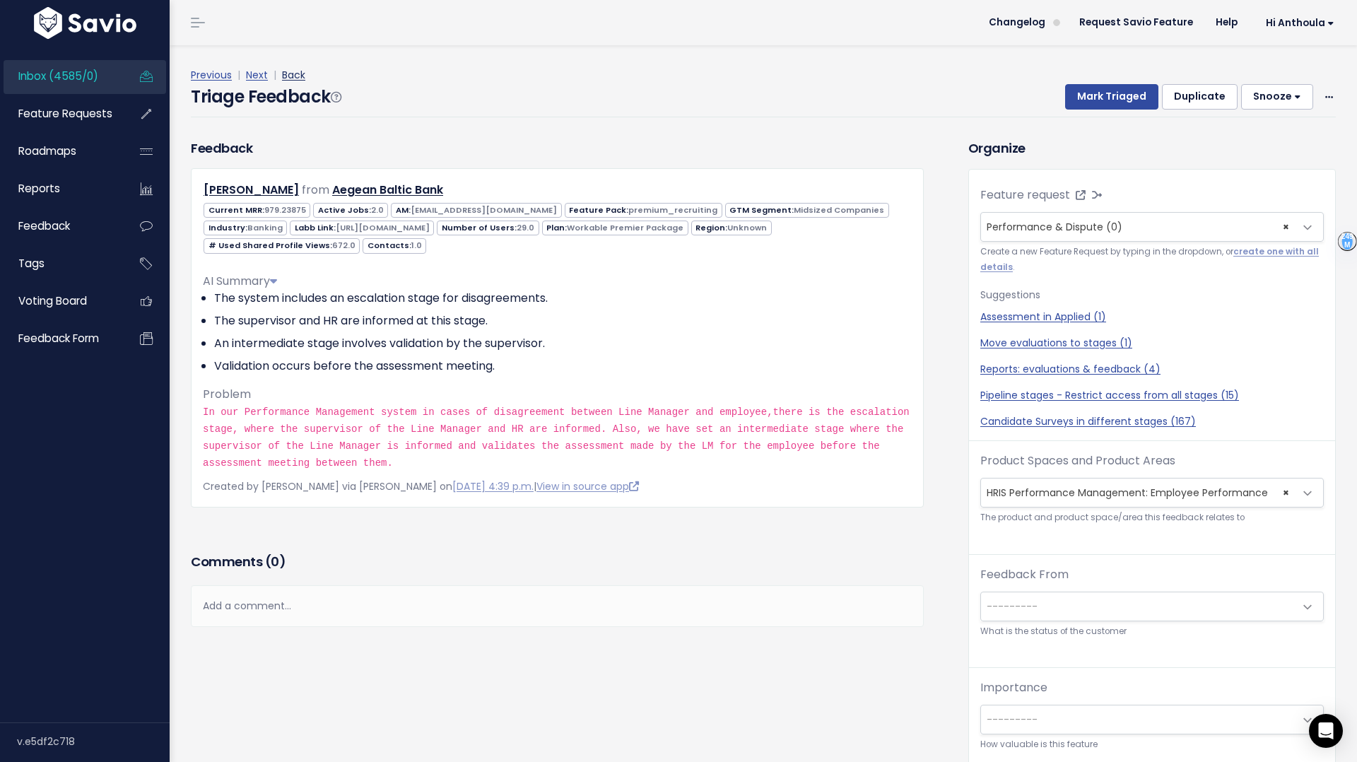
click at [297, 76] on link "Back" at bounding box center [293, 75] width 23 height 14
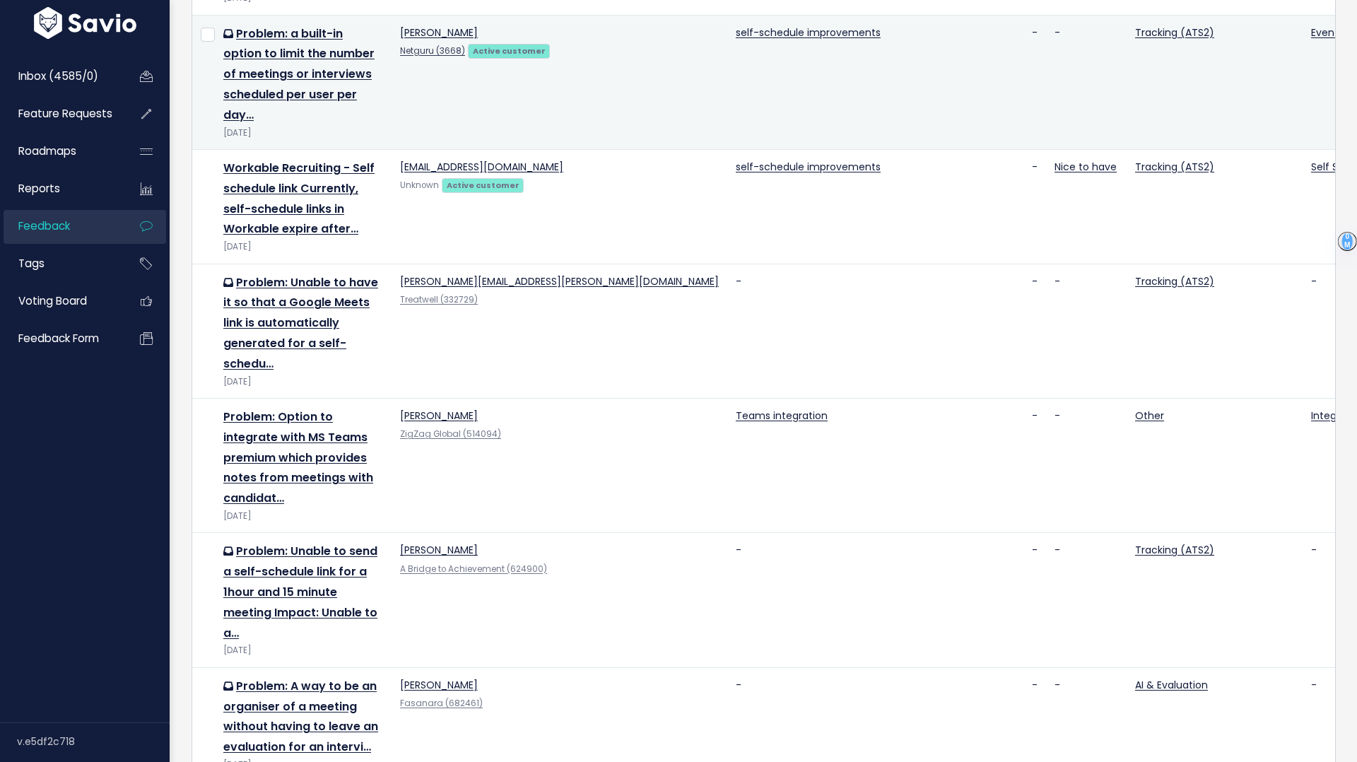
scroll to position [1956, 0]
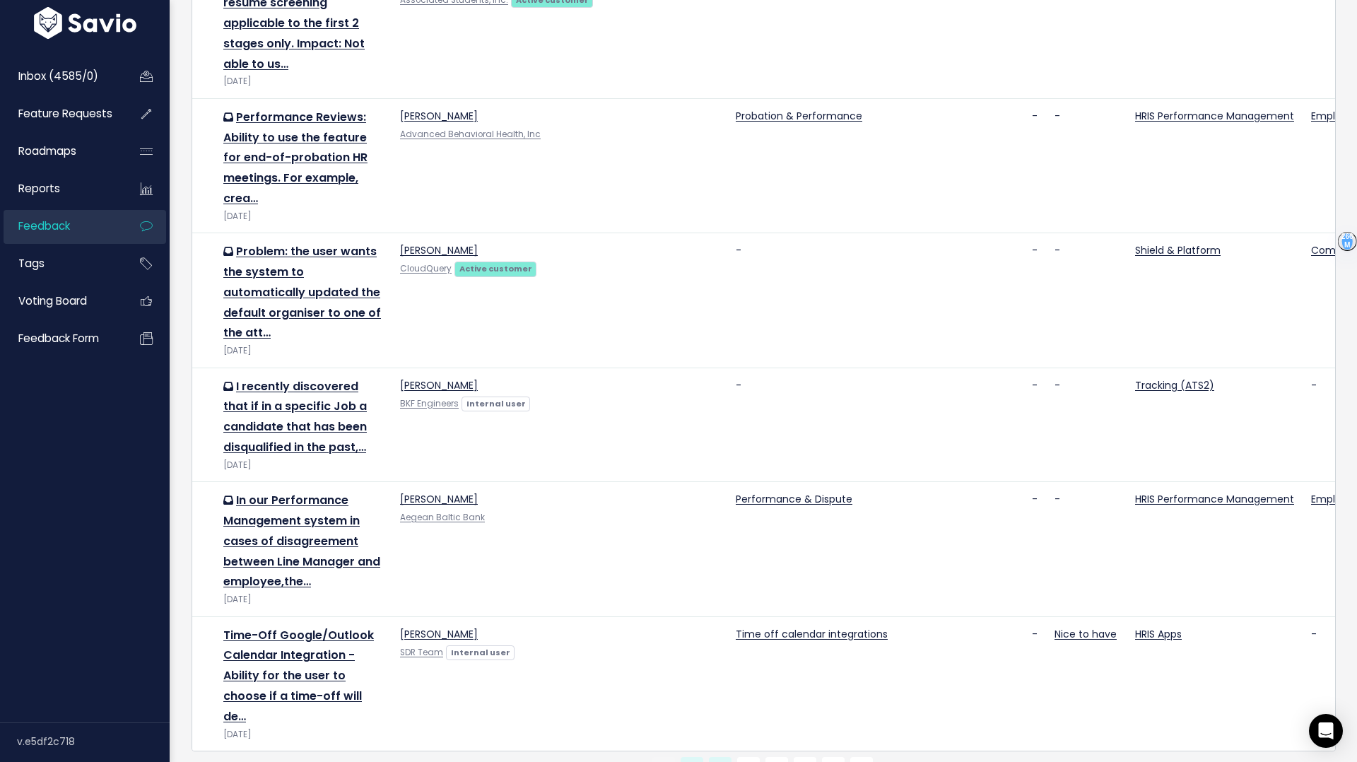
click at [724, 757] on link "2" at bounding box center [720, 768] width 23 height 23
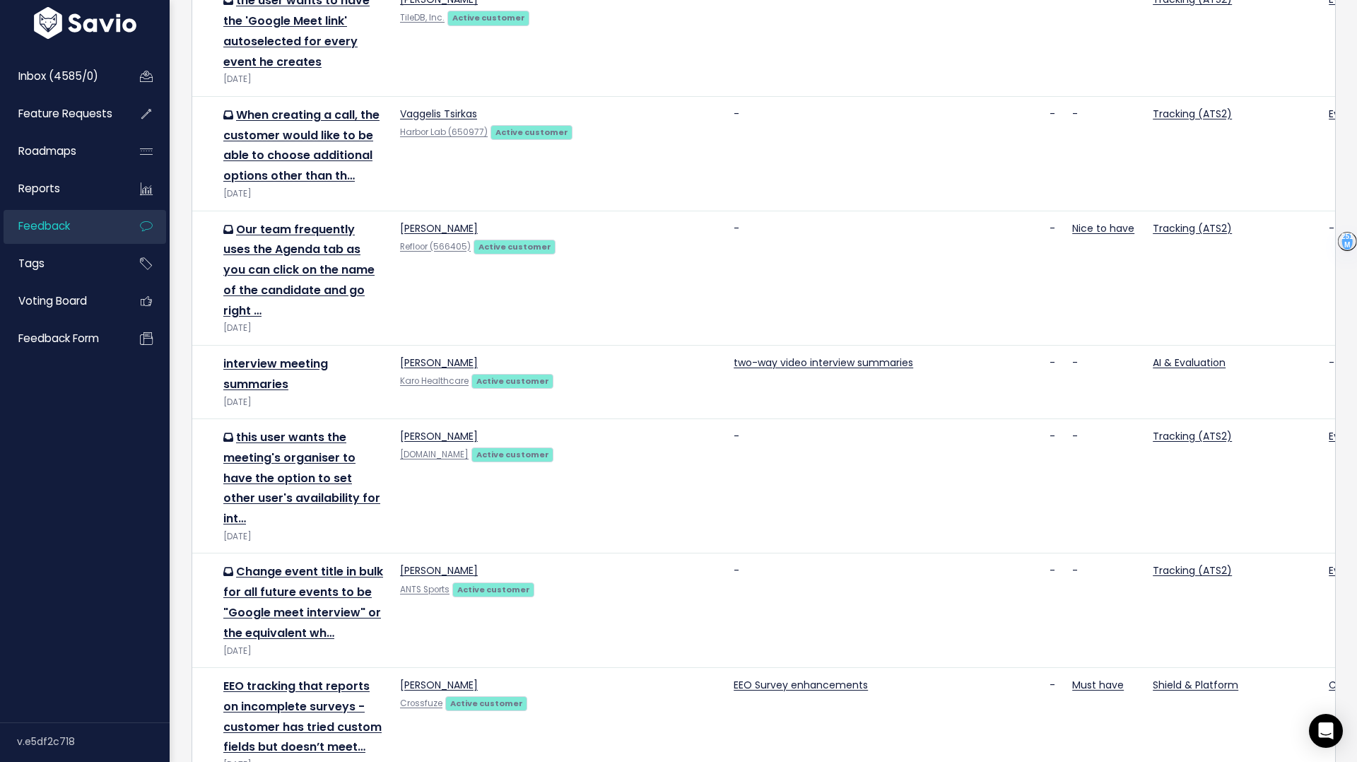
scroll to position [871, 0]
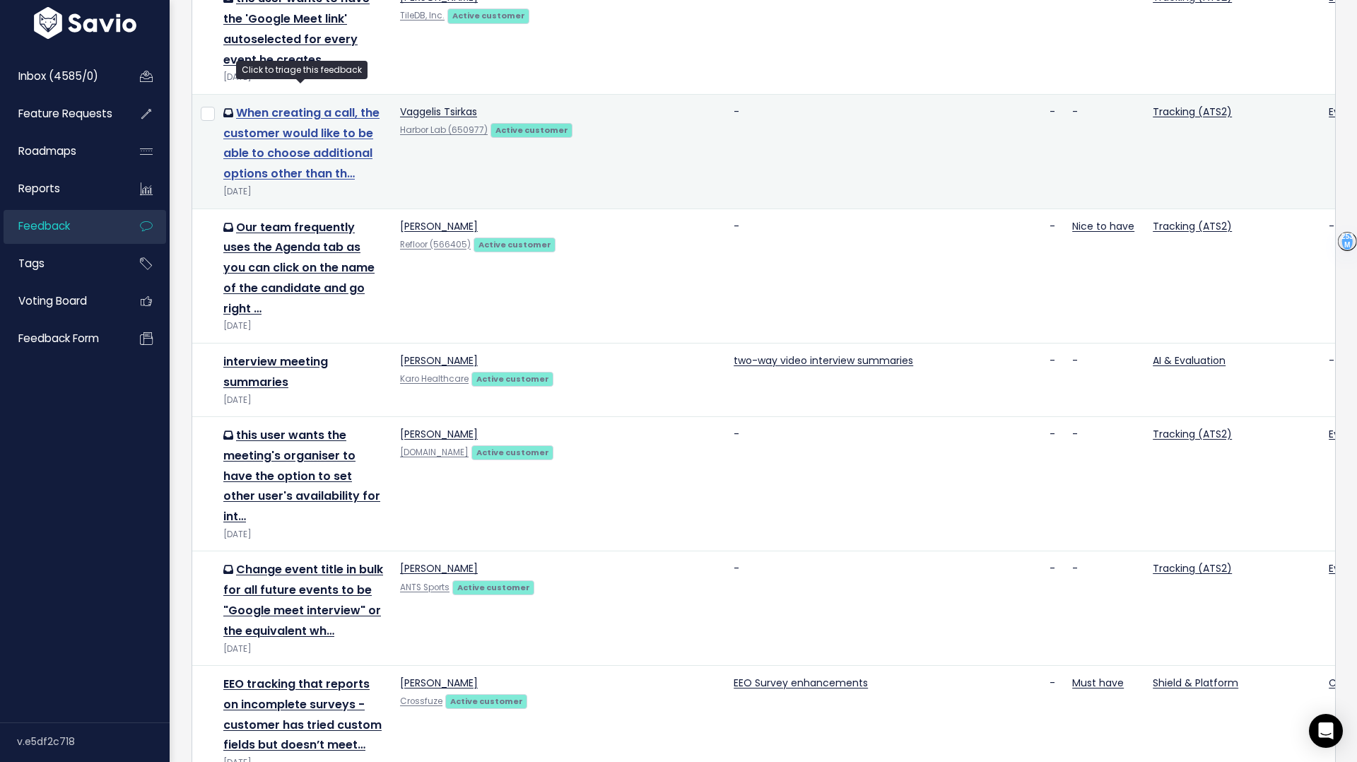
click at [278, 136] on link "When creating a call, the customer would like to be able to choose additional o…" at bounding box center [301, 143] width 156 height 77
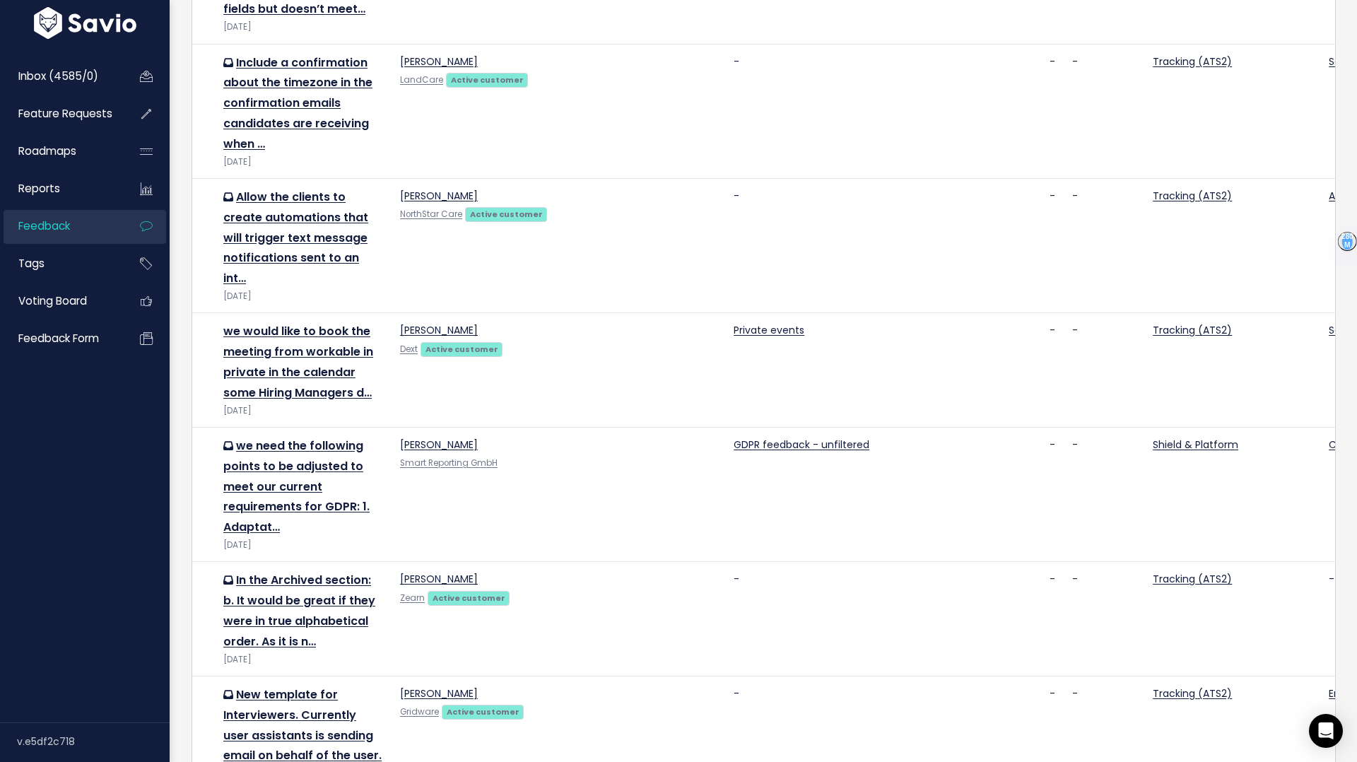
scroll to position [1612, 0]
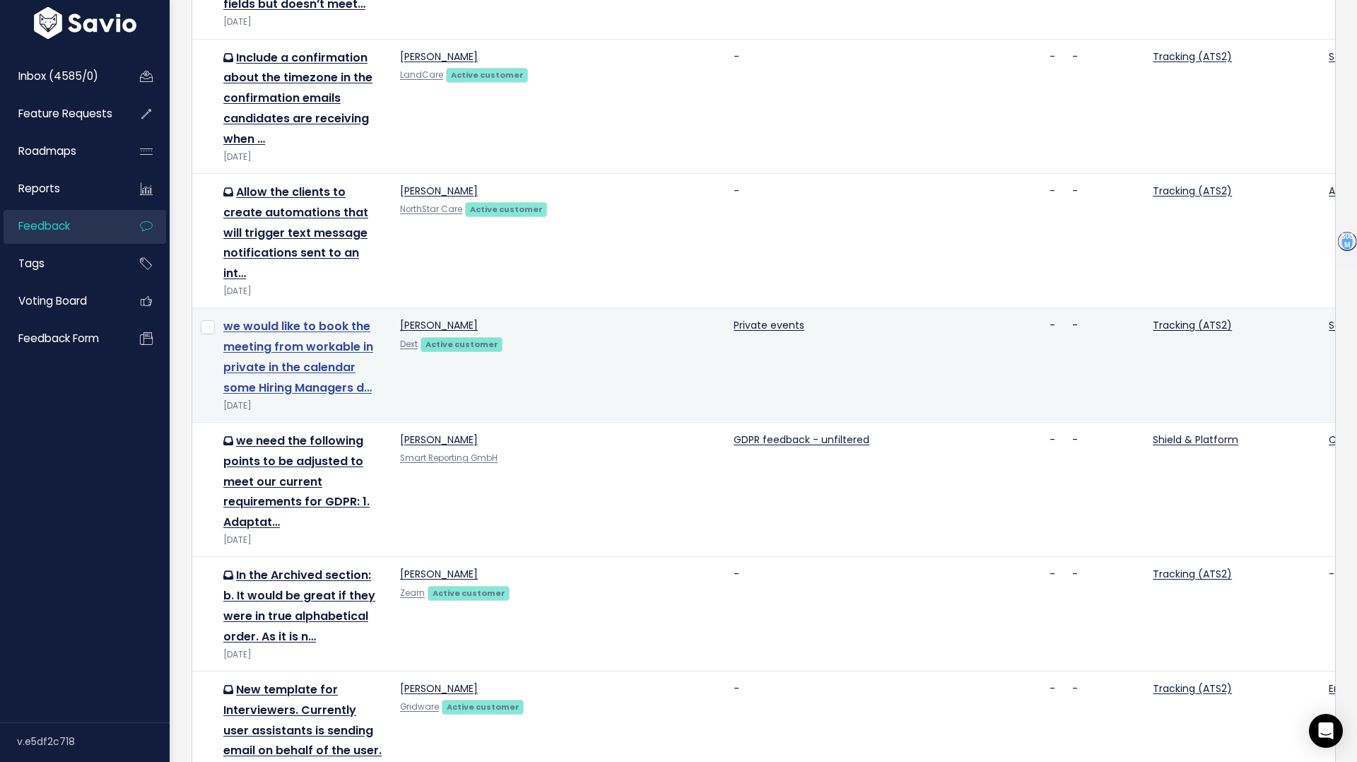
click at [301, 318] on link "we would like to book the meeting from workable in private in the calendar some…" at bounding box center [298, 356] width 150 height 77
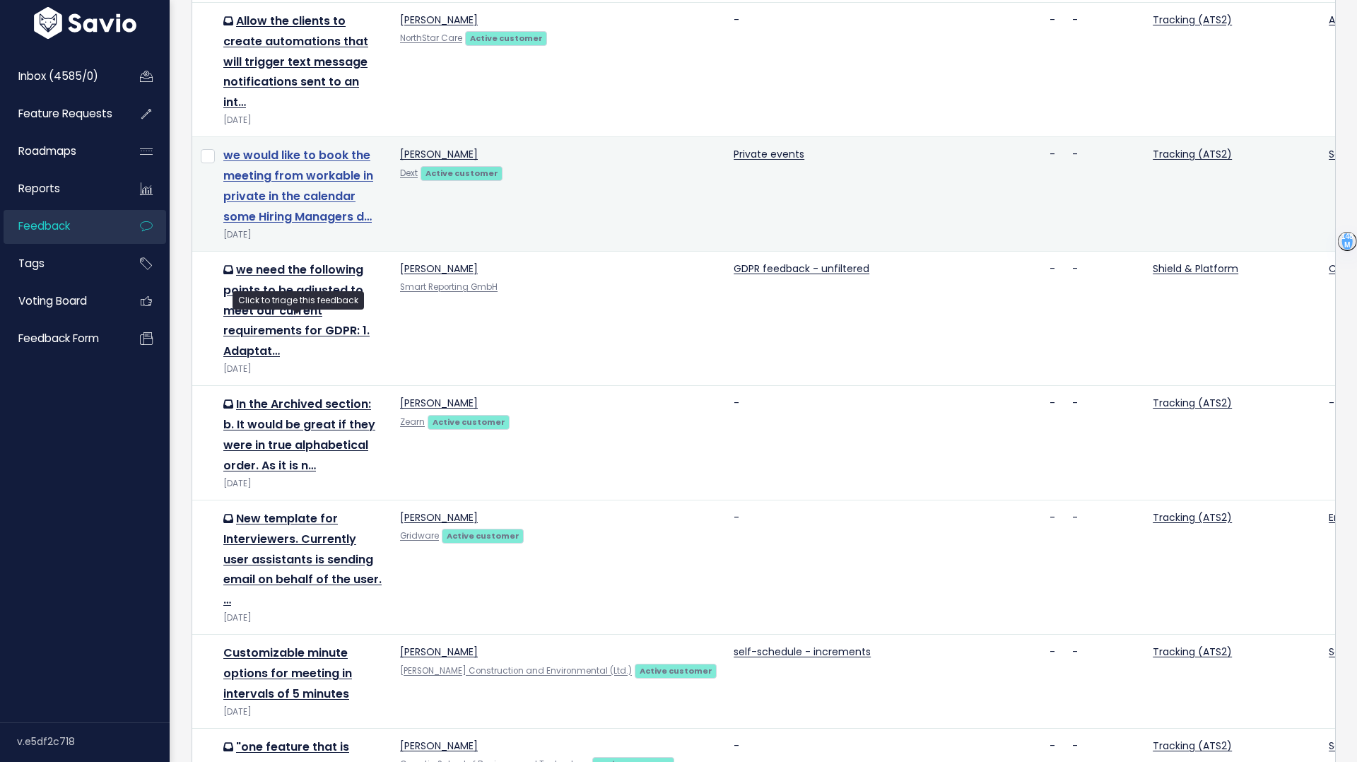
scroll to position [1834, 0]
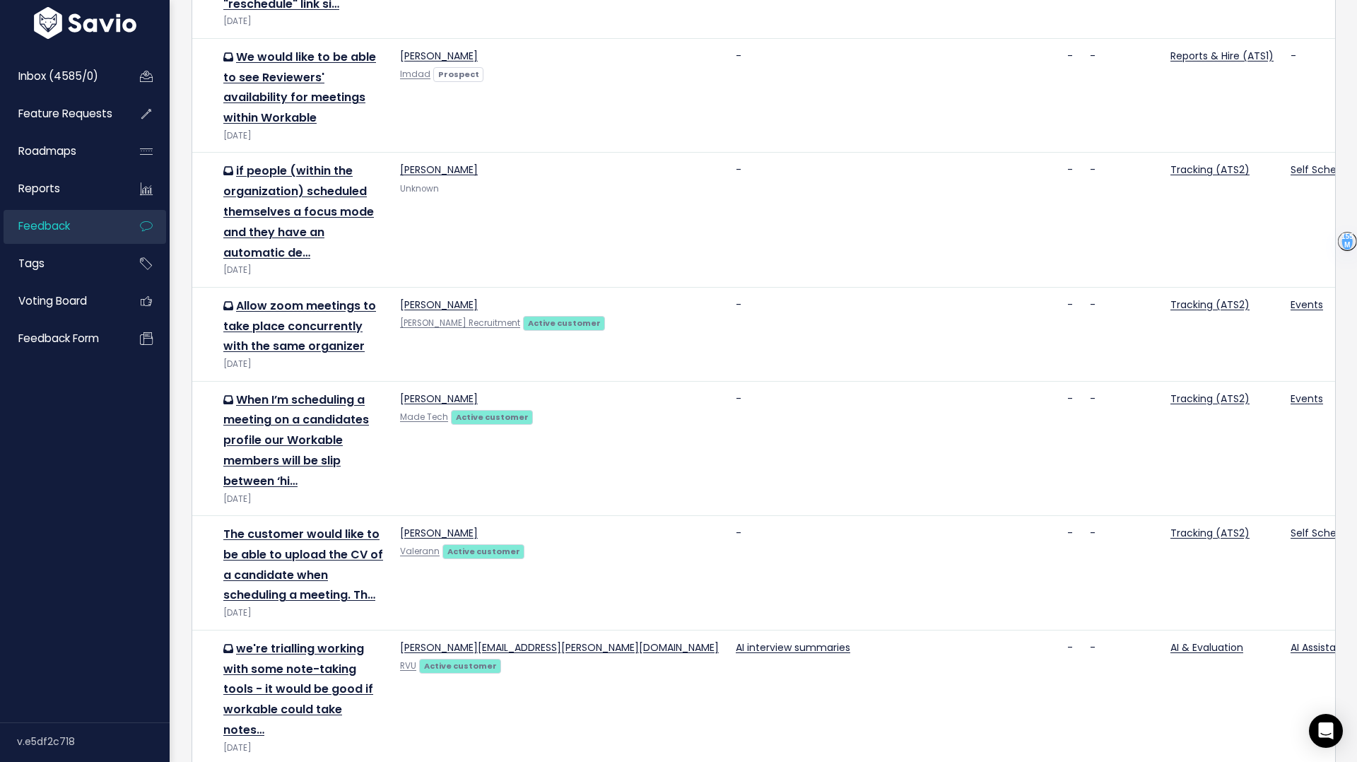
scroll to position [259, 0]
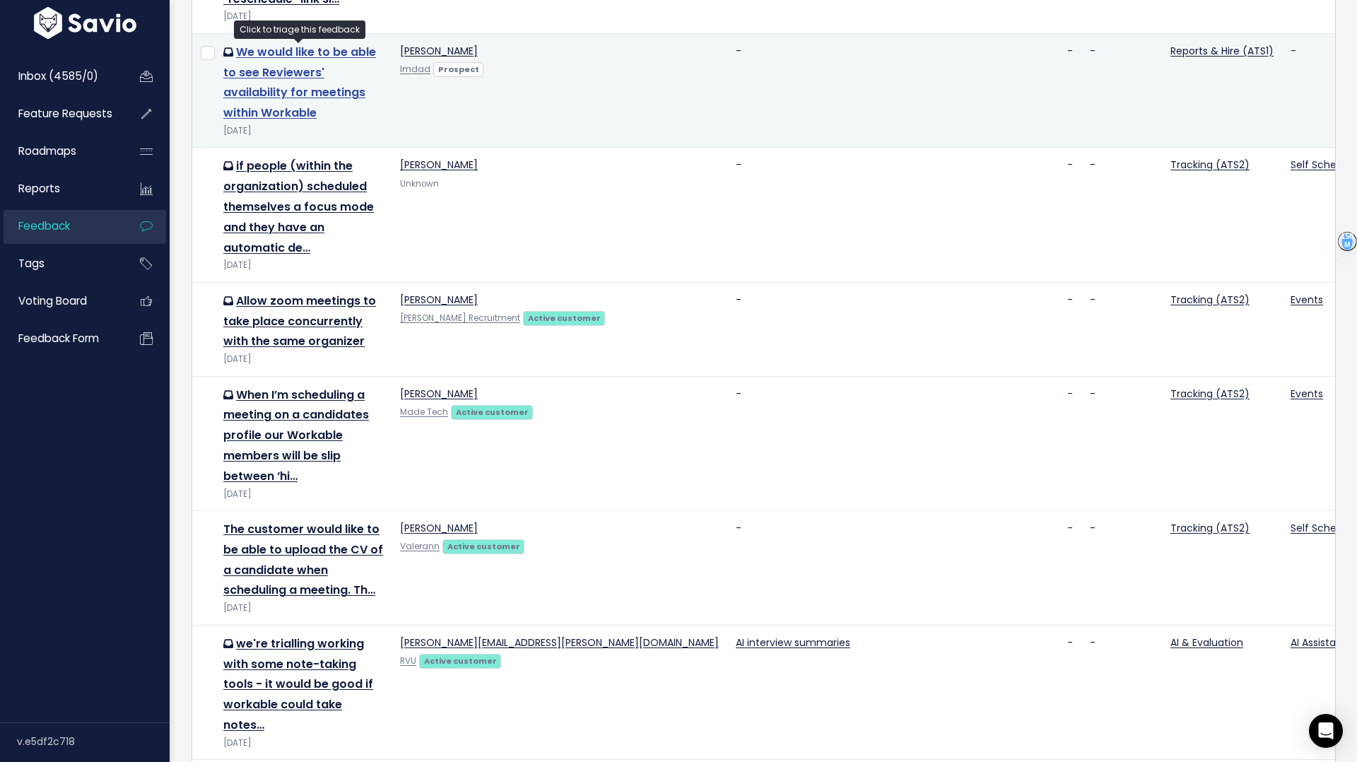
click at [266, 86] on link "We would like to be able to see Reviewers' availability for meetings within Wor…" at bounding box center [299, 82] width 153 height 77
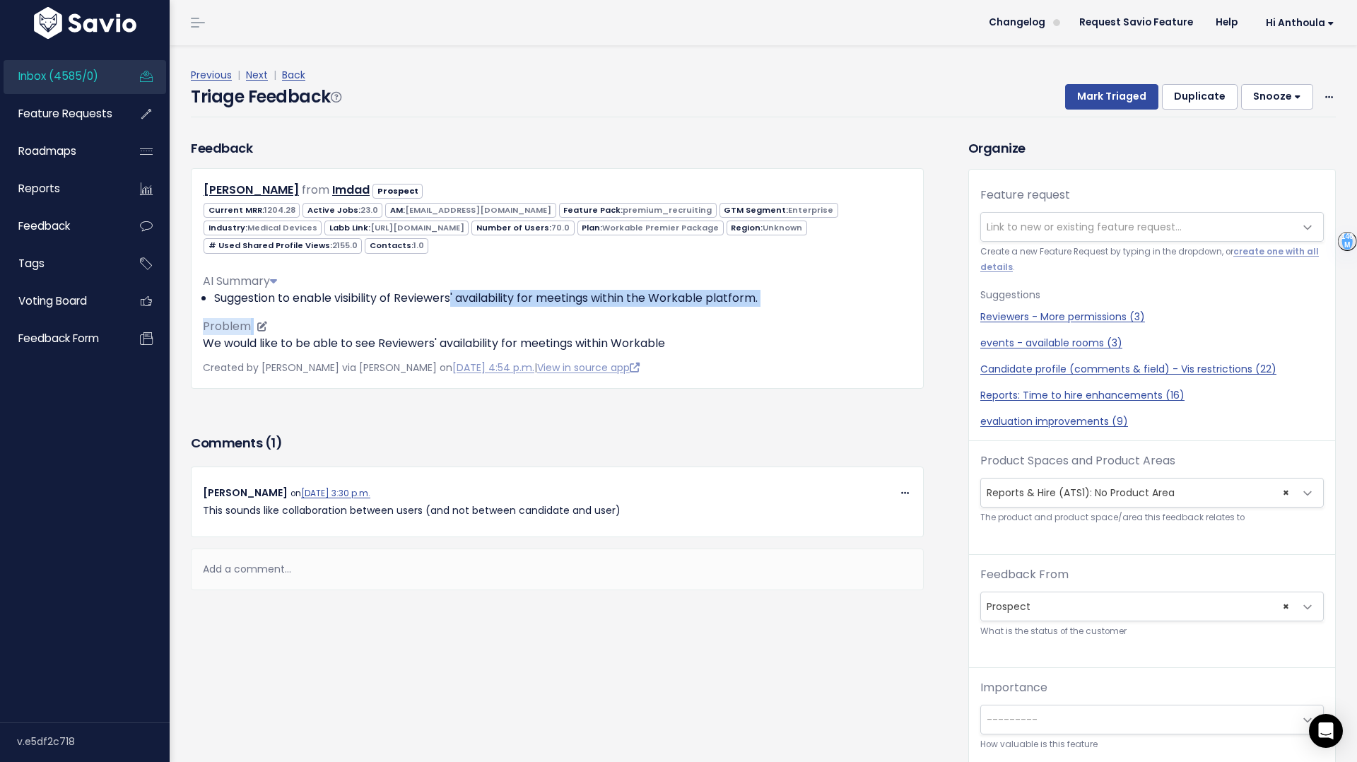
drag, startPoint x: 453, startPoint y: 299, endPoint x: 775, endPoint y: 322, distance: 323.1
click at [776, 324] on div "AI Summary Suggestion to enable visibility of Reviewers' availability for meeti…" at bounding box center [557, 306] width 709 height 90
click at [746, 351] on p "We would like to be able to see Reviewers' availability for meetings within Wor…" at bounding box center [557, 343] width 709 height 17
click at [318, 569] on div "Add a comment..." at bounding box center [557, 569] width 733 height 42
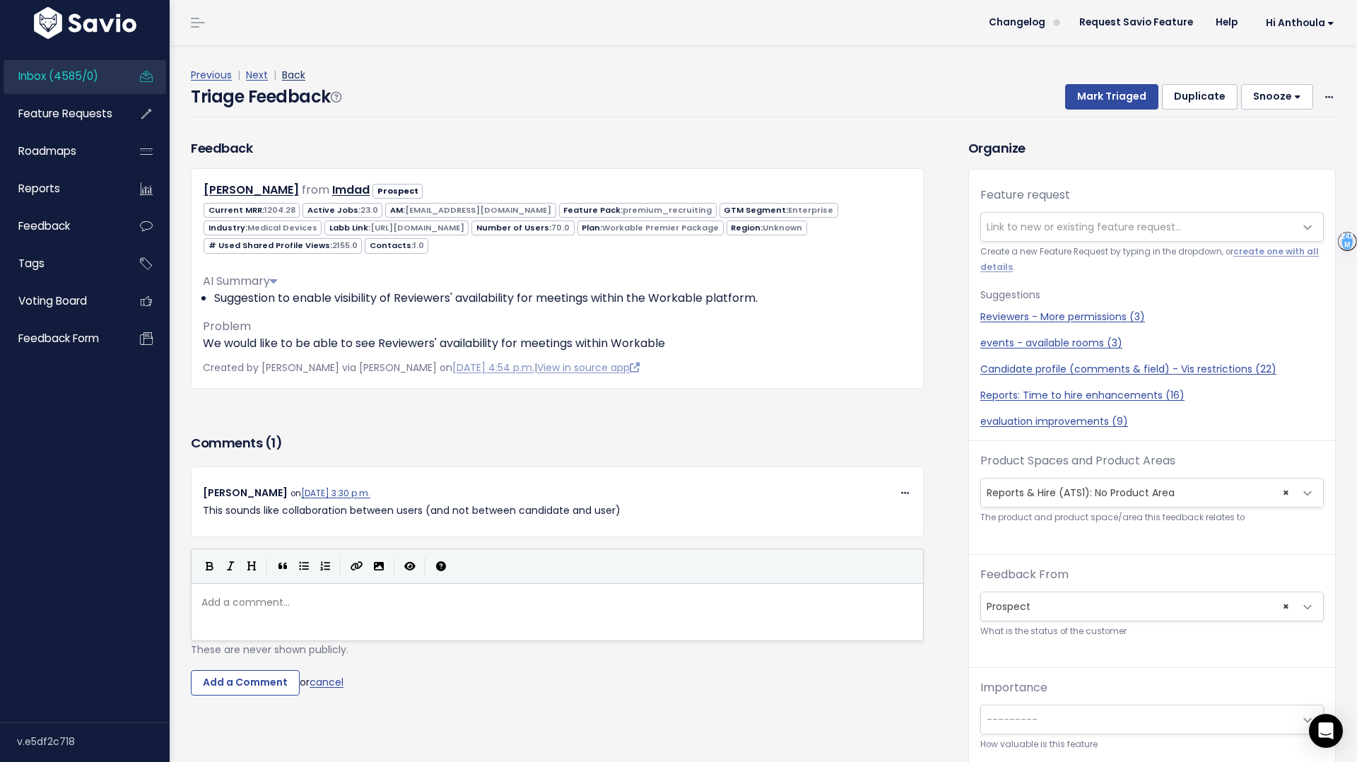
click at [299, 75] on link "Back" at bounding box center [293, 75] width 23 height 14
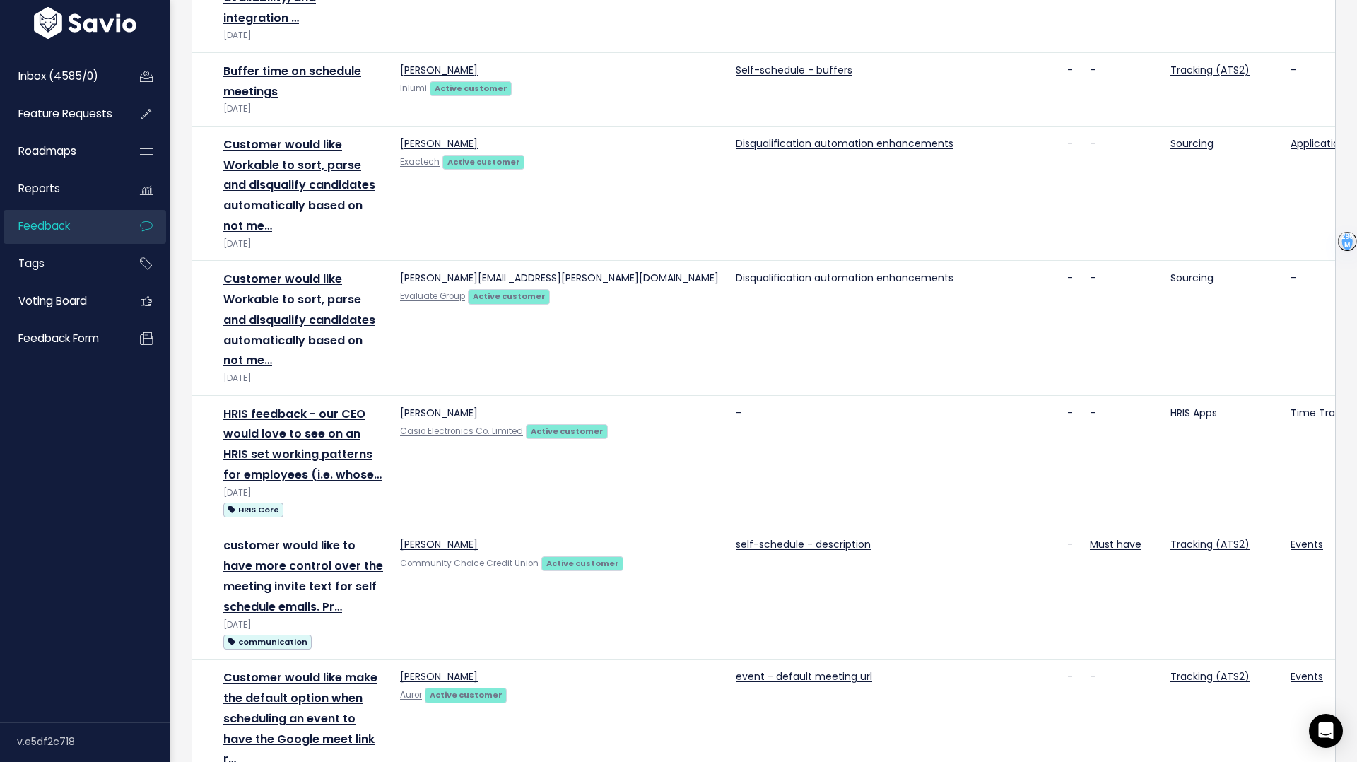
scroll to position [1928, 0]
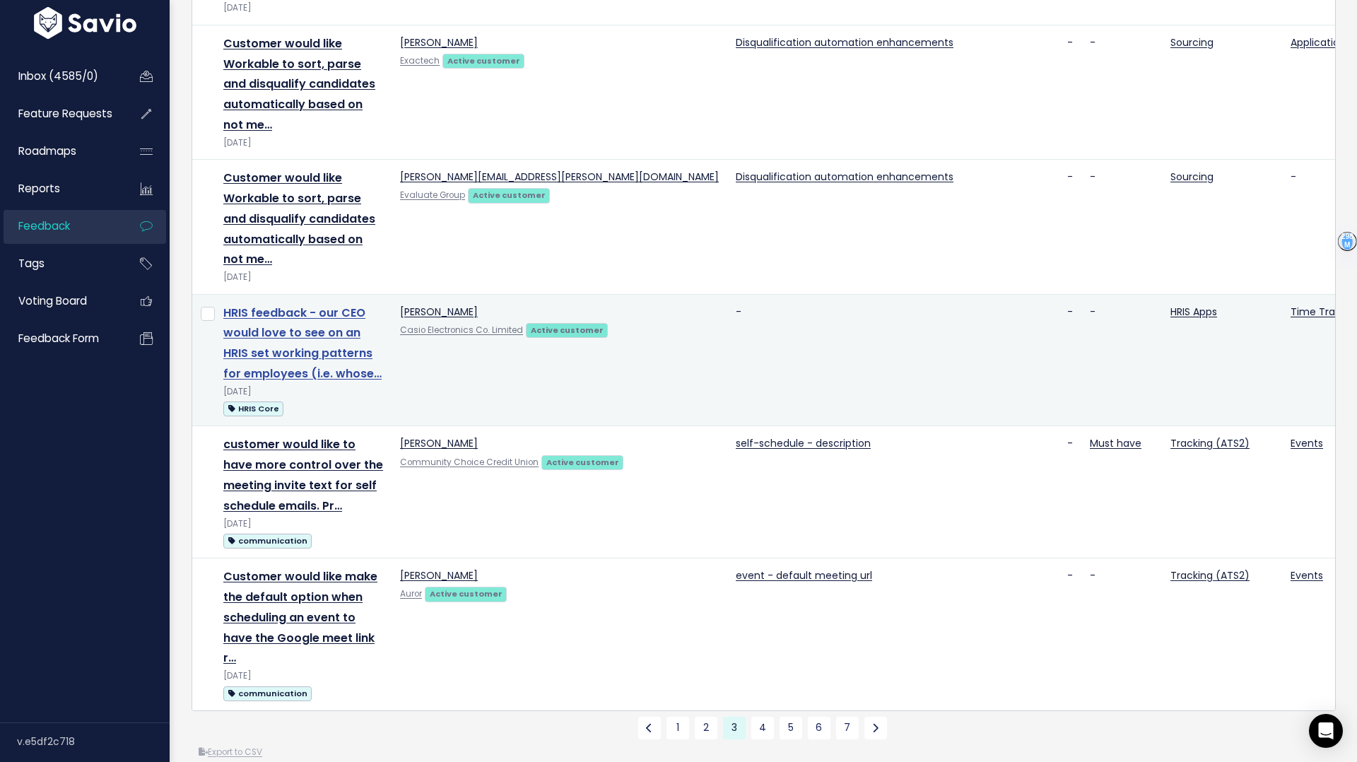
click at [247, 313] on link "HRIS feedback - our CEO would love to see on an HRIS set working patterns for e…" at bounding box center [302, 343] width 158 height 77
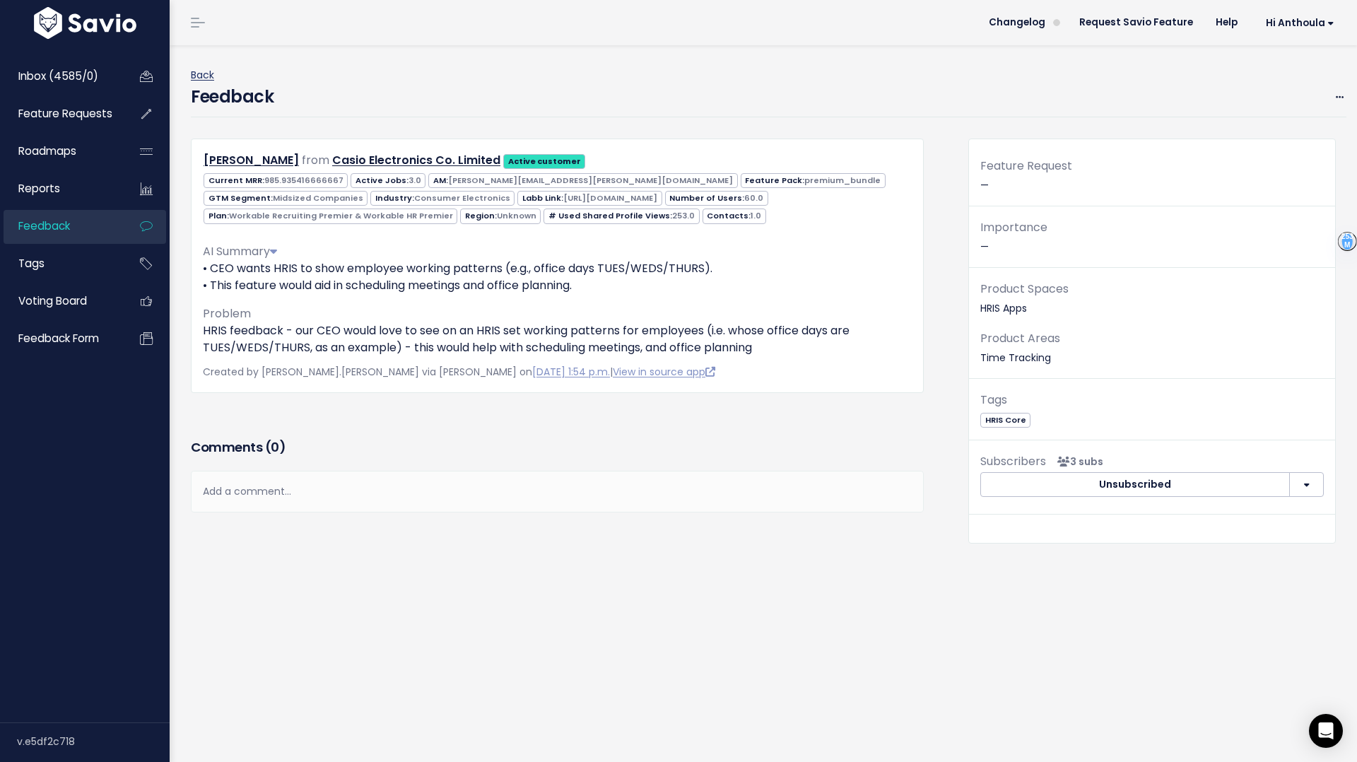
click at [207, 76] on link "Back" at bounding box center [202, 75] width 23 height 14
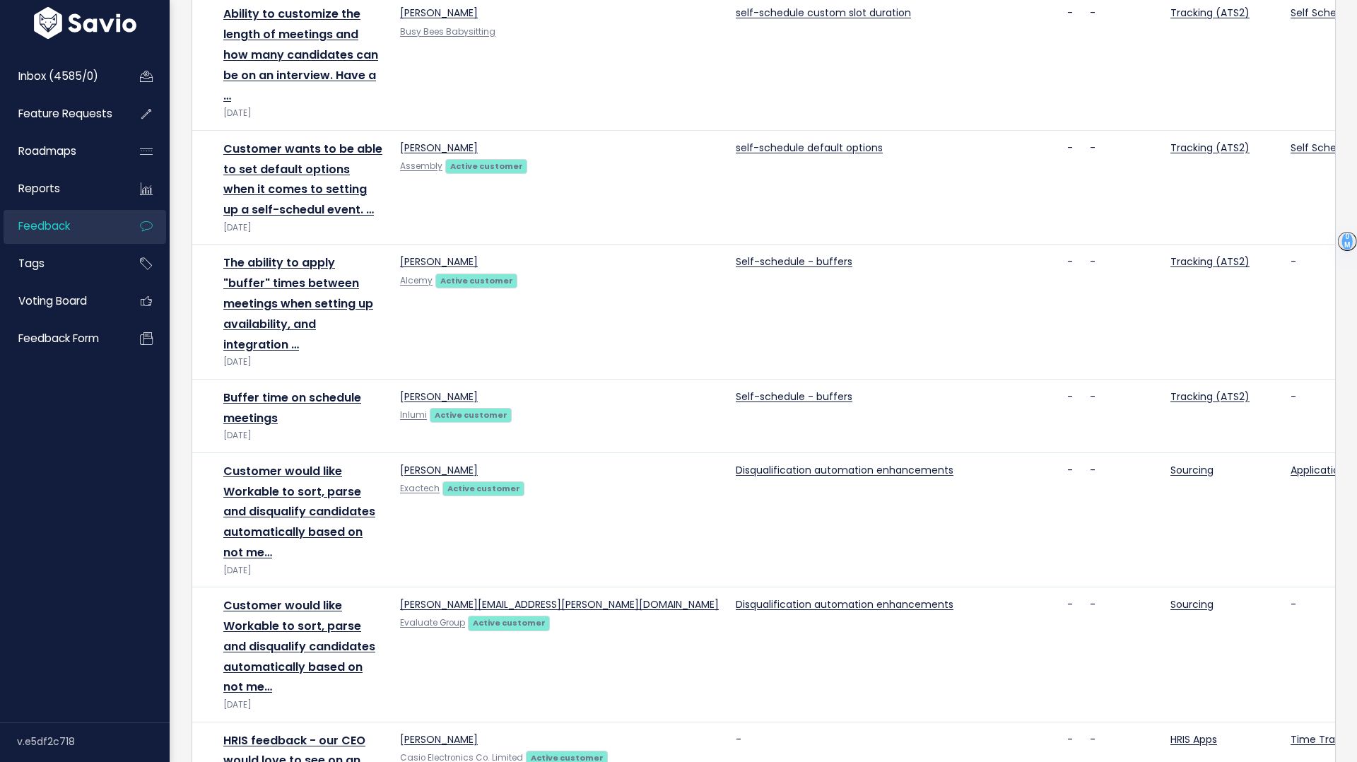
scroll to position [1928, 0]
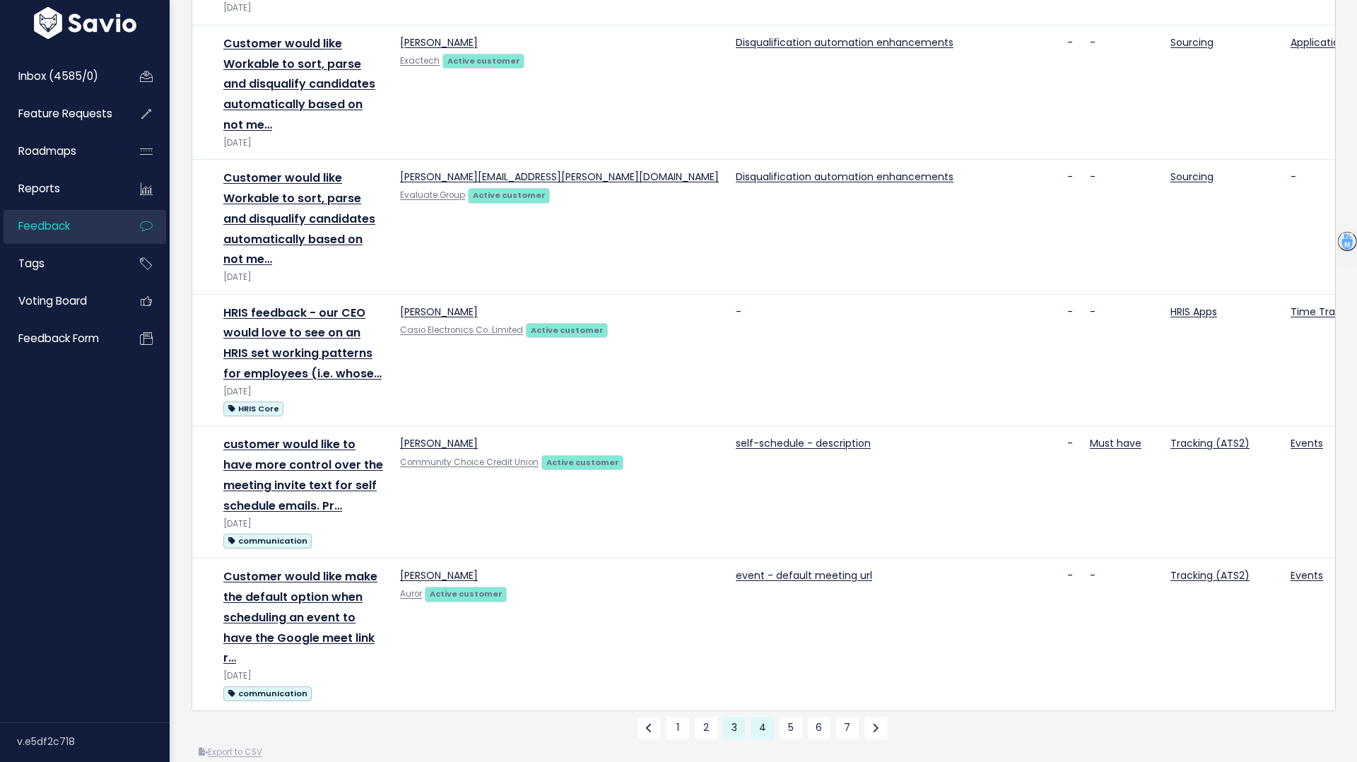
click at [760, 717] on link "4" at bounding box center [762, 728] width 23 height 23
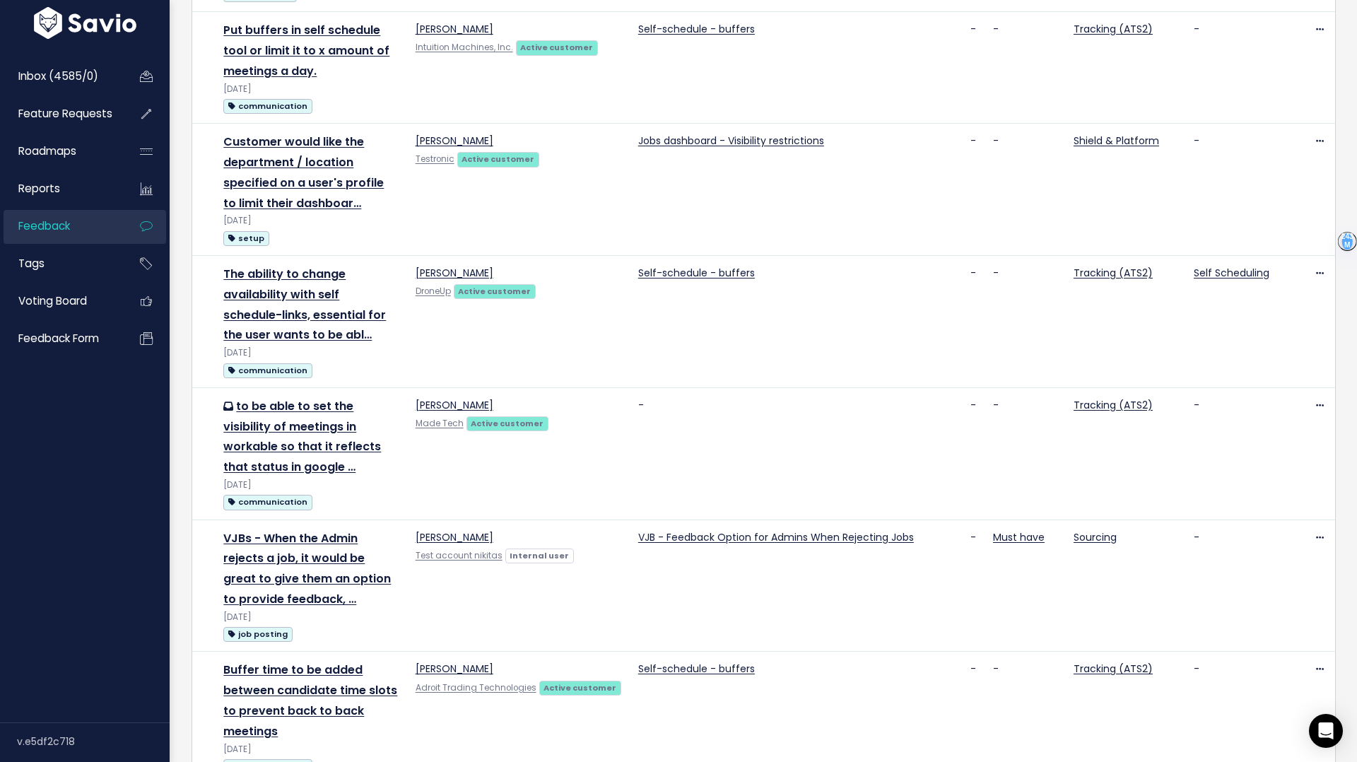
scroll to position [1824, 0]
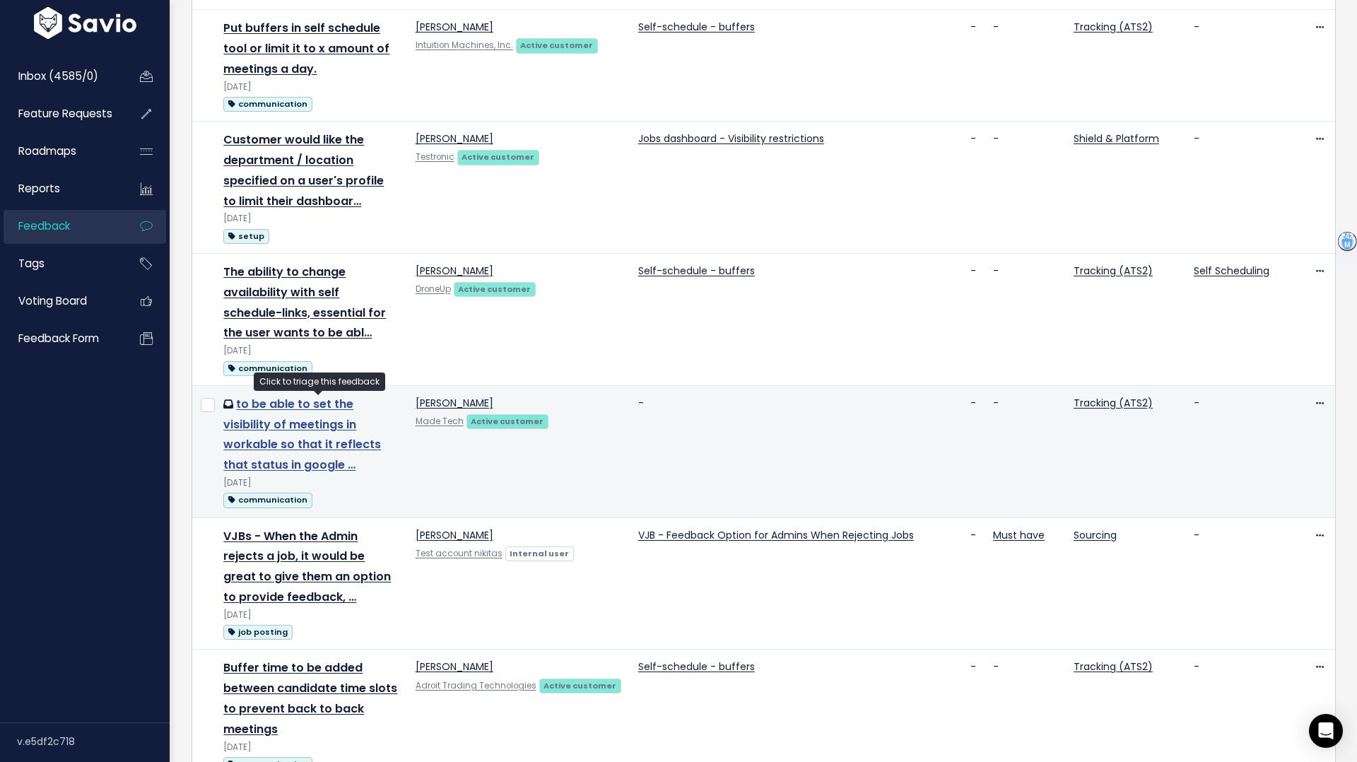
click at [323, 442] on link "to be able to set the visibility of meetings in workable so that it reflects th…" at bounding box center [302, 434] width 158 height 77
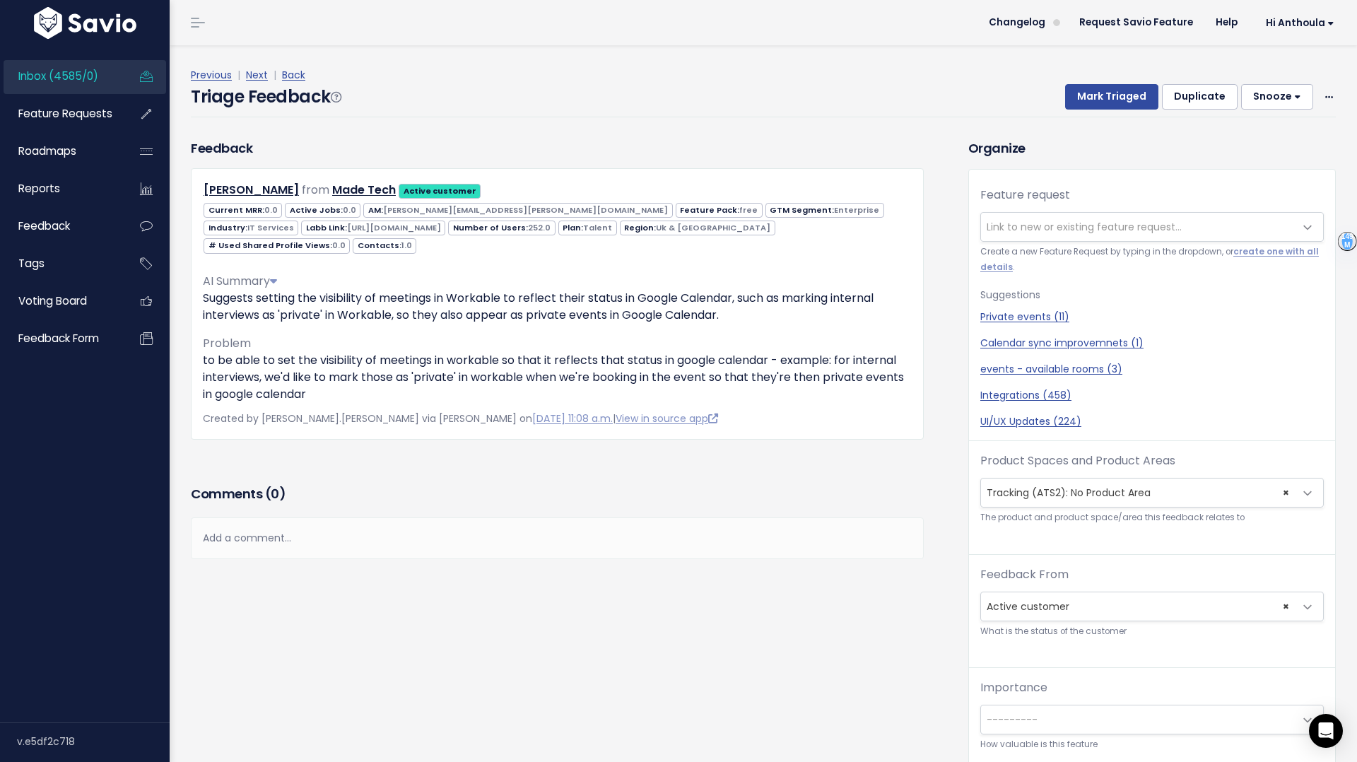
click at [288, 66] on div "Previous | Next | Back" at bounding box center [763, 75] width 1145 height 18
click at [293, 73] on link "Back" at bounding box center [293, 75] width 23 height 14
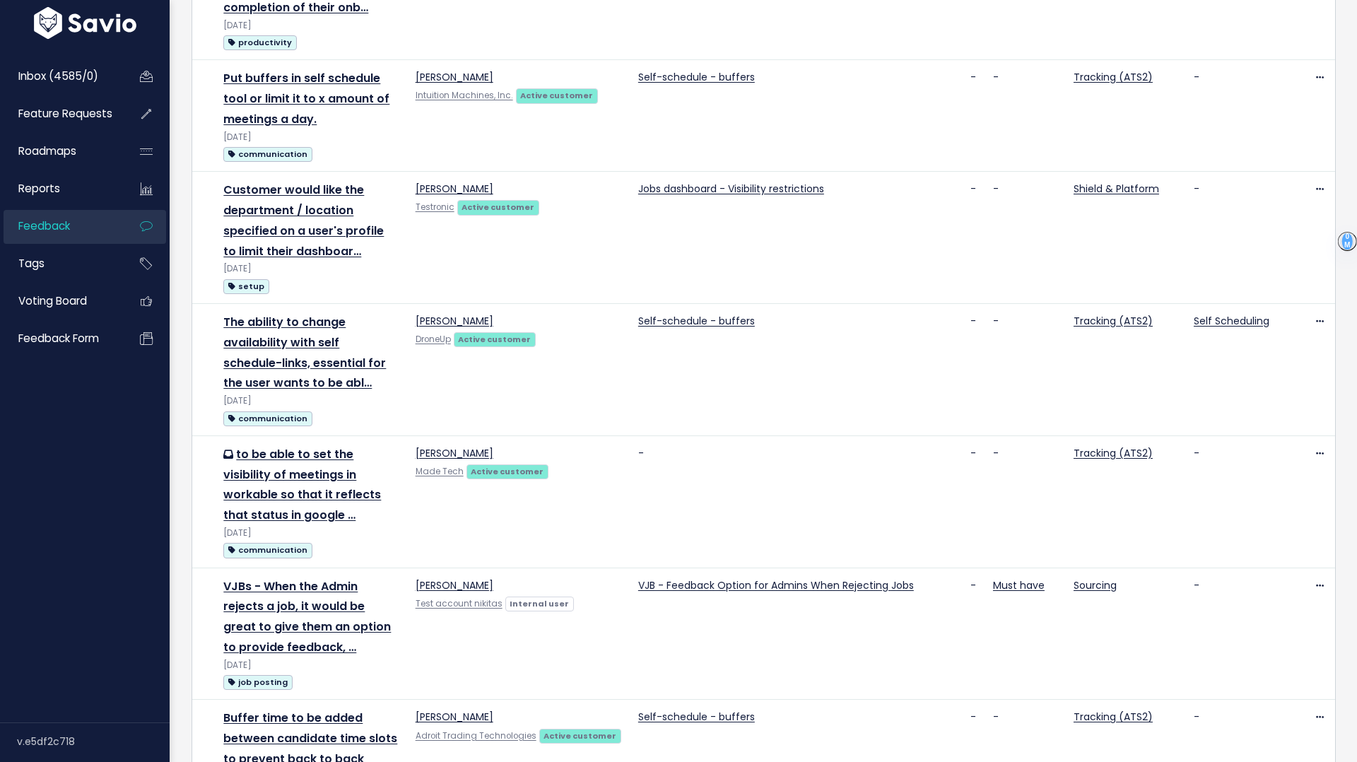
scroll to position [2007, 0]
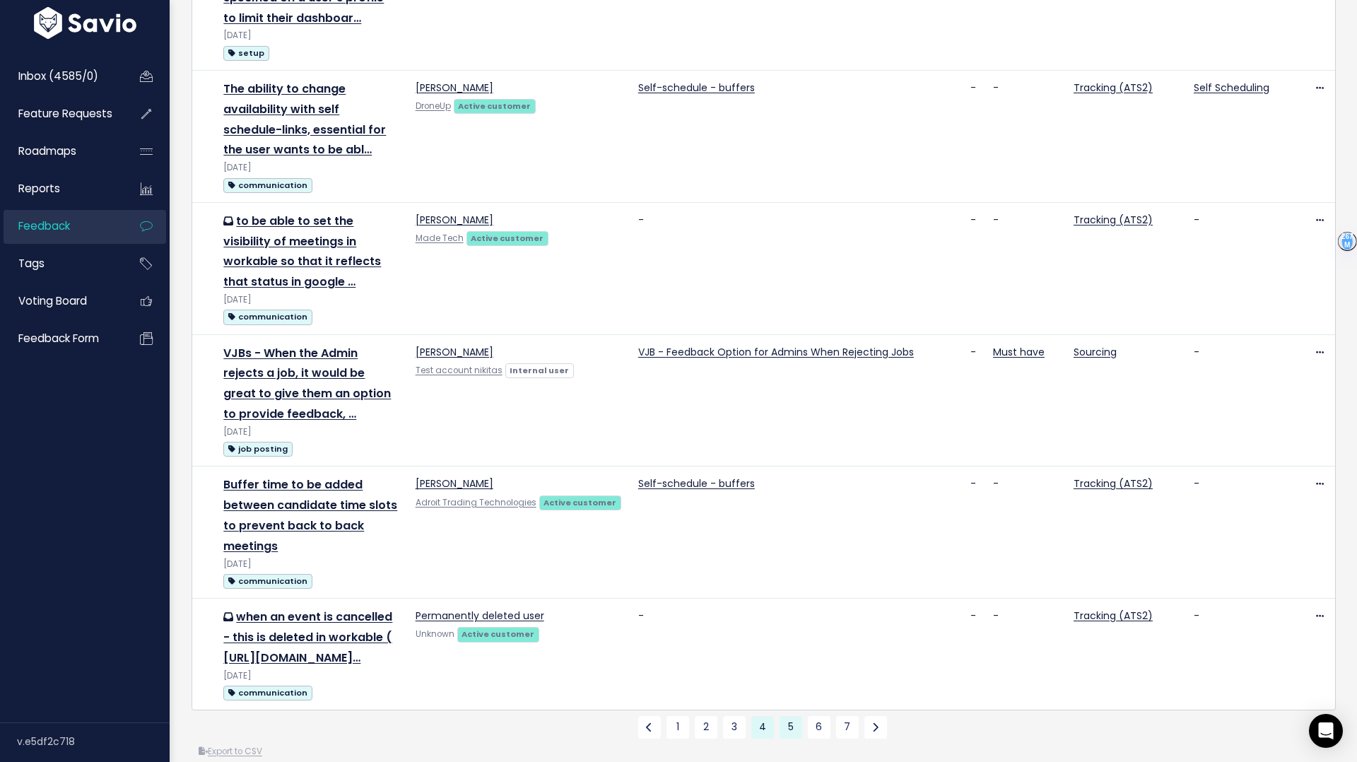
click at [792, 716] on link "5" at bounding box center [791, 727] width 23 height 23
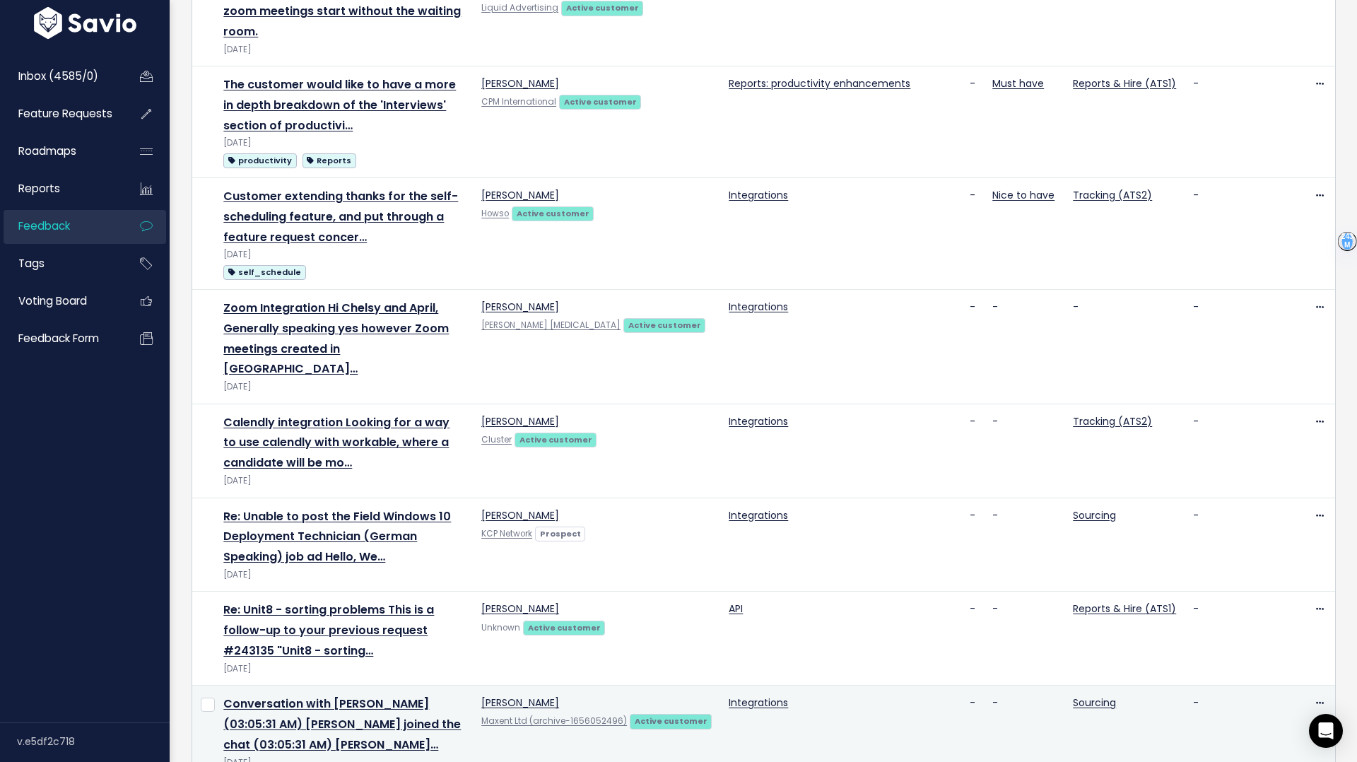
scroll to position [1450, 0]
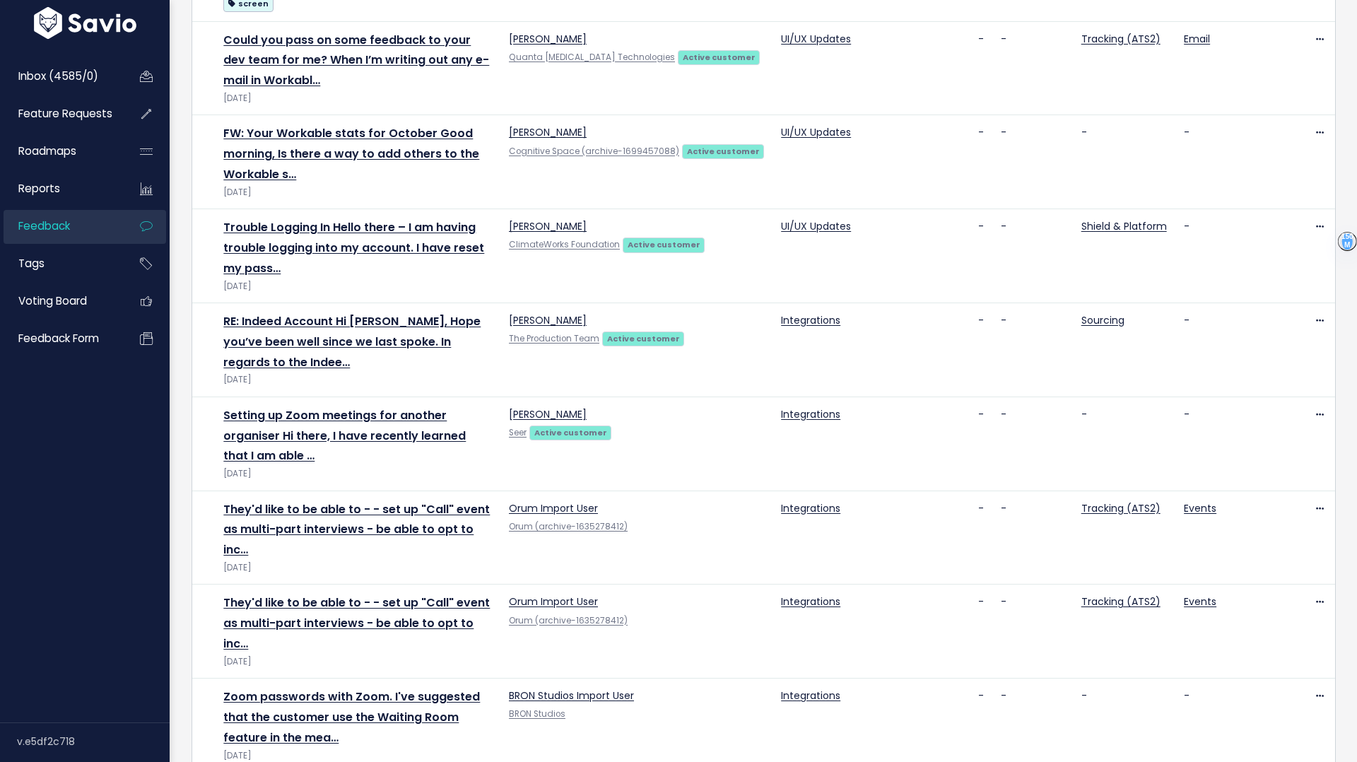
scroll to position [1216, 0]
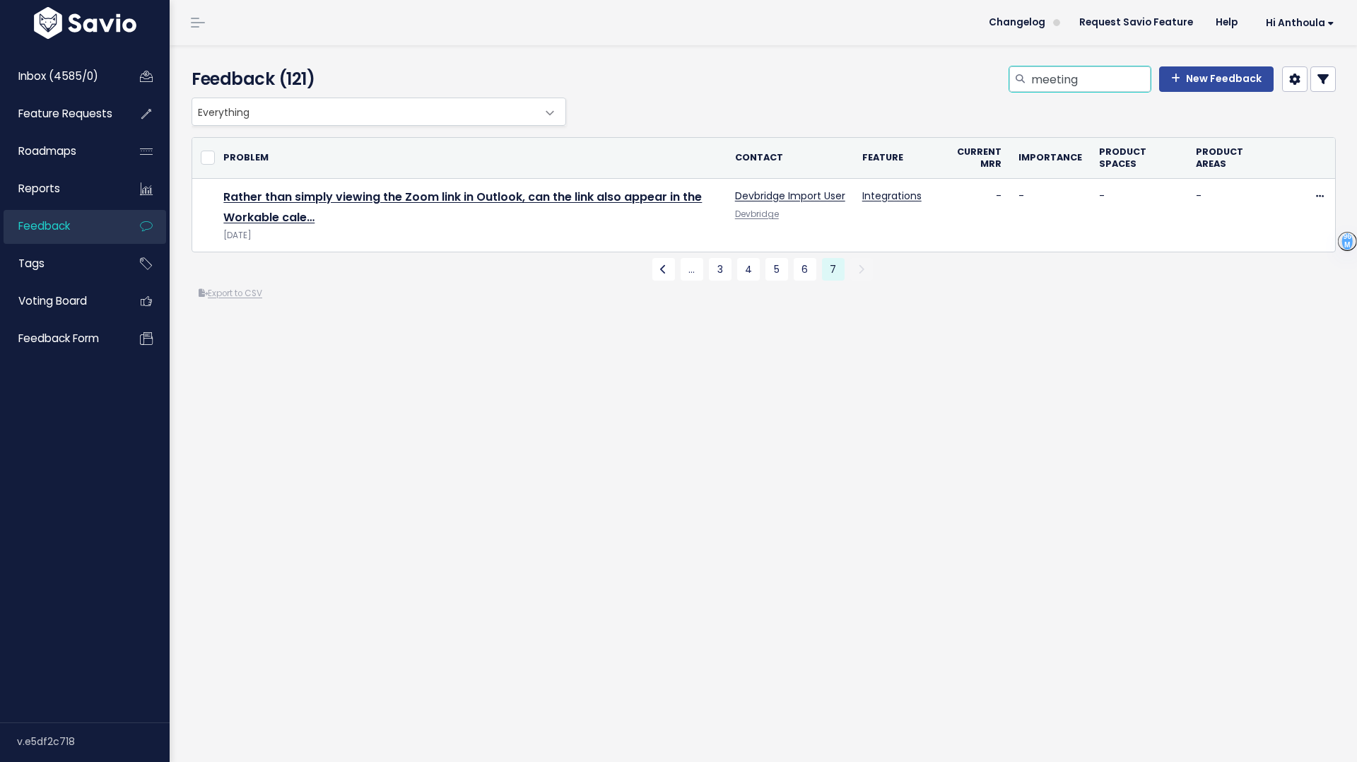
click at [1082, 83] on input "meeting" at bounding box center [1090, 78] width 121 height 25
type input "review meetings"
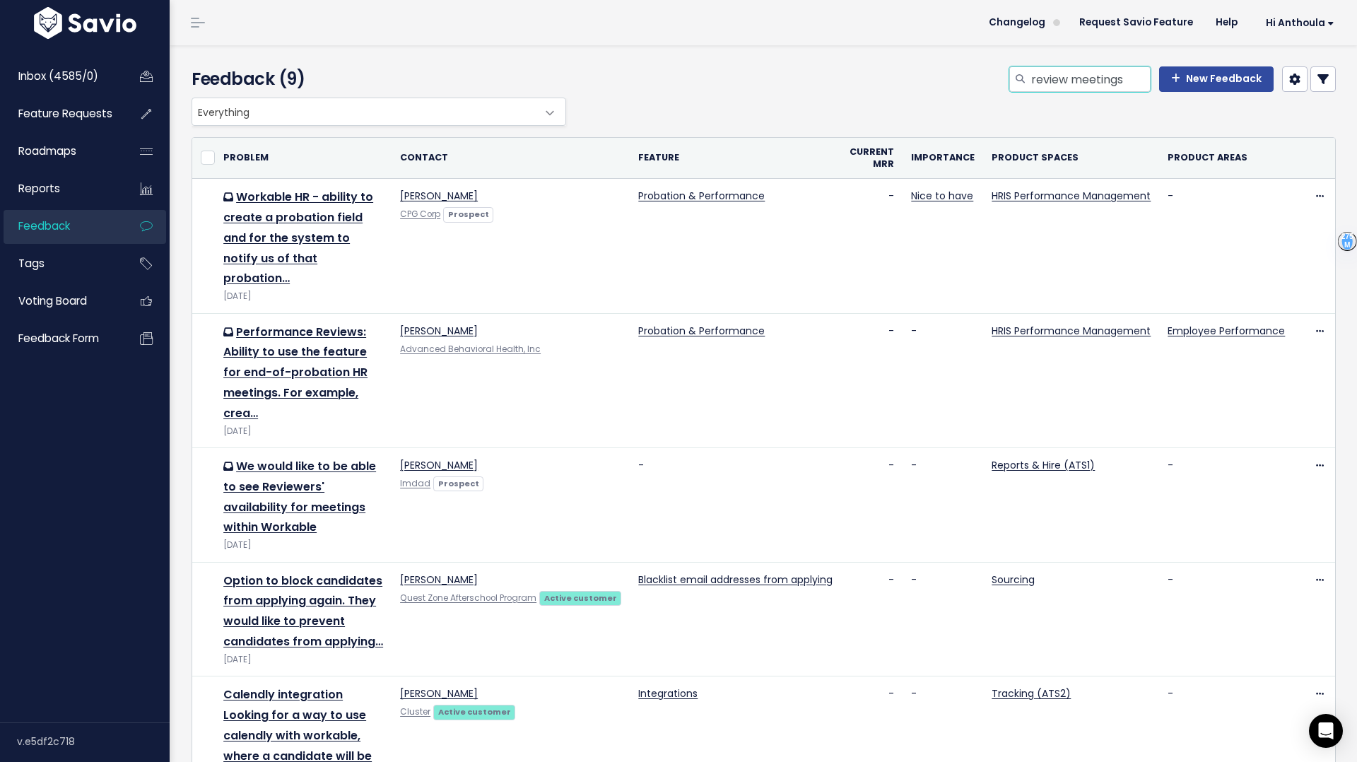
click at [1079, 79] on input "review meetings" at bounding box center [1090, 78] width 121 height 25
type input "schedule meeting"
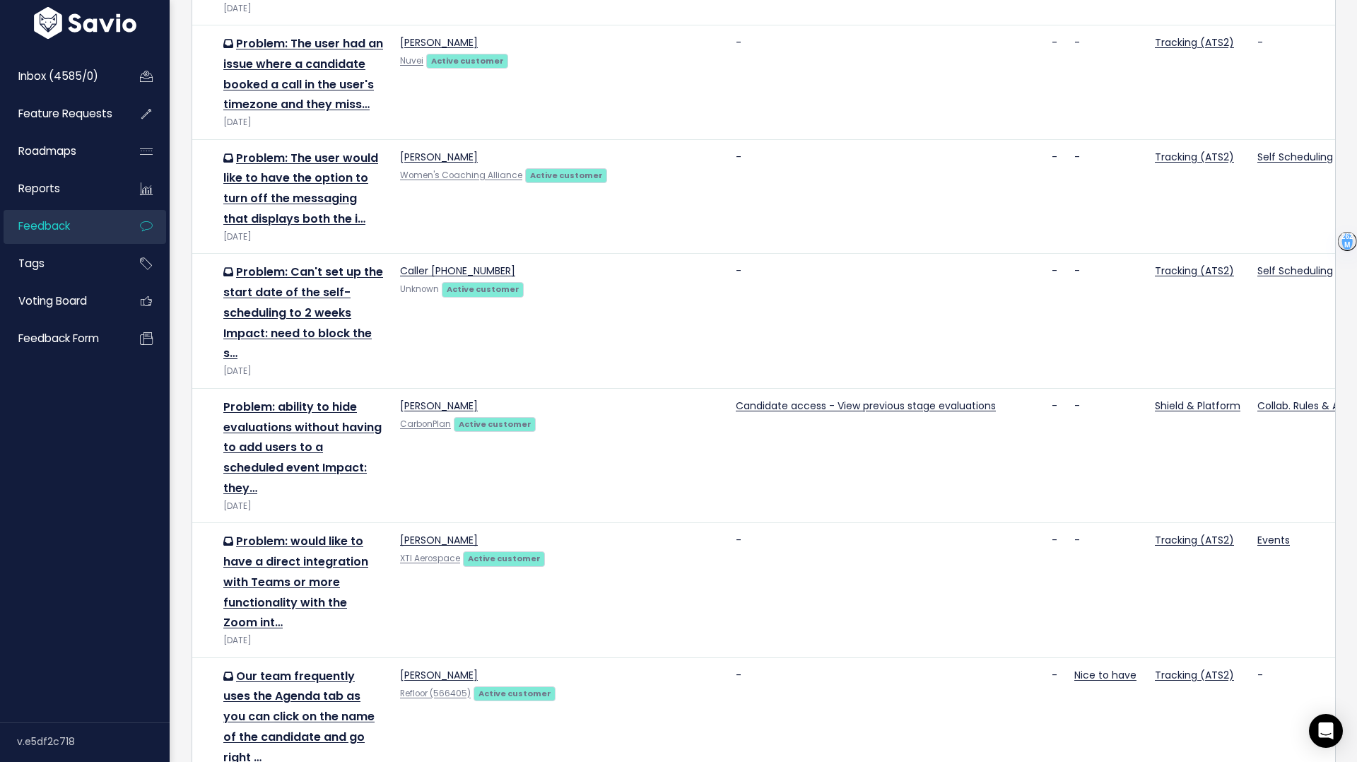
scroll to position [676, 0]
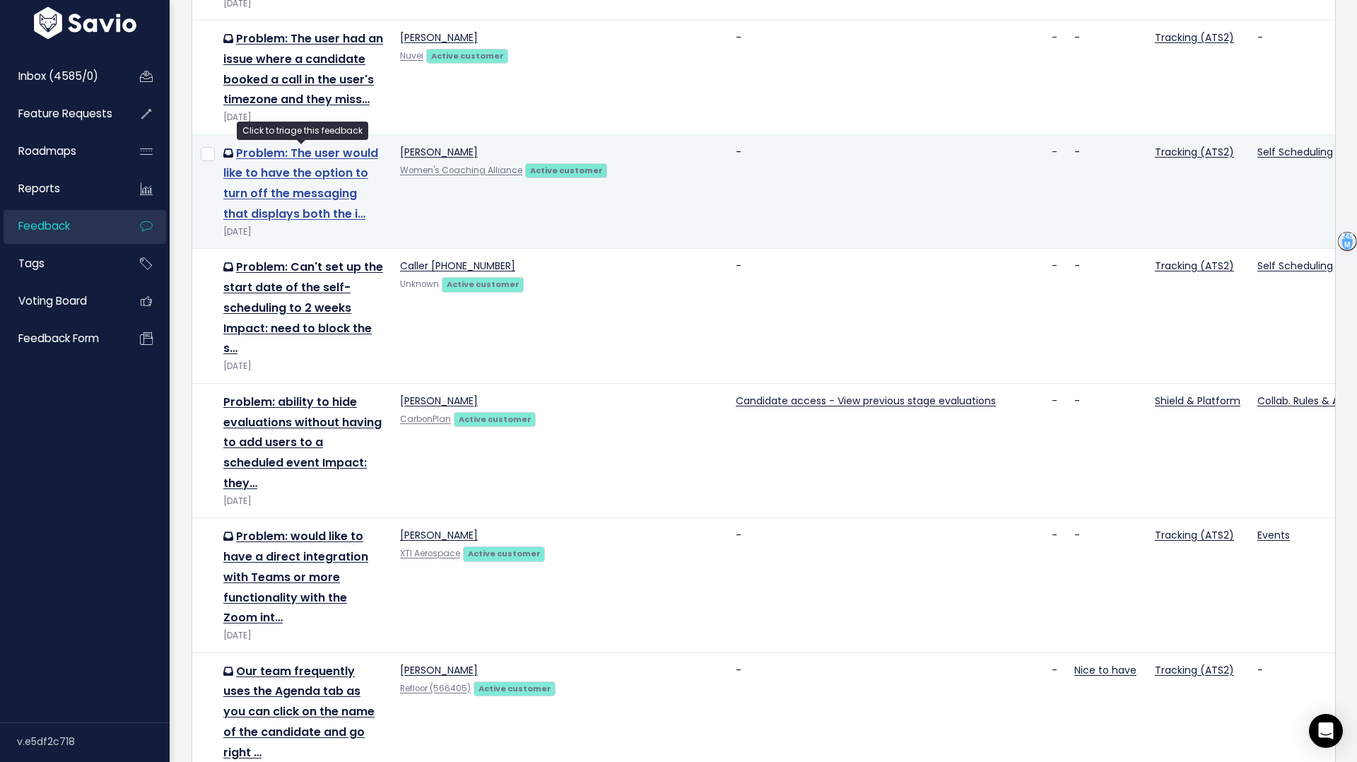
click at [291, 192] on link "Problem: The user would like to have the option to turn off the messaging that …" at bounding box center [300, 183] width 155 height 77
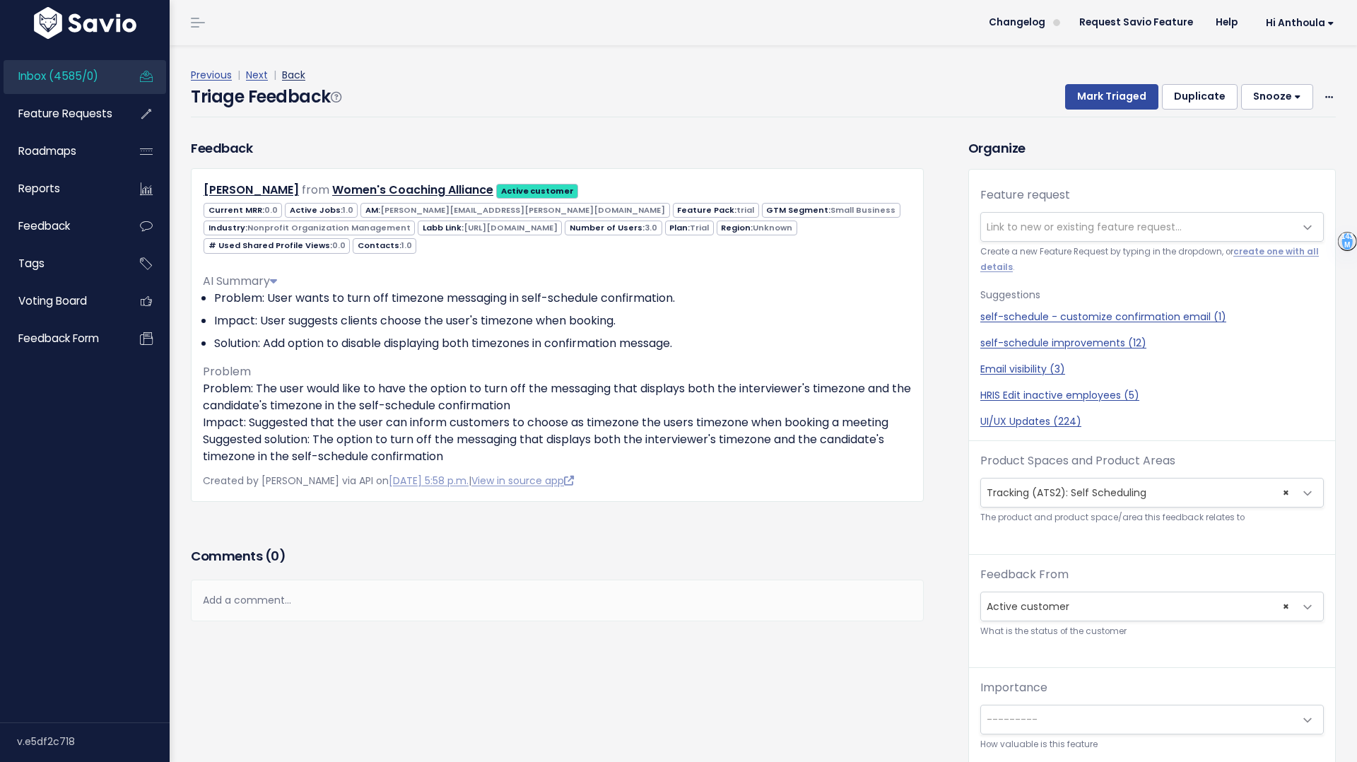
click at [288, 74] on link "Back" at bounding box center [293, 75] width 23 height 14
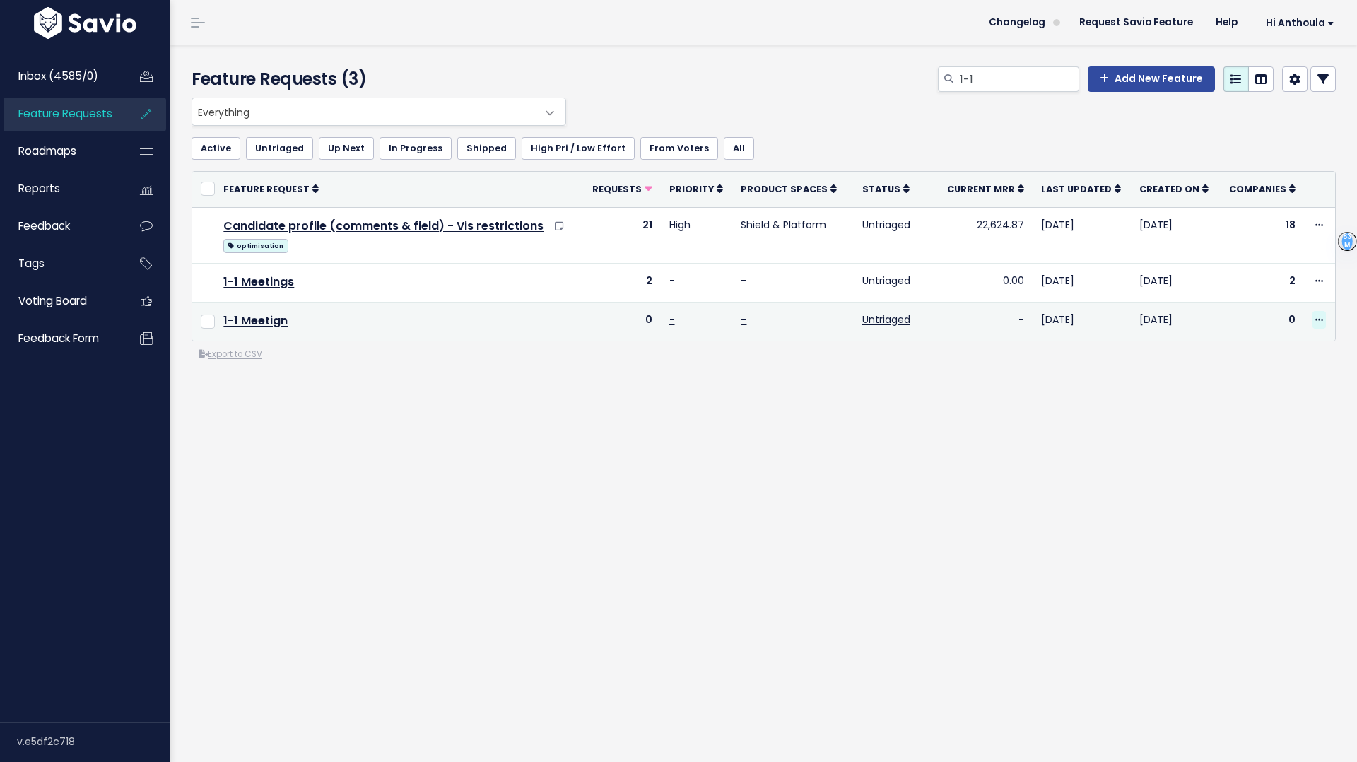
click at [1317, 318] on icon at bounding box center [1319, 320] width 8 height 9
click at [1236, 466] on link "Delete" at bounding box center [1270, 468] width 105 height 28
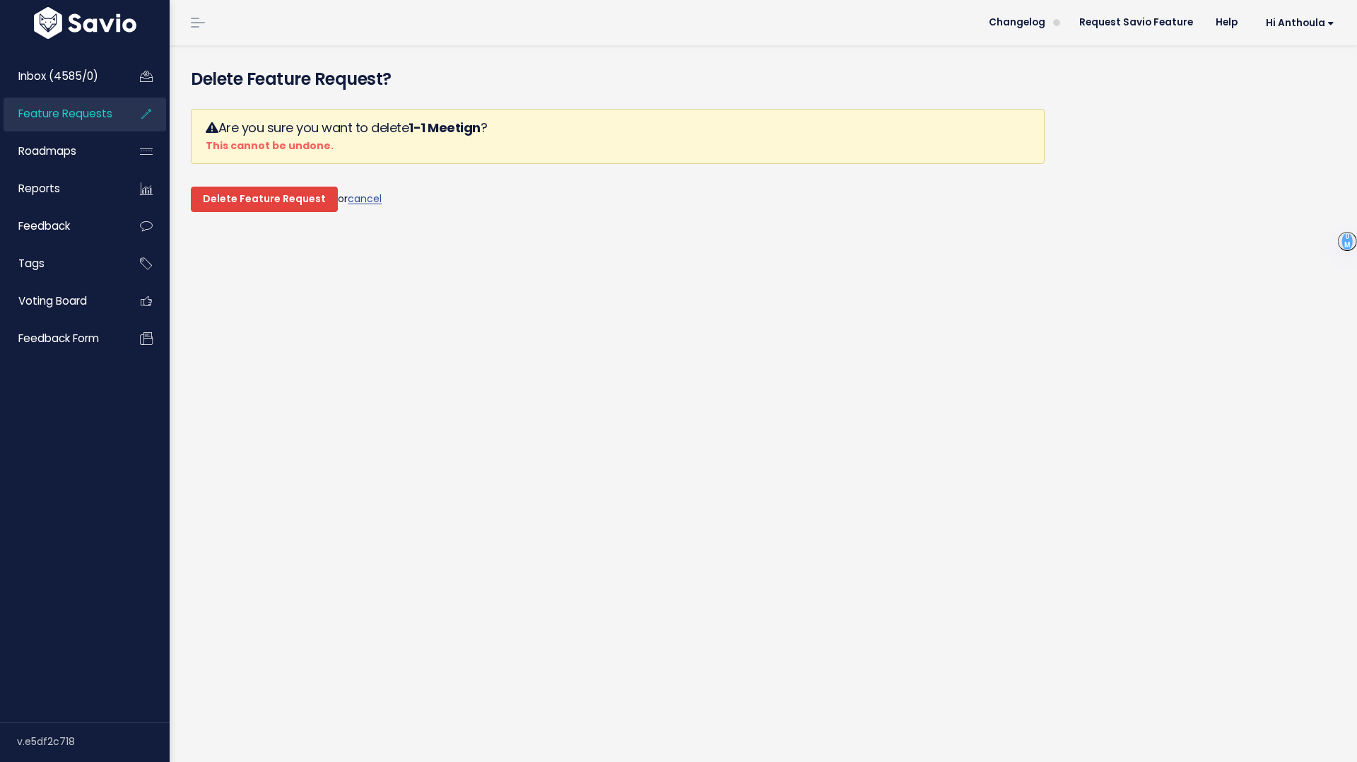
click at [212, 189] on input "Delete Feature Request" at bounding box center [264, 199] width 147 height 25
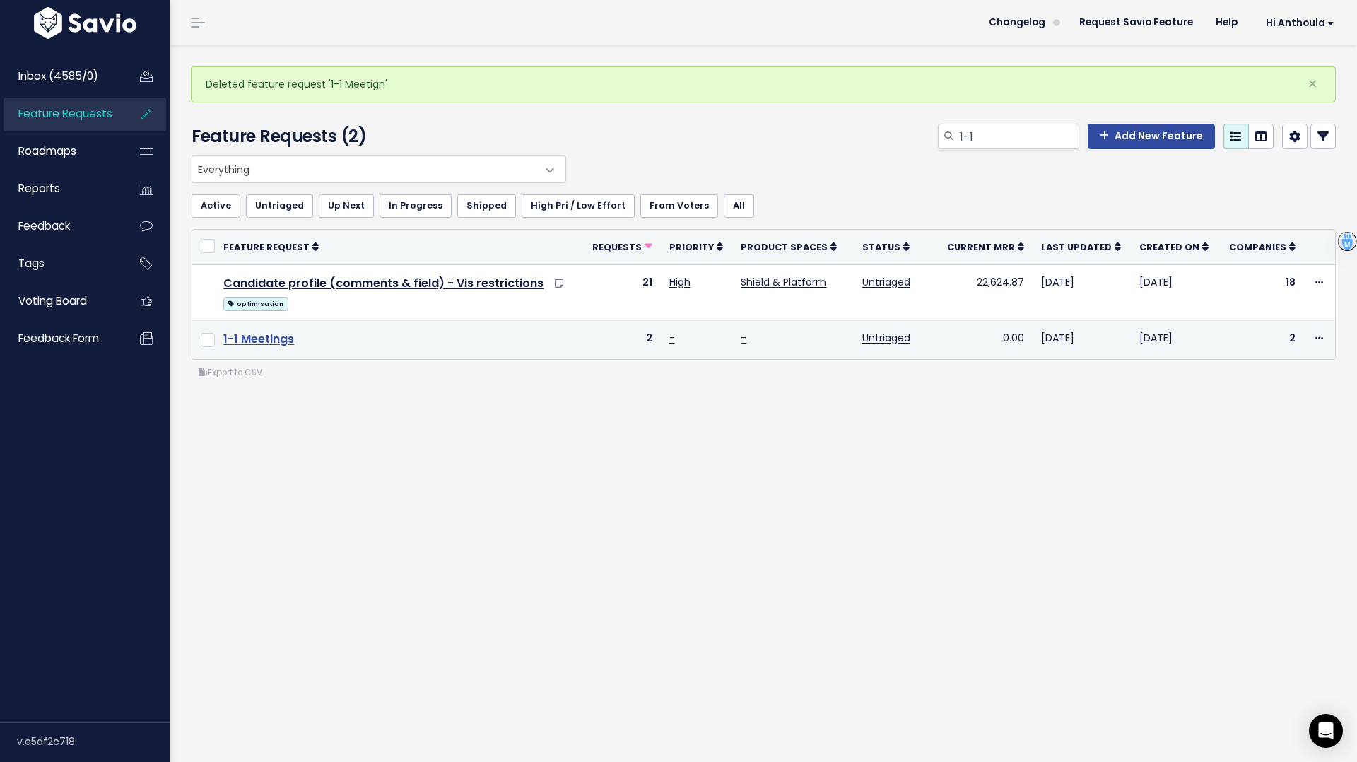
click at [276, 338] on link "1-1 Meetings" at bounding box center [258, 339] width 71 height 16
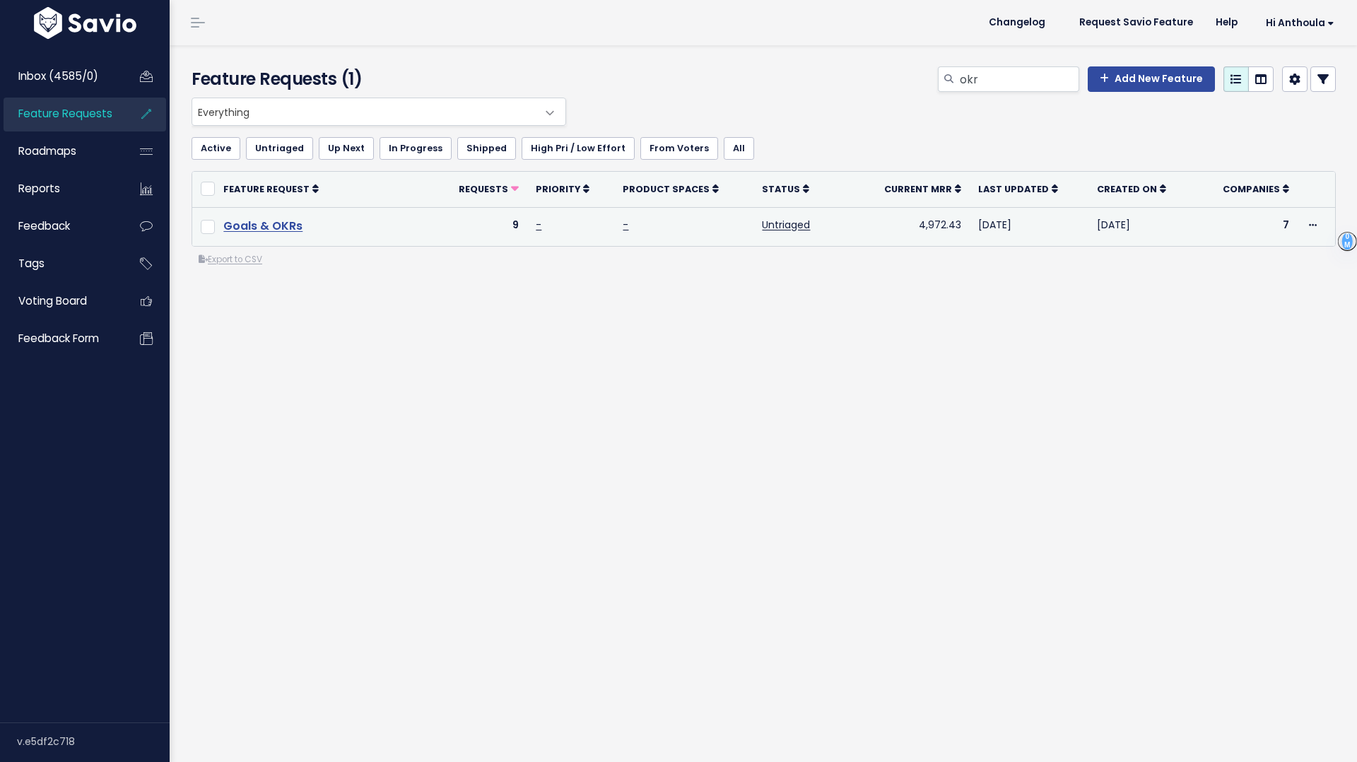
click at [243, 228] on link "Goals & OKRs" at bounding box center [262, 226] width 79 height 16
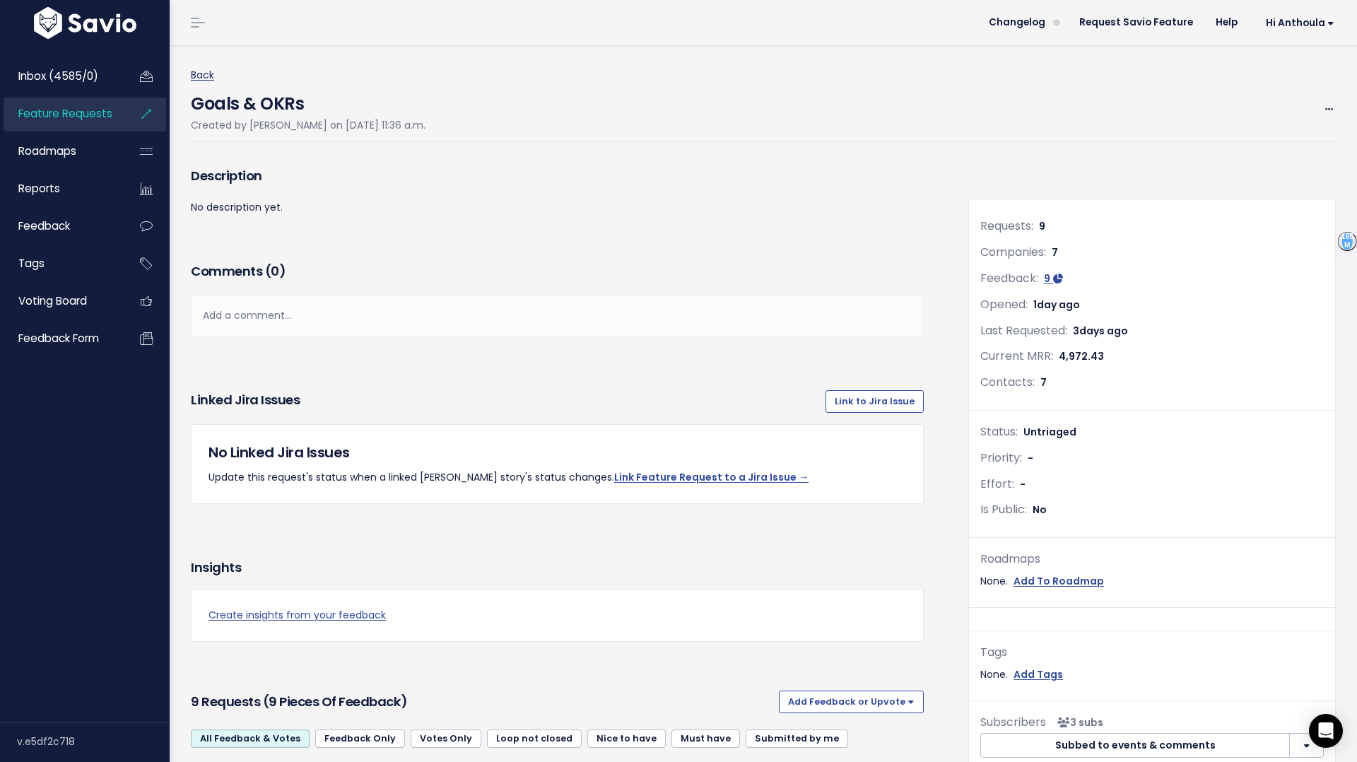
click at [198, 76] on link "Back" at bounding box center [202, 75] width 23 height 14
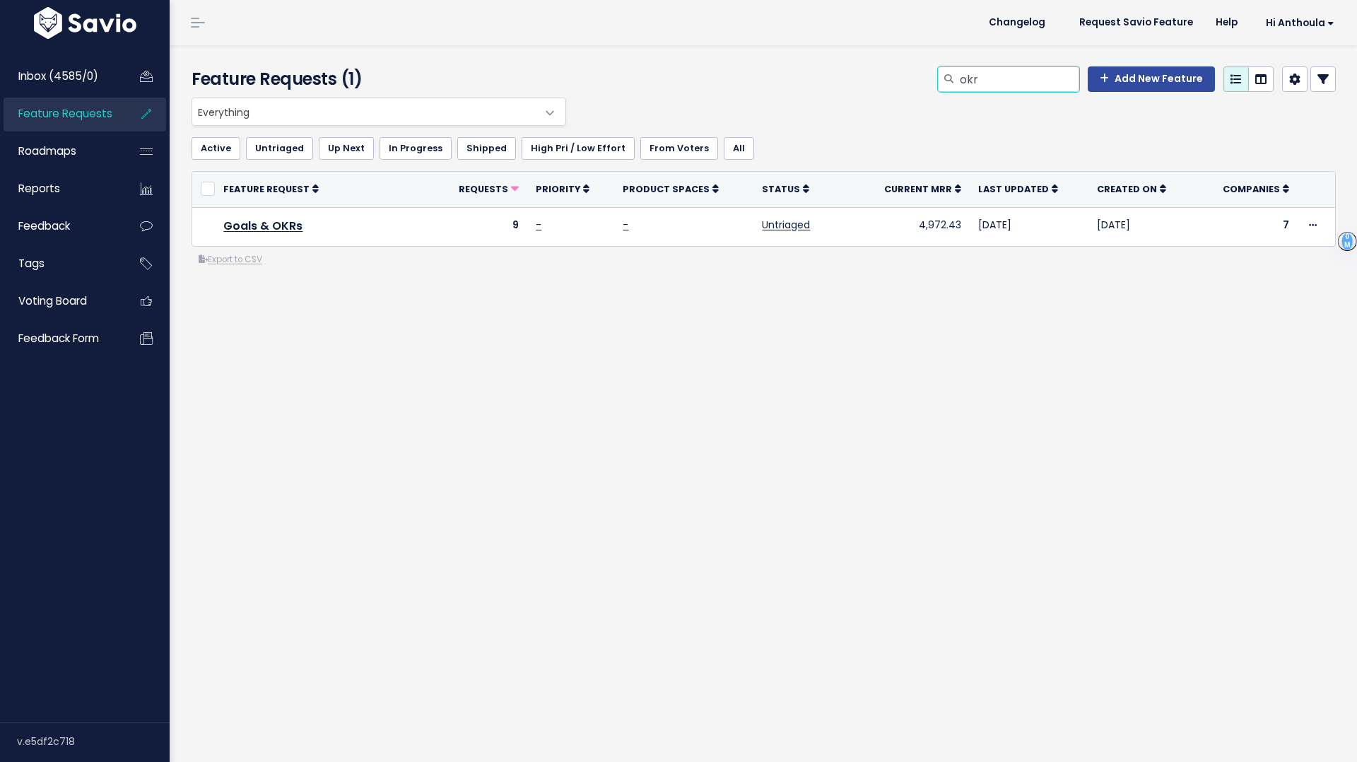
click at [993, 73] on input "okr" at bounding box center [1018, 78] width 121 height 25
type input "o"
type input "1-1"
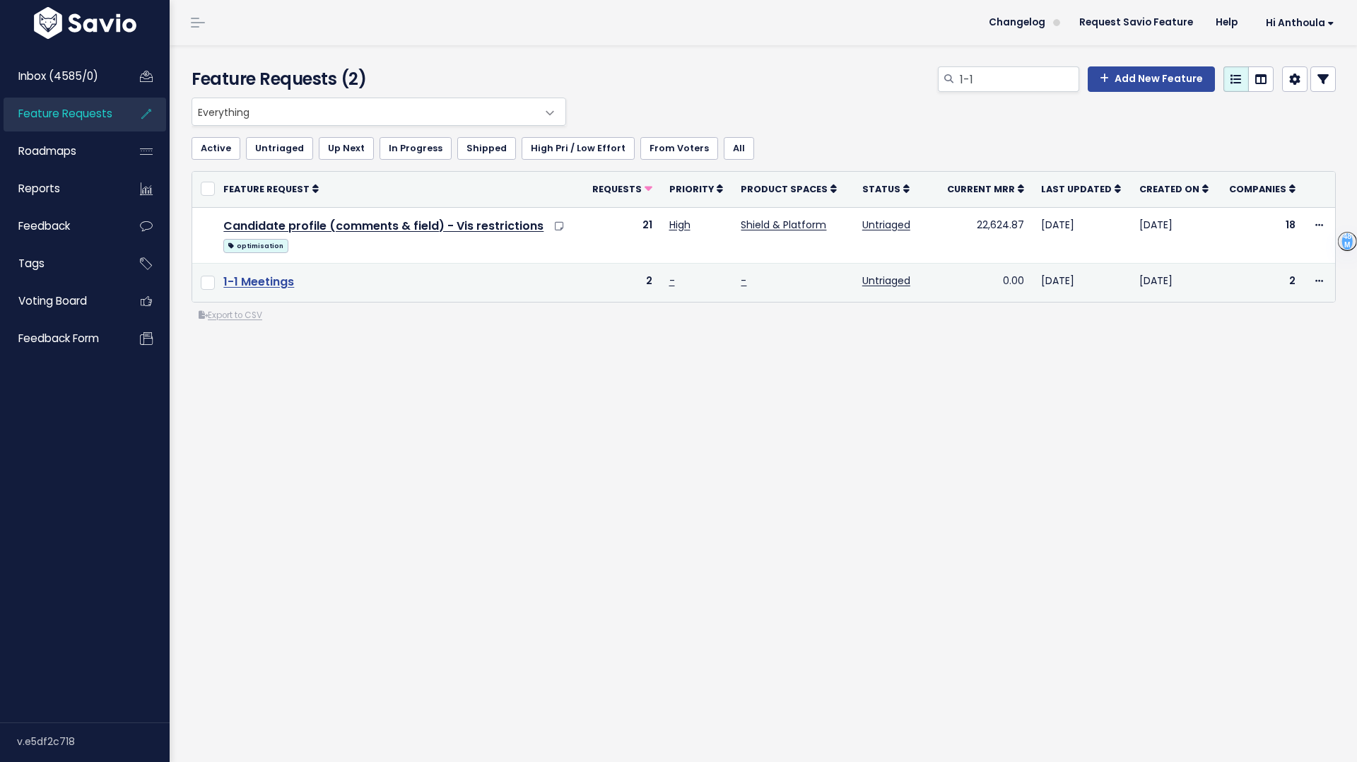
click at [258, 283] on link "1-1 Meetings" at bounding box center [258, 282] width 71 height 16
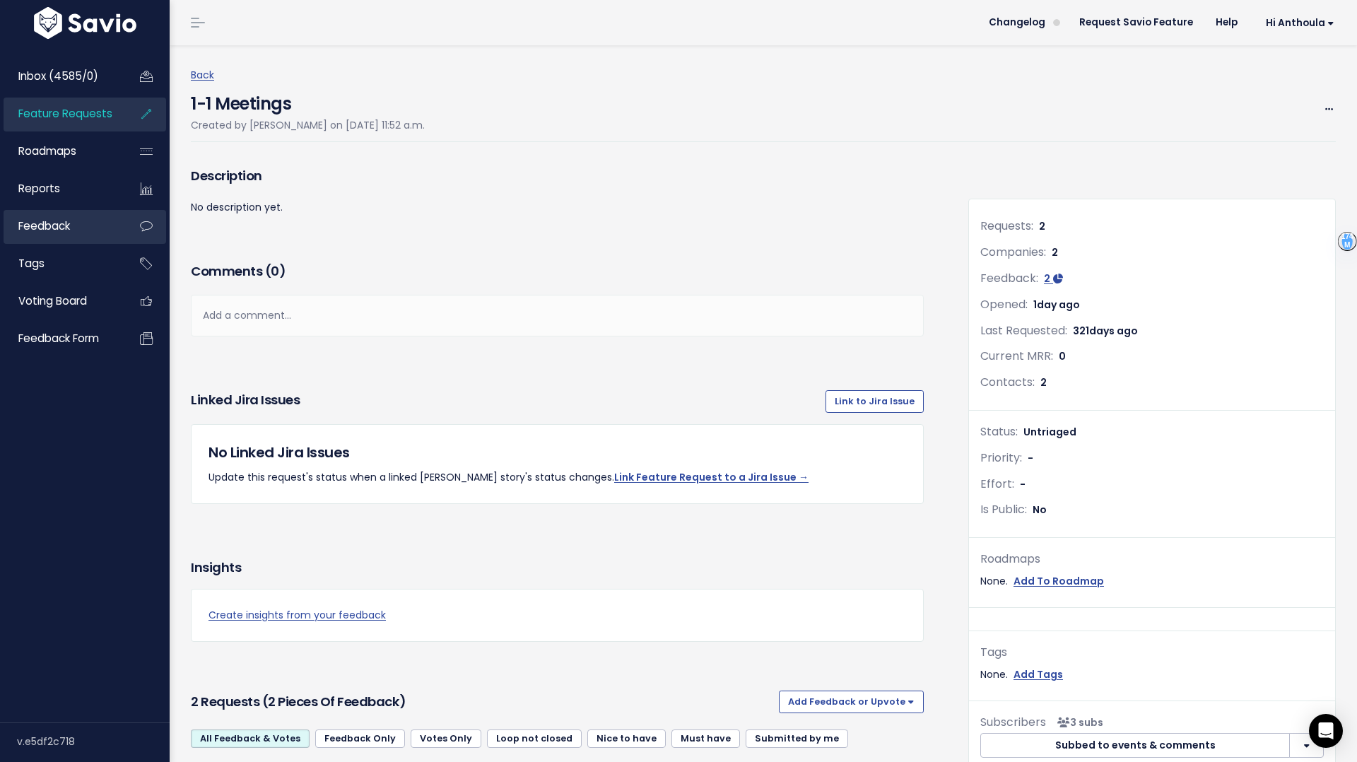
click at [86, 238] on link "Feedback" at bounding box center [61, 226] width 114 height 33
click at [61, 72] on span "Inbox (4585/0)" at bounding box center [58, 76] width 80 height 15
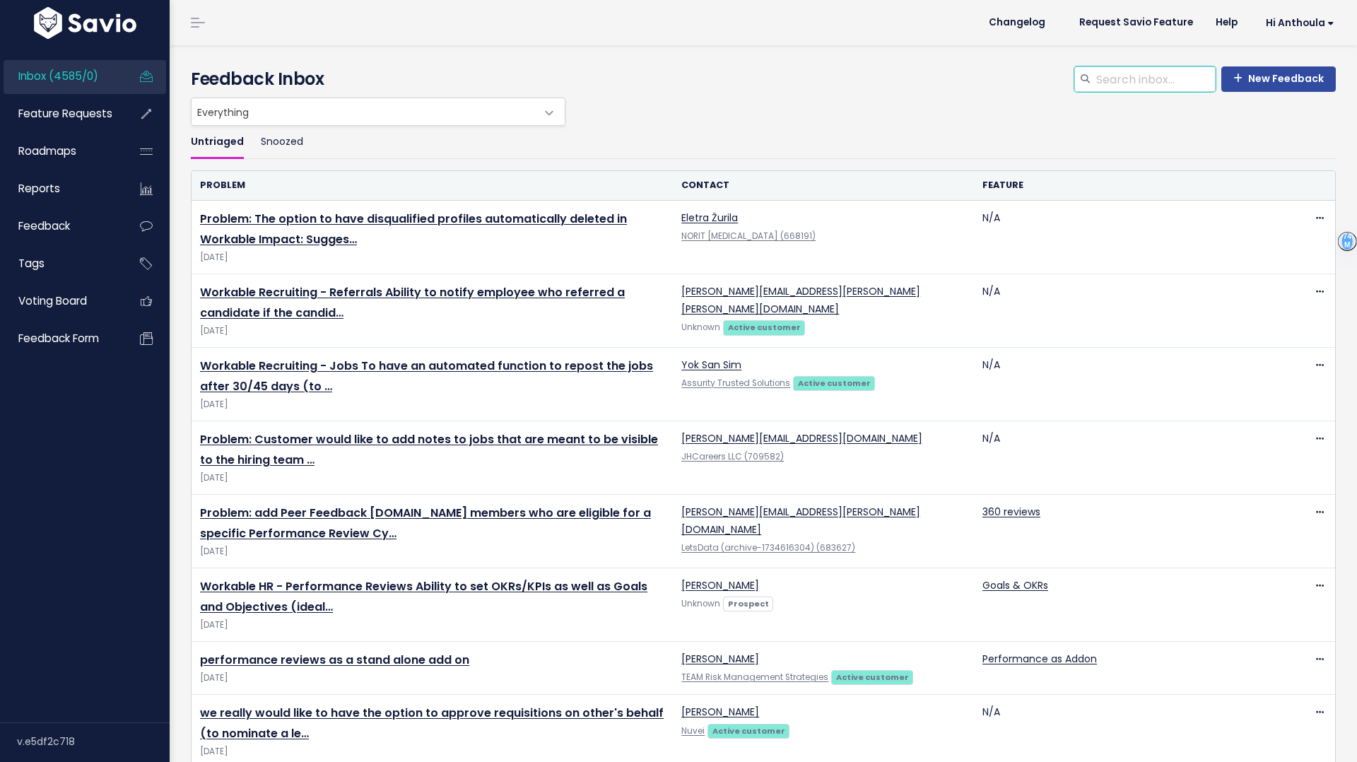
click at [1129, 82] on input "search" at bounding box center [1155, 78] width 121 height 25
type input "1"
type input "meetings"
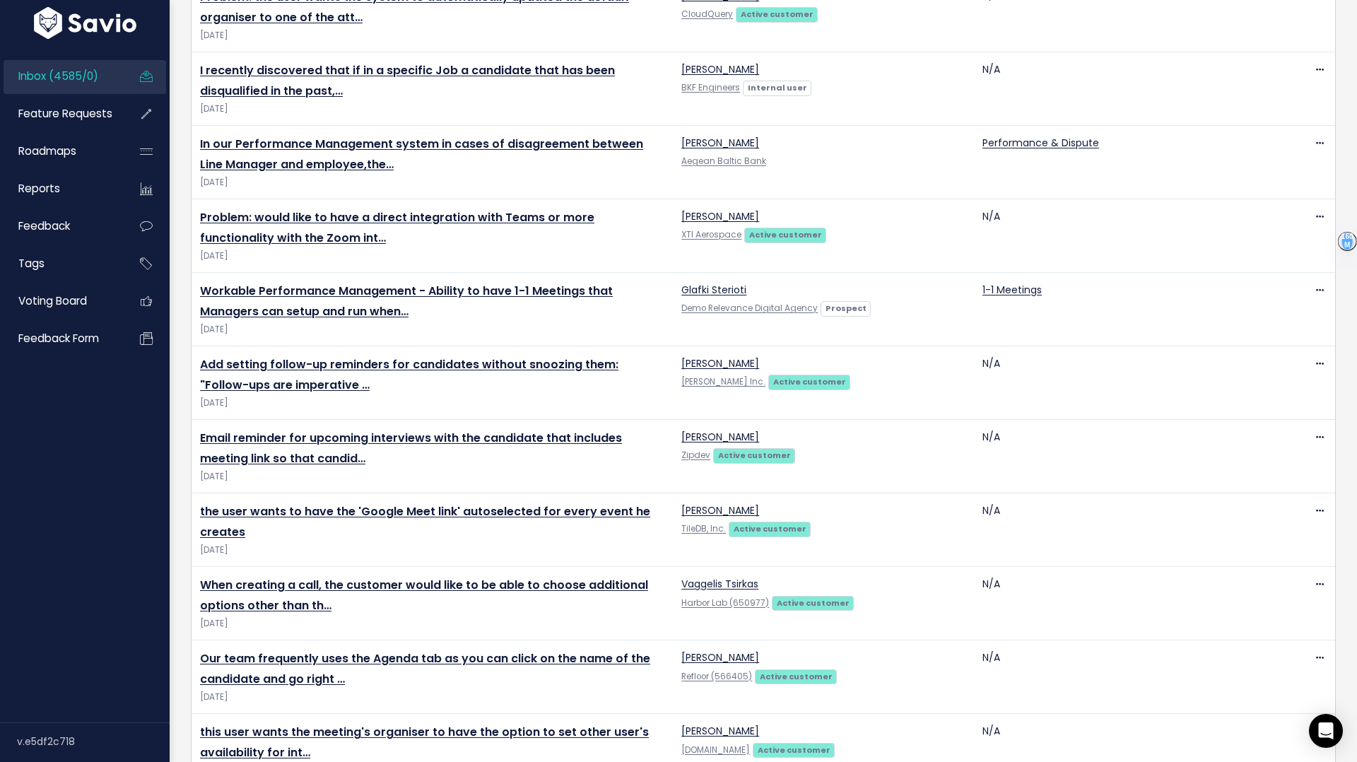
scroll to position [1107, 0]
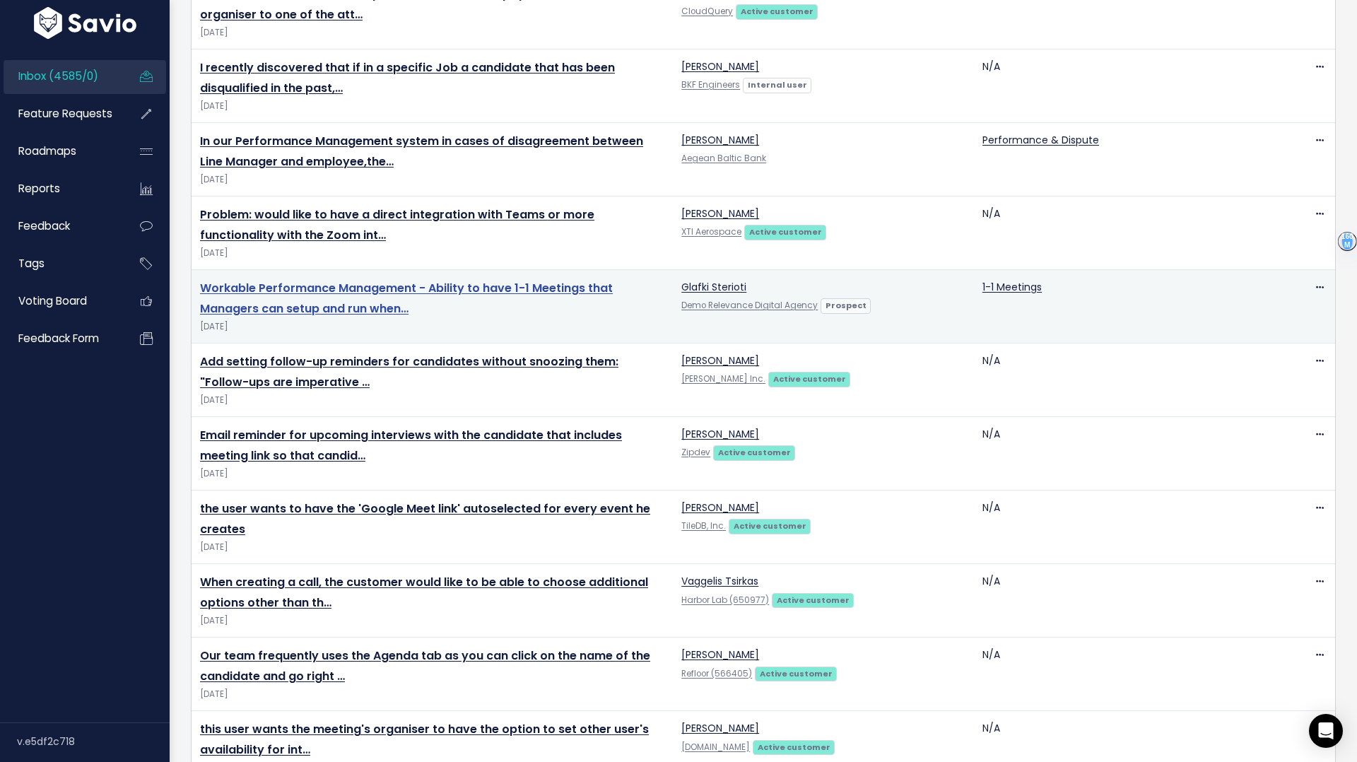
click at [469, 288] on link "Workable Performance Management - Ability to have 1-1 Meetings that Managers ca…" at bounding box center [406, 298] width 413 height 37
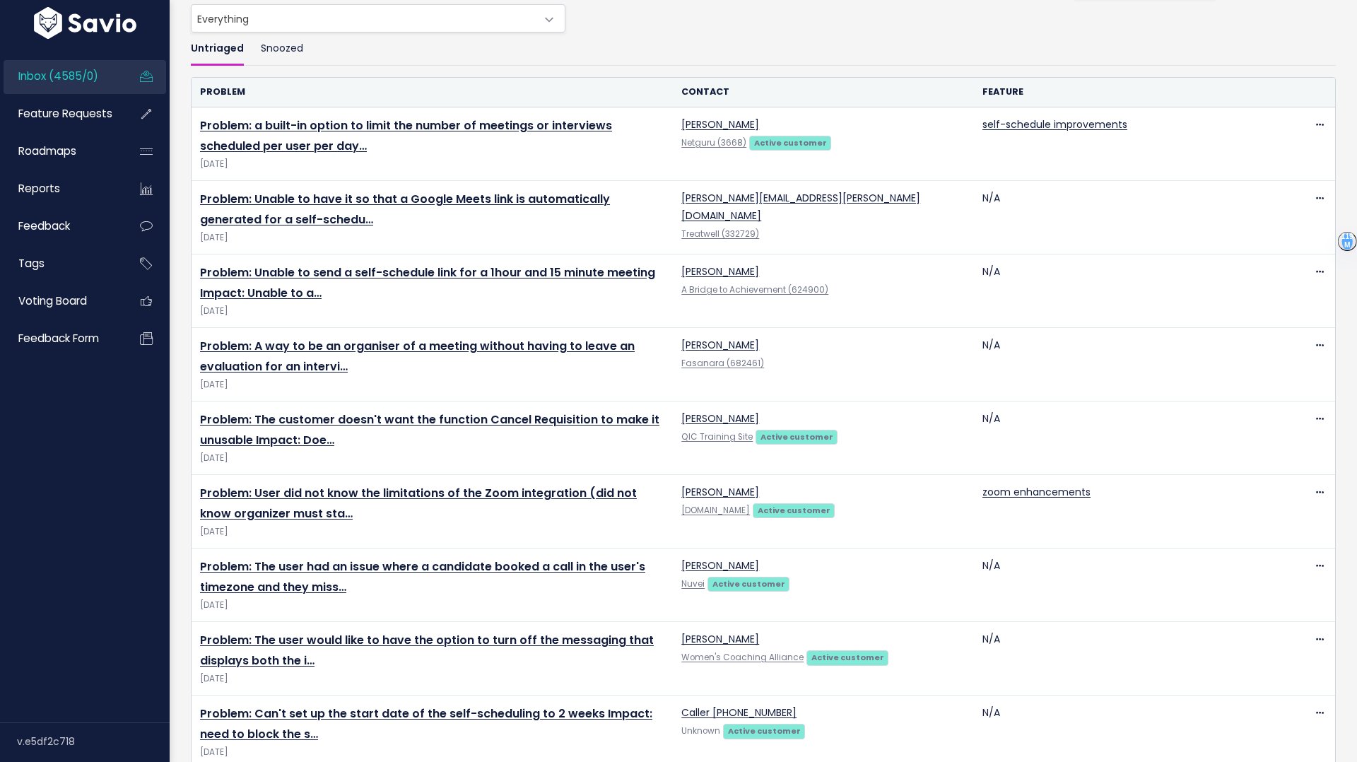
scroll to position [42, 0]
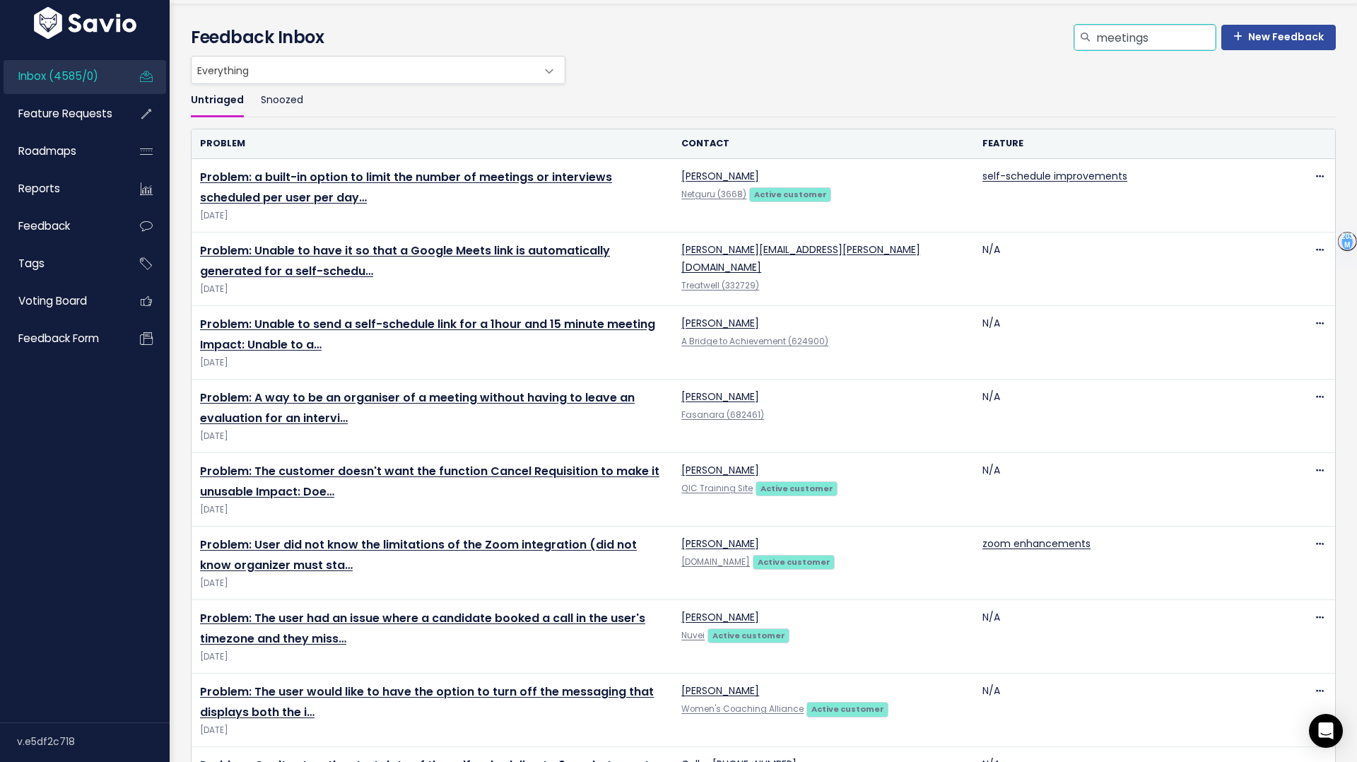
click at [1146, 38] on input "meetings" at bounding box center [1155, 37] width 121 height 25
type input "m"
type input "1-1"
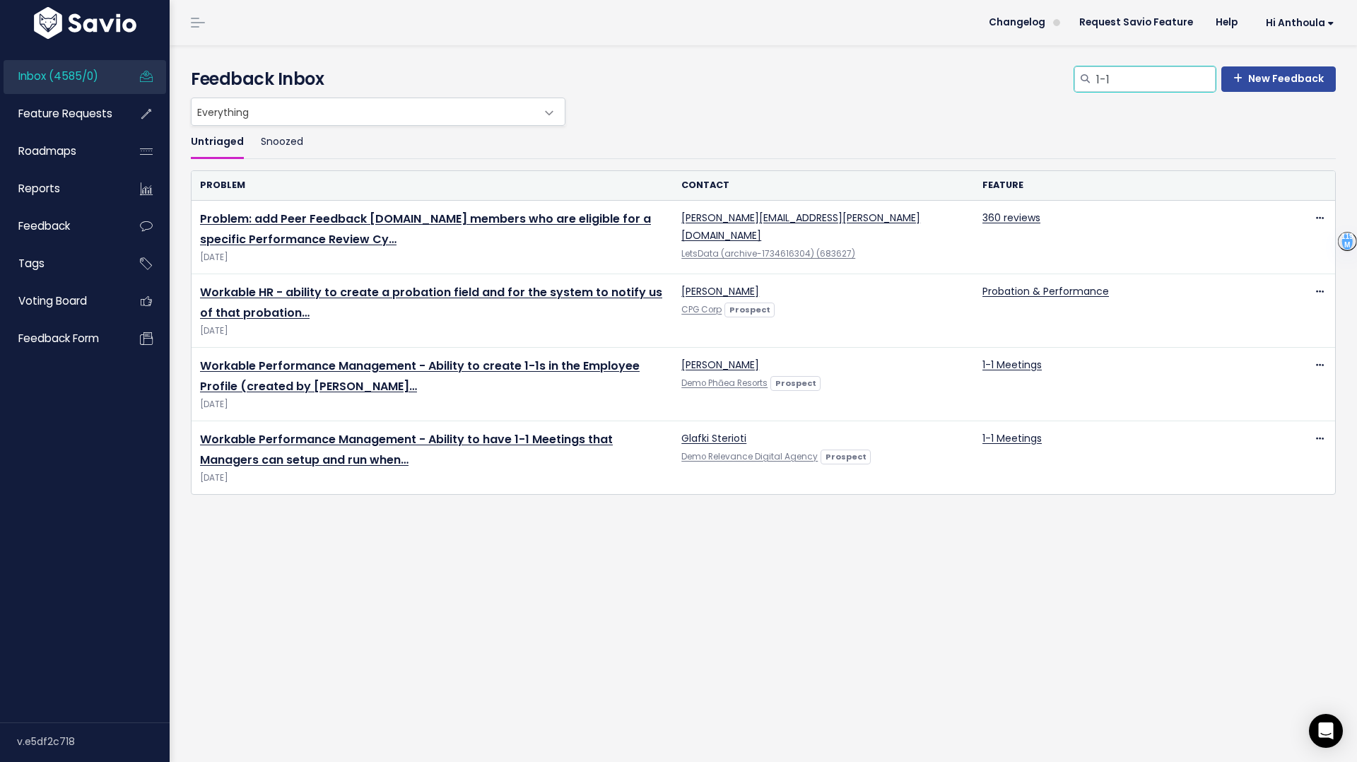
click at [1124, 87] on input "1-1" at bounding box center [1155, 78] width 121 height 25
type input "1"
type input "1:1"
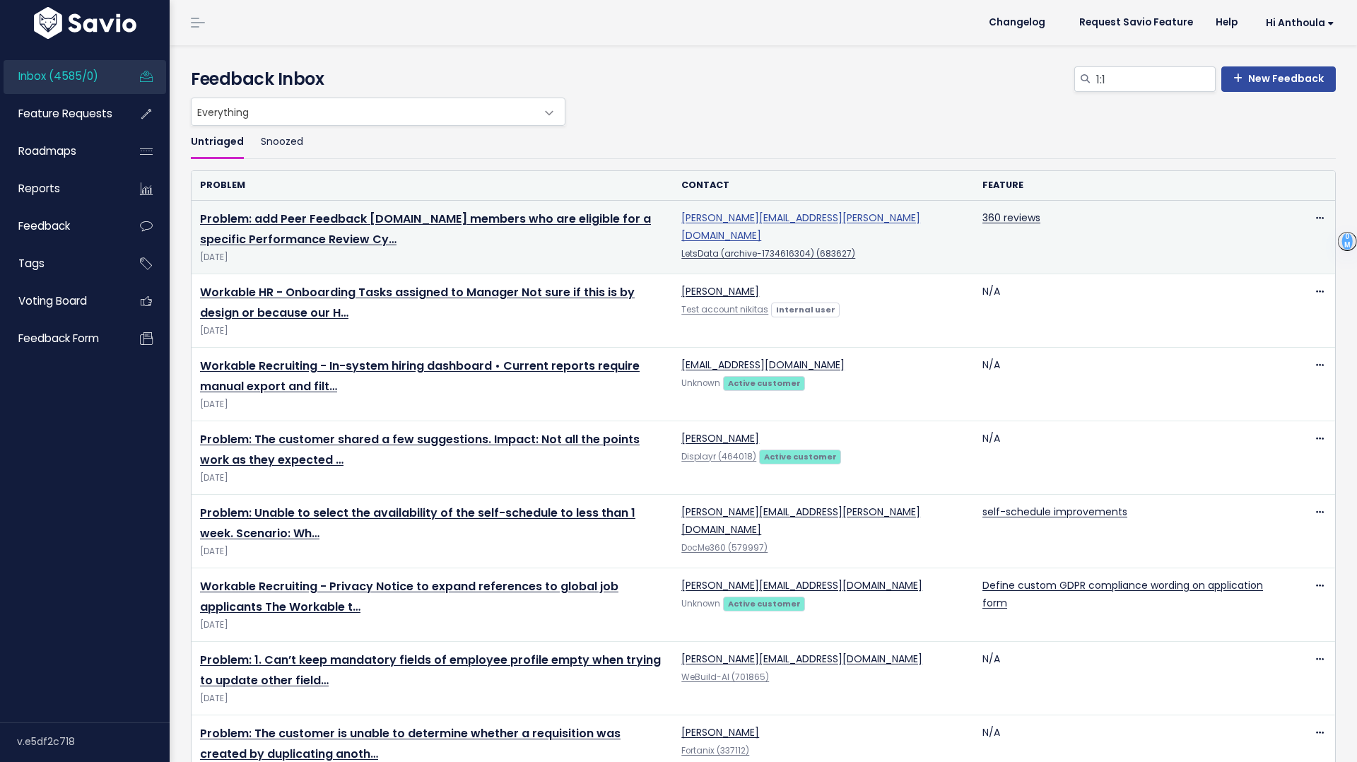
scroll to position [30, 0]
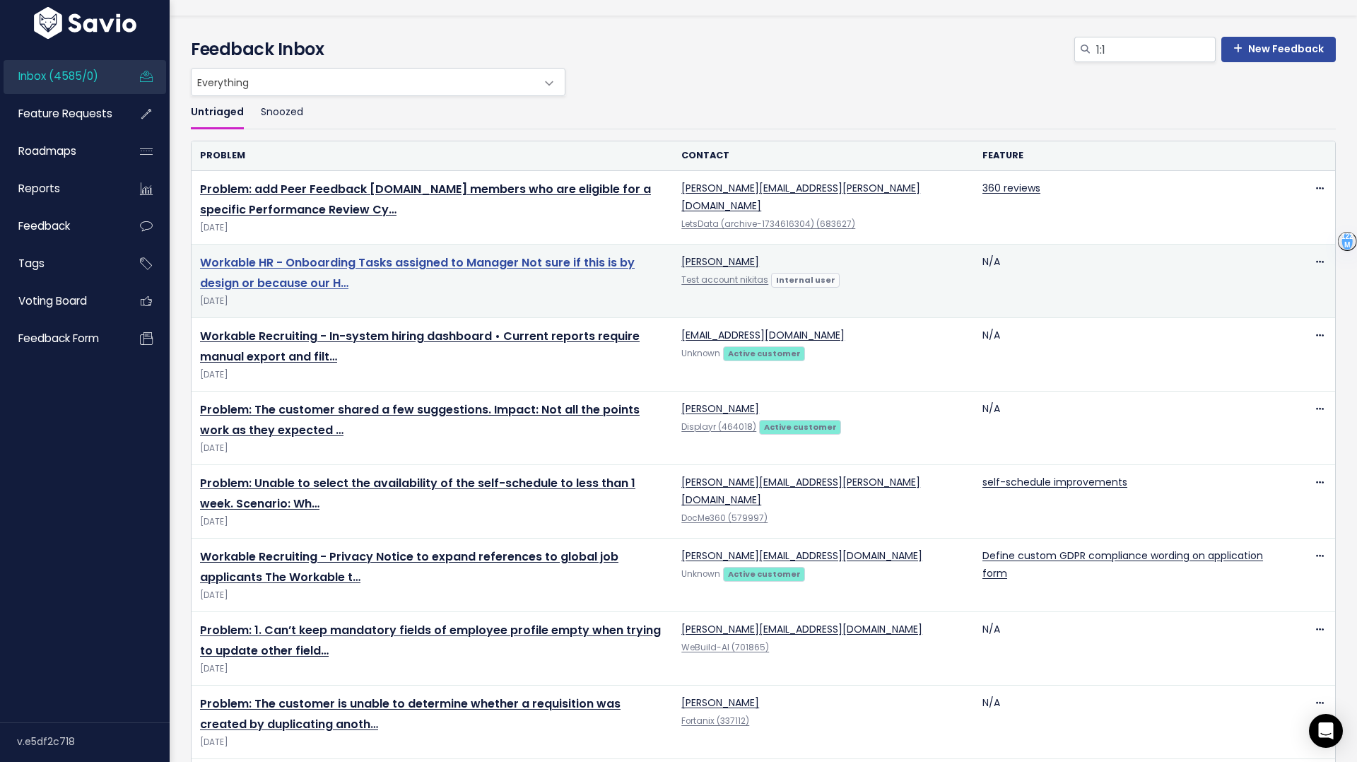
click at [482, 260] on link "Workable HR - Onboarding Tasks assigned to Manager Not sure if this is by desig…" at bounding box center [417, 272] width 435 height 37
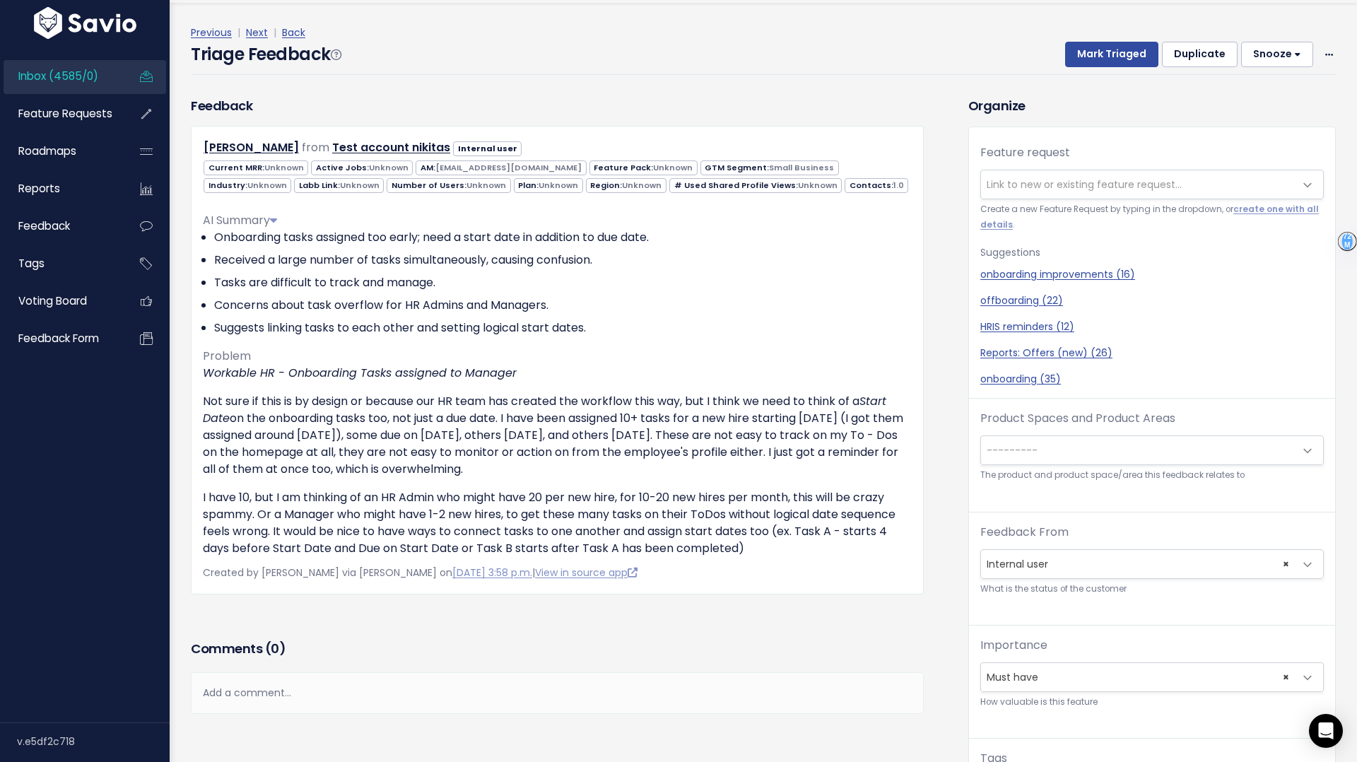
scroll to position [41, 0]
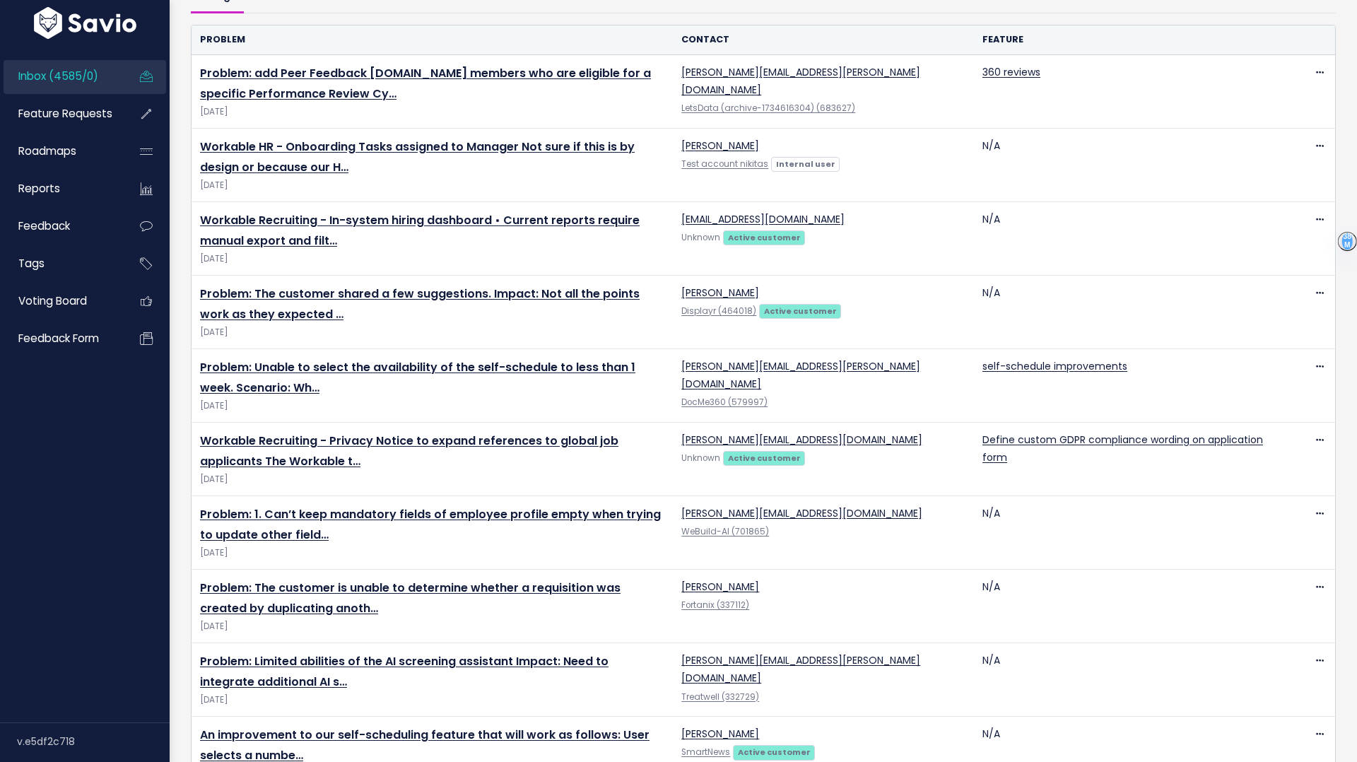
scroll to position [150, 0]
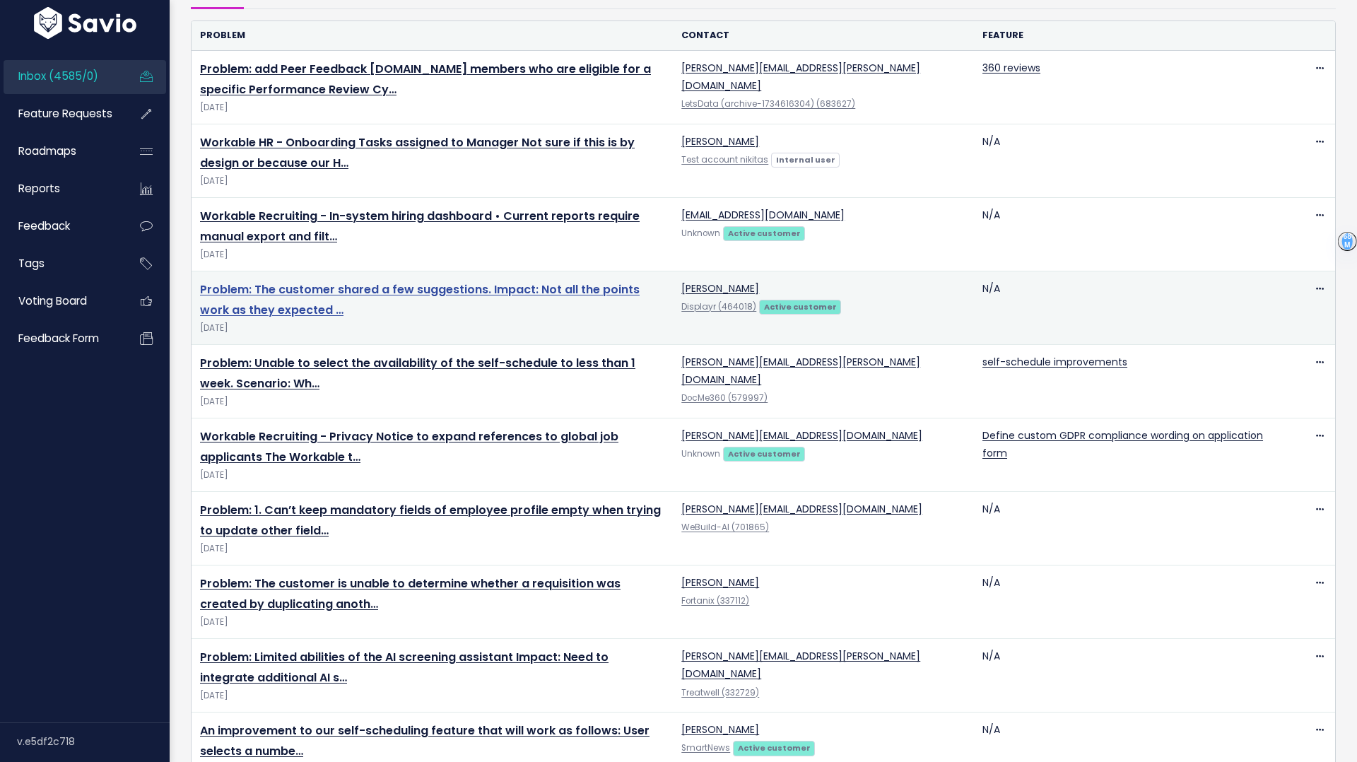
click at [390, 285] on link "Problem: The customer shared a few suggestions. Impact: Not all the points work…" at bounding box center [420, 299] width 440 height 37
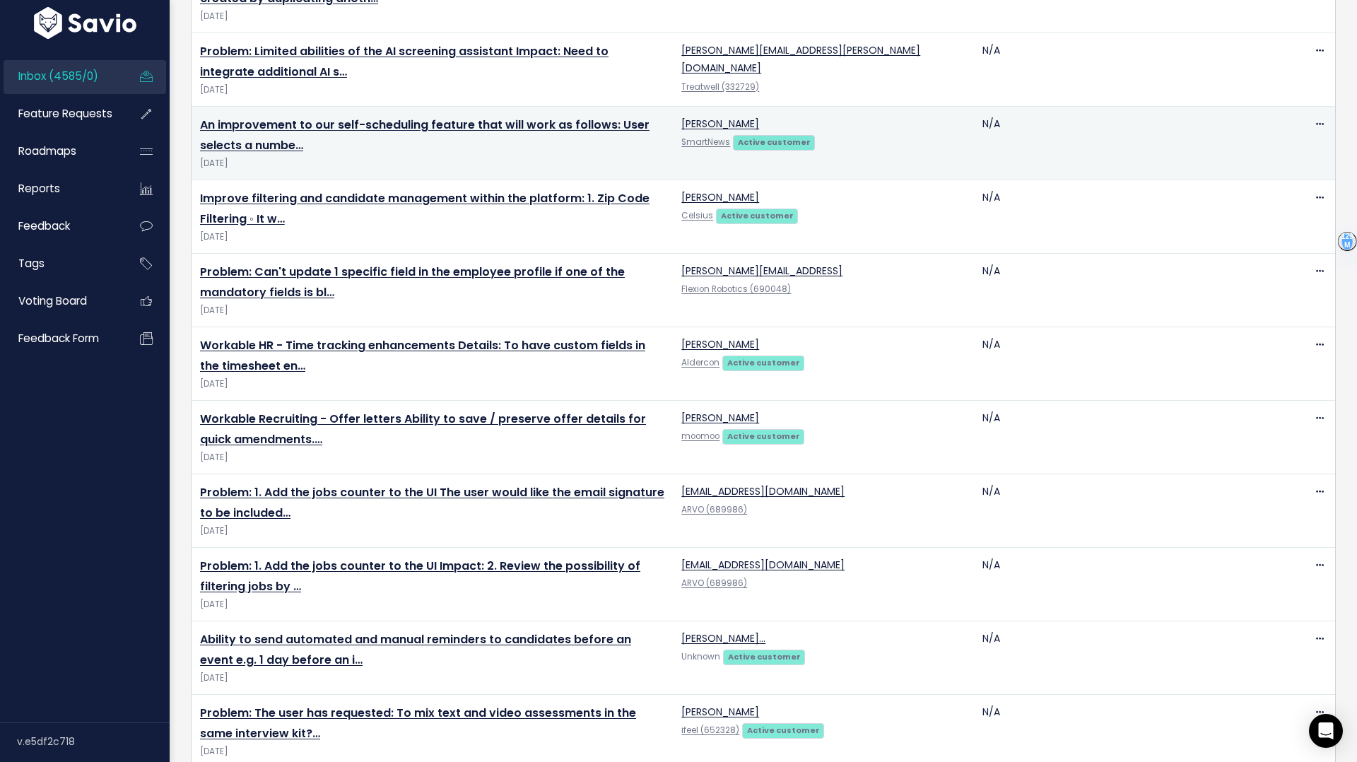
scroll to position [0, 0]
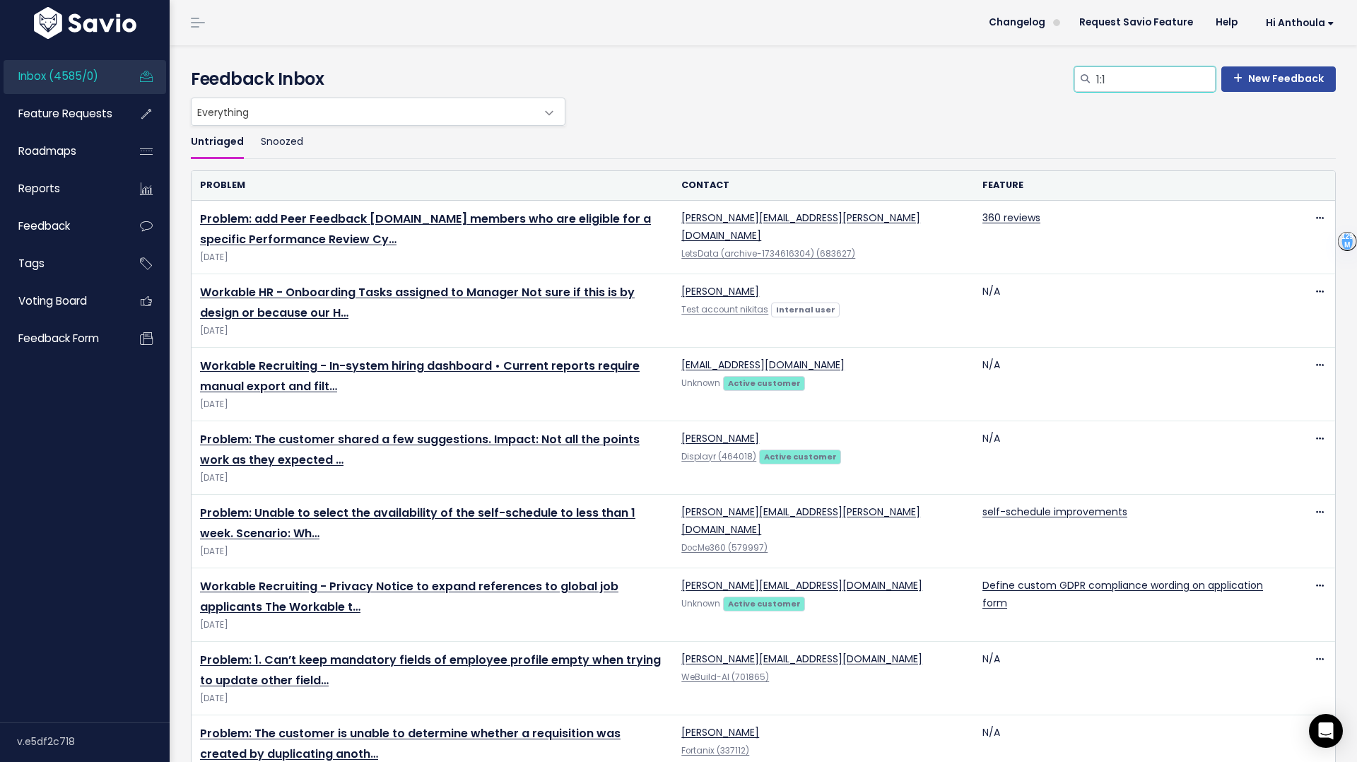
click at [1149, 83] on input "1:1" at bounding box center [1155, 78] width 121 height 25
type input "1"
type input "goals"
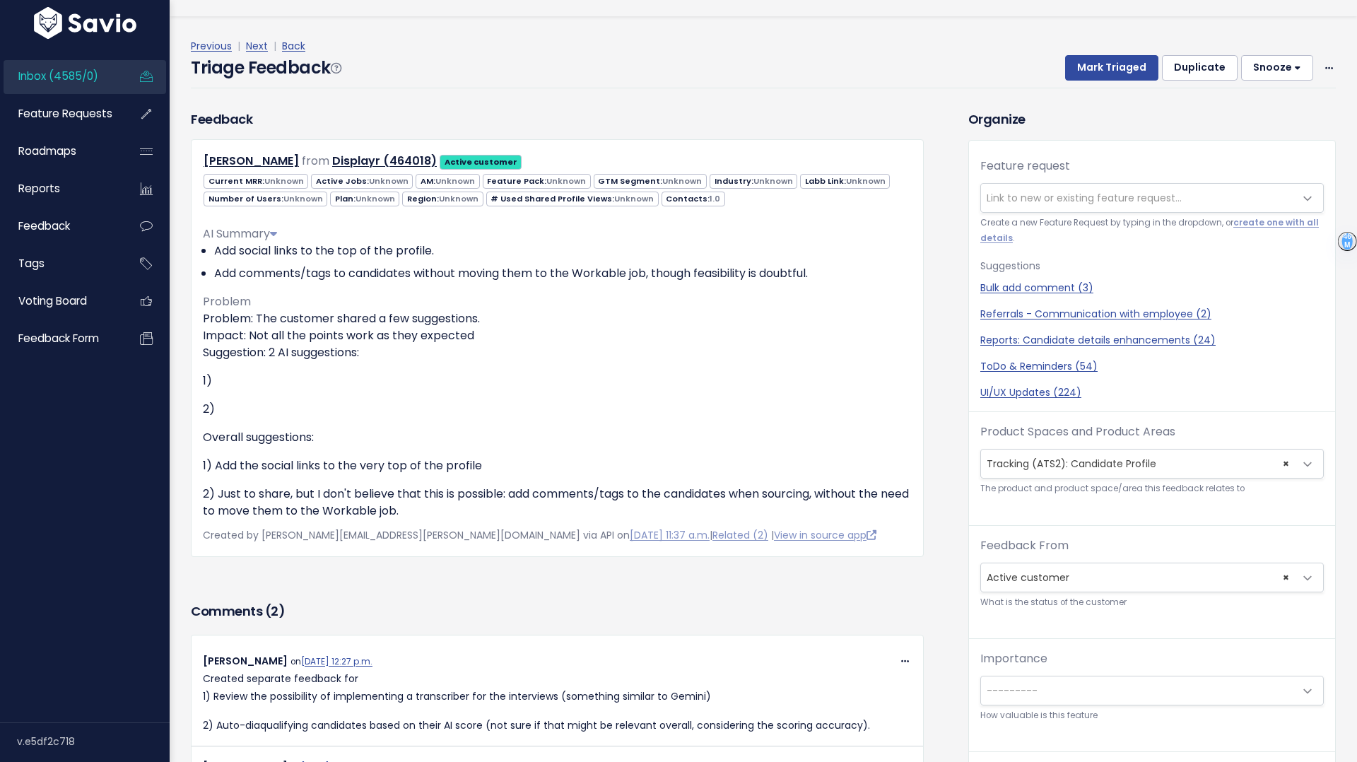
scroll to position [47, 0]
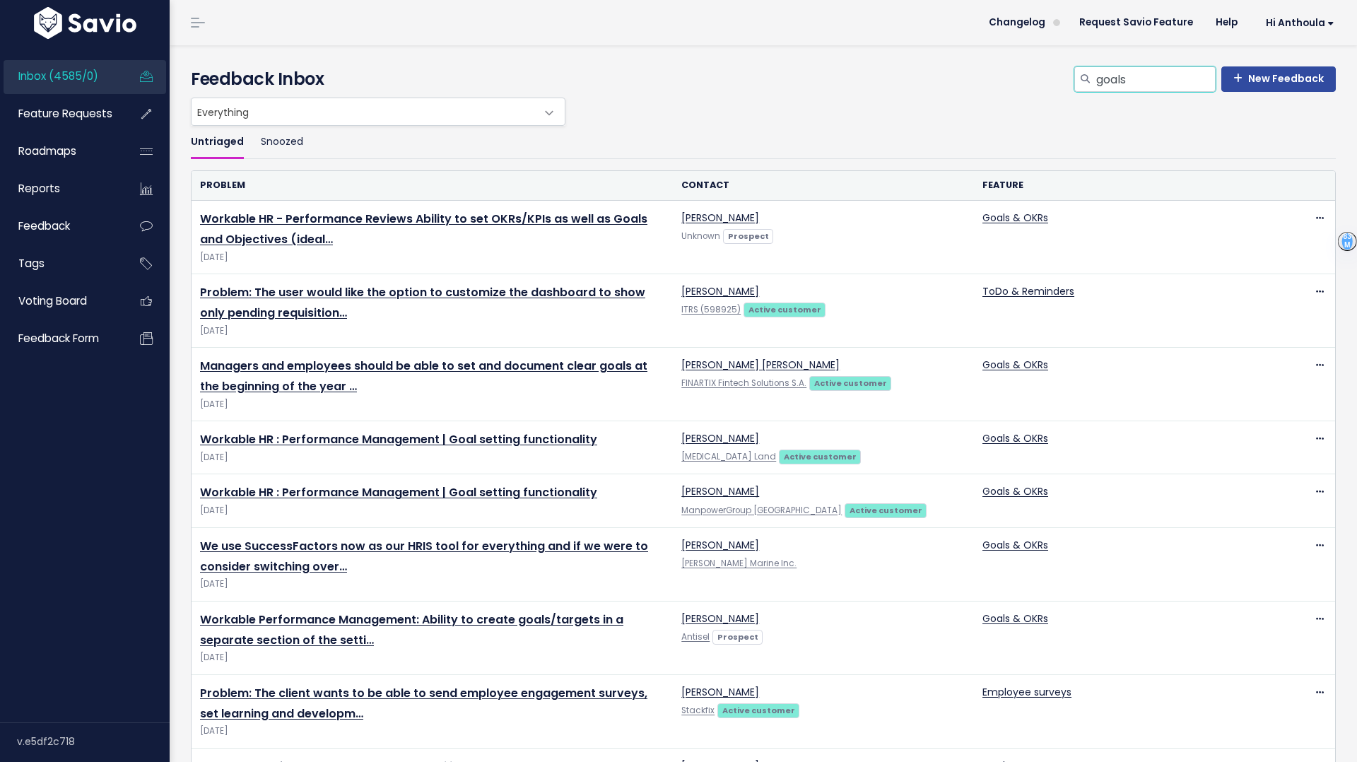
click at [1172, 86] on input "goals" at bounding box center [1155, 78] width 121 height 25
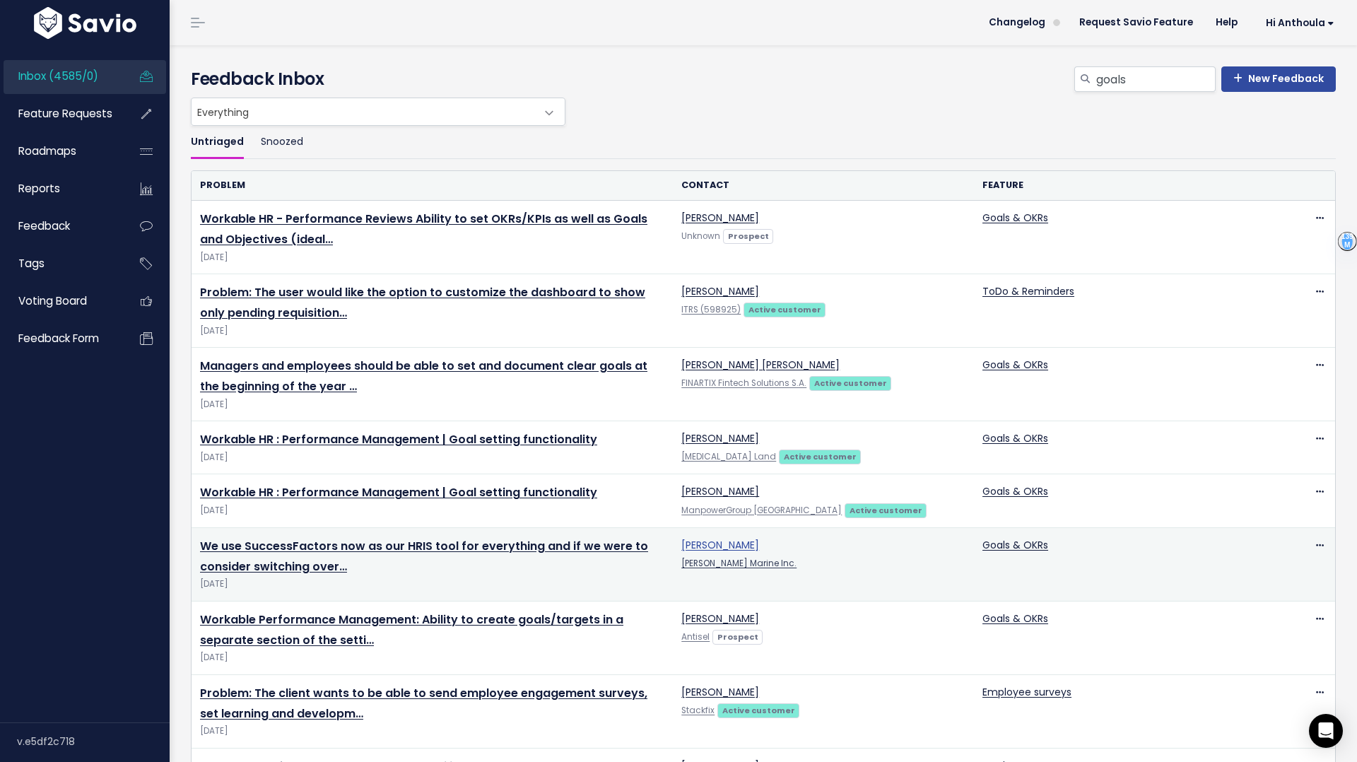
scroll to position [230, 0]
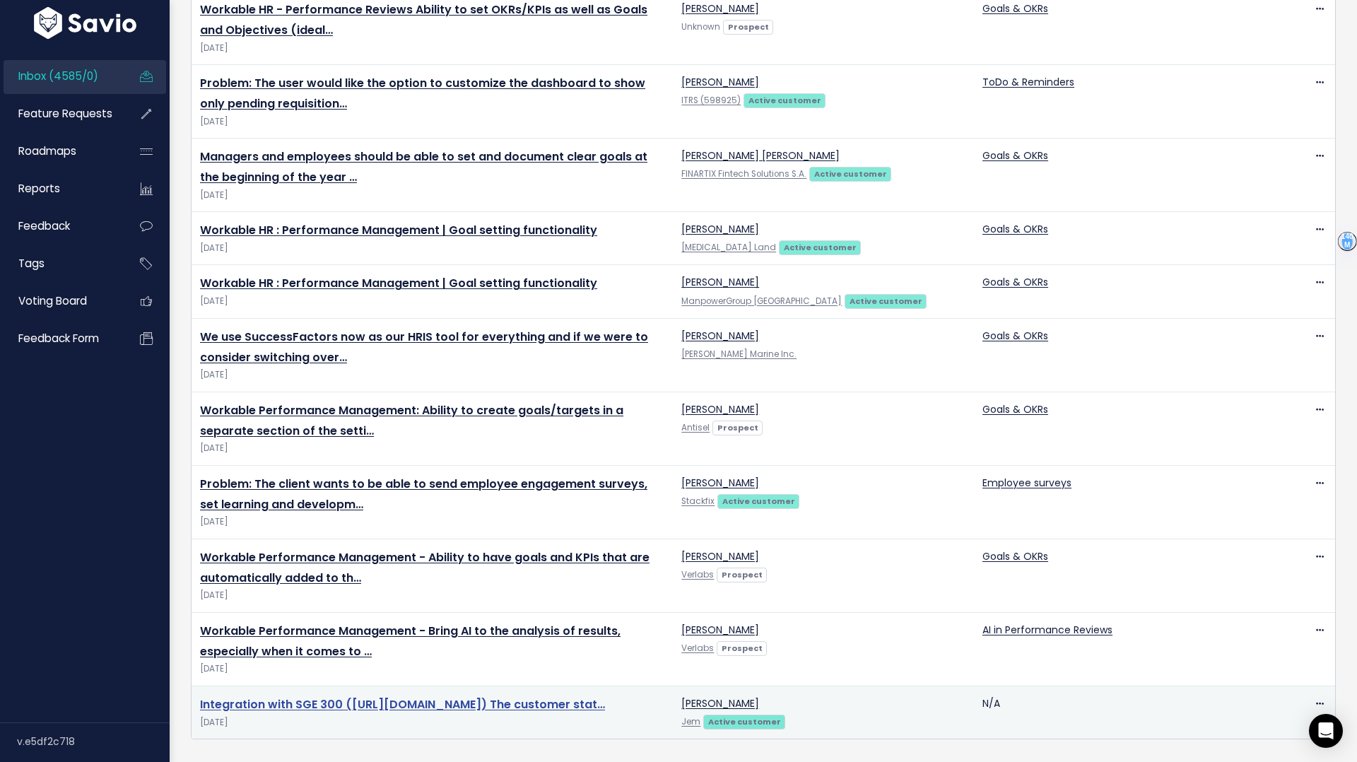
click at [383, 696] on link "Integration with SGE 300 ([URL][DOMAIN_NAME]) The customer stat…" at bounding box center [402, 704] width 405 height 16
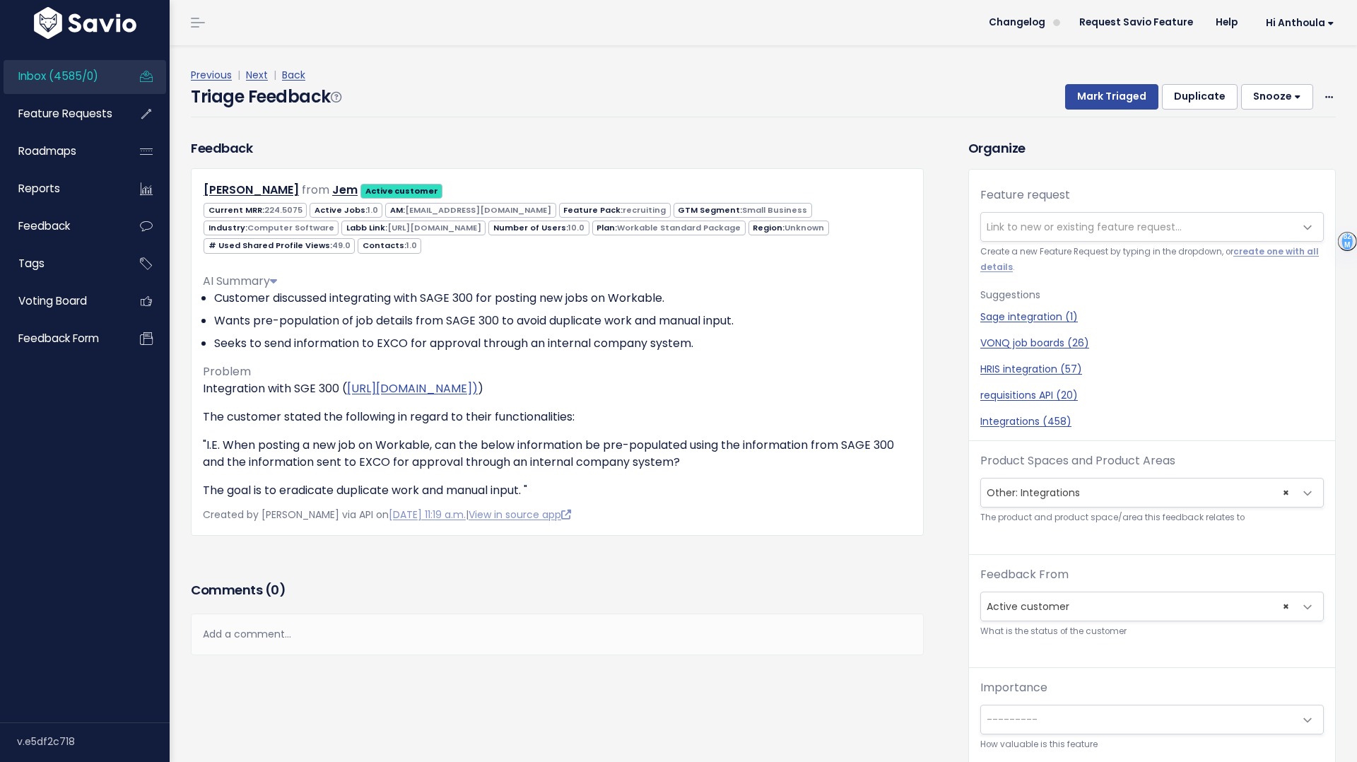
click at [1057, 225] on span "Link to new or existing feature request..." at bounding box center [1084, 227] width 195 height 14
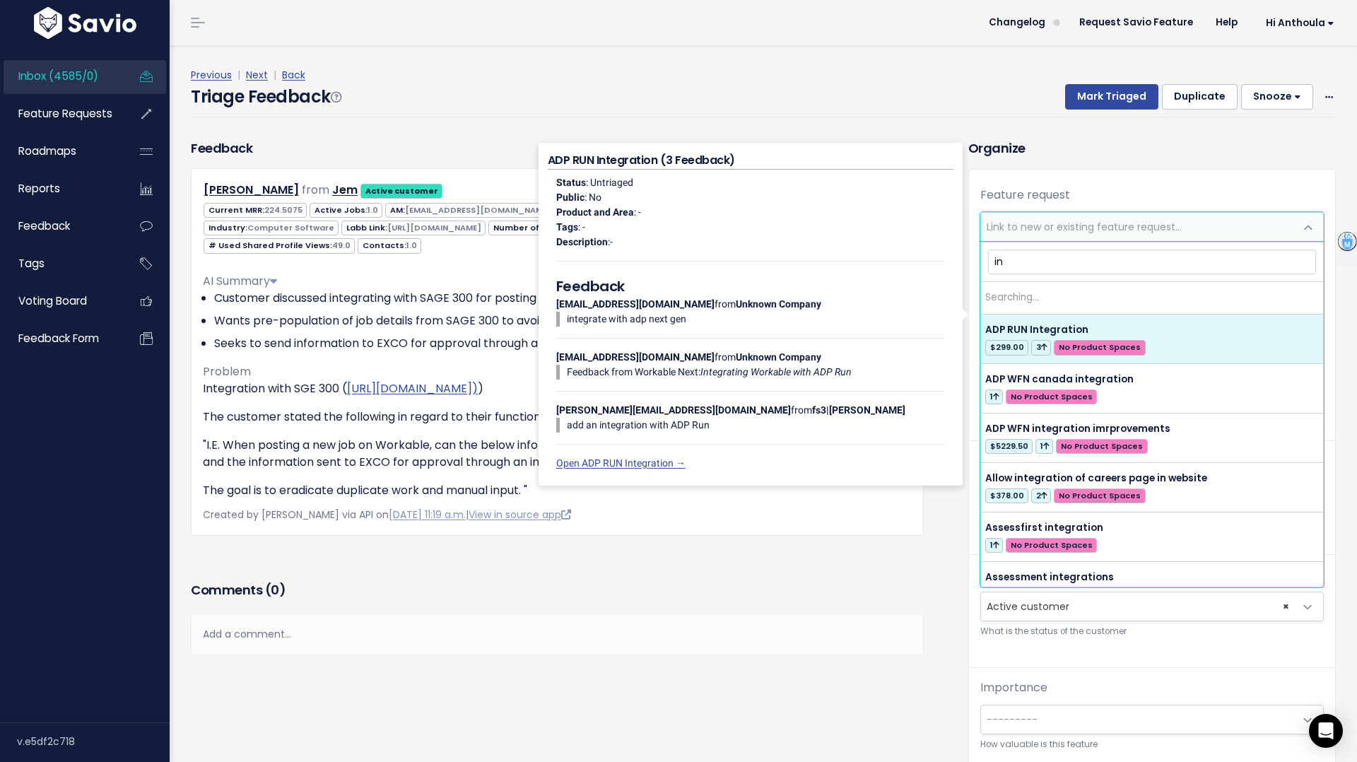
type input "i"
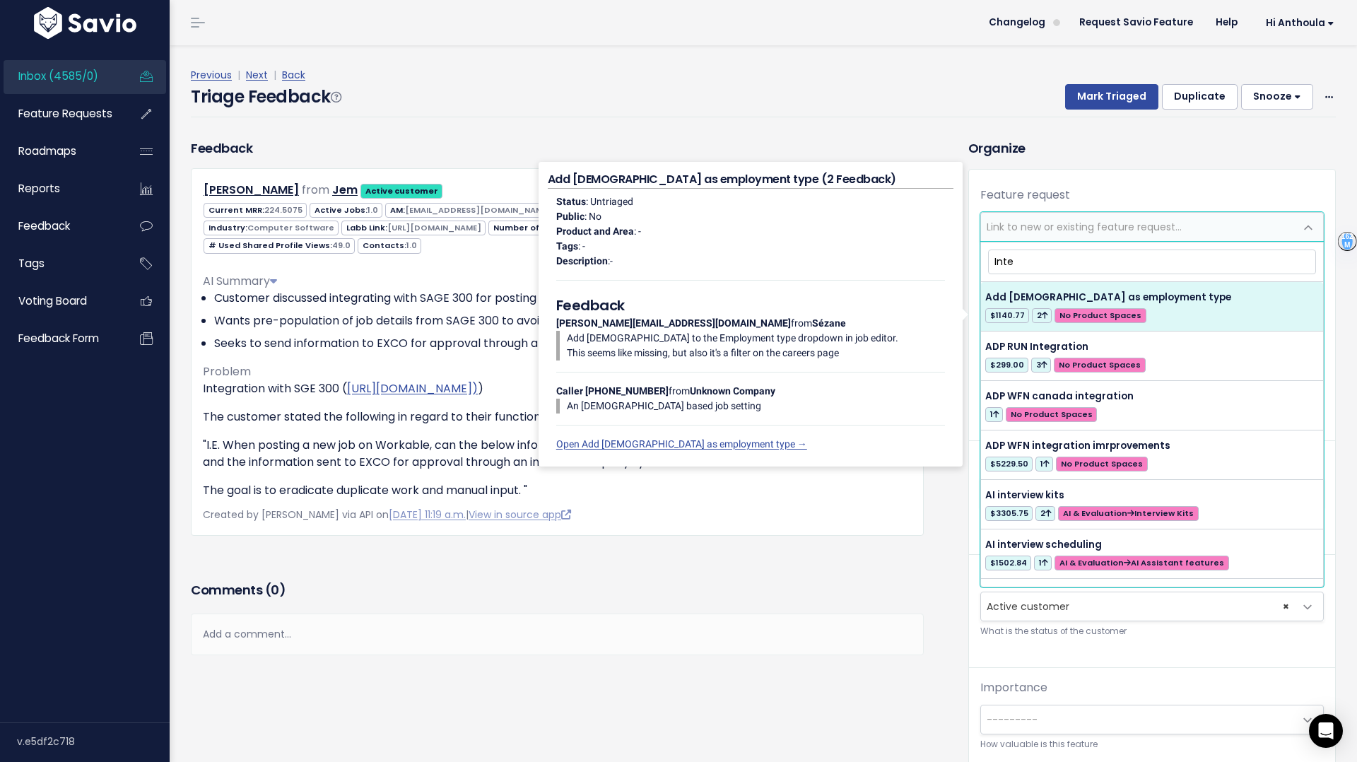
type input "Integ"
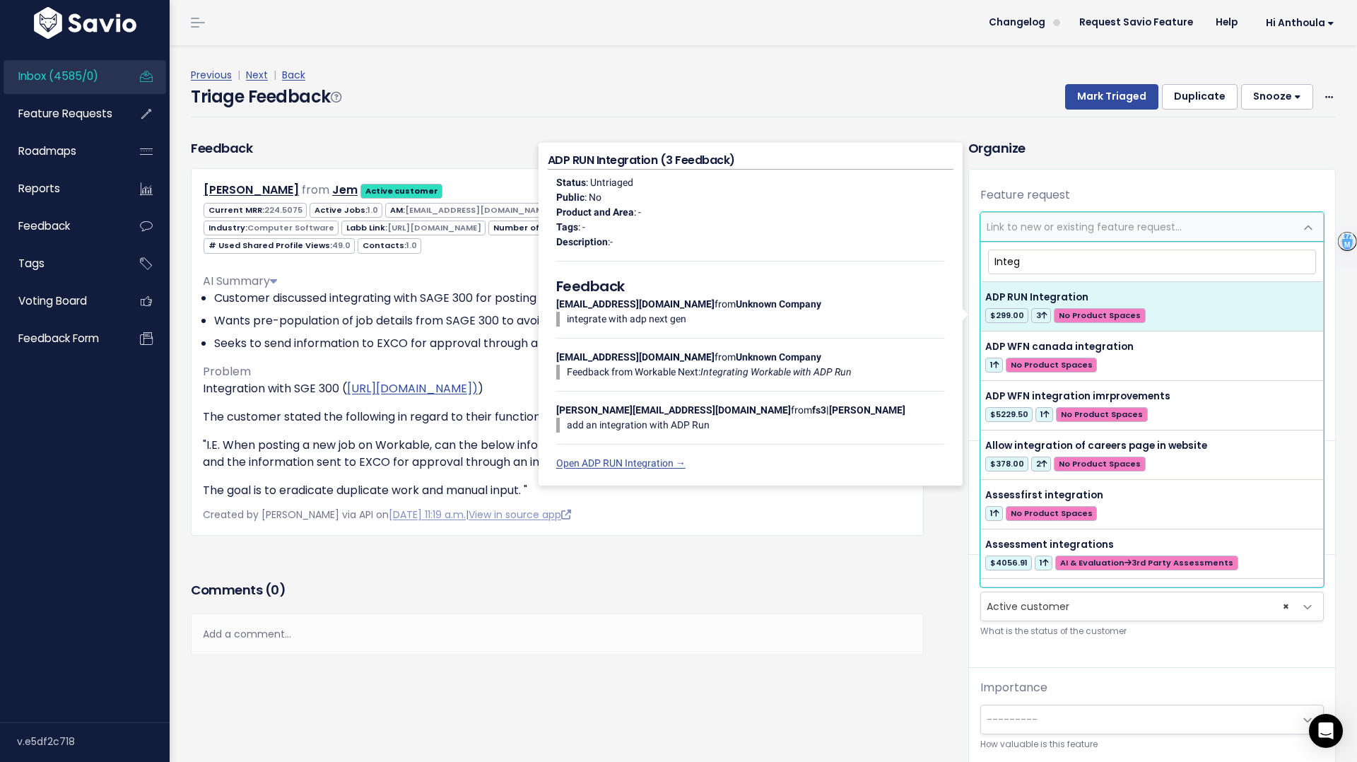
click at [1057, 225] on span "Link to new or existing feature request..." at bounding box center [1084, 227] width 195 height 14
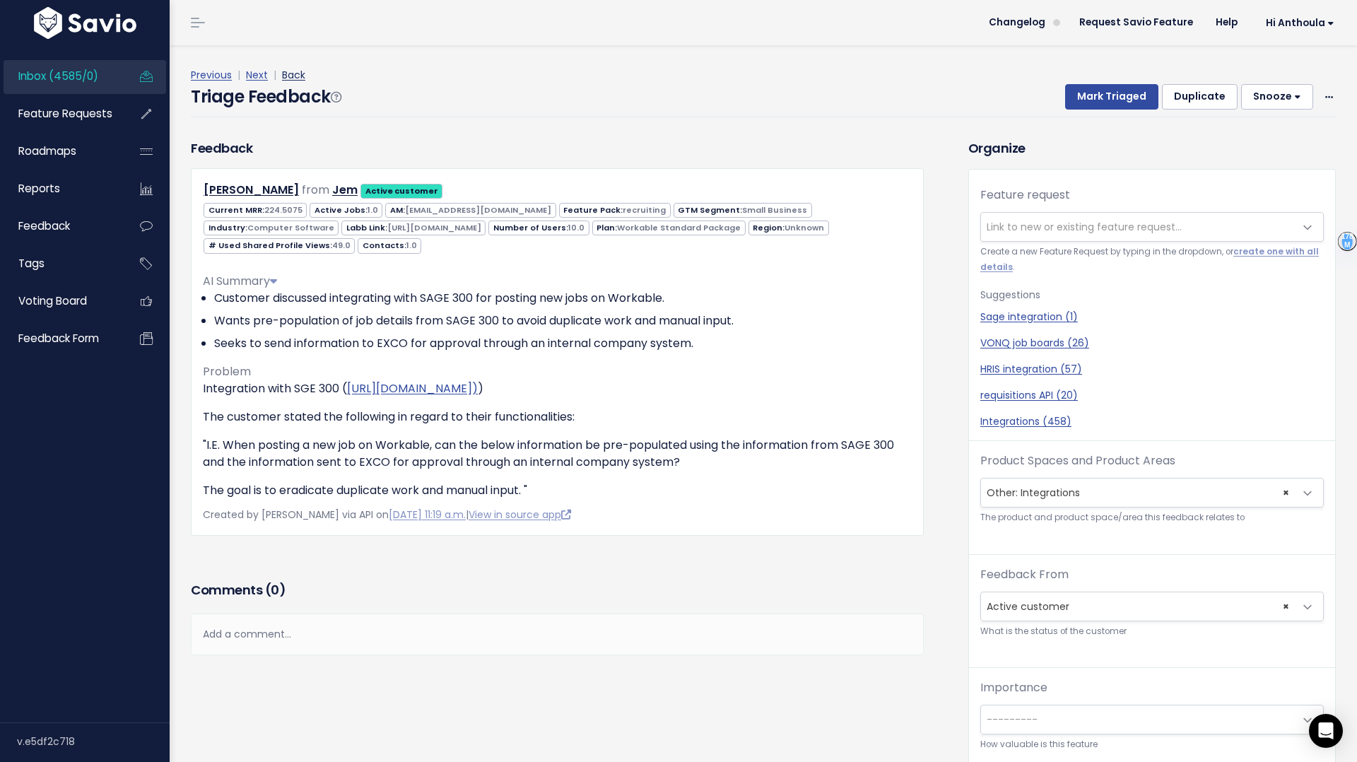
click at [296, 71] on link "Back" at bounding box center [293, 75] width 23 height 14
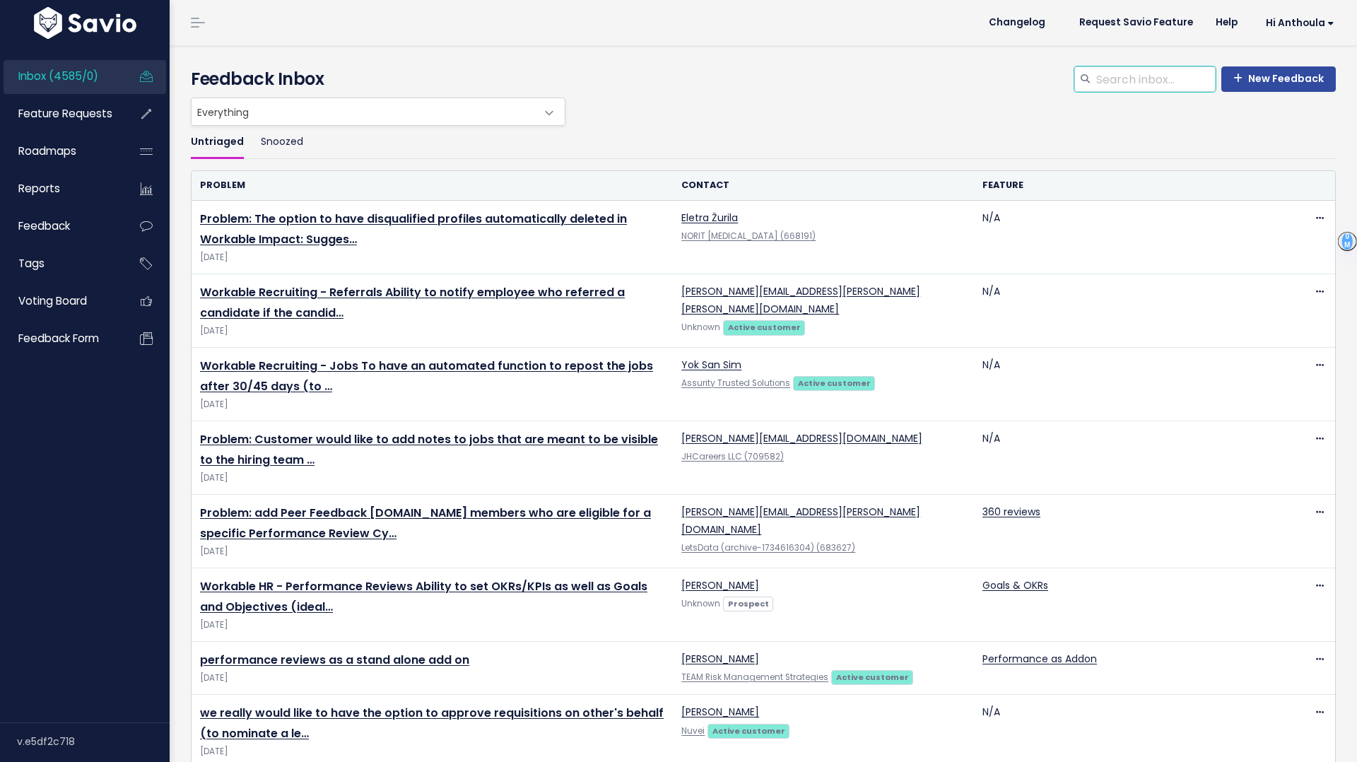
click at [1134, 77] on input "search" at bounding box center [1155, 78] width 121 height 25
type input "OKR"
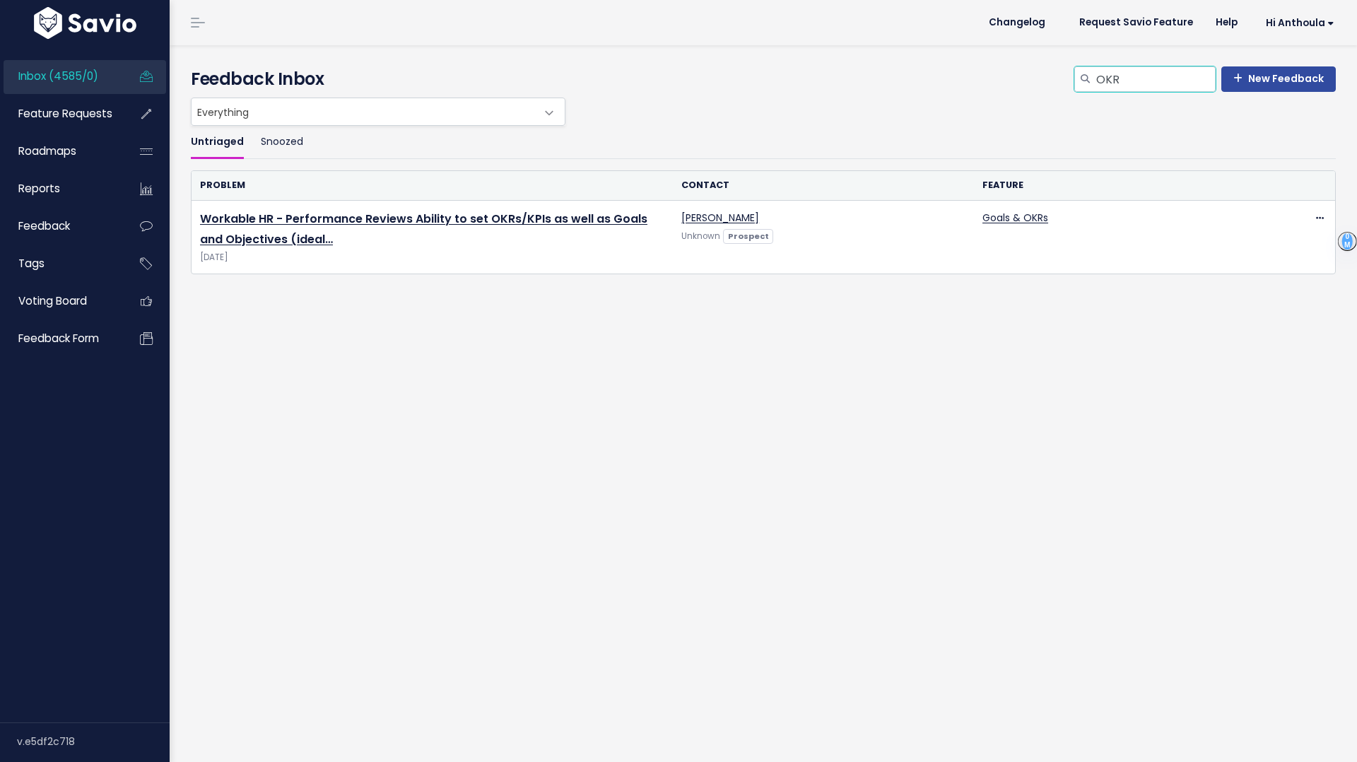
click at [1134, 77] on input "OKR" at bounding box center [1155, 78] width 121 height 25
type input "objective"
